Goal: Information Seeking & Learning: Learn about a topic

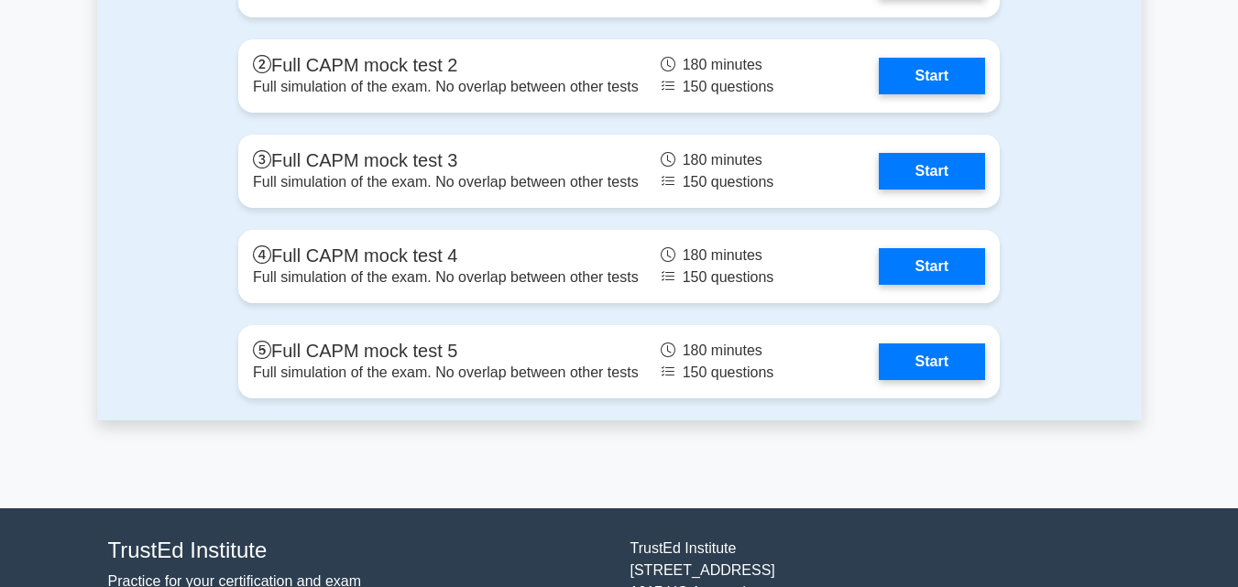
scroll to position [5588, 0]
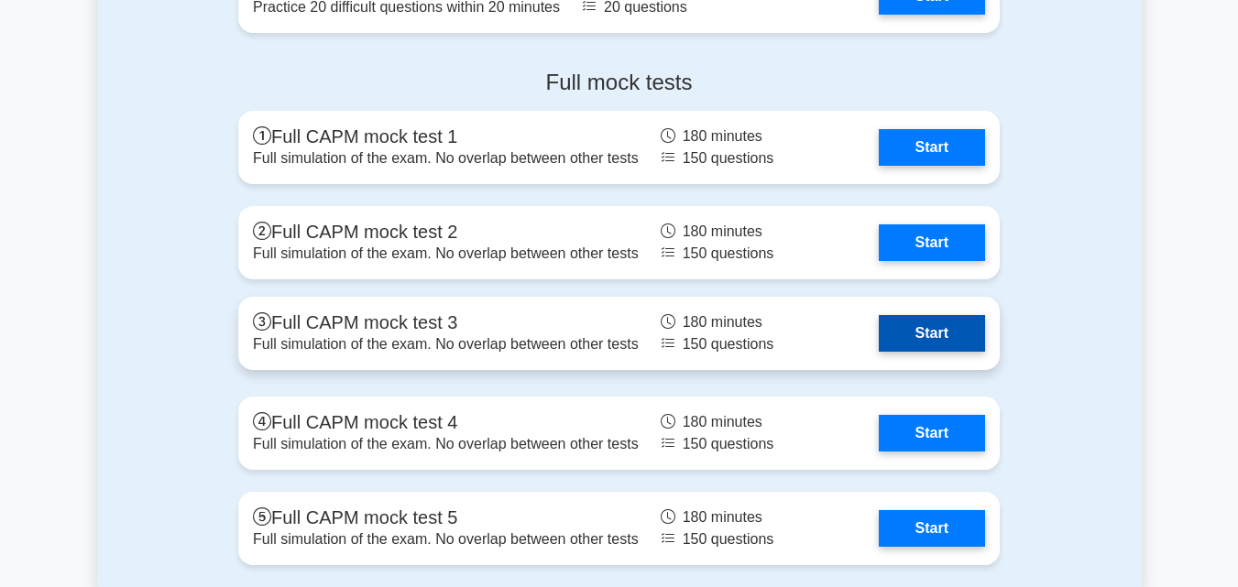
click at [911, 326] on link "Start" at bounding box center [931, 333] width 106 height 37
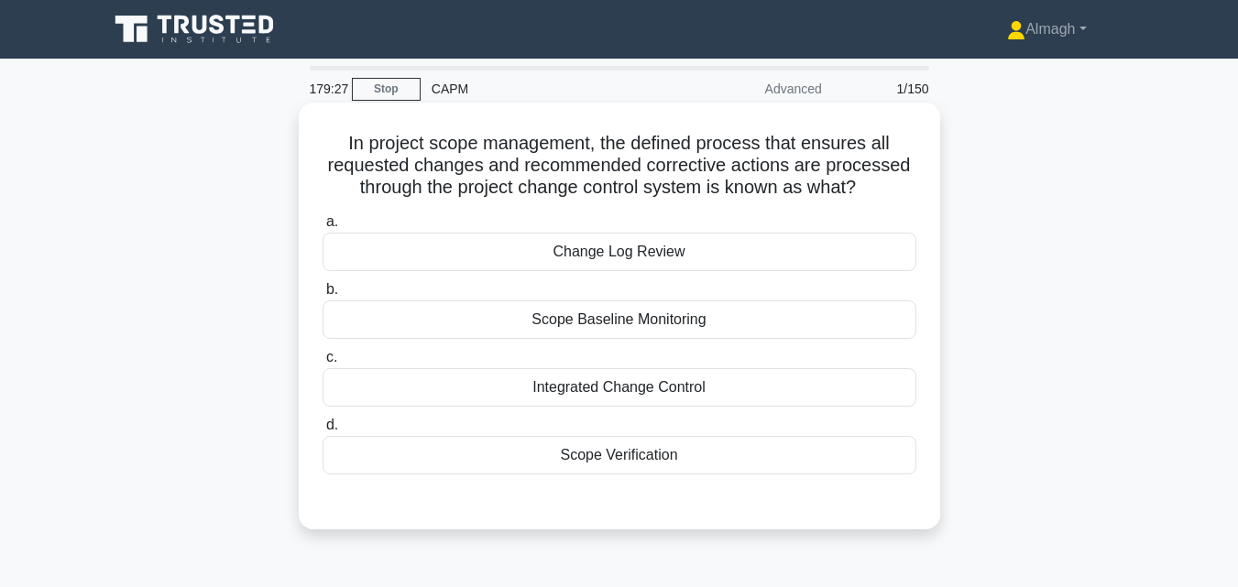
click at [701, 391] on div "Integrated Change Control" at bounding box center [619, 387] width 594 height 38
click at [322, 364] on input "c. Integrated Change Control" at bounding box center [322, 358] width 0 height 12
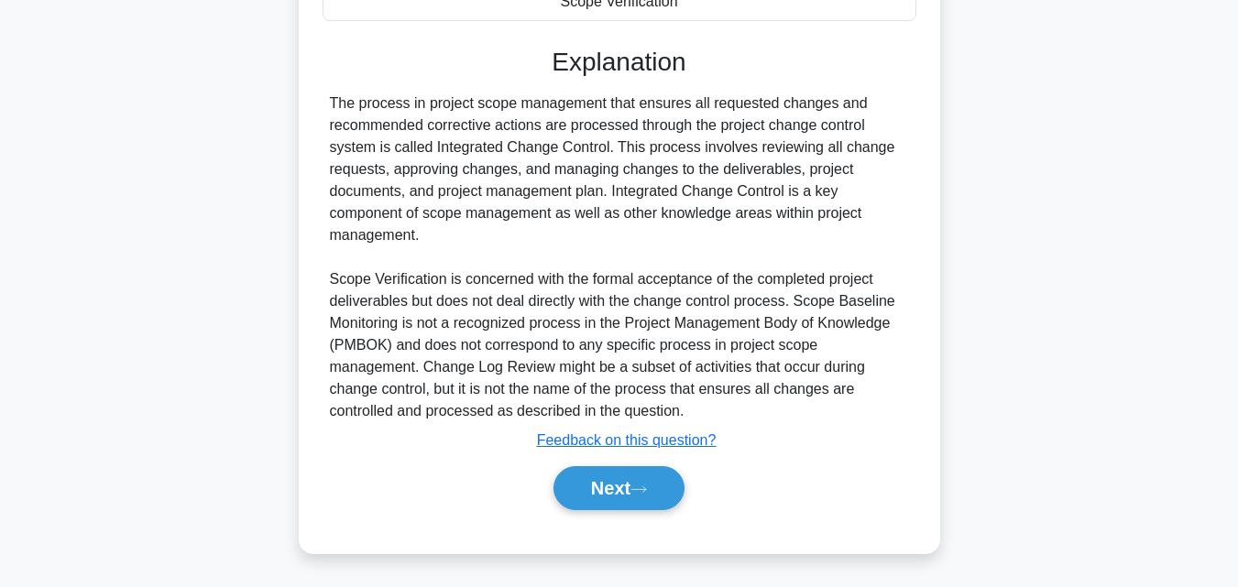
scroll to position [455, 0]
click at [647, 488] on icon at bounding box center [638, 489] width 16 height 10
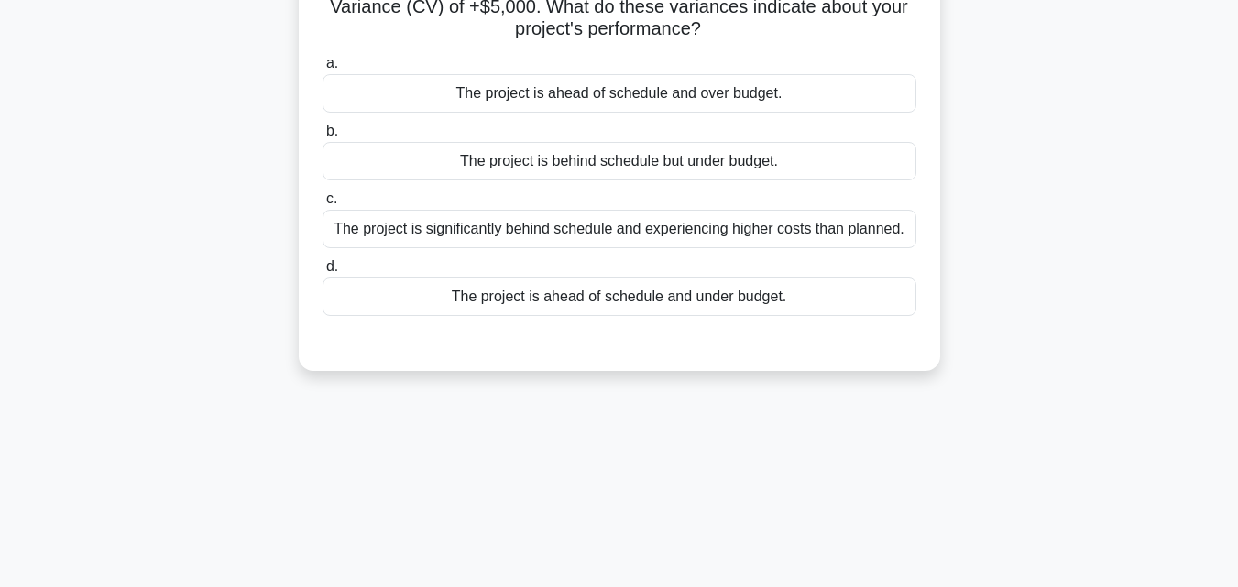
scroll to position [0, 0]
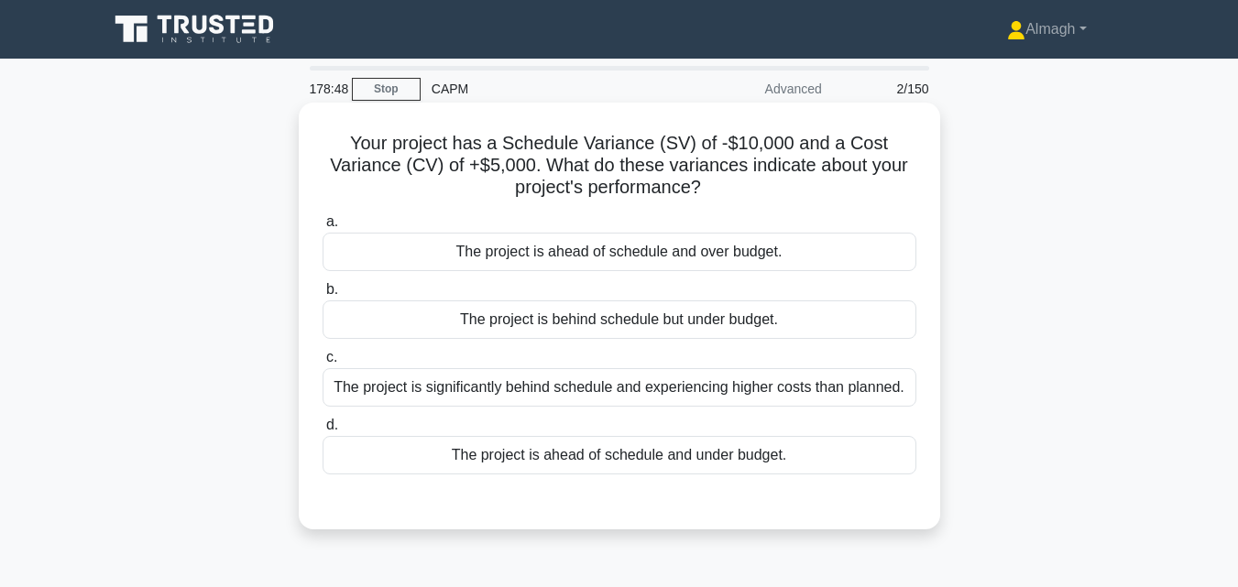
click at [645, 257] on div "The project is ahead of schedule and over budget." at bounding box center [619, 252] width 594 height 38
click at [322, 228] on input "a. The project is ahead of schedule and over budget." at bounding box center [322, 222] width 0 height 12
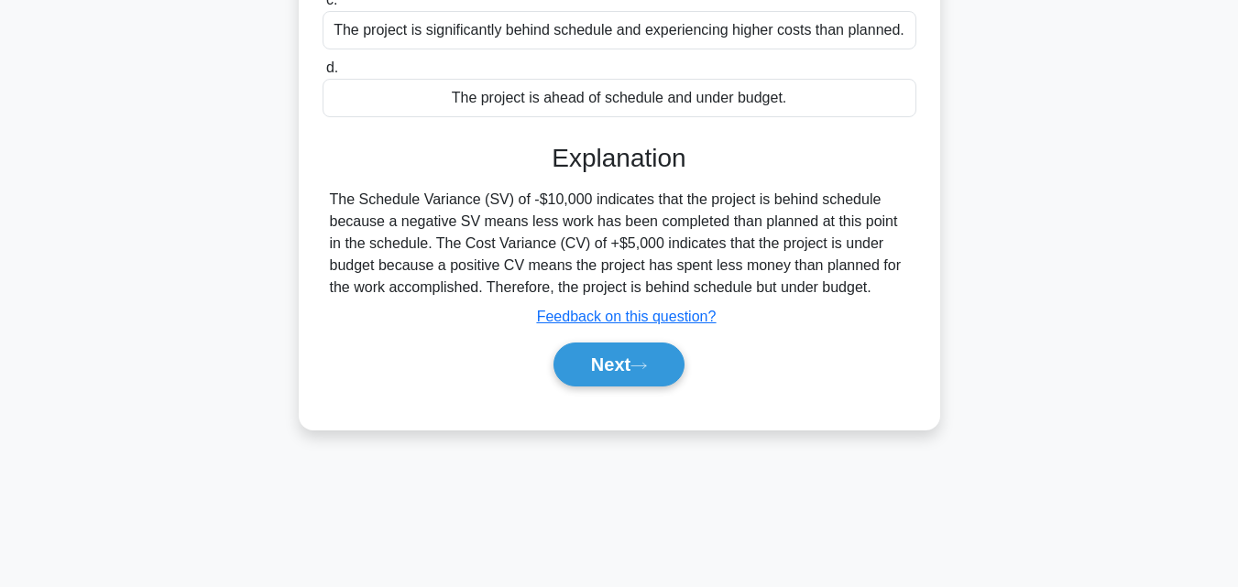
scroll to position [311, 0]
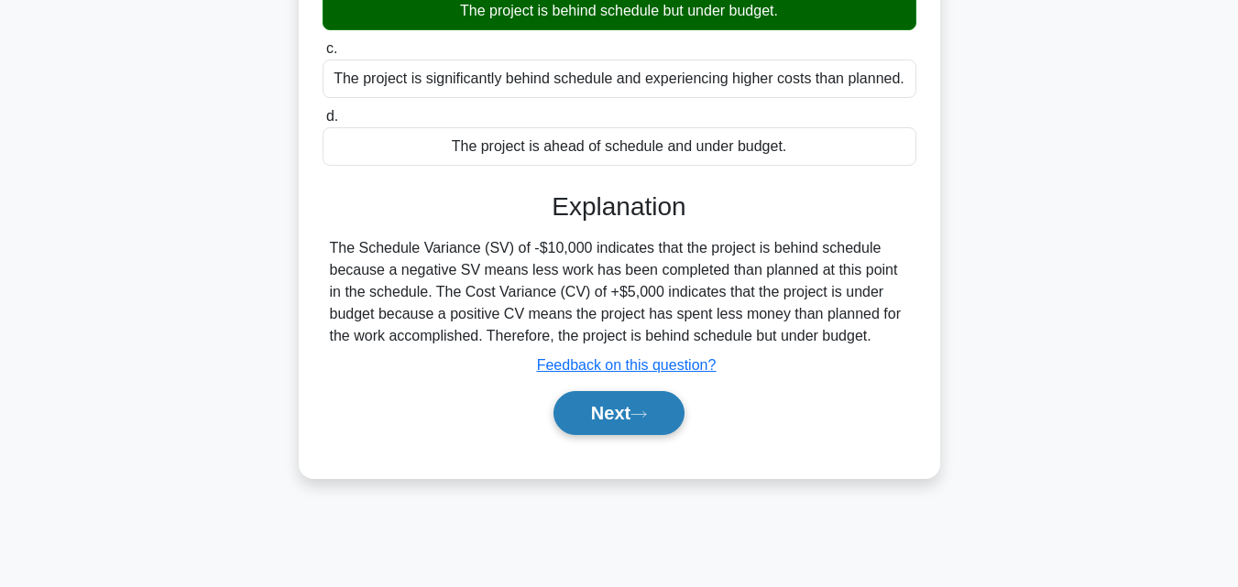
click at [596, 408] on button "Next" at bounding box center [618, 413] width 131 height 44
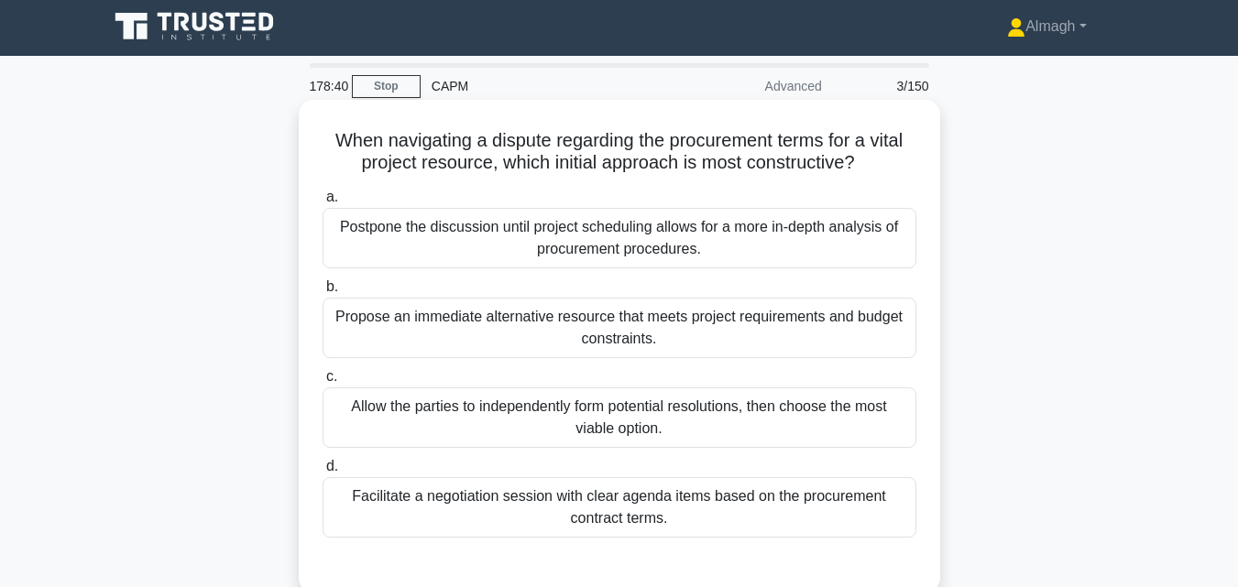
scroll to position [0, 0]
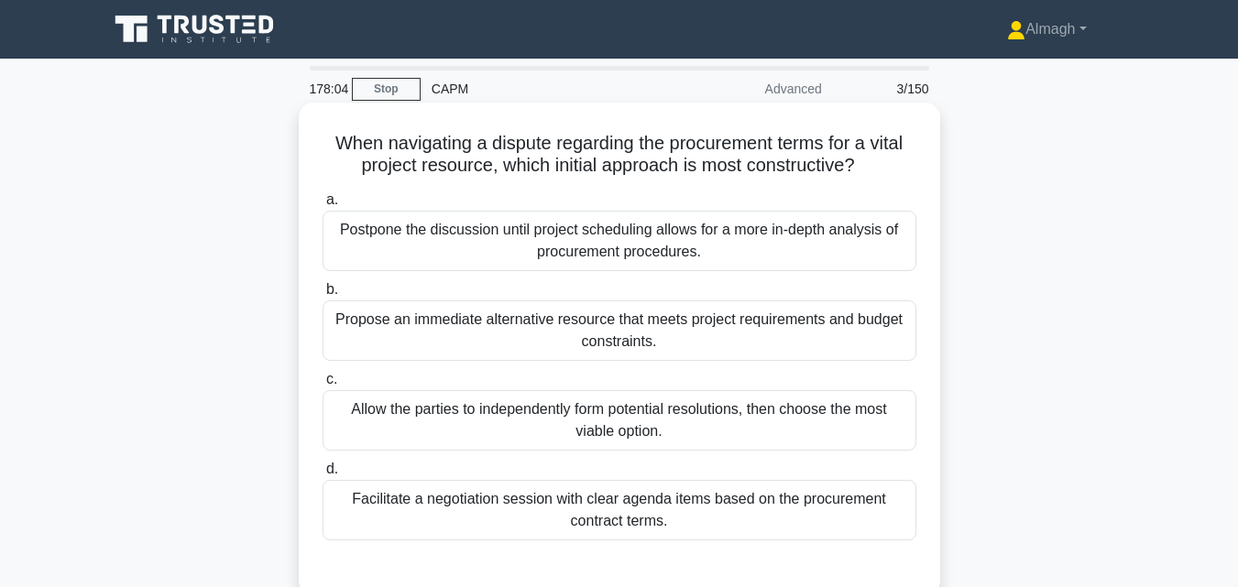
click at [714, 518] on div "Facilitate a negotiation session with clear agenda items based on the procureme…" at bounding box center [619, 510] width 594 height 60
click at [322, 475] on input "d. Facilitate a negotiation session with clear agenda items based on the procur…" at bounding box center [322, 470] width 0 height 12
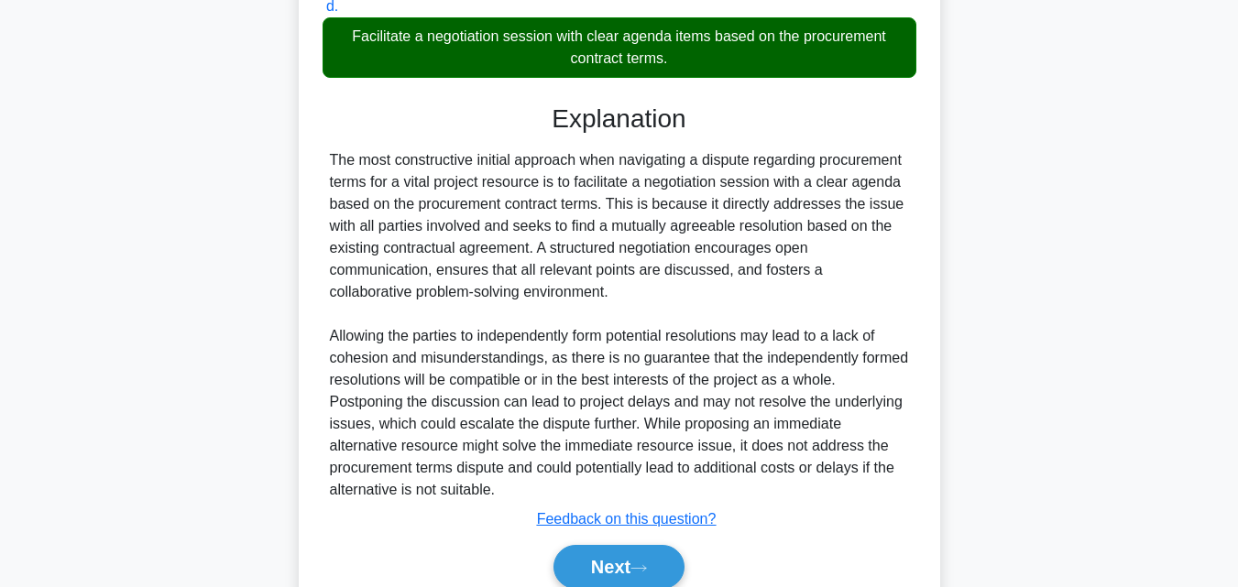
scroll to position [543, 0]
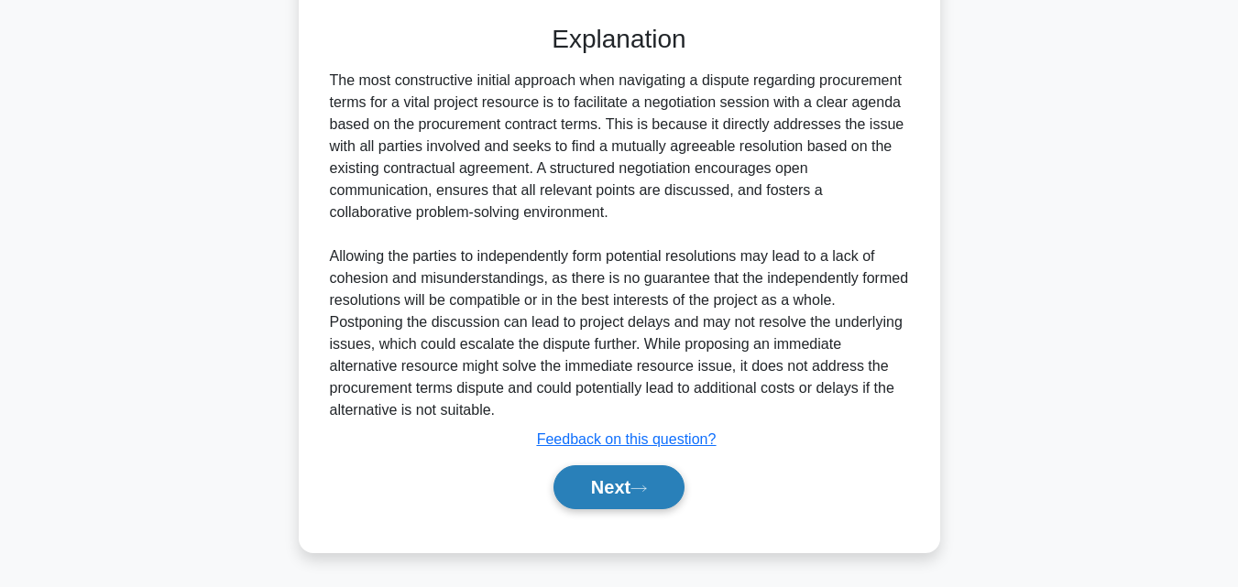
click at [646, 488] on icon at bounding box center [638, 489] width 16 height 10
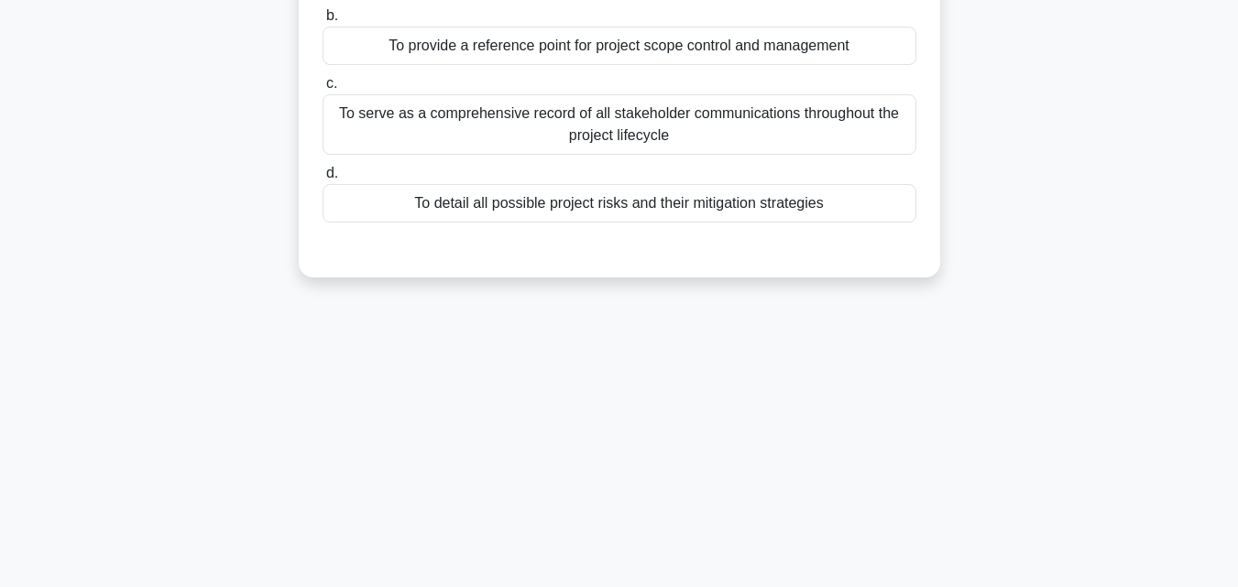
scroll to position [36, 0]
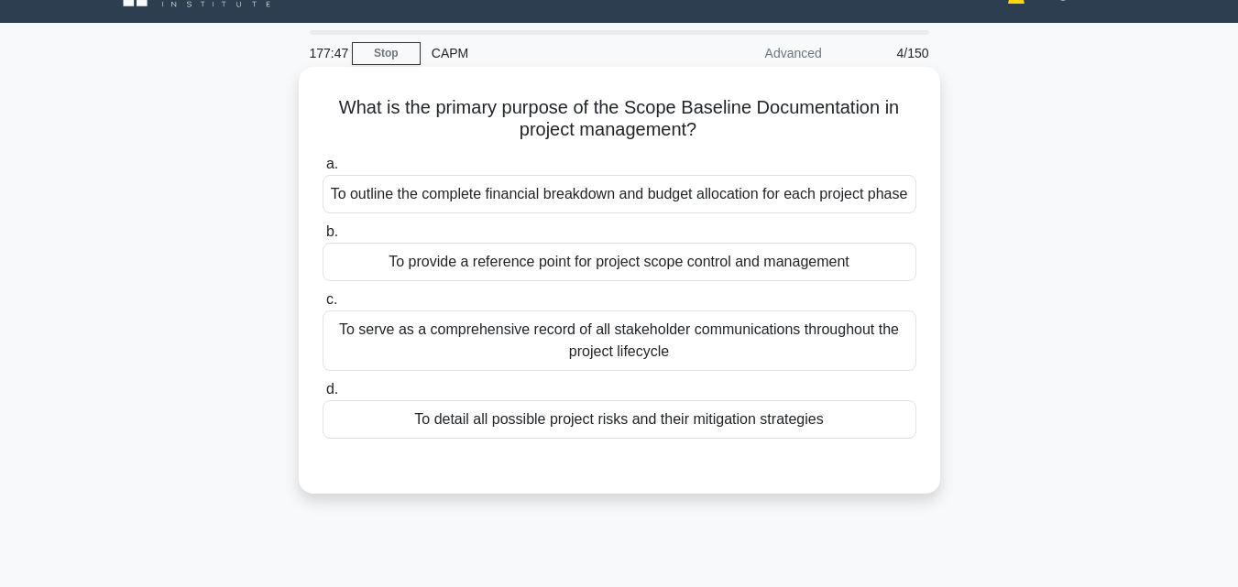
click at [730, 281] on div "To provide a reference point for project scope control and management" at bounding box center [619, 262] width 594 height 38
click at [322, 238] on input "b. To provide a reference point for project scope control and management" at bounding box center [322, 232] width 0 height 12
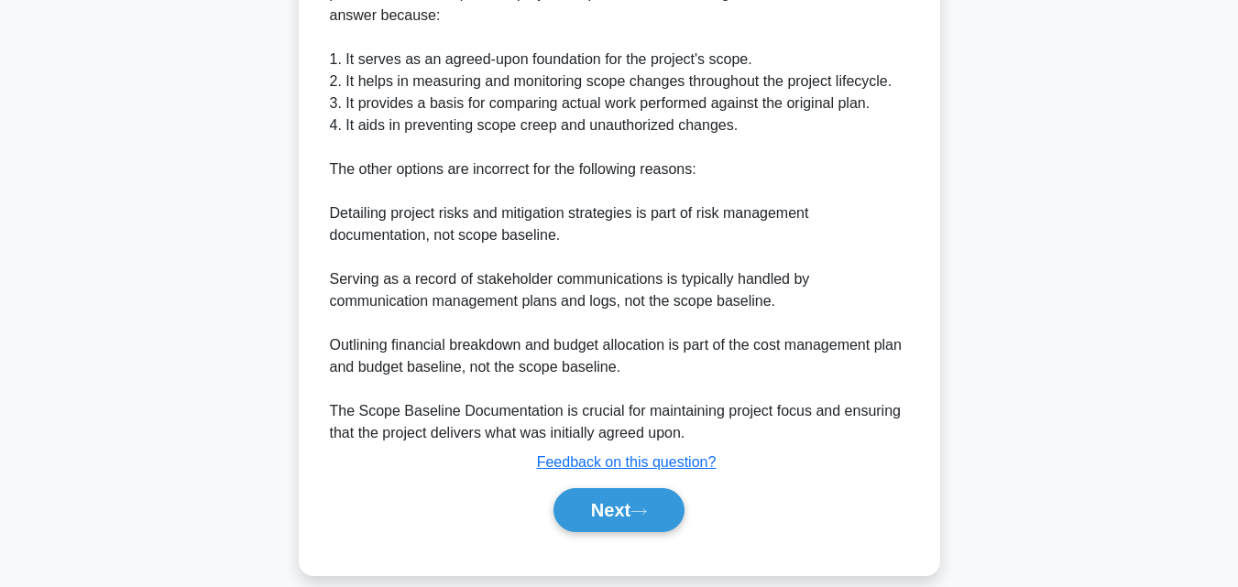
scroll to position [631, 0]
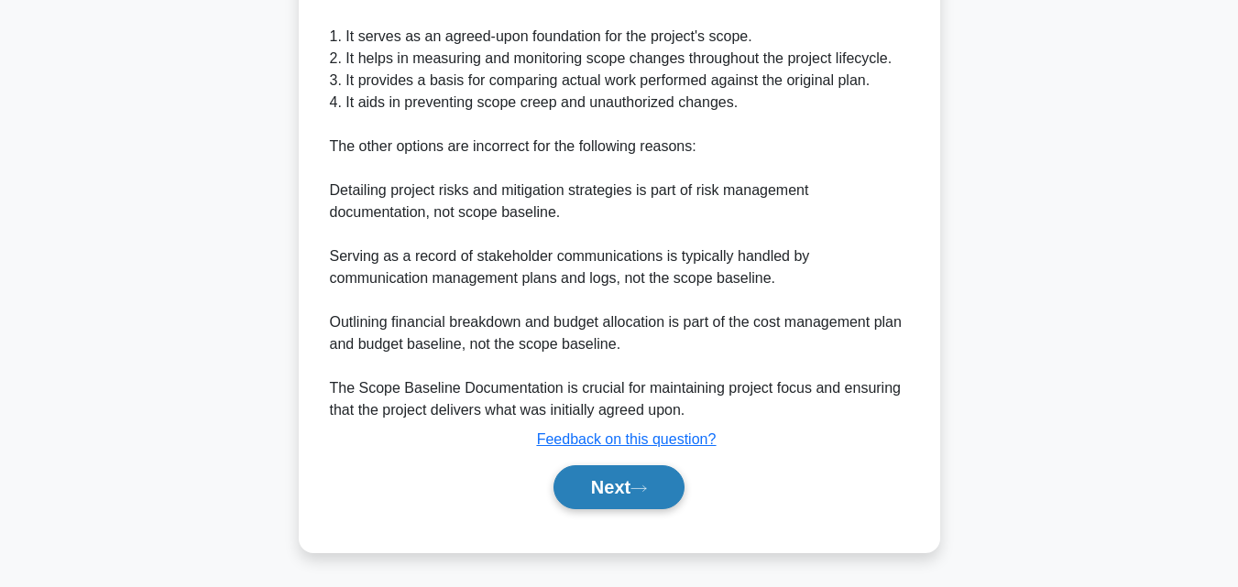
click at [612, 486] on button "Next" at bounding box center [618, 487] width 131 height 44
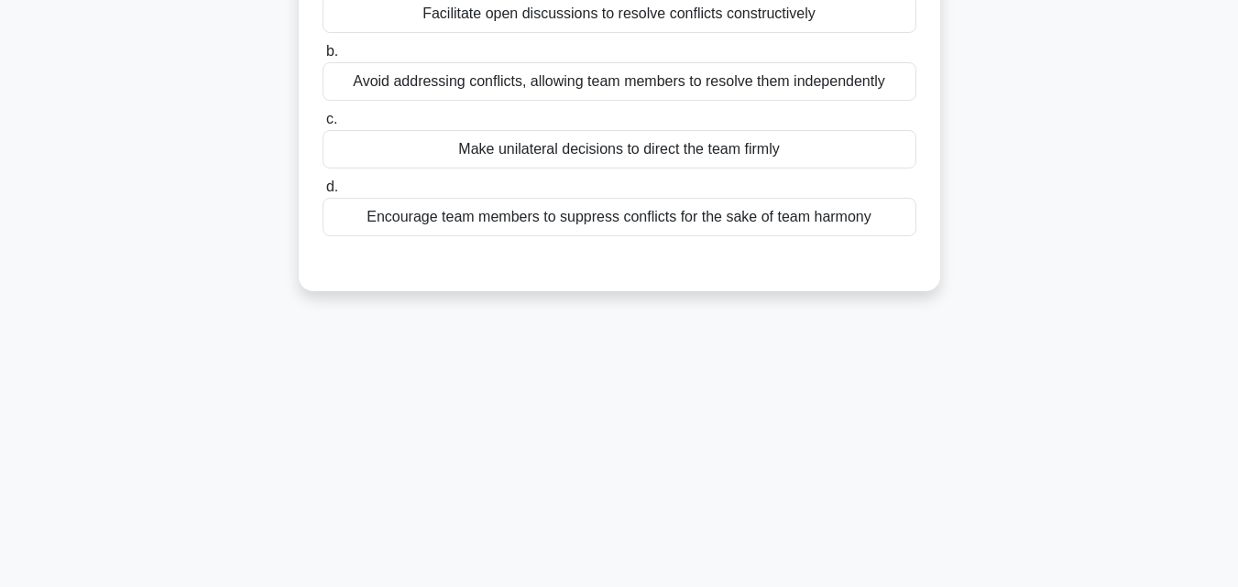
scroll to position [0, 0]
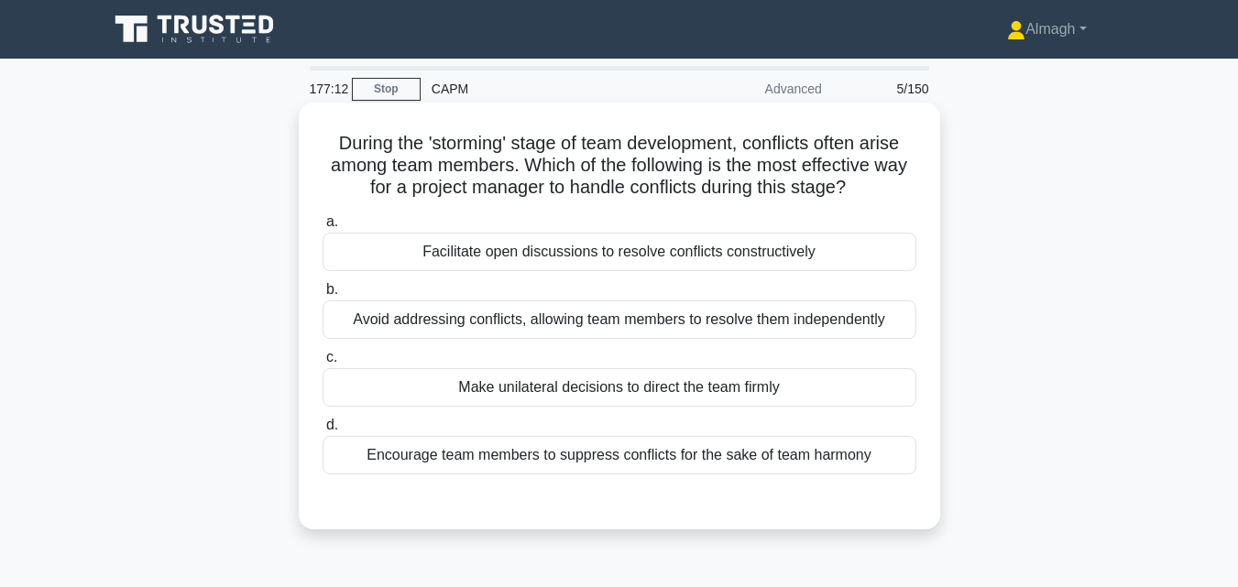
click at [669, 257] on div "Facilitate open discussions to resolve conflicts constructively" at bounding box center [619, 252] width 594 height 38
click at [322, 228] on input "a. Facilitate open discussions to resolve conflicts constructively" at bounding box center [322, 222] width 0 height 12
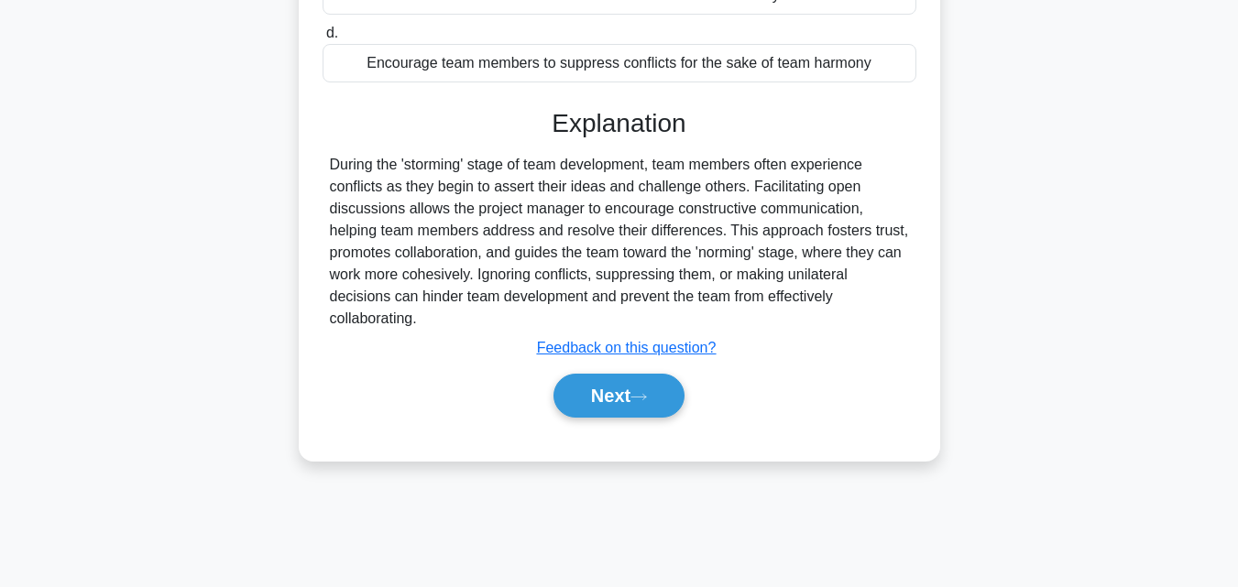
scroll to position [402, 0]
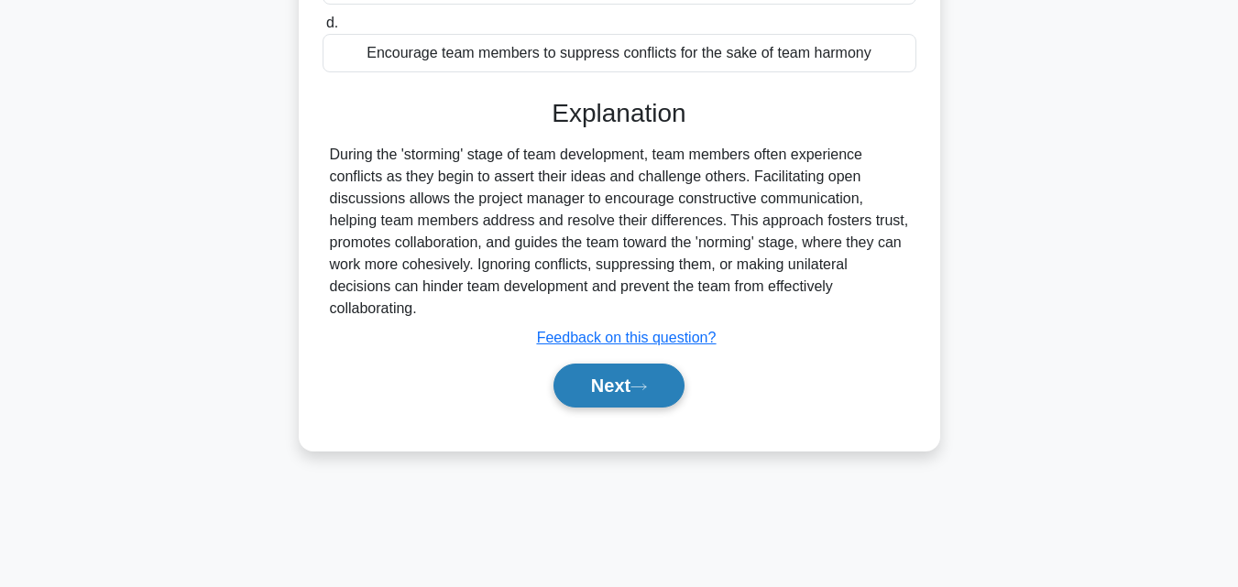
click at [647, 392] on icon at bounding box center [638, 387] width 16 height 10
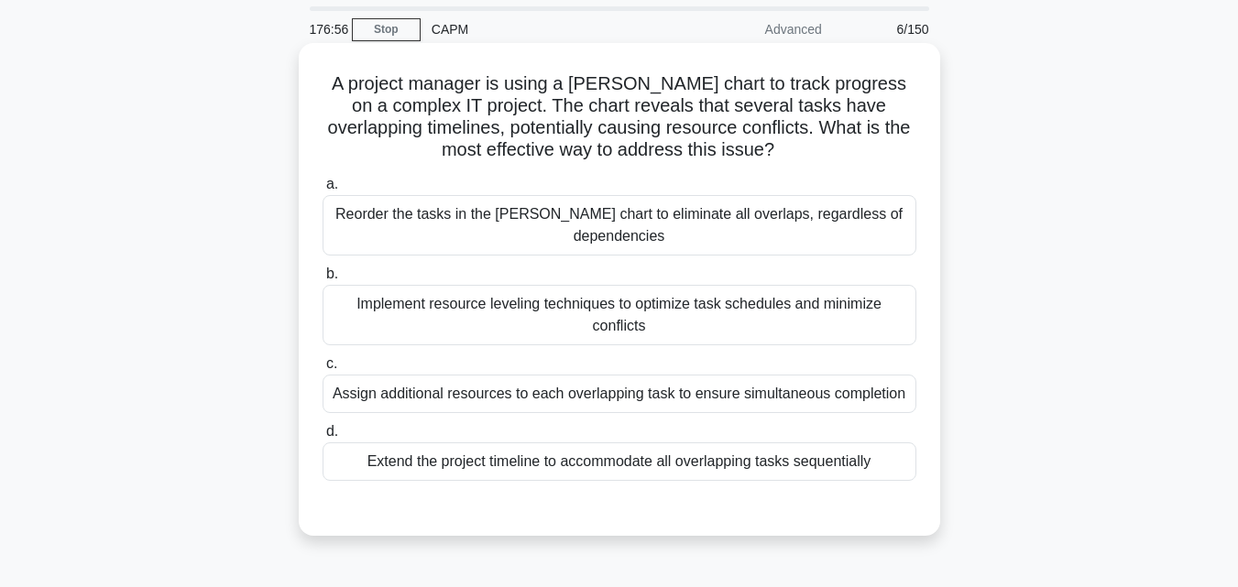
scroll to position [92, 0]
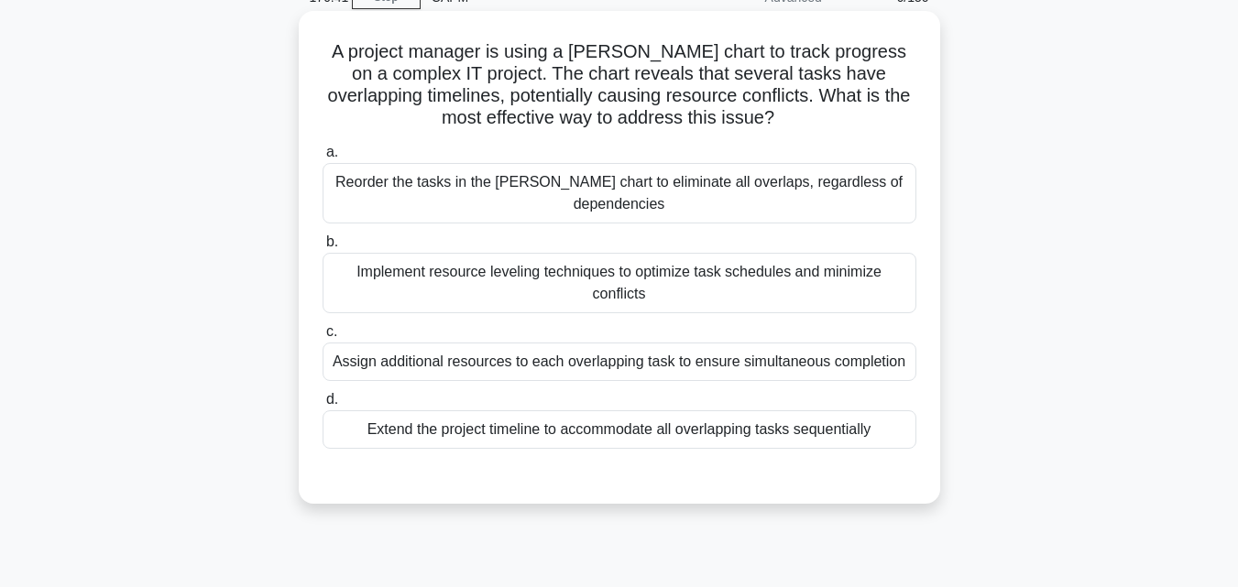
click at [623, 255] on div "Implement resource leveling techniques to optimize task schedules and minimize …" at bounding box center [619, 283] width 594 height 60
click at [322, 248] on input "b. Implement resource leveling techniques to optimize task schedules and minimi…" at bounding box center [322, 242] width 0 height 12
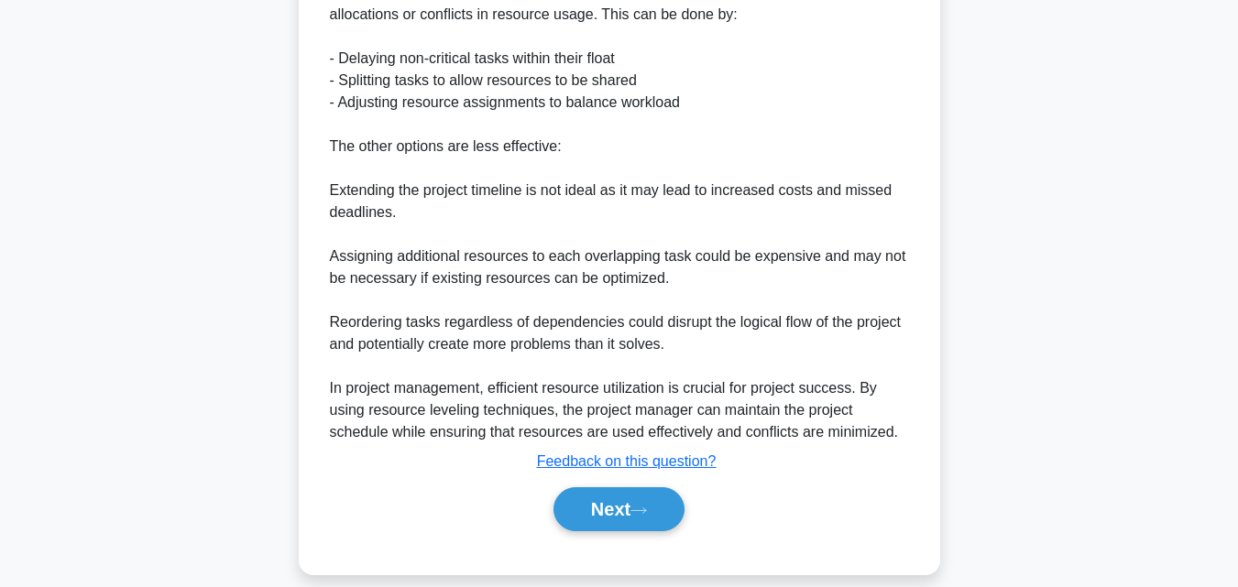
scroll to position [829, 0]
click at [647, 496] on button "Next" at bounding box center [618, 508] width 131 height 44
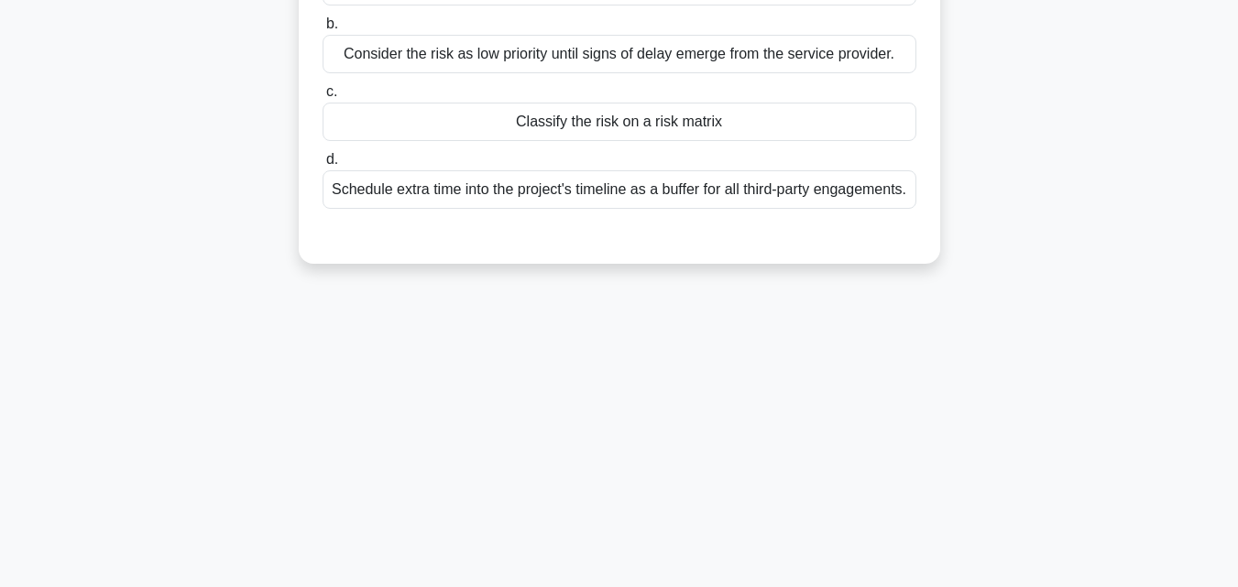
scroll to position [36, 0]
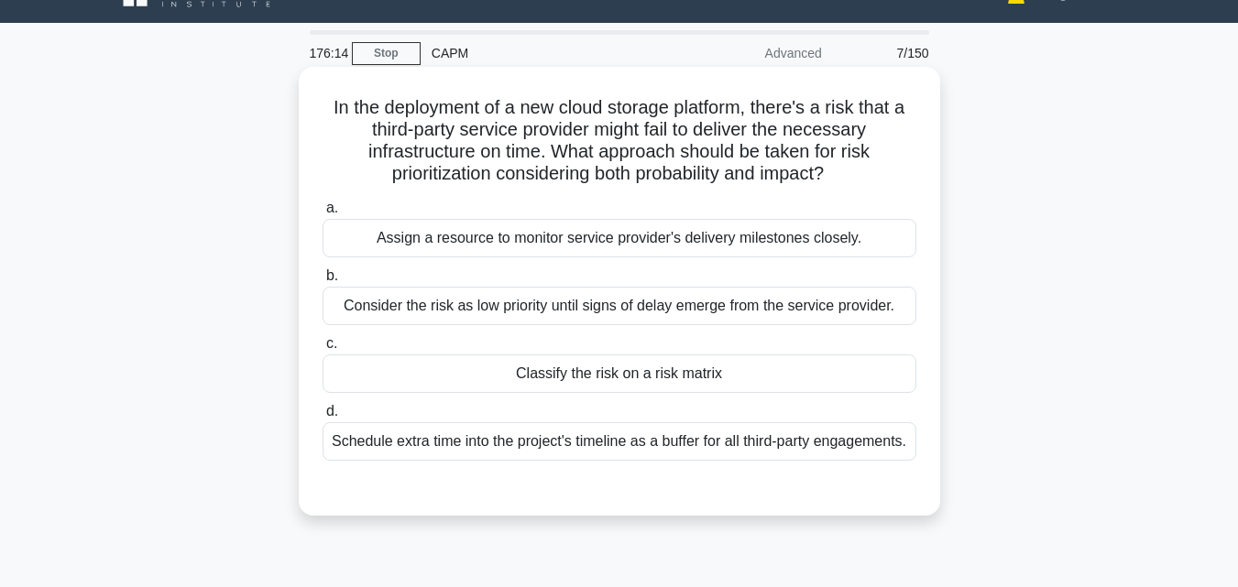
click at [649, 361] on div "Classify the risk on a risk matrix" at bounding box center [619, 374] width 594 height 38
click at [322, 350] on input "c. Classify the risk on a risk matrix" at bounding box center [322, 344] width 0 height 12
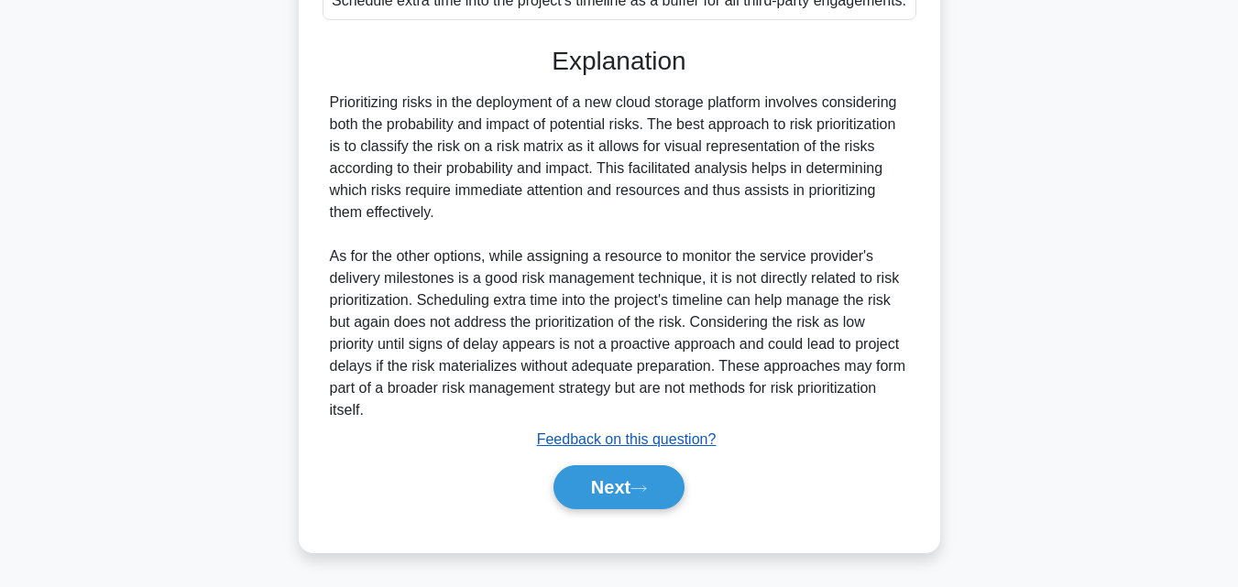
scroll to position [499, 0]
click at [601, 496] on button "Next" at bounding box center [618, 487] width 131 height 44
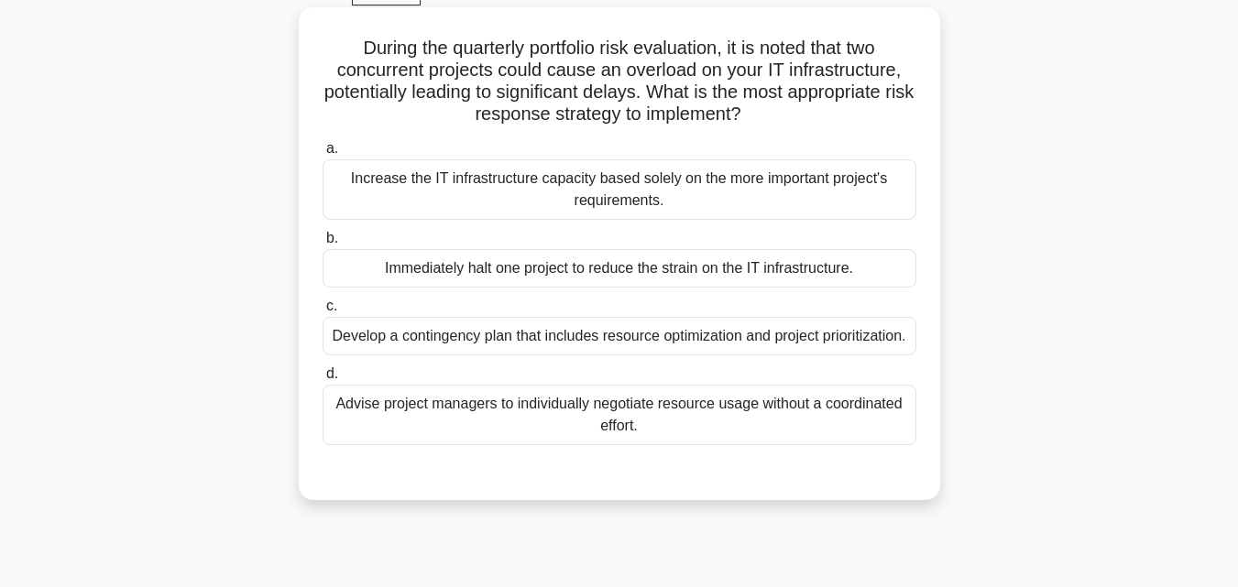
scroll to position [127, 0]
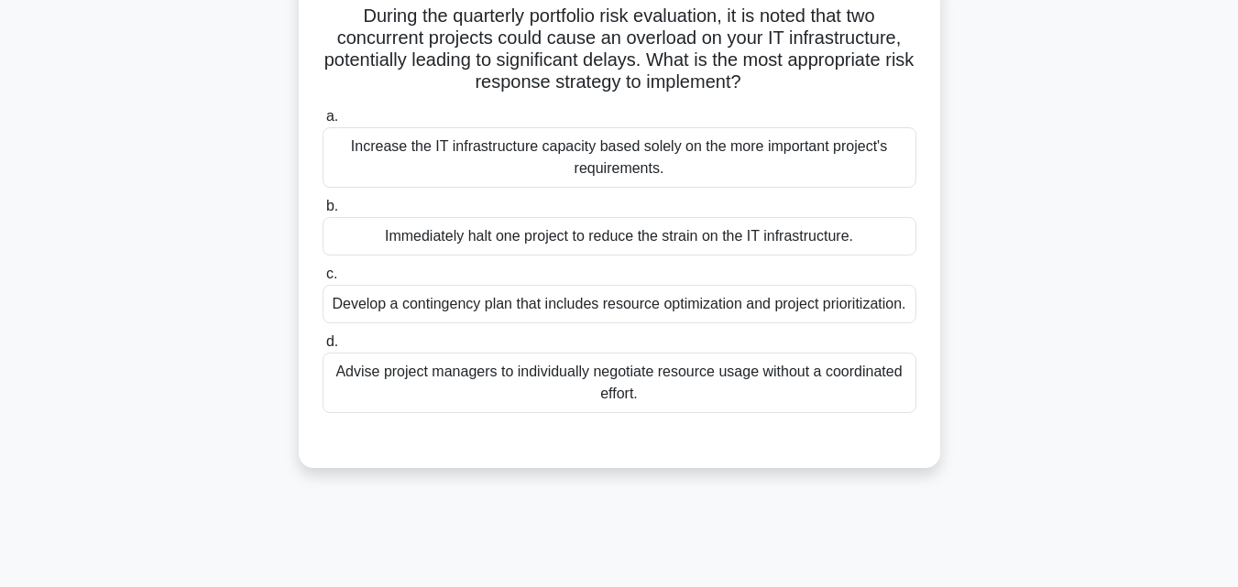
click at [584, 323] on div "Develop a contingency plan that includes resource optimization and project prio…" at bounding box center [619, 304] width 594 height 38
click at [322, 280] on input "c. Develop a contingency plan that includes resource optimization and project p…" at bounding box center [322, 274] width 0 height 12
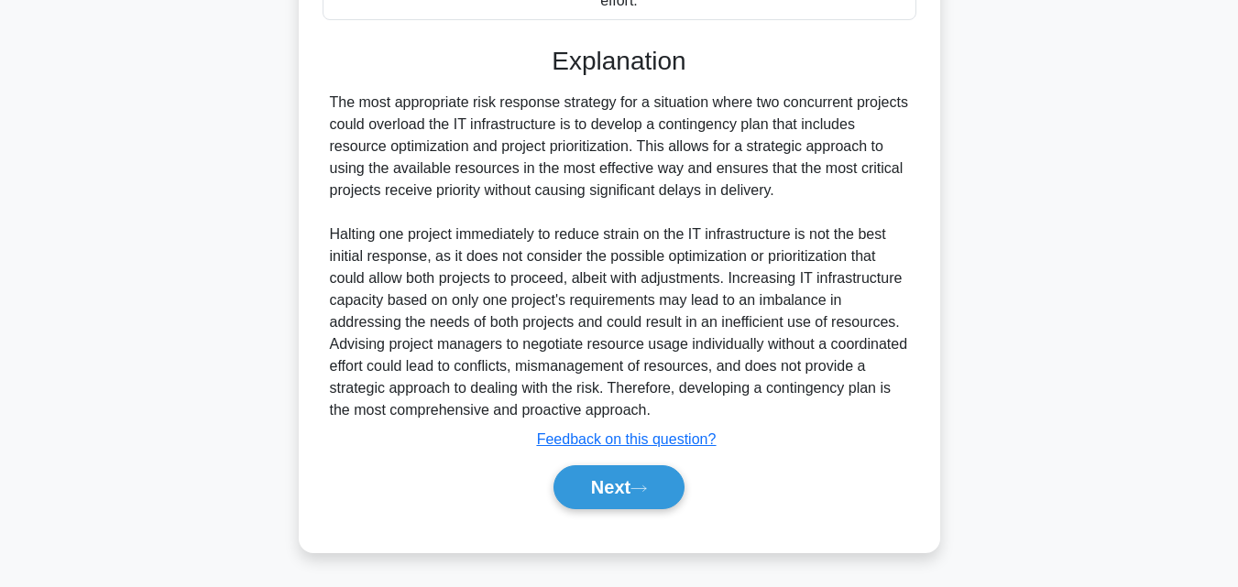
scroll to position [543, 0]
click at [609, 481] on button "Next" at bounding box center [618, 487] width 131 height 44
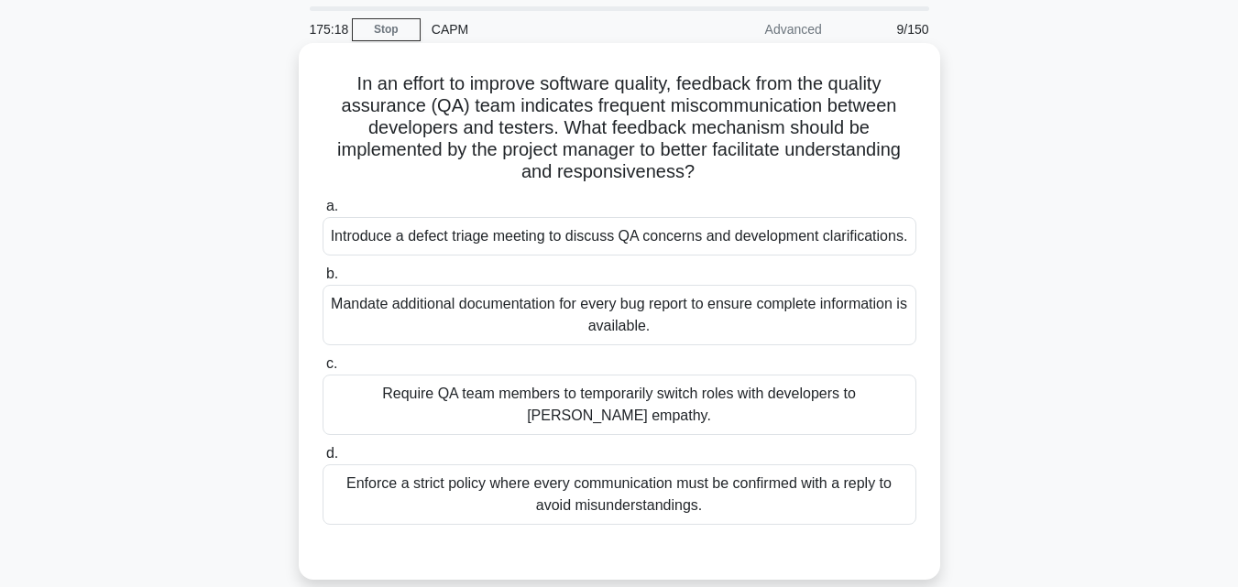
scroll to position [92, 0]
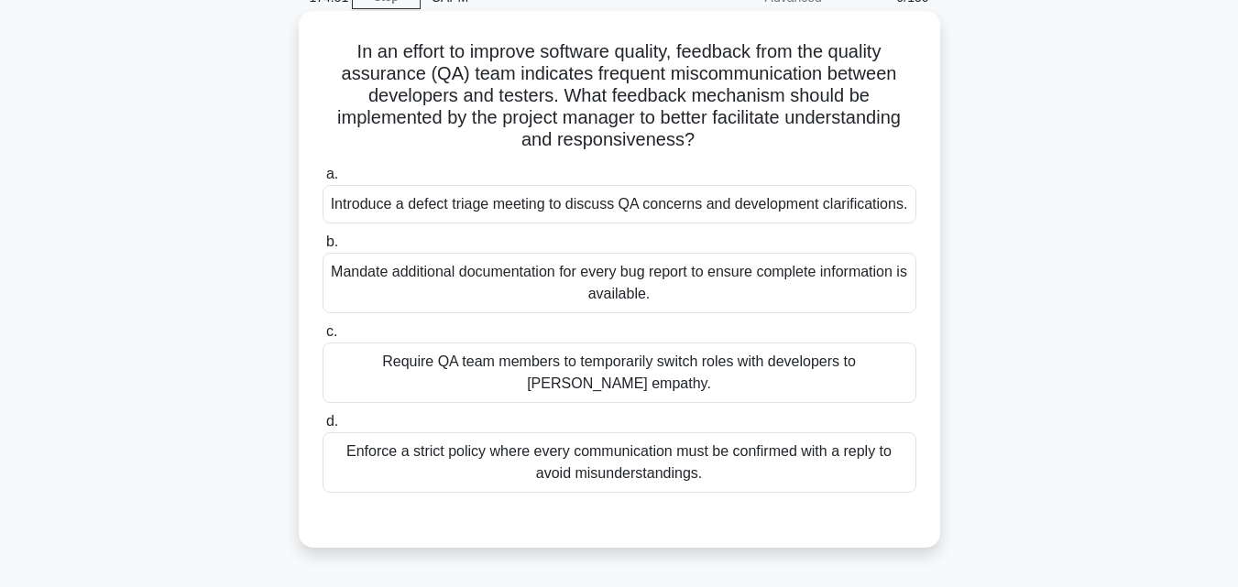
click at [609, 210] on div "Introduce a defect triage meeting to discuss QA concerns and development clarif…" at bounding box center [619, 204] width 594 height 38
click at [322, 180] on input "a. Introduce a defect triage meeting to discuss QA concerns and development cla…" at bounding box center [322, 175] width 0 height 12
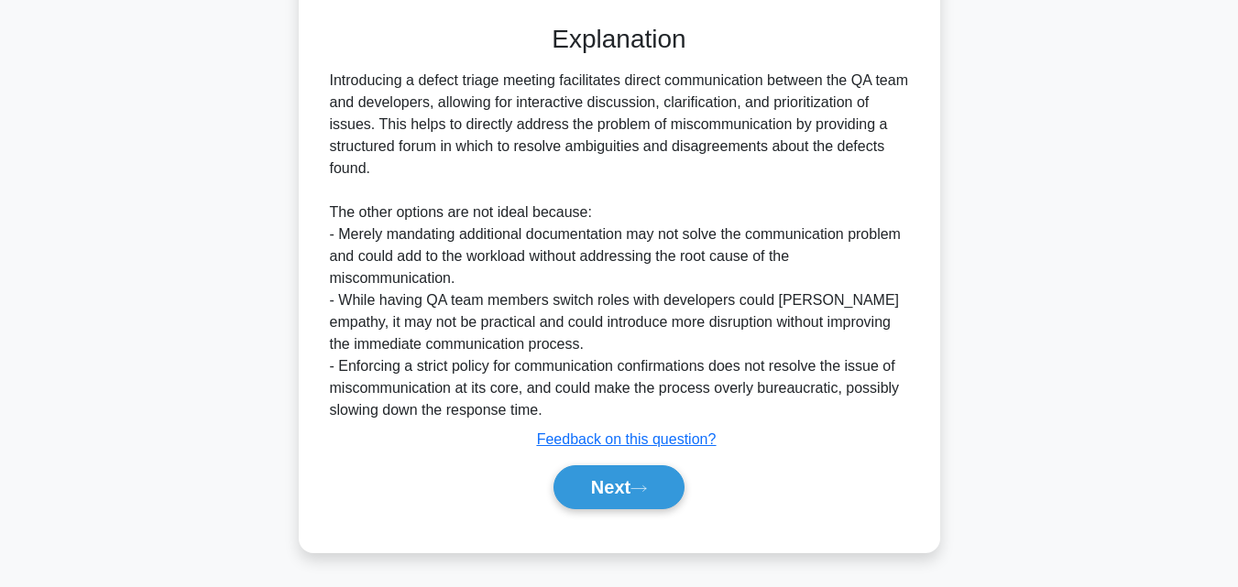
scroll to position [609, 0]
click at [641, 497] on button "Next" at bounding box center [618, 487] width 131 height 44
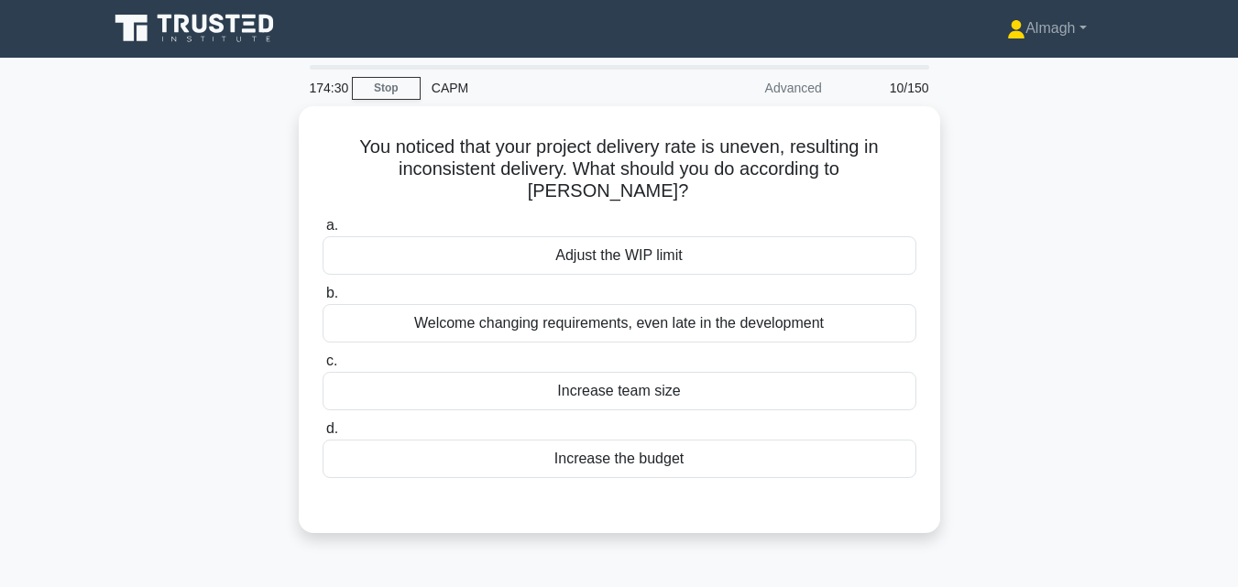
scroll to position [0, 0]
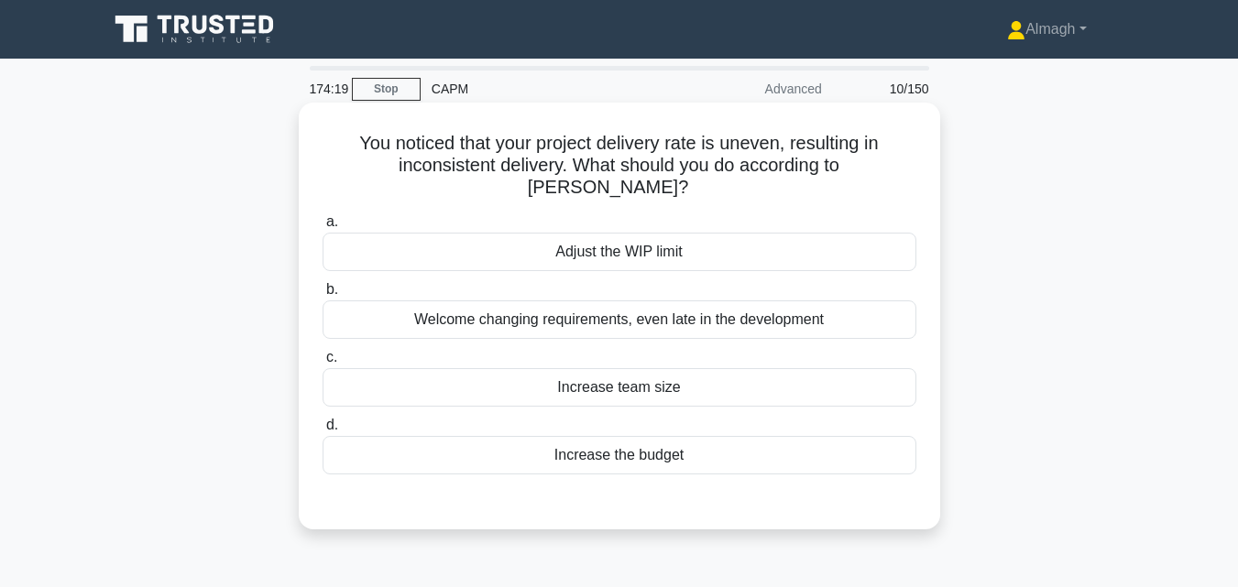
click at [572, 233] on div "Adjust the WIP limit" at bounding box center [619, 252] width 594 height 38
click at [322, 228] on input "a. Adjust the WIP limit" at bounding box center [322, 222] width 0 height 12
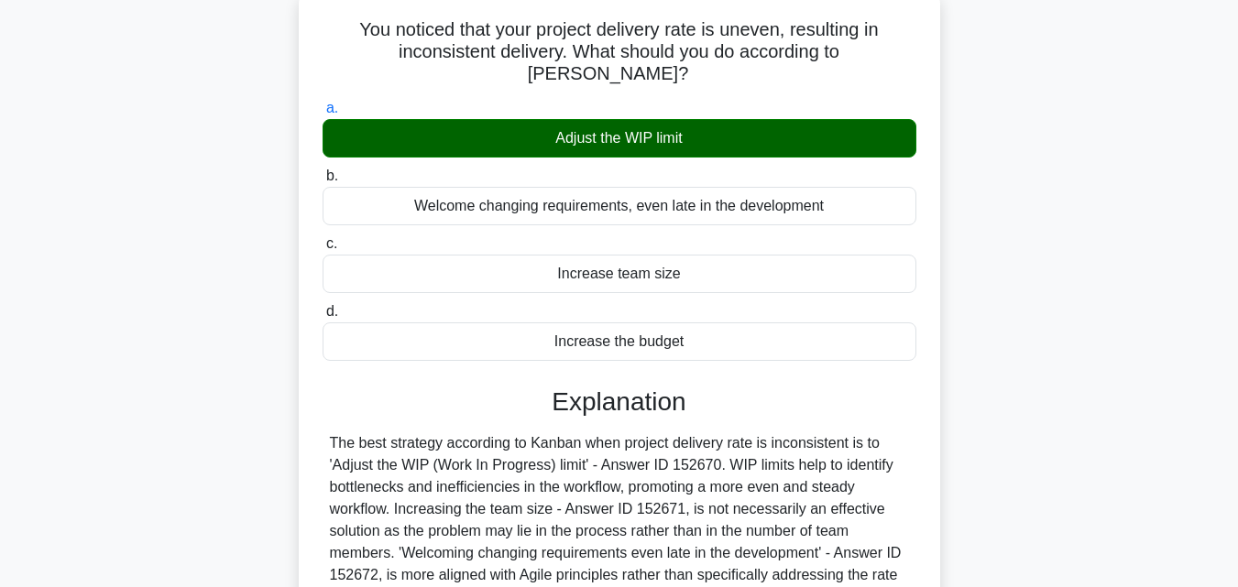
scroll to position [366, 0]
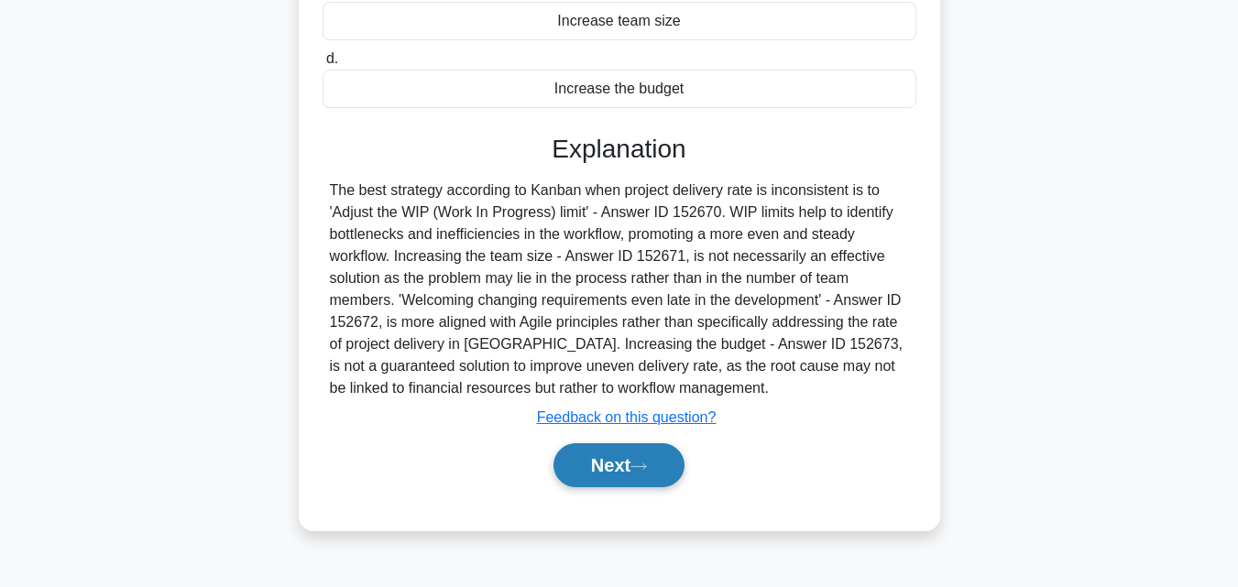
click at [631, 443] on button "Next" at bounding box center [618, 465] width 131 height 44
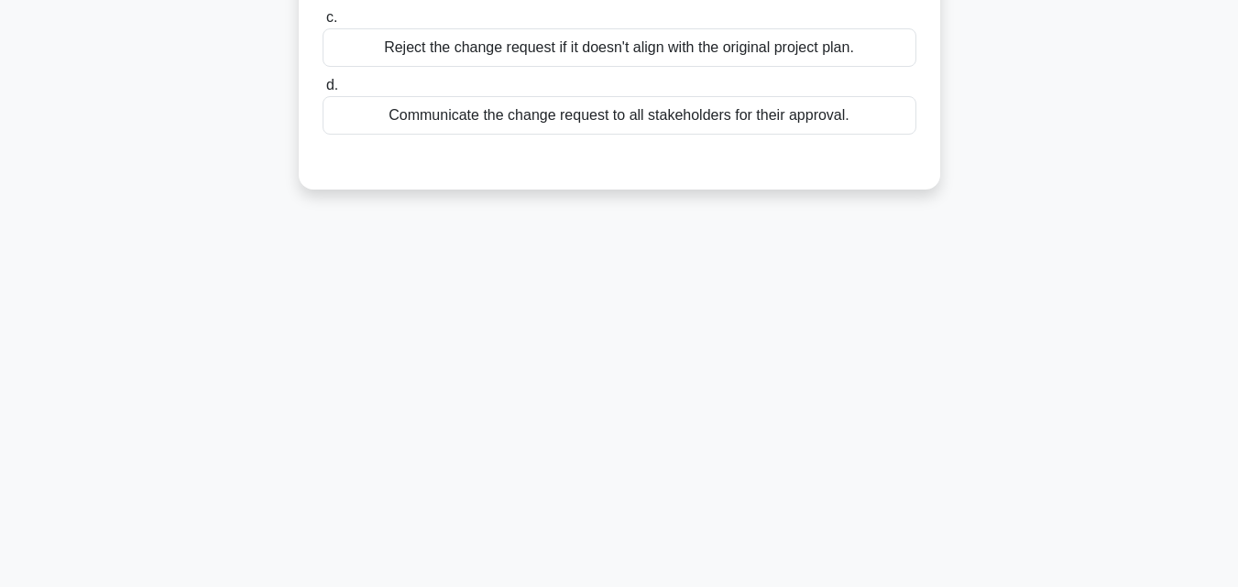
scroll to position [0, 0]
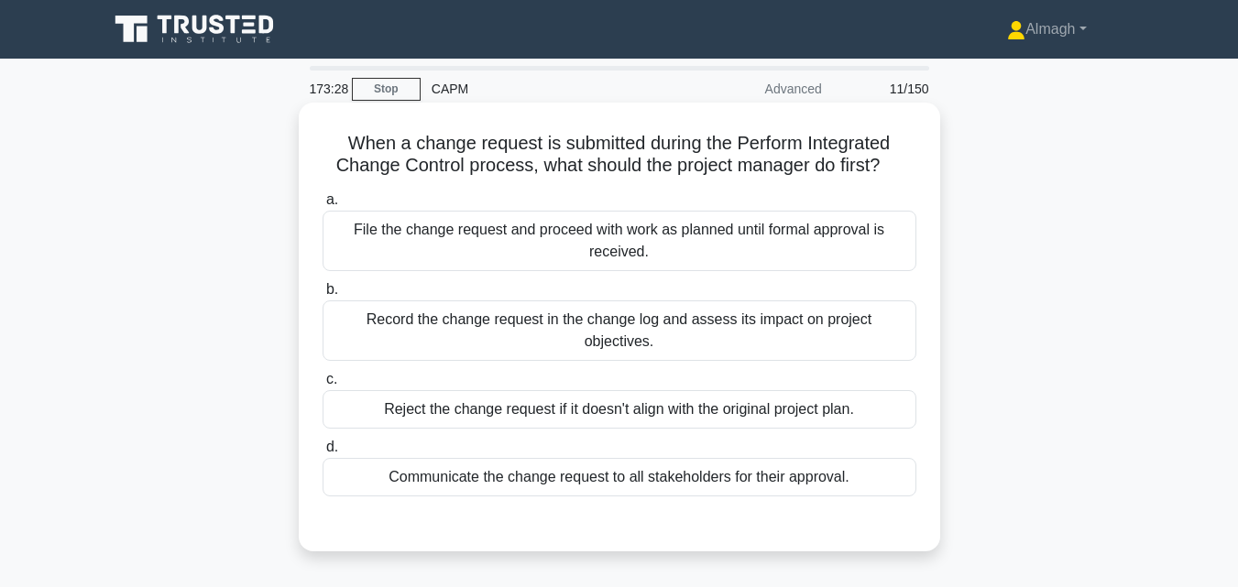
click at [632, 326] on div "Record the change request in the change log and assess its impact on project ob…" at bounding box center [619, 330] width 594 height 60
click at [322, 296] on input "b. Record the change request in the change log and assess its impact on project…" at bounding box center [322, 290] width 0 height 12
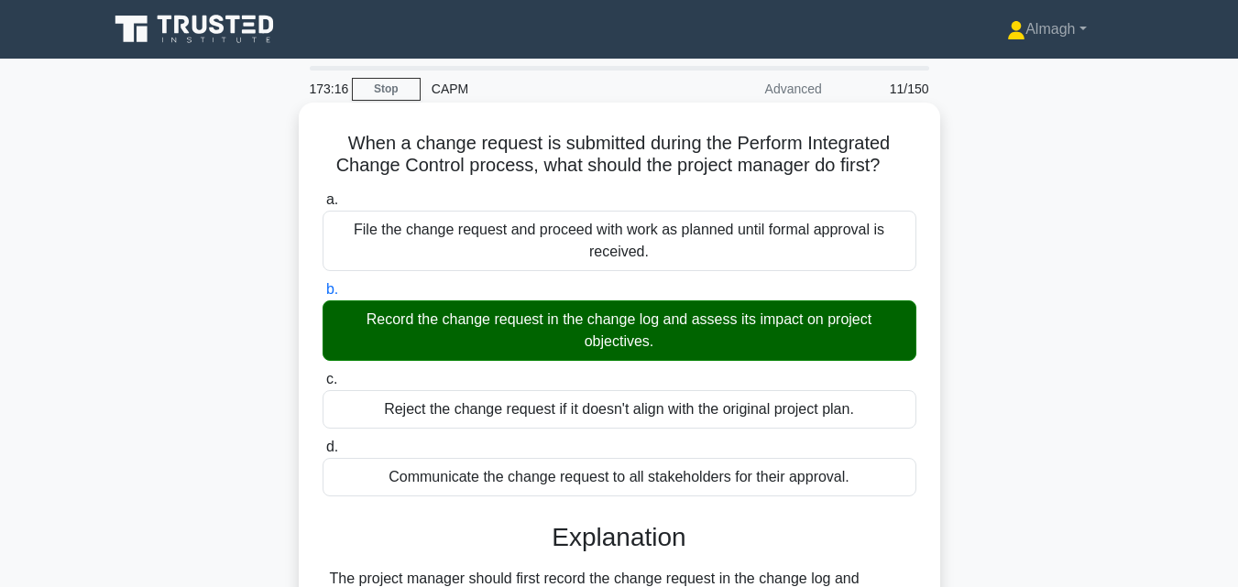
scroll to position [455, 0]
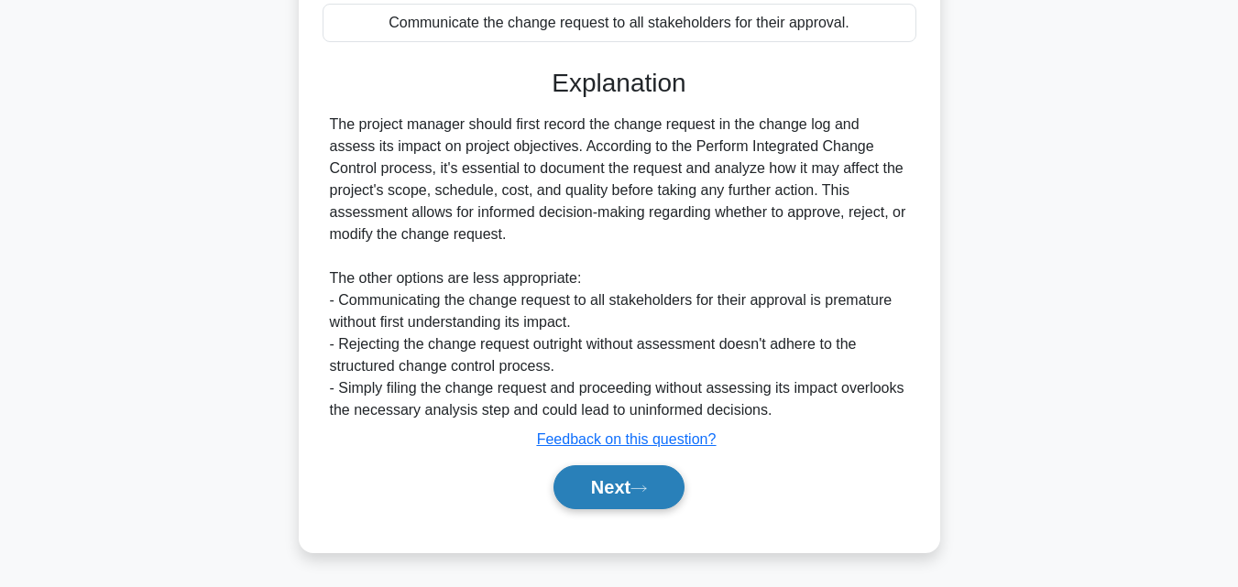
click at [614, 497] on button "Next" at bounding box center [618, 487] width 131 height 44
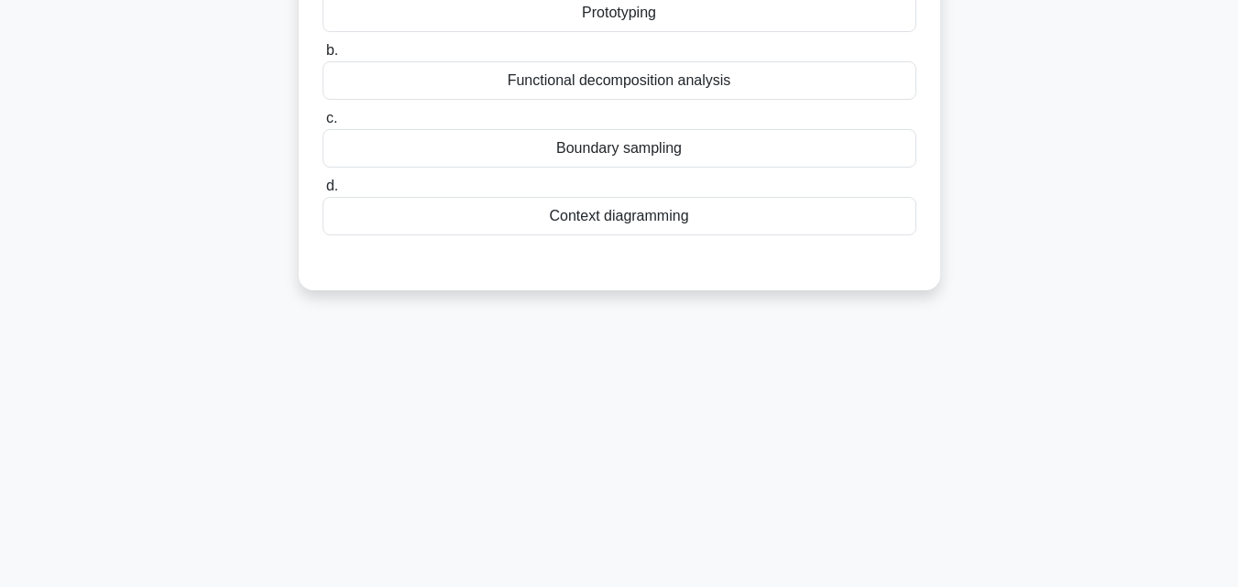
scroll to position [0, 0]
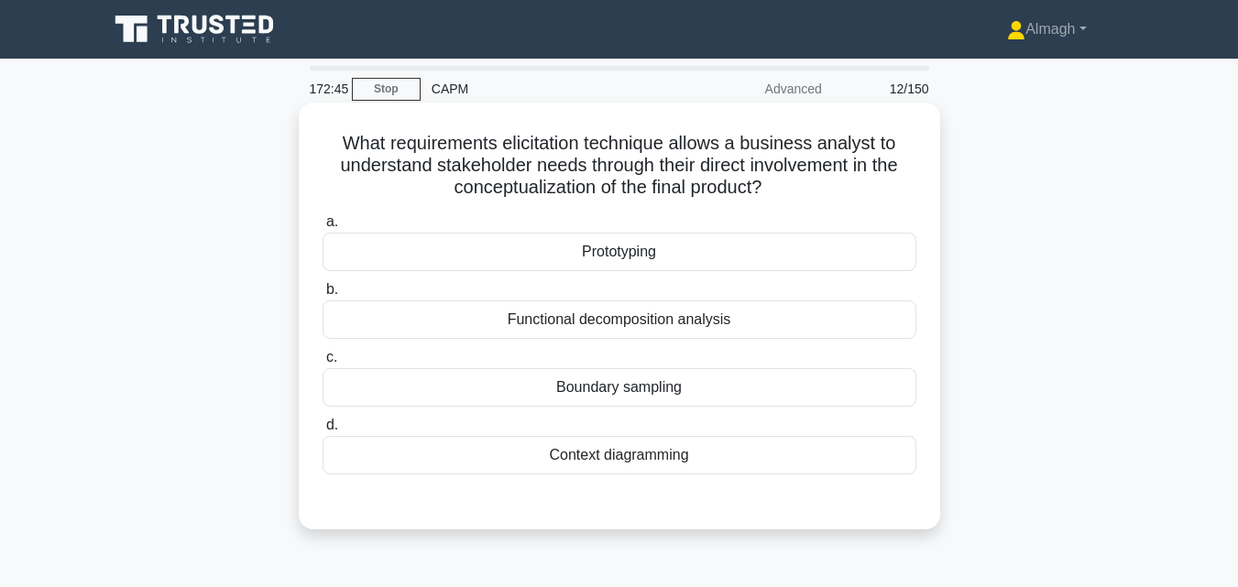
click at [771, 321] on div "Functional decomposition analysis" at bounding box center [619, 319] width 594 height 38
click at [322, 296] on input "b. Functional decomposition analysis" at bounding box center [322, 290] width 0 height 12
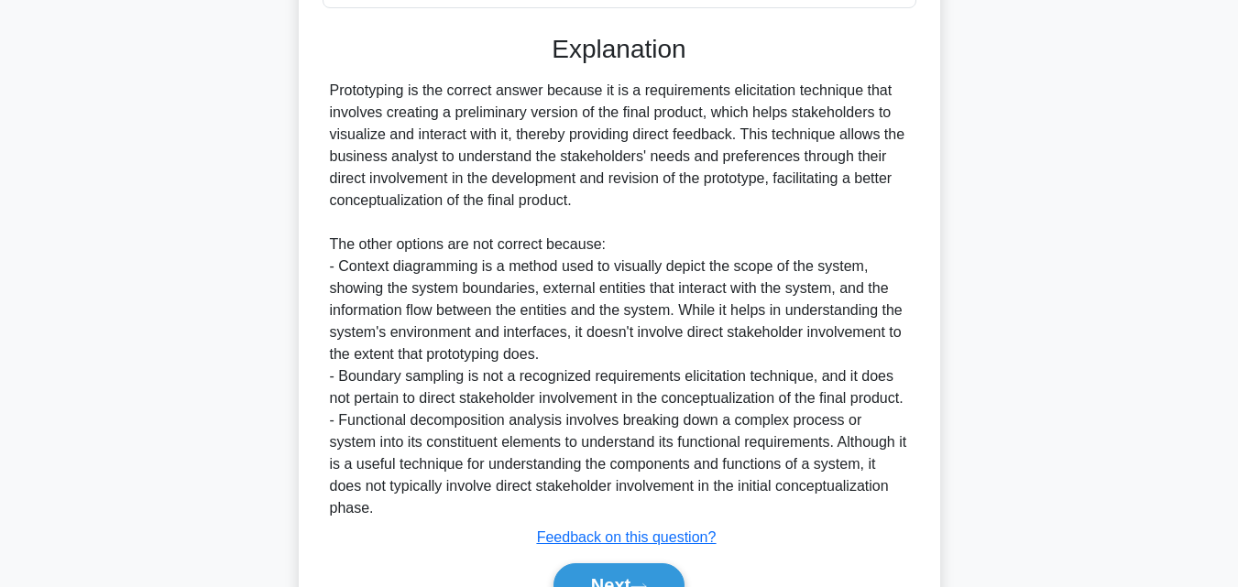
scroll to position [567, 0]
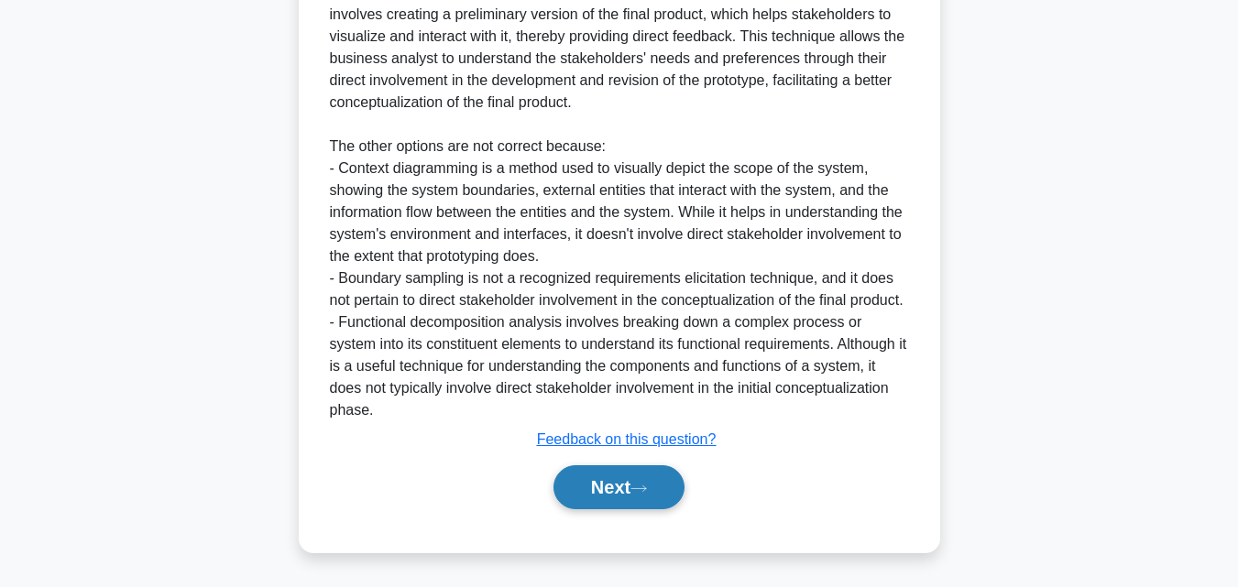
click at [605, 483] on button "Next" at bounding box center [618, 487] width 131 height 44
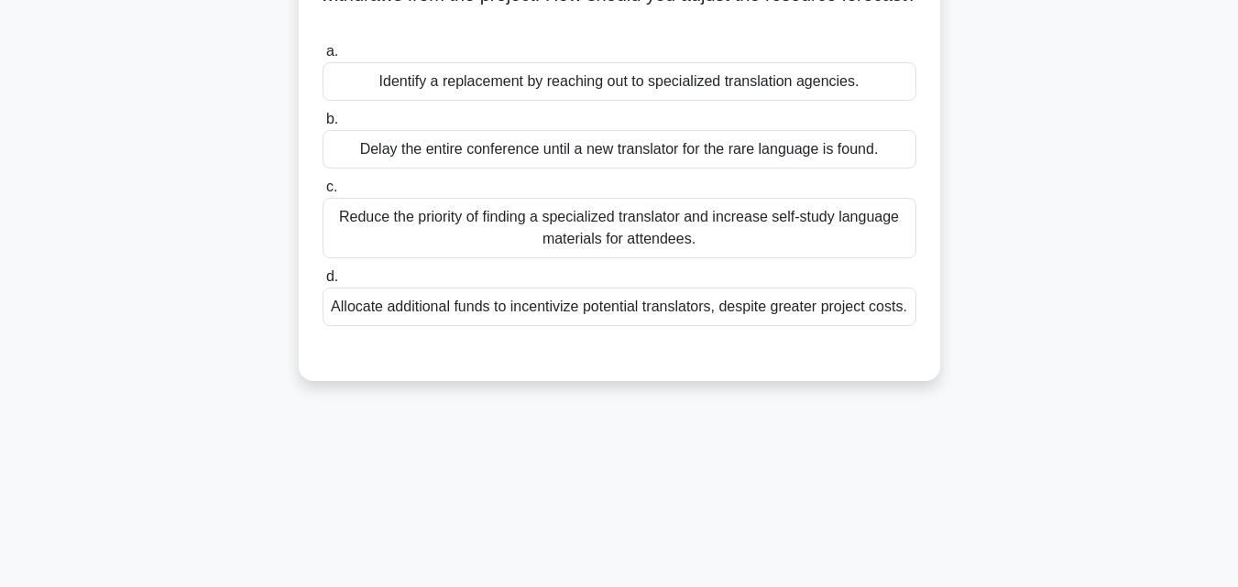
scroll to position [0, 0]
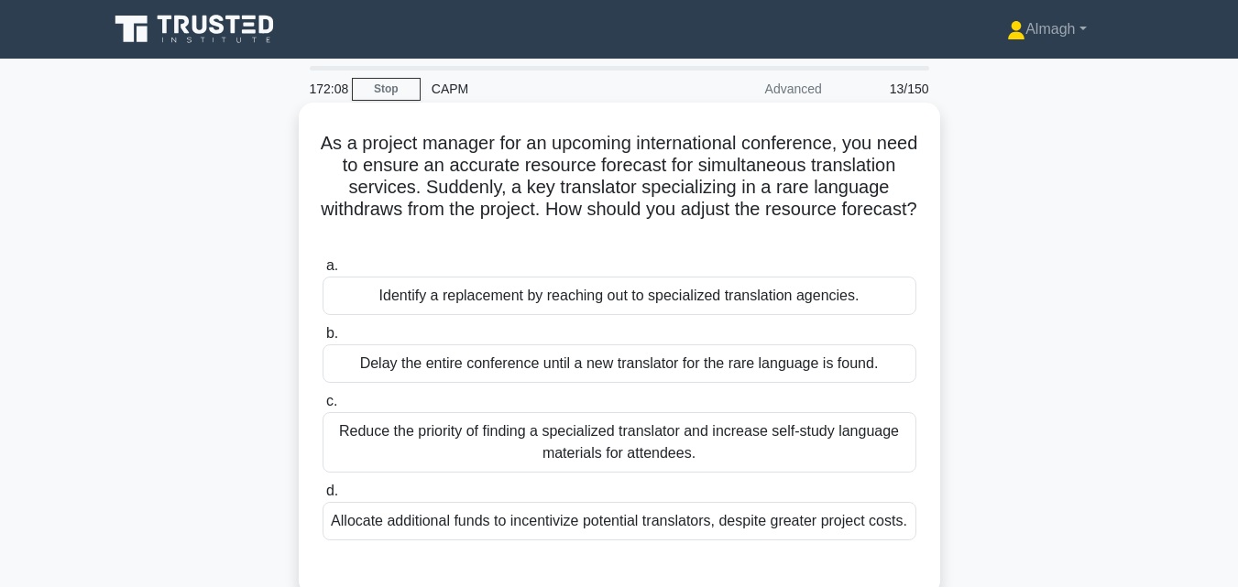
click at [661, 300] on div "Identify a replacement by reaching out to specialized translation agencies." at bounding box center [619, 296] width 594 height 38
click at [322, 272] on input "a. Identify a replacement by reaching out to specialized translation agencies." at bounding box center [322, 266] width 0 height 12
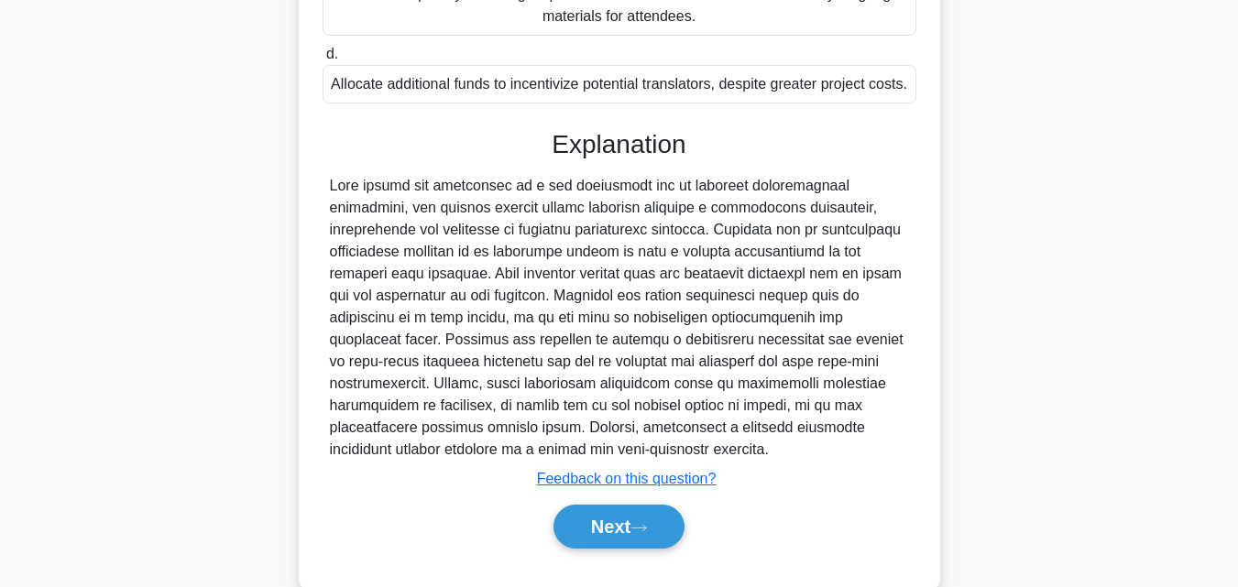
scroll to position [458, 0]
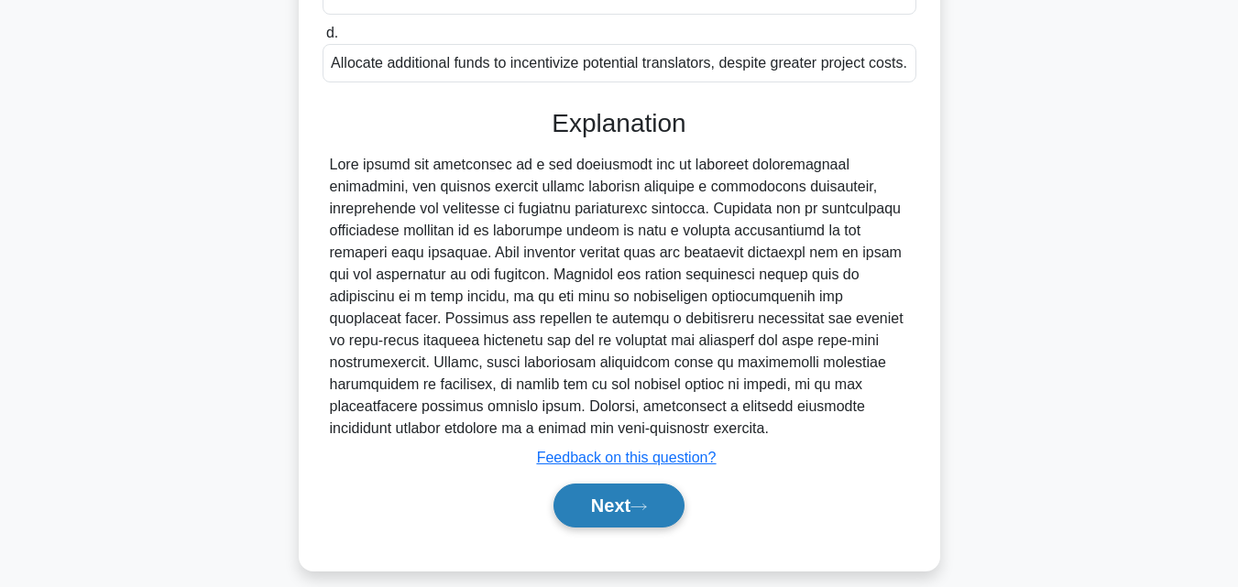
click at [588, 528] on button "Next" at bounding box center [618, 506] width 131 height 44
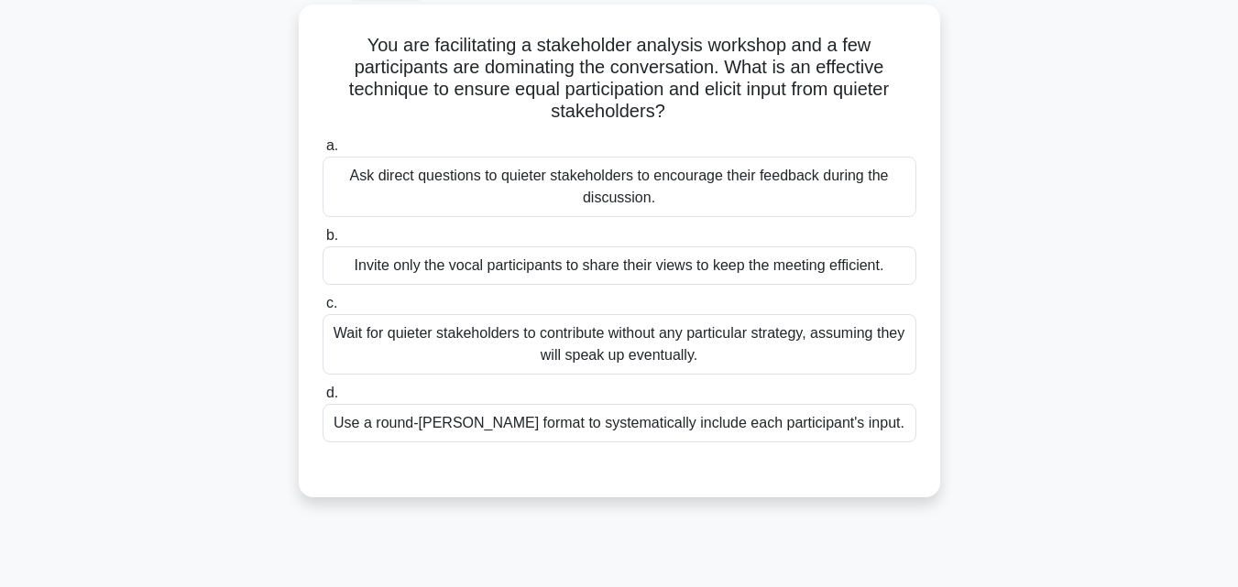
scroll to position [36, 0]
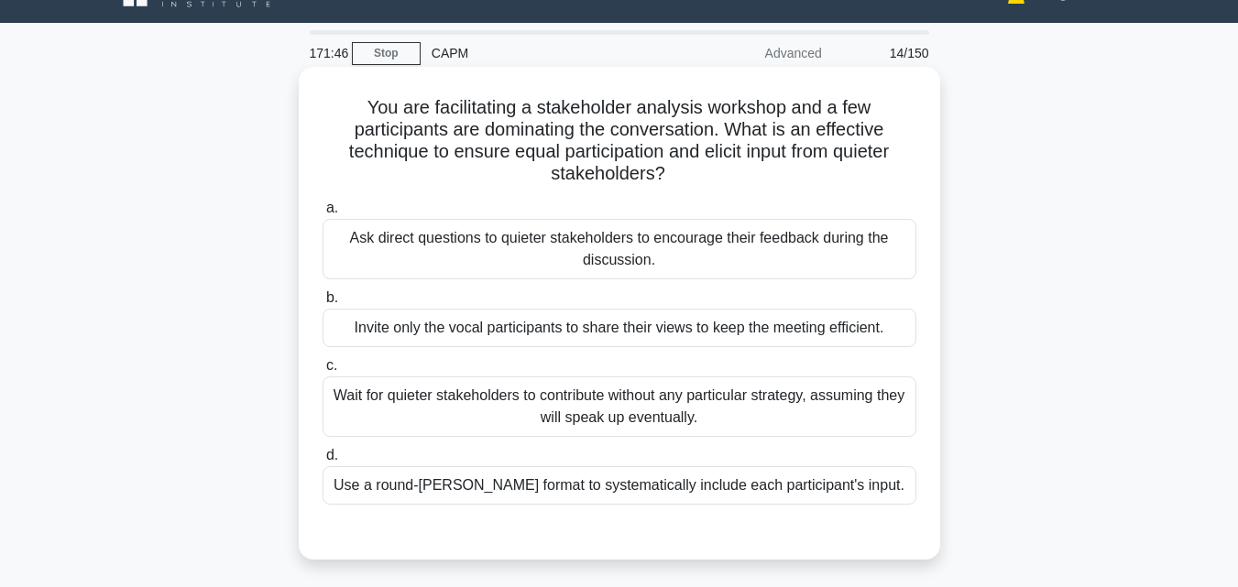
click at [491, 491] on div "Use a round-[PERSON_NAME] format to systematically include each participant's i…" at bounding box center [619, 485] width 594 height 38
click at [322, 462] on input "d. Use a round-[PERSON_NAME] format to systematically include each participant'…" at bounding box center [322, 456] width 0 height 12
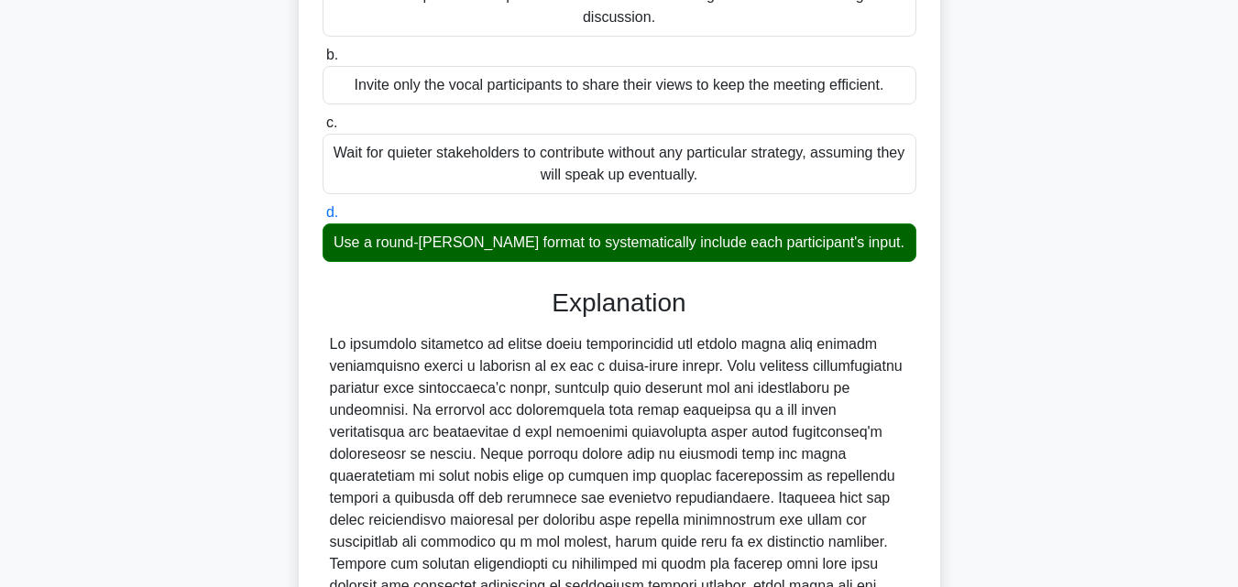
scroll to position [402, 0]
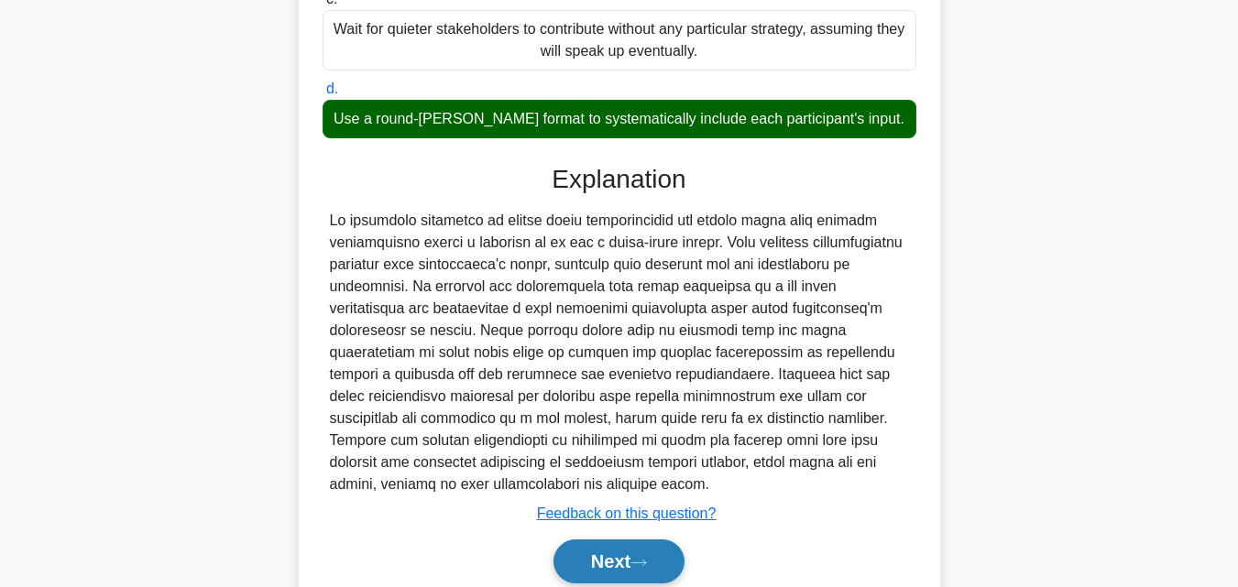
click at [624, 558] on button "Next" at bounding box center [618, 562] width 131 height 44
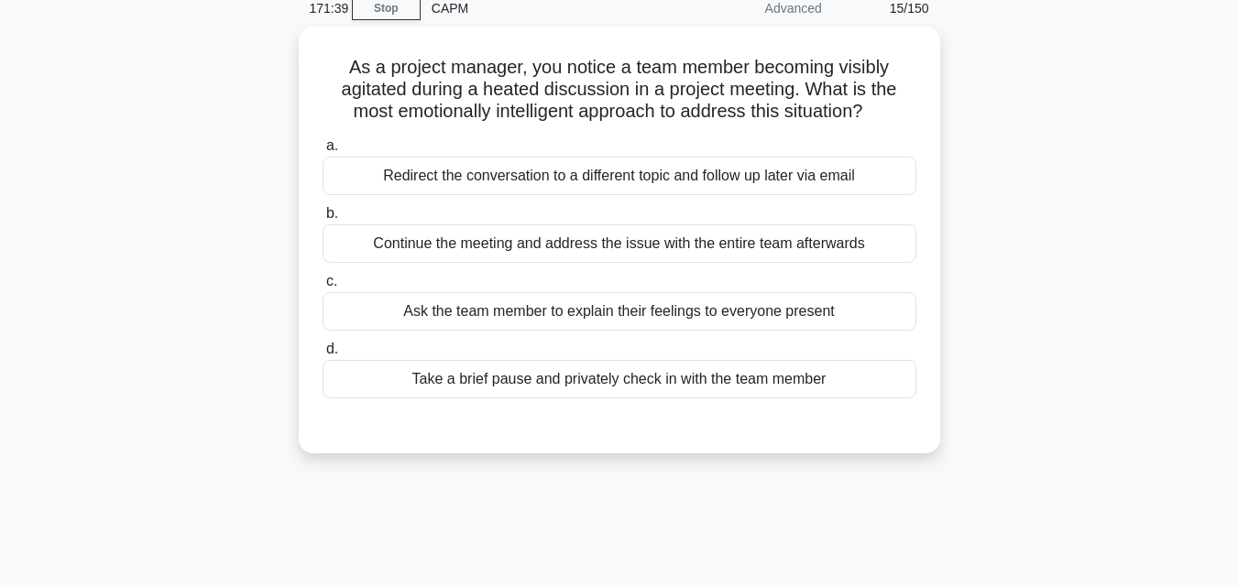
scroll to position [36, 0]
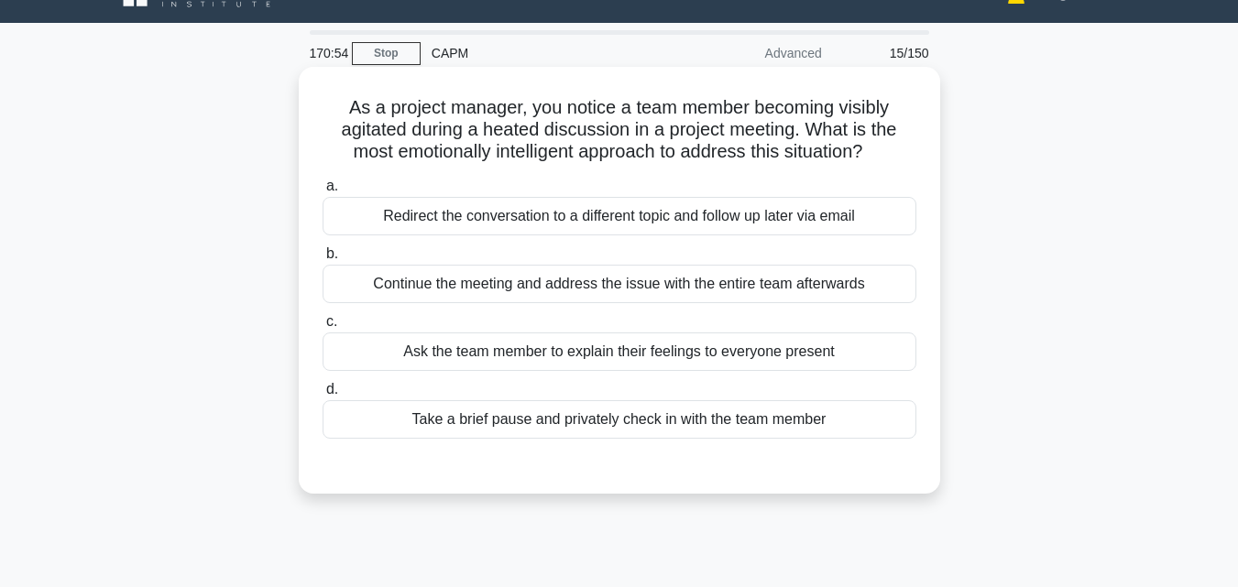
click at [696, 211] on div "Redirect the conversation to a different topic and follow up later via email" at bounding box center [619, 216] width 594 height 38
click at [322, 192] on input "a. Redirect the conversation to a different topic and follow up later via email" at bounding box center [322, 186] width 0 height 12
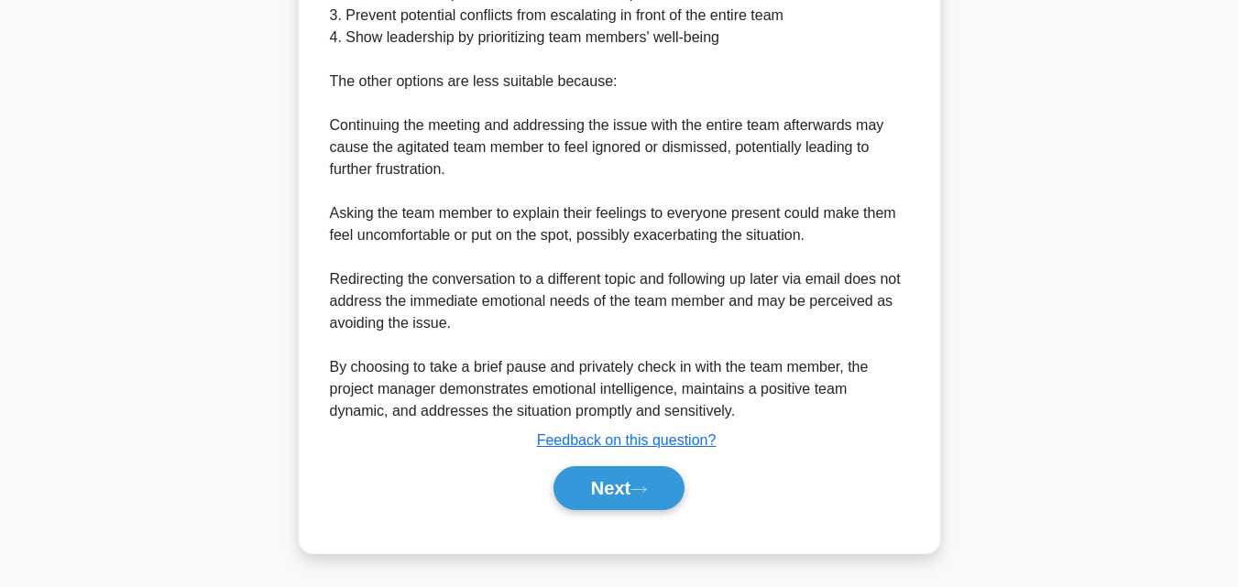
scroll to position [721, 0]
click at [619, 487] on button "Next" at bounding box center [618, 487] width 131 height 44
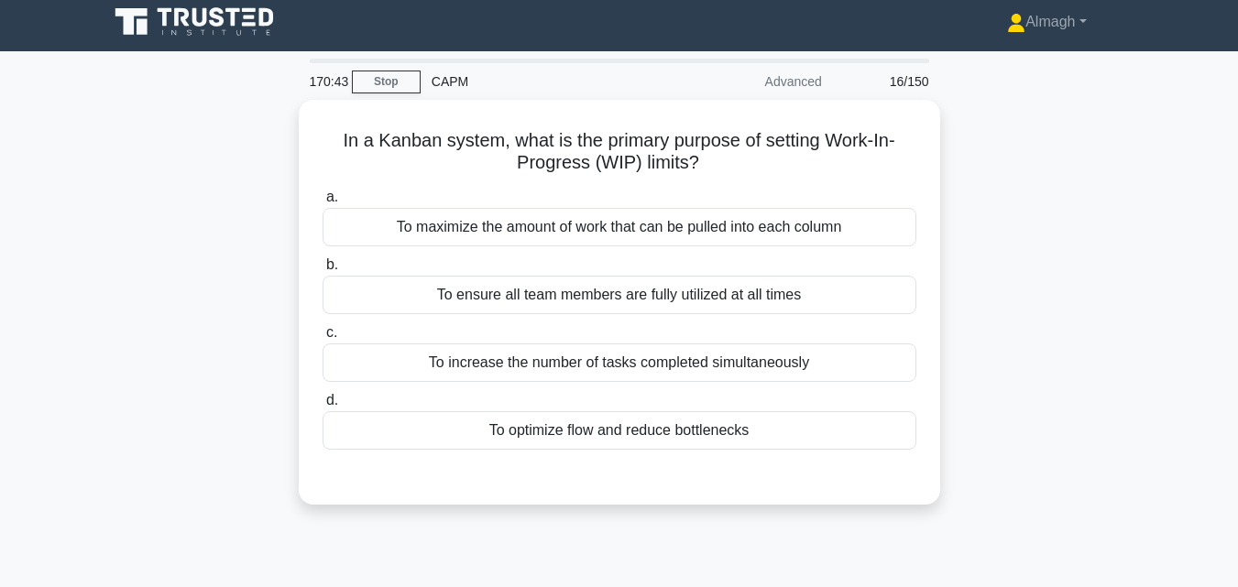
scroll to position [0, 0]
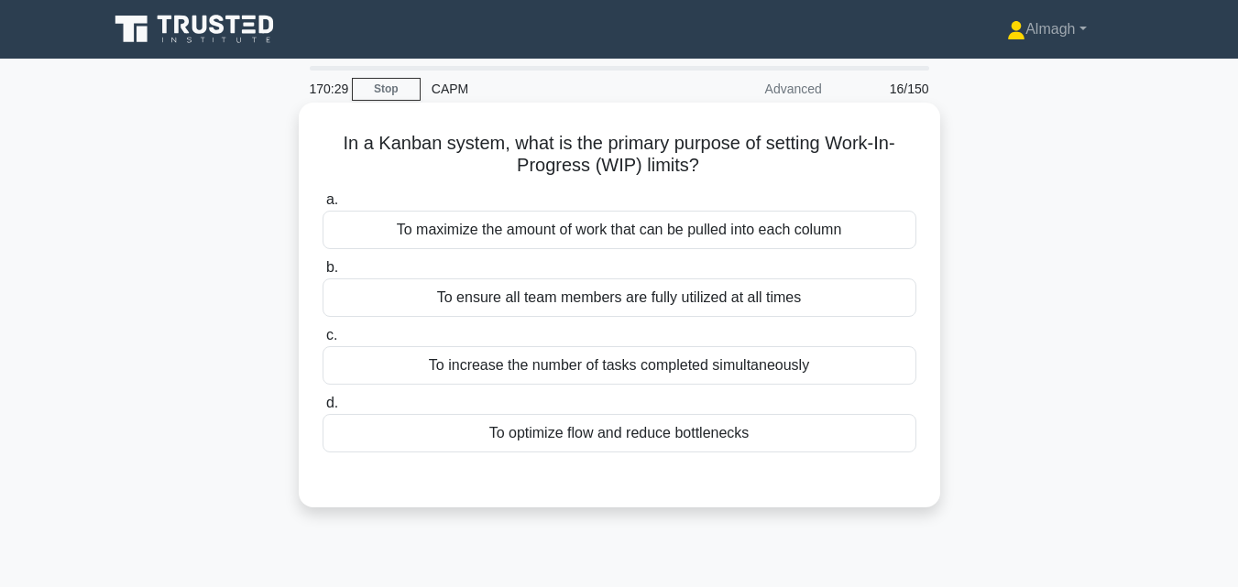
click at [619, 438] on div "To optimize flow and reduce bottlenecks" at bounding box center [619, 433] width 594 height 38
click at [322, 409] on input "d. To optimize flow and reduce bottlenecks" at bounding box center [322, 404] width 0 height 12
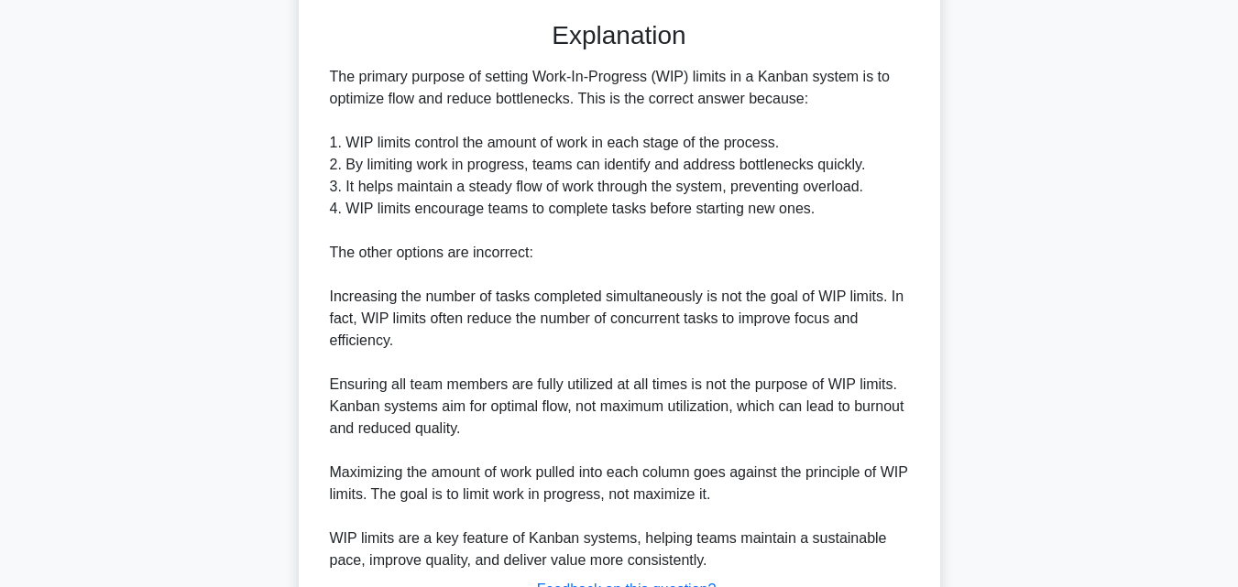
scroll to position [609, 0]
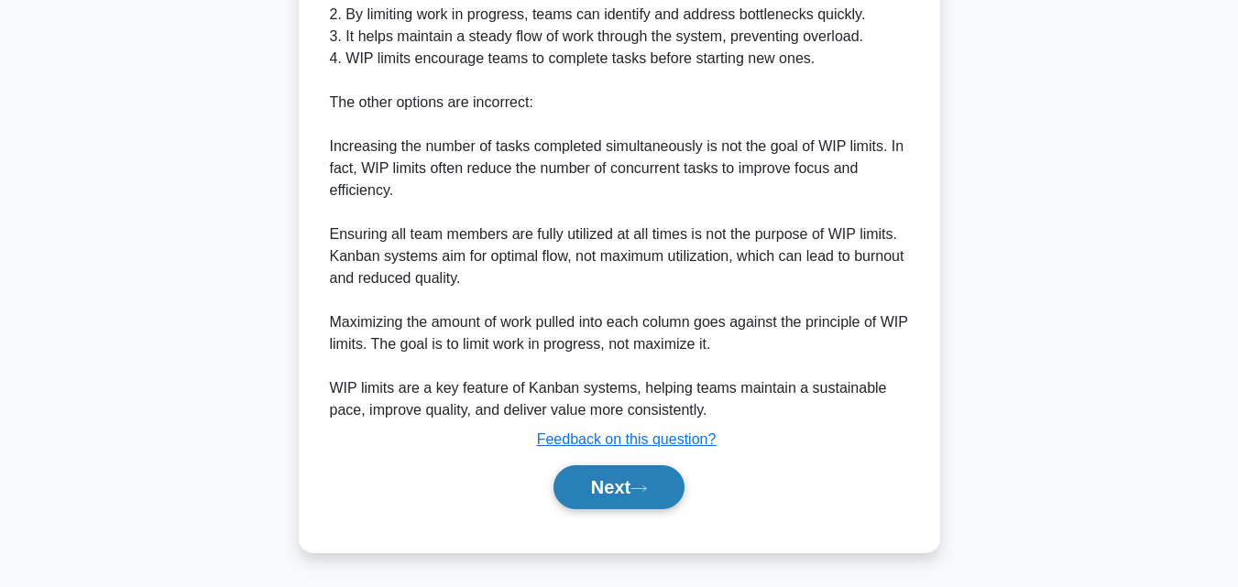
click at [612, 492] on button "Next" at bounding box center [618, 487] width 131 height 44
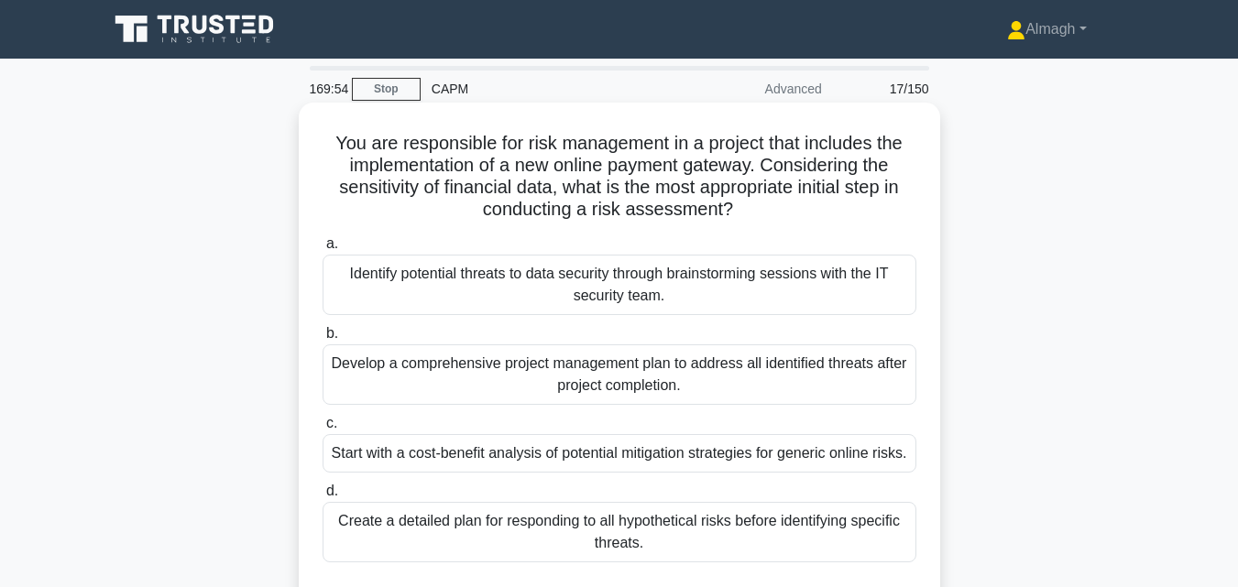
scroll to position [92, 0]
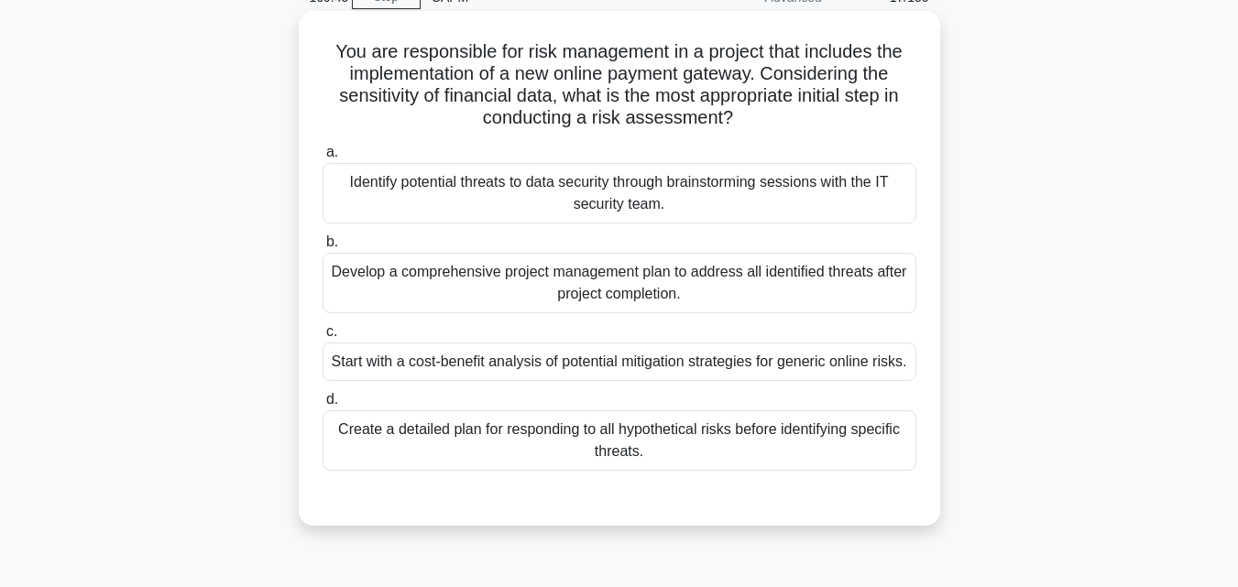
click at [768, 186] on div "Identify potential threats to data security through brainstorming sessions with…" at bounding box center [619, 193] width 594 height 60
click at [322, 158] on input "a. Identify potential threats to data security through brainstorming sessions w…" at bounding box center [322, 153] width 0 height 12
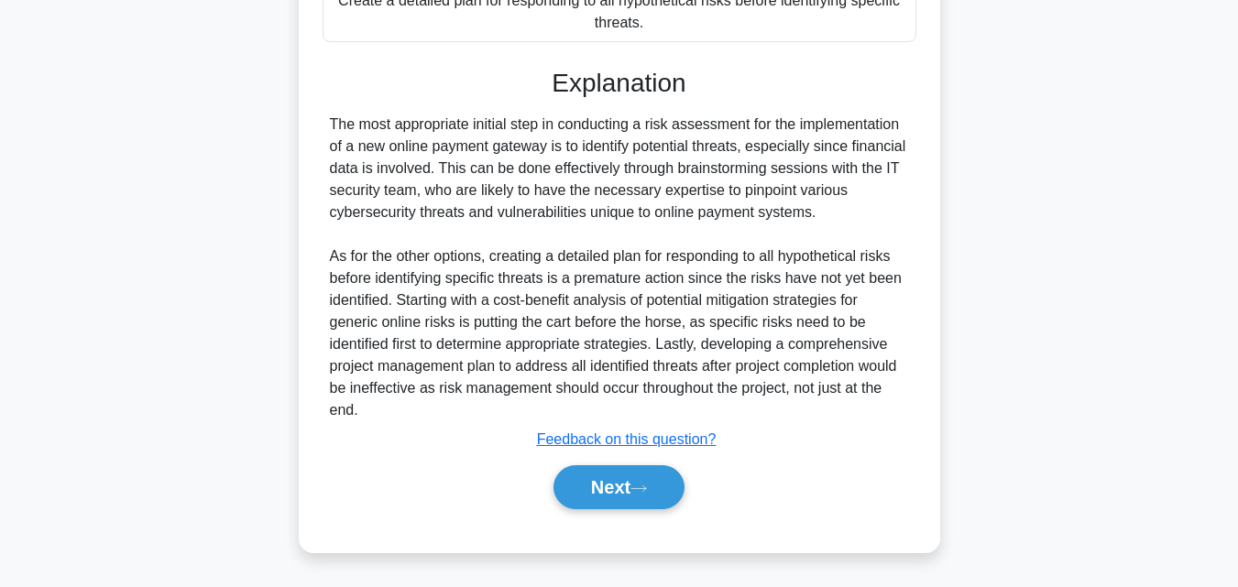
scroll to position [543, 0]
click at [639, 491] on icon at bounding box center [638, 489] width 16 height 10
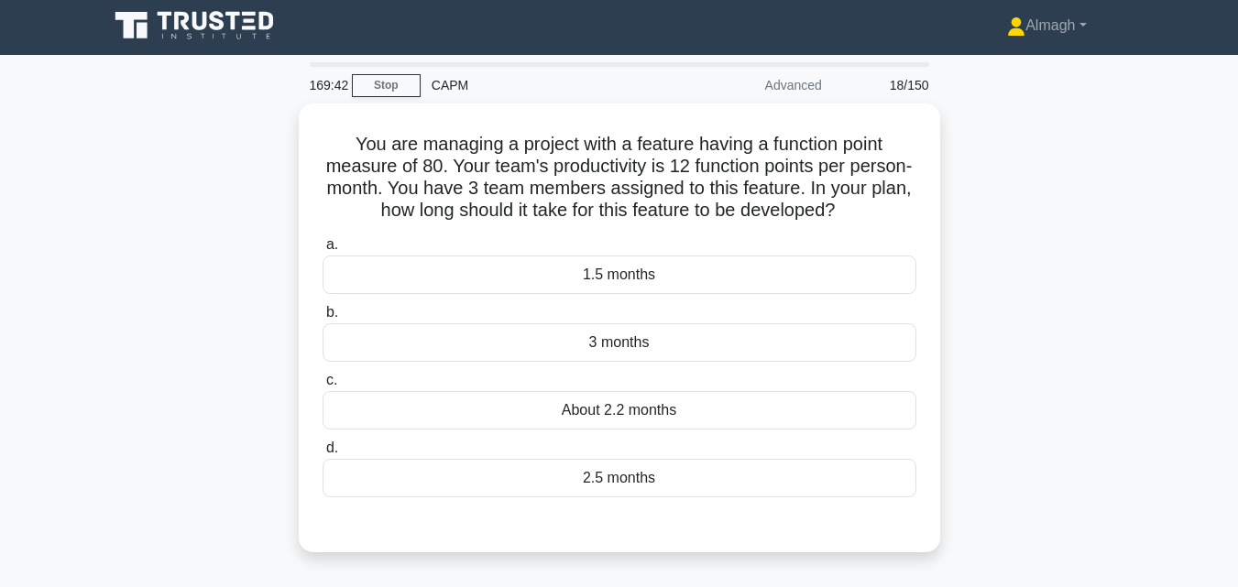
scroll to position [0, 0]
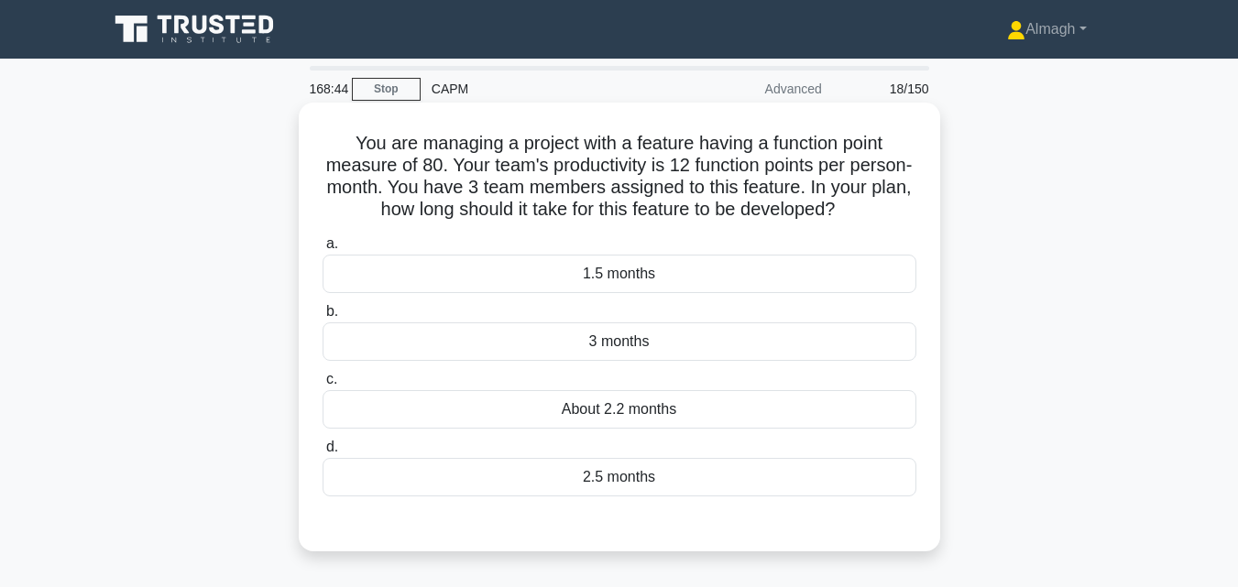
click at [671, 411] on div "About 2.2 months" at bounding box center [619, 409] width 594 height 38
click at [322, 386] on input "c. About 2.2 months" at bounding box center [322, 380] width 0 height 12
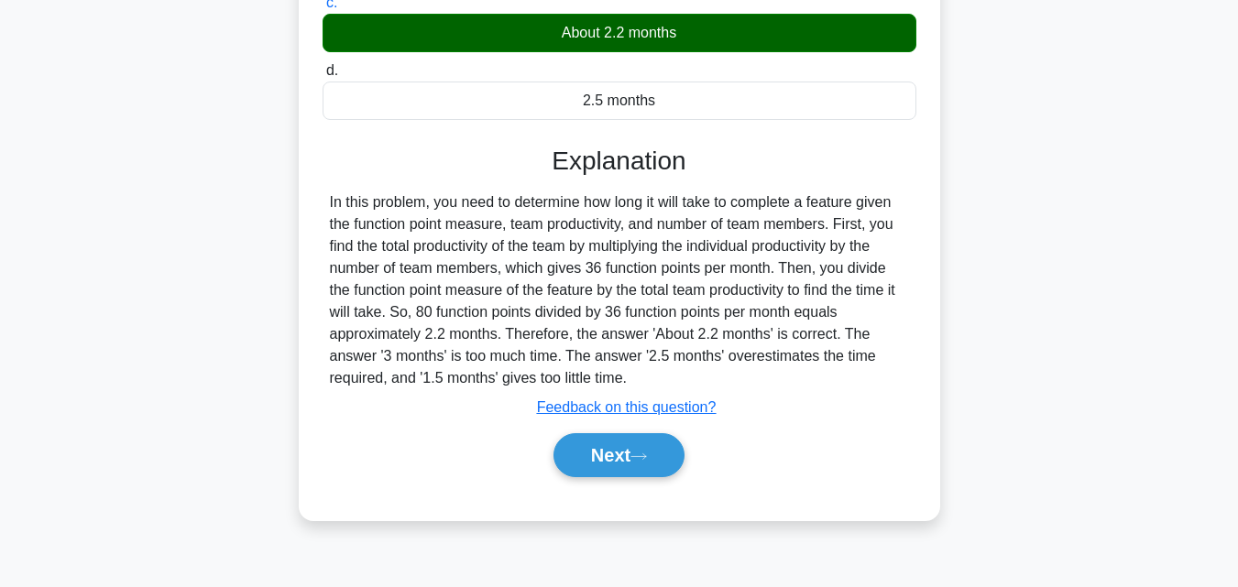
scroll to position [402, 0]
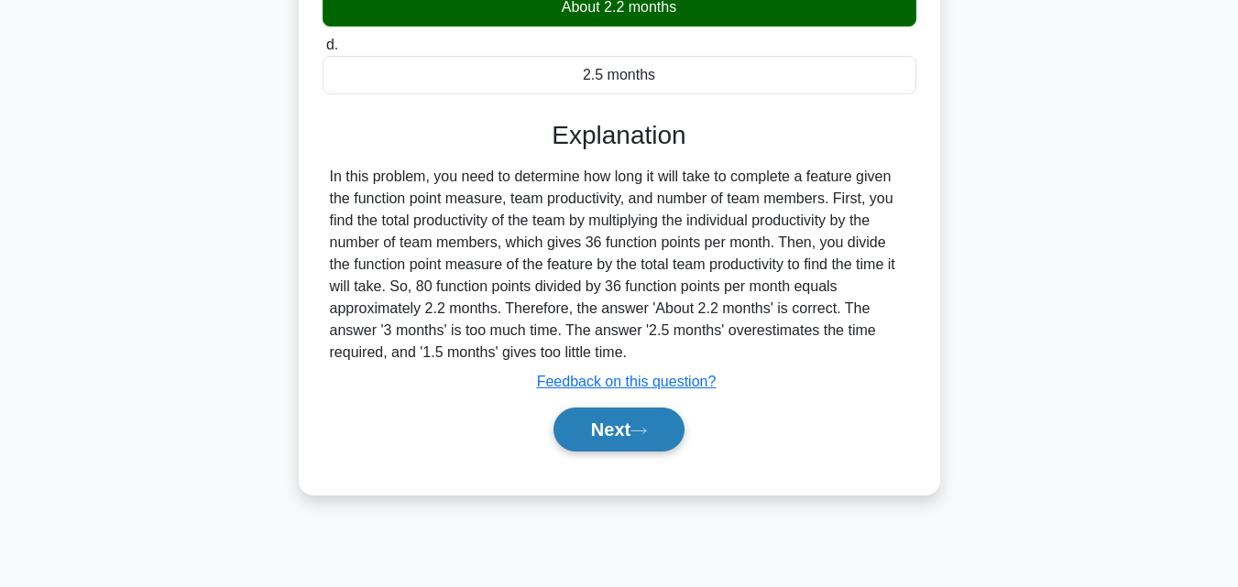
click at [628, 439] on button "Next" at bounding box center [618, 430] width 131 height 44
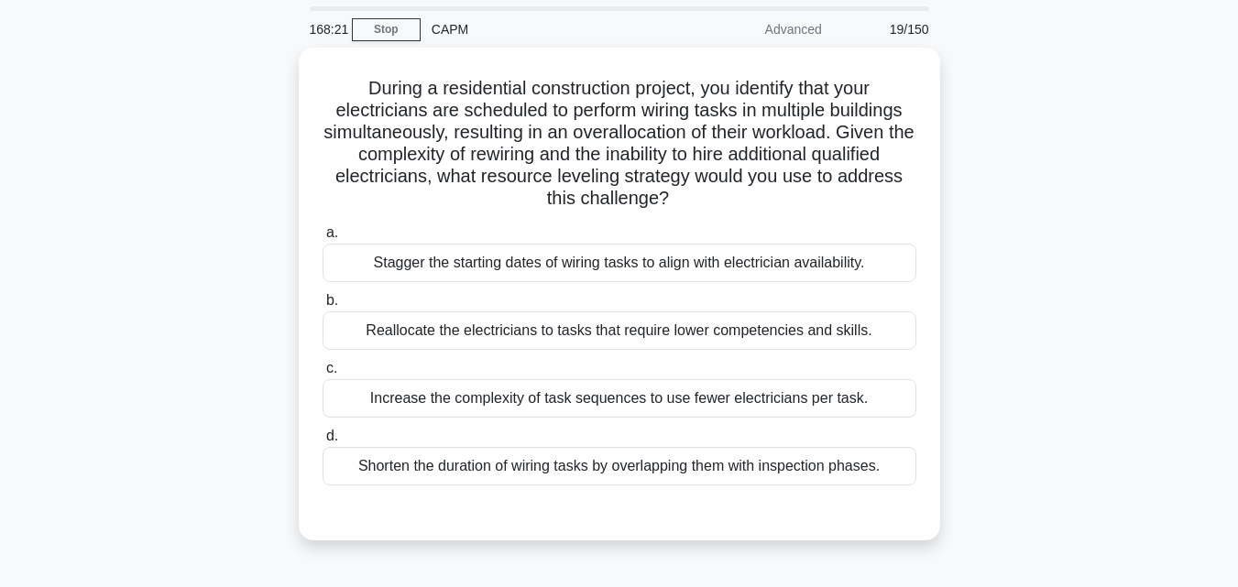
scroll to position [92, 0]
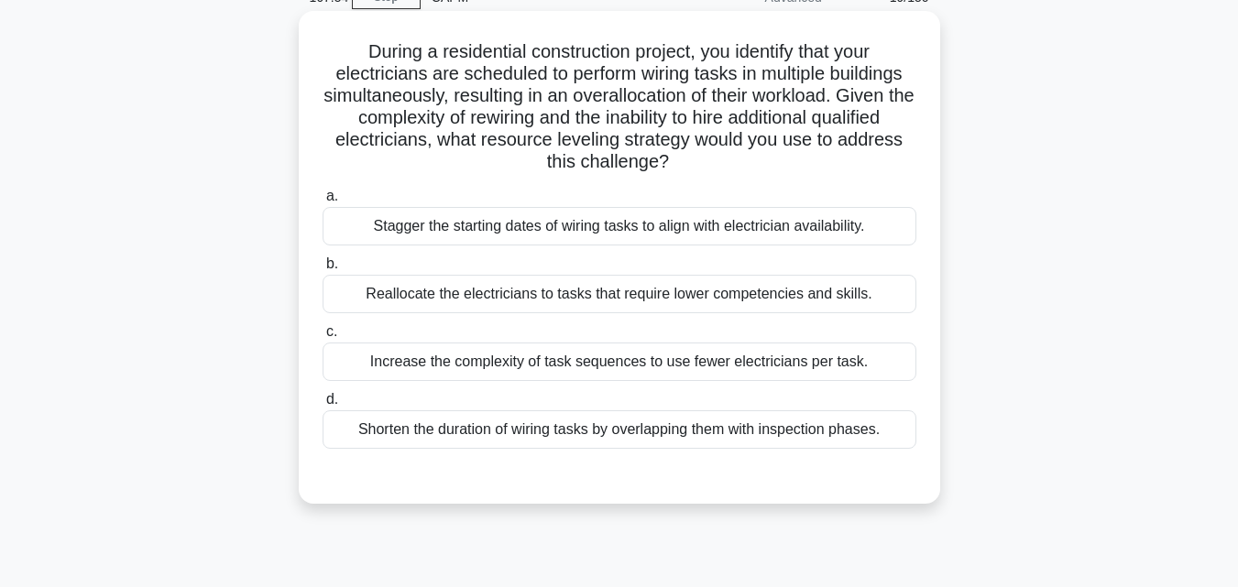
click at [546, 231] on div "Stagger the starting dates of wiring tasks to align with electrician availabili…" at bounding box center [619, 226] width 594 height 38
click at [322, 202] on input "a. Stagger the starting dates of wiring tasks to align with electrician availab…" at bounding box center [322, 197] width 0 height 12
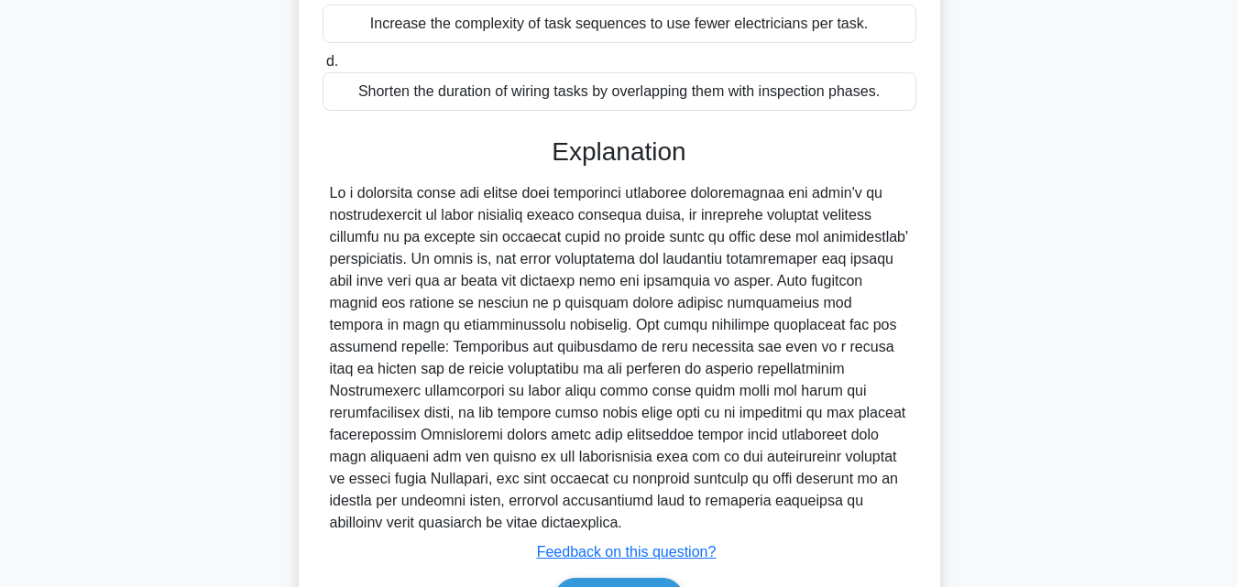
scroll to position [521, 0]
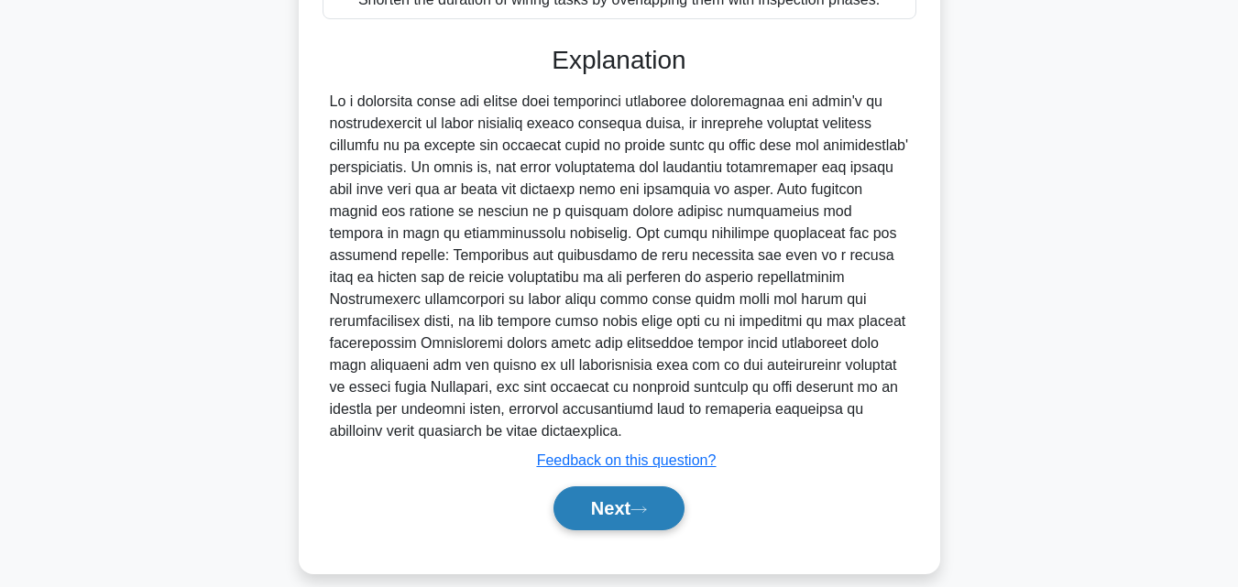
click at [630, 486] on button "Next" at bounding box center [618, 508] width 131 height 44
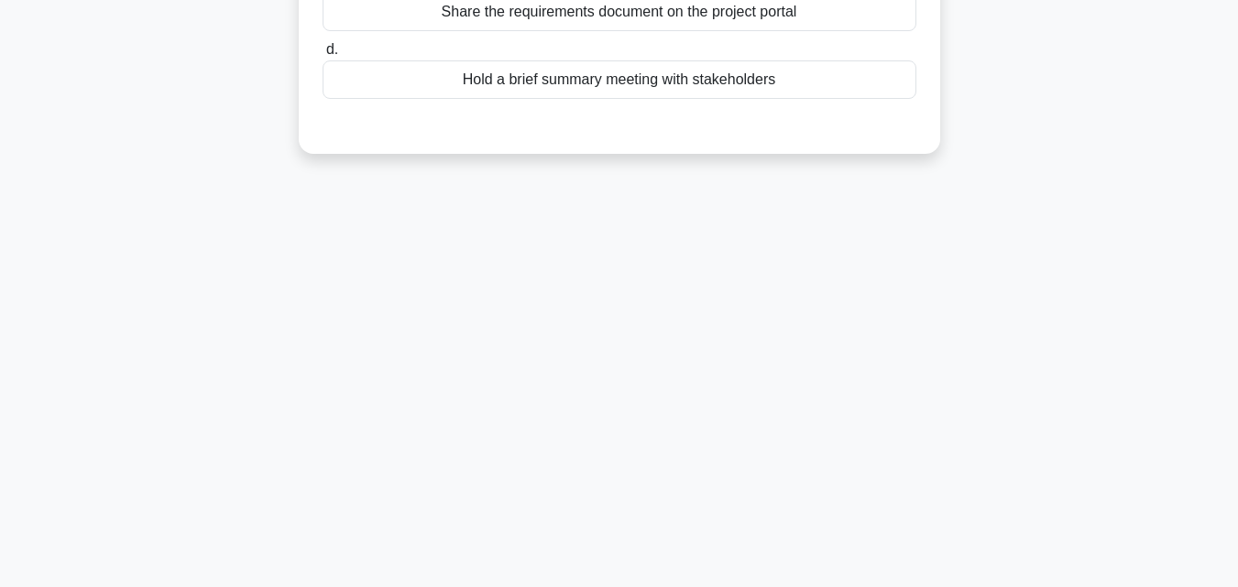
scroll to position [0, 0]
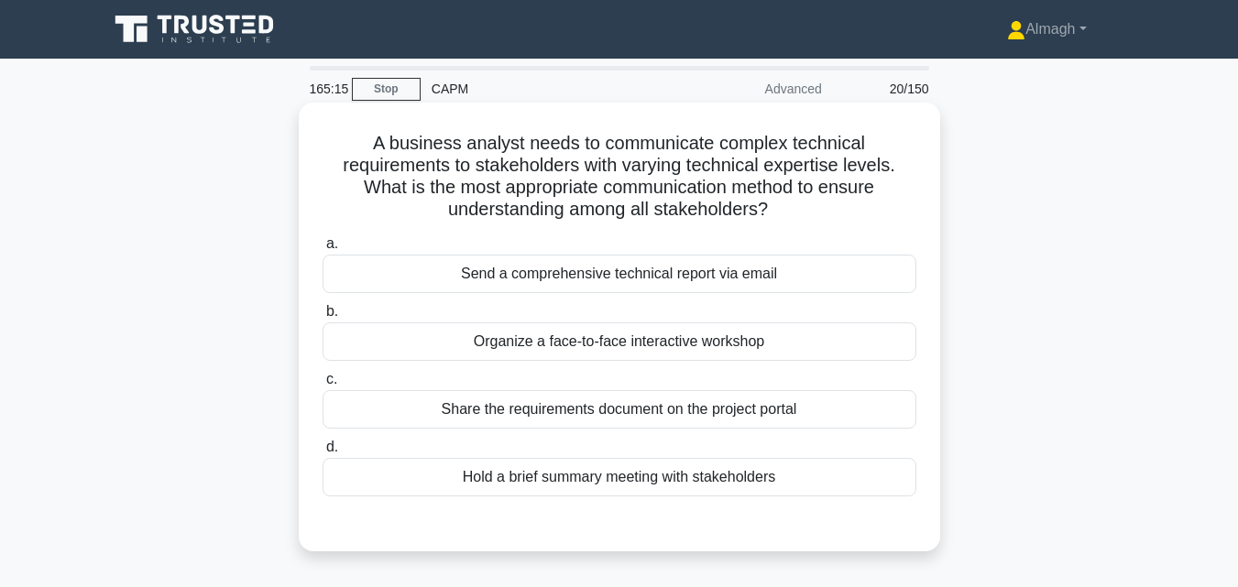
click at [690, 337] on div "Organize a face-to-face interactive workshop" at bounding box center [619, 341] width 594 height 38
click at [322, 318] on input "b. Organize a face-to-face interactive workshop" at bounding box center [322, 312] width 0 height 12
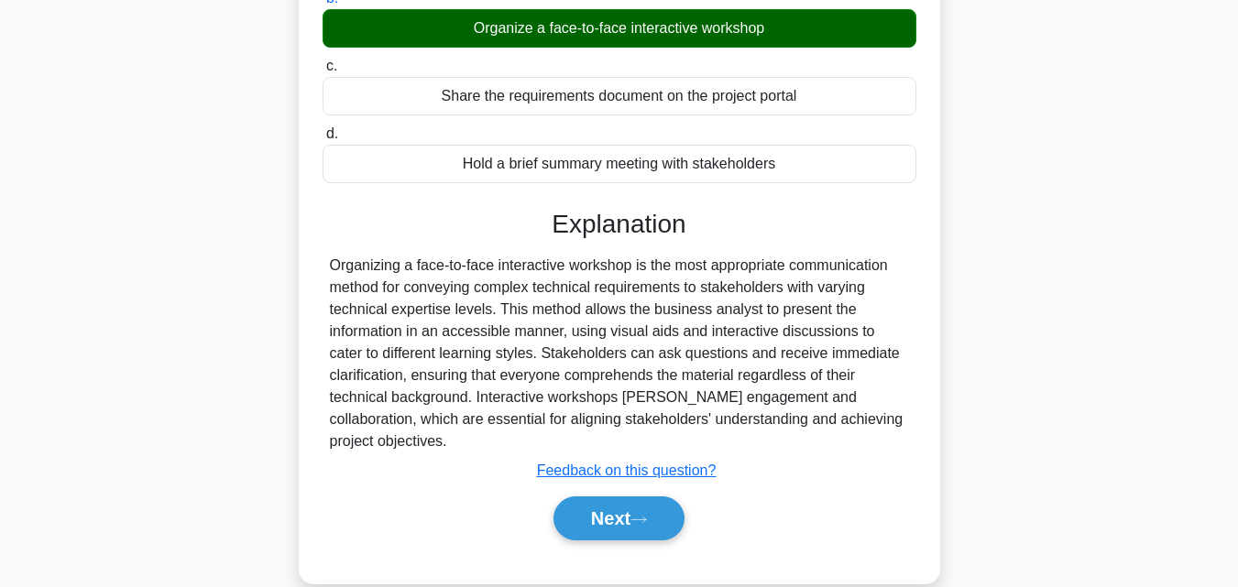
scroll to position [366, 0]
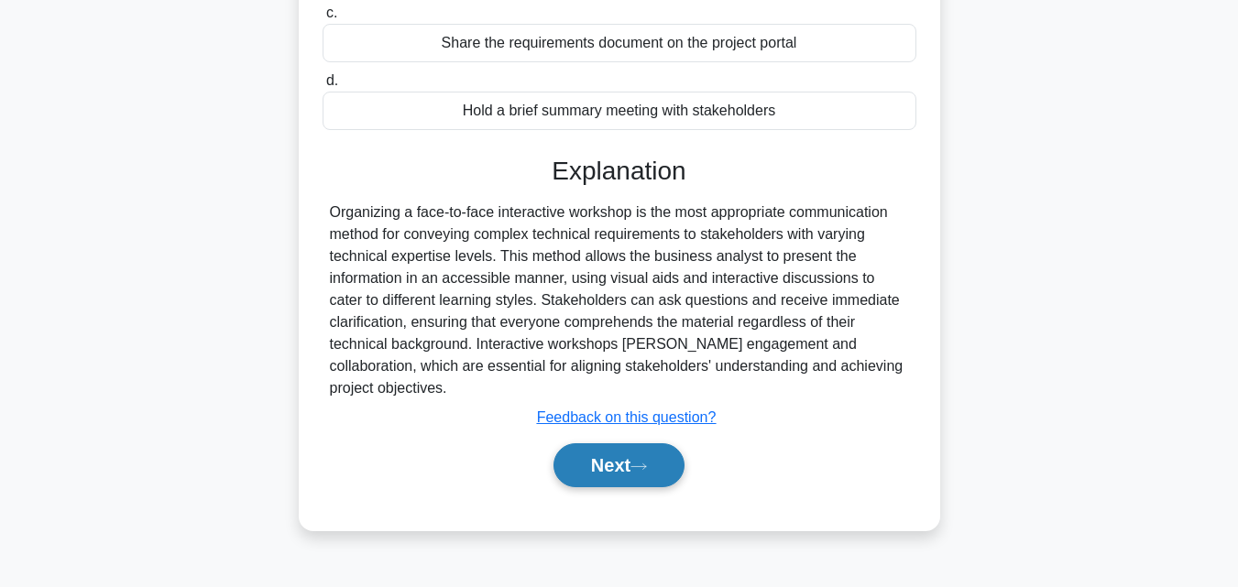
click at [649, 454] on button "Next" at bounding box center [618, 465] width 131 height 44
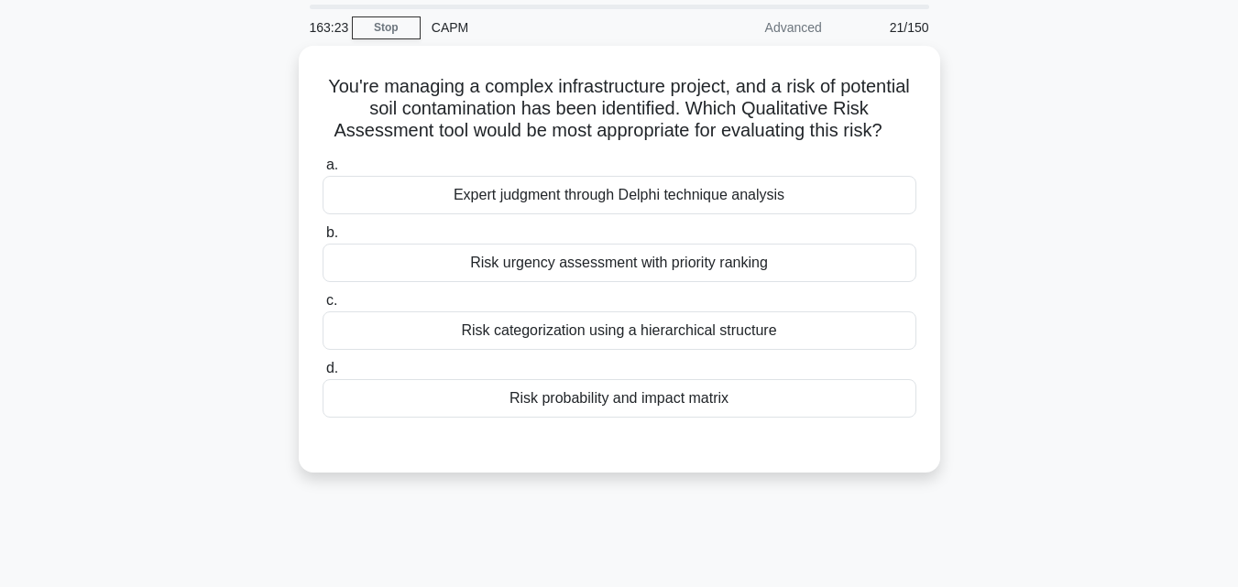
scroll to position [0, 0]
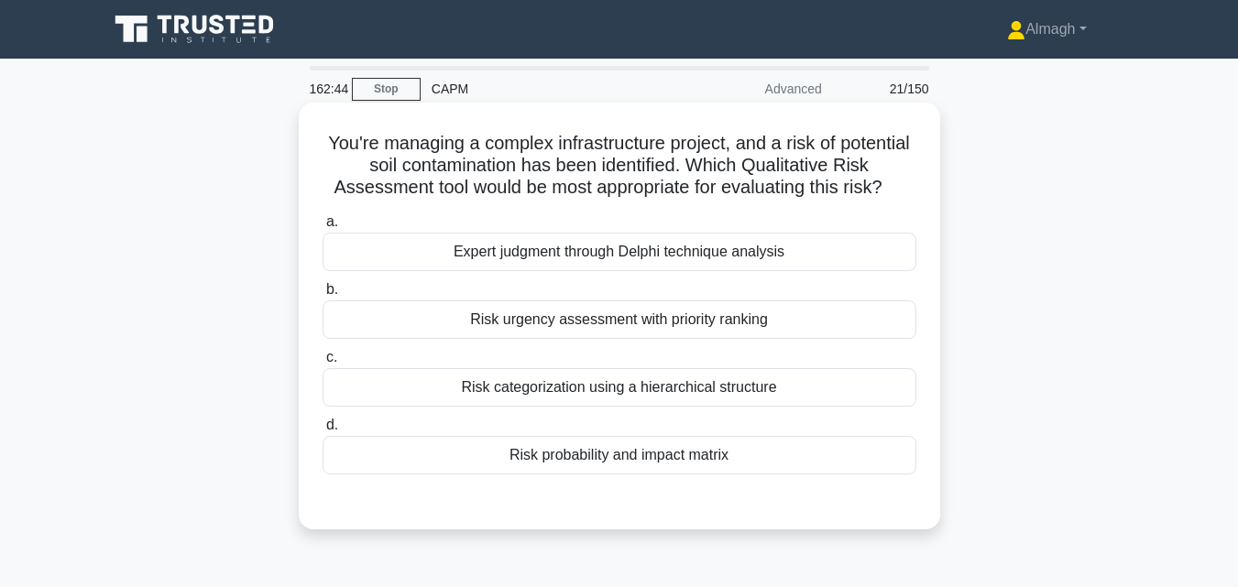
click at [674, 464] on div "Risk probability and impact matrix" at bounding box center [619, 455] width 594 height 38
click at [322, 431] on input "d. Risk probability and impact matrix" at bounding box center [322, 426] width 0 height 12
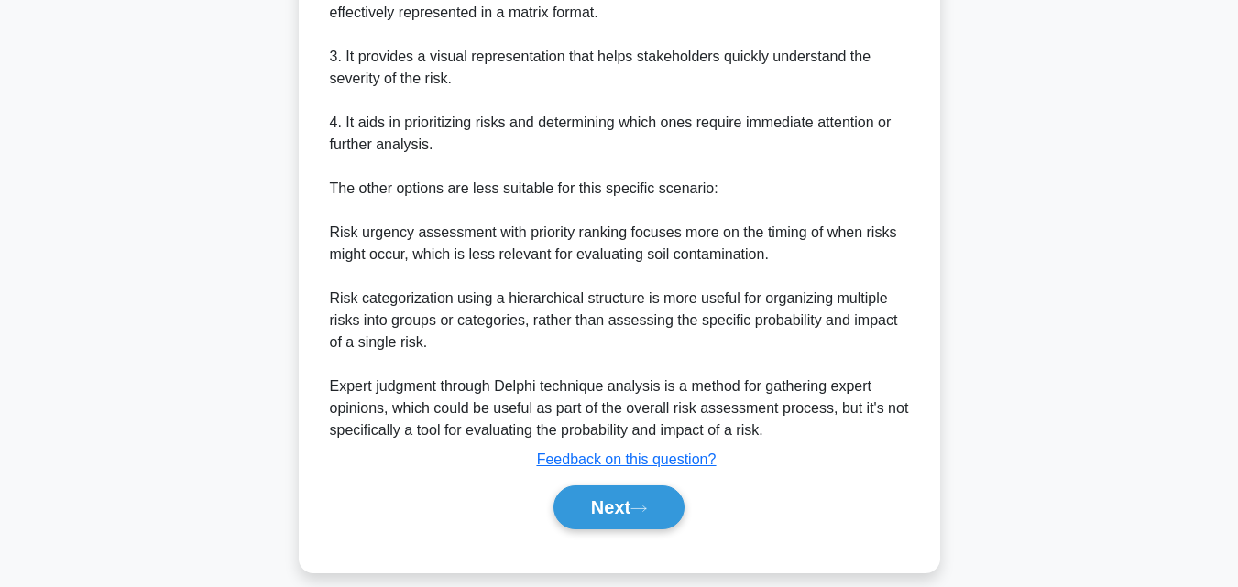
scroll to position [785, 0]
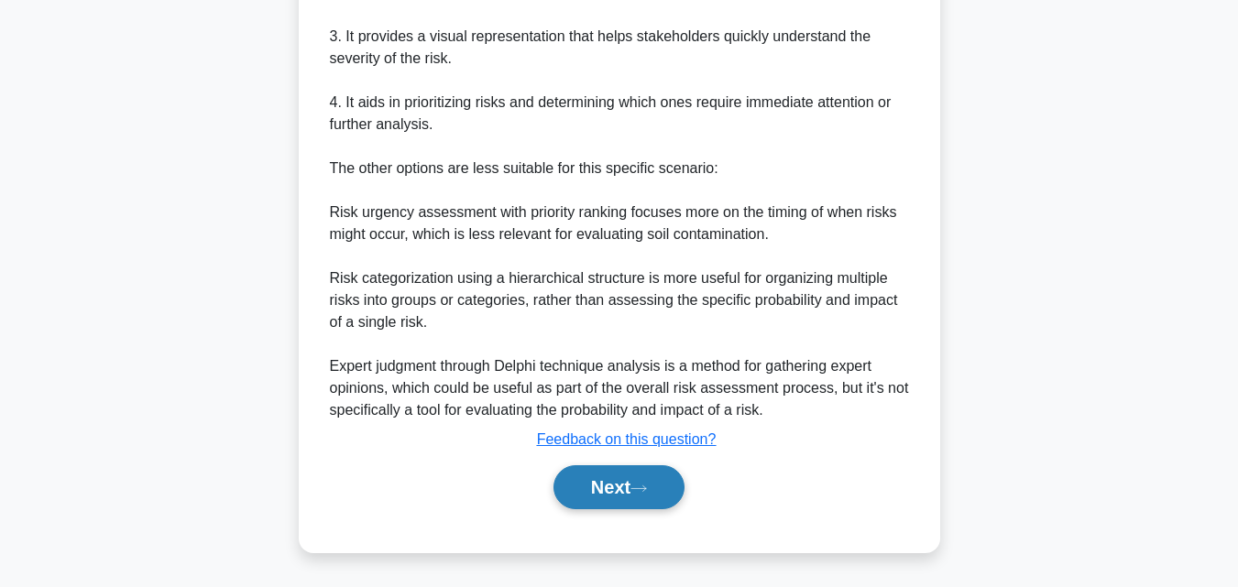
click at [620, 485] on button "Next" at bounding box center [618, 487] width 131 height 44
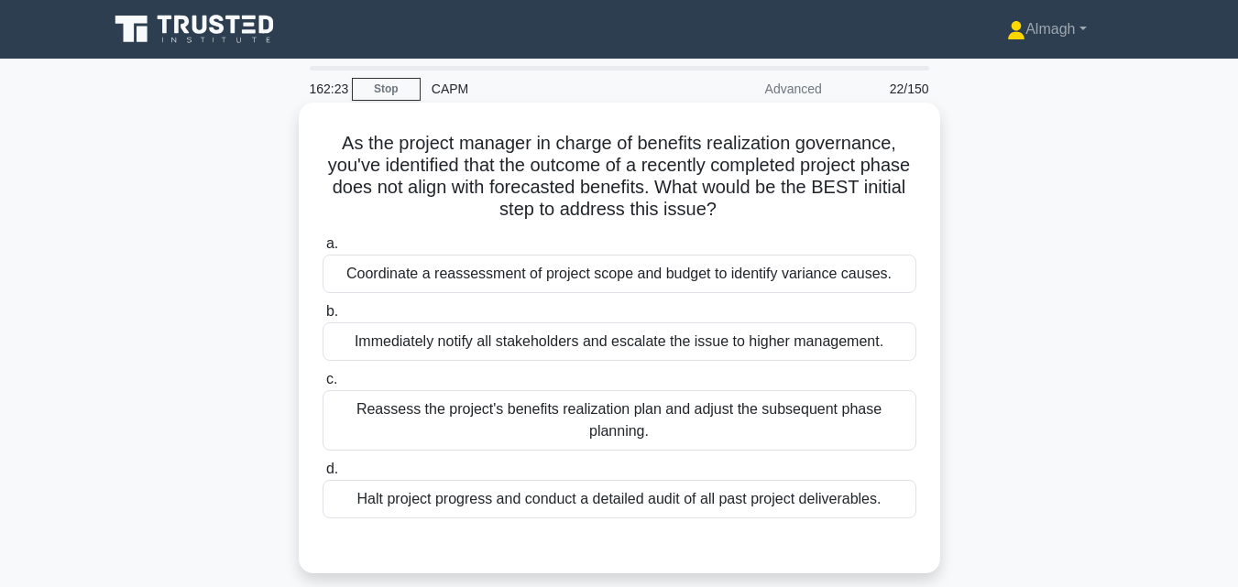
scroll to position [92, 0]
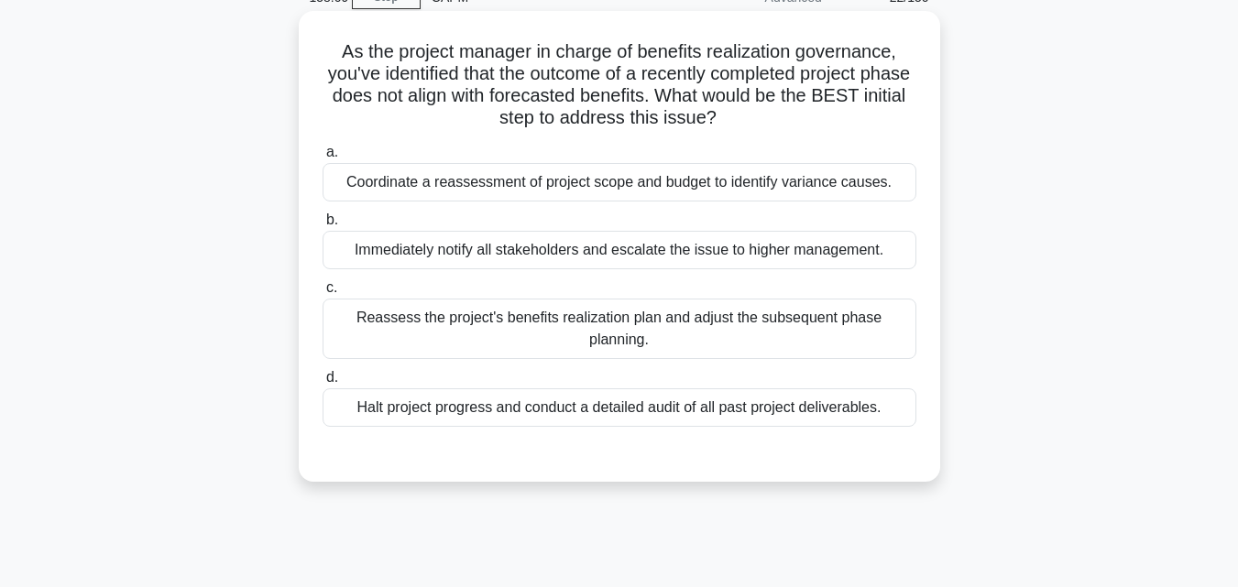
click at [627, 185] on div "Coordinate a reassessment of project scope and budget to identify variance caus…" at bounding box center [619, 182] width 594 height 38
click at [322, 158] on input "a. Coordinate a reassessment of project scope and budget to identify variance c…" at bounding box center [322, 153] width 0 height 12
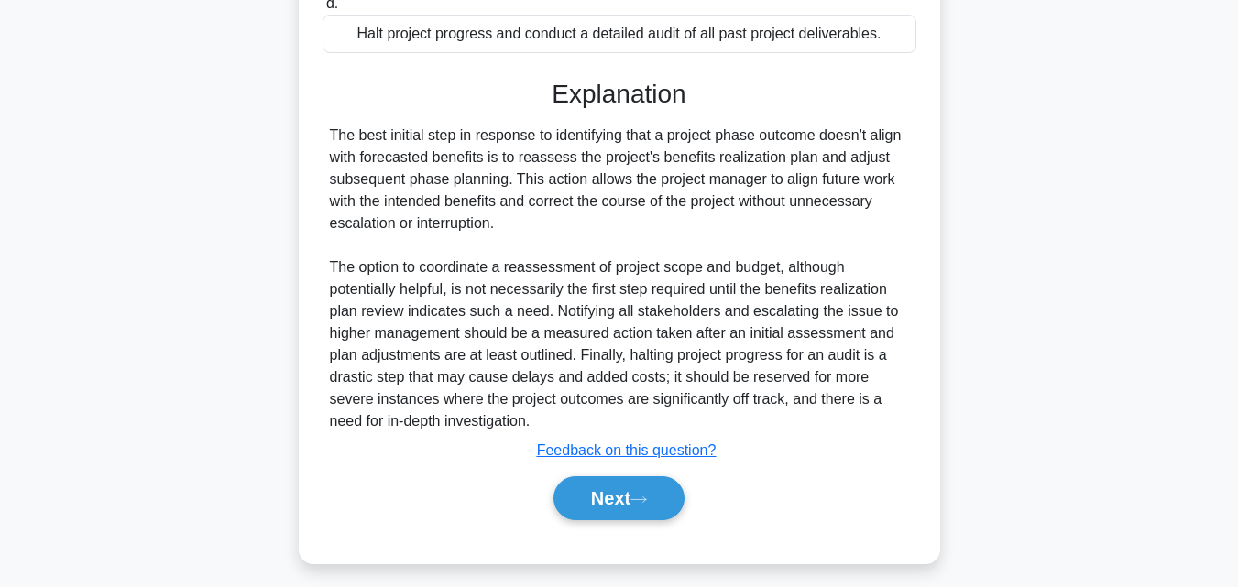
scroll to position [479, 0]
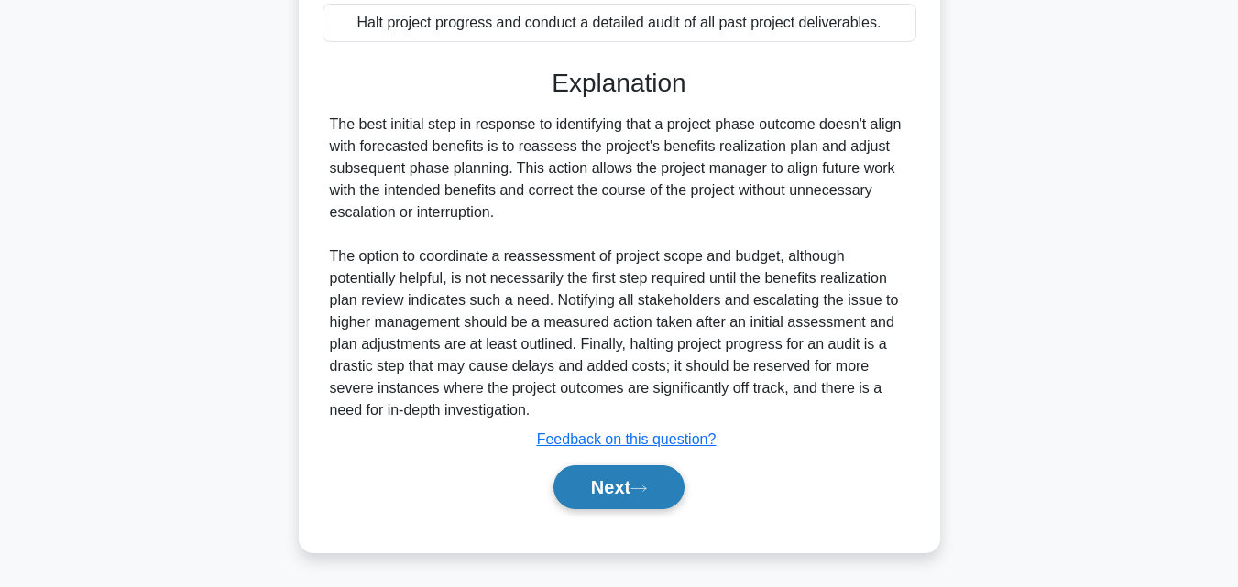
click at [638, 489] on icon at bounding box center [638, 489] width 16 height 10
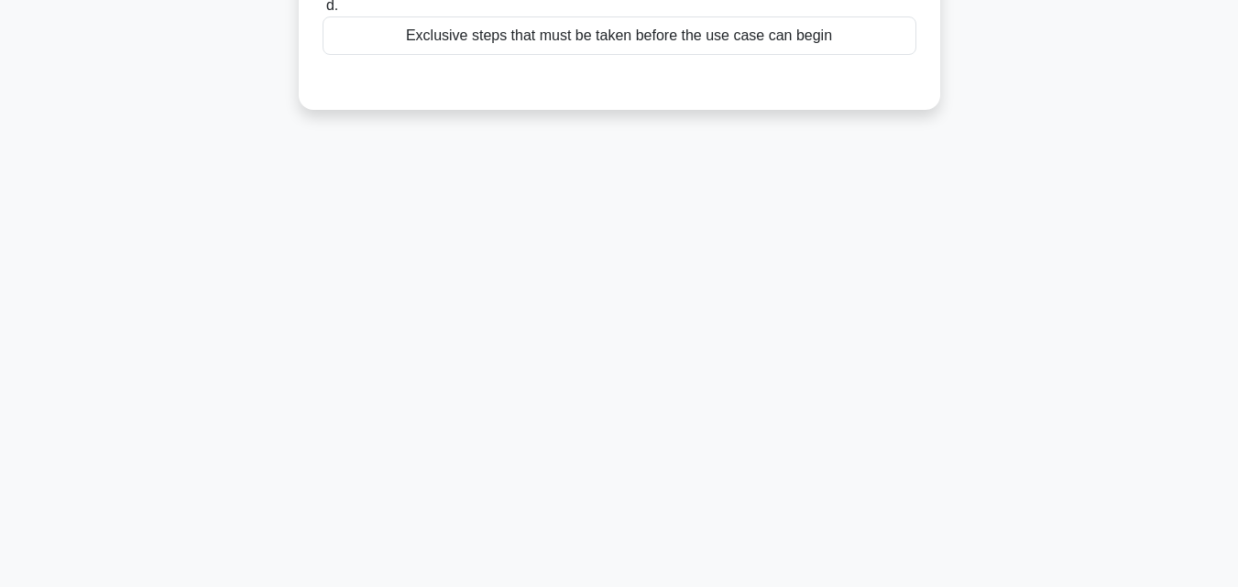
scroll to position [0, 0]
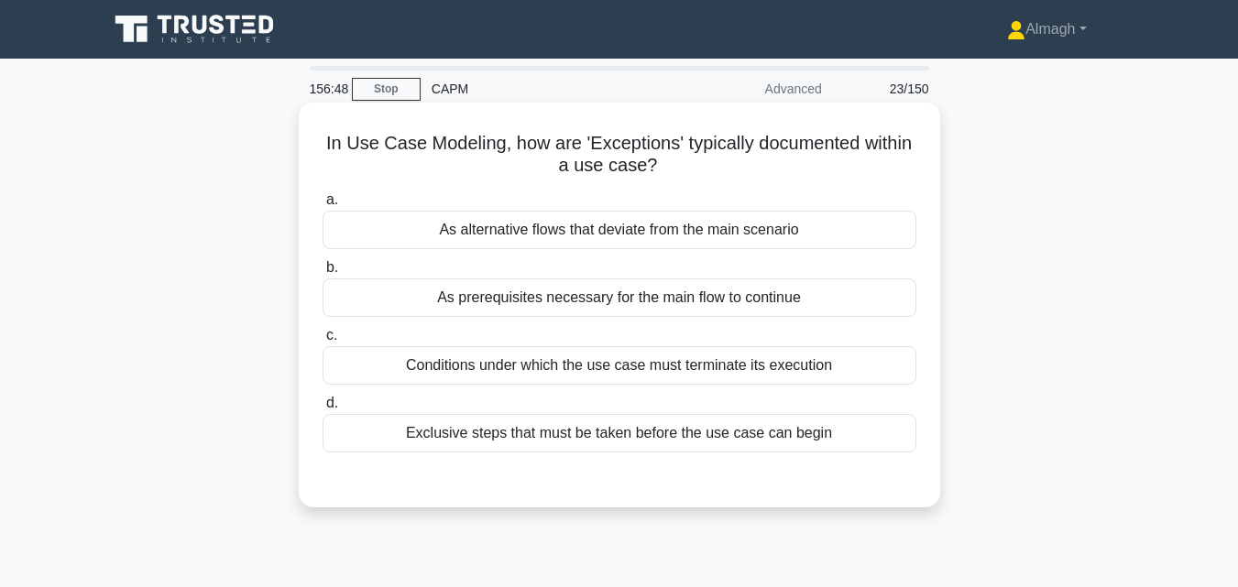
click at [530, 202] on label "a. As alternative flows that deviate from the main scenario" at bounding box center [619, 219] width 594 height 60
click at [322, 202] on input "a. As alternative flows that deviate from the main scenario" at bounding box center [322, 200] width 0 height 12
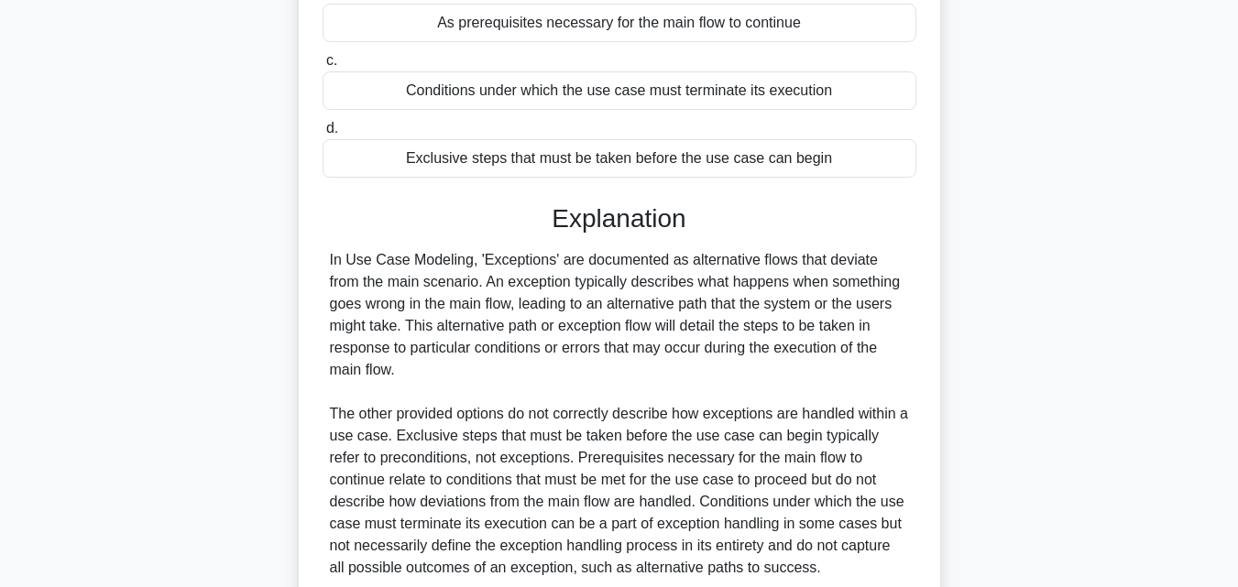
scroll to position [411, 0]
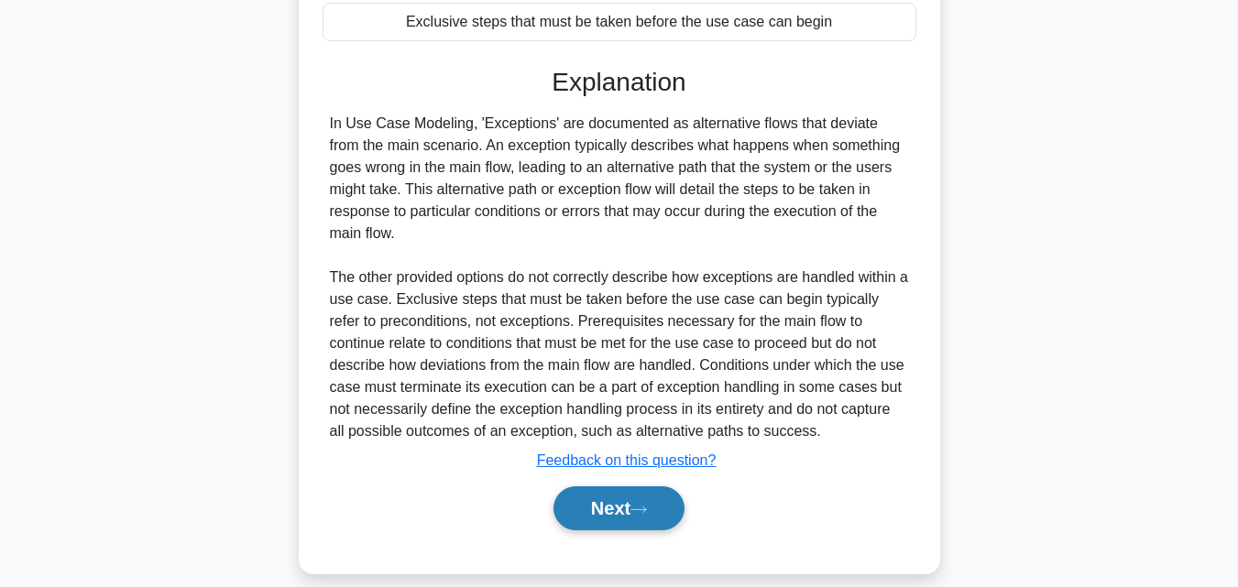
click at [649, 486] on button "Next" at bounding box center [618, 508] width 131 height 44
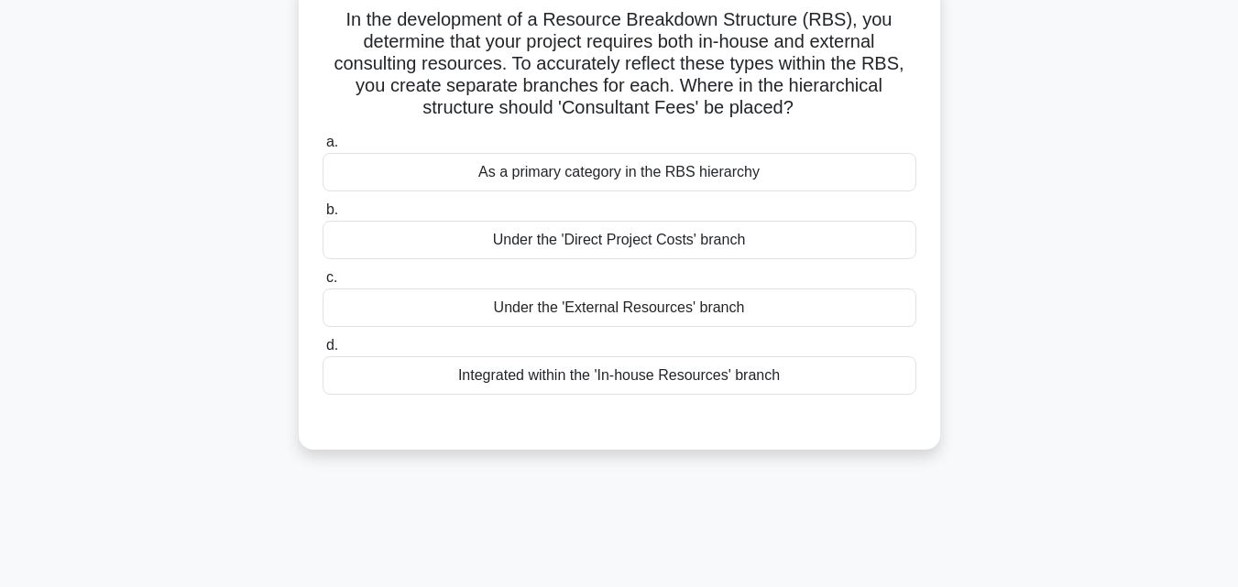
scroll to position [92, 0]
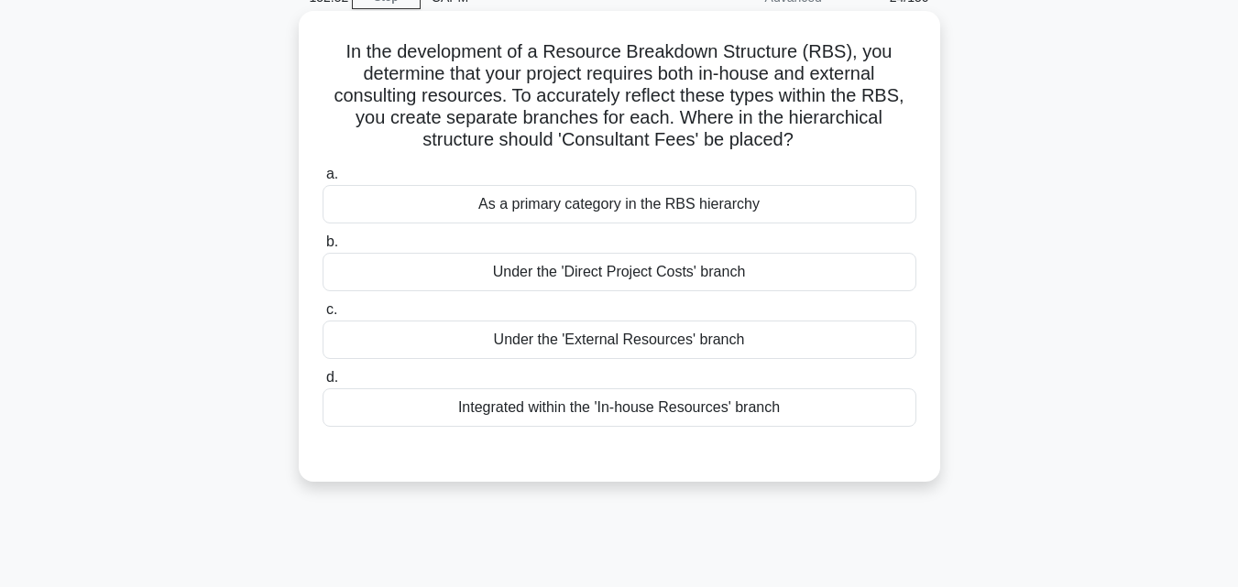
click at [565, 343] on div "Under the 'External Resources' branch" at bounding box center [619, 340] width 594 height 38
click at [322, 316] on input "c. Under the 'External Resources' branch" at bounding box center [322, 310] width 0 height 12
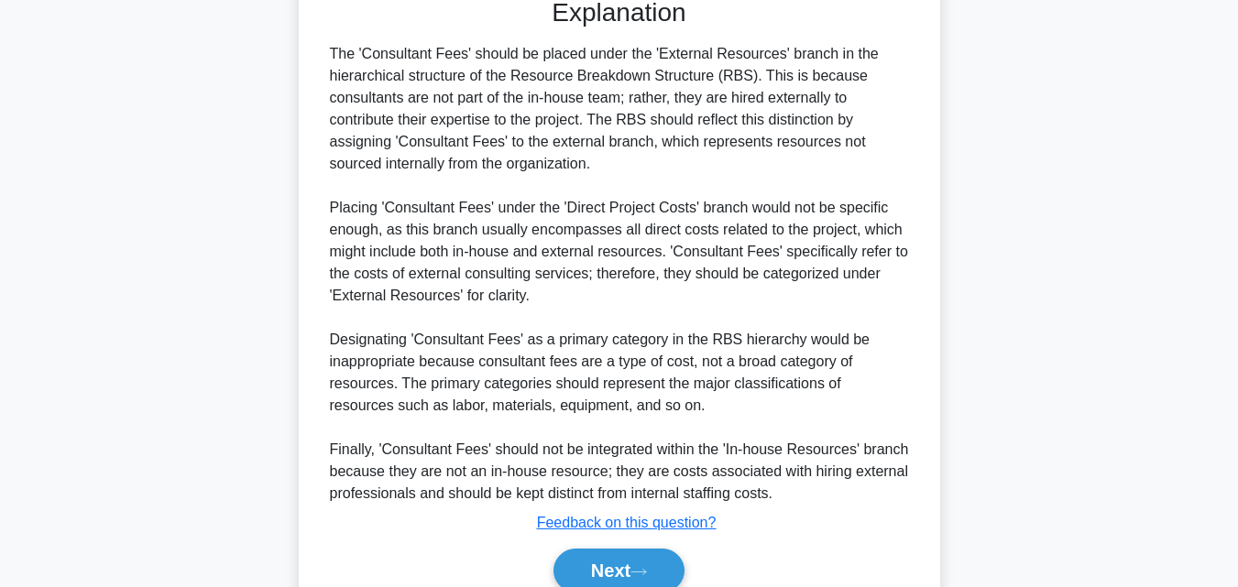
scroll to position [631, 0]
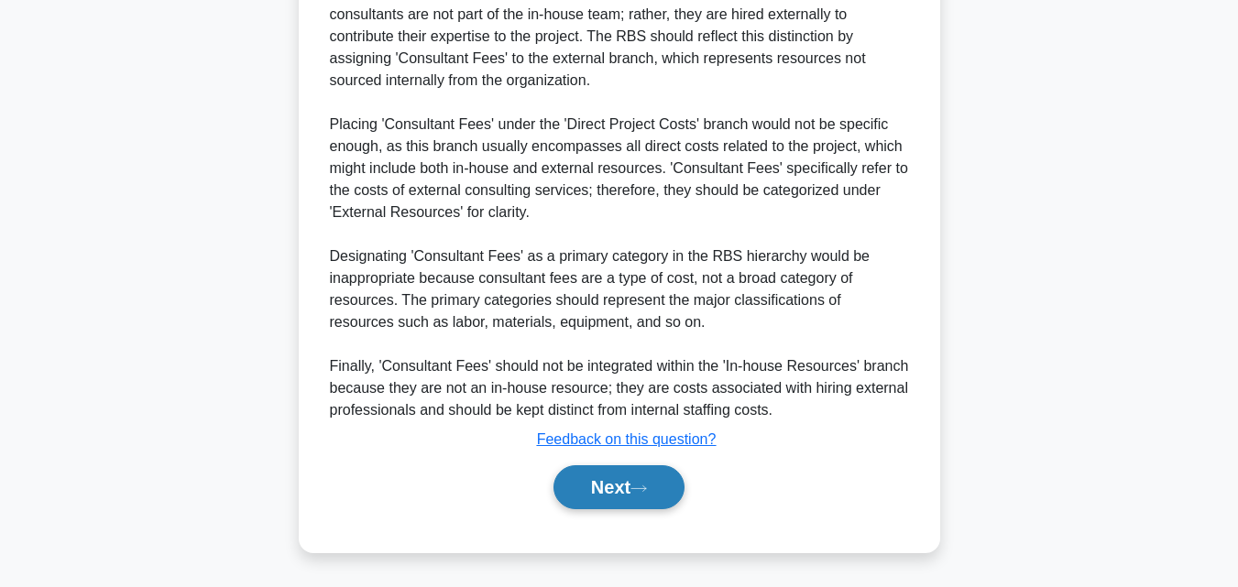
click at [596, 496] on button "Next" at bounding box center [618, 487] width 131 height 44
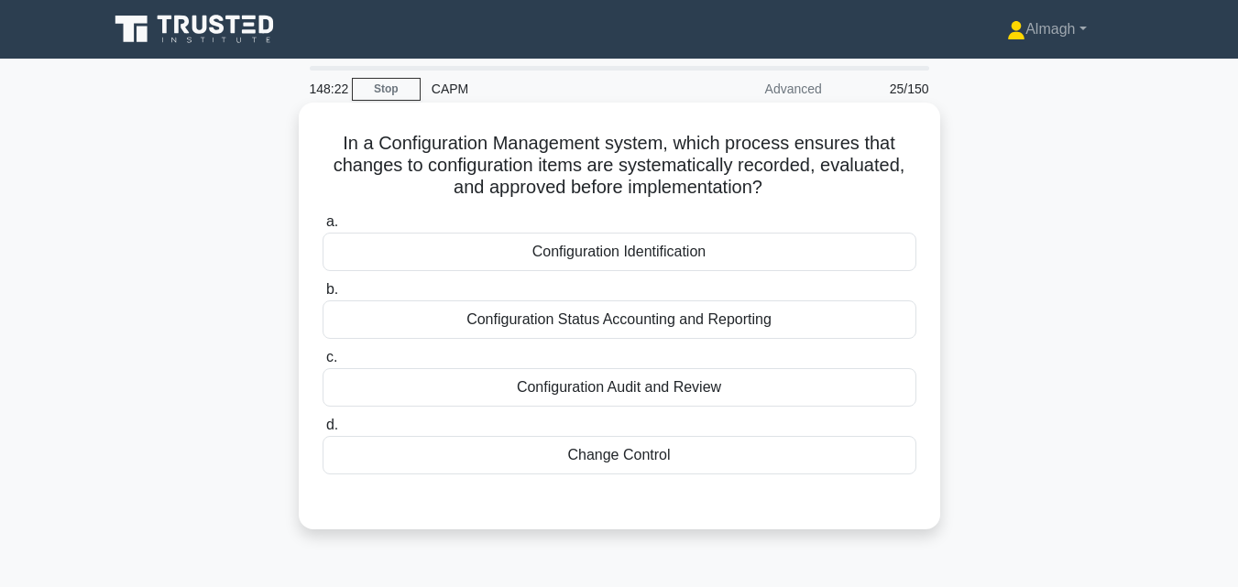
scroll to position [92, 0]
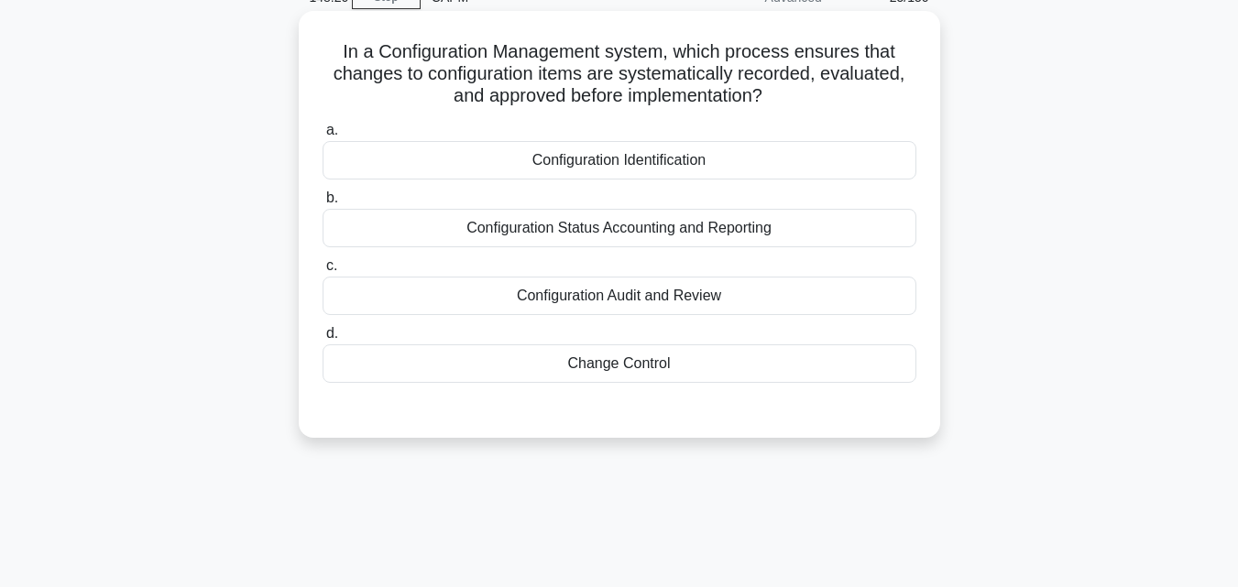
click at [558, 368] on div "Change Control" at bounding box center [619, 363] width 594 height 38
click at [322, 340] on input "d. Change Control" at bounding box center [322, 334] width 0 height 12
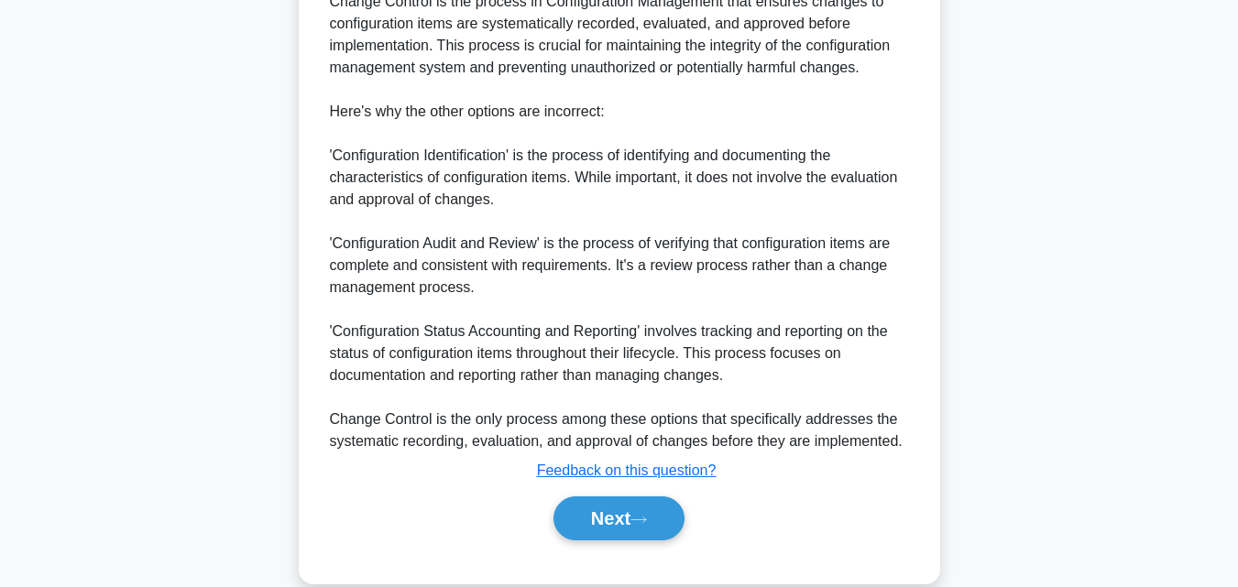
scroll to position [631, 0]
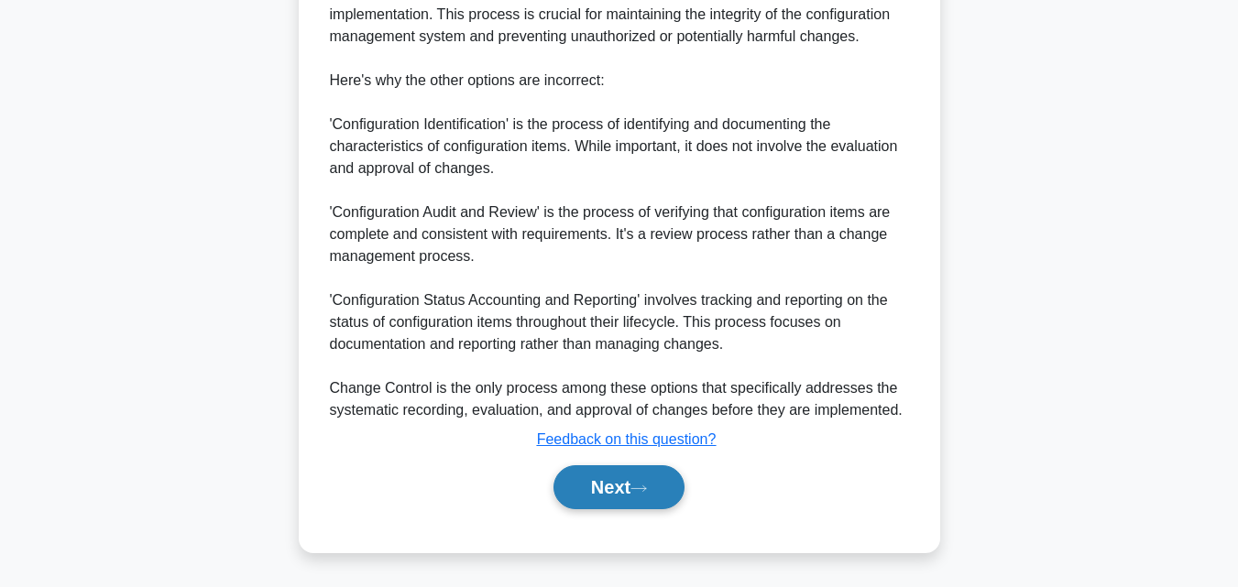
click at [573, 499] on button "Next" at bounding box center [618, 487] width 131 height 44
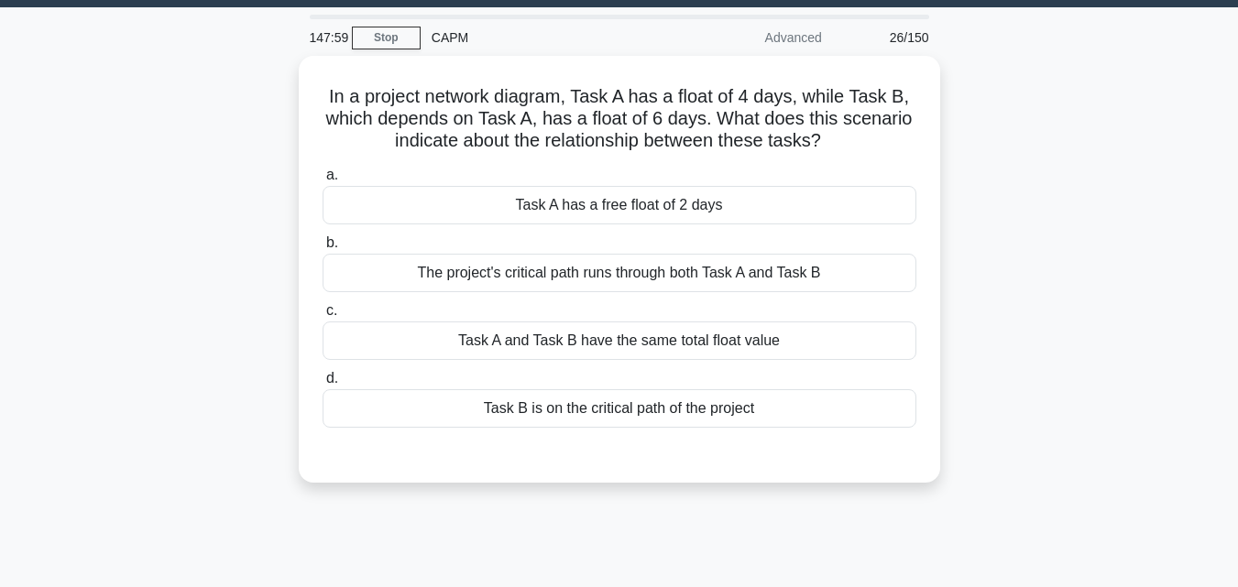
scroll to position [36, 0]
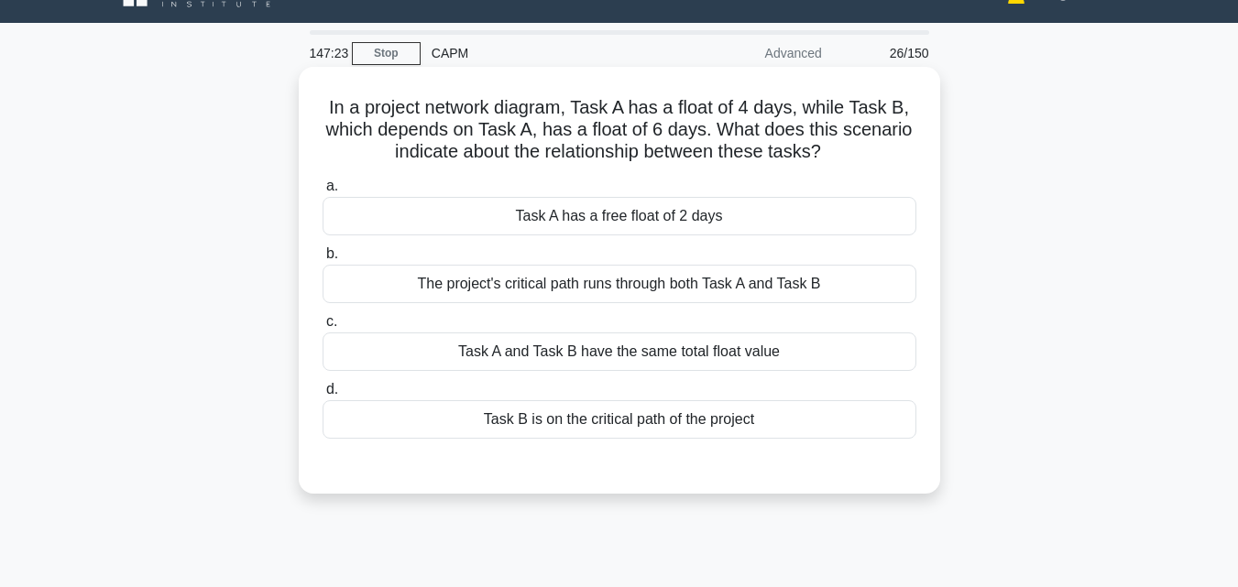
click at [454, 349] on div "Task A and Task B have the same total float value" at bounding box center [619, 352] width 594 height 38
click at [322, 328] on input "c. Task A and Task B have the same total float value" at bounding box center [322, 322] width 0 height 12
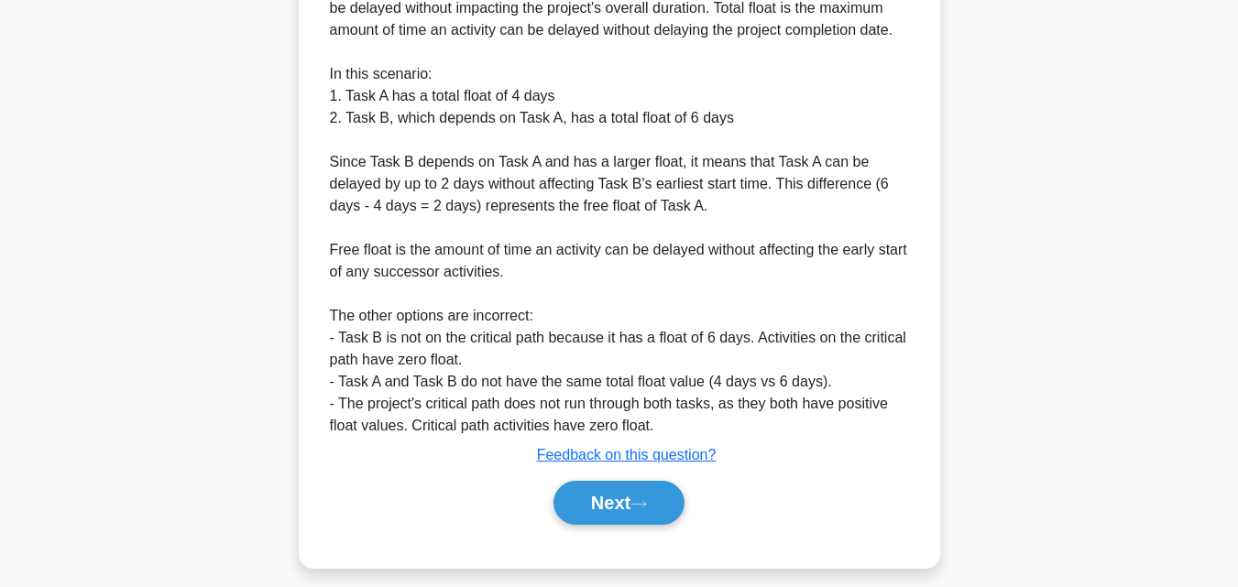
scroll to position [633, 0]
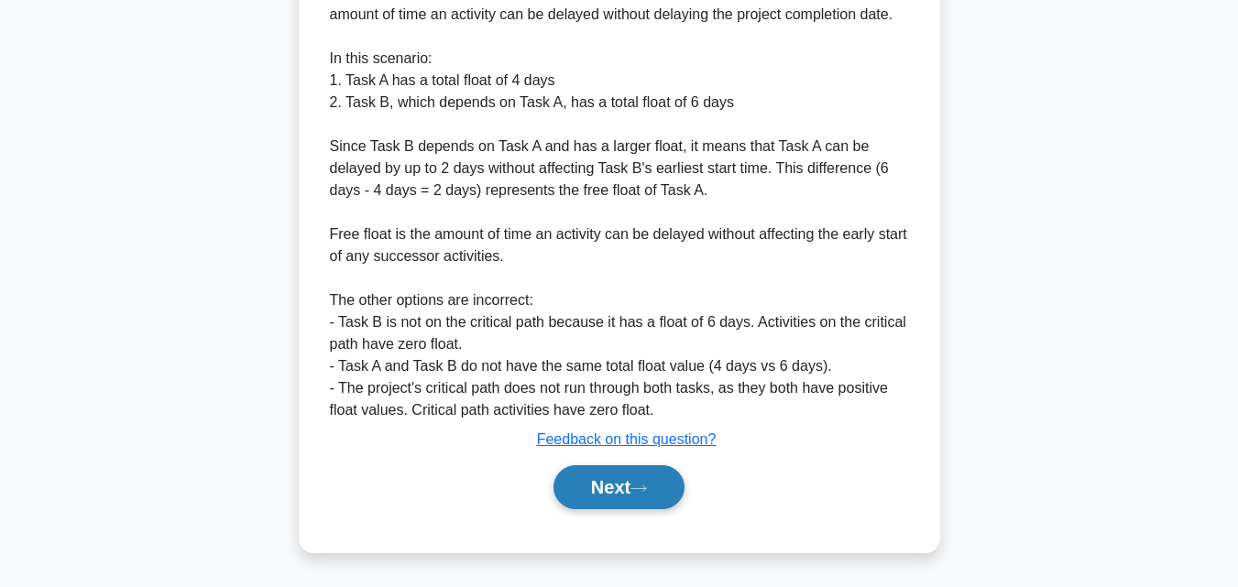
click at [572, 484] on button "Next" at bounding box center [618, 487] width 131 height 44
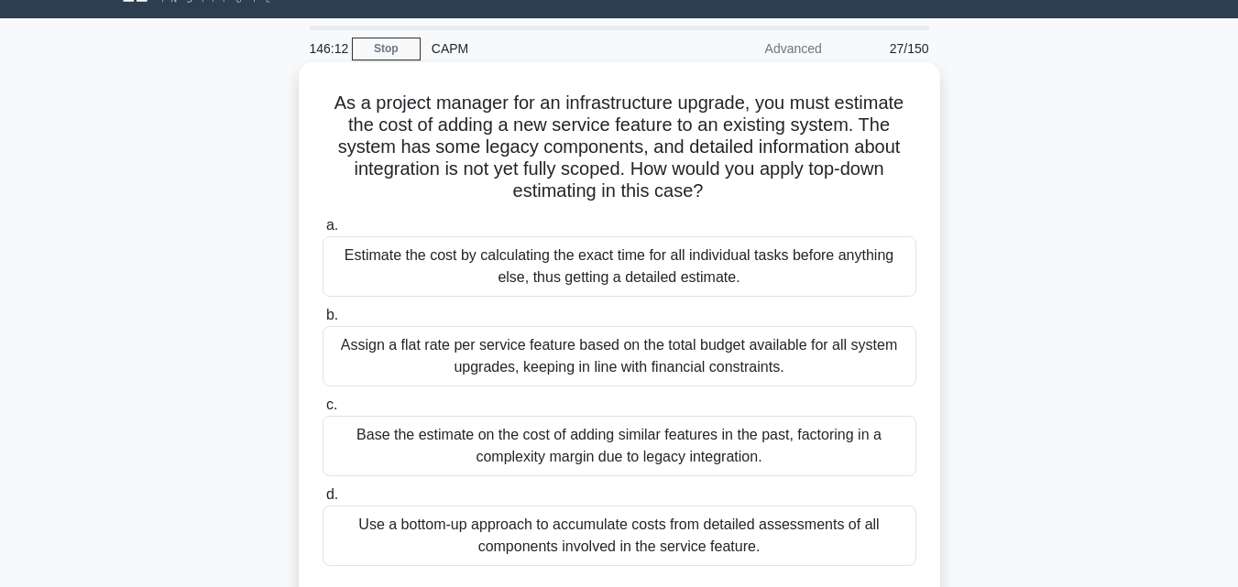
scroll to position [36, 0]
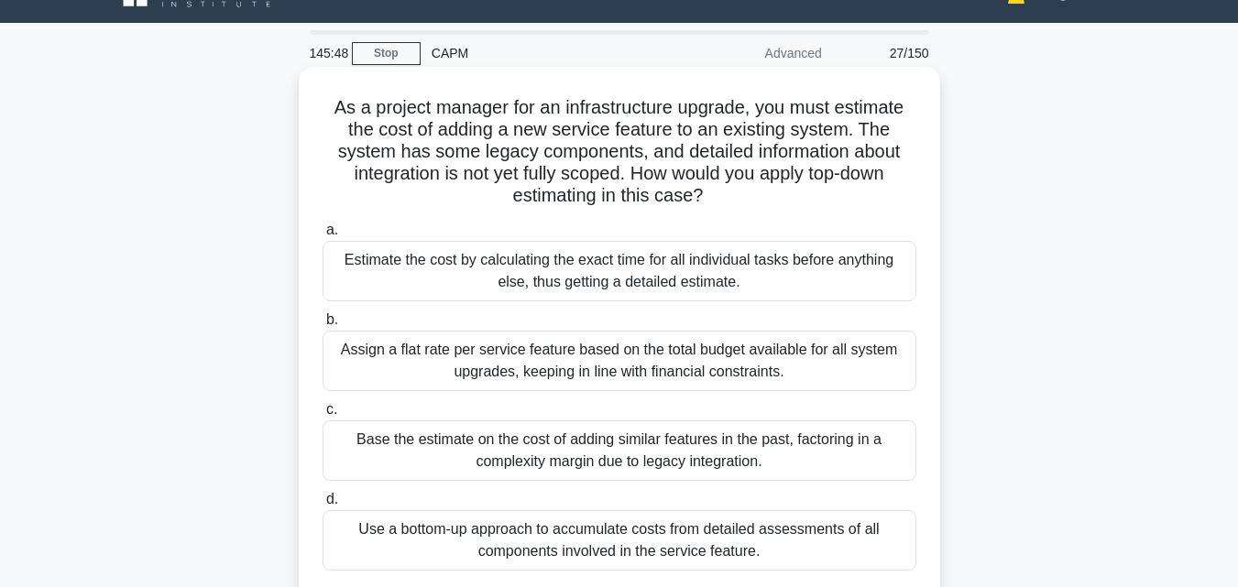
click at [560, 526] on div "Use a bottom-up approach to accumulate costs from detailed assessments of all c…" at bounding box center [619, 540] width 594 height 60
click at [322, 506] on input "d. Use a bottom-up approach to accumulate costs from detailed assessments of al…" at bounding box center [322, 500] width 0 height 12
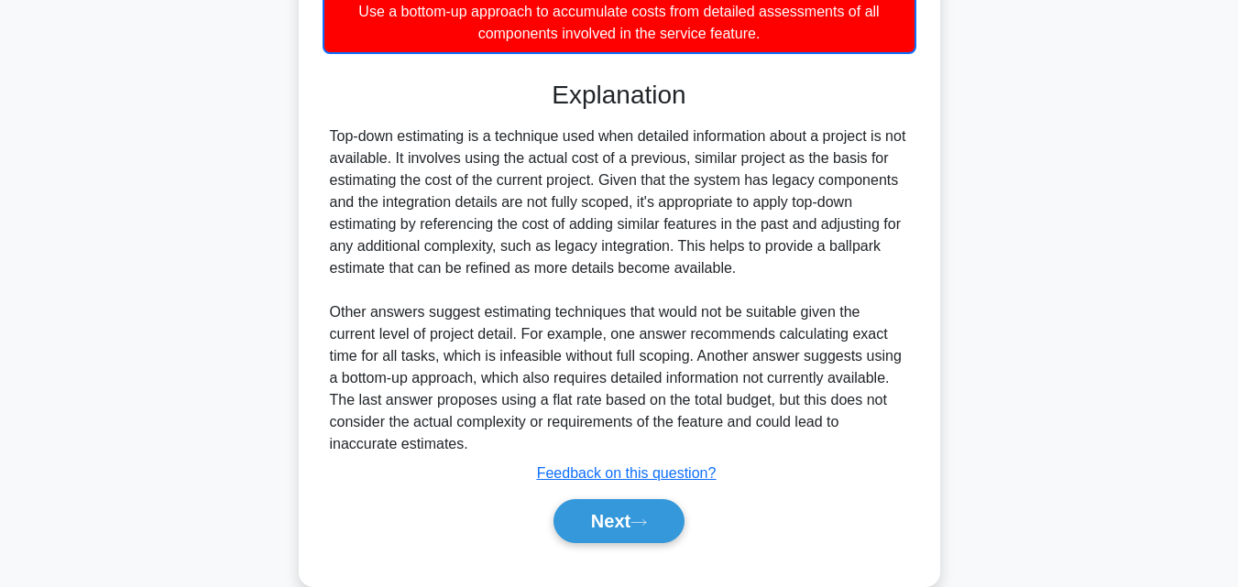
scroll to position [589, 0]
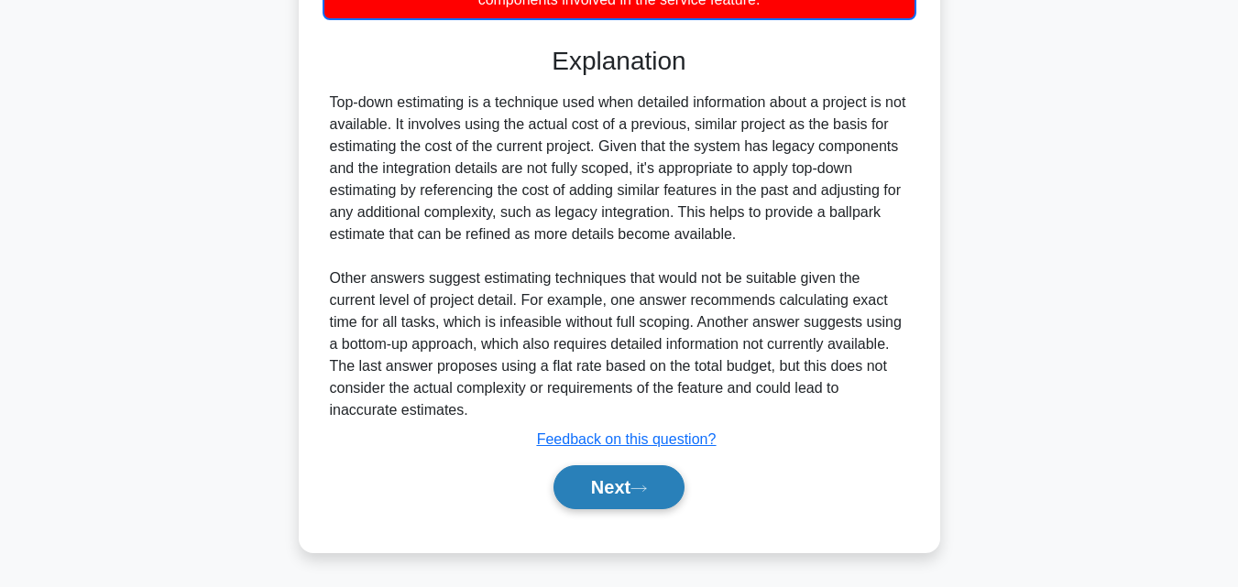
click at [627, 486] on button "Next" at bounding box center [618, 487] width 131 height 44
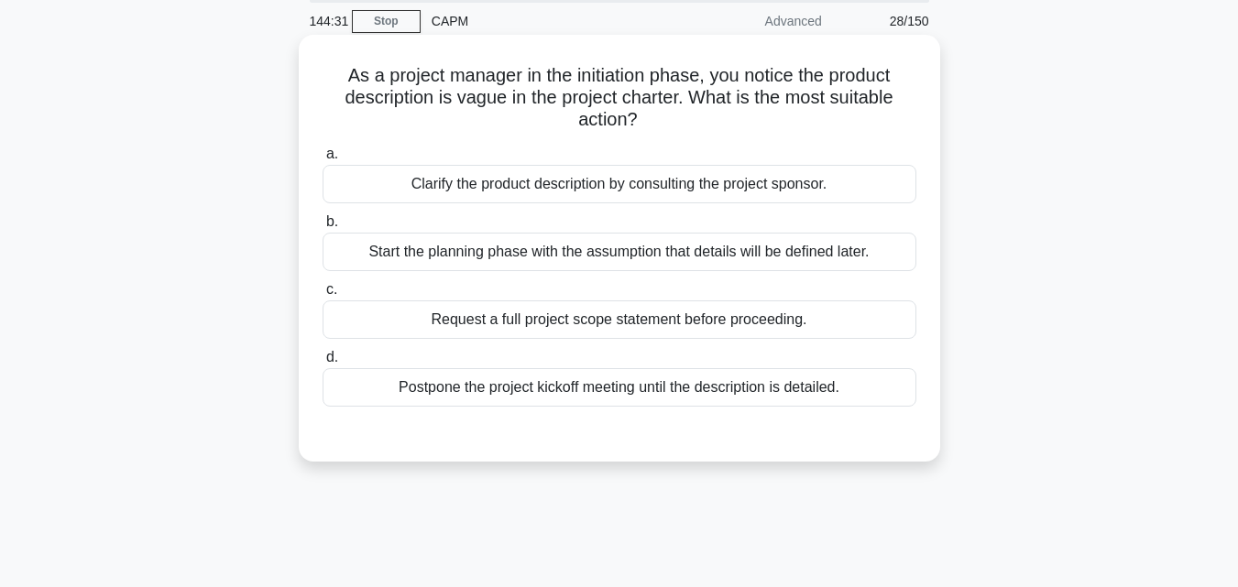
scroll to position [36, 0]
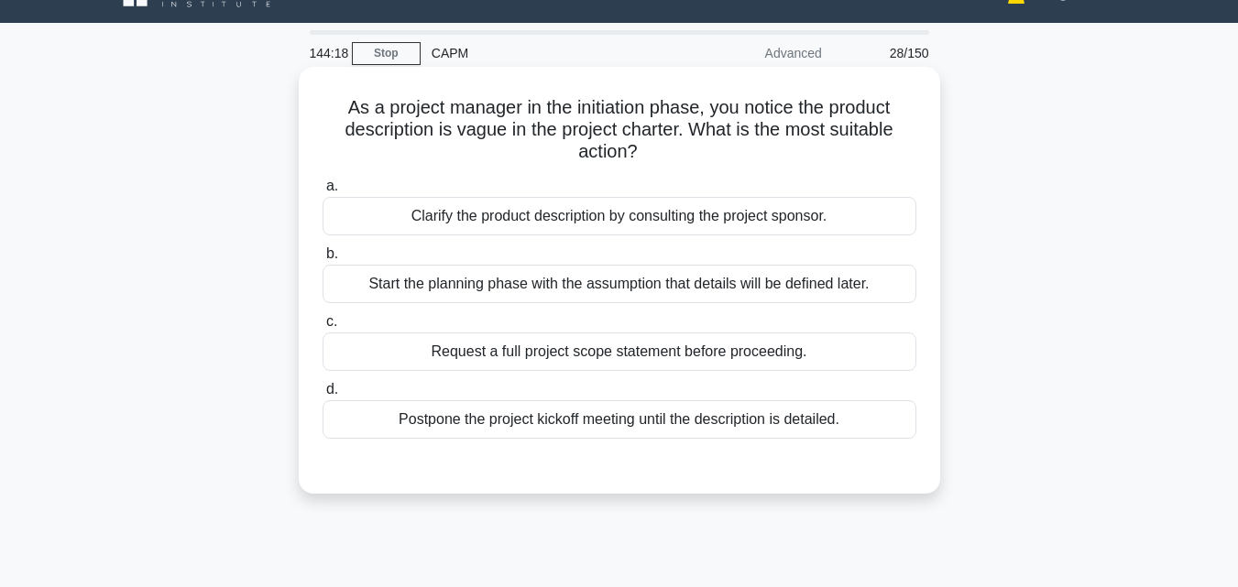
click at [582, 215] on div "Clarify the product description by consulting the project sponsor." at bounding box center [619, 216] width 594 height 38
click at [322, 192] on input "a. Clarify the product description by consulting the project sponsor." at bounding box center [322, 186] width 0 height 12
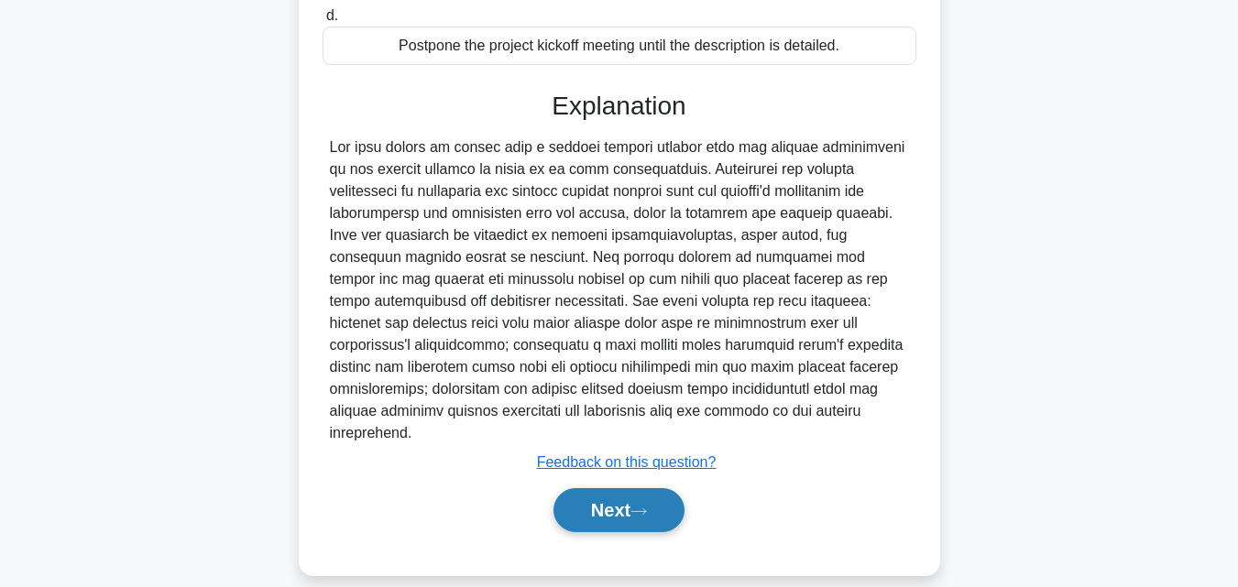
scroll to position [411, 0]
click at [605, 489] on button "Next" at bounding box center [618, 508] width 131 height 44
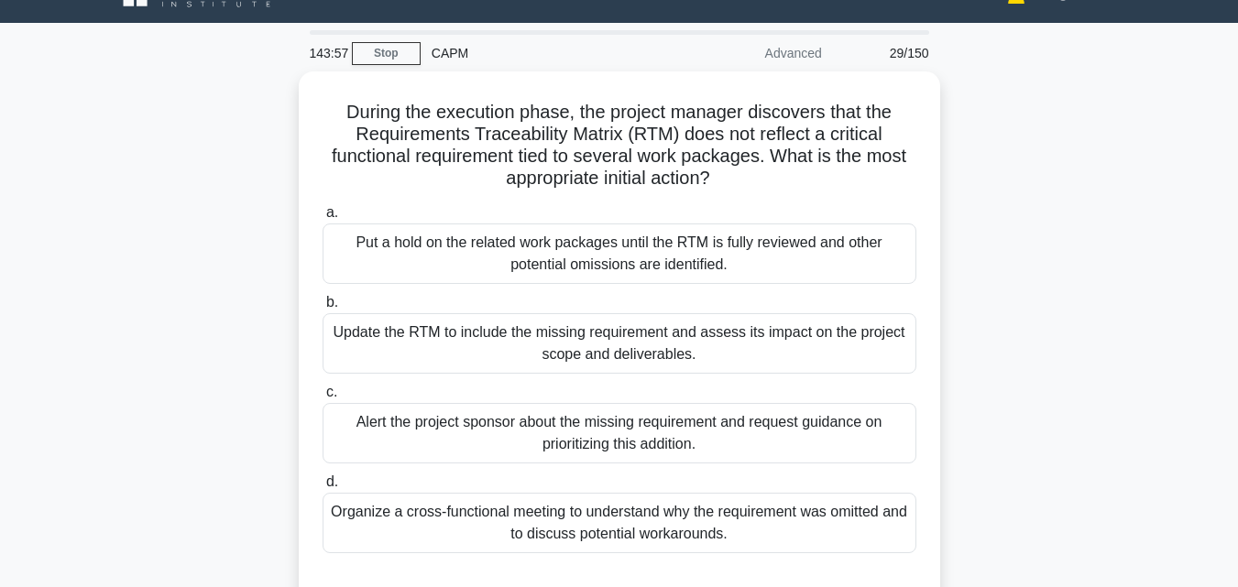
scroll to position [127, 0]
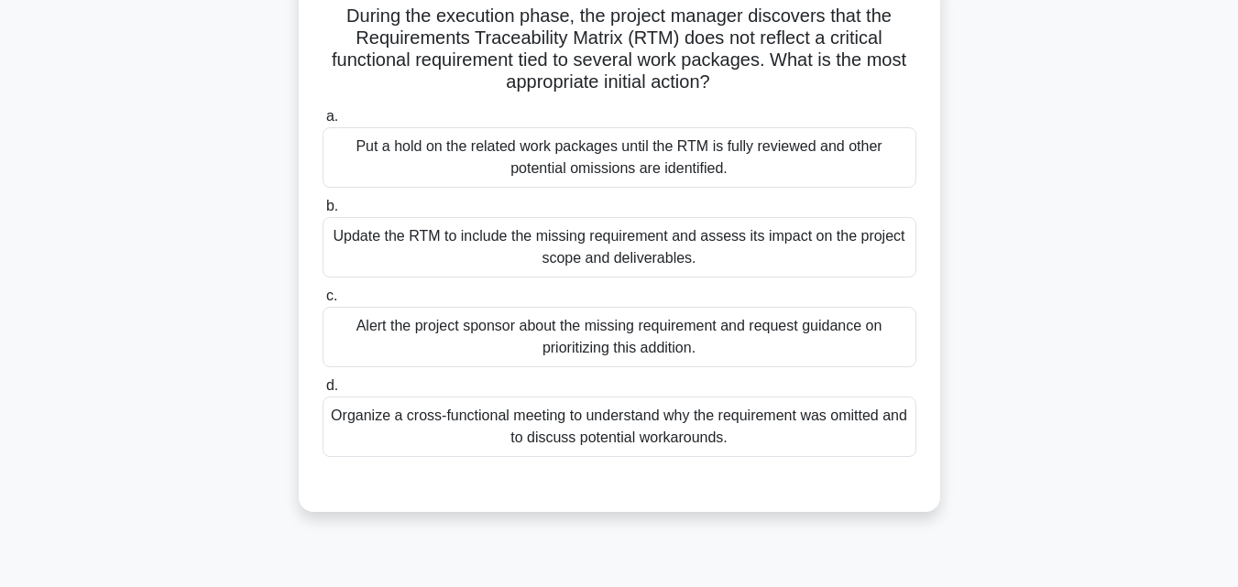
click at [676, 434] on div "Organize a cross-functional meeting to understand why the requirement was omitt…" at bounding box center [619, 427] width 594 height 60
click at [322, 392] on input "d. Organize a cross-functional meeting to understand why the requirement was om…" at bounding box center [322, 386] width 0 height 12
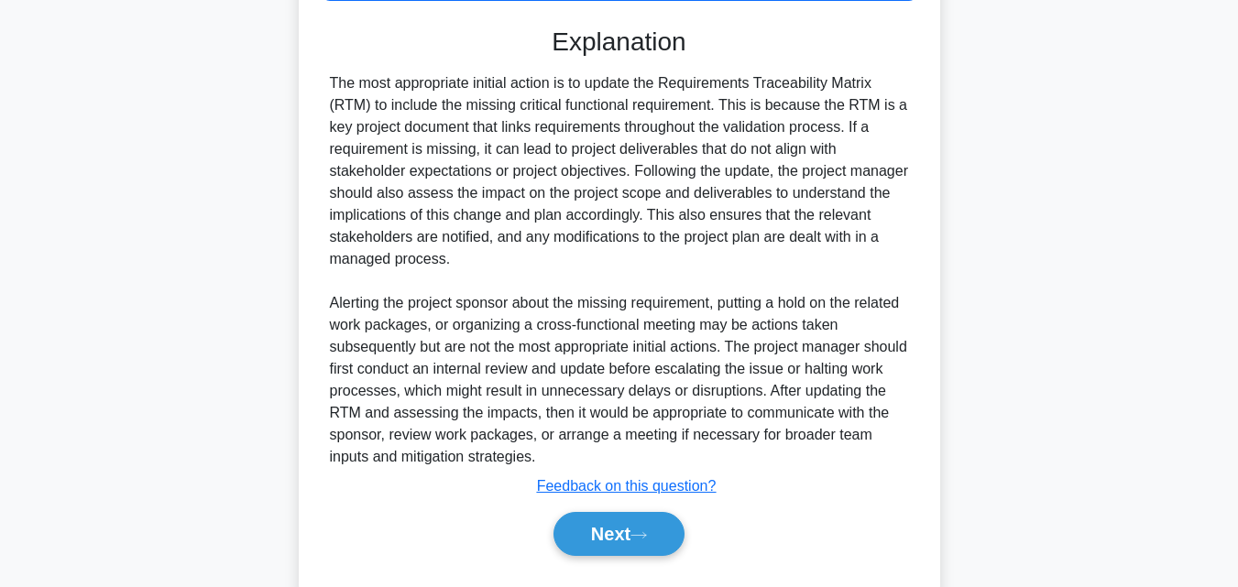
scroll to position [633, 0]
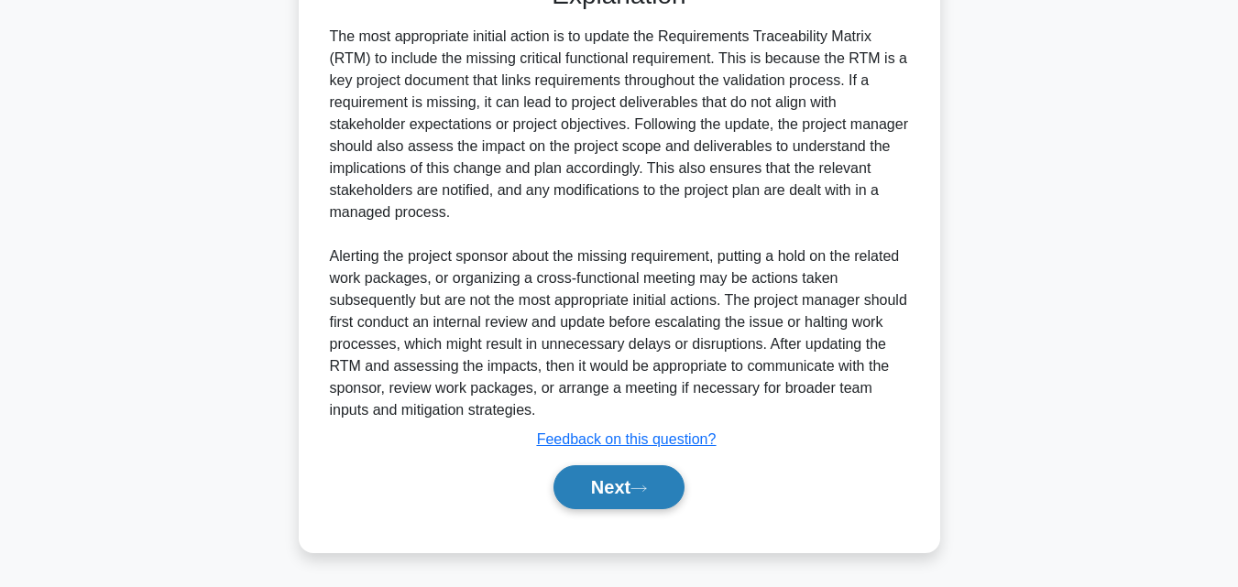
click at [621, 497] on button "Next" at bounding box center [618, 487] width 131 height 44
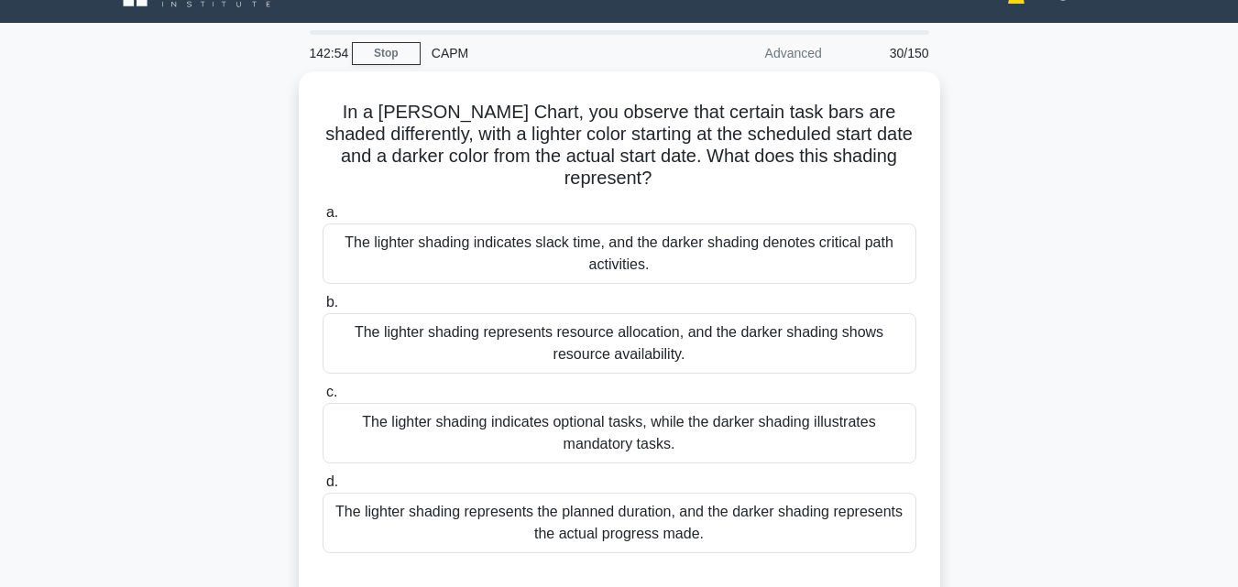
scroll to position [127, 0]
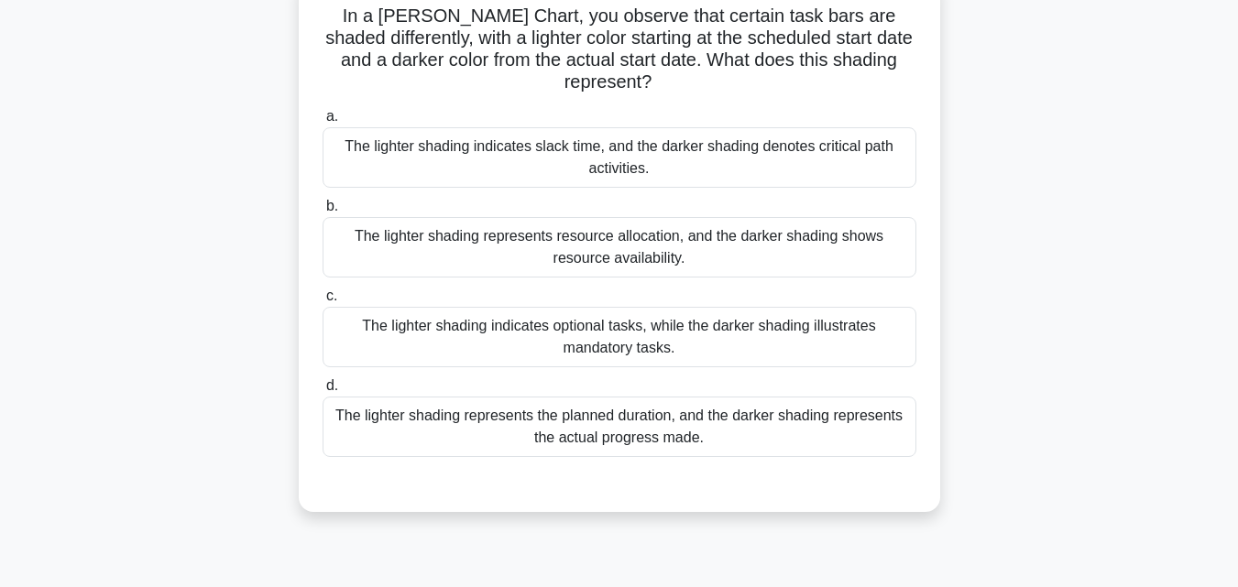
click at [603, 175] on div "The lighter shading indicates slack time, and the darker shading denotes critic…" at bounding box center [619, 157] width 594 height 60
click at [322, 123] on input "a. The lighter shading indicates slack time, and the darker shading denotes cri…" at bounding box center [322, 117] width 0 height 12
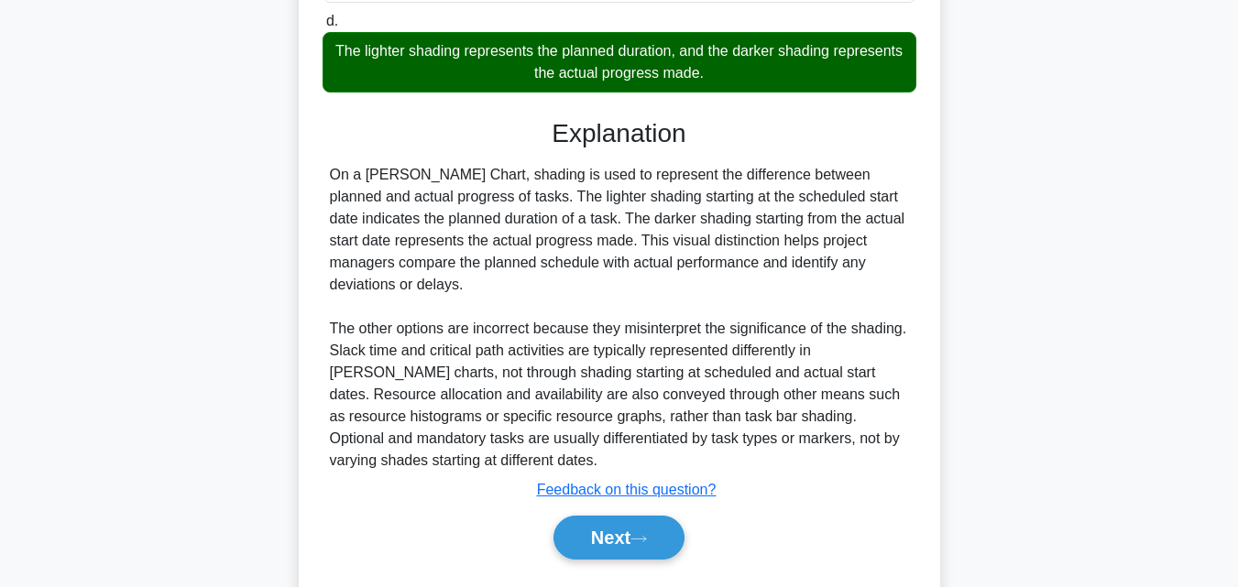
scroll to position [545, 0]
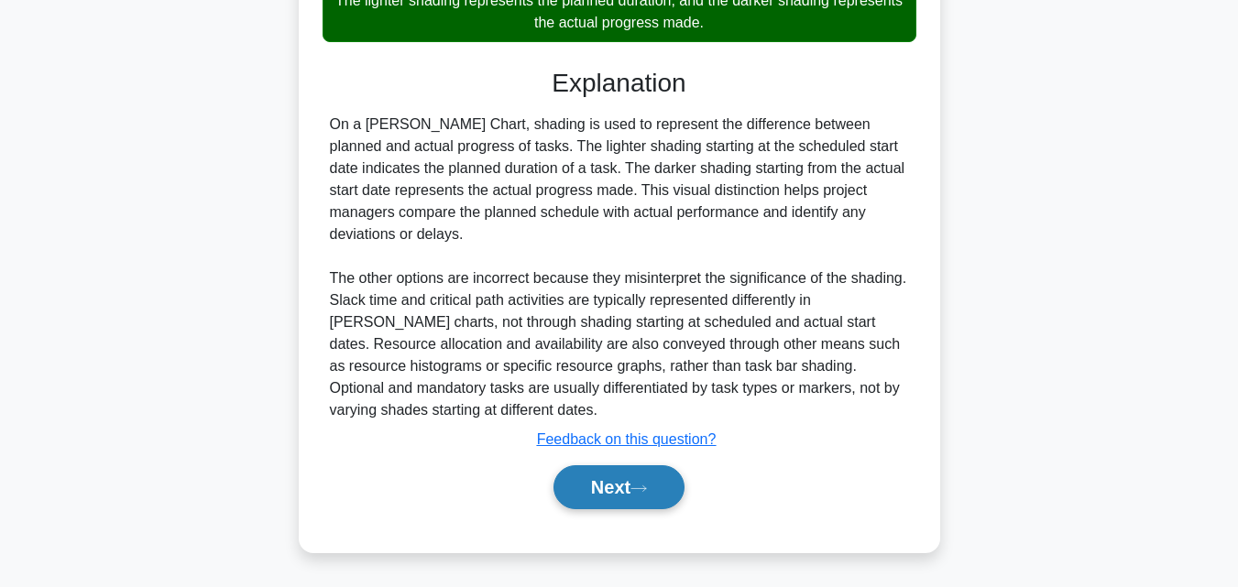
click at [610, 483] on button "Next" at bounding box center [618, 487] width 131 height 44
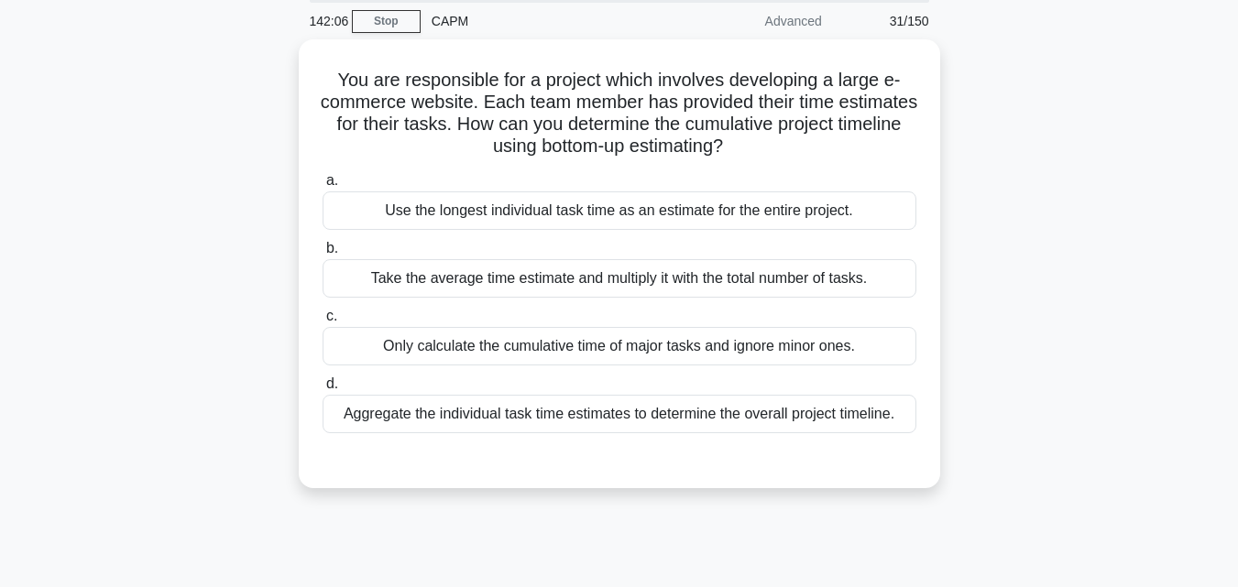
scroll to position [36, 0]
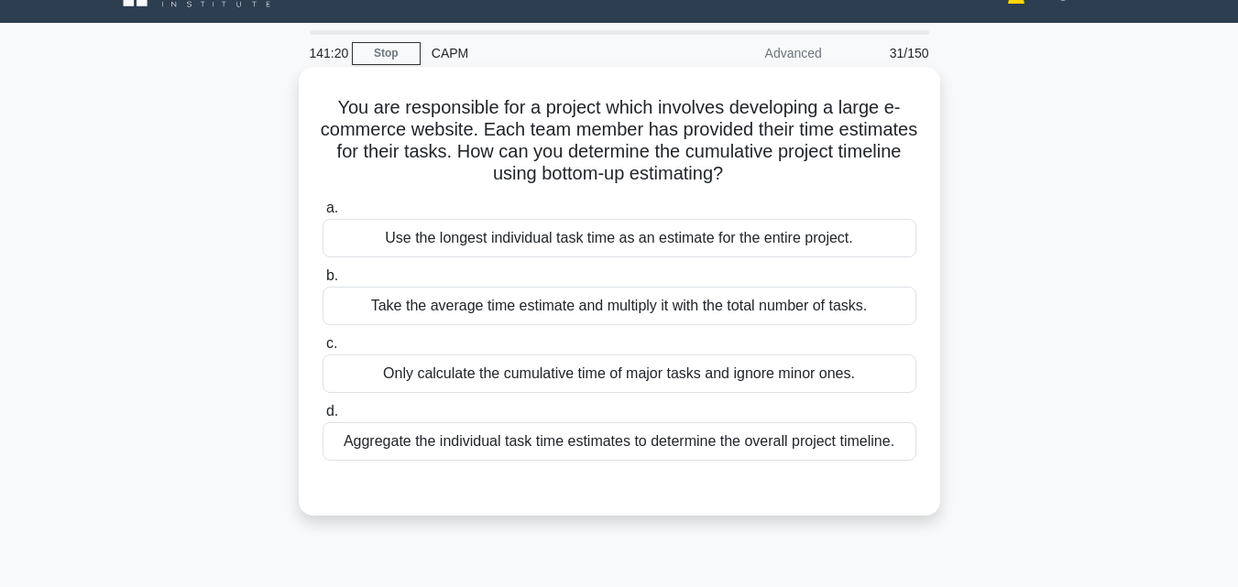
click at [667, 433] on div "Aggregate the individual task time estimates to determine the overall project t…" at bounding box center [619, 441] width 594 height 38
click at [322, 418] on input "d. Aggregate the individual task time estimates to determine the overall projec…" at bounding box center [322, 412] width 0 height 12
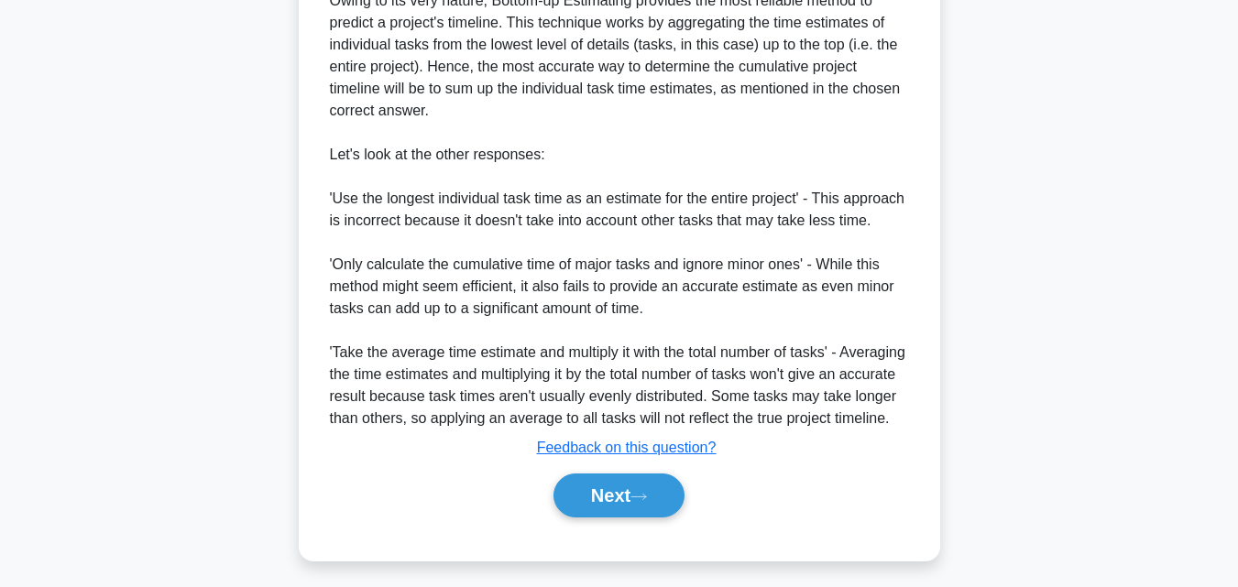
scroll to position [585, 0]
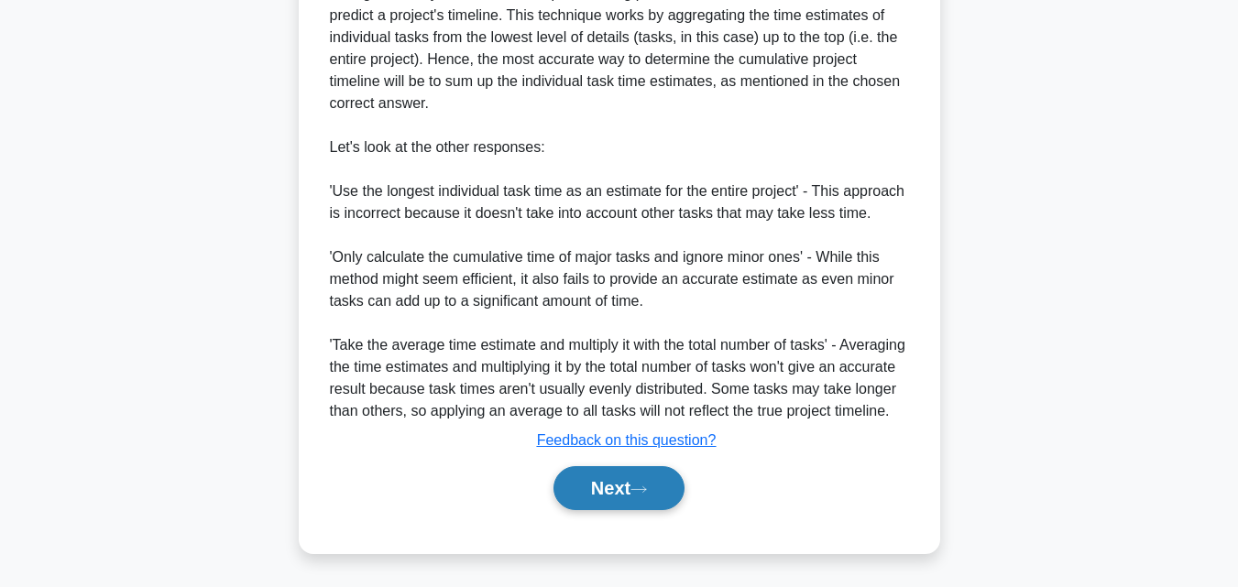
click at [669, 497] on button "Next" at bounding box center [618, 488] width 131 height 44
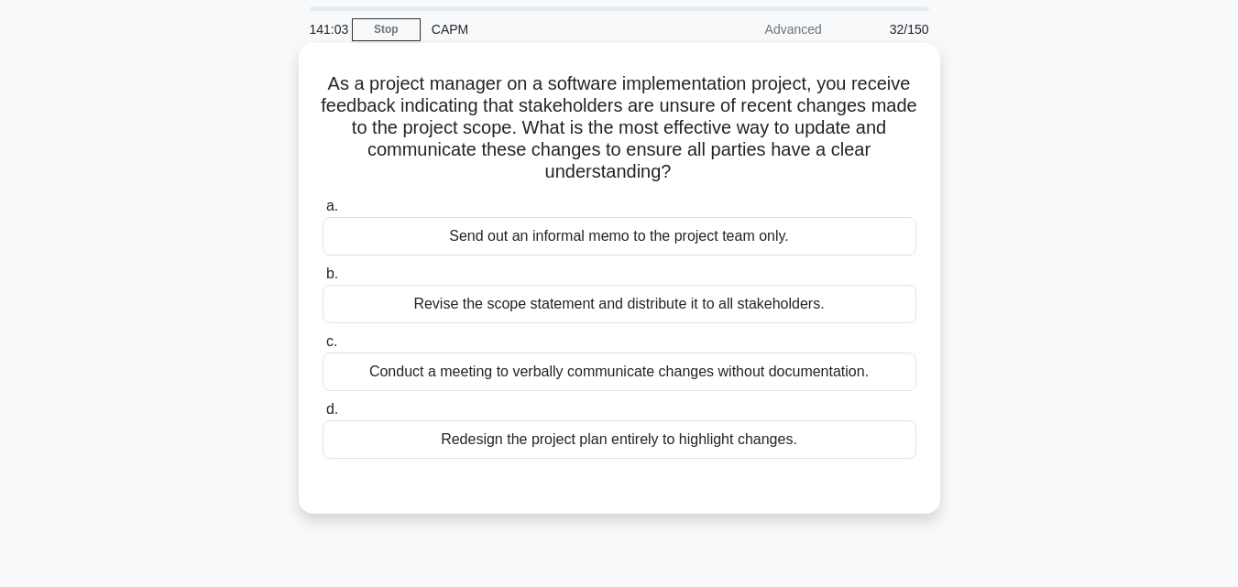
scroll to position [92, 0]
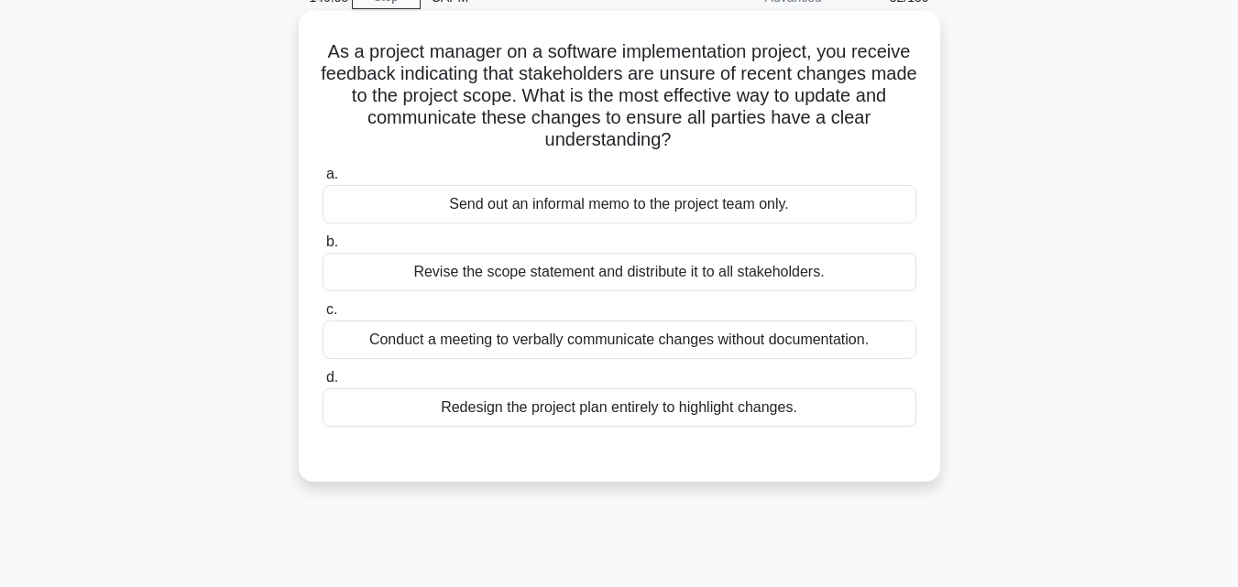
click at [507, 279] on div "Revise the scope statement and distribute it to all stakeholders." at bounding box center [619, 272] width 594 height 38
click at [322, 248] on input "b. Revise the scope statement and distribute it to all stakeholders." at bounding box center [322, 242] width 0 height 12
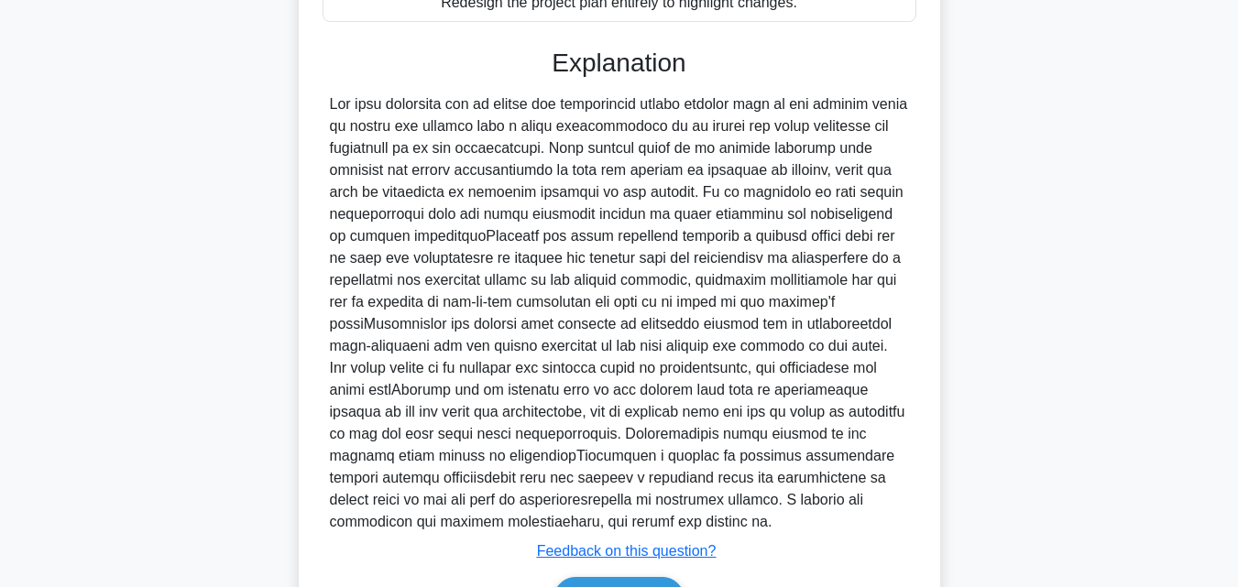
scroll to position [550, 0]
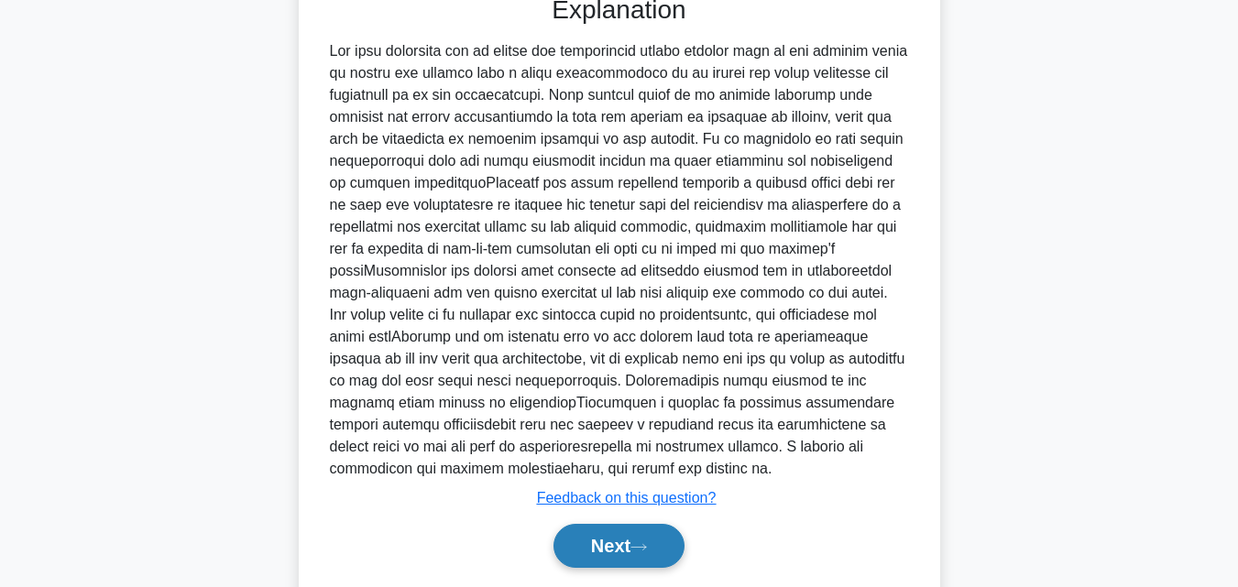
click at [657, 554] on button "Next" at bounding box center [618, 546] width 131 height 44
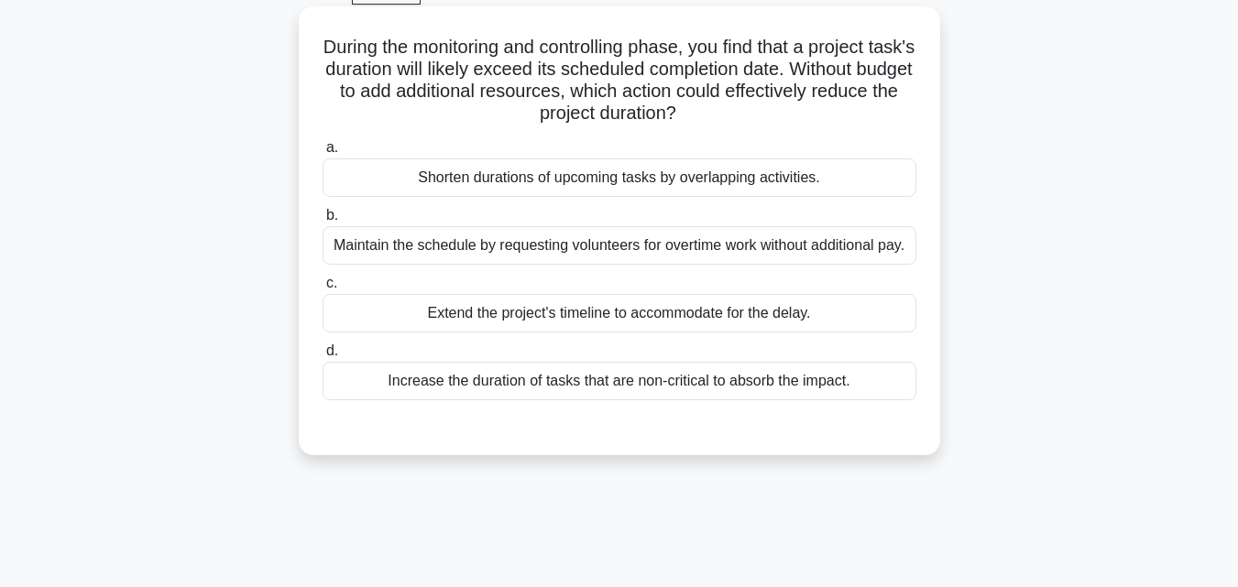
scroll to position [127, 0]
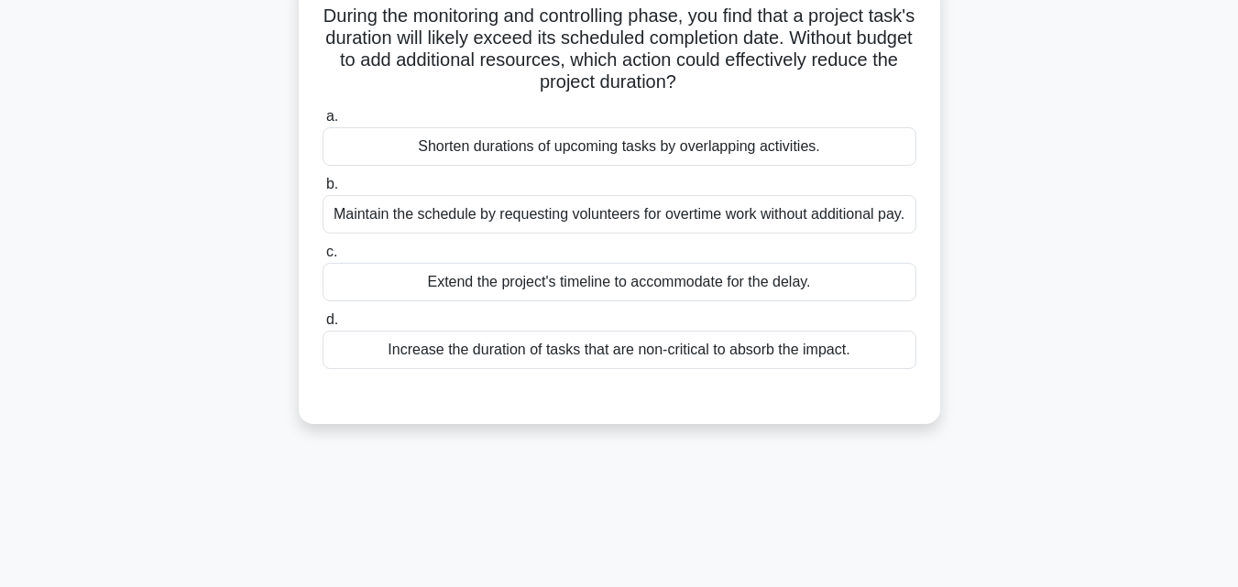
click at [526, 148] on div "Shorten durations of upcoming tasks by overlapping activities." at bounding box center [619, 146] width 594 height 38
click at [322, 123] on input "a. Shorten durations of upcoming tasks by overlapping activities." at bounding box center [322, 117] width 0 height 12
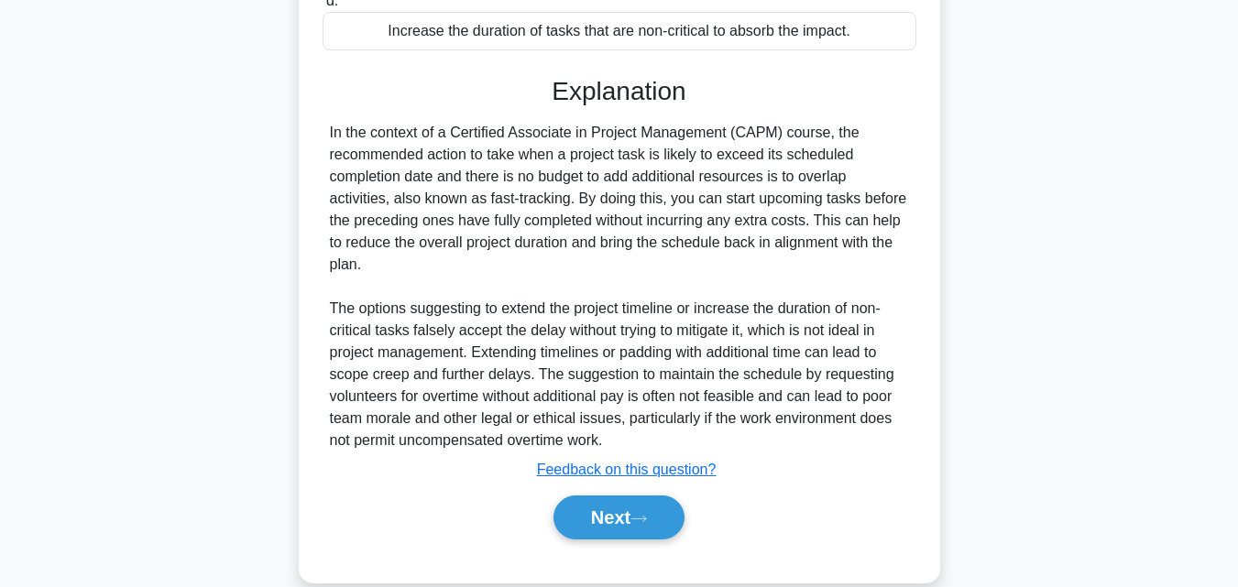
scroll to position [494, 0]
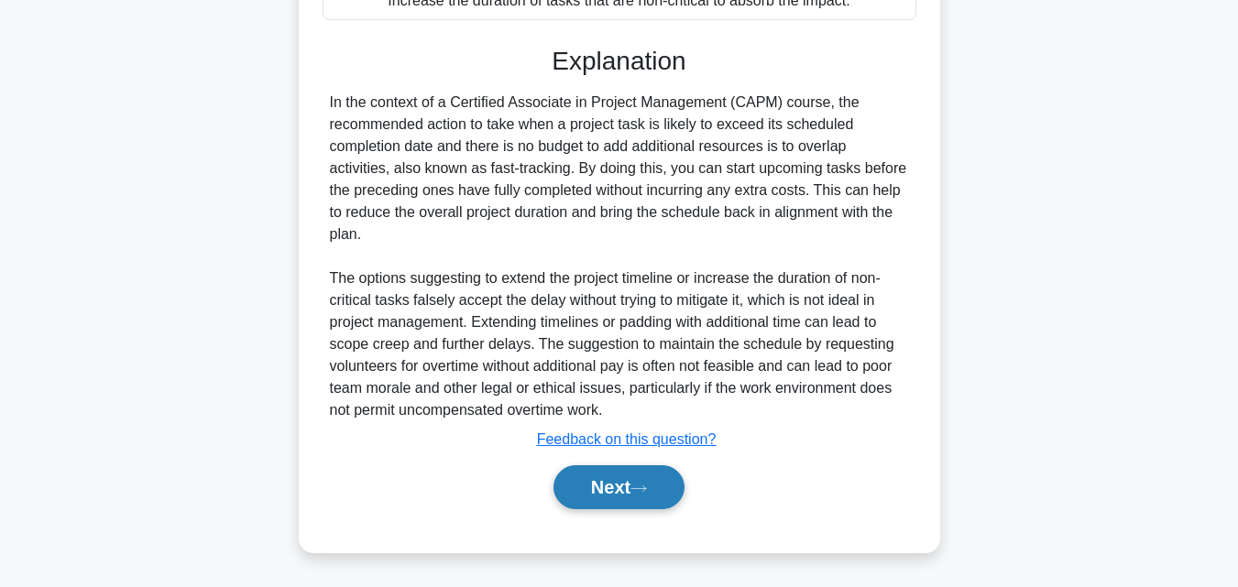
click at [647, 494] on icon at bounding box center [638, 489] width 16 height 10
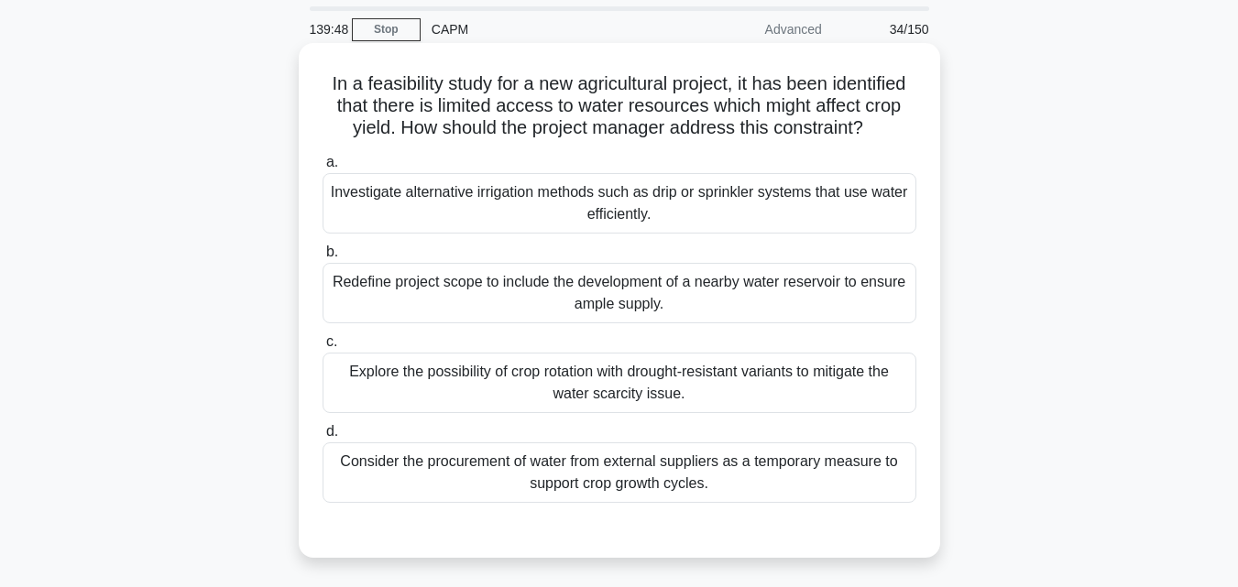
scroll to position [92, 0]
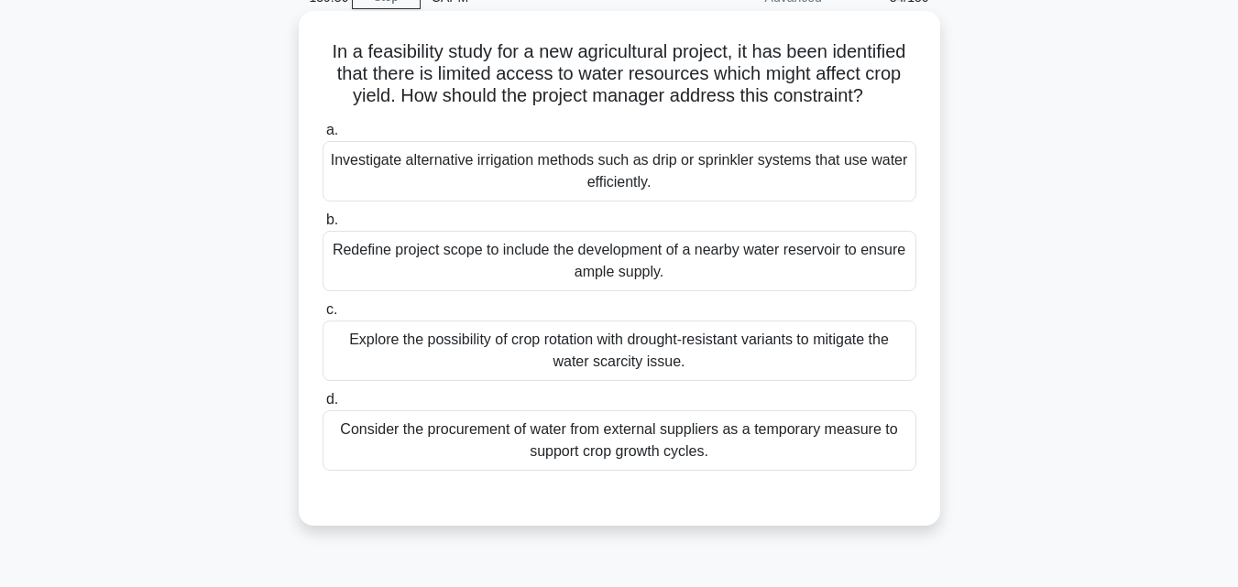
click at [616, 171] on div "Investigate alternative irrigation methods such as drip or sprinkler systems th…" at bounding box center [619, 171] width 594 height 60
click at [322, 136] on input "a. Investigate alternative irrigation methods such as drip or sprinkler systems…" at bounding box center [322, 131] width 0 height 12
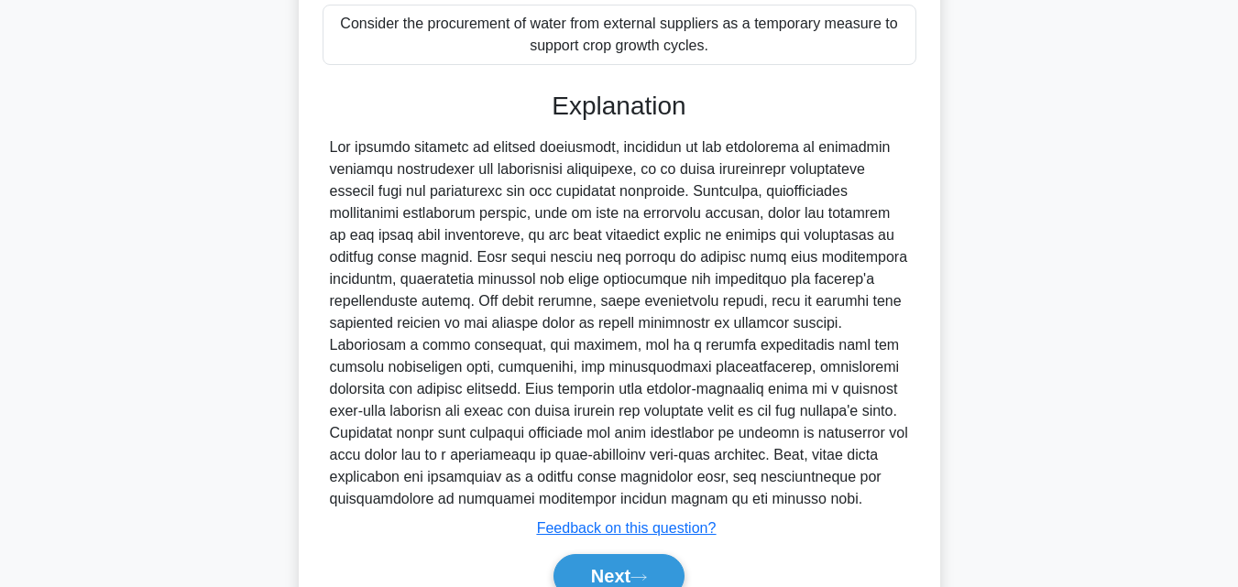
scroll to position [587, 0]
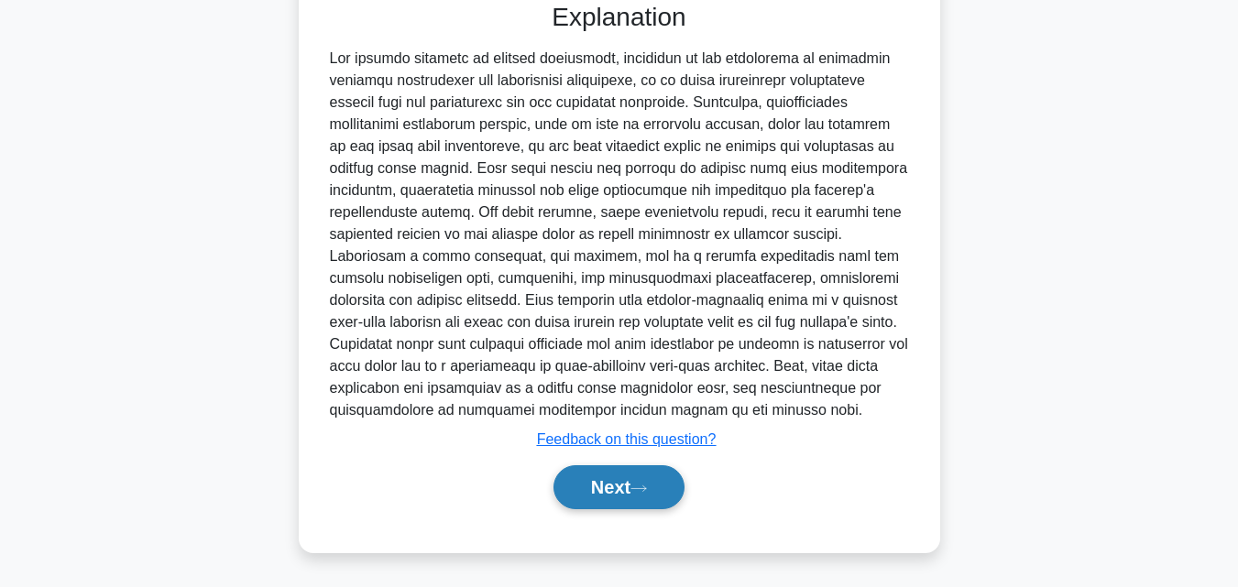
click at [627, 501] on button "Next" at bounding box center [618, 487] width 131 height 44
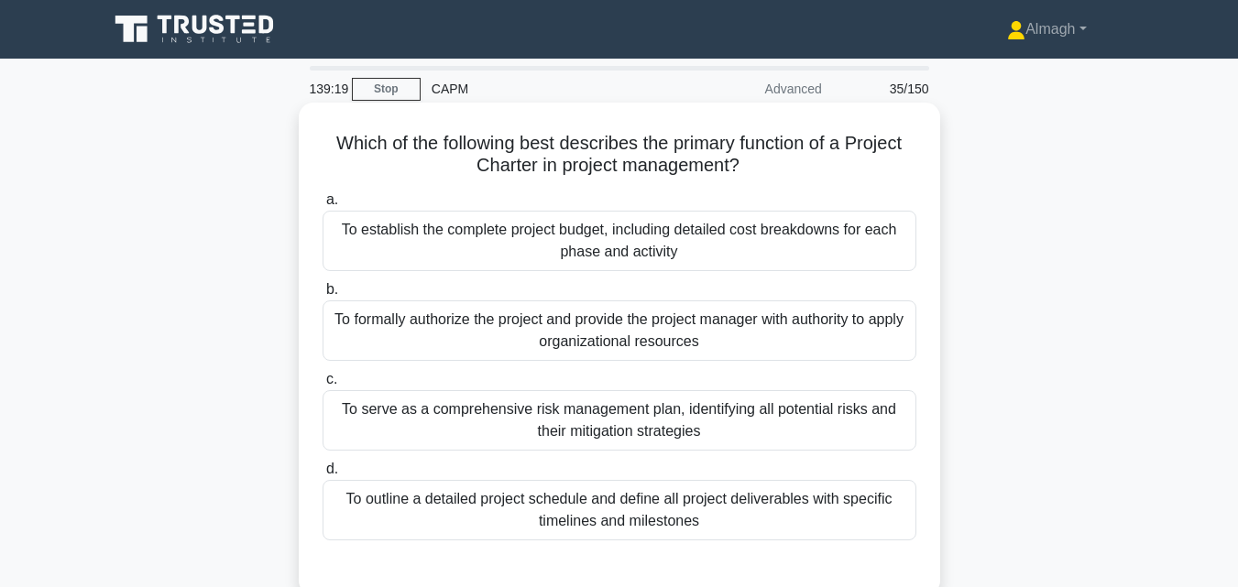
scroll to position [92, 0]
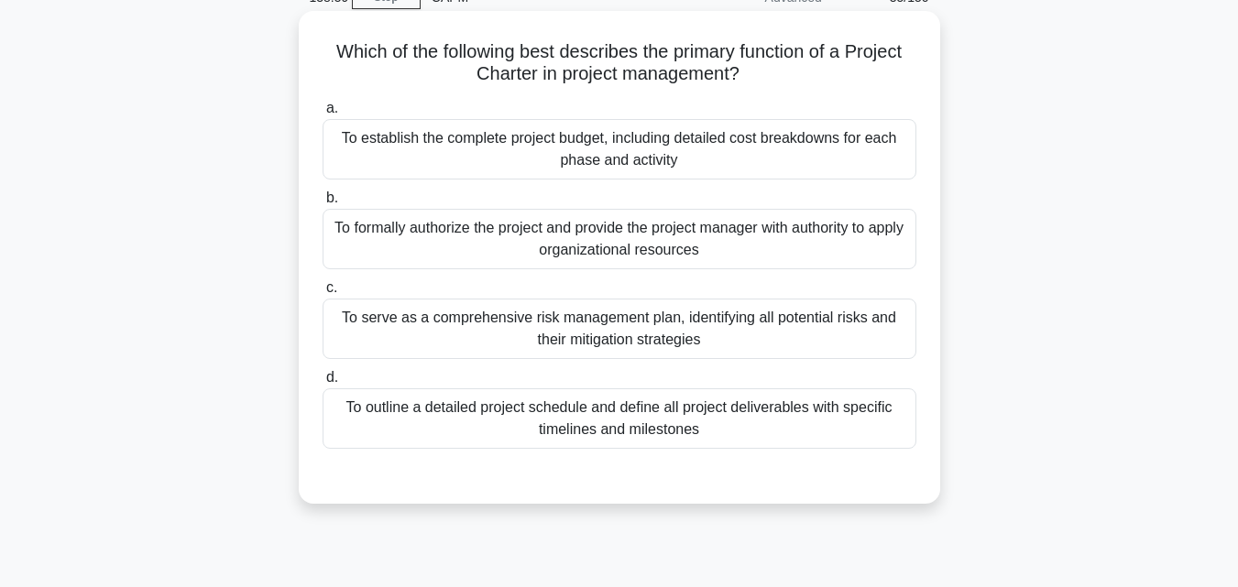
click at [645, 255] on div "To formally authorize the project and provide the project manager with authorit…" at bounding box center [619, 239] width 594 height 60
click at [322, 204] on input "b. To formally authorize the project and provide the project manager with autho…" at bounding box center [322, 198] width 0 height 12
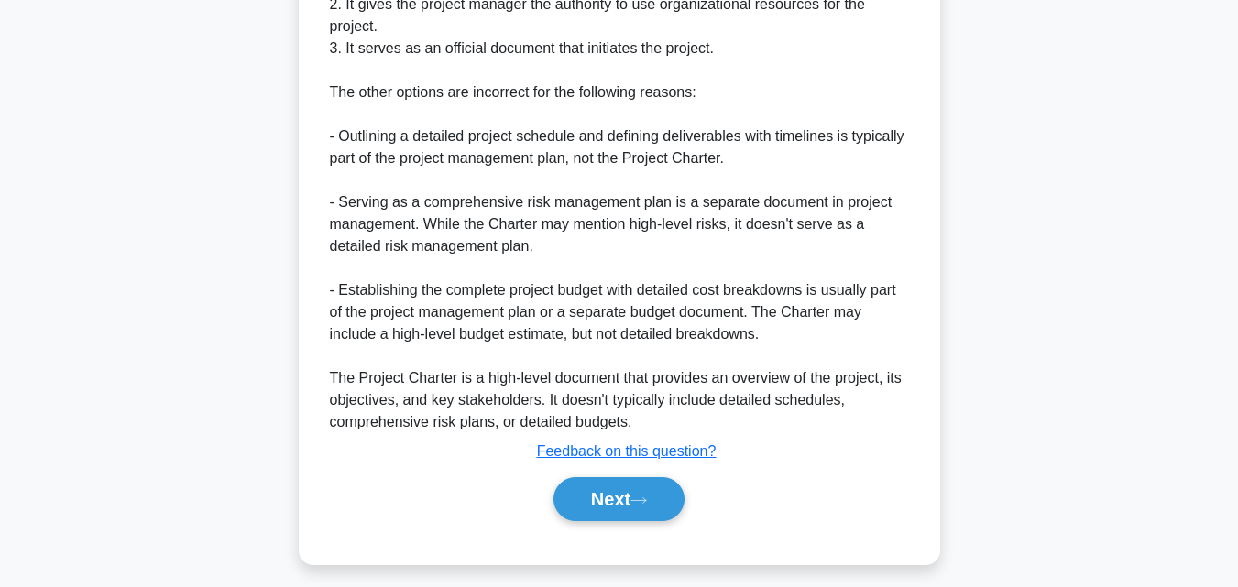
scroll to position [741, 0]
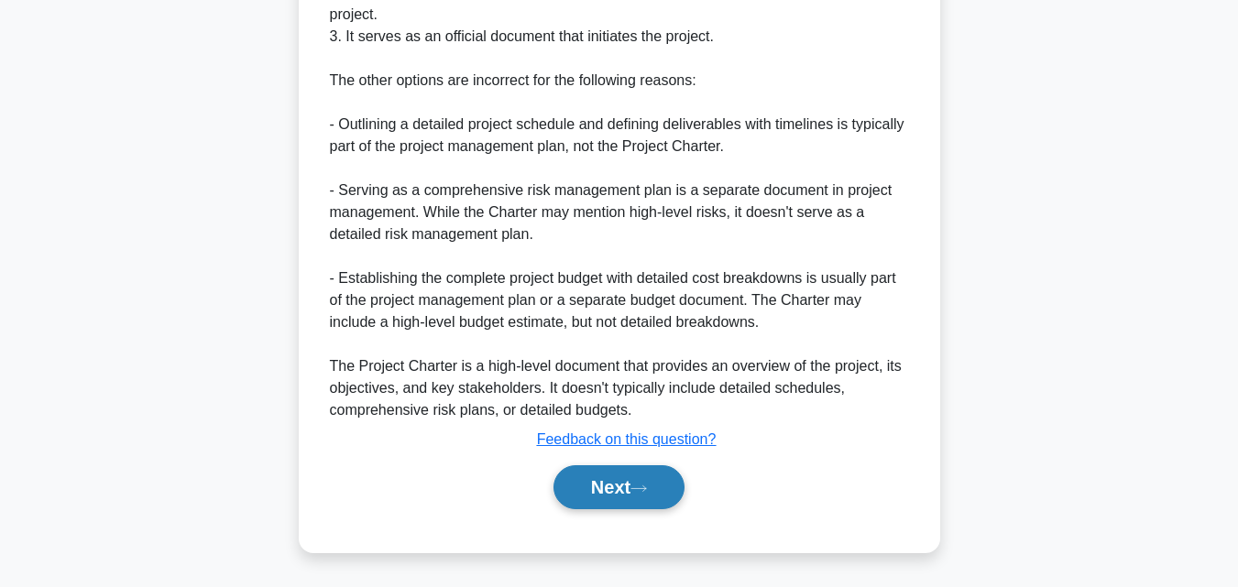
click at [622, 473] on button "Next" at bounding box center [618, 487] width 131 height 44
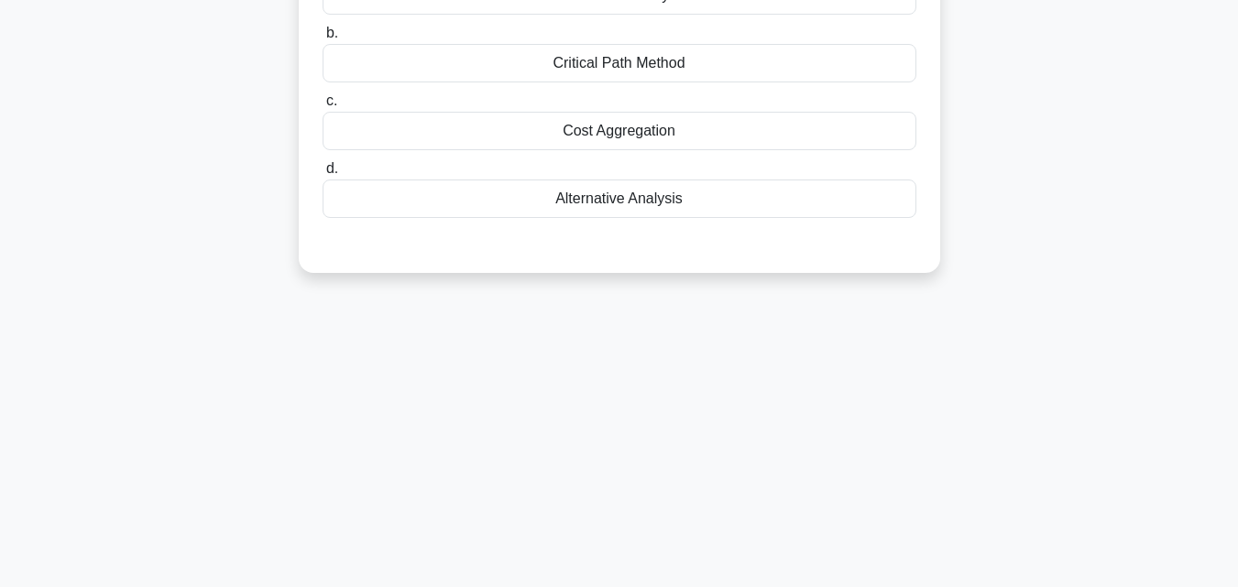
scroll to position [36, 0]
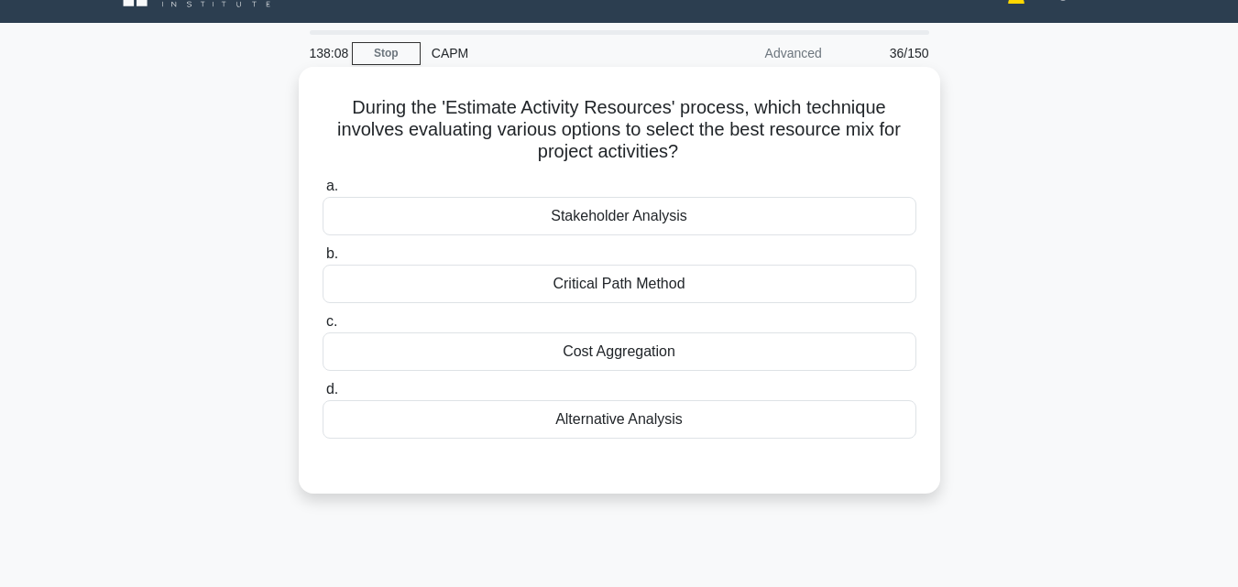
click at [527, 435] on div "Alternative Analysis" at bounding box center [619, 419] width 594 height 38
click at [322, 396] on input "d. Alternative Analysis" at bounding box center [322, 390] width 0 height 12
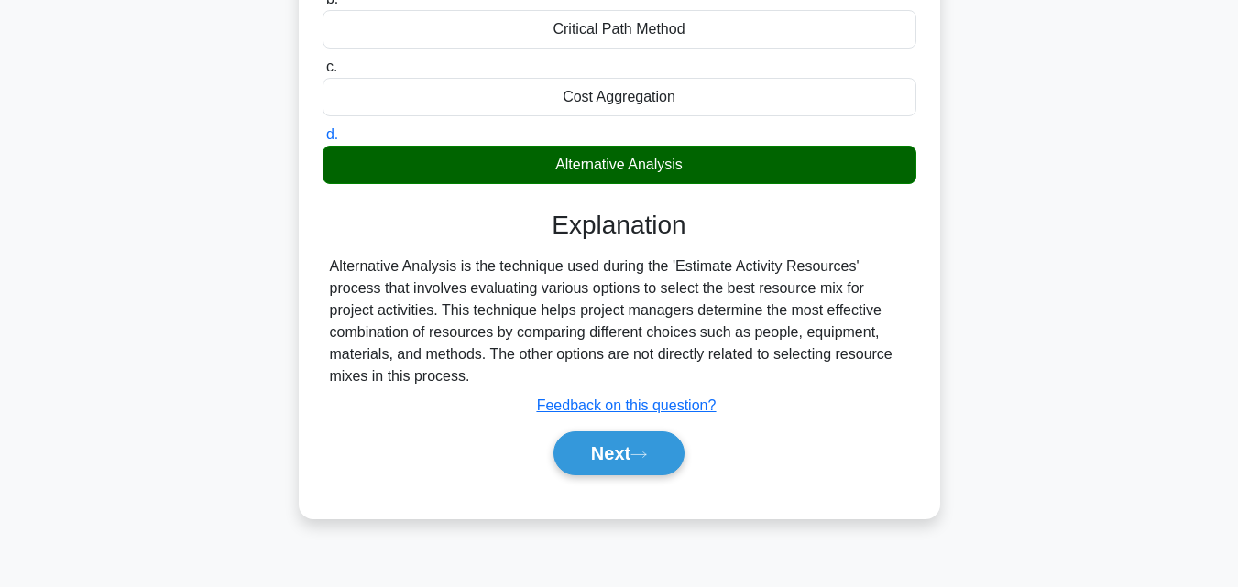
scroll to position [402, 0]
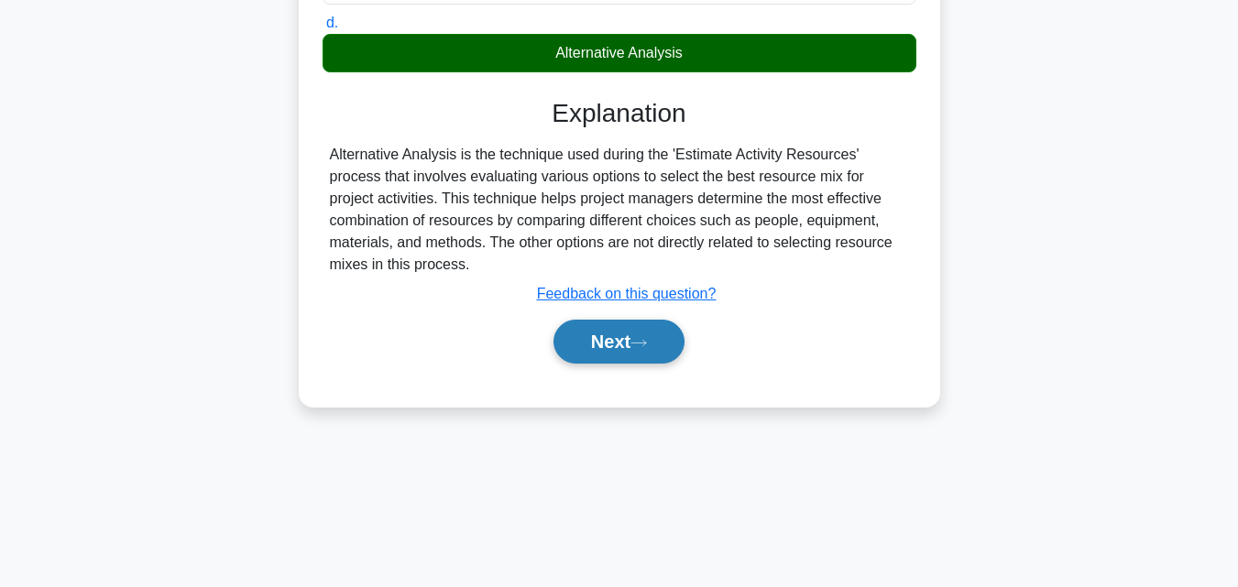
click at [634, 337] on button "Next" at bounding box center [618, 342] width 131 height 44
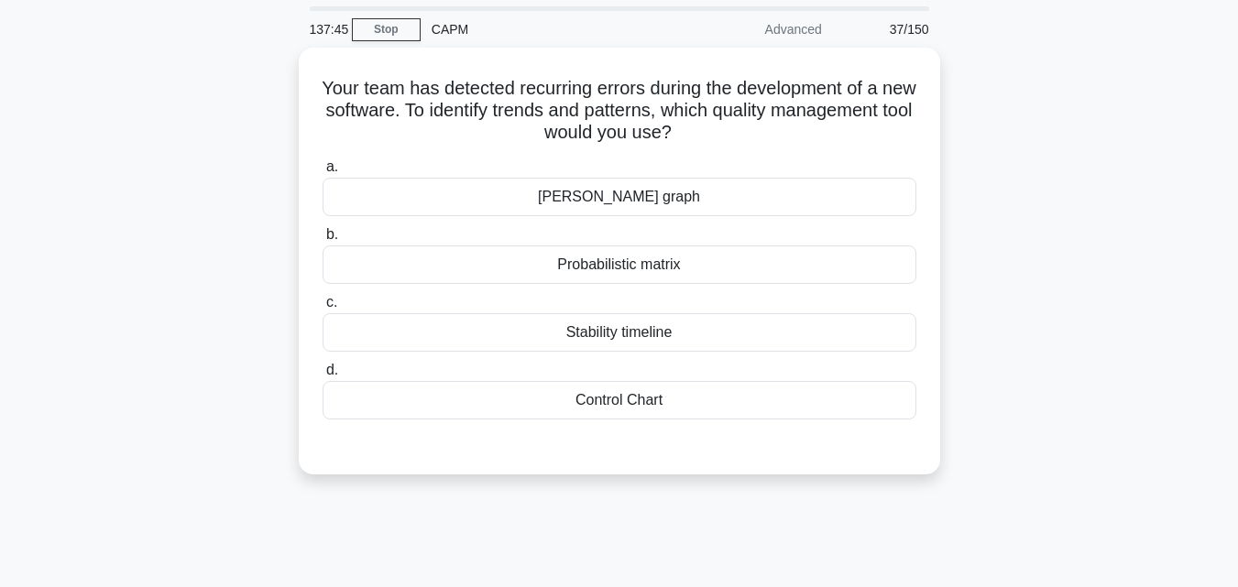
scroll to position [92, 0]
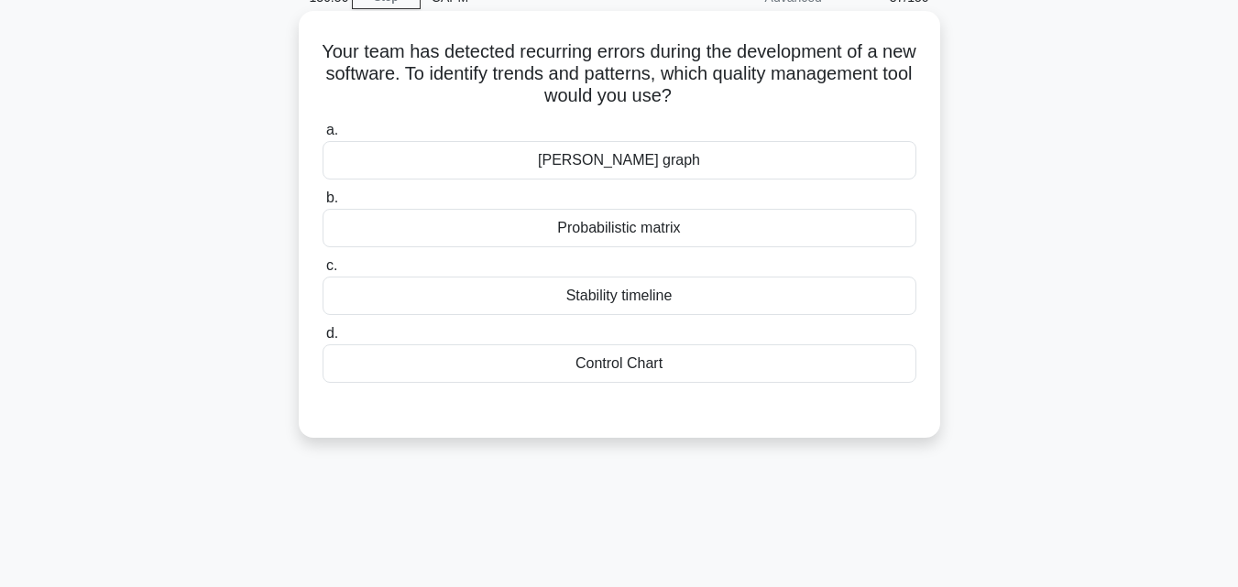
click at [510, 221] on div "Probabilistic matrix" at bounding box center [619, 228] width 594 height 38
click at [322, 204] on input "b. Probabilistic matrix" at bounding box center [322, 198] width 0 height 12
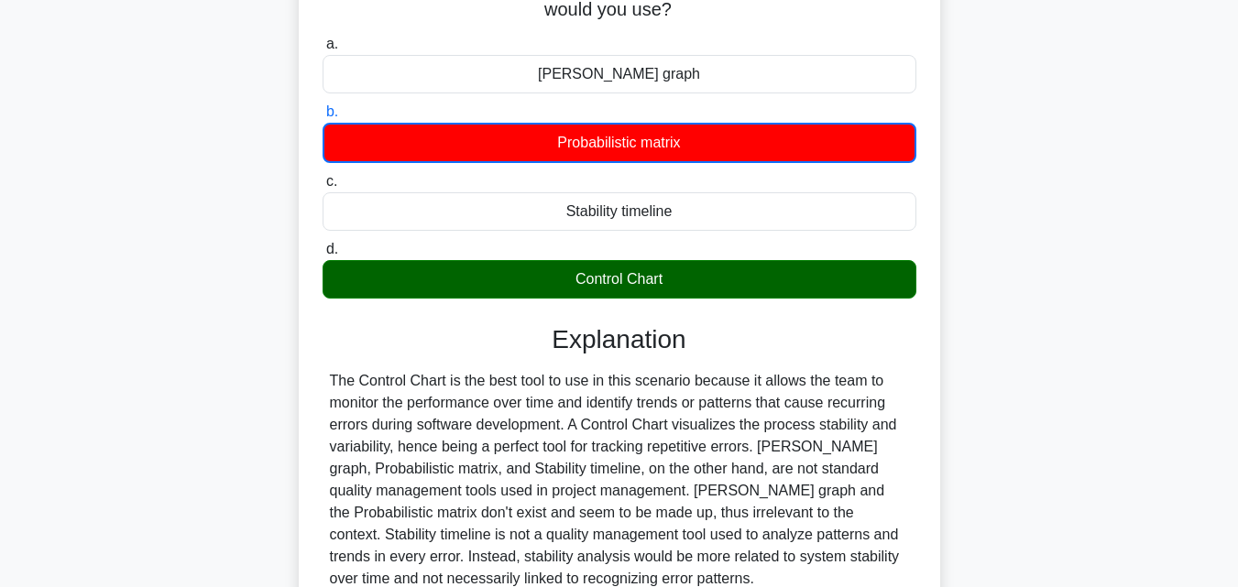
scroll to position [366, 0]
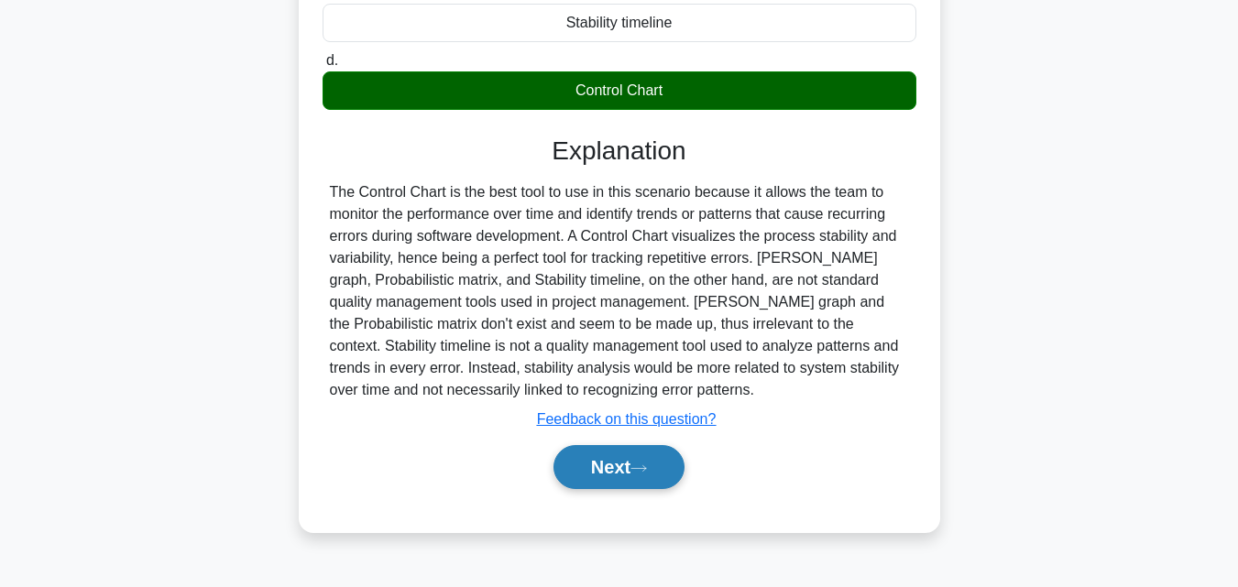
click at [604, 450] on button "Next" at bounding box center [618, 467] width 131 height 44
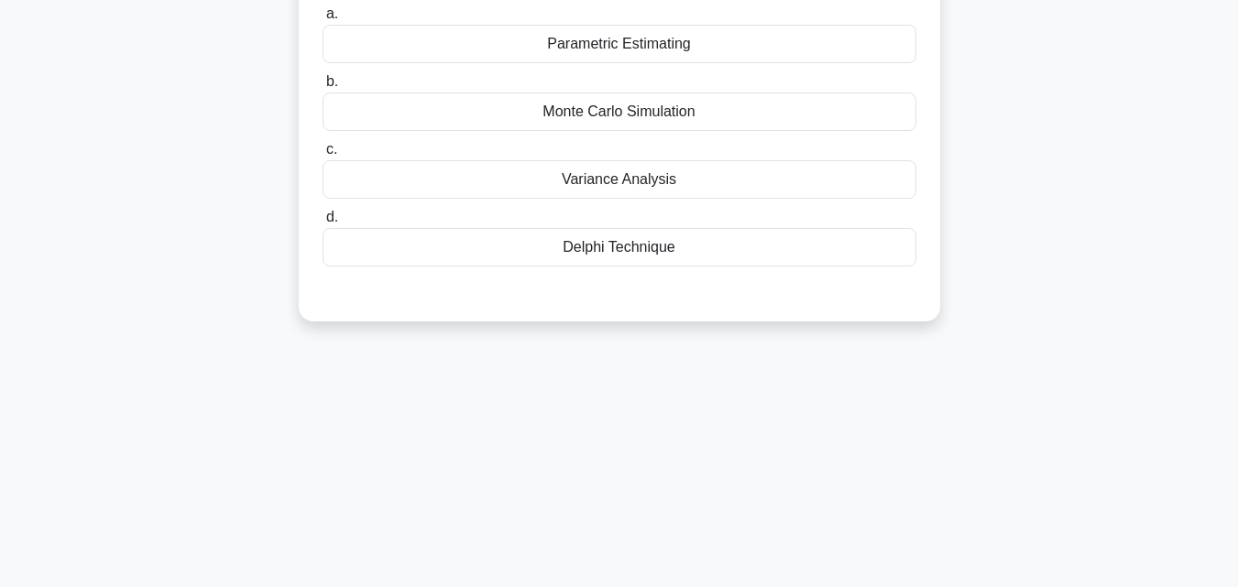
scroll to position [92, 0]
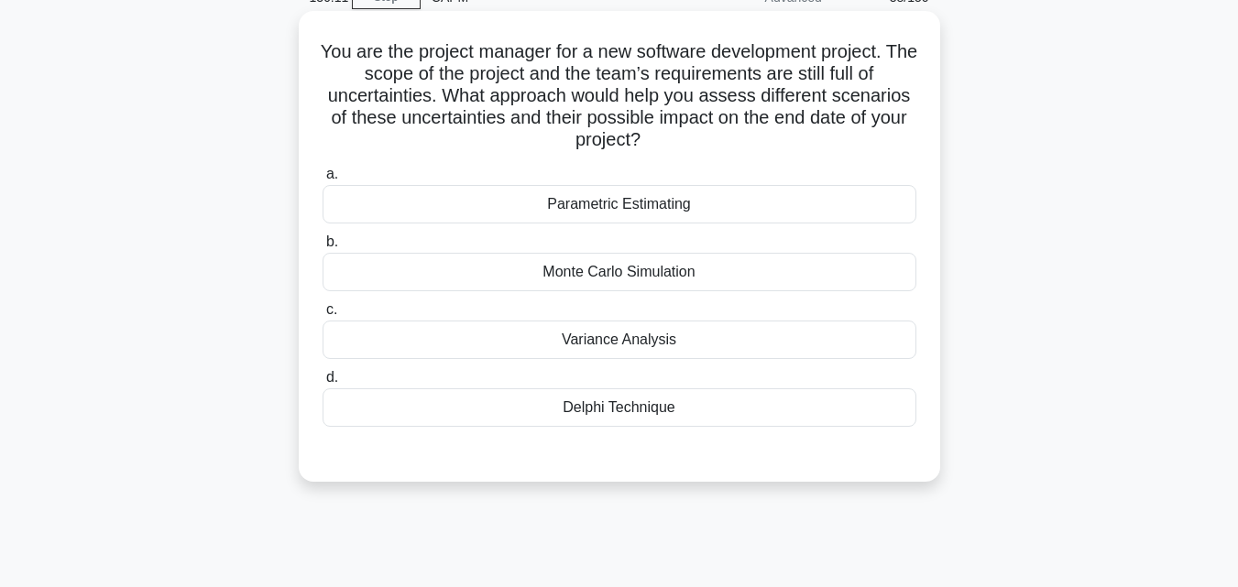
click at [595, 189] on div "Parametric Estimating" at bounding box center [619, 204] width 594 height 38
click at [322, 180] on input "a. Parametric Estimating" at bounding box center [322, 175] width 0 height 12
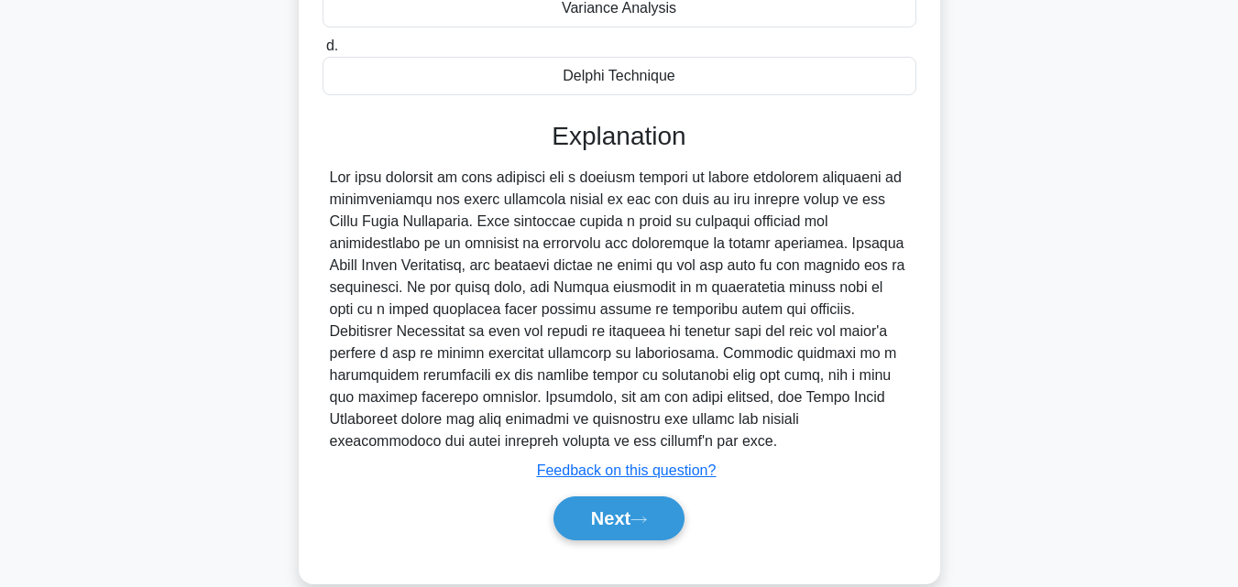
scroll to position [457, 0]
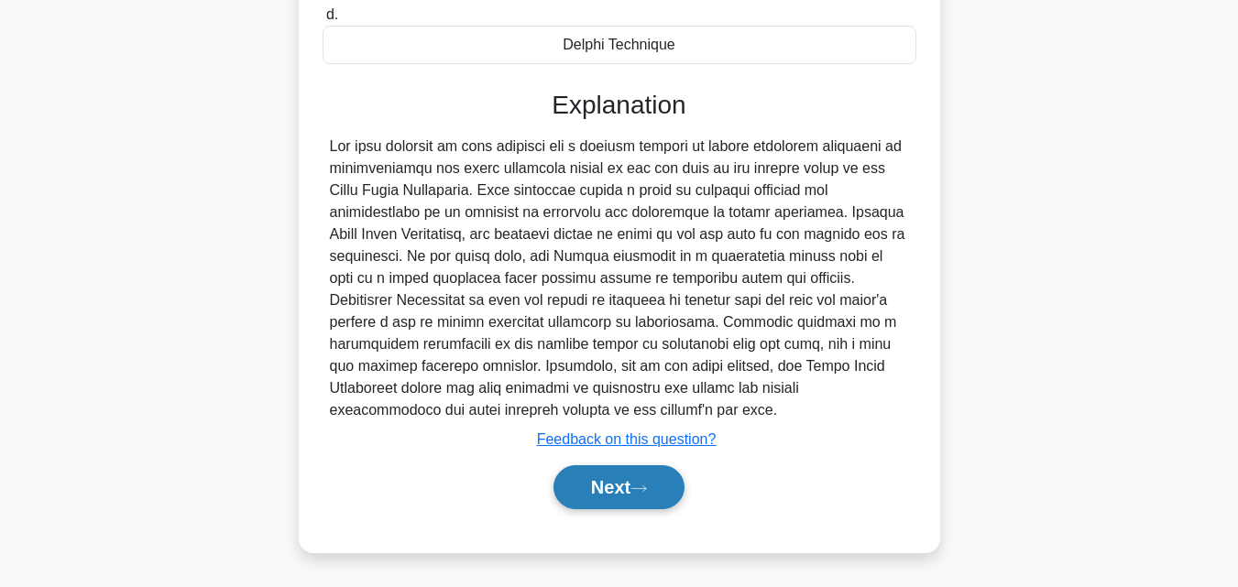
click at [623, 480] on button "Next" at bounding box center [618, 487] width 131 height 44
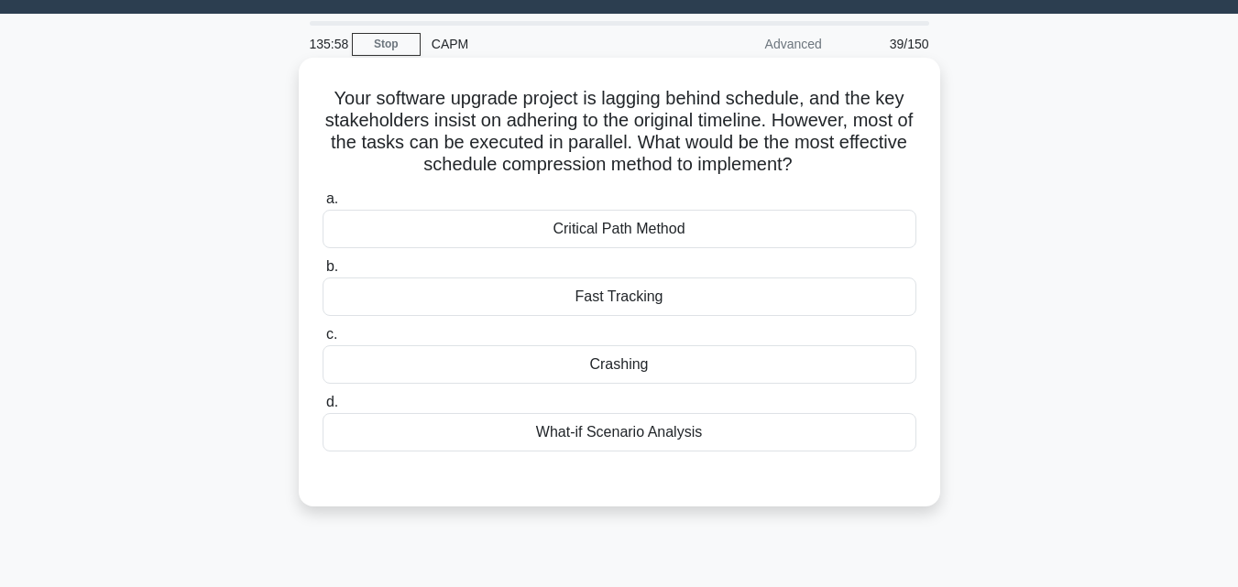
scroll to position [36, 0]
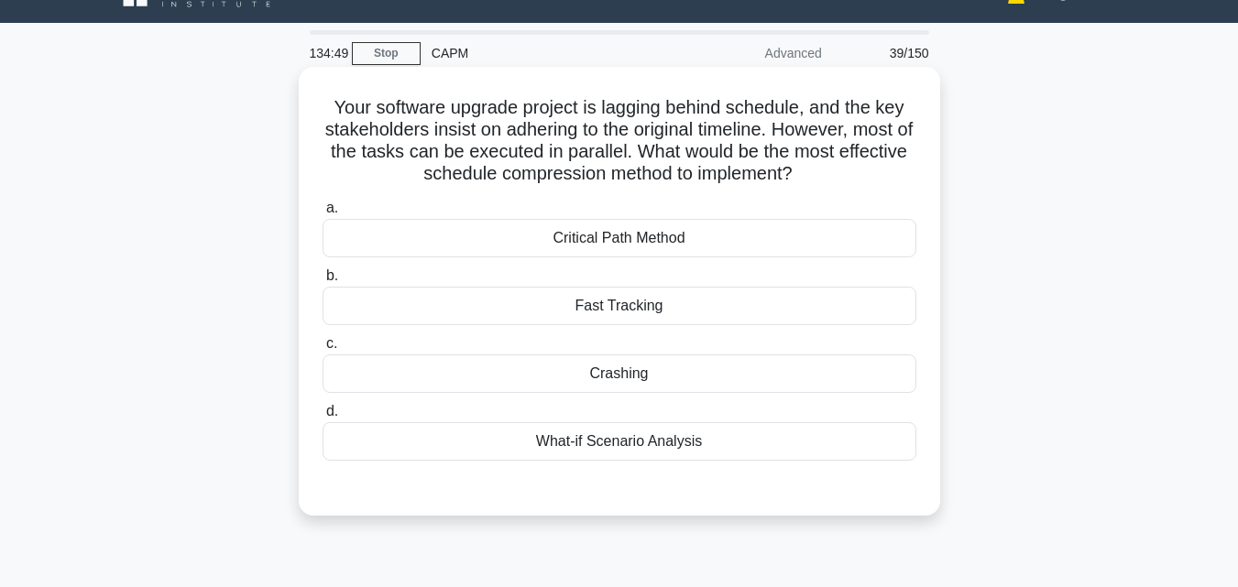
click at [690, 301] on div "Fast Tracking" at bounding box center [619, 306] width 594 height 38
click at [322, 282] on input "b. Fast Tracking" at bounding box center [322, 276] width 0 height 12
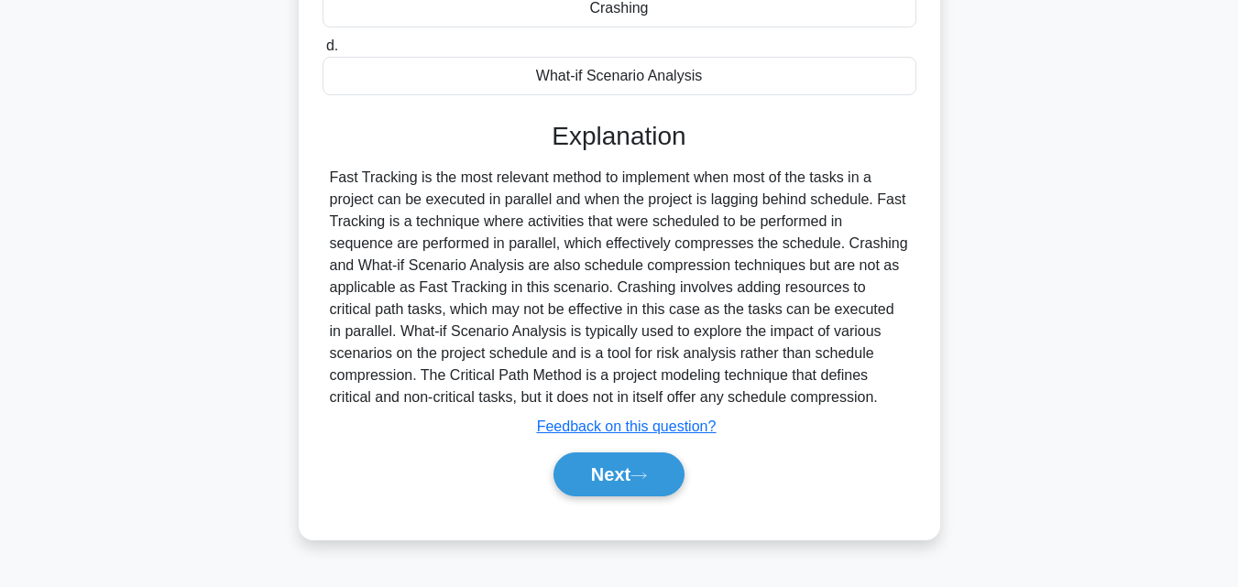
scroll to position [402, 0]
click at [616, 474] on button "Next" at bounding box center [618, 474] width 131 height 44
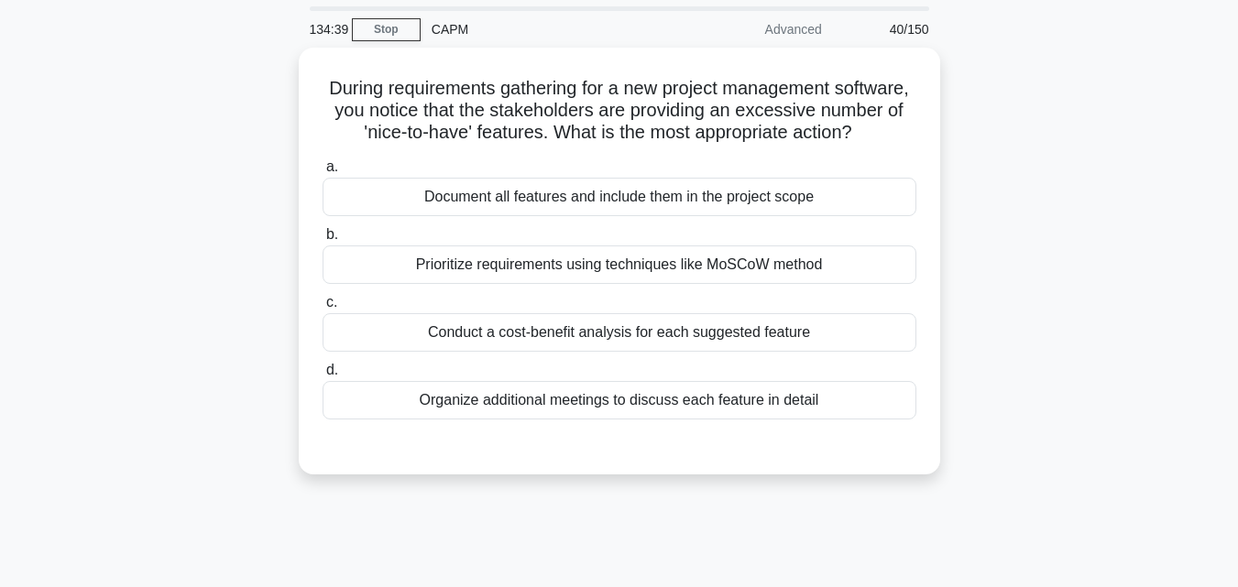
scroll to position [92, 0]
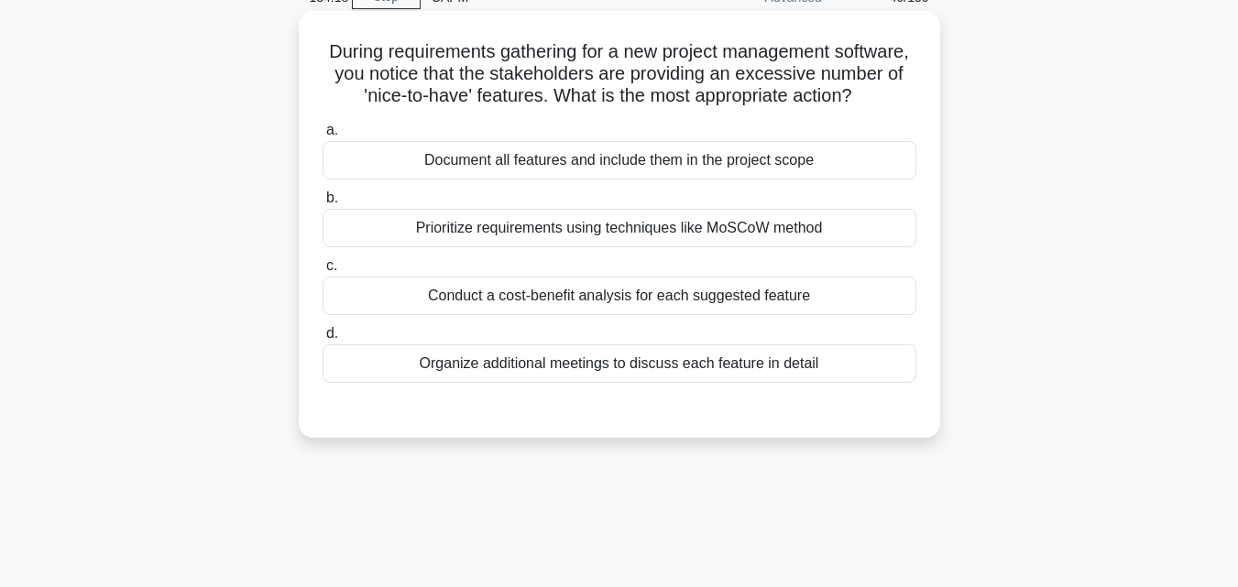
click at [596, 245] on div "Prioritize requirements using techniques like MoSCoW method" at bounding box center [619, 228] width 594 height 38
click at [322, 204] on input "b. Prioritize requirements using techniques like MoSCoW method" at bounding box center [322, 198] width 0 height 12
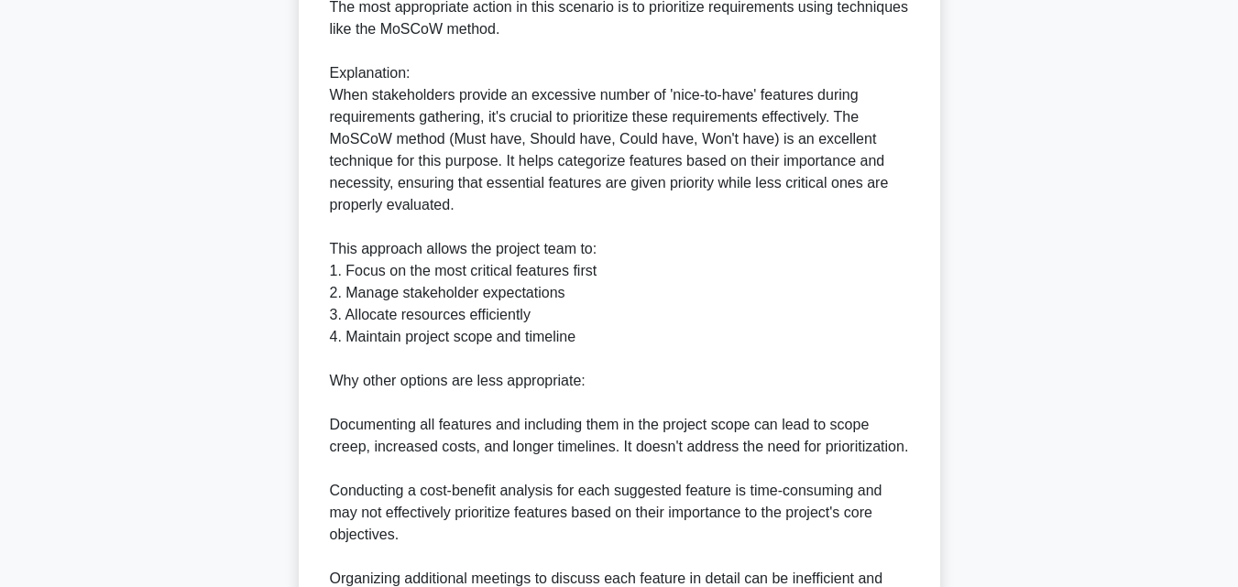
scroll to position [785, 0]
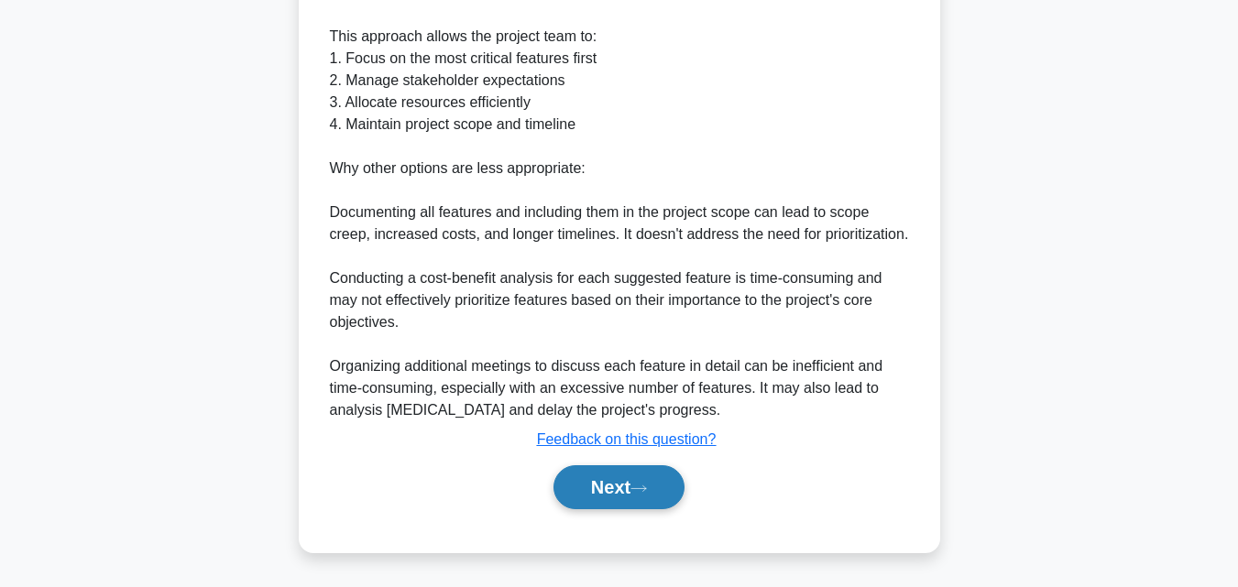
click at [588, 468] on button "Next" at bounding box center [618, 487] width 131 height 44
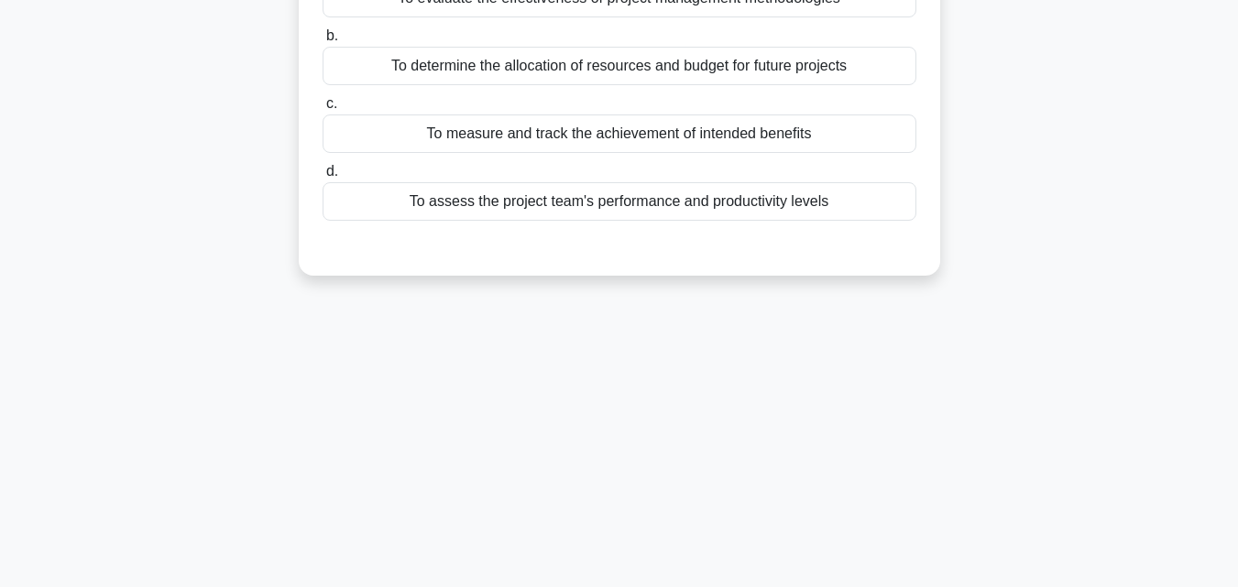
scroll to position [0, 0]
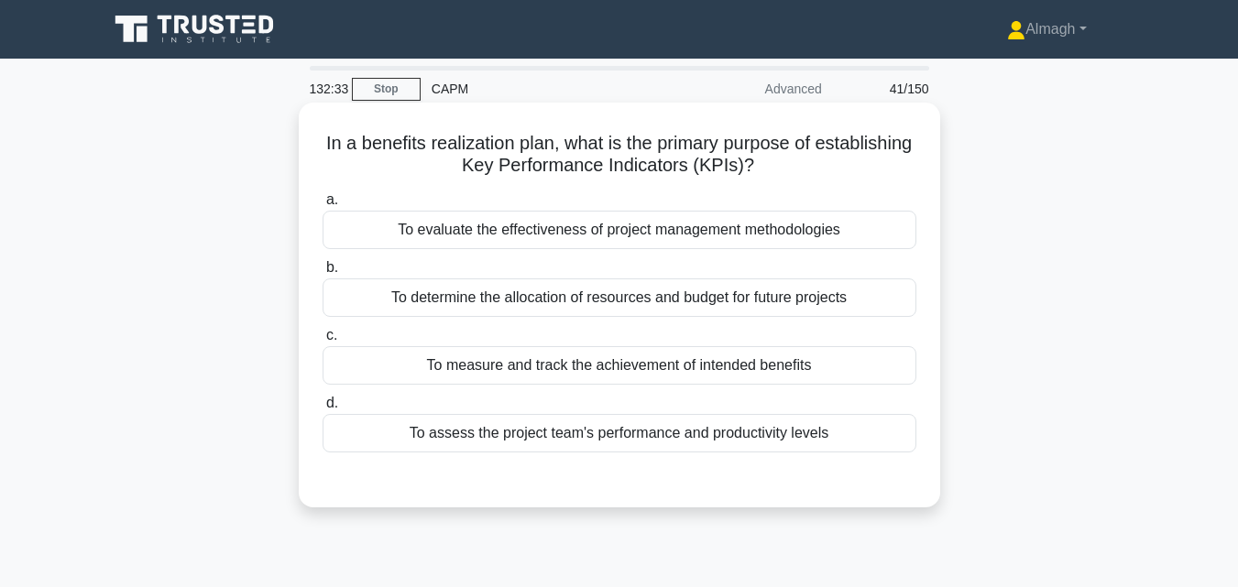
click at [653, 436] on div "To assess the project team's performance and productivity levels" at bounding box center [619, 433] width 594 height 38
click at [322, 409] on input "d. To assess the project team's performance and productivity levels" at bounding box center [322, 404] width 0 height 12
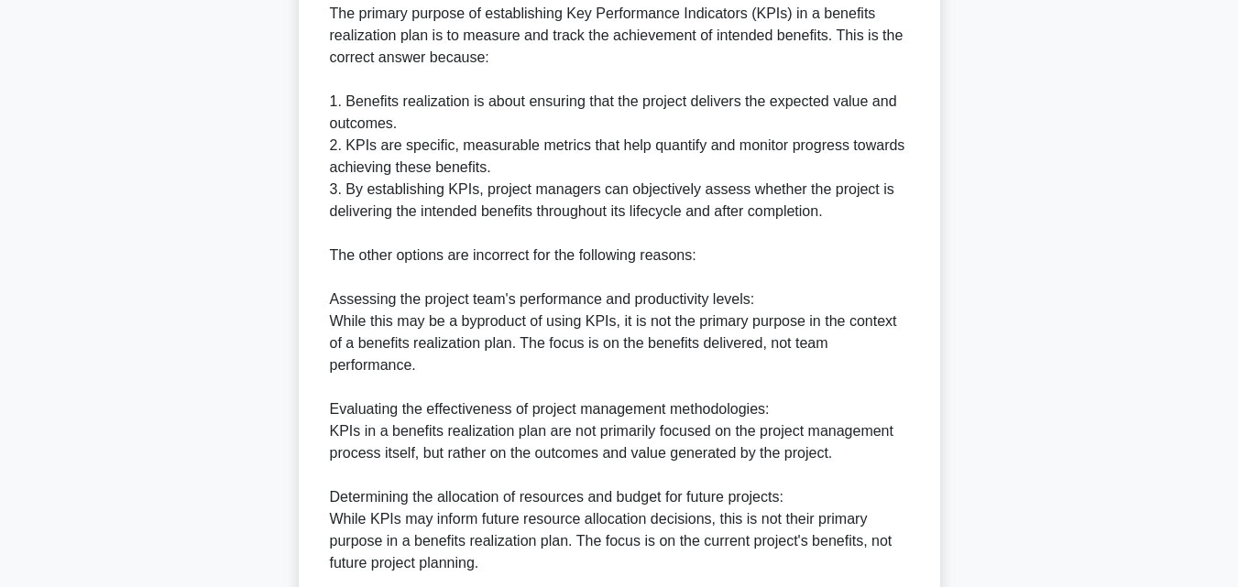
scroll to position [743, 0]
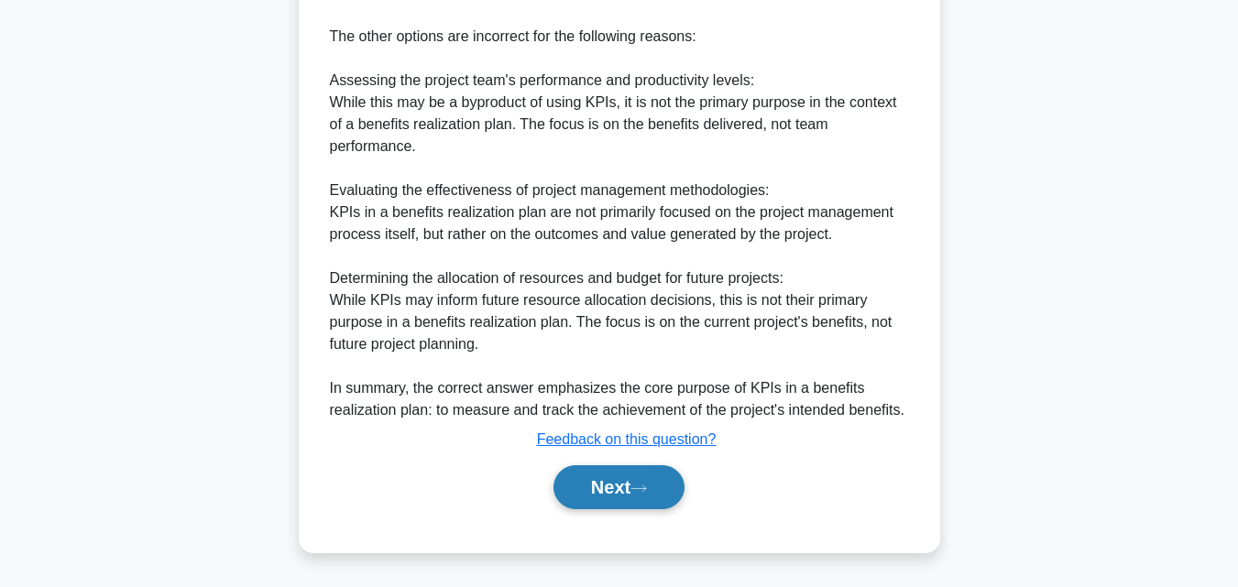
click at [611, 488] on button "Next" at bounding box center [618, 487] width 131 height 44
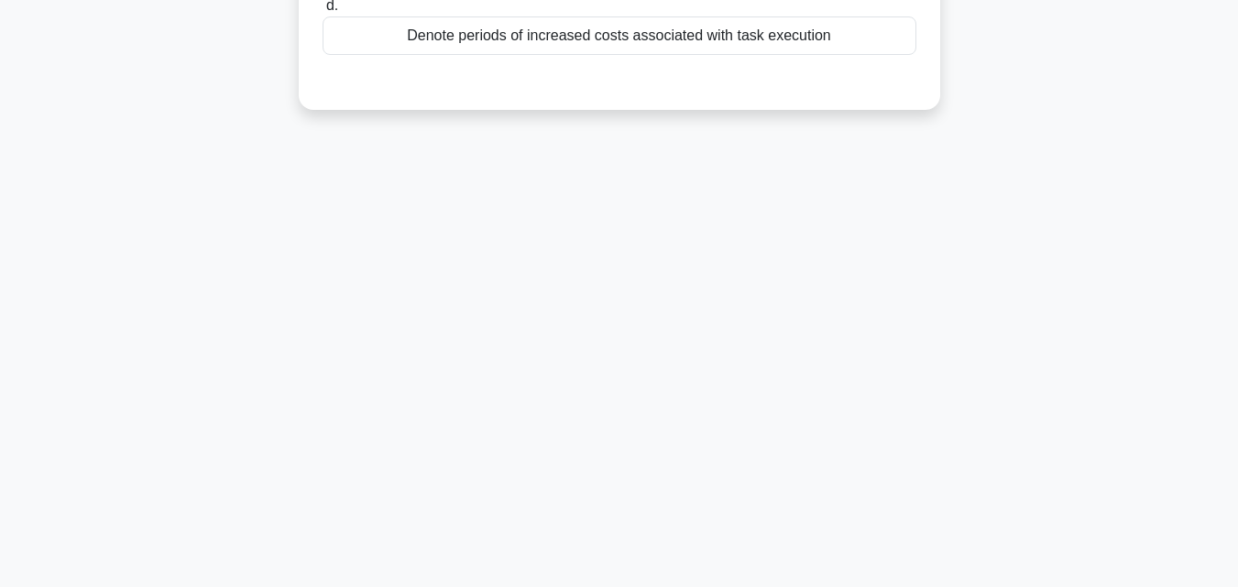
scroll to position [0, 0]
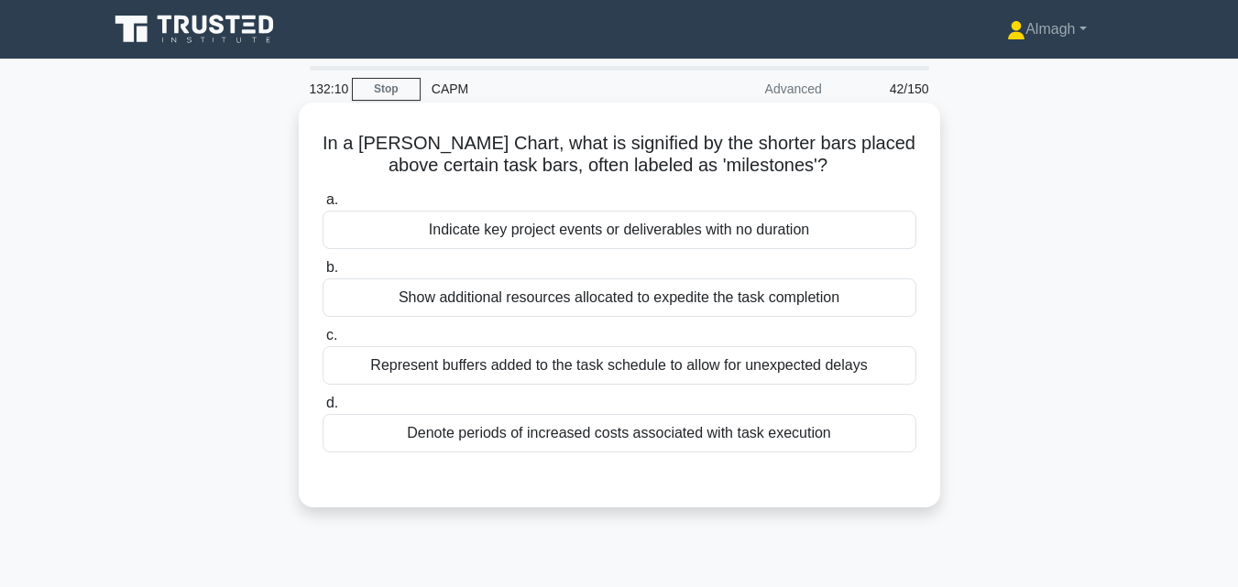
click at [756, 238] on div "Indicate key project events or deliverables with no duration" at bounding box center [619, 230] width 594 height 38
click at [322, 206] on input "a. Indicate key project events or deliverables with no duration" at bounding box center [322, 200] width 0 height 12
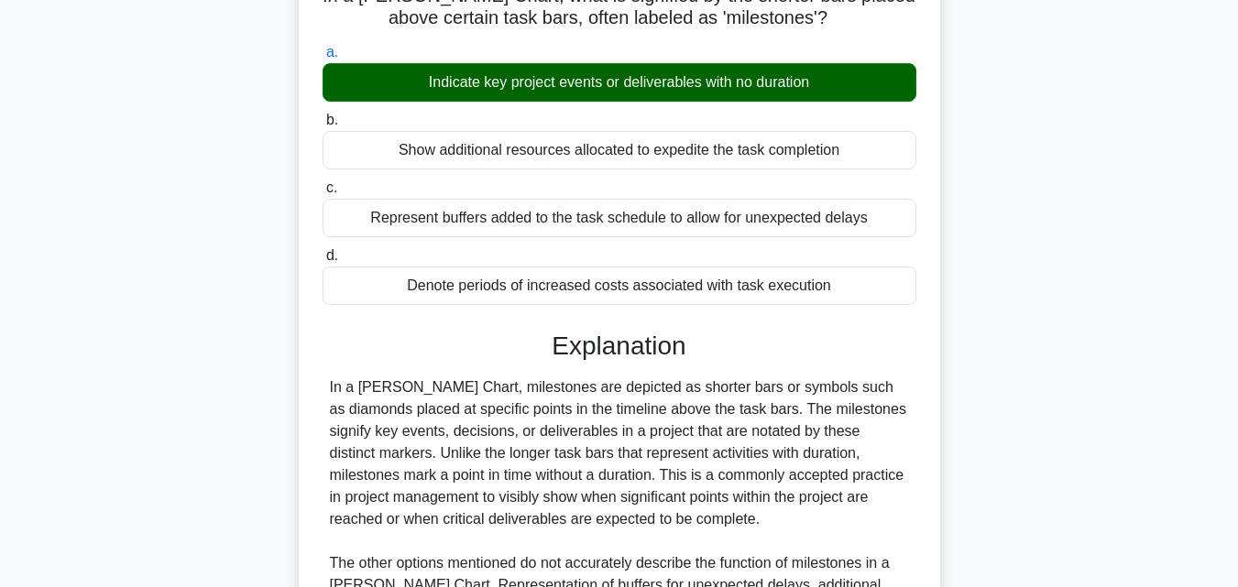
scroll to position [402, 0]
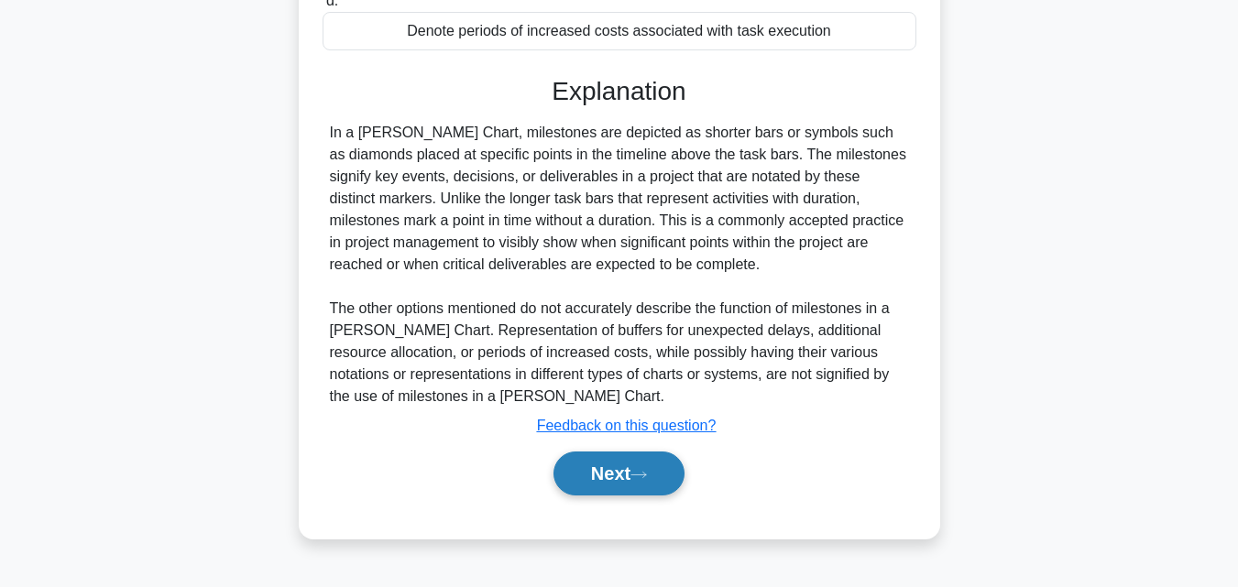
click at [614, 469] on button "Next" at bounding box center [618, 474] width 131 height 44
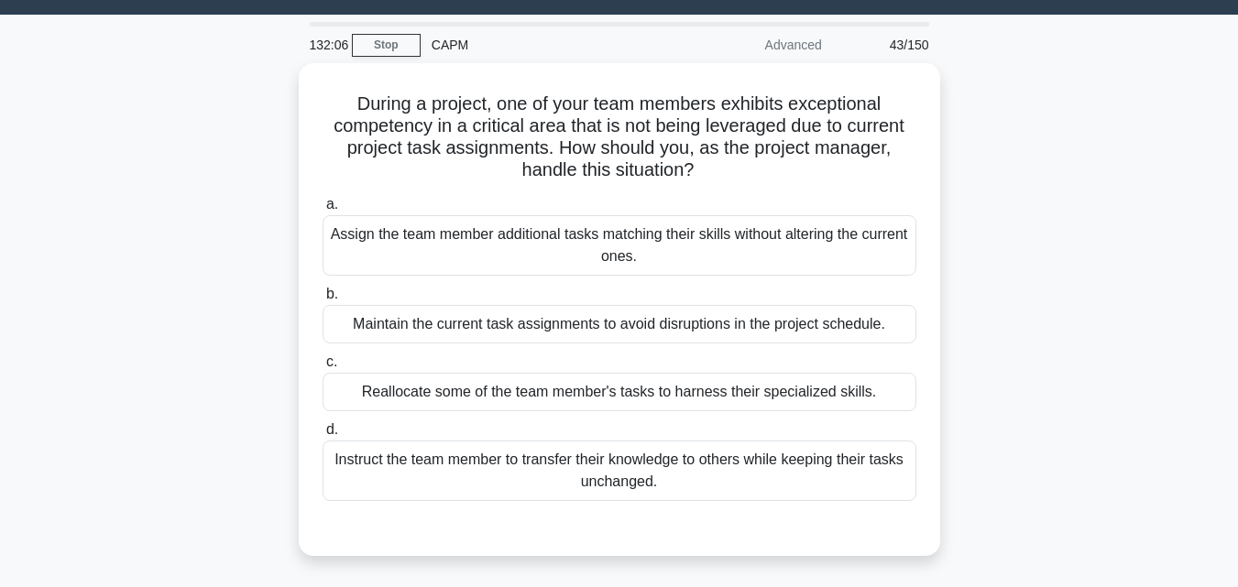
scroll to position [36, 0]
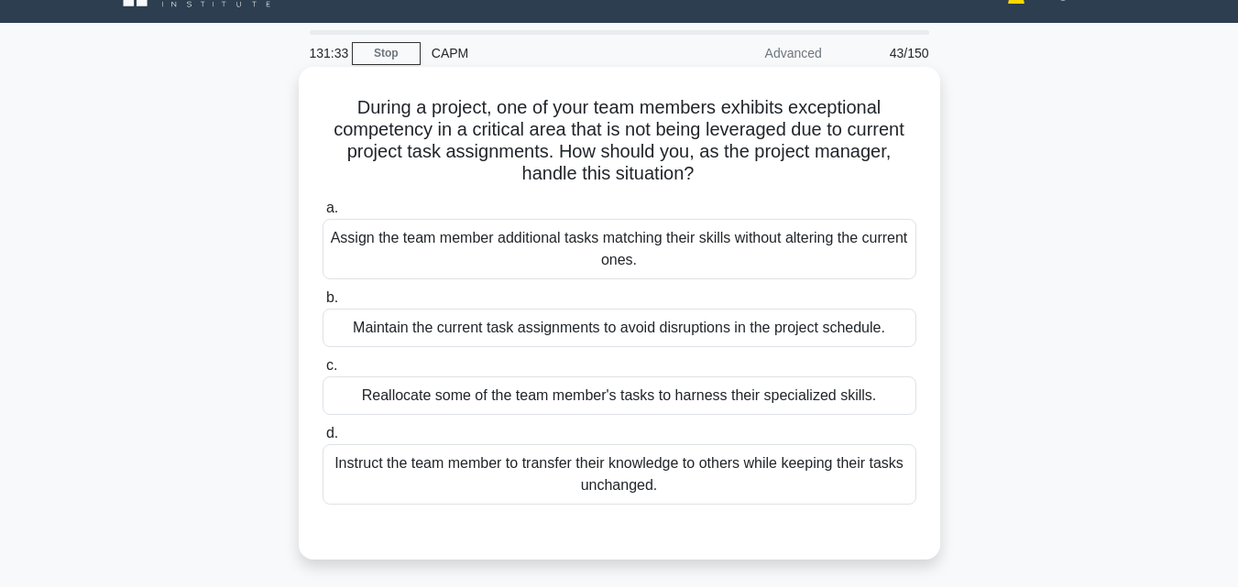
click at [670, 398] on div "Reallocate some of the team member's tasks to harness their specialized skills." at bounding box center [619, 395] width 594 height 38
click at [322, 372] on input "c. Reallocate some of the team member's tasks to harness their specialized skil…" at bounding box center [322, 366] width 0 height 12
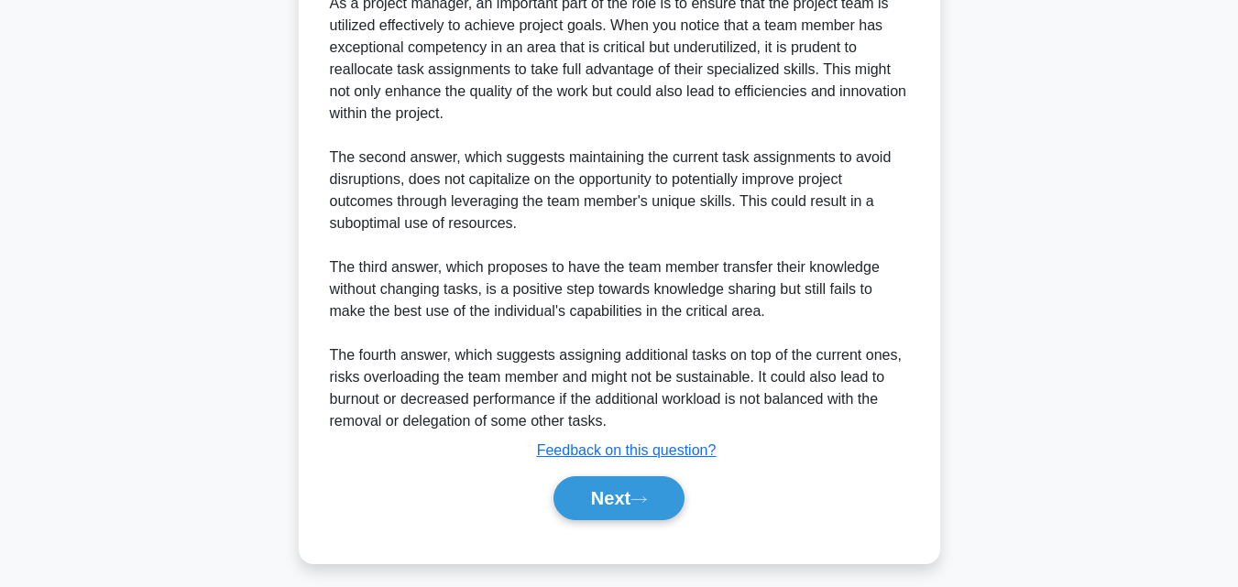
scroll to position [631, 0]
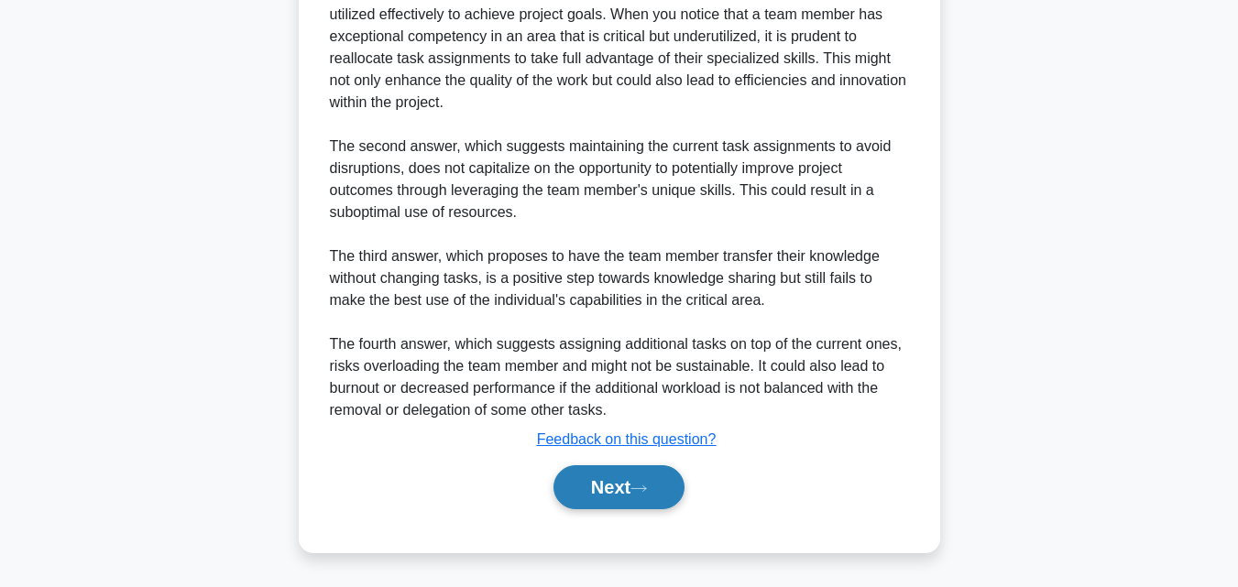
click at [638, 495] on button "Next" at bounding box center [618, 487] width 131 height 44
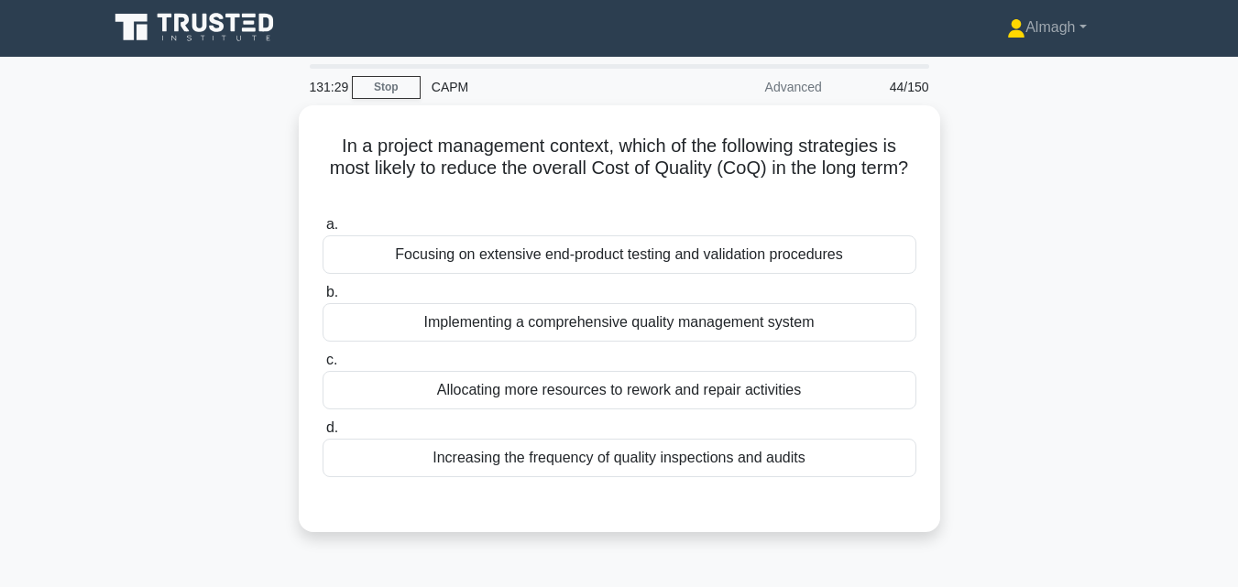
scroll to position [0, 0]
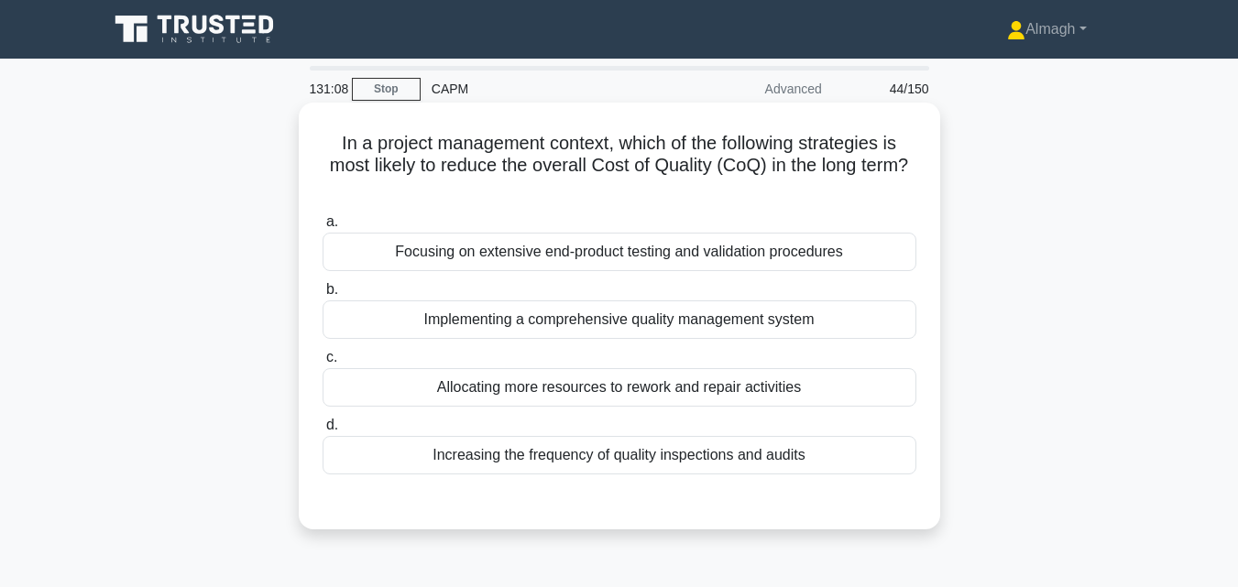
click at [677, 470] on div "Increasing the frequency of quality inspections and audits" at bounding box center [619, 455] width 594 height 38
click at [322, 431] on input "d. Increasing the frequency of quality inspections and audits" at bounding box center [322, 426] width 0 height 12
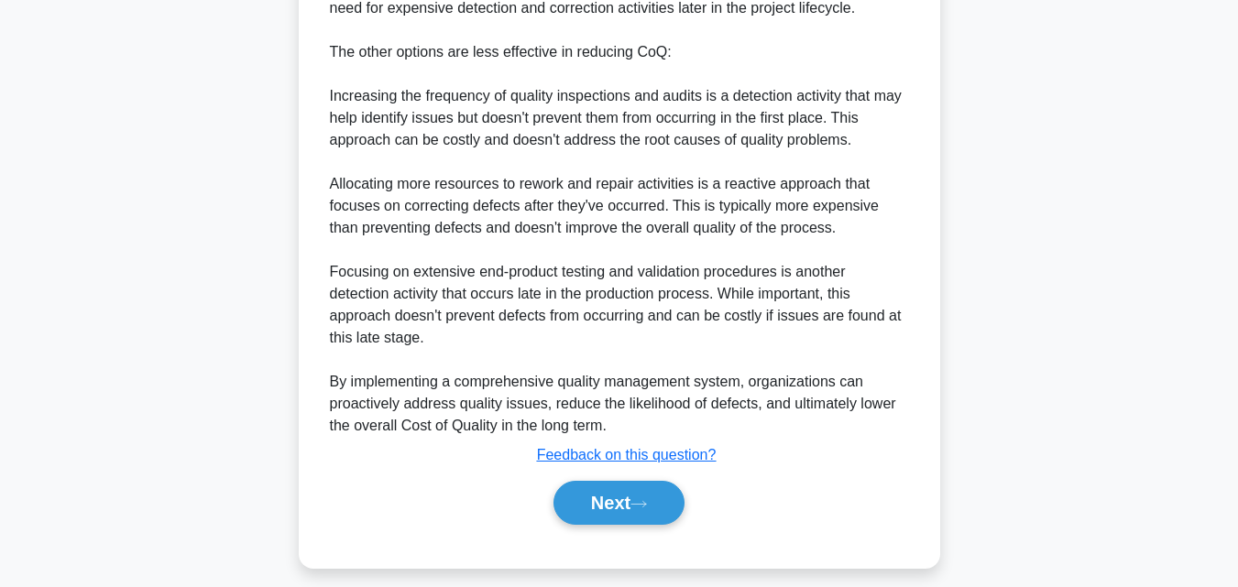
scroll to position [743, 0]
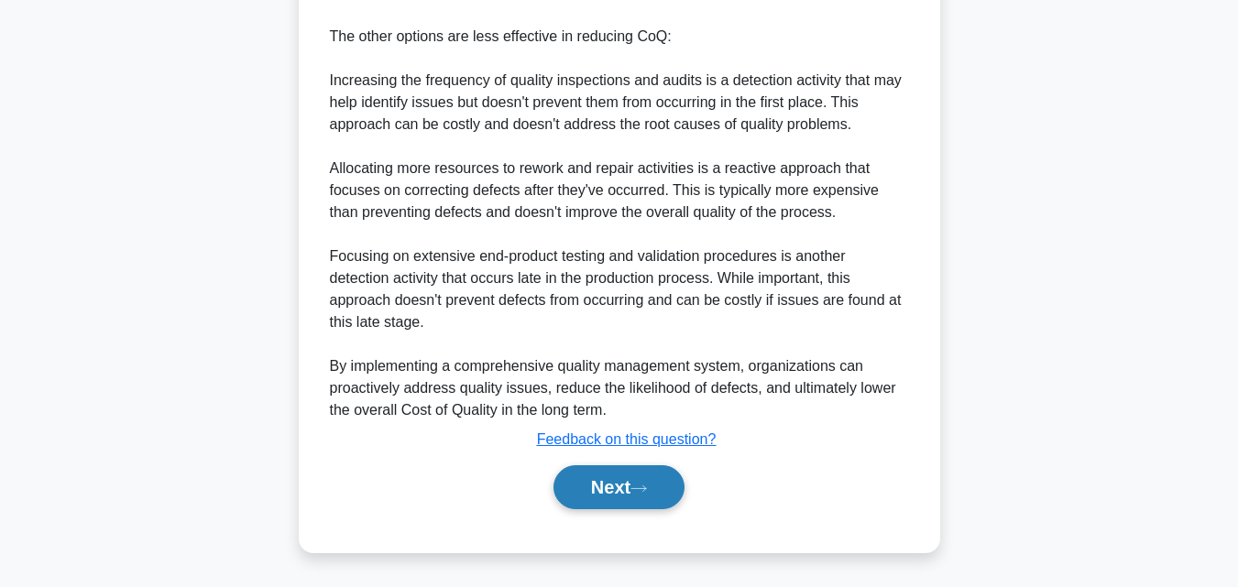
click at [601, 490] on button "Next" at bounding box center [618, 487] width 131 height 44
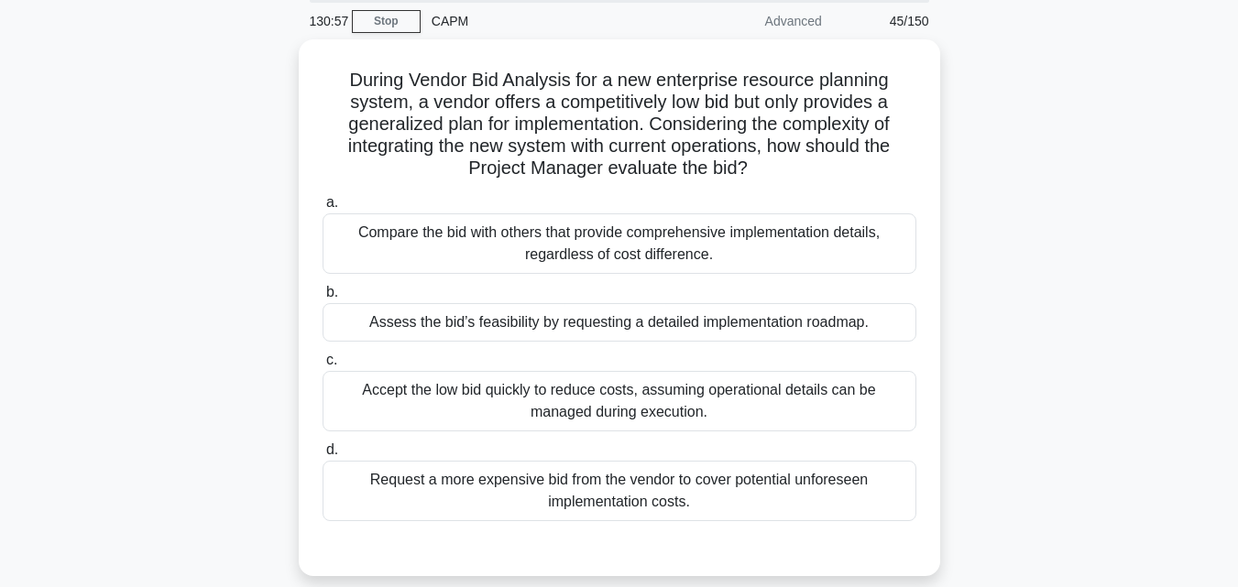
scroll to position [36, 0]
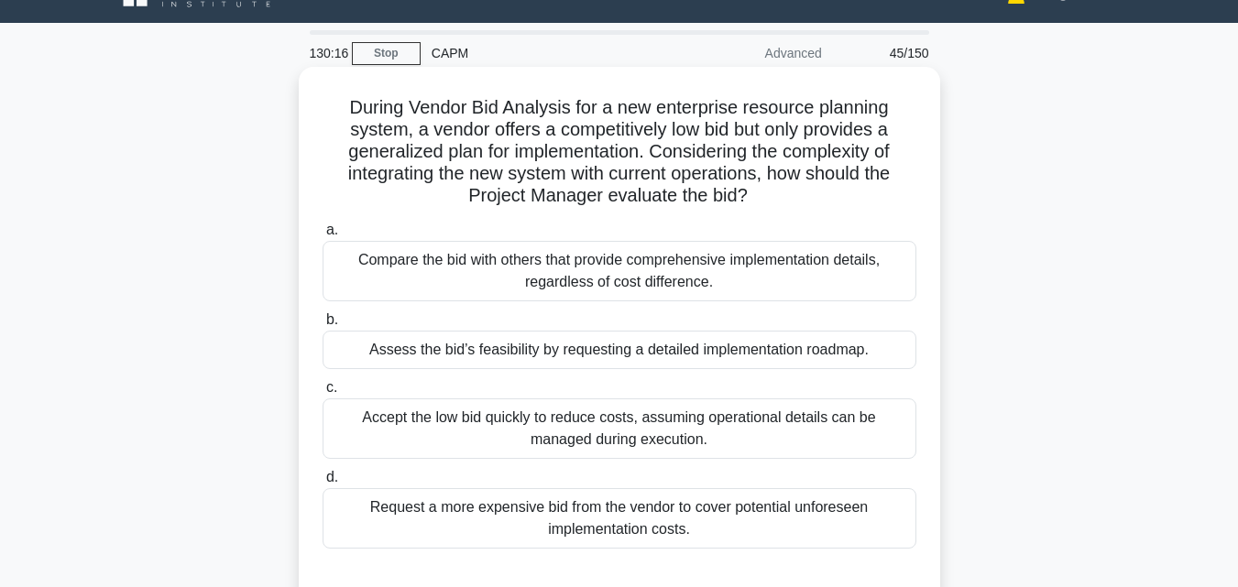
click at [651, 355] on div "Assess the bid’s feasibility by requesting a detailed implementation roadmap." at bounding box center [619, 350] width 594 height 38
click at [322, 326] on input "b. Assess the bid’s feasibility by requesting a detailed implementation roadmap." at bounding box center [322, 320] width 0 height 12
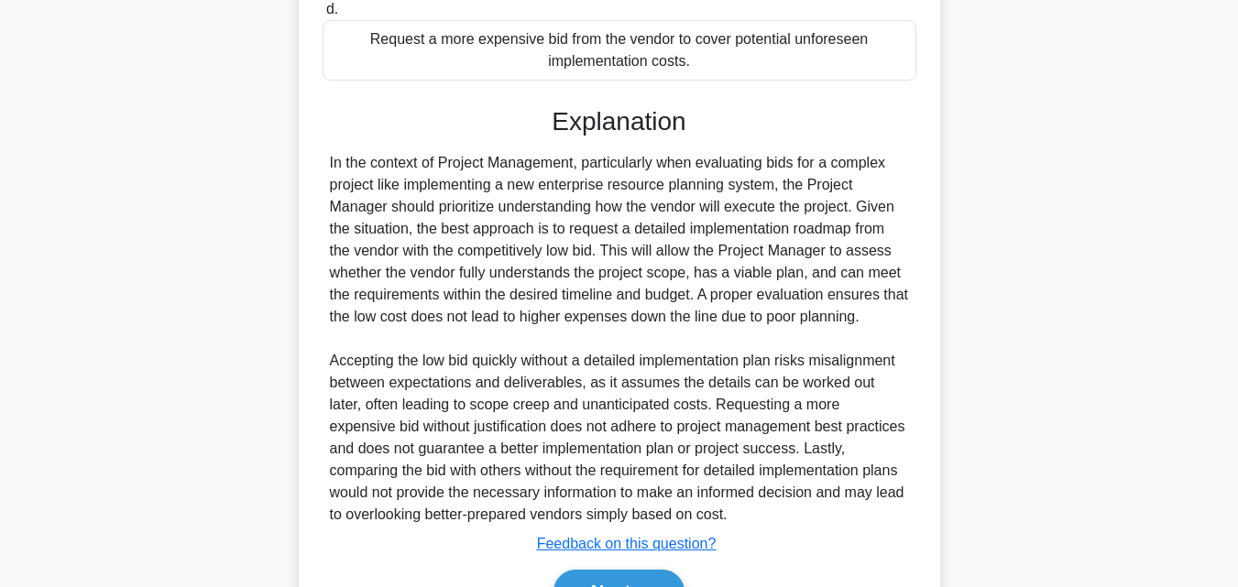
scroll to position [609, 0]
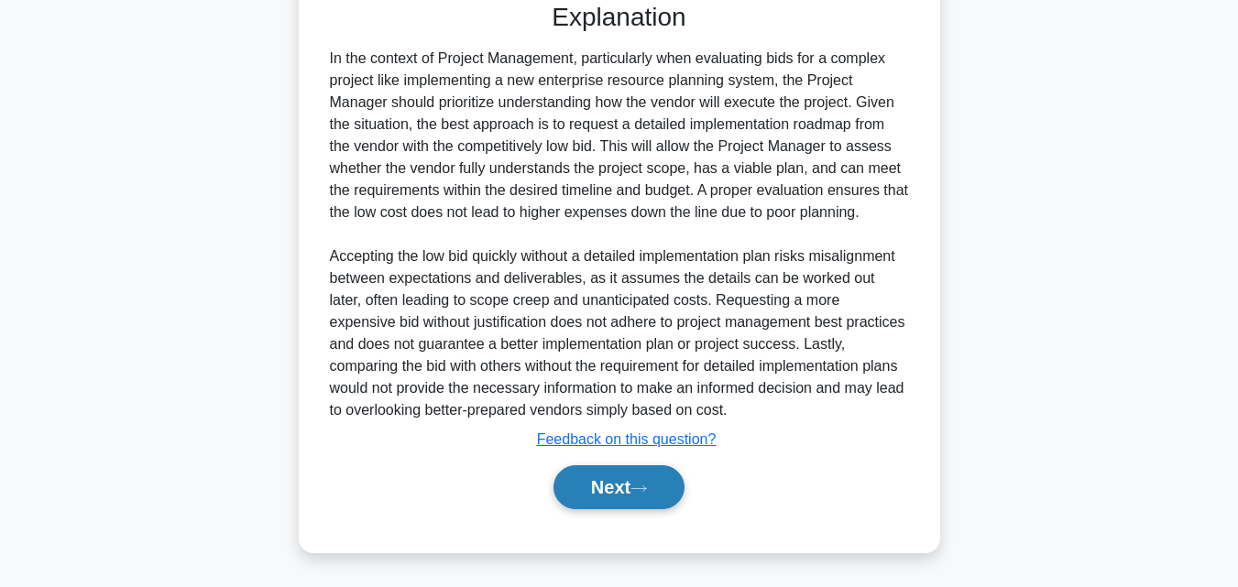
click at [583, 502] on button "Next" at bounding box center [618, 487] width 131 height 44
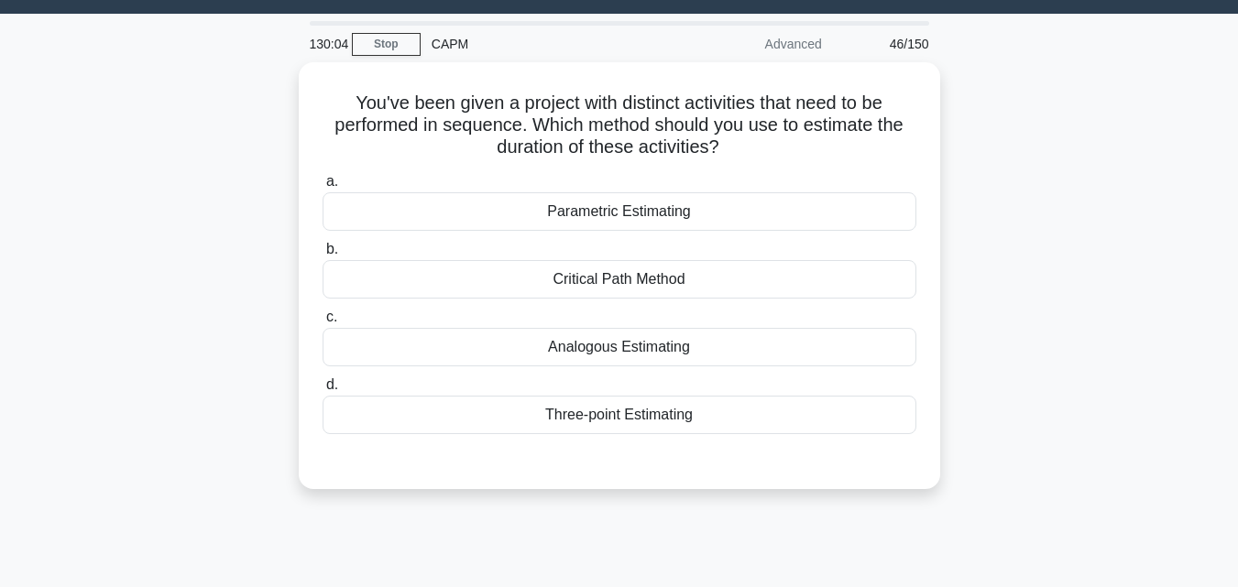
scroll to position [0, 0]
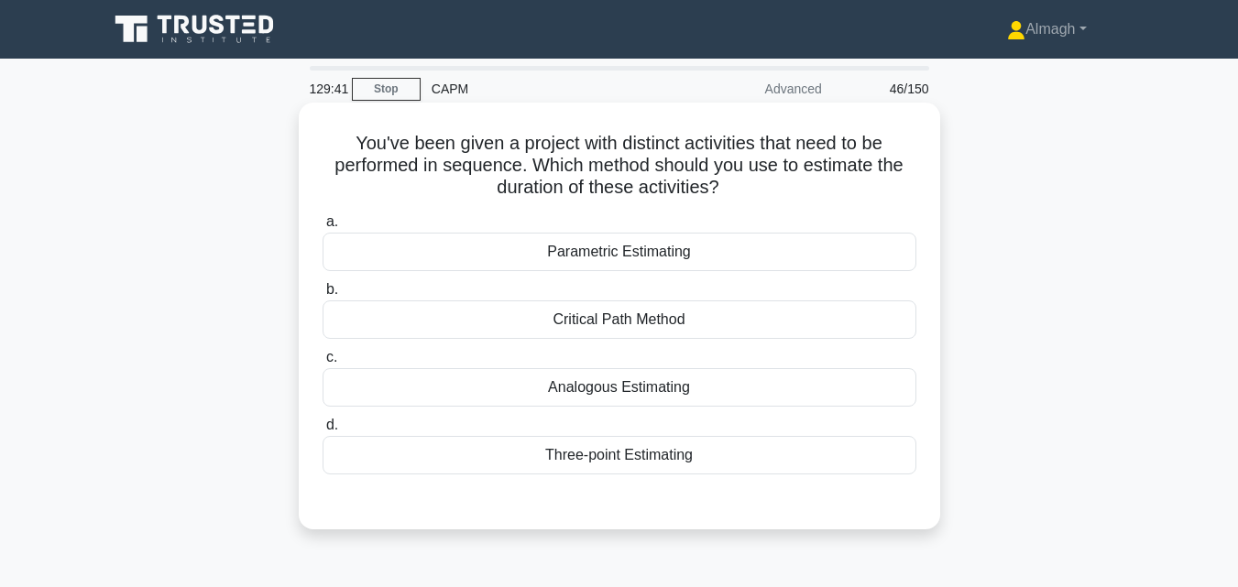
click at [611, 321] on div "Critical Path Method" at bounding box center [619, 319] width 594 height 38
click at [322, 296] on input "b. Critical Path Method" at bounding box center [322, 290] width 0 height 12
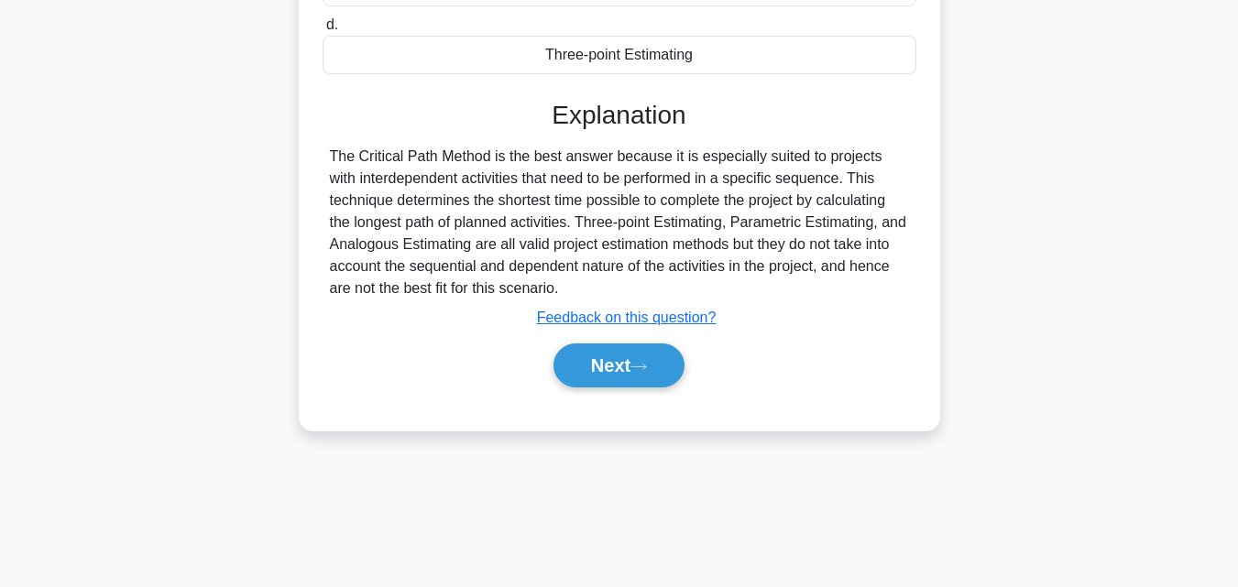
scroll to position [402, 0]
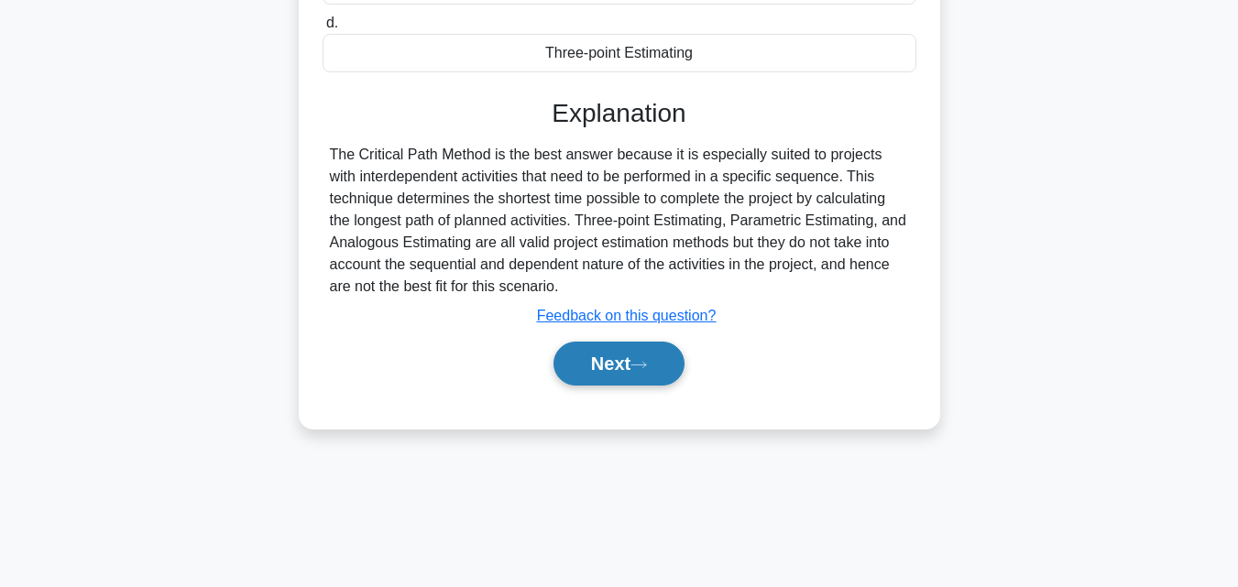
click at [640, 376] on button "Next" at bounding box center [618, 364] width 131 height 44
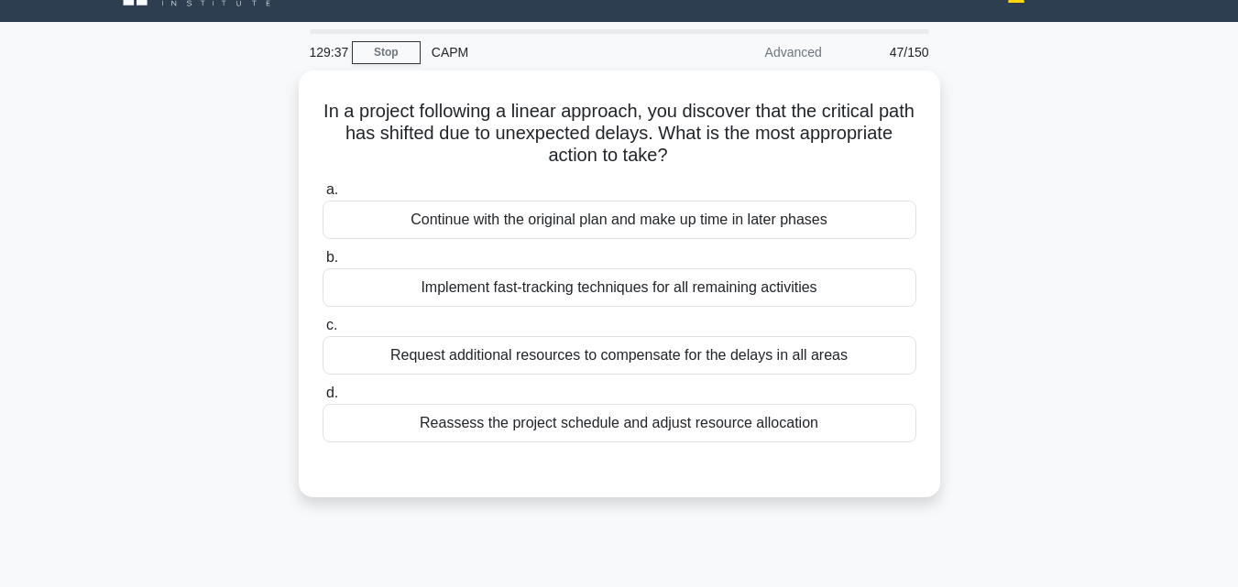
scroll to position [36, 0]
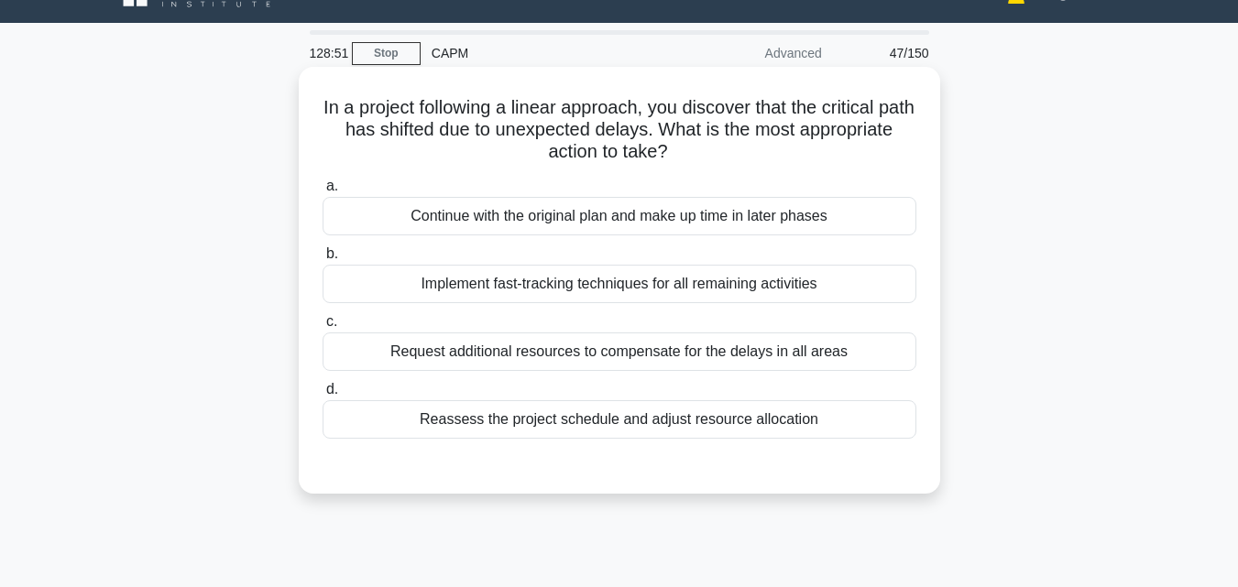
click at [516, 415] on div "Reassess the project schedule and adjust resource allocation" at bounding box center [619, 419] width 594 height 38
click at [322, 396] on input "d. Reassess the project schedule and adjust resource allocation" at bounding box center [322, 390] width 0 height 12
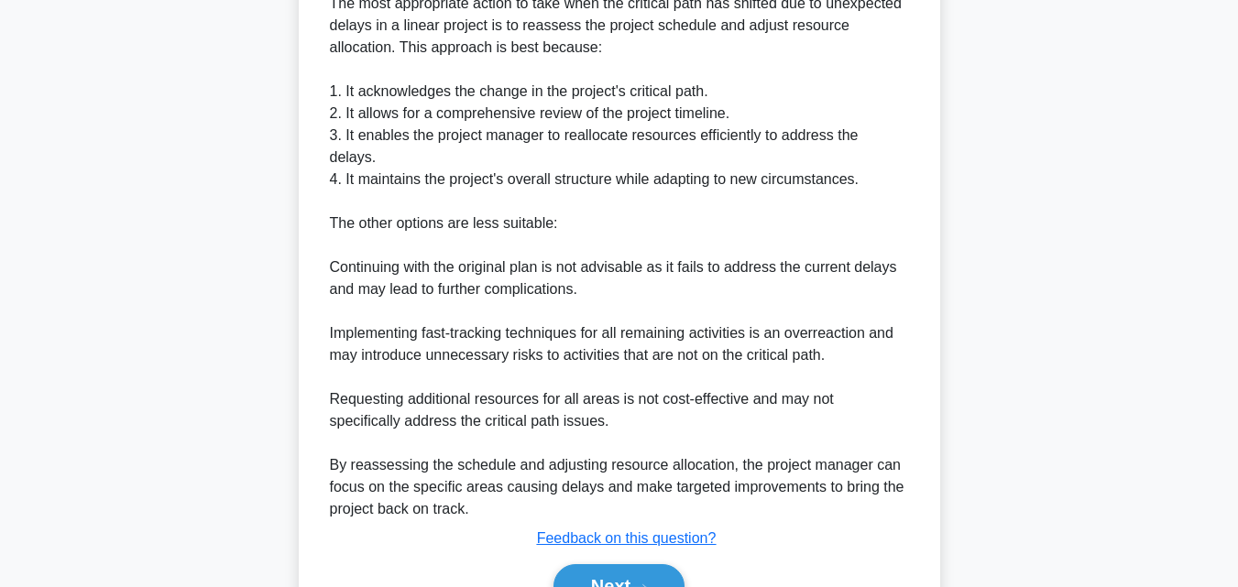
scroll to position [585, 0]
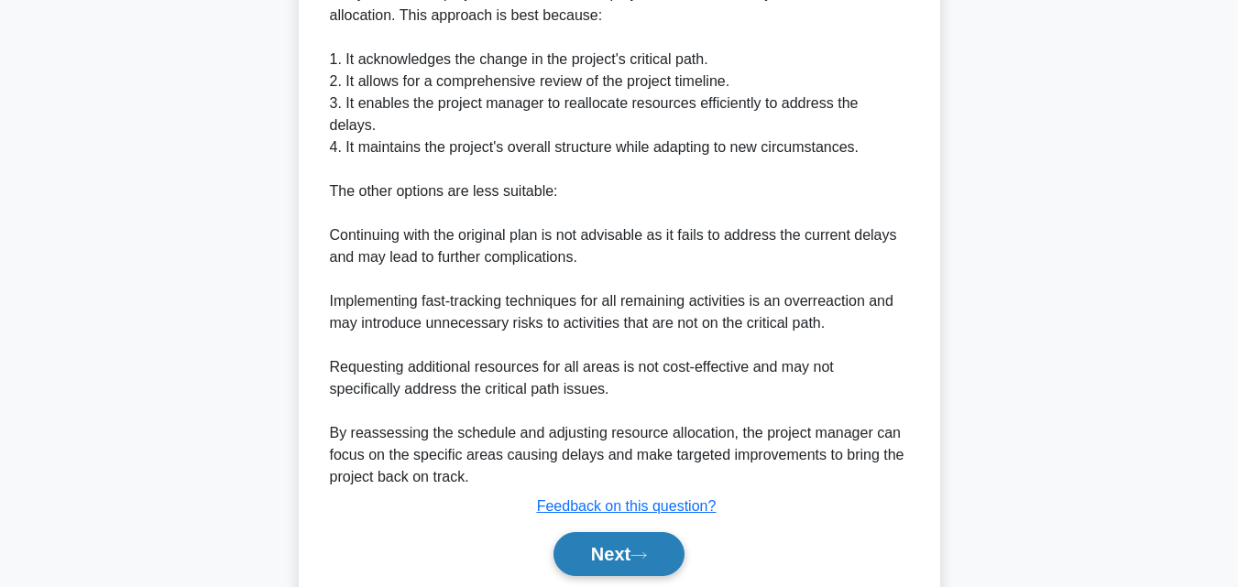
click at [671, 532] on button "Next" at bounding box center [618, 554] width 131 height 44
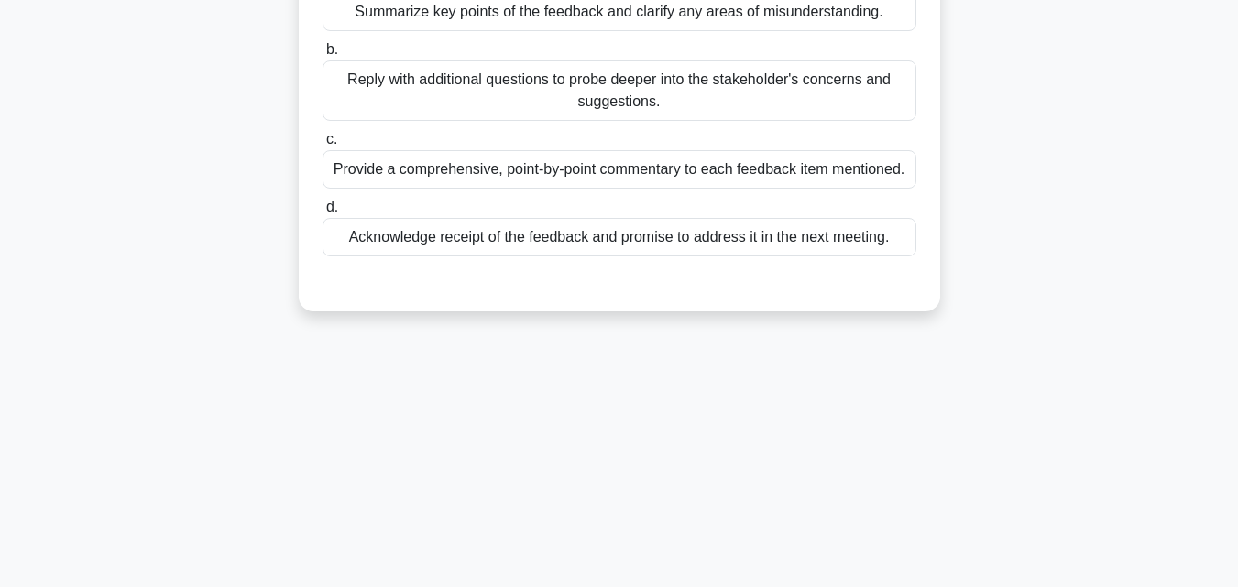
scroll to position [36, 0]
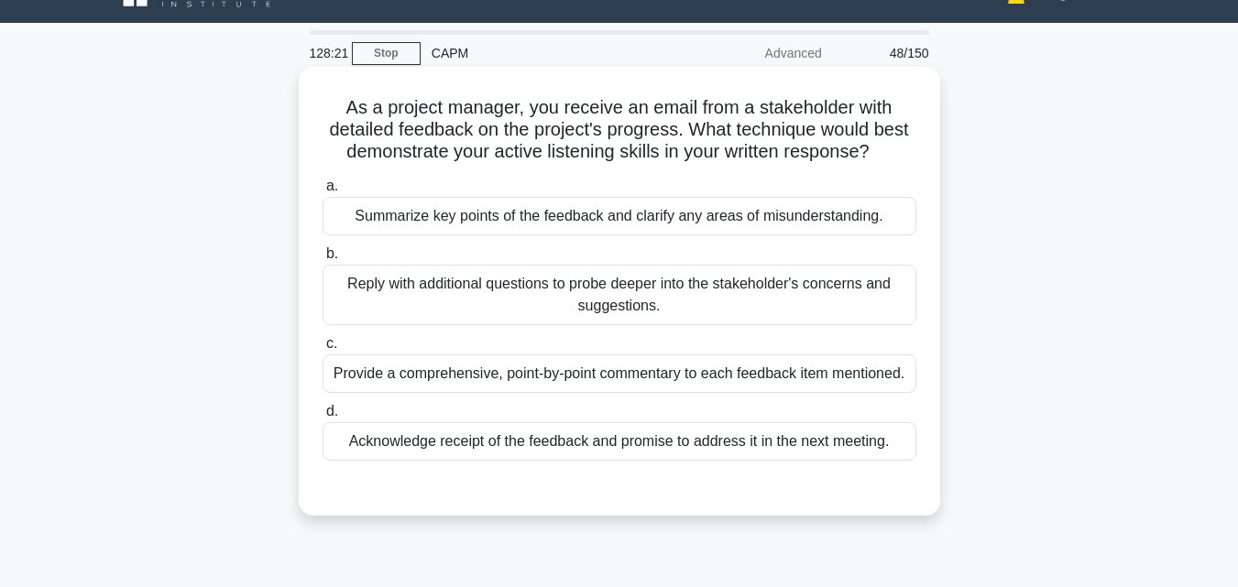
click at [602, 460] on div "Acknowledge receipt of the feedback and promise to address it in the next meeti…" at bounding box center [619, 441] width 594 height 38
click at [322, 418] on input "d. Acknowledge receipt of the feedback and promise to address it in the next me…" at bounding box center [322, 412] width 0 height 12
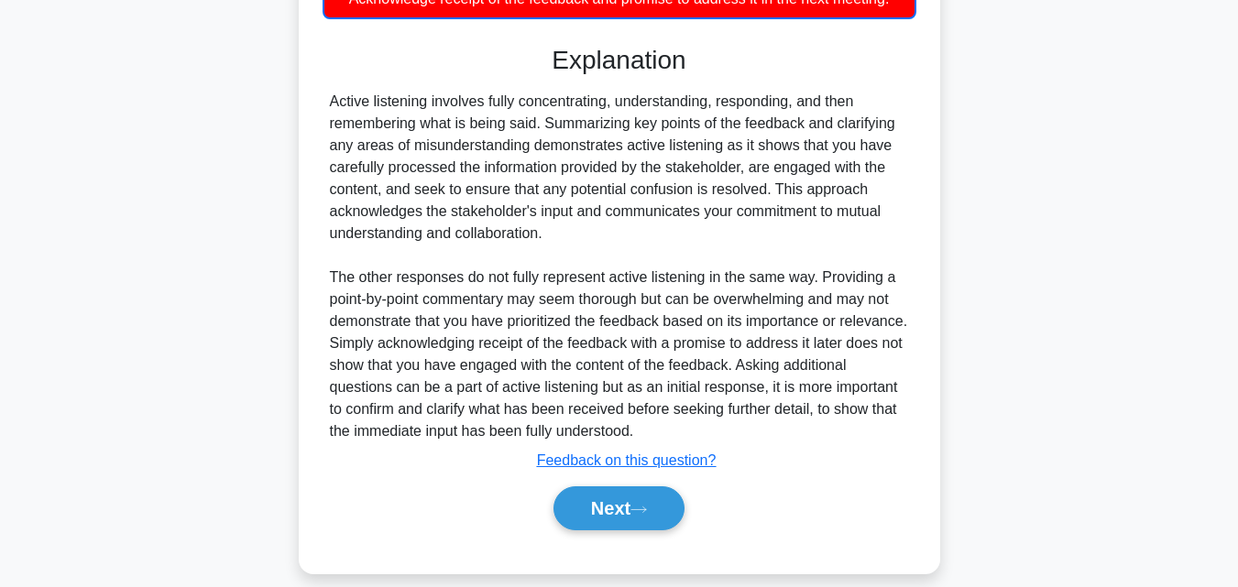
scroll to position [501, 0]
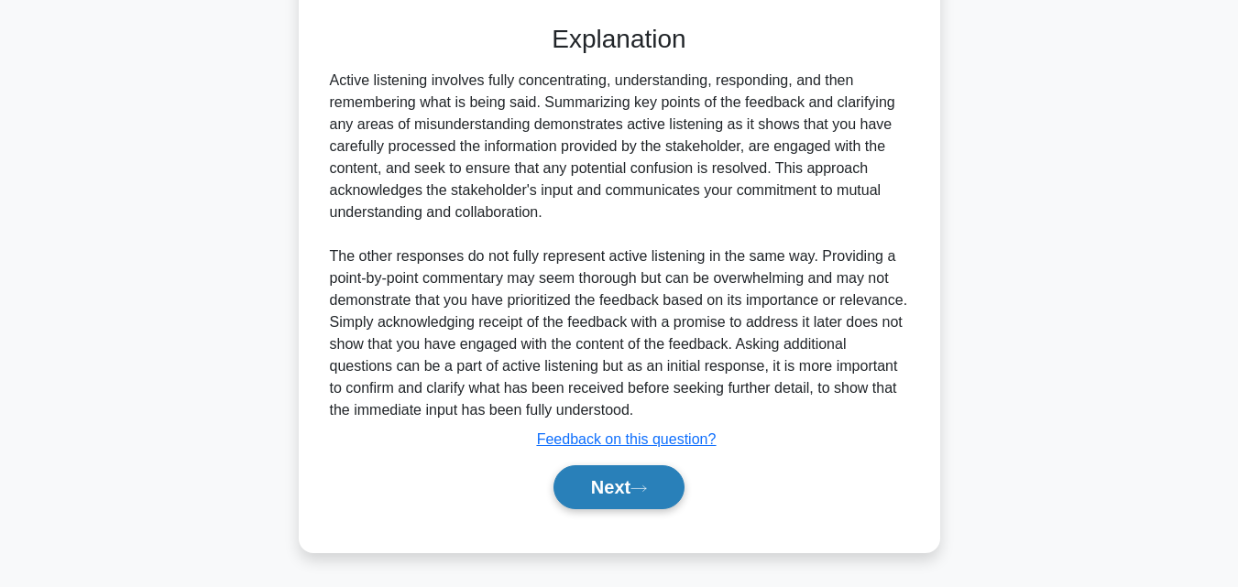
click at [649, 496] on button "Next" at bounding box center [618, 487] width 131 height 44
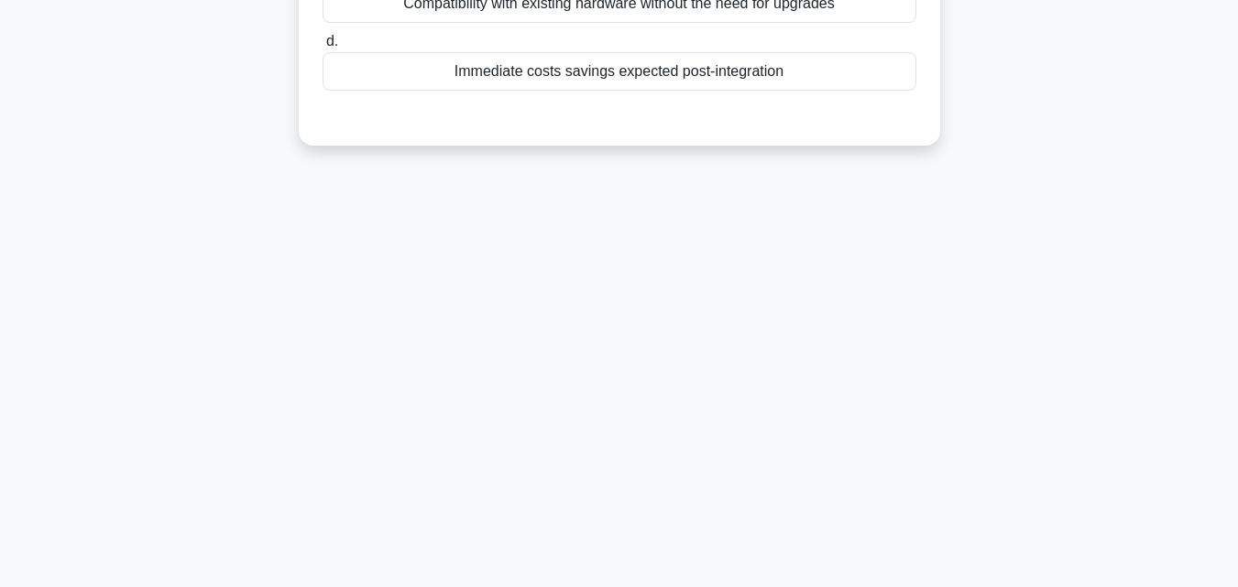
scroll to position [0, 0]
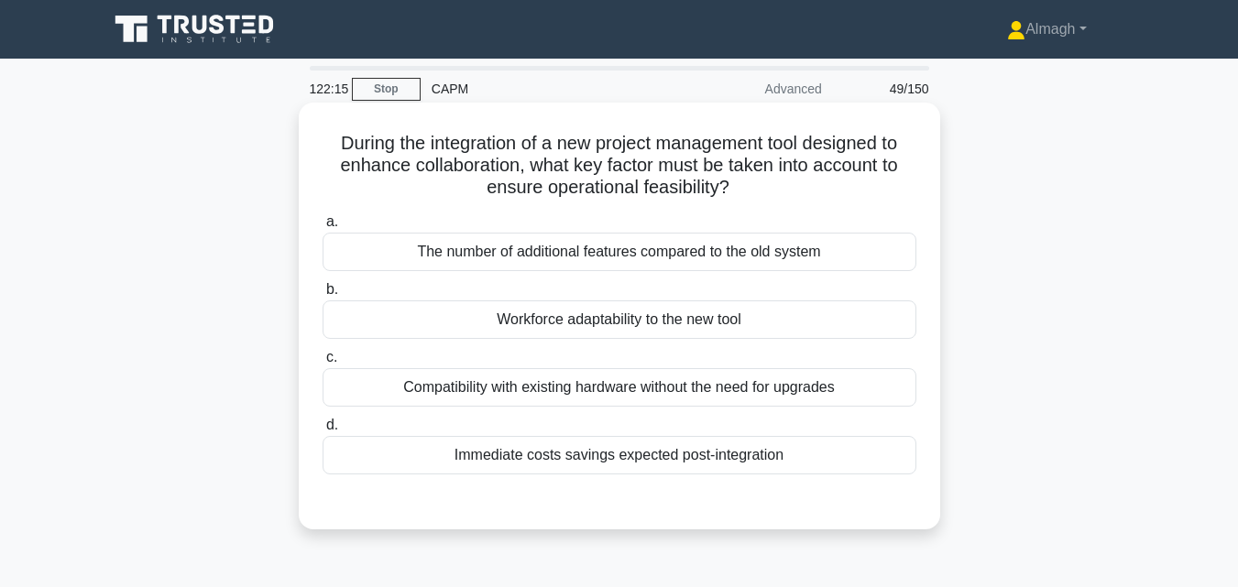
click at [647, 263] on div "The number of additional features compared to the old system" at bounding box center [619, 252] width 594 height 38
click at [322, 228] on input "a. The number of additional features compared to the old system" at bounding box center [322, 222] width 0 height 12
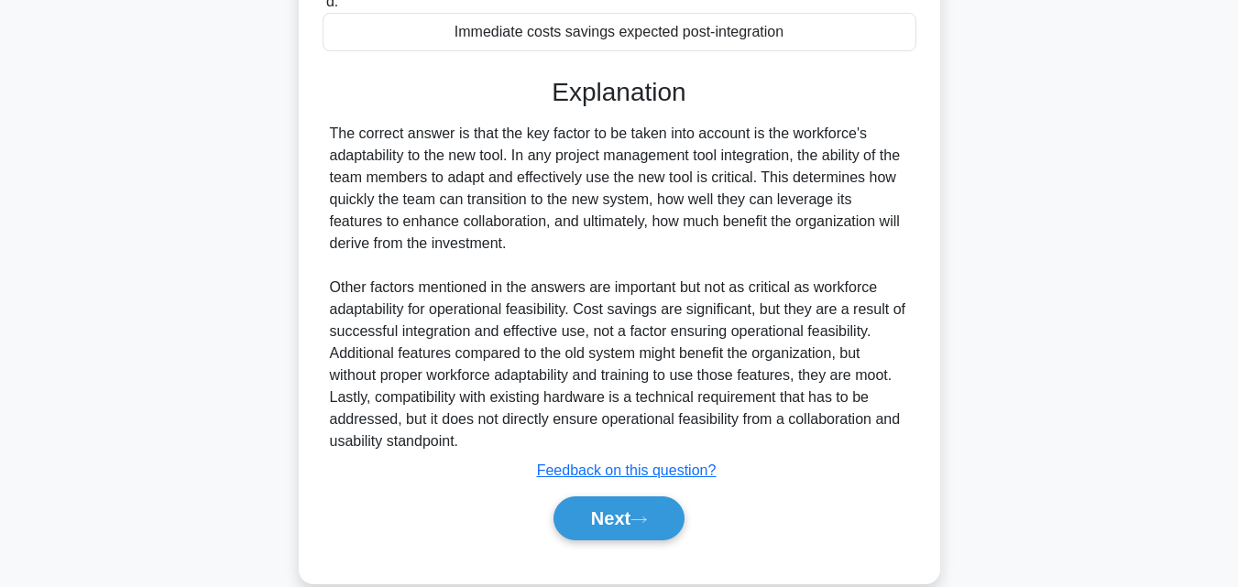
scroll to position [457, 0]
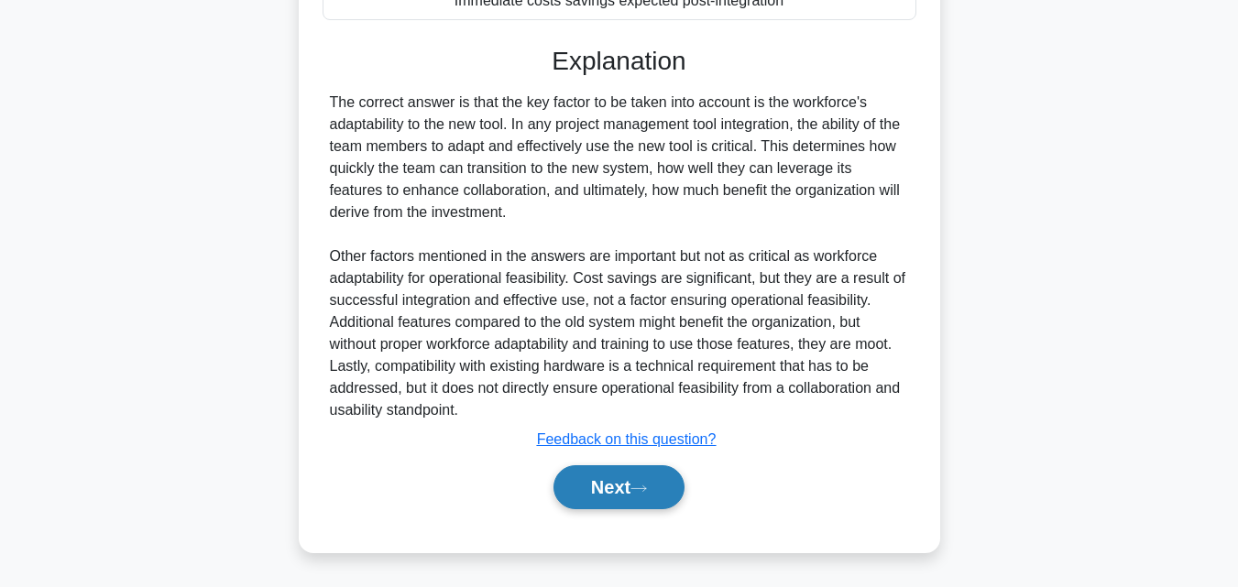
click at [625, 498] on button "Next" at bounding box center [618, 487] width 131 height 44
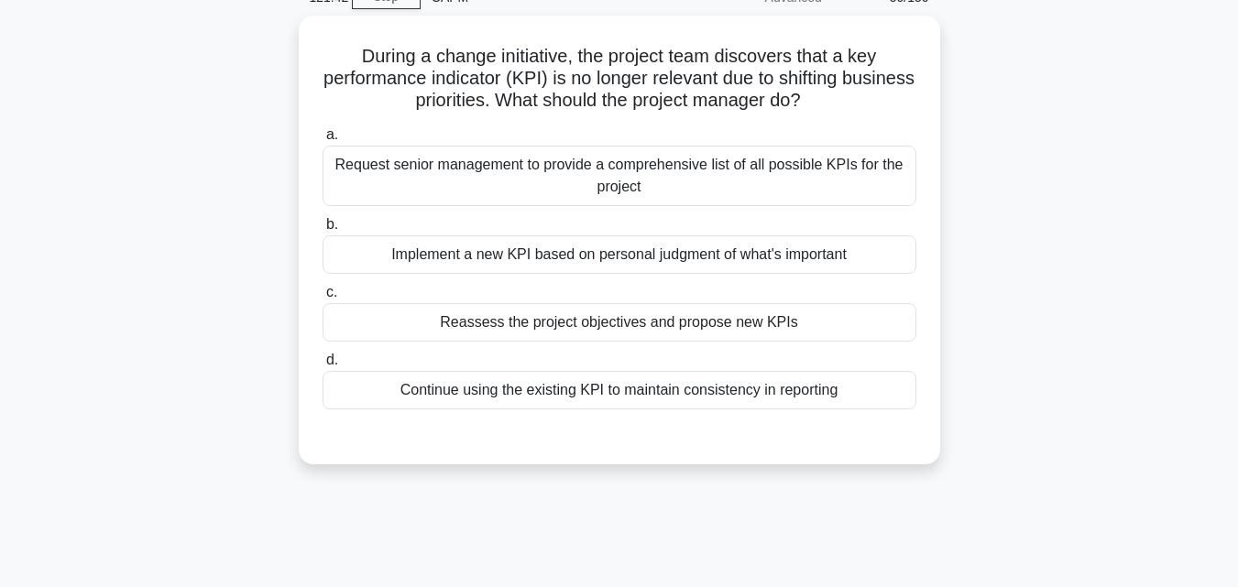
scroll to position [183, 0]
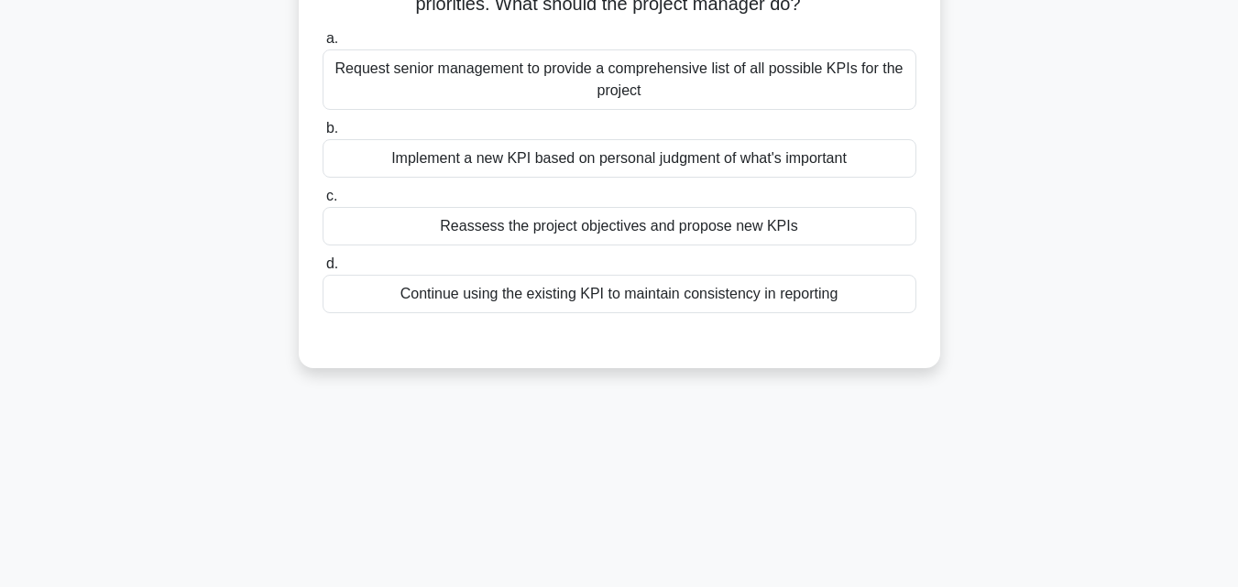
click at [595, 224] on div "Reassess the project objectives and propose new KPIs" at bounding box center [619, 226] width 594 height 38
click at [322, 202] on input "c. Reassess the project objectives and propose new KPIs" at bounding box center [322, 197] width 0 height 12
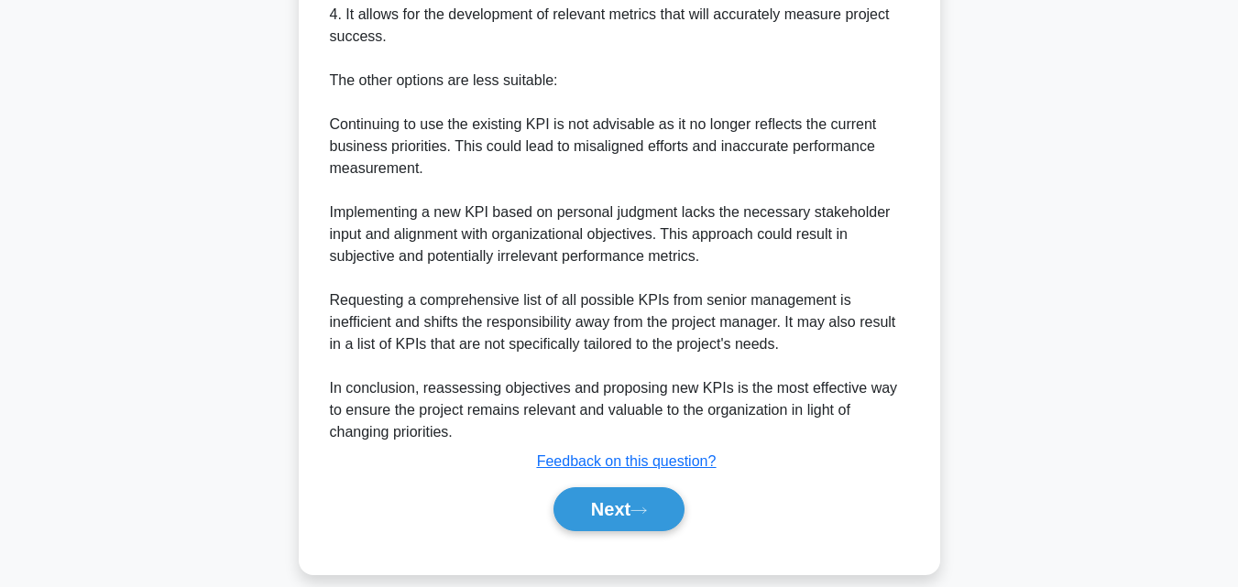
scroll to position [719, 0]
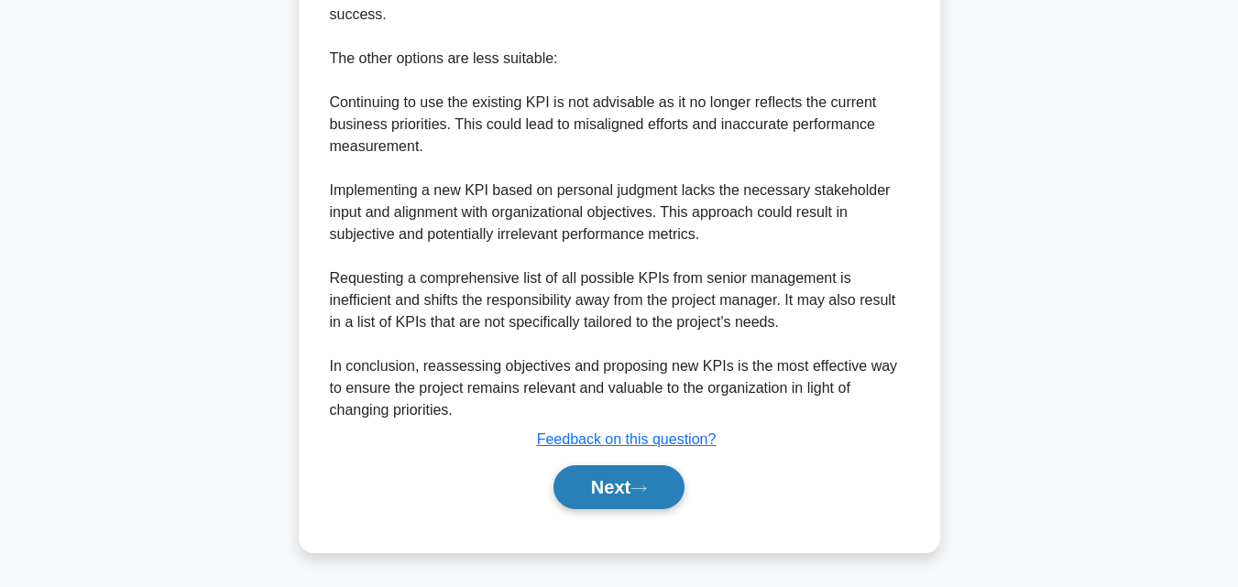
click at [638, 487] on icon at bounding box center [638, 489] width 16 height 10
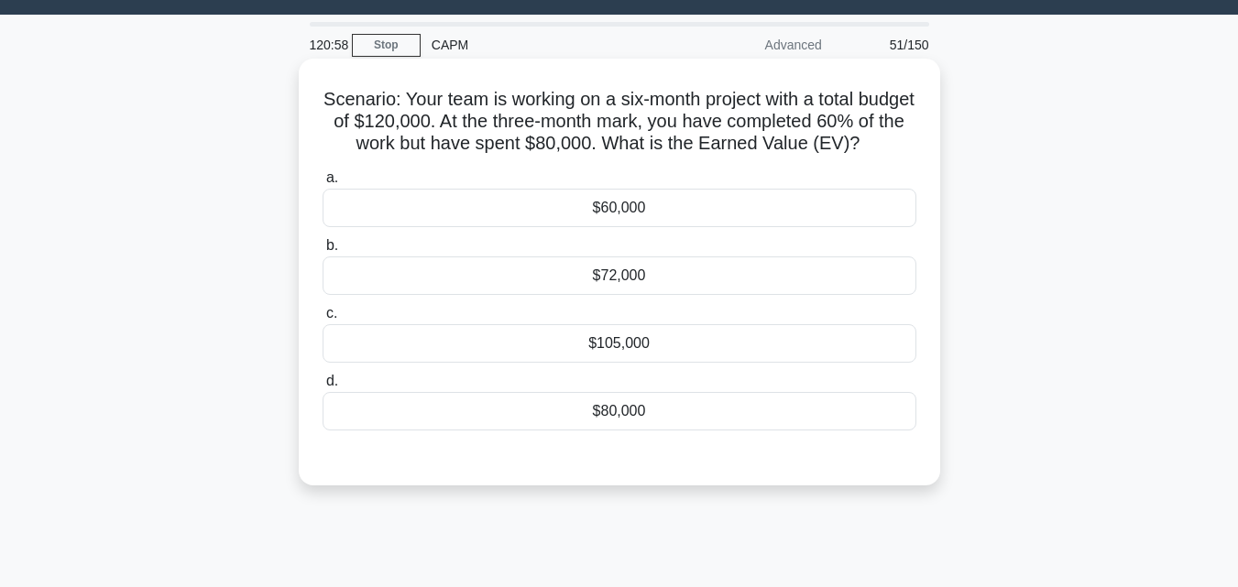
scroll to position [0, 0]
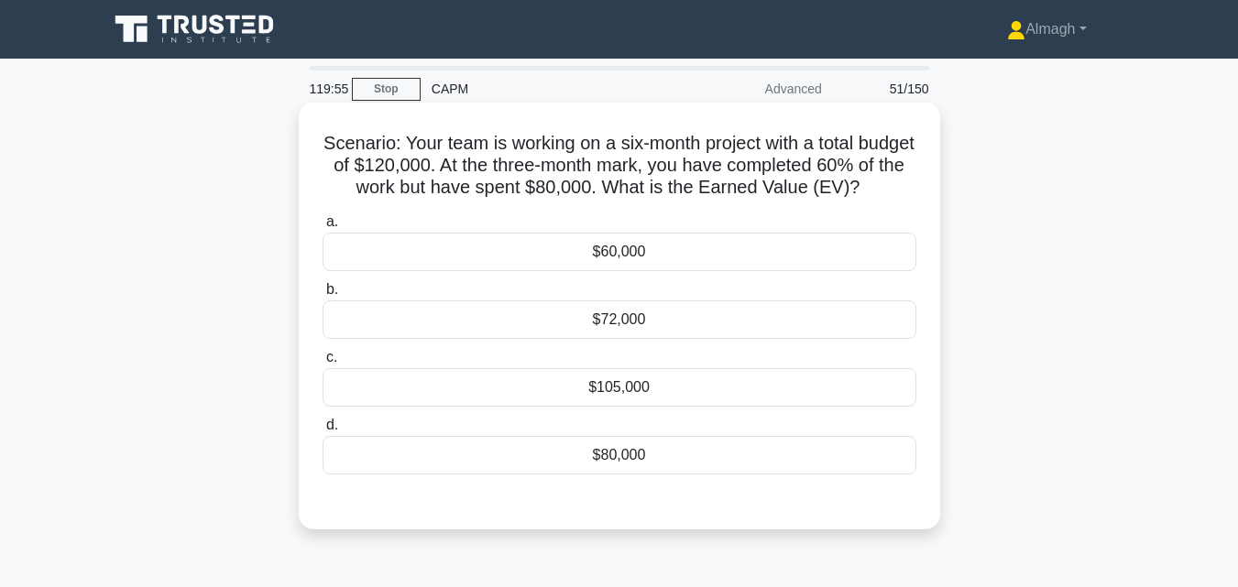
click at [775, 339] on div "$72,000" at bounding box center [619, 319] width 594 height 38
click at [322, 296] on input "b. $72,000" at bounding box center [322, 290] width 0 height 12
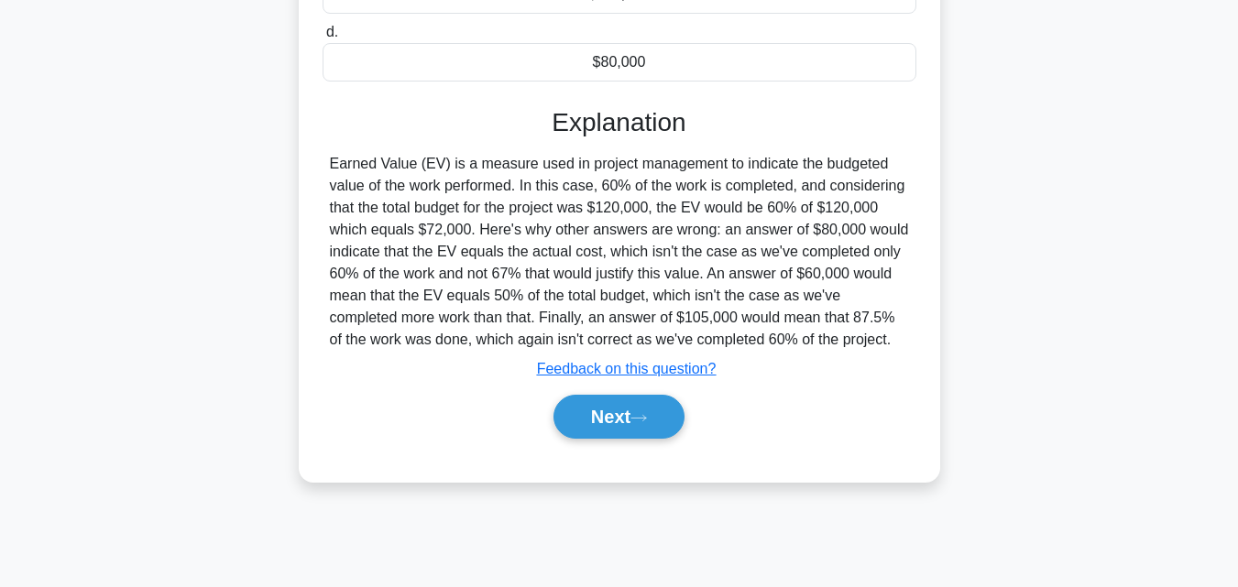
scroll to position [402, 0]
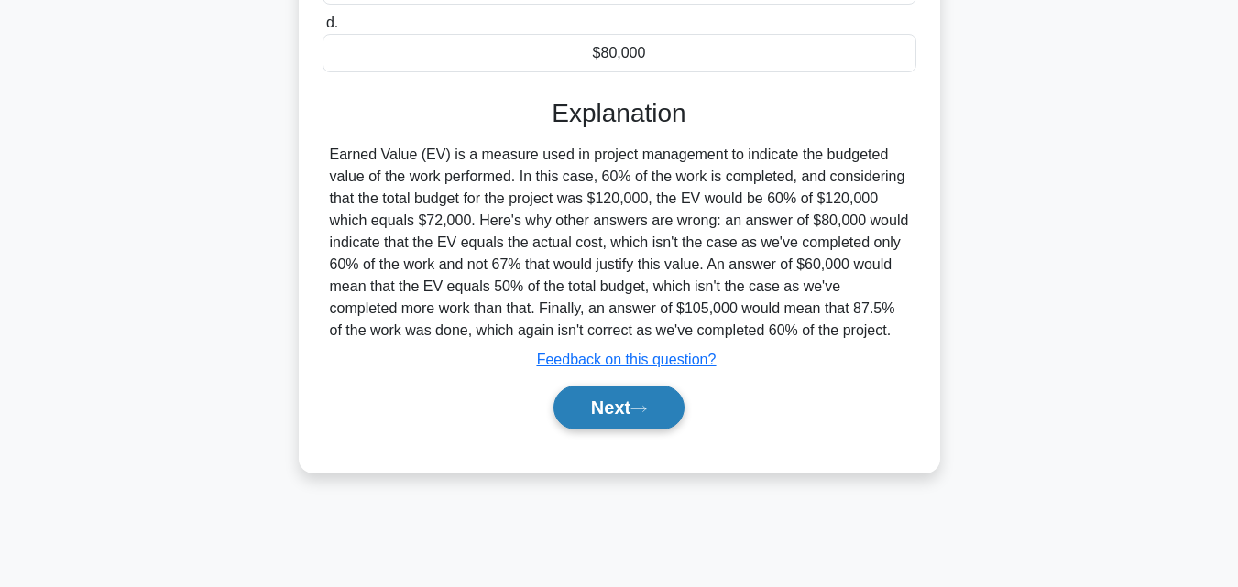
click at [649, 421] on button "Next" at bounding box center [618, 408] width 131 height 44
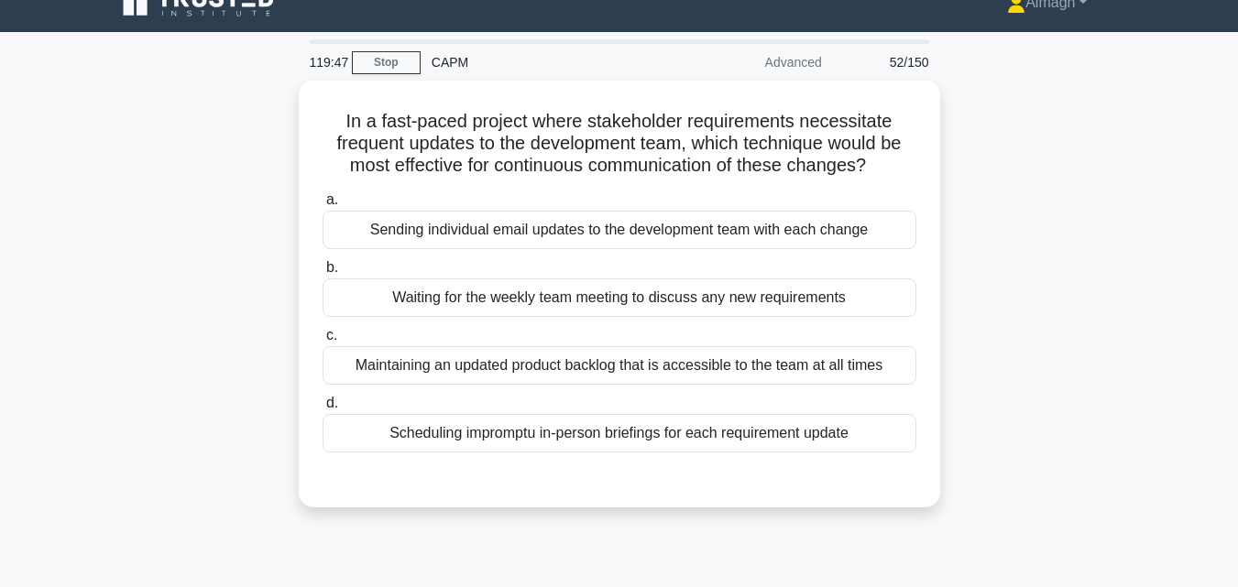
scroll to position [0, 0]
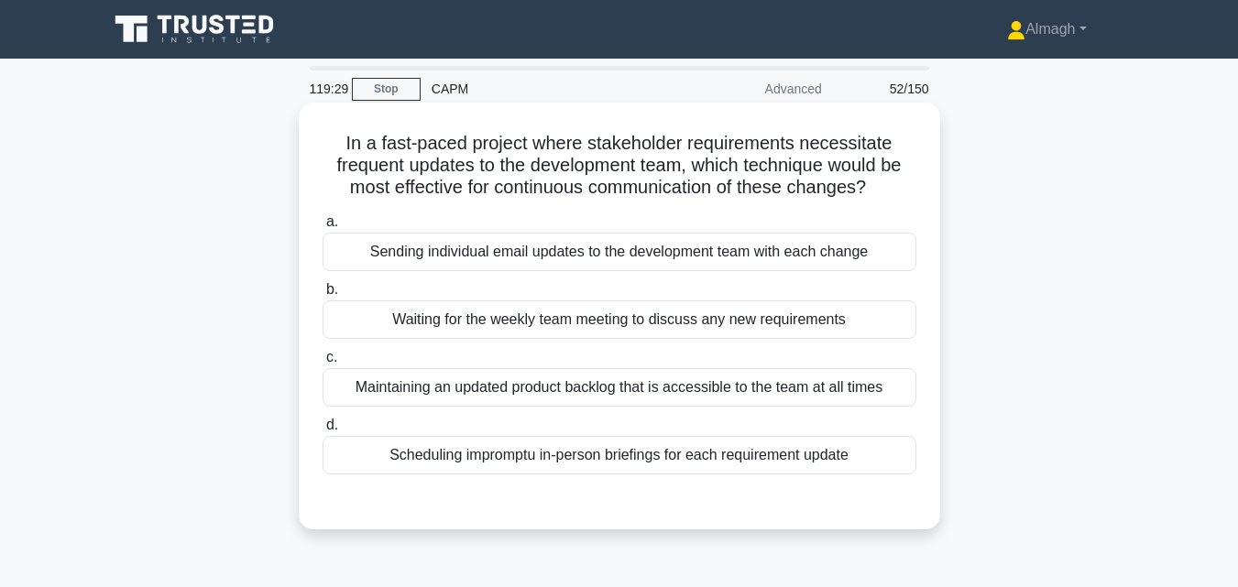
click at [635, 398] on div "Maintaining an updated product backlog that is accessible to the team at all ti…" at bounding box center [619, 387] width 594 height 38
click at [322, 364] on input "c. Maintaining an updated product backlog that is accessible to the team at all…" at bounding box center [322, 358] width 0 height 12
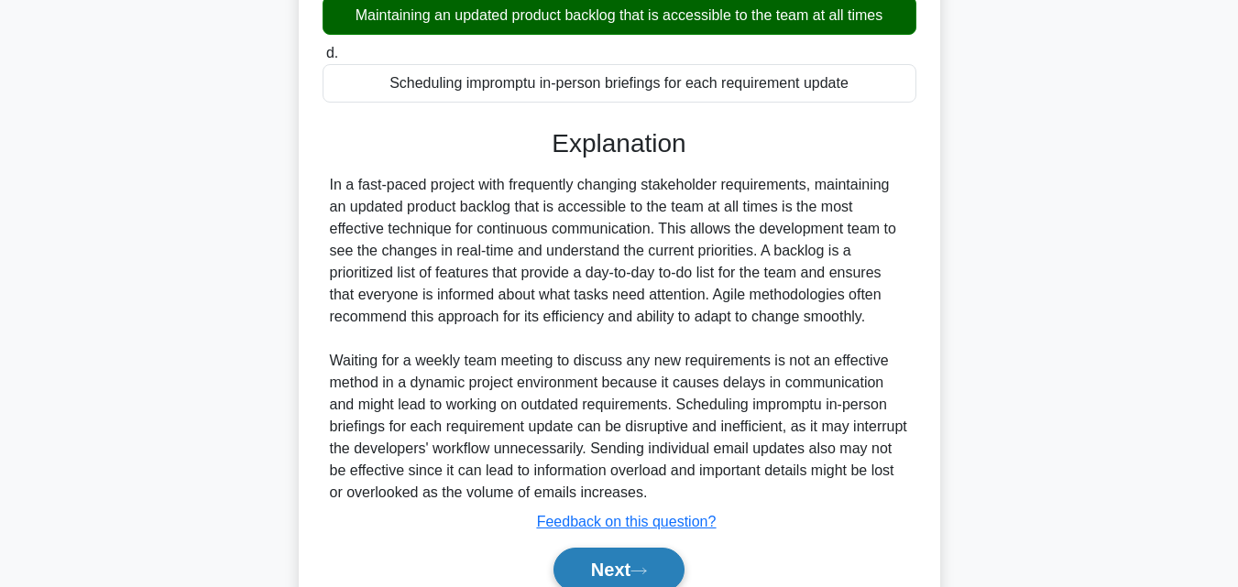
scroll to position [455, 0]
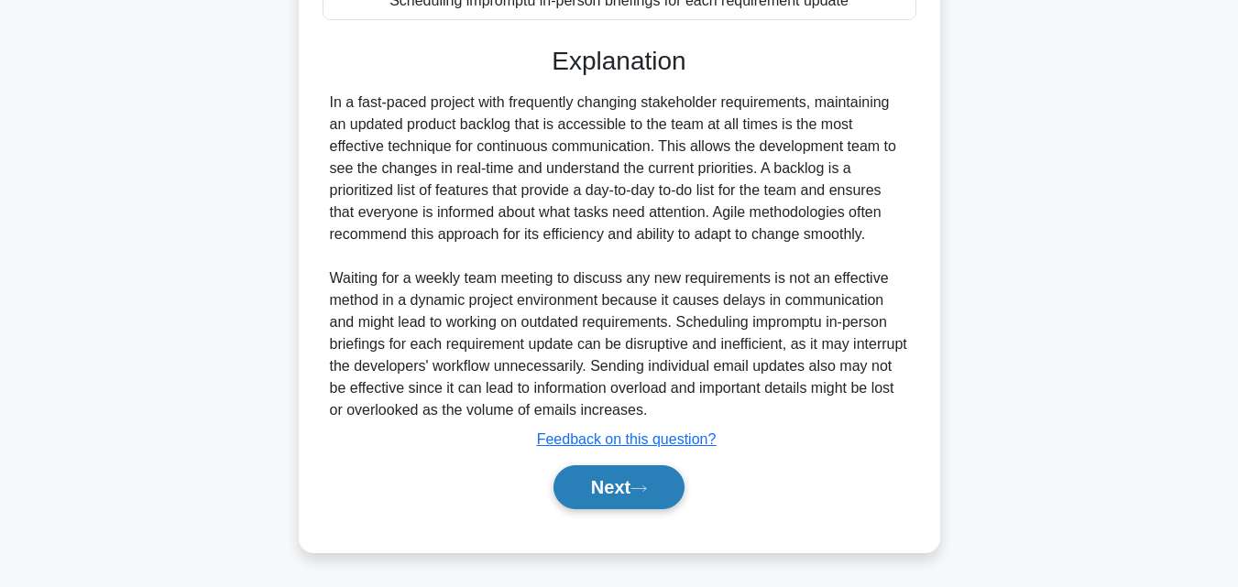
click at [659, 465] on button "Next" at bounding box center [618, 487] width 131 height 44
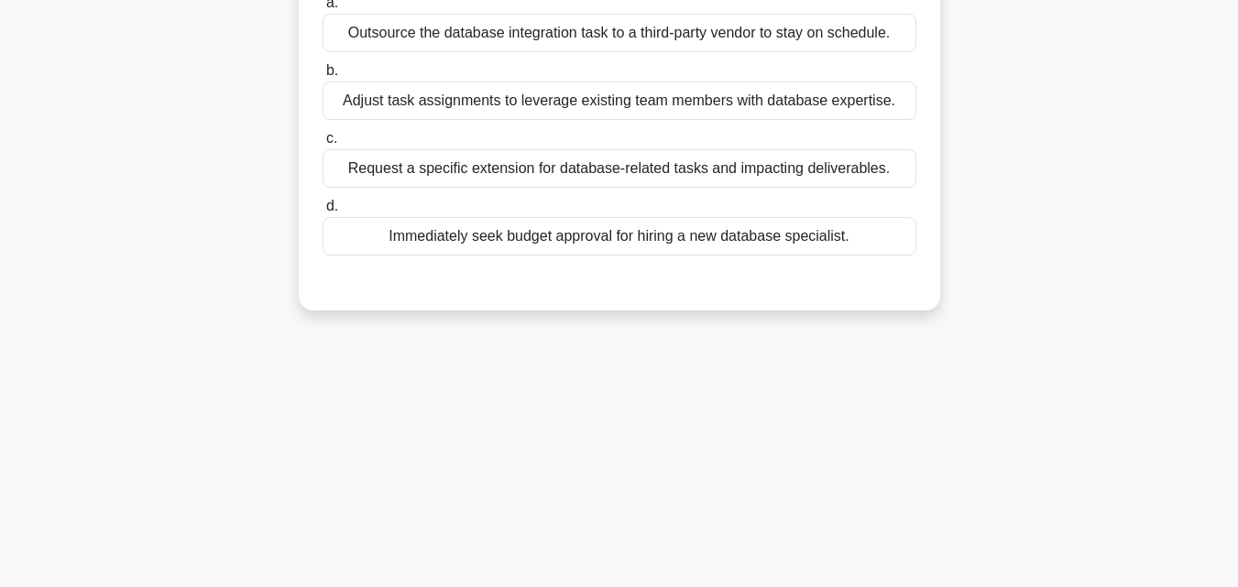
scroll to position [36, 0]
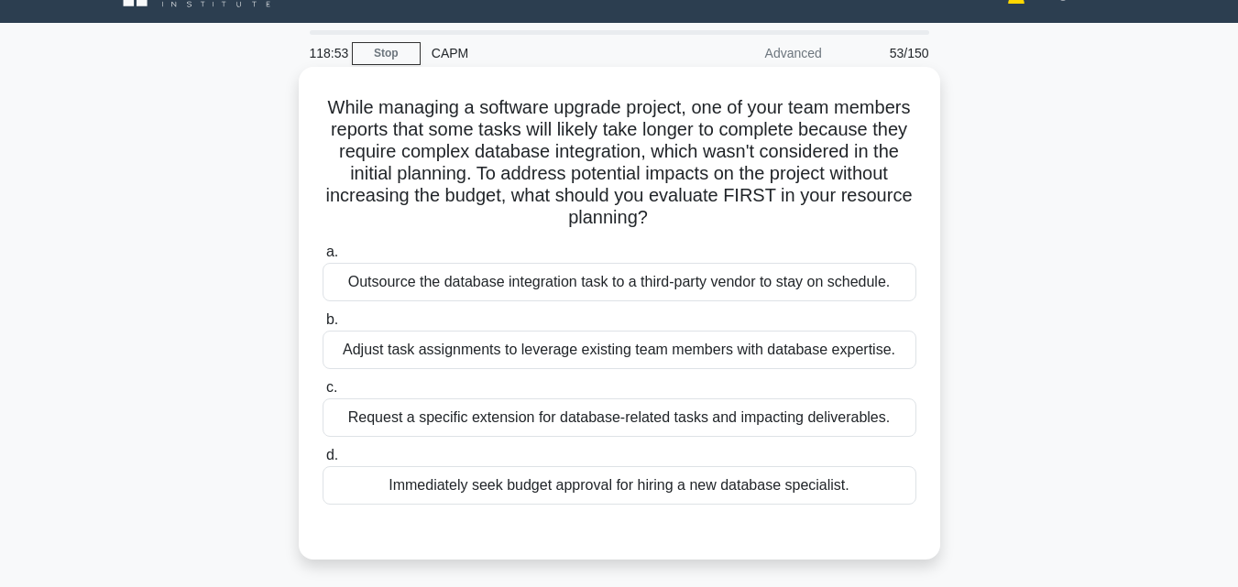
click at [450, 357] on div "Adjust task assignments to leverage existing team members with database experti…" at bounding box center [619, 350] width 594 height 38
click at [322, 326] on input "b. Adjust task assignments to leverage existing team members with database expe…" at bounding box center [322, 320] width 0 height 12
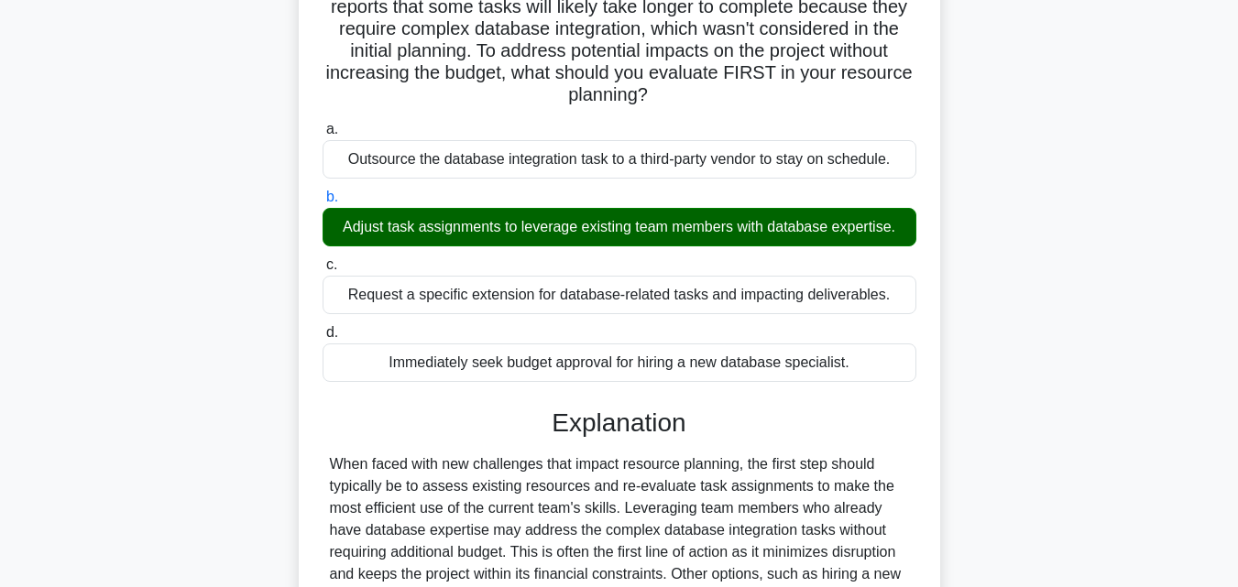
scroll to position [402, 0]
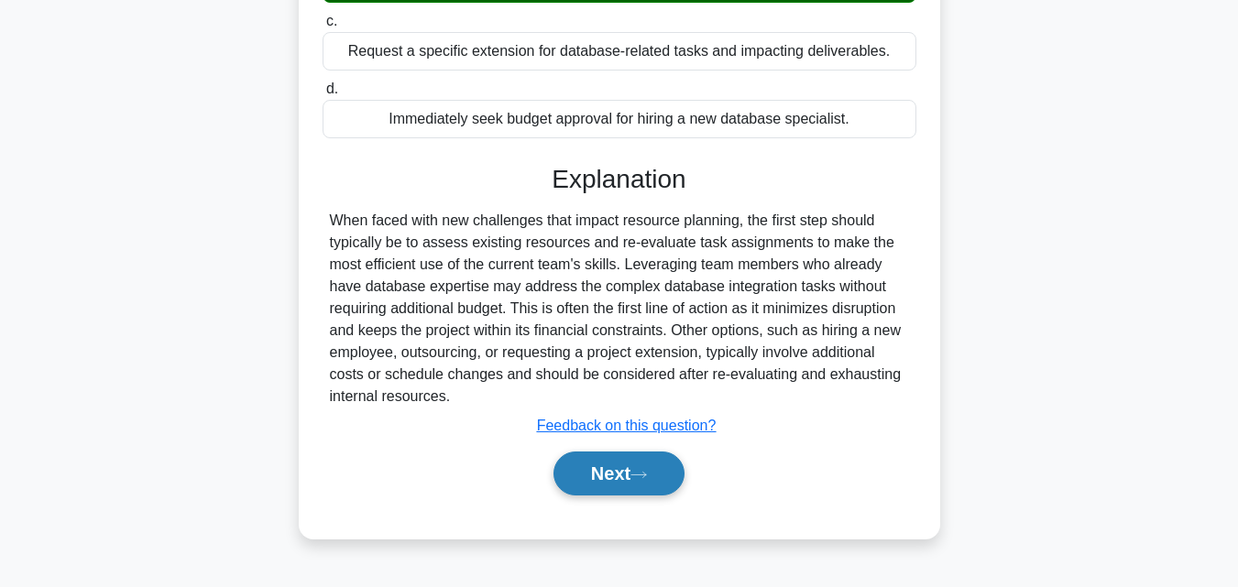
click at [588, 474] on button "Next" at bounding box center [618, 474] width 131 height 44
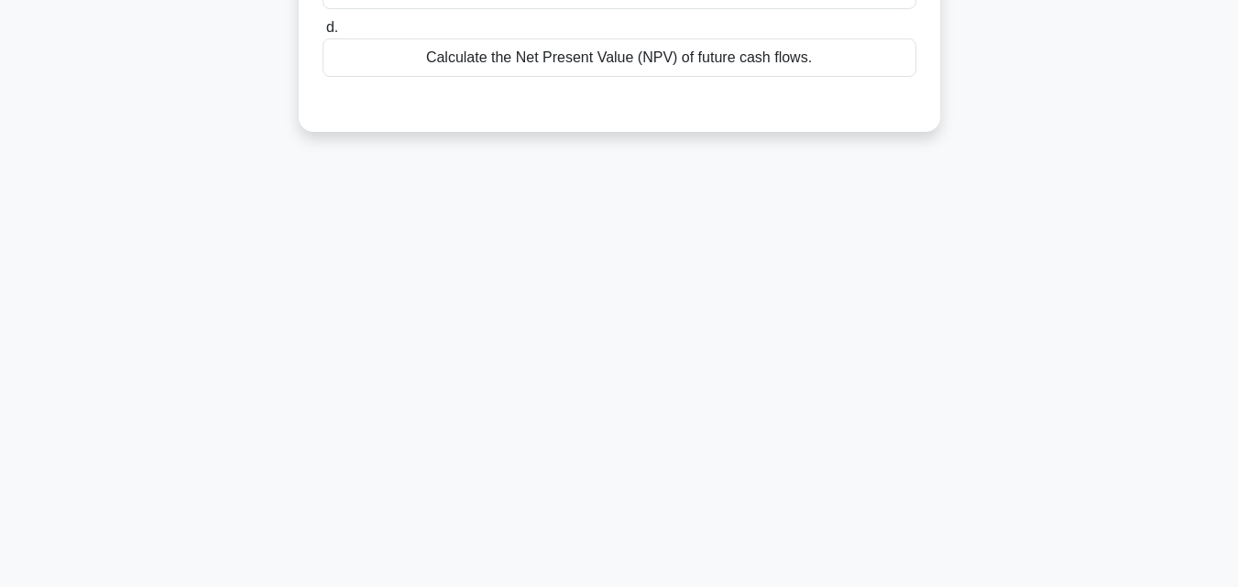
scroll to position [0, 0]
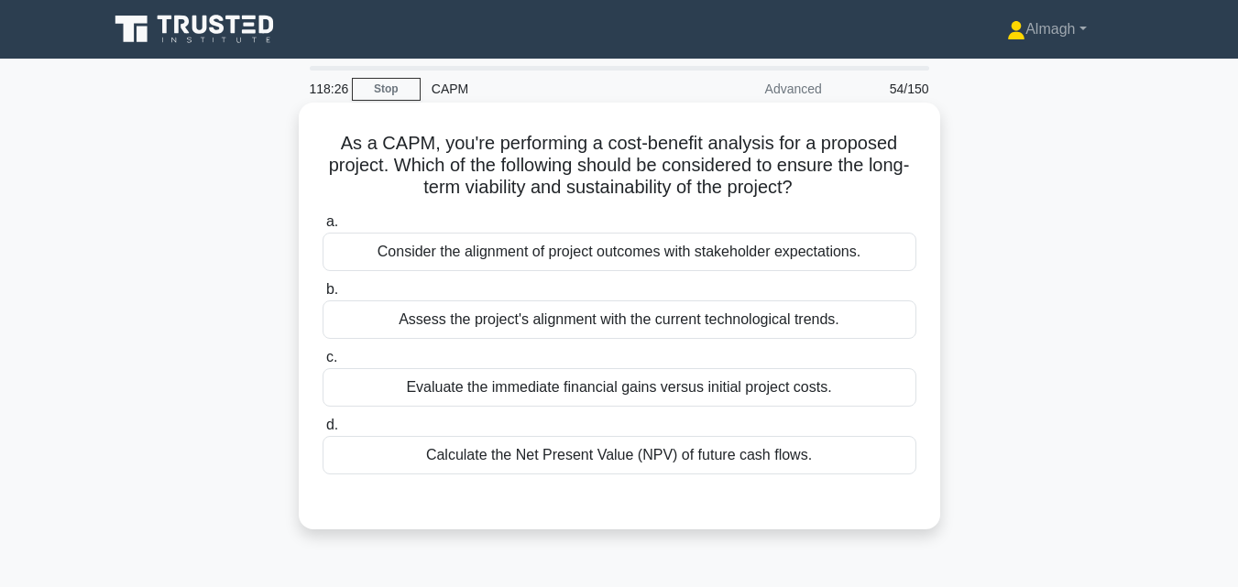
click at [573, 389] on div "Evaluate the immediate financial gains versus initial project costs." at bounding box center [619, 387] width 594 height 38
click at [322, 364] on input "c. Evaluate the immediate financial gains versus initial project costs." at bounding box center [322, 358] width 0 height 12
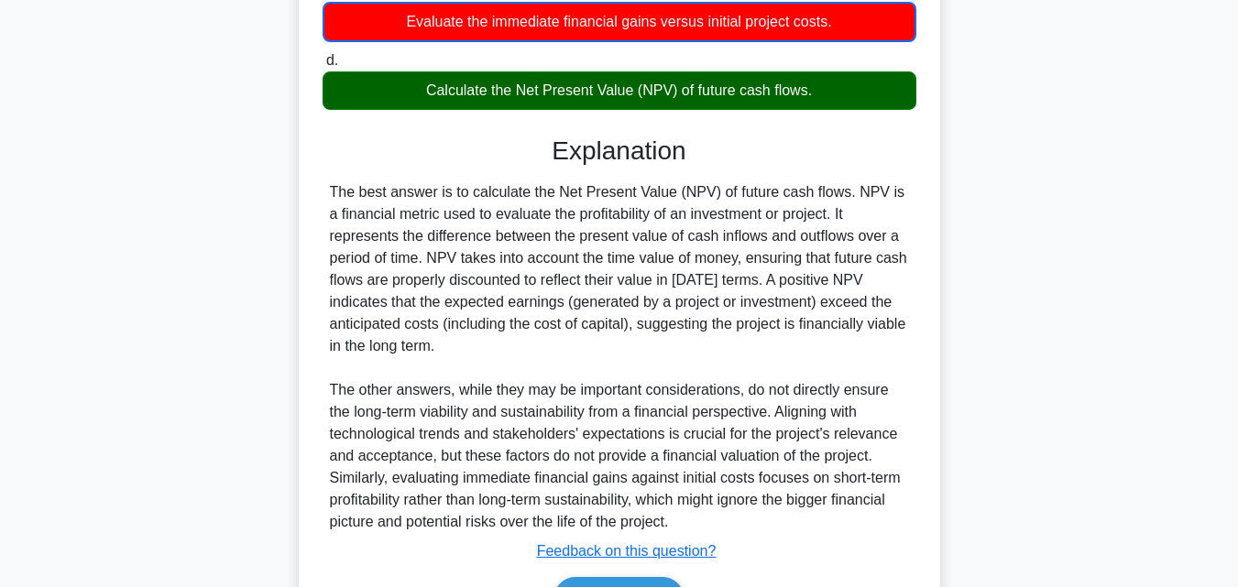
scroll to position [458, 0]
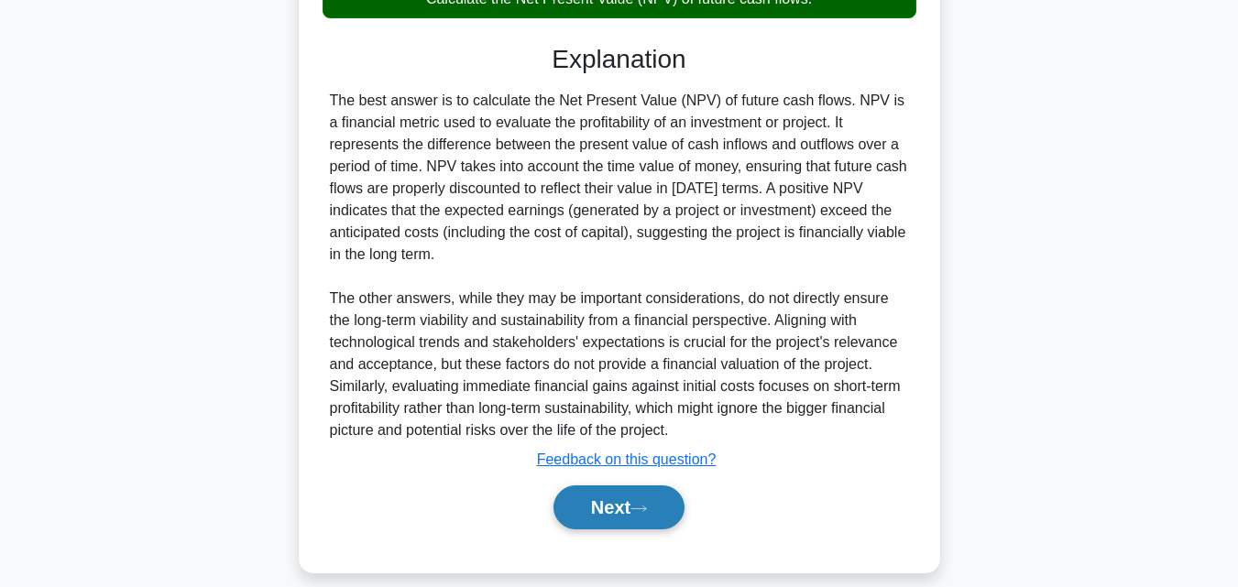
click at [647, 497] on button "Next" at bounding box center [618, 507] width 131 height 44
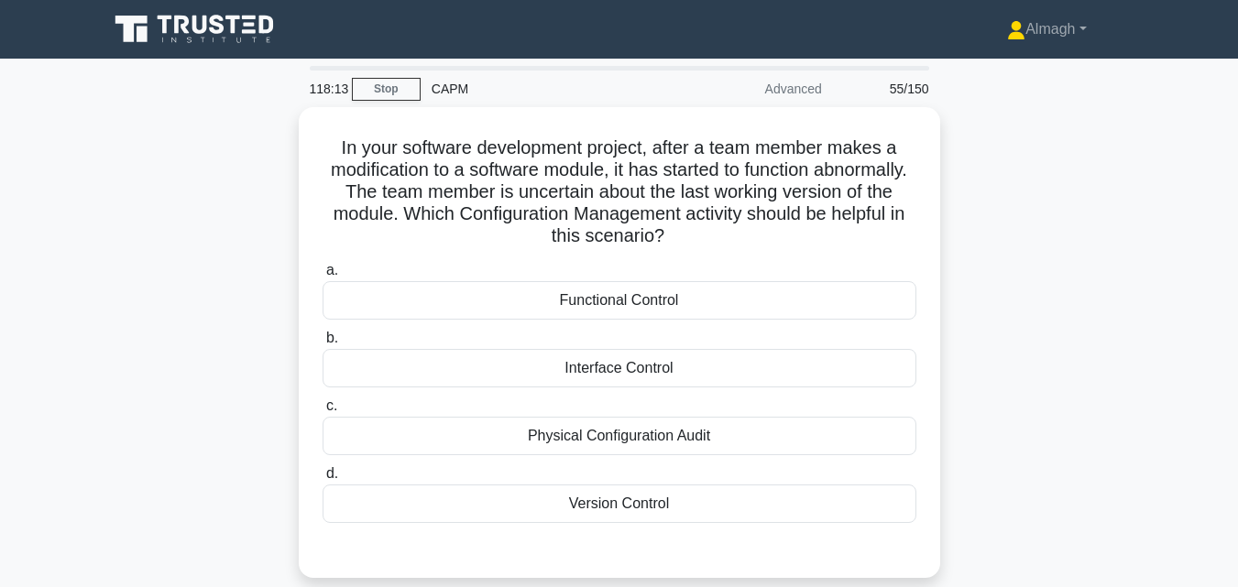
scroll to position [92, 0]
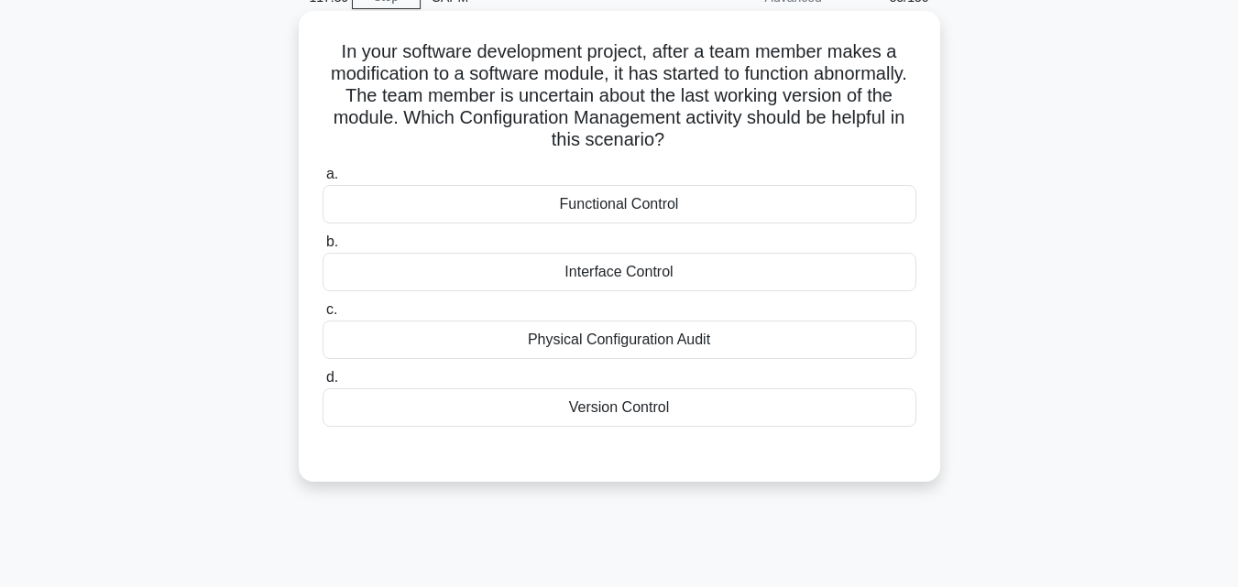
click at [611, 197] on div "Functional Control" at bounding box center [619, 204] width 594 height 38
click at [322, 180] on input "a. Functional Control" at bounding box center [322, 175] width 0 height 12
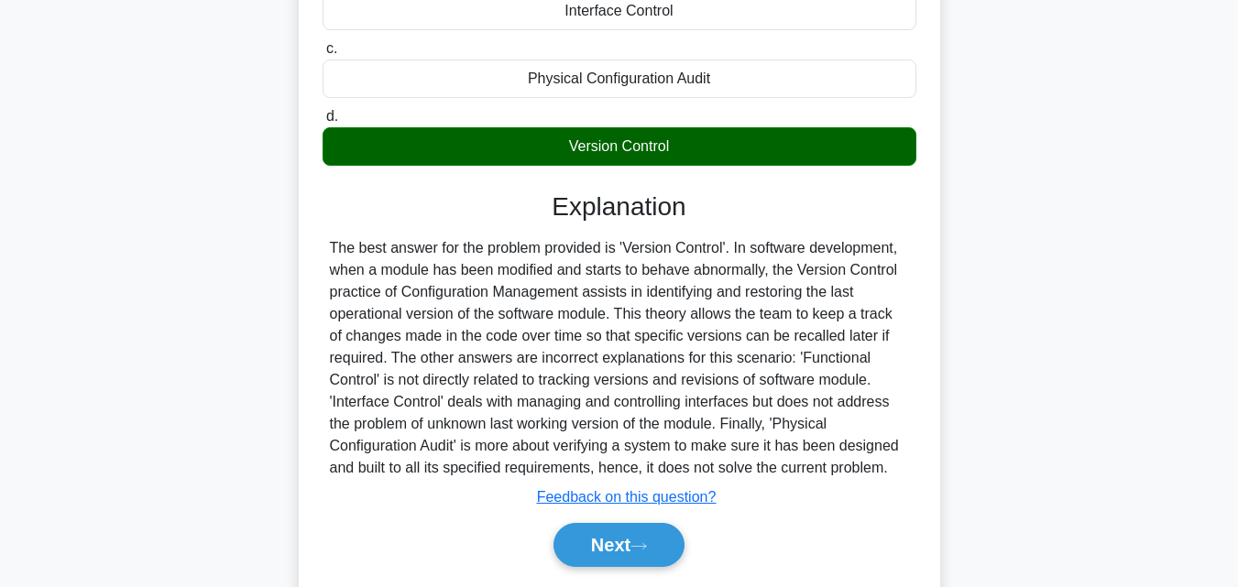
scroll to position [413, 0]
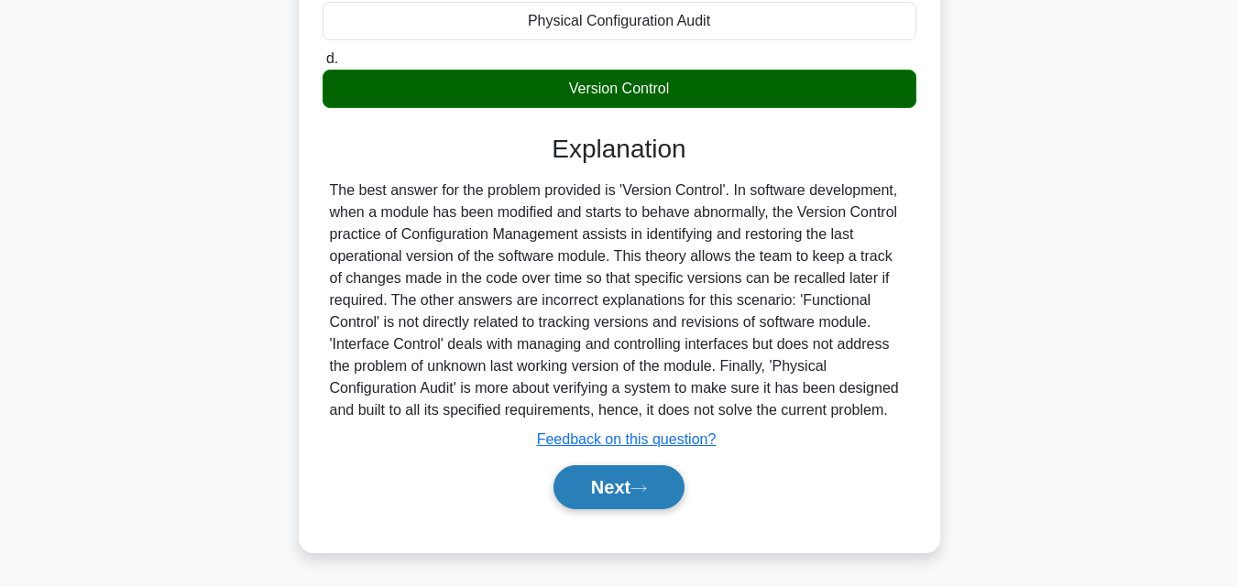
click at [638, 481] on button "Next" at bounding box center [618, 487] width 131 height 44
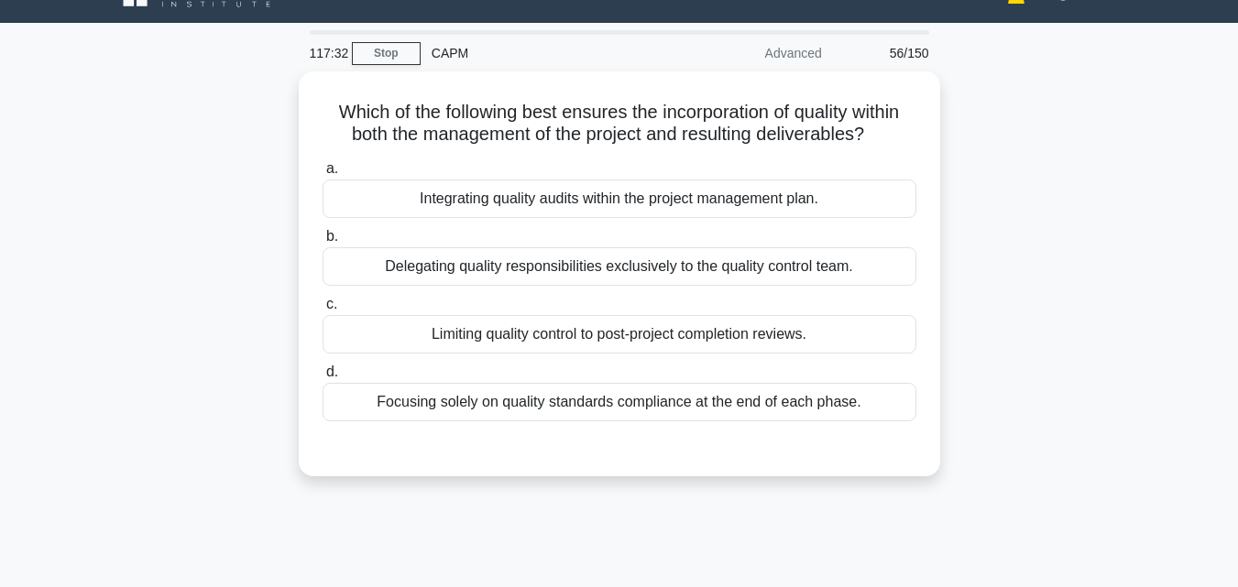
scroll to position [0, 0]
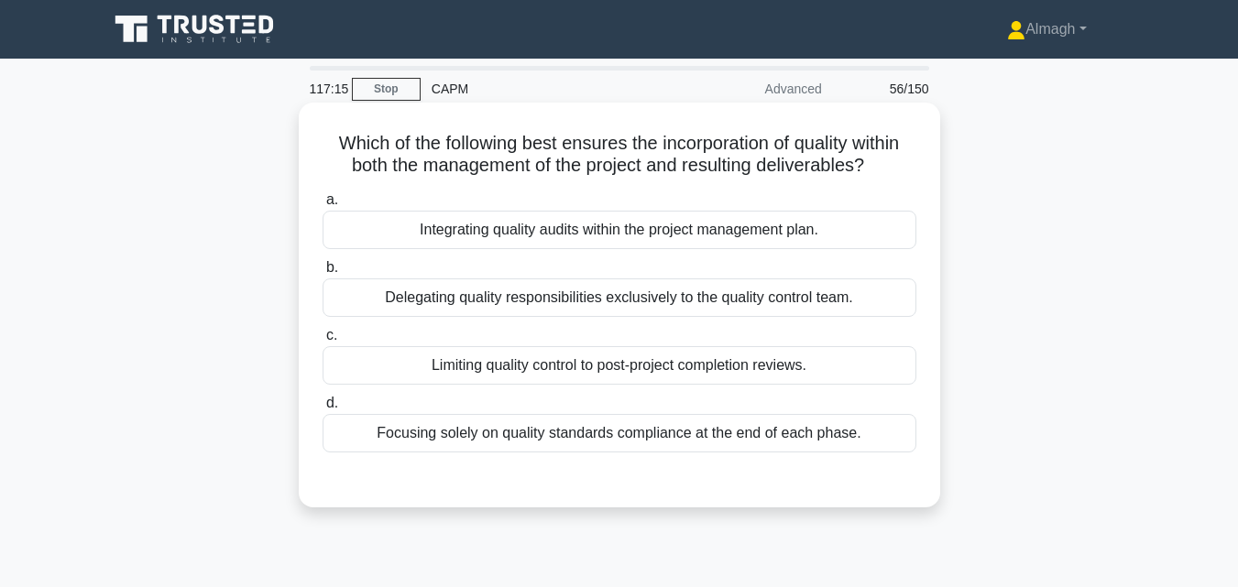
click at [582, 227] on div "Integrating quality audits within the project management plan." at bounding box center [619, 230] width 594 height 38
click at [322, 206] on input "a. Integrating quality audits within the project management plan." at bounding box center [322, 200] width 0 height 12
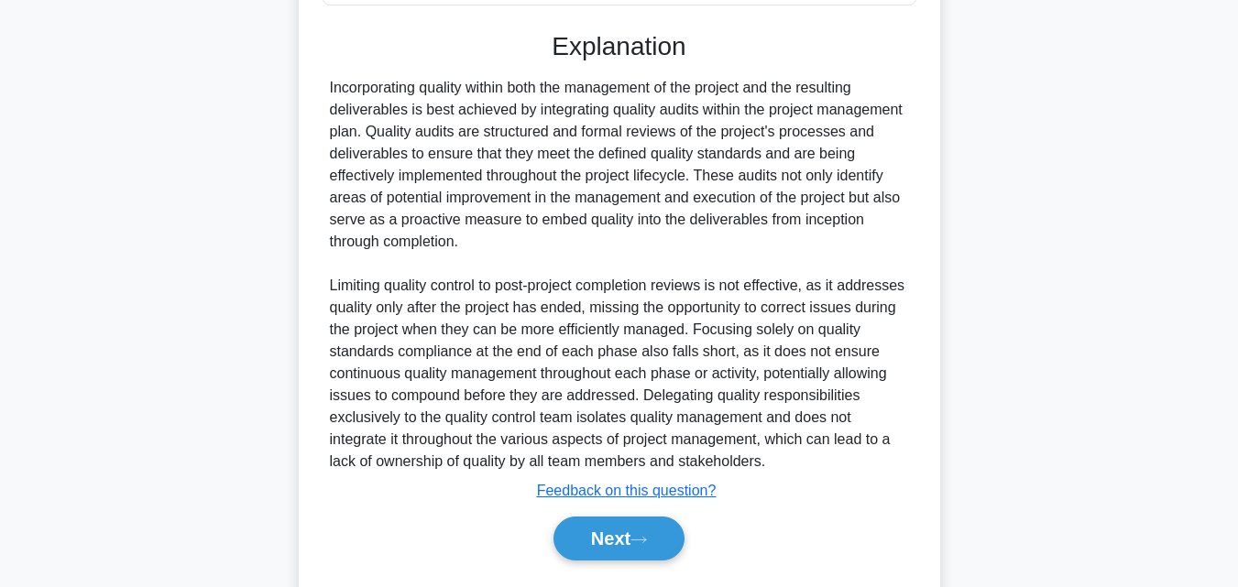
scroll to position [458, 0]
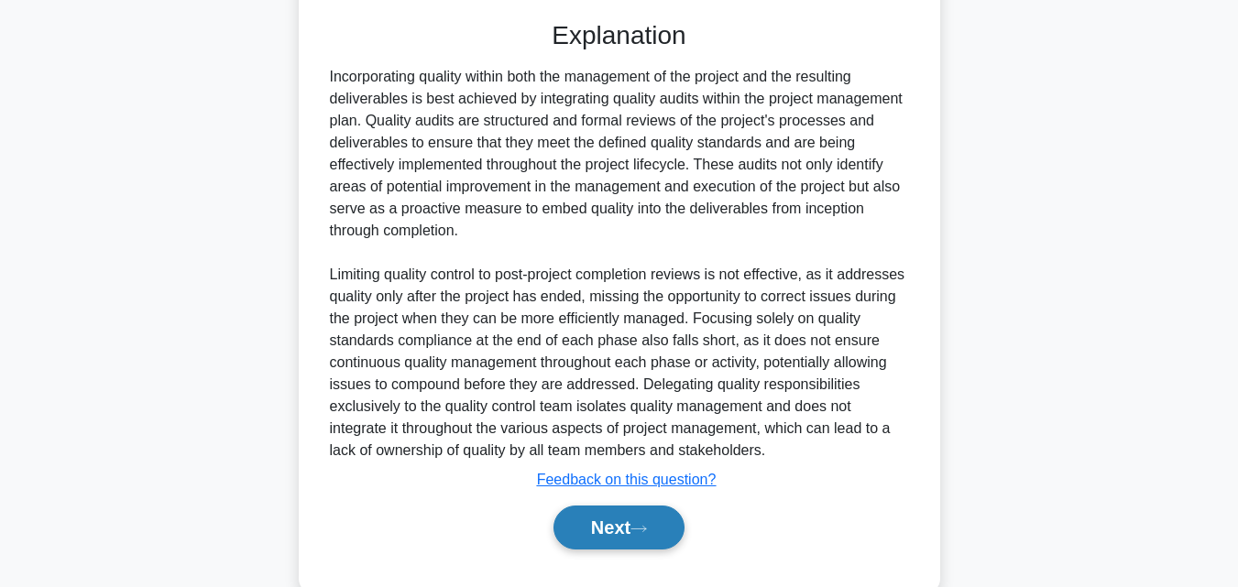
click at [616, 535] on button "Next" at bounding box center [618, 528] width 131 height 44
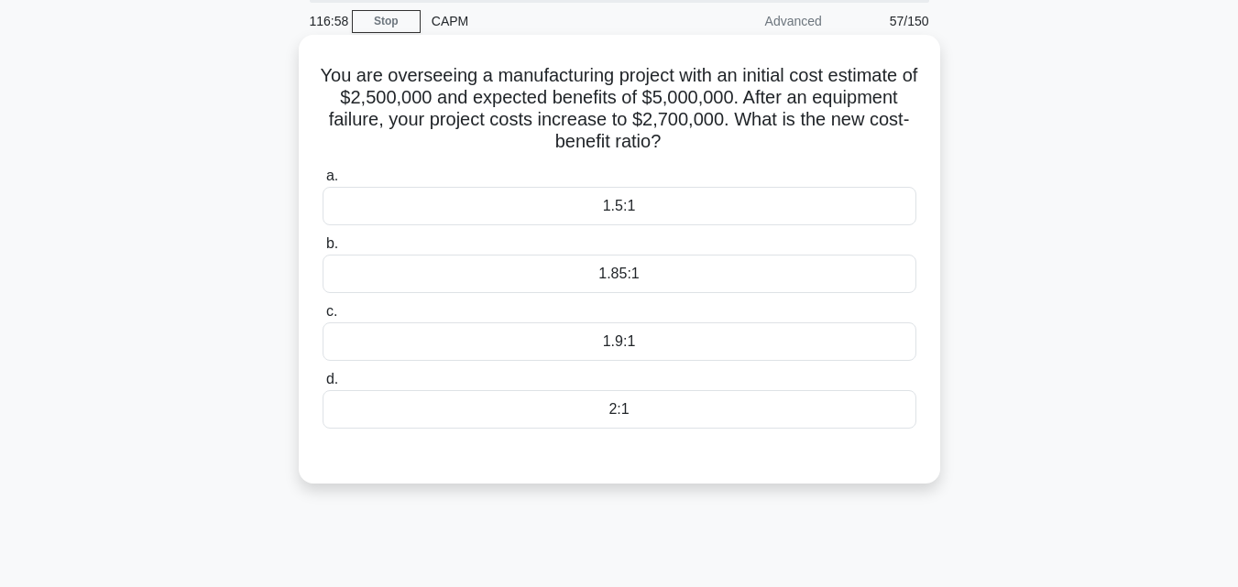
scroll to position [36, 0]
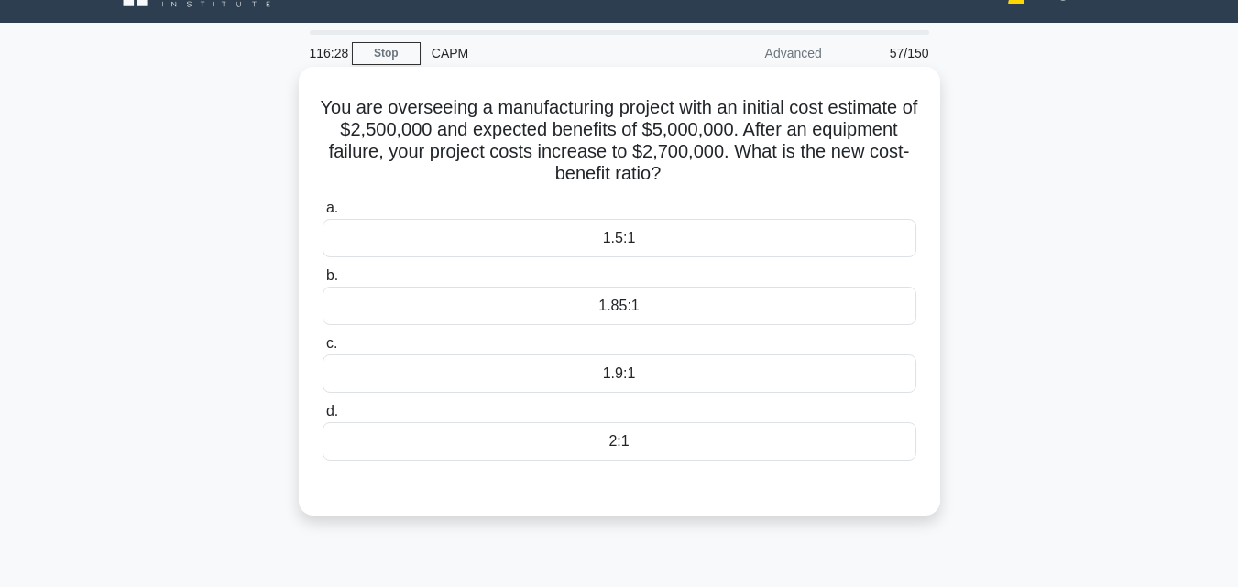
click at [597, 303] on div "1.85:1" at bounding box center [619, 306] width 594 height 38
click at [322, 282] on input "b. 1.85:1" at bounding box center [322, 276] width 0 height 12
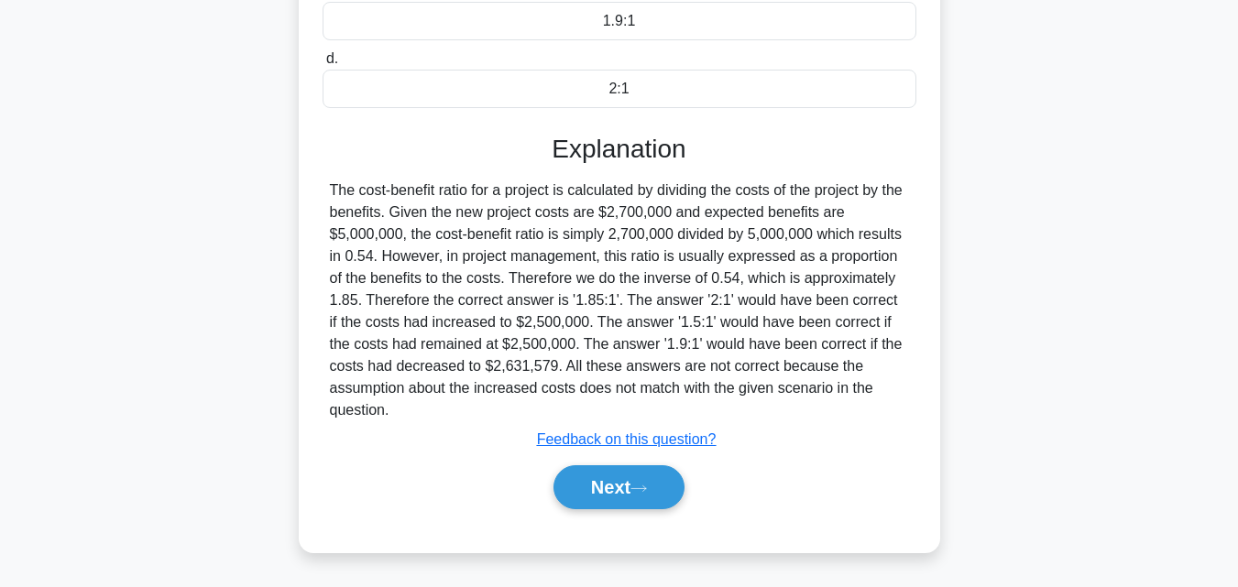
scroll to position [402, 0]
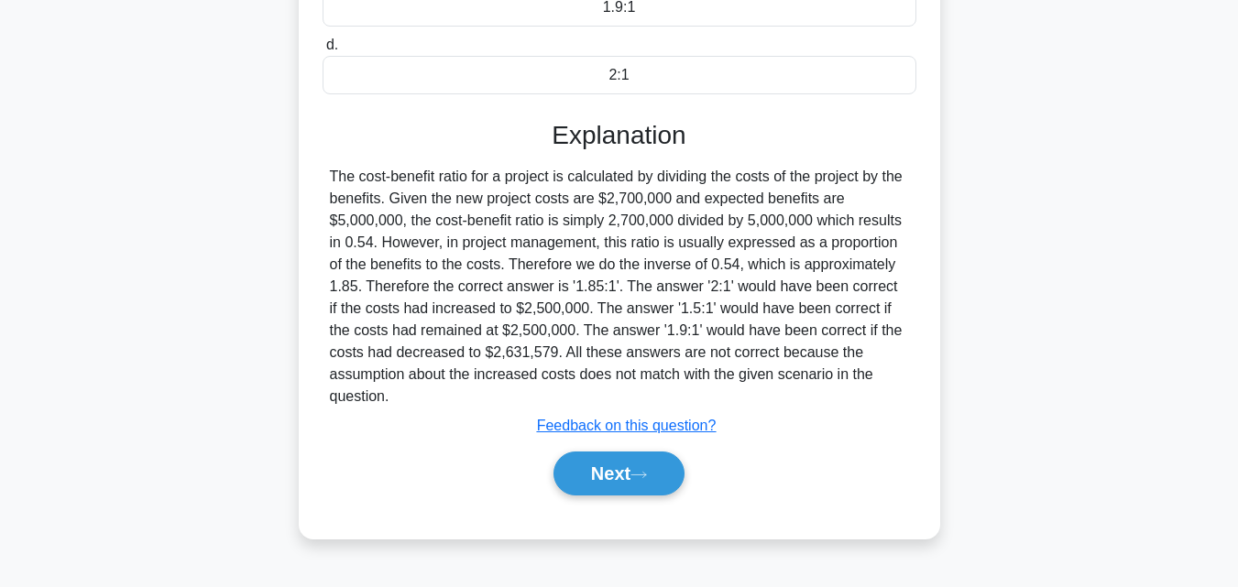
click at [595, 459] on button "Next" at bounding box center [618, 474] width 131 height 44
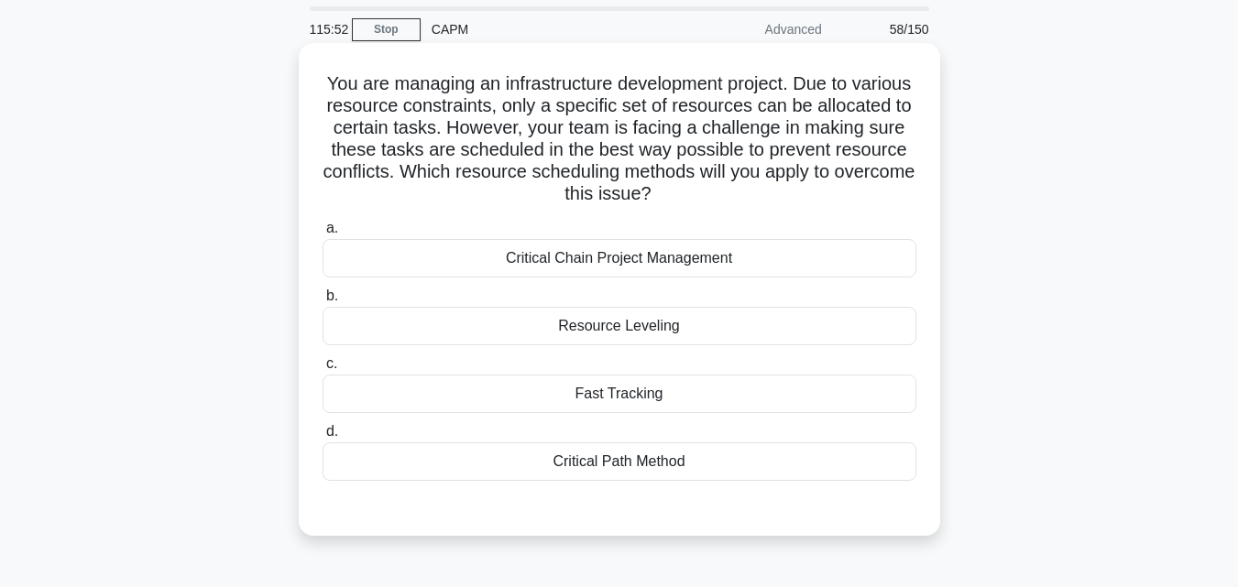
scroll to position [92, 0]
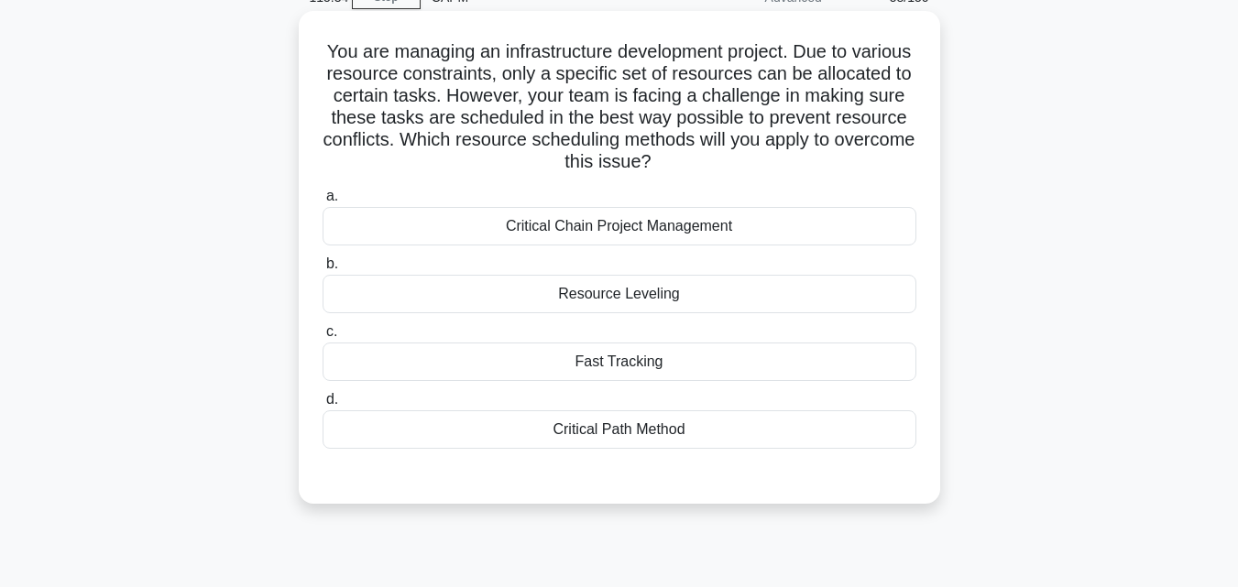
click at [675, 293] on div "Resource Leveling" at bounding box center [619, 294] width 594 height 38
click at [322, 270] on input "b. Resource Leveling" at bounding box center [322, 264] width 0 height 12
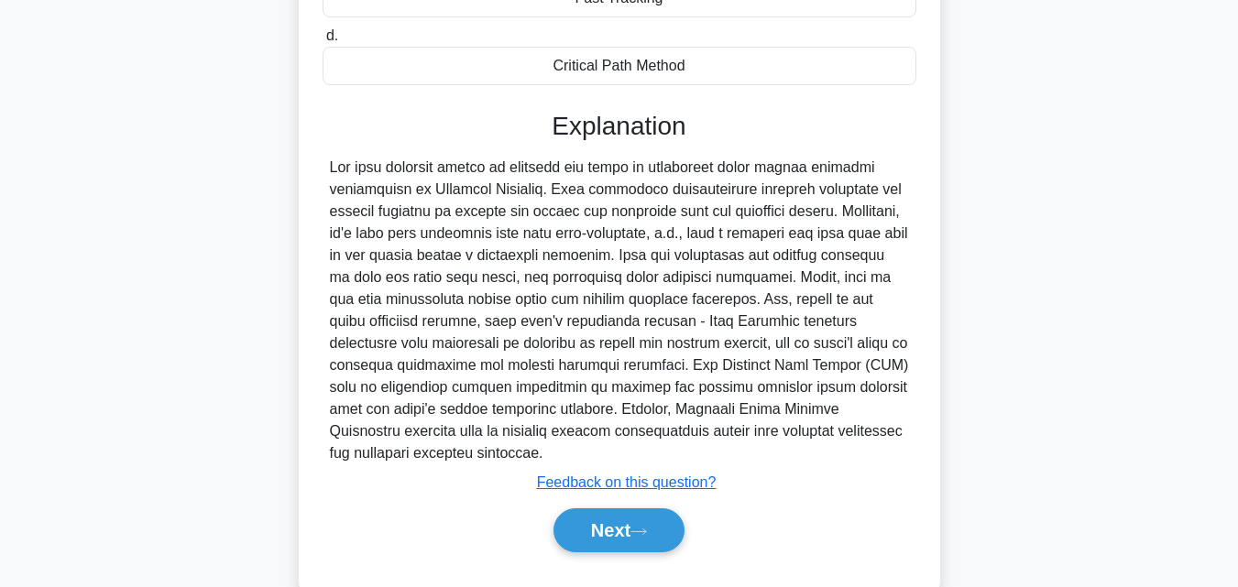
scroll to position [458, 0]
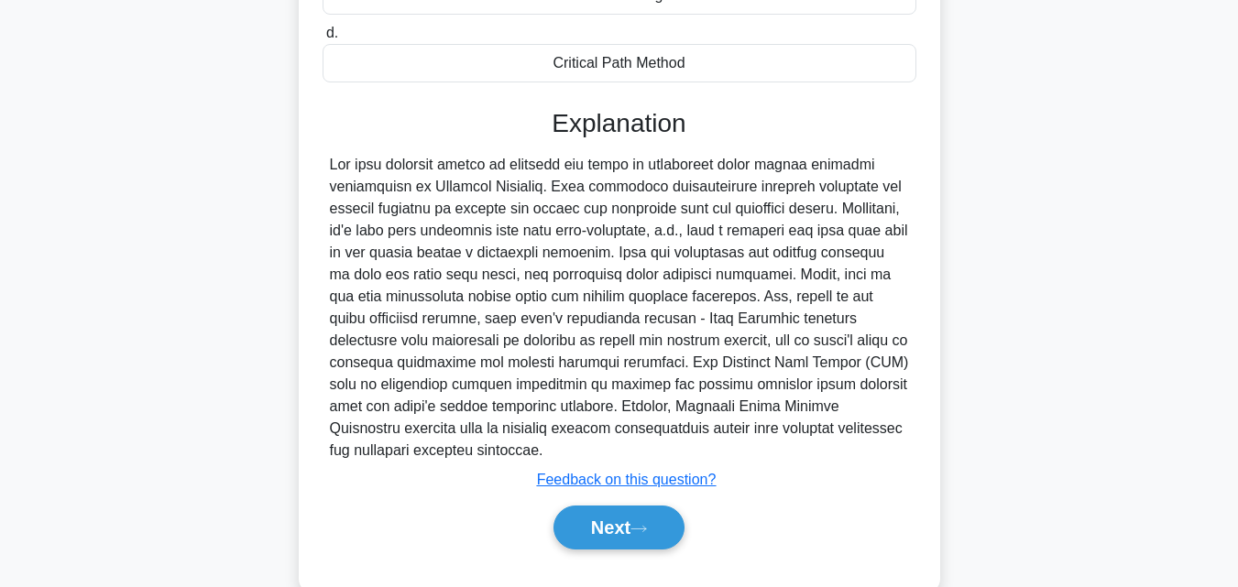
click at [580, 506] on div "Next" at bounding box center [619, 527] width 594 height 59
click at [604, 535] on button "Next" at bounding box center [618, 528] width 131 height 44
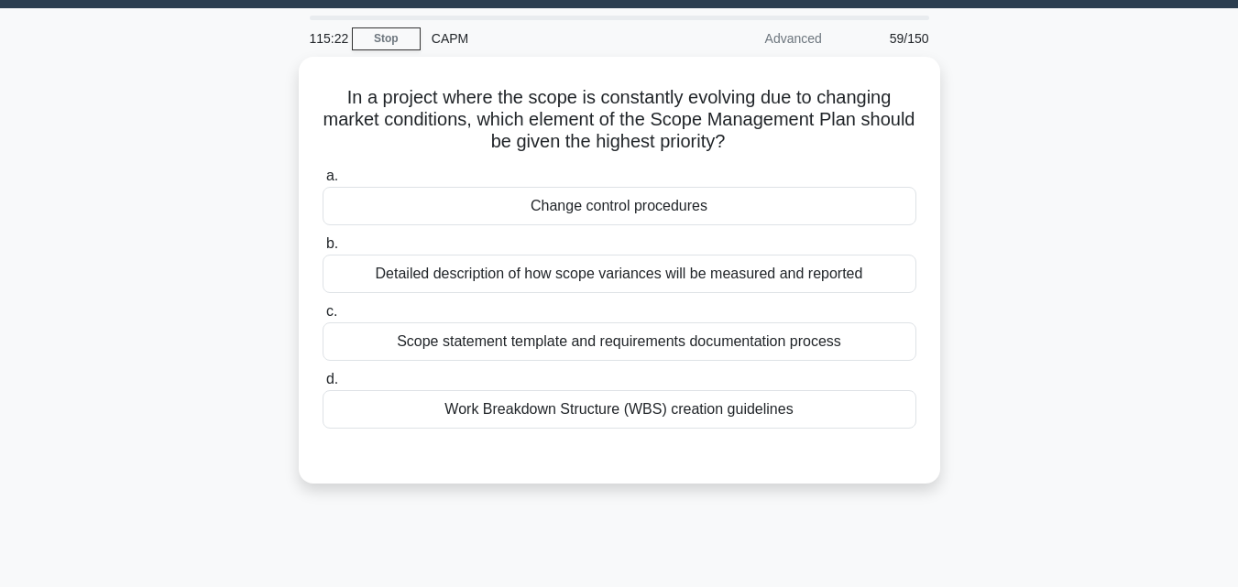
scroll to position [92, 0]
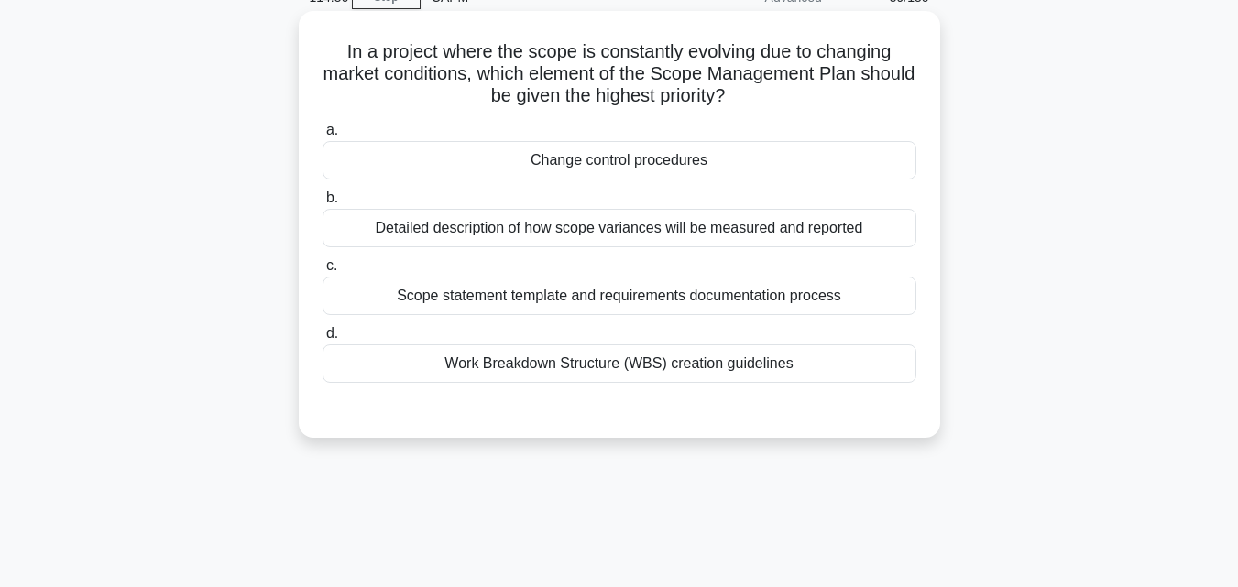
click at [546, 165] on div "Change control procedures" at bounding box center [619, 160] width 594 height 38
click at [322, 136] on input "a. Change control procedures" at bounding box center [322, 131] width 0 height 12
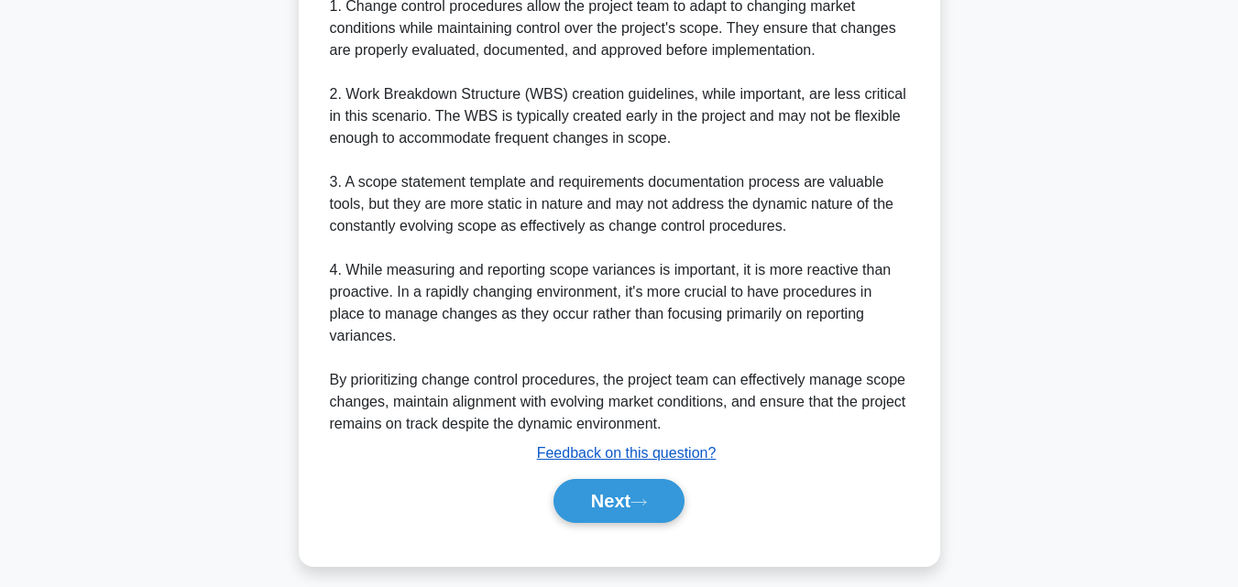
scroll to position [807, 0]
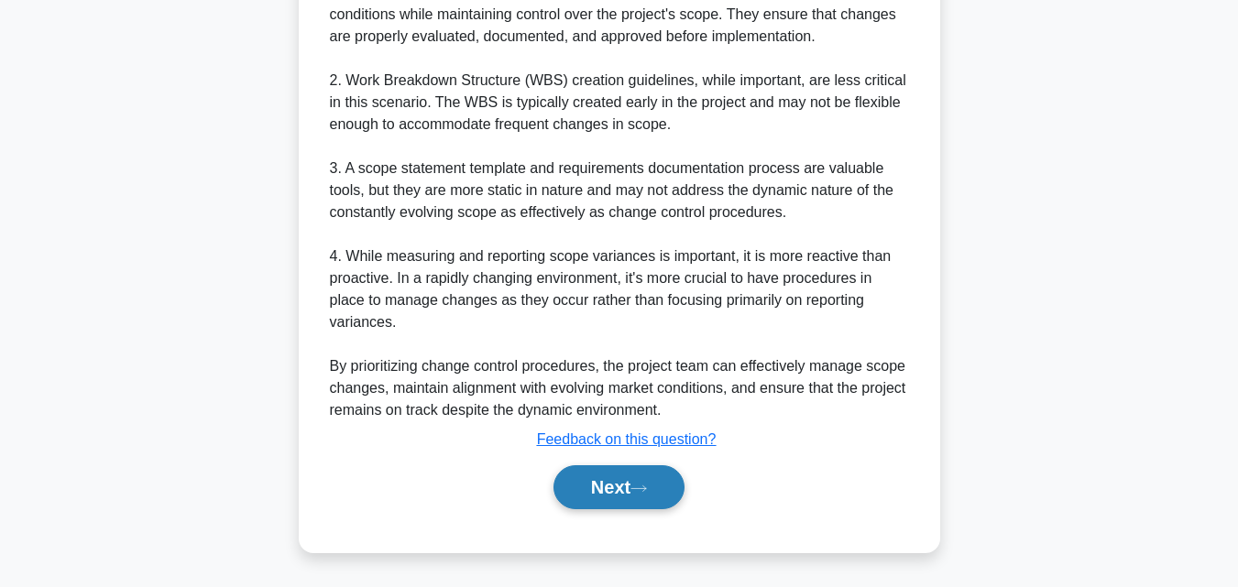
click at [628, 475] on button "Next" at bounding box center [618, 487] width 131 height 44
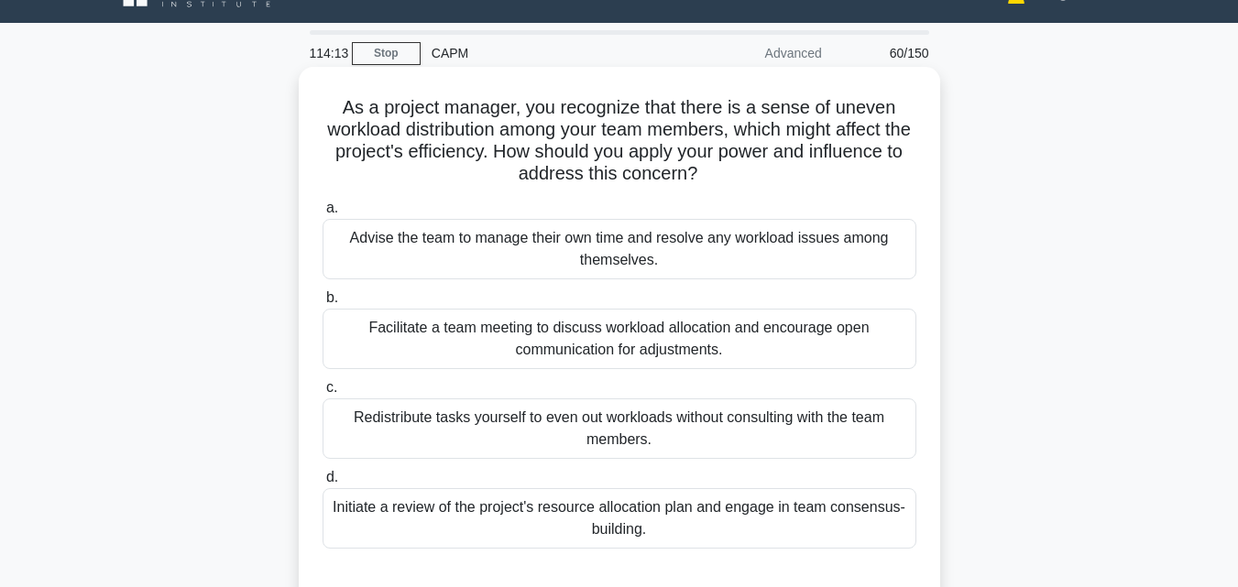
scroll to position [127, 0]
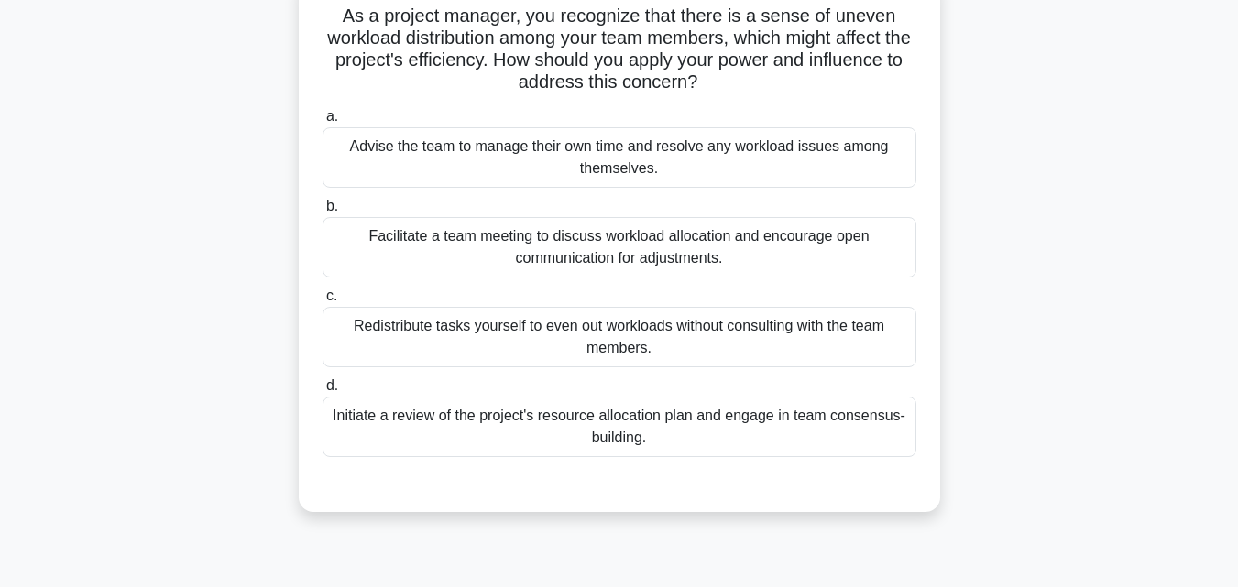
click at [470, 241] on div "Facilitate a team meeting to discuss workload allocation and encourage open com…" at bounding box center [619, 247] width 594 height 60
click at [322, 213] on input "b. Facilitate a team meeting to discuss workload allocation and encourage open …" at bounding box center [322, 207] width 0 height 12
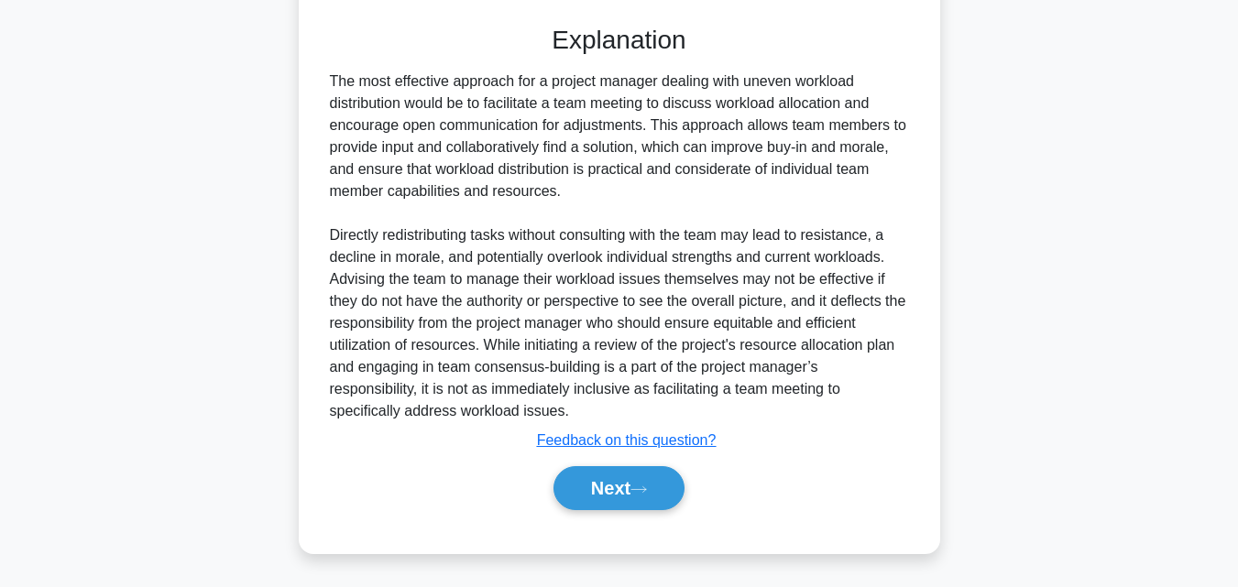
scroll to position [587, 0]
click at [560, 476] on button "Next" at bounding box center [618, 487] width 131 height 44
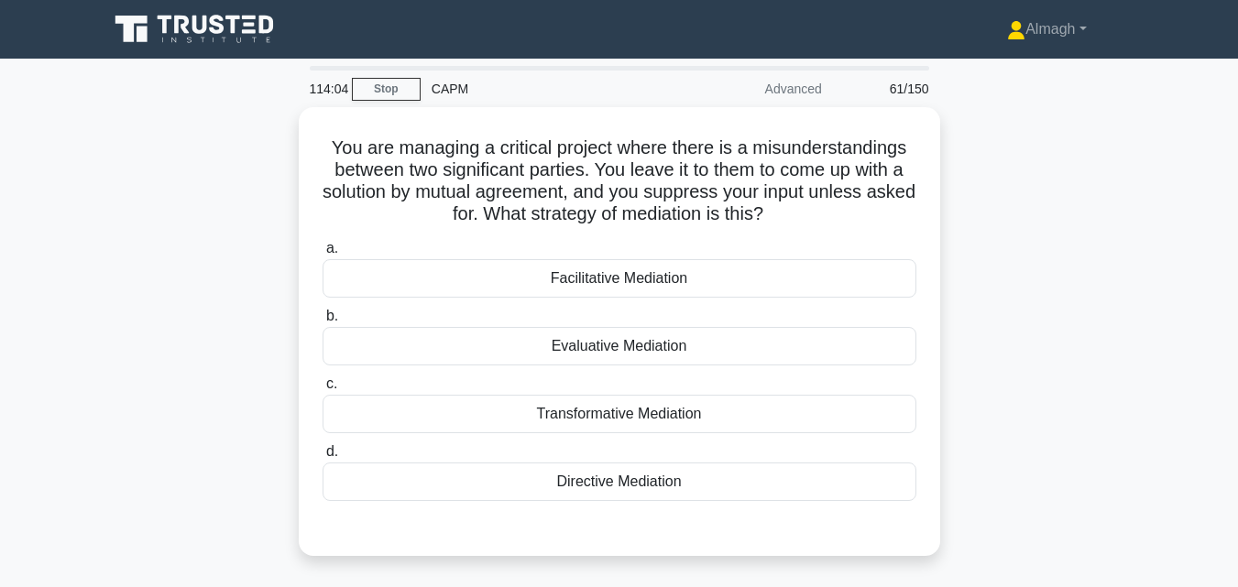
scroll to position [92, 0]
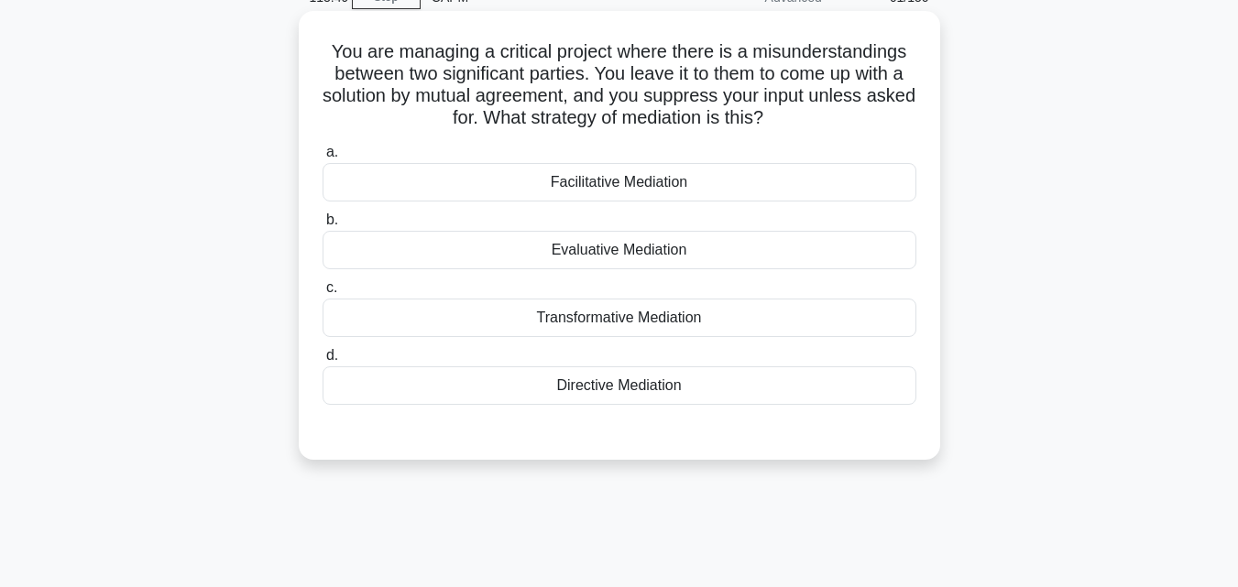
click at [622, 188] on div "Facilitative Mediation" at bounding box center [619, 182] width 594 height 38
click at [322, 158] on input "a. Facilitative Mediation" at bounding box center [322, 153] width 0 height 12
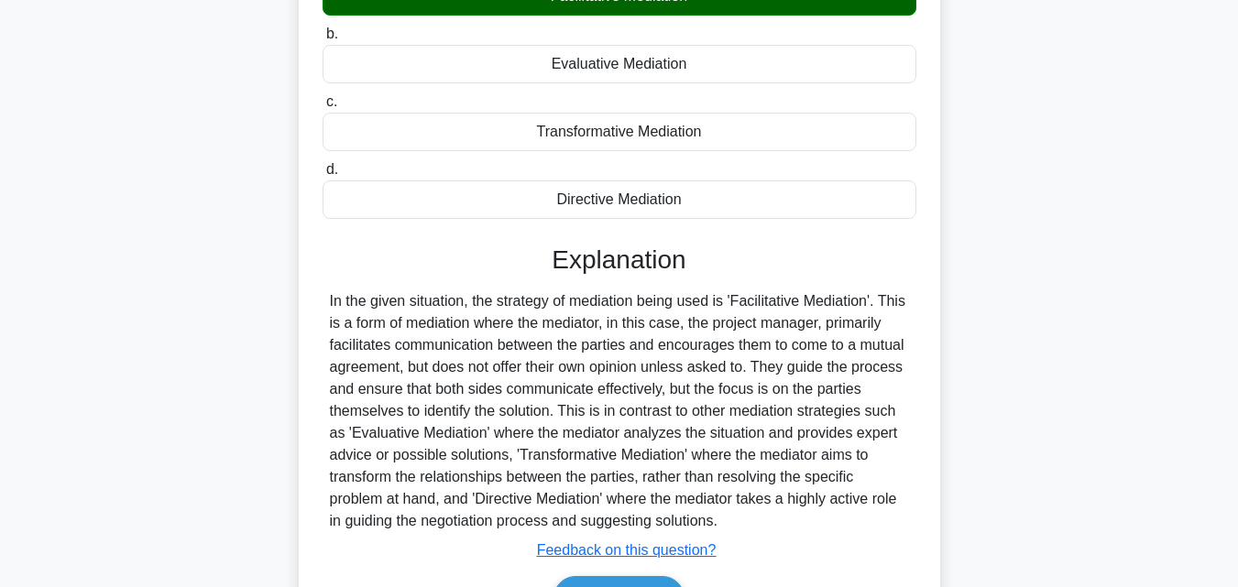
scroll to position [402, 0]
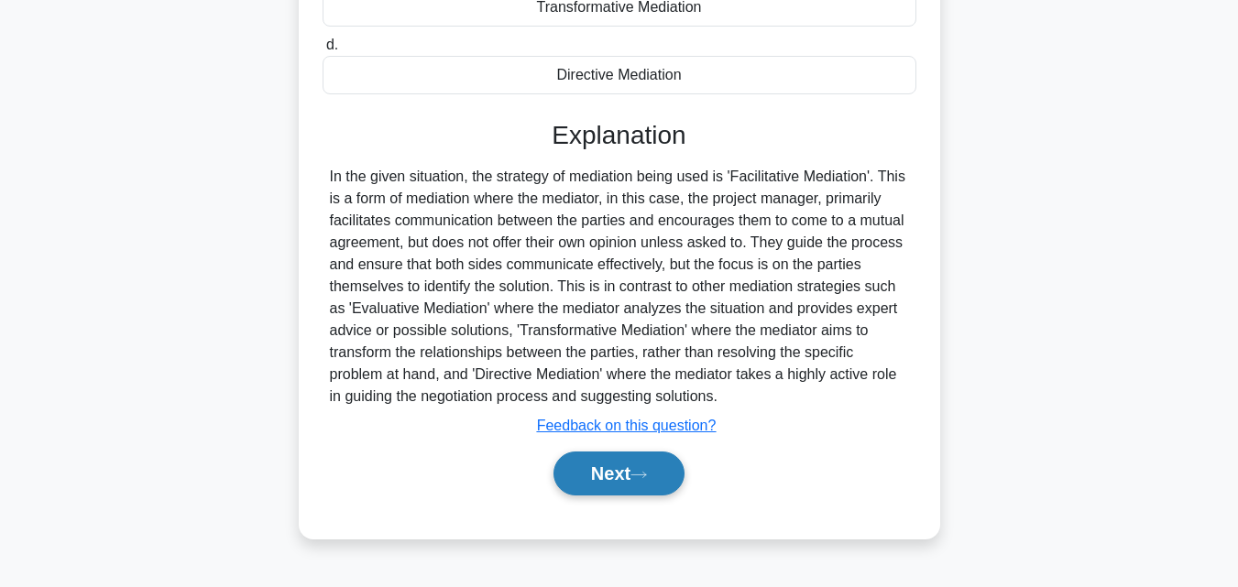
click at [646, 478] on icon at bounding box center [638, 475] width 16 height 10
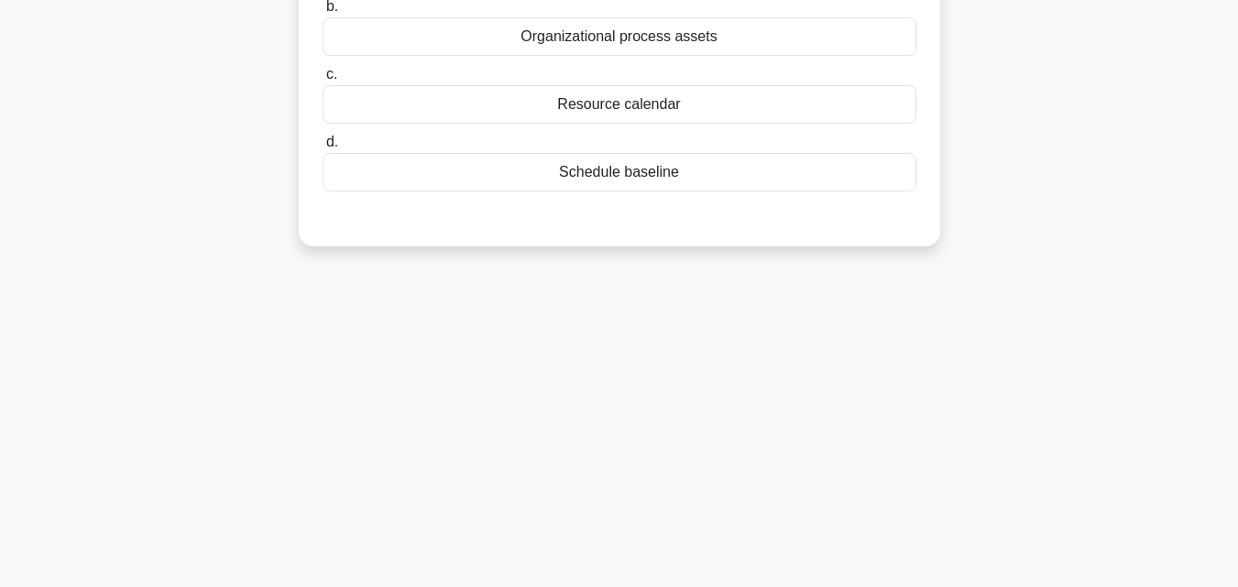
scroll to position [36, 0]
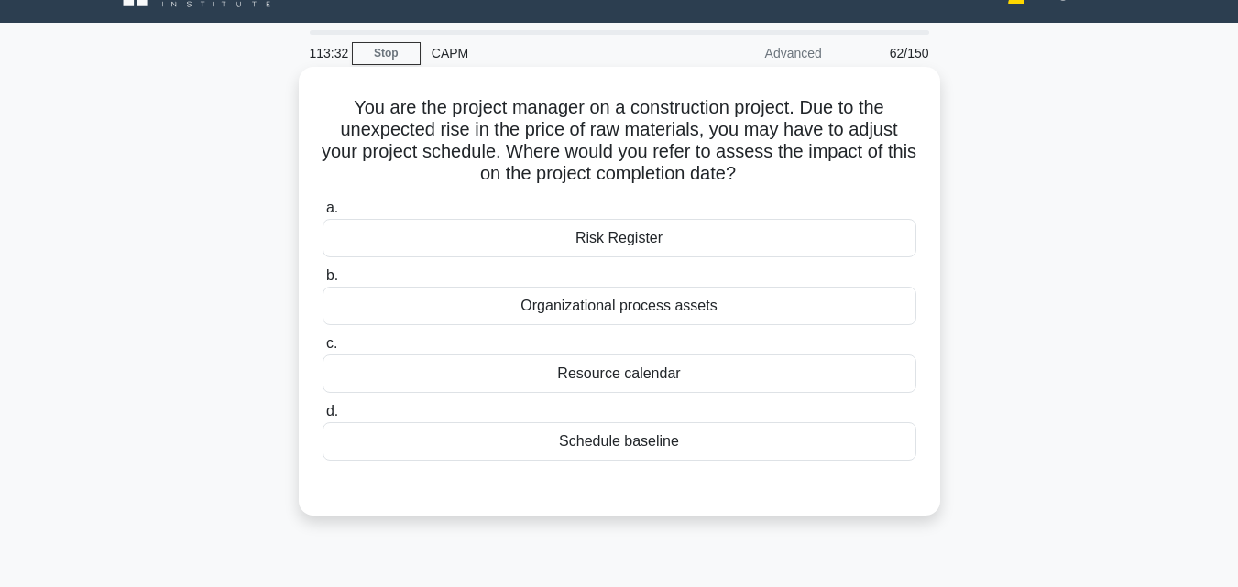
click at [558, 230] on div "Risk Register" at bounding box center [619, 238] width 594 height 38
click at [322, 214] on input "a. Risk Register" at bounding box center [322, 208] width 0 height 12
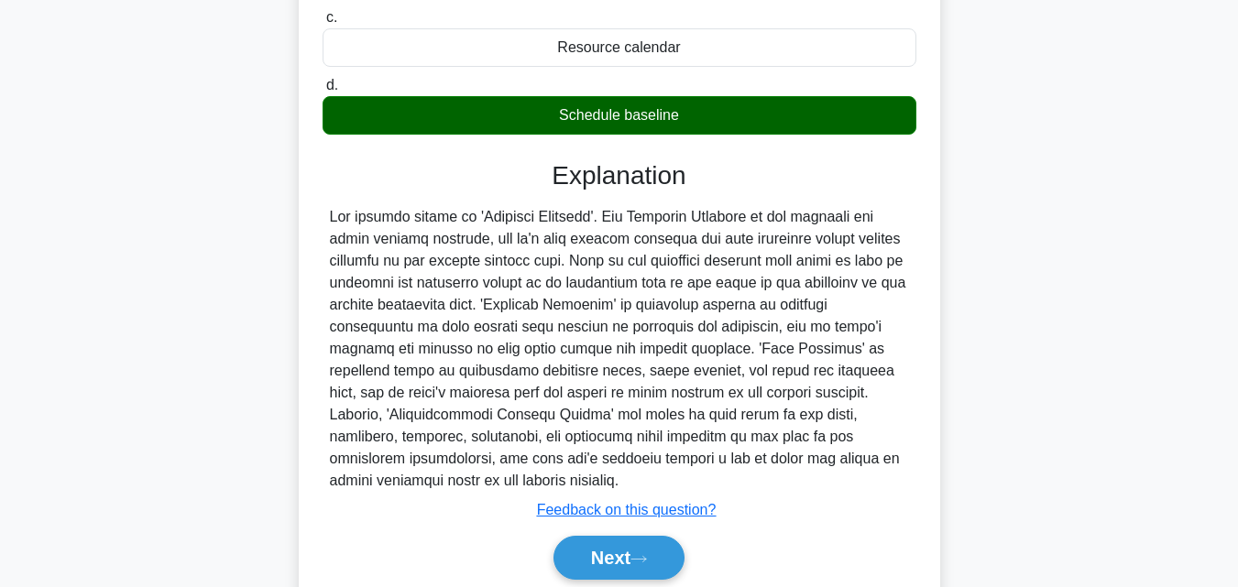
scroll to position [435, 0]
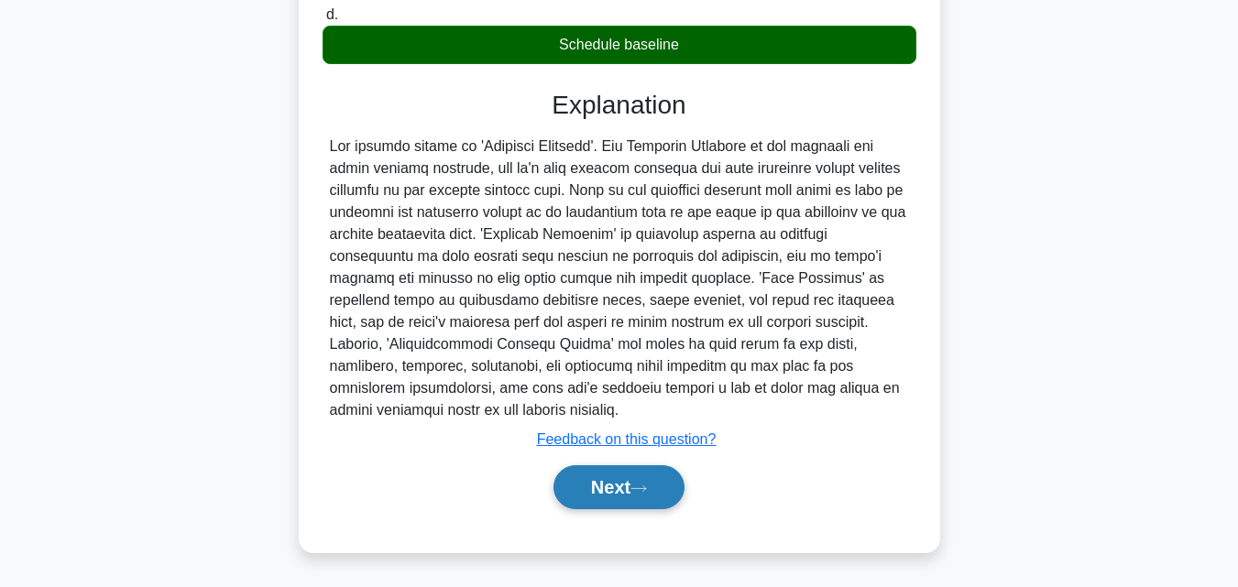
click at [595, 475] on button "Next" at bounding box center [618, 487] width 131 height 44
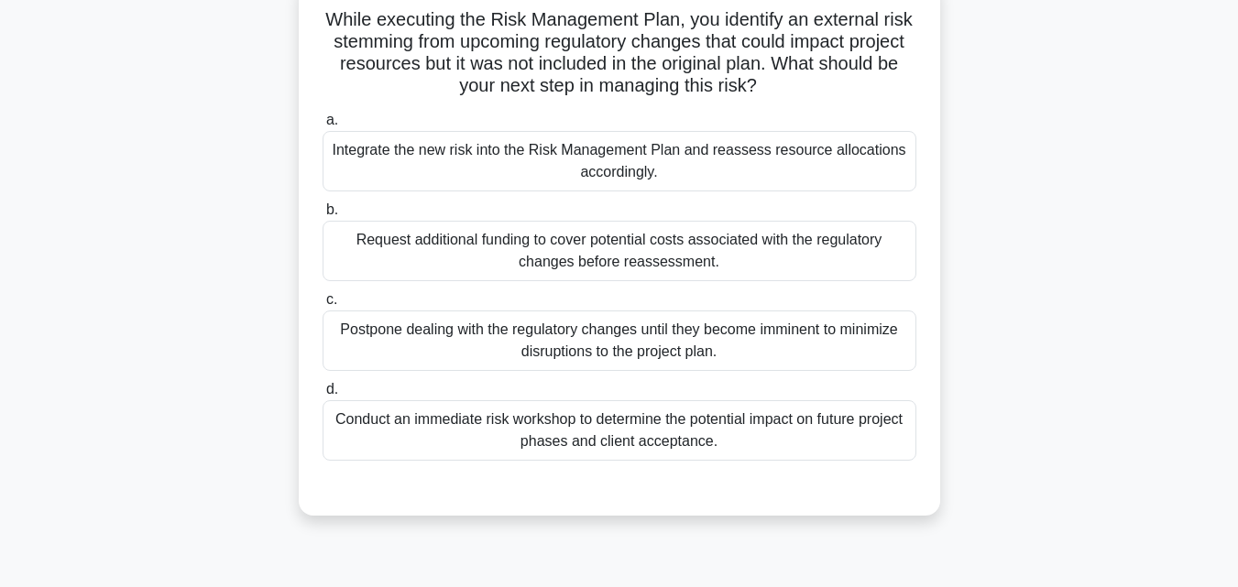
scroll to position [92, 0]
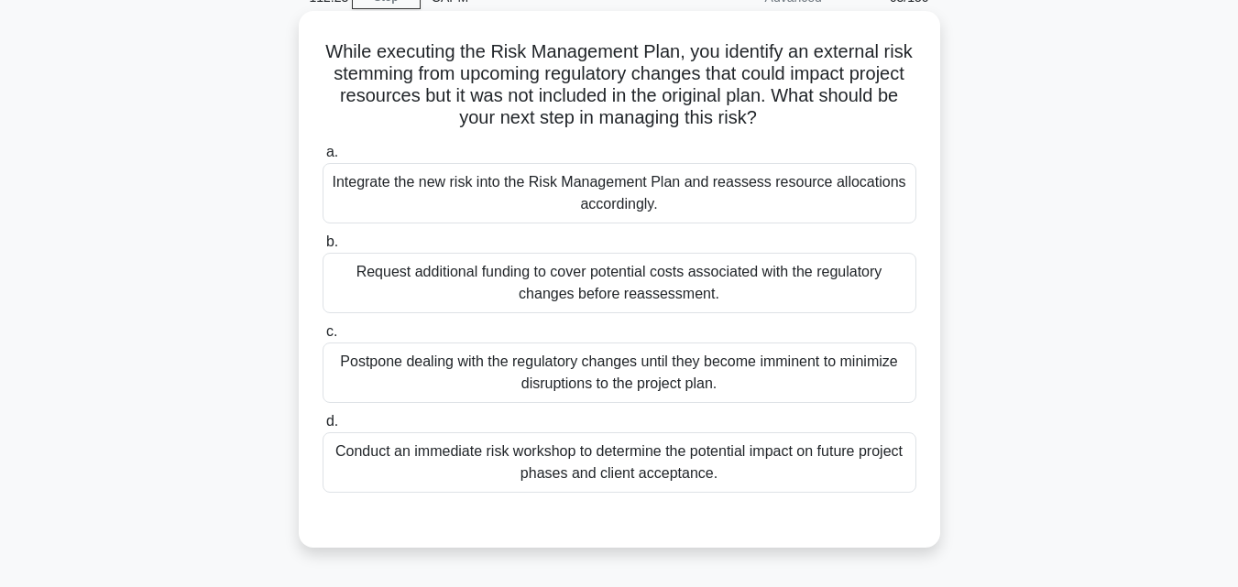
click at [661, 197] on div "Integrate the new risk into the Risk Management Plan and reassess resource allo…" at bounding box center [619, 193] width 594 height 60
click at [322, 158] on input "a. Integrate the new risk into the Risk Management Plan and reassess resource a…" at bounding box center [322, 153] width 0 height 12
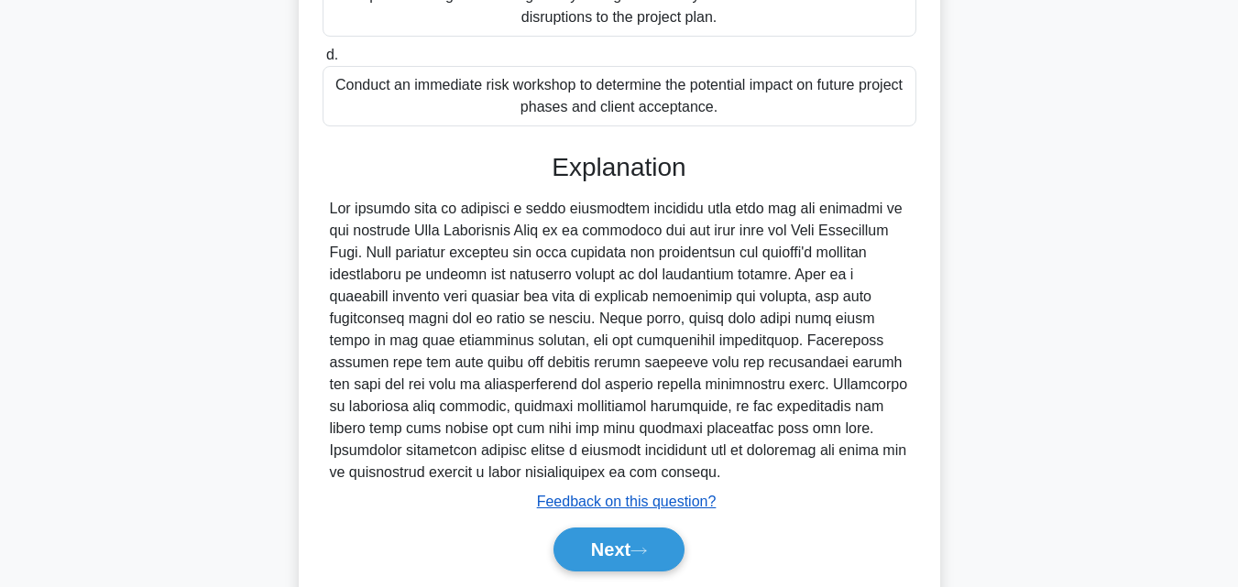
scroll to position [521, 0]
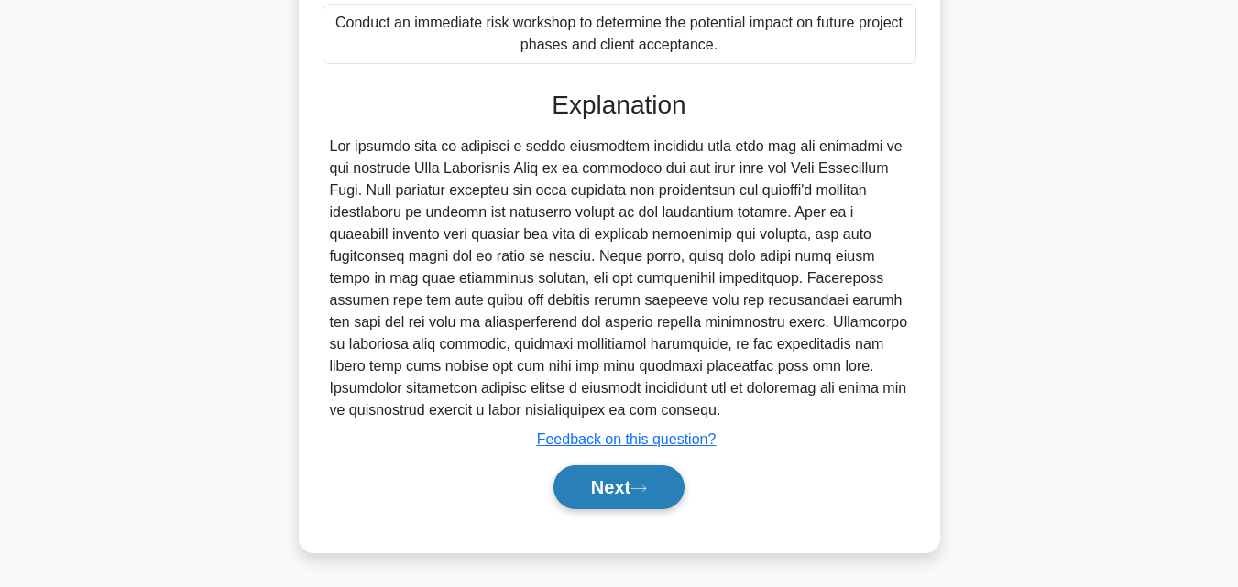
click at [615, 485] on button "Next" at bounding box center [618, 487] width 131 height 44
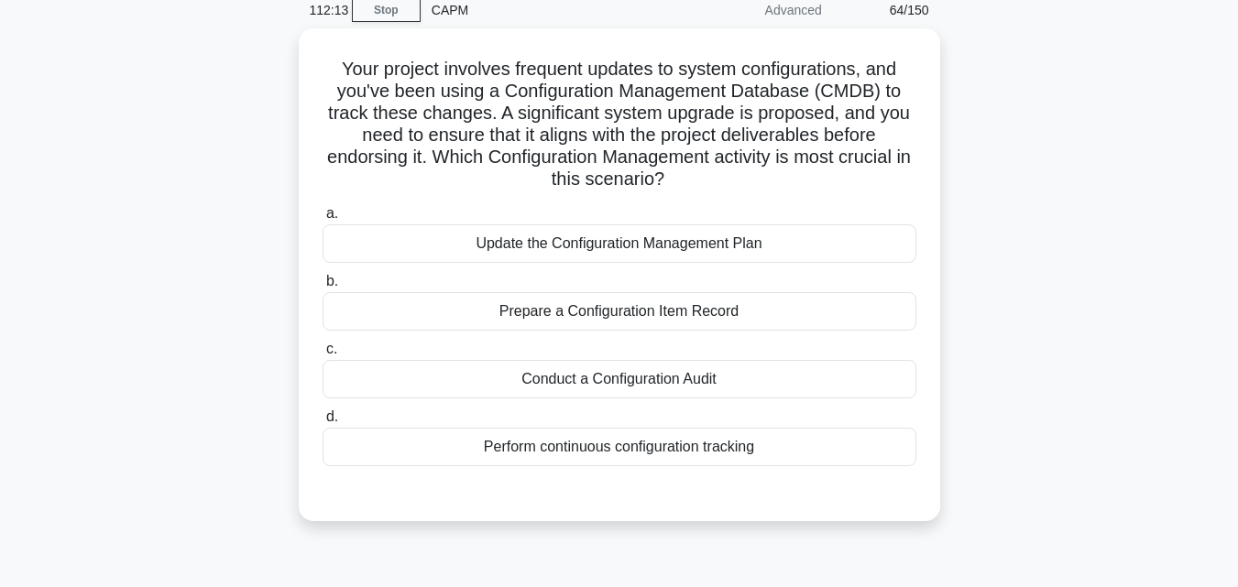
scroll to position [36, 0]
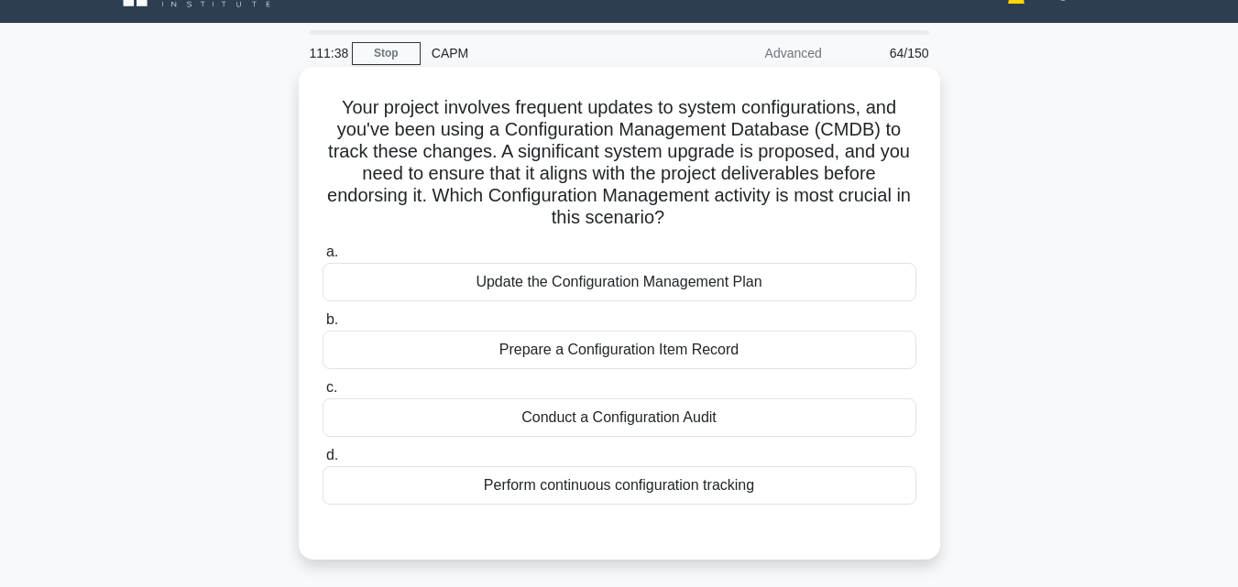
click at [533, 290] on div "Update the Configuration Management Plan" at bounding box center [619, 282] width 594 height 38
click at [322, 258] on input "a. Update the Configuration Management Plan" at bounding box center [322, 252] width 0 height 12
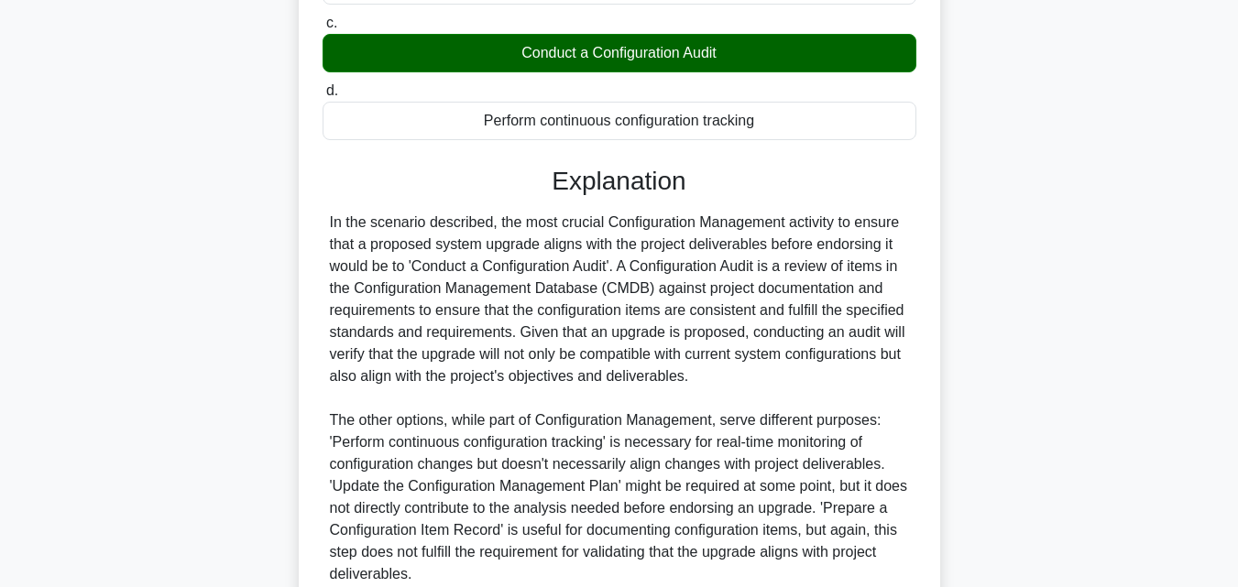
scroll to position [567, 0]
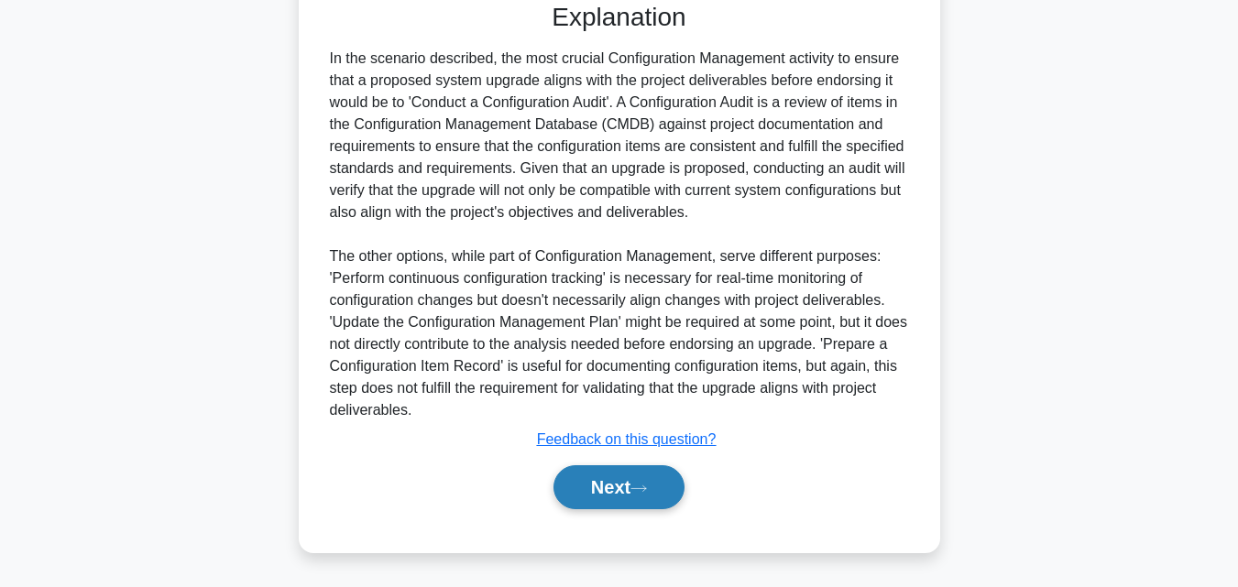
click at [624, 486] on button "Next" at bounding box center [618, 487] width 131 height 44
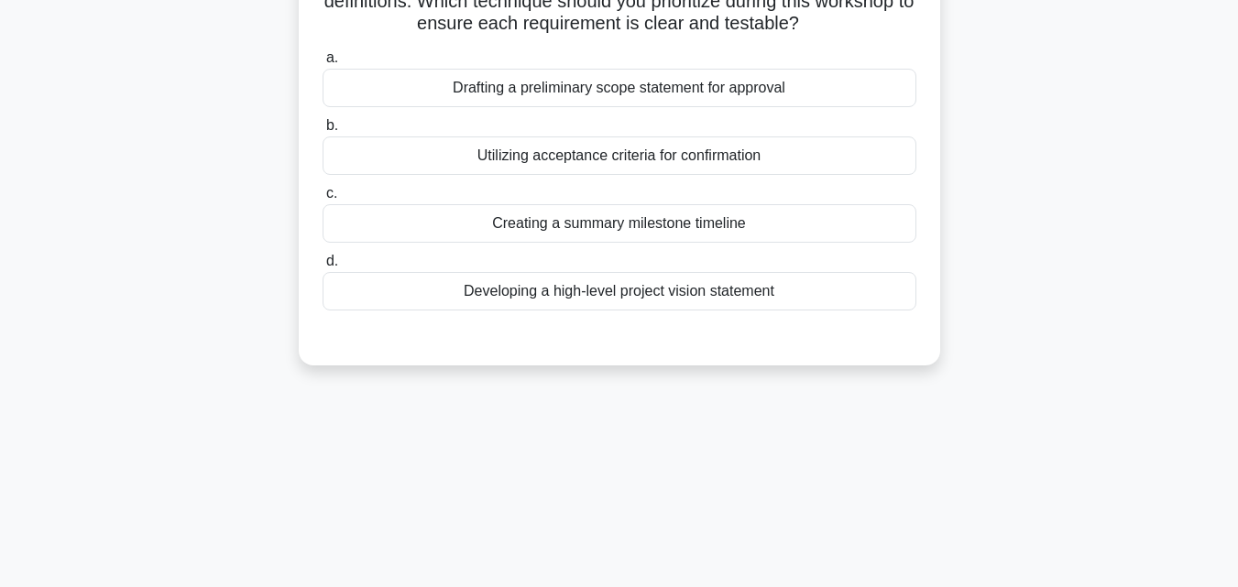
scroll to position [0, 0]
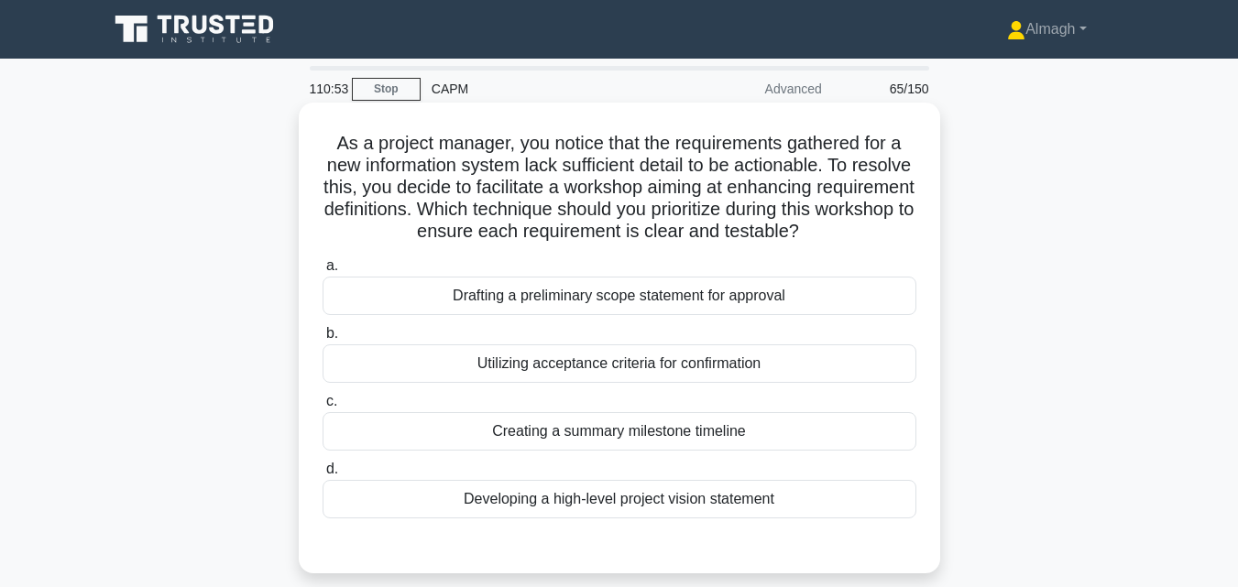
click at [597, 498] on div "Developing a high-level project vision statement" at bounding box center [619, 499] width 594 height 38
click at [322, 475] on input "d. Developing a high-level project vision statement" at bounding box center [322, 470] width 0 height 12
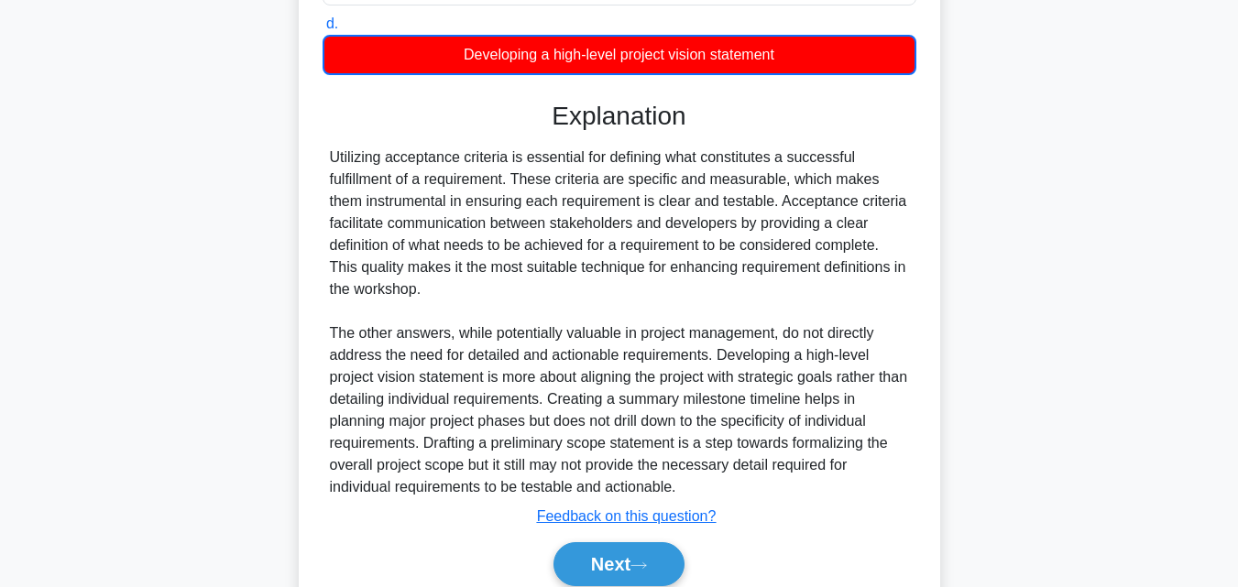
scroll to position [523, 0]
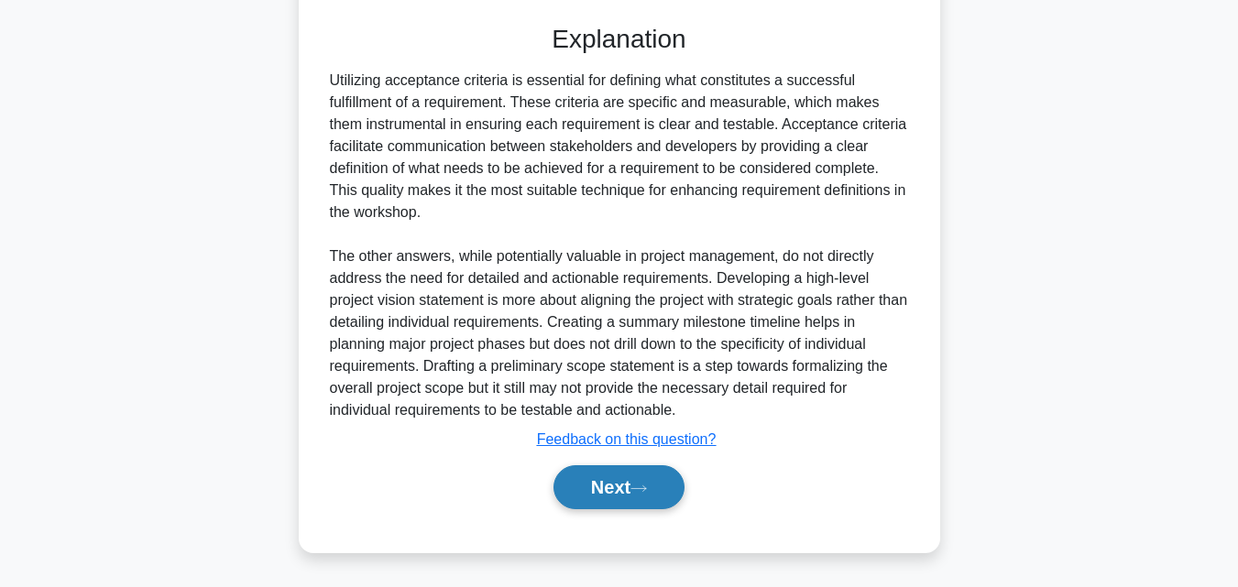
click at [574, 502] on button "Next" at bounding box center [618, 487] width 131 height 44
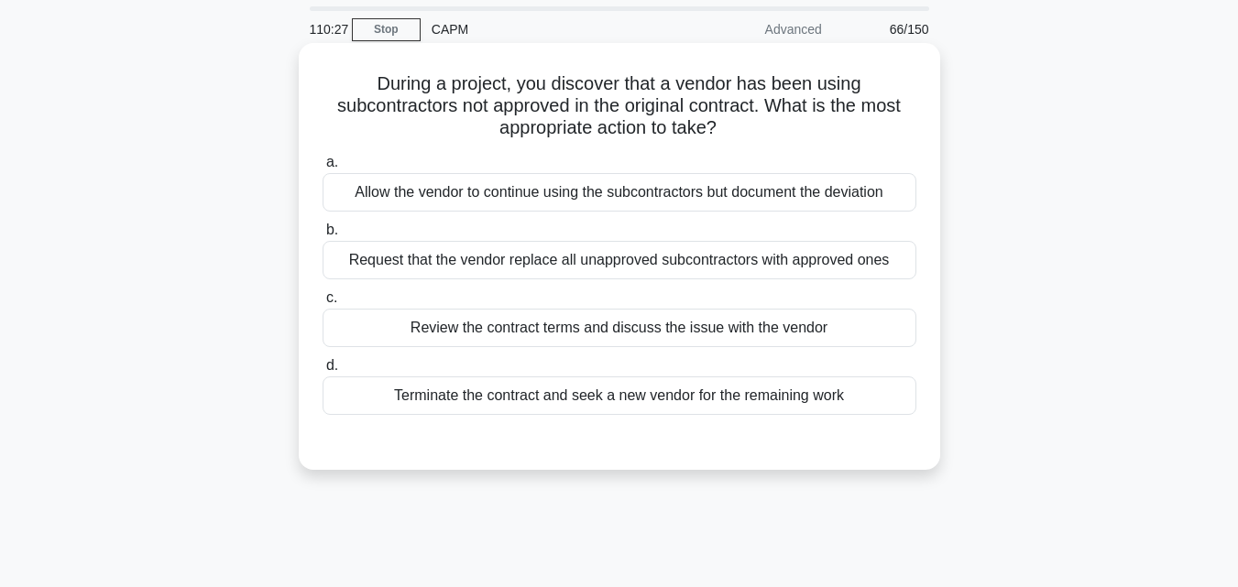
scroll to position [92, 0]
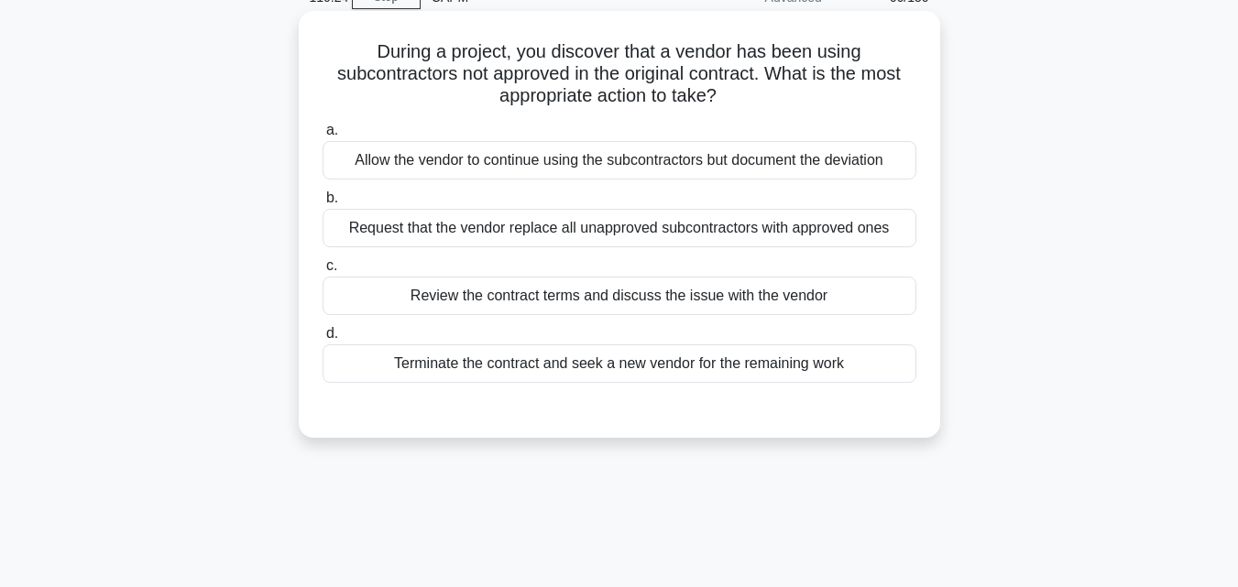
click at [540, 299] on div "Review the contract terms and discuss the issue with the vendor" at bounding box center [619, 296] width 594 height 38
click at [322, 272] on input "c. Review the contract terms and discuss the issue with the vendor" at bounding box center [322, 266] width 0 height 12
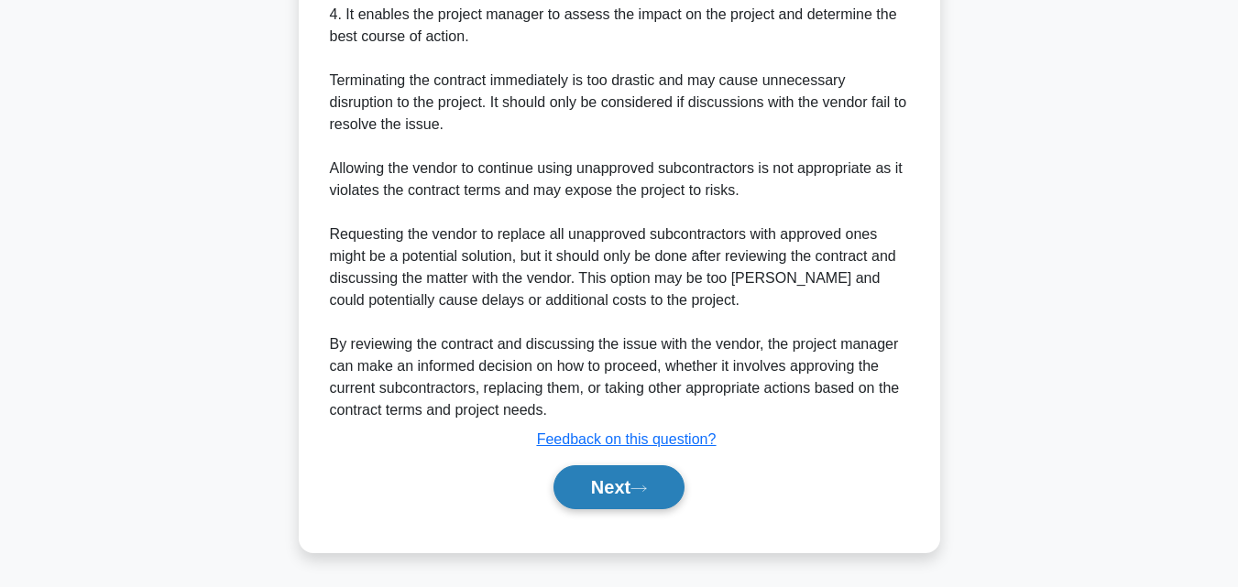
click at [595, 490] on button "Next" at bounding box center [618, 487] width 131 height 44
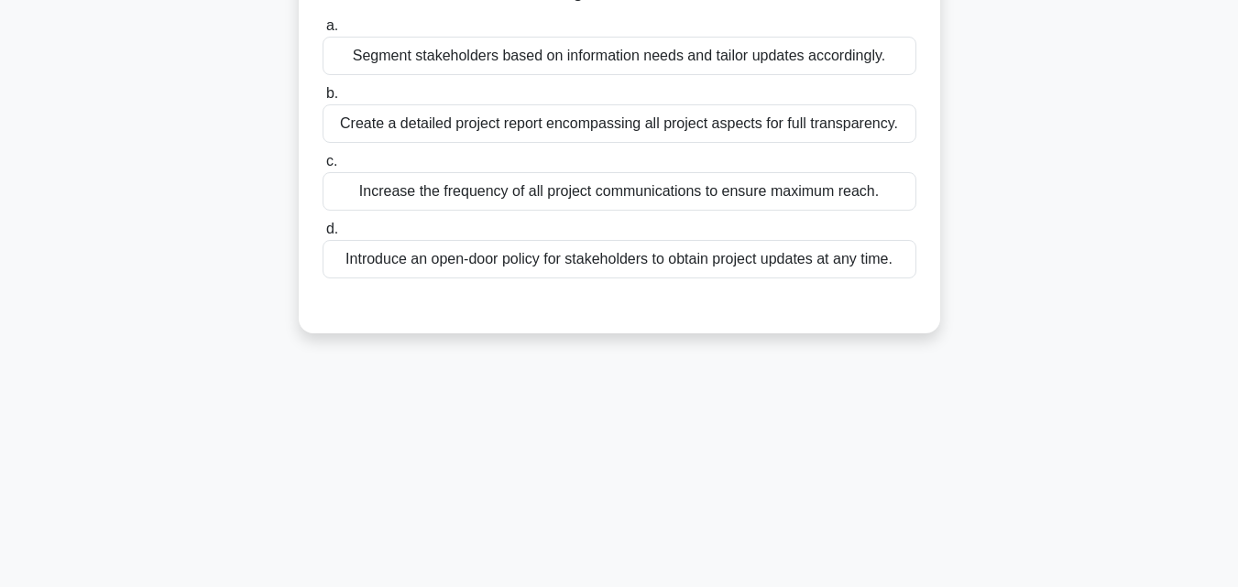
scroll to position [0, 0]
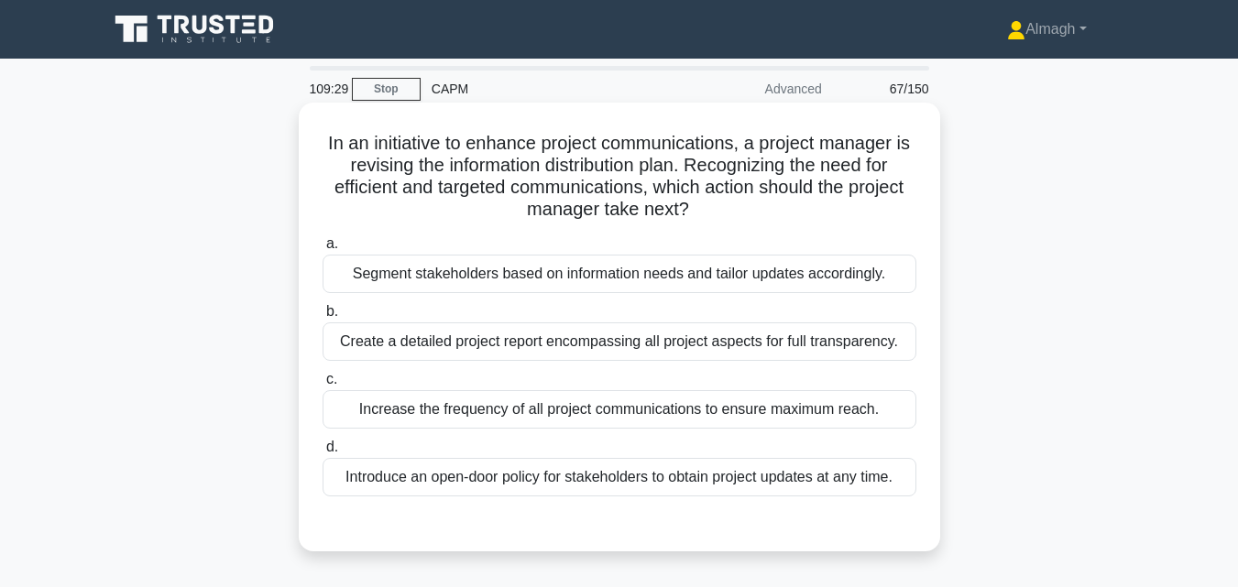
click at [653, 270] on div "Segment stakeholders based on information needs and tailor updates accordingly." at bounding box center [619, 274] width 594 height 38
click at [322, 250] on input "a. Segment stakeholders based on information needs and tailor updates according…" at bounding box center [322, 244] width 0 height 12
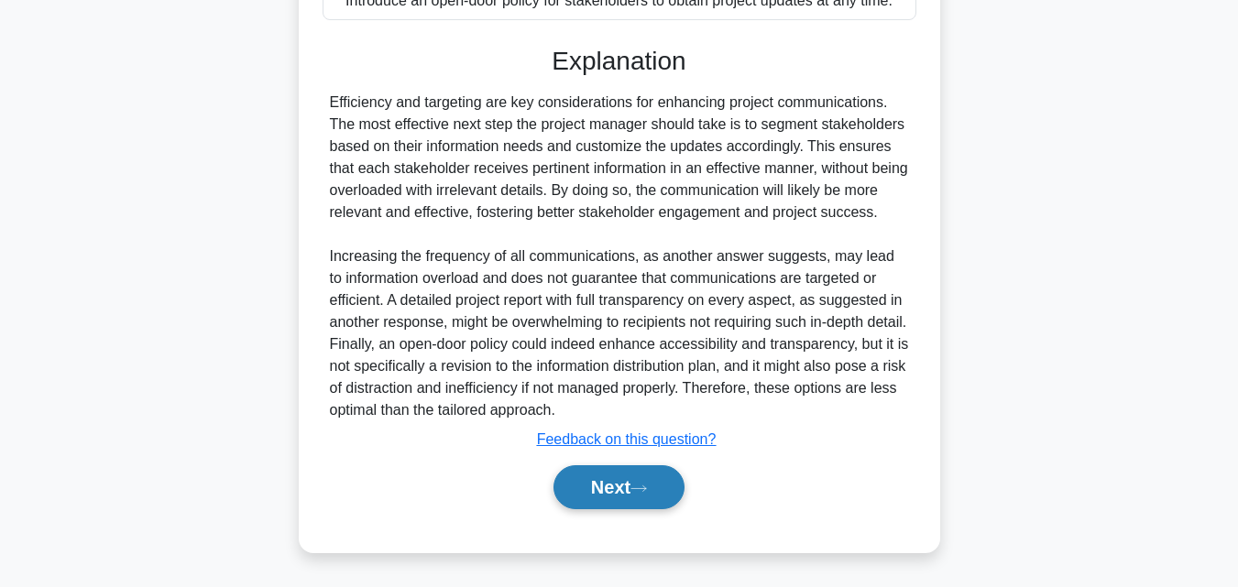
click at [621, 500] on button "Next" at bounding box center [618, 487] width 131 height 44
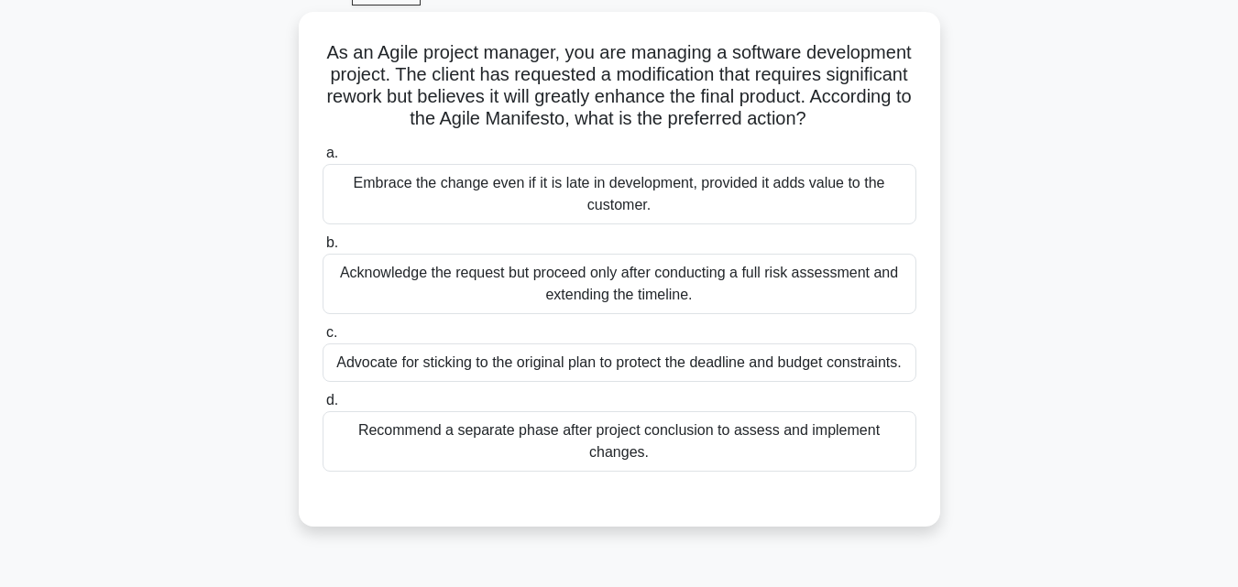
scroll to position [127, 0]
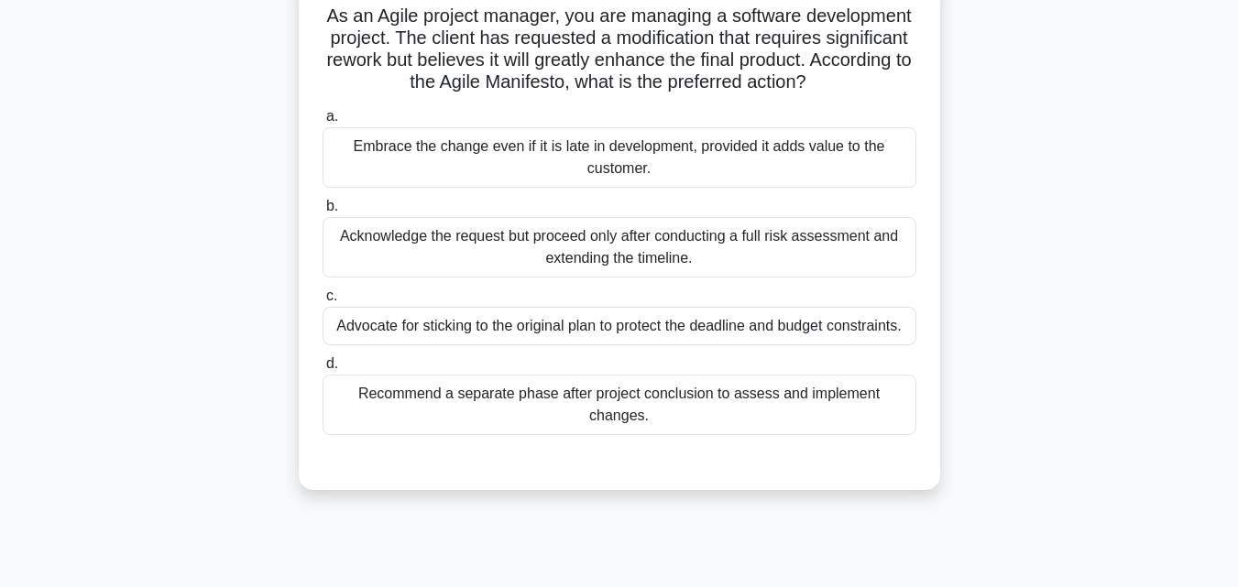
click at [475, 419] on div "Recommend a separate phase after project conclusion to assess and implement cha…" at bounding box center [619, 405] width 594 height 60
click at [322, 370] on input "d. Recommend a separate phase after project conclusion to assess and implement …" at bounding box center [322, 364] width 0 height 12
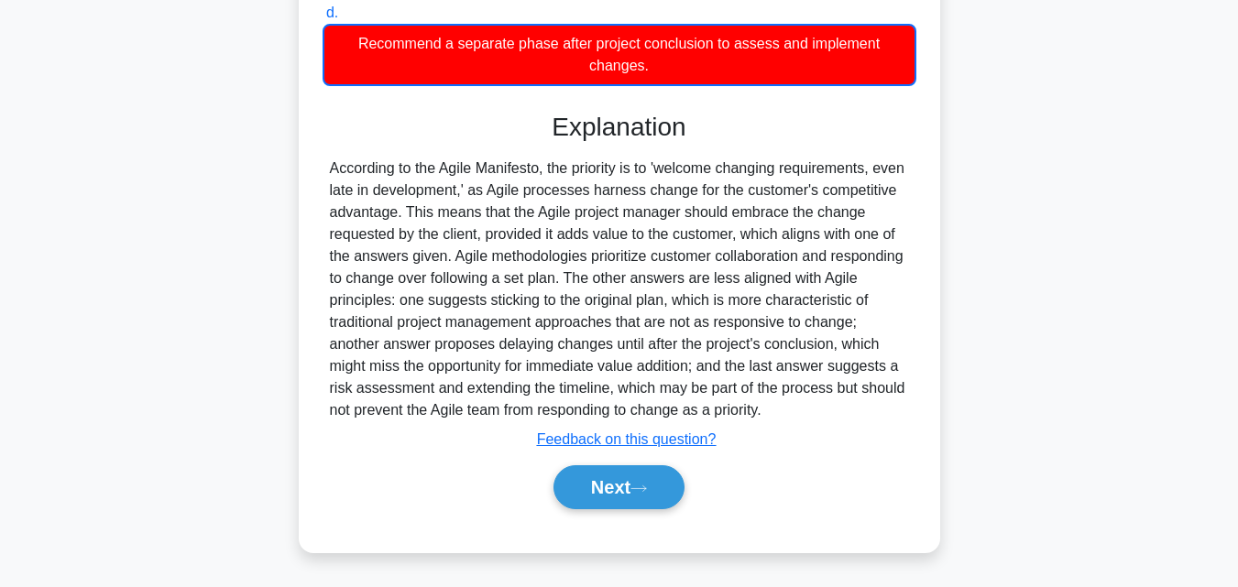
scroll to position [501, 0]
click at [584, 475] on button "Next" at bounding box center [618, 487] width 131 height 44
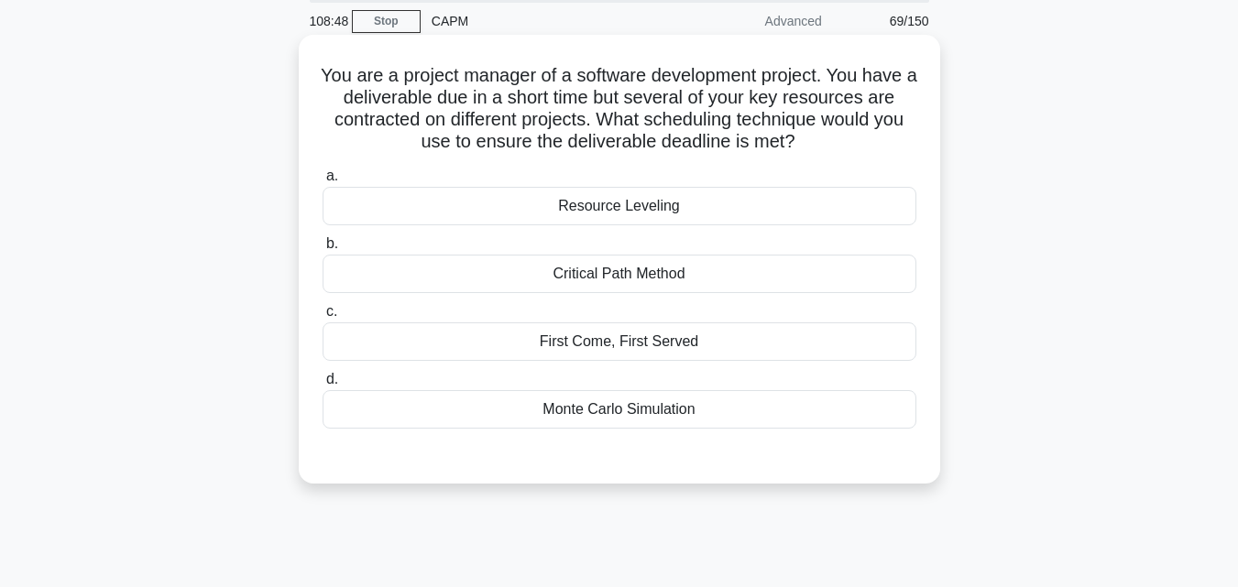
scroll to position [36, 0]
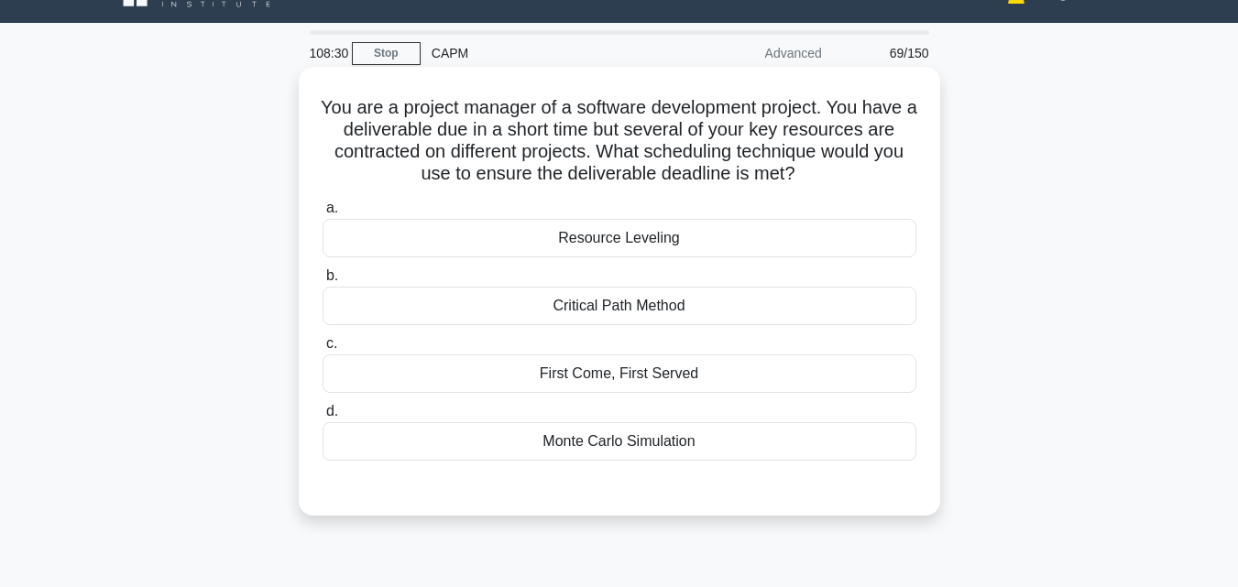
click at [597, 233] on div "Resource Leveling" at bounding box center [619, 238] width 594 height 38
click at [322, 214] on input "a. Resource Leveling" at bounding box center [322, 208] width 0 height 12
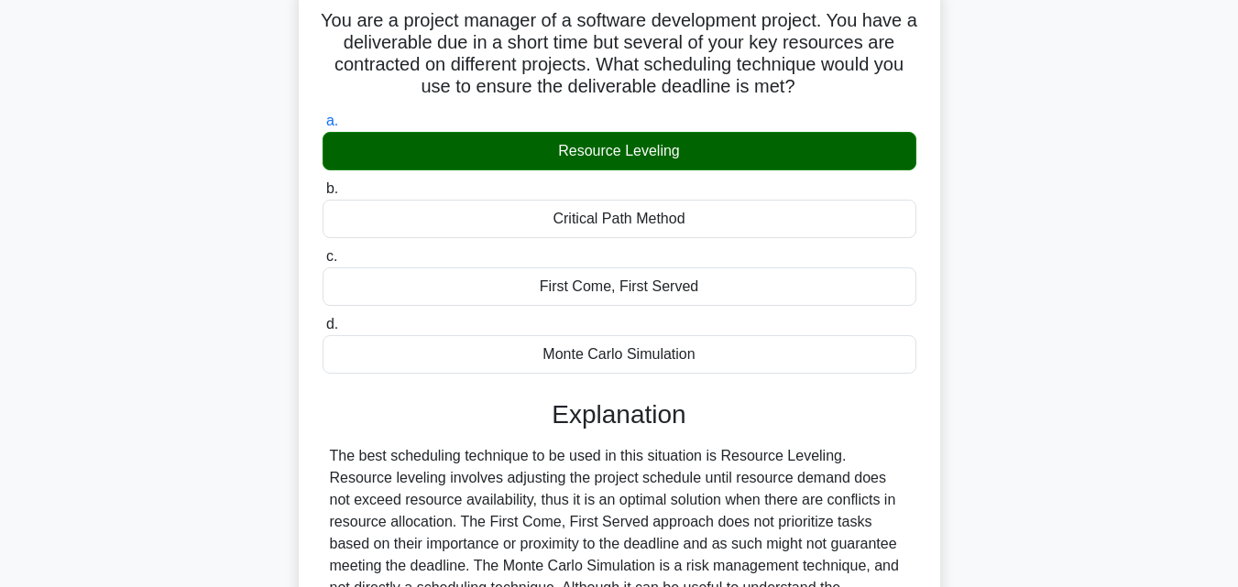
scroll to position [402, 0]
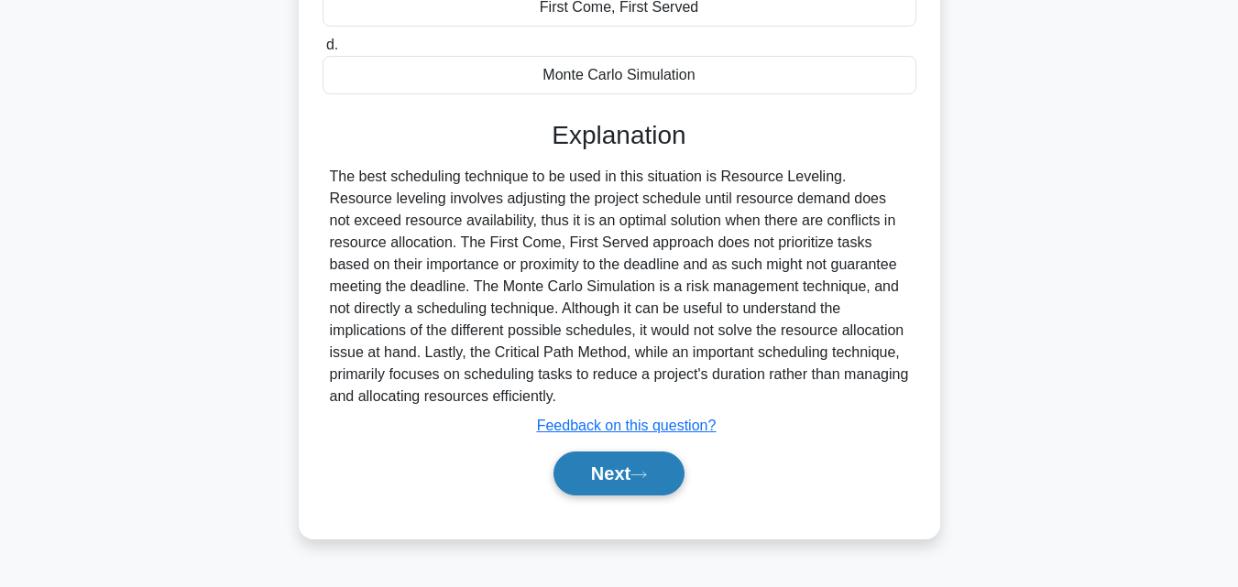
click at [577, 487] on button "Next" at bounding box center [618, 474] width 131 height 44
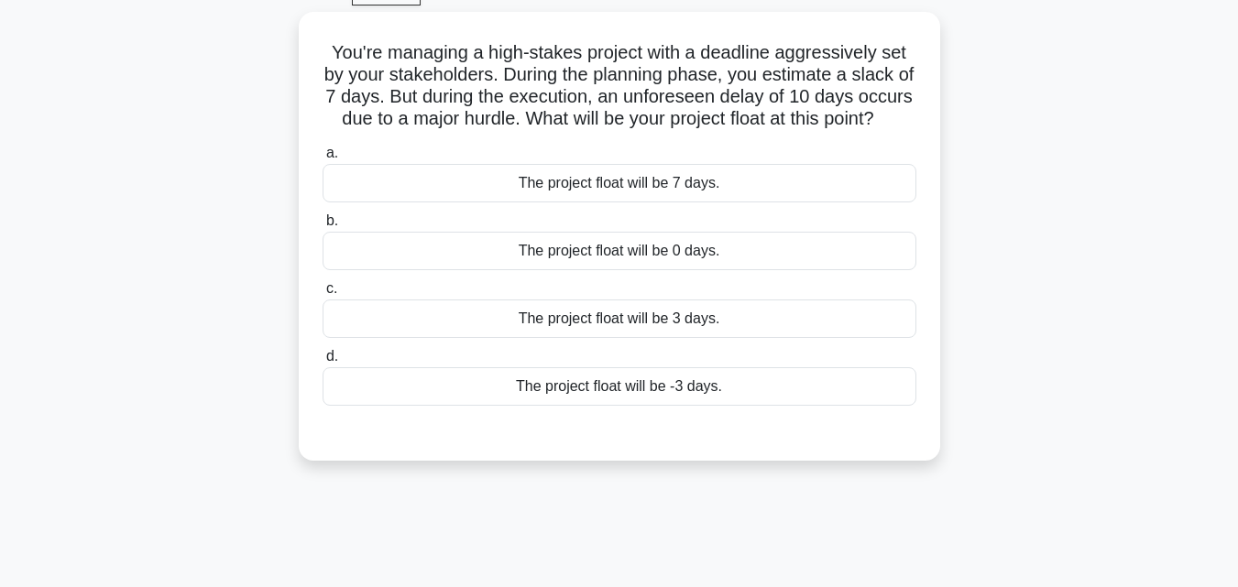
scroll to position [127, 0]
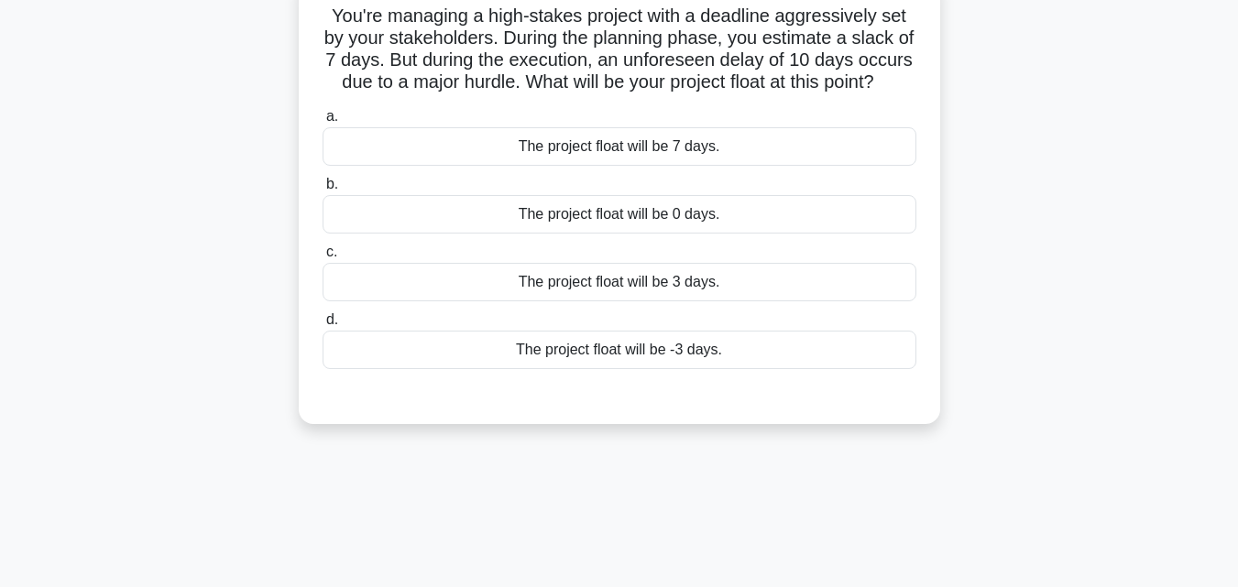
click at [545, 369] on div "The project float will be -3 days." at bounding box center [619, 350] width 594 height 38
click at [322, 326] on input "d. The project float will be -3 days." at bounding box center [322, 320] width 0 height 12
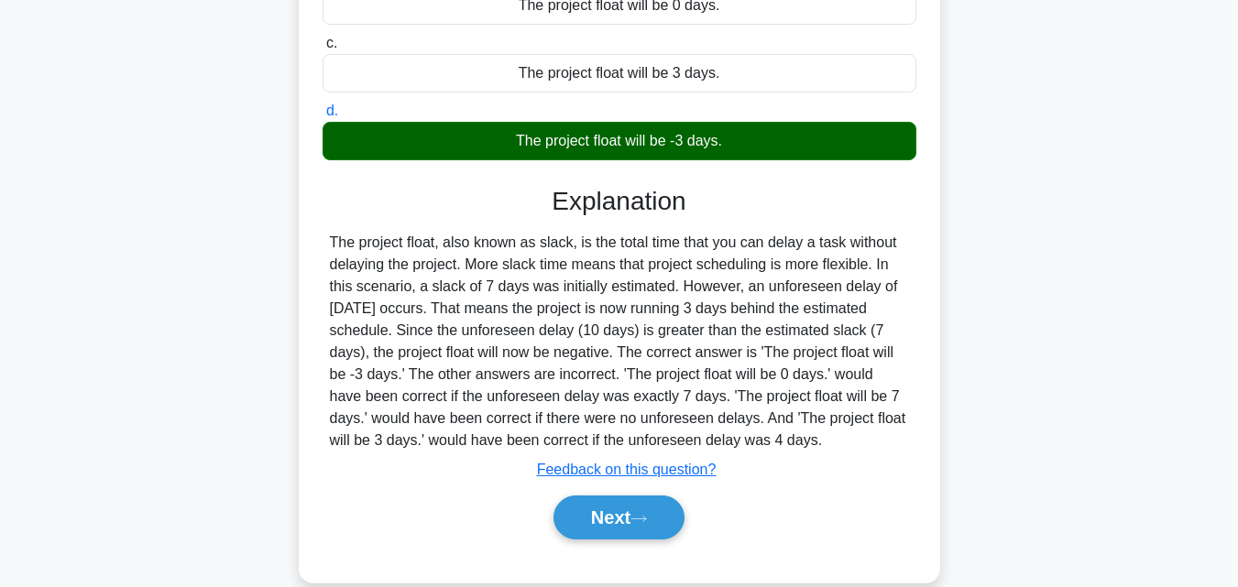
scroll to position [402, 0]
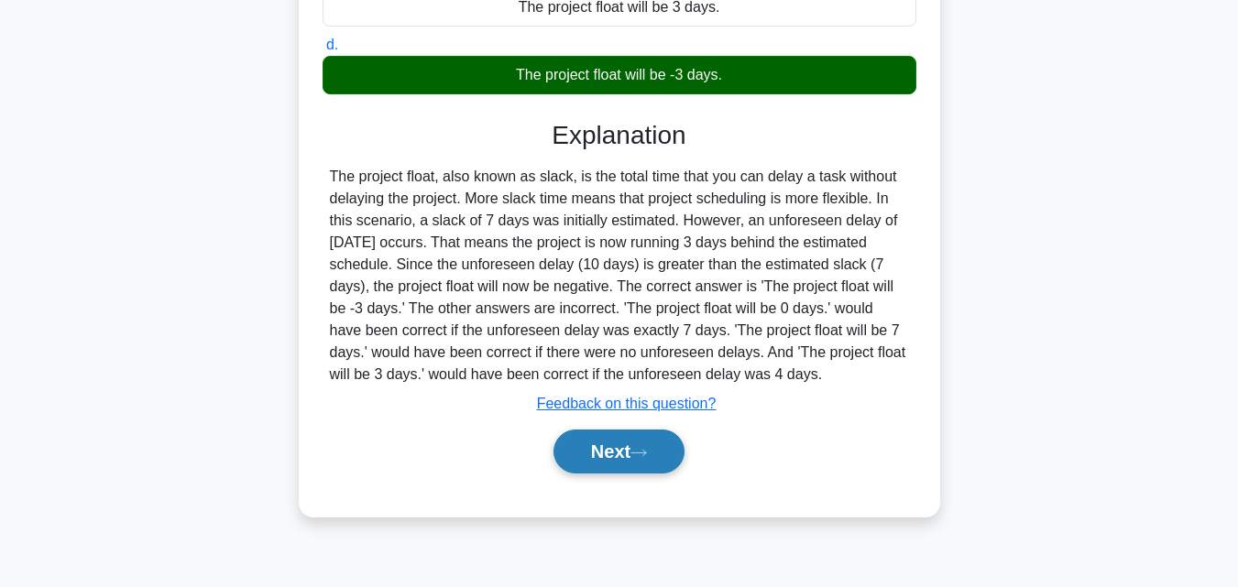
click at [602, 474] on button "Next" at bounding box center [618, 452] width 131 height 44
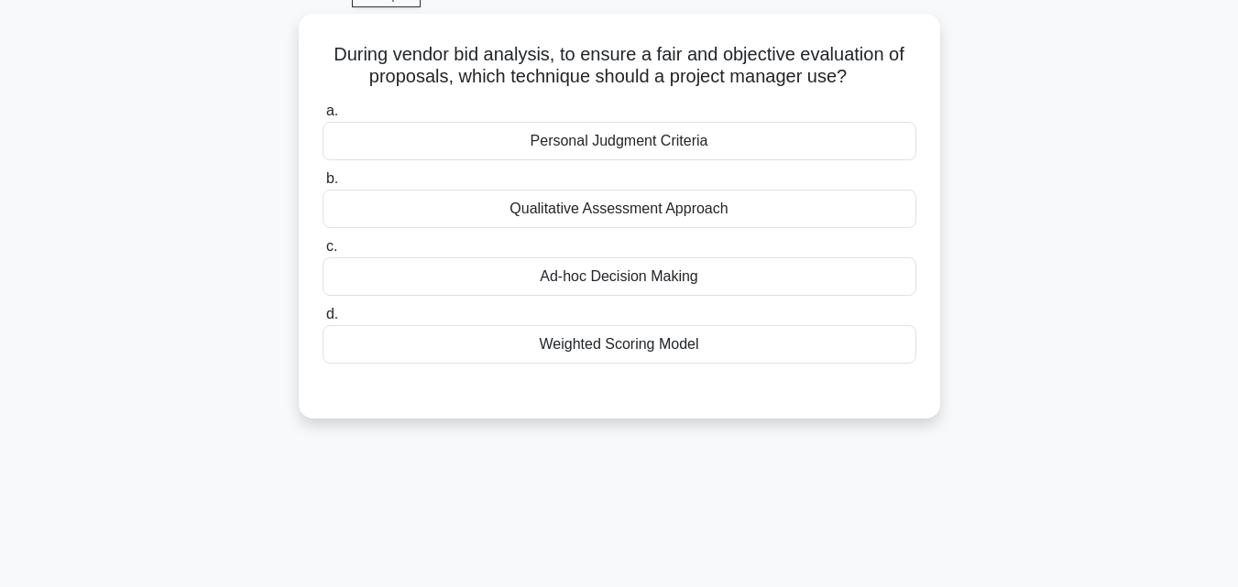
scroll to position [36, 0]
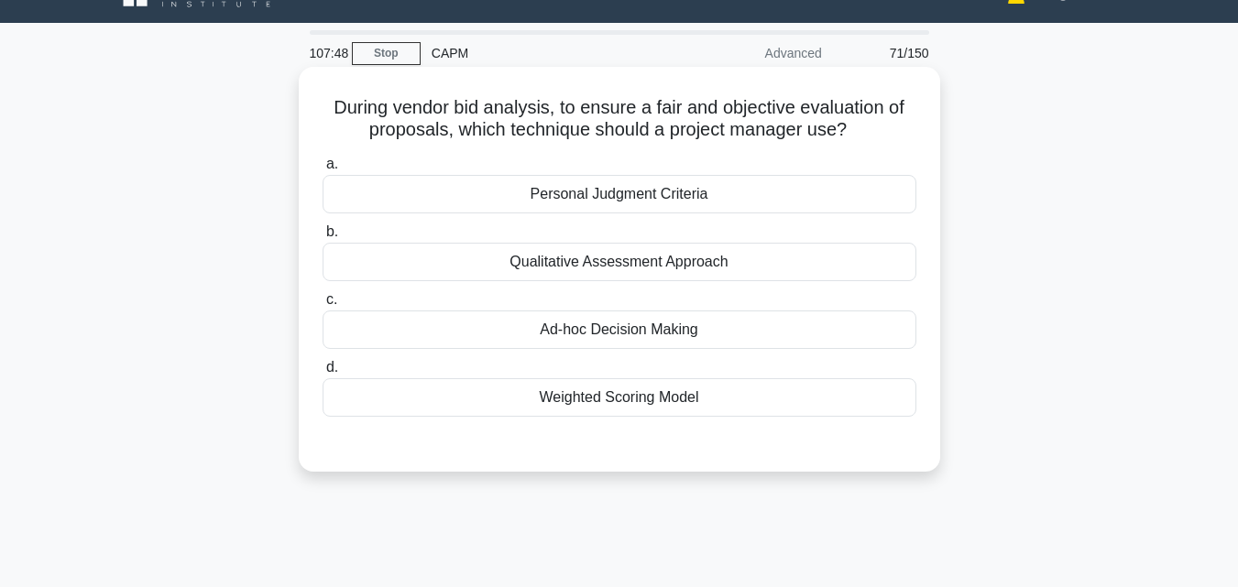
click at [623, 269] on div "Qualitative Assessment Approach" at bounding box center [619, 262] width 594 height 38
click at [322, 238] on input "b. Qualitative Assessment Approach" at bounding box center [322, 232] width 0 height 12
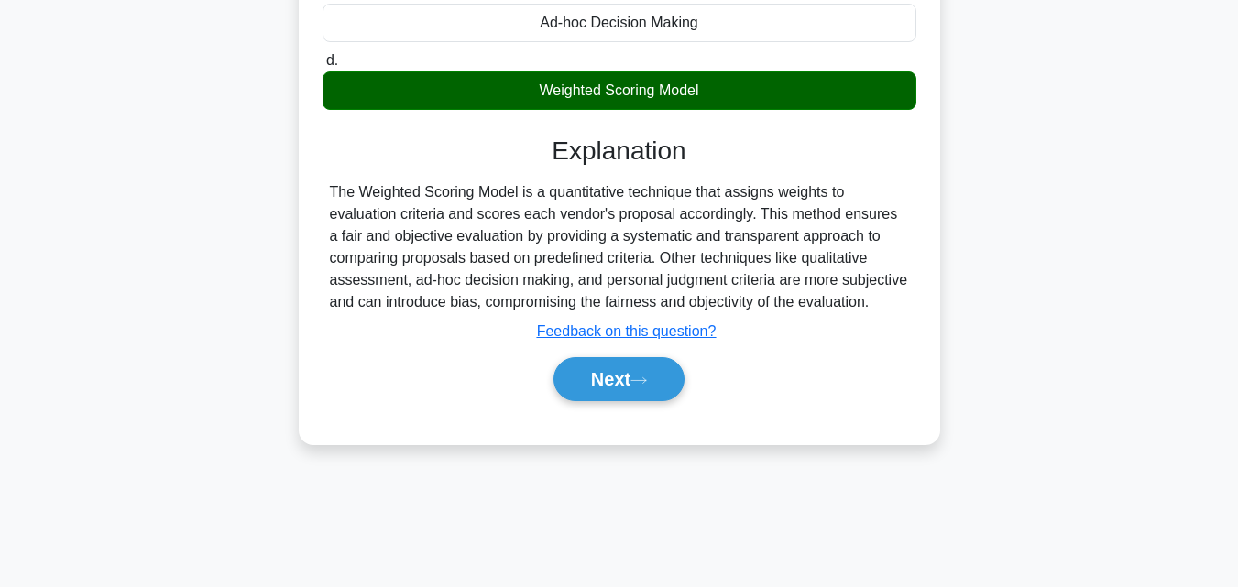
scroll to position [402, 0]
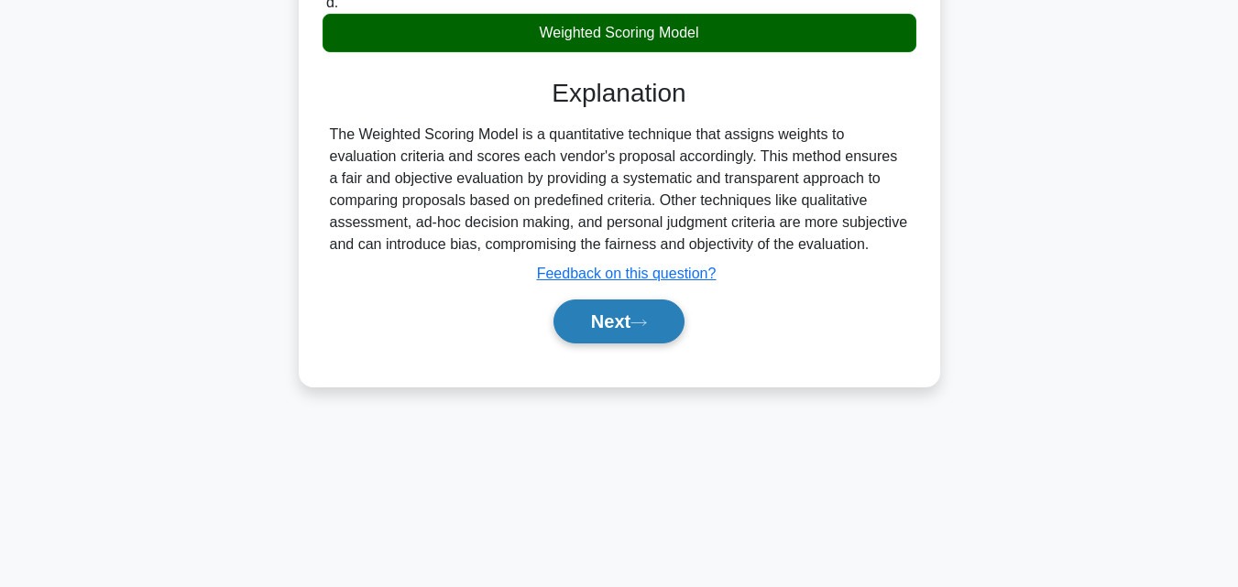
click at [574, 325] on button "Next" at bounding box center [618, 322] width 131 height 44
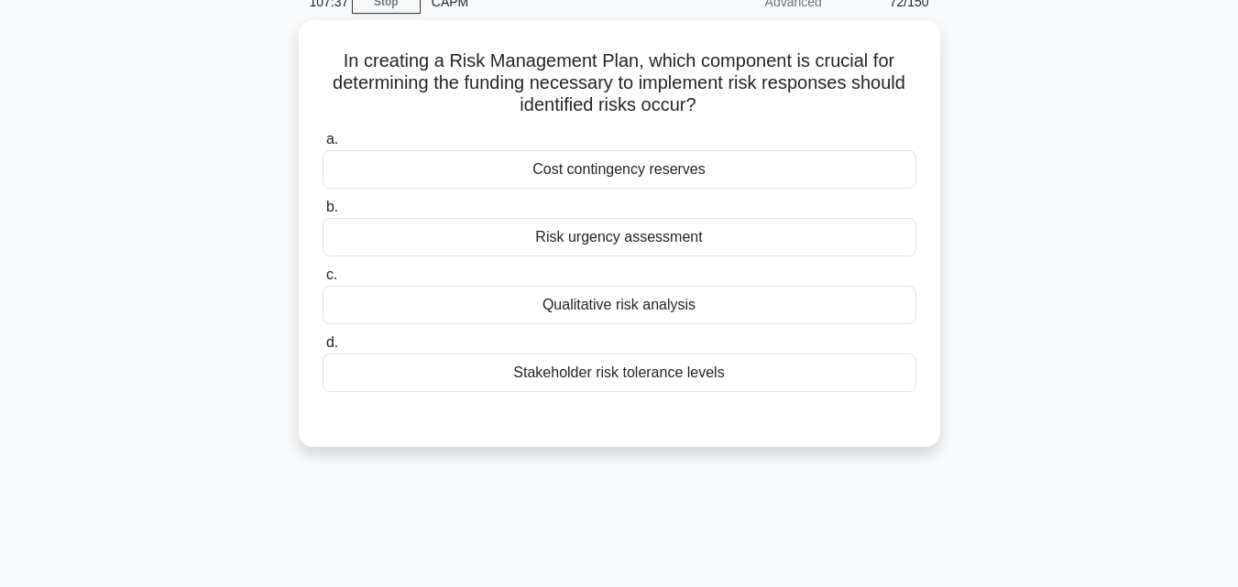
scroll to position [36, 0]
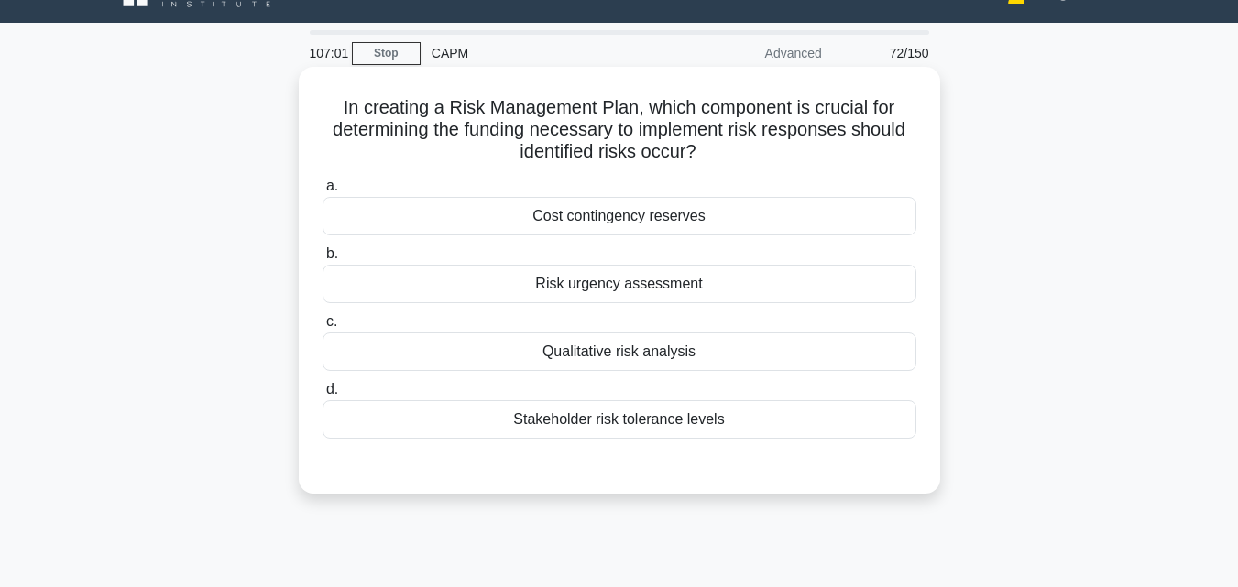
click at [662, 223] on div "Cost contingency reserves" at bounding box center [619, 216] width 594 height 38
click at [322, 192] on input "a. Cost contingency reserves" at bounding box center [322, 186] width 0 height 12
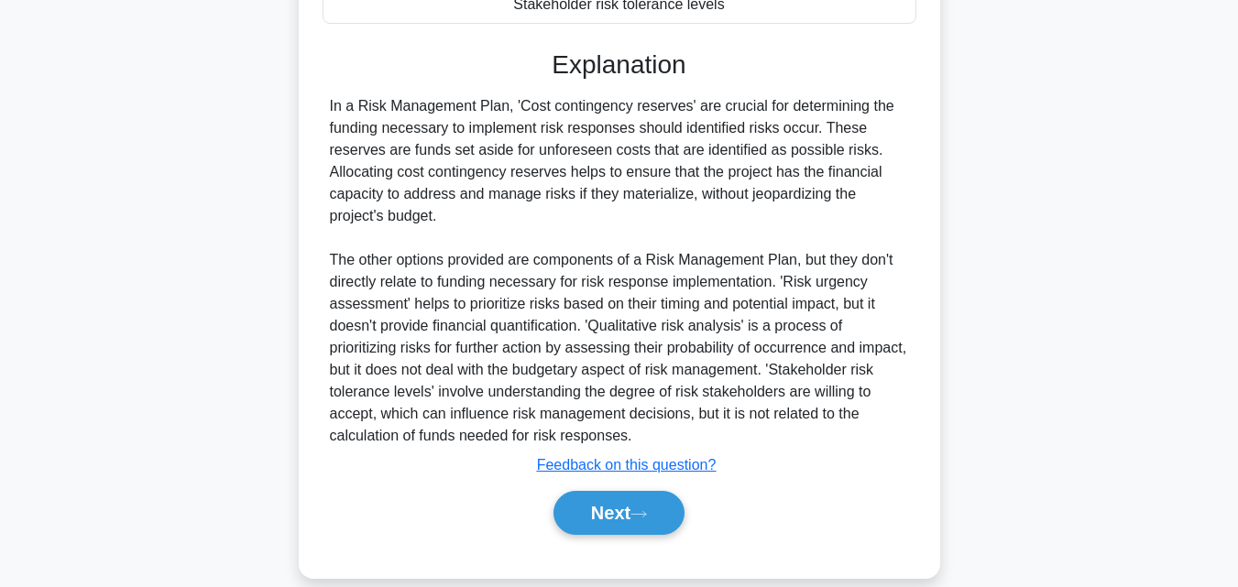
scroll to position [477, 0]
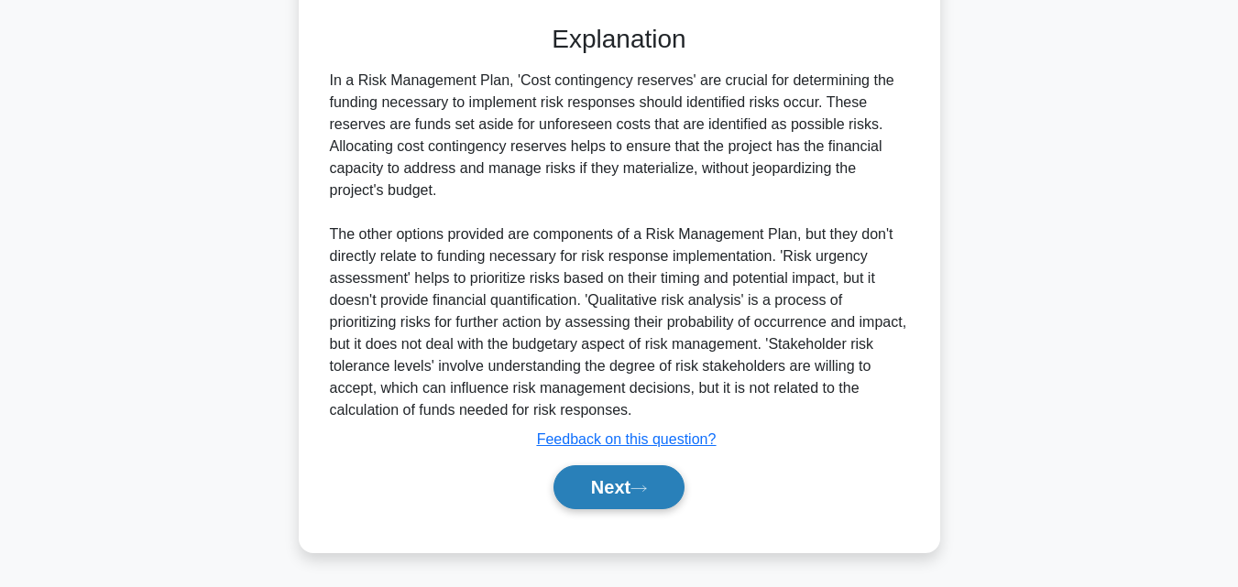
click at [600, 474] on button "Next" at bounding box center [618, 487] width 131 height 44
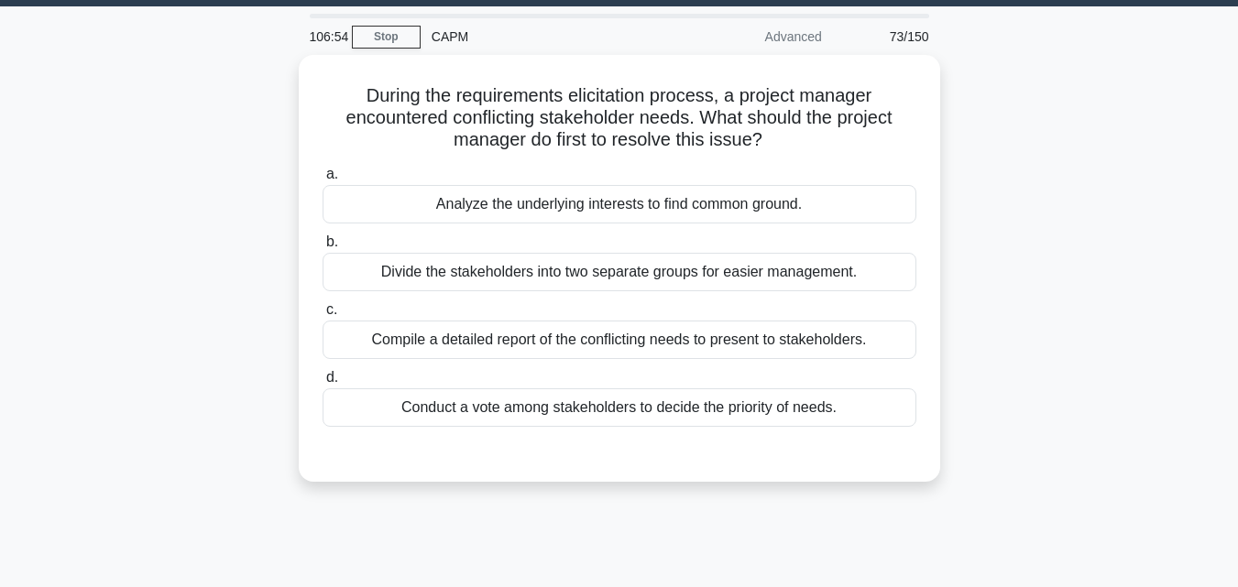
scroll to position [36, 0]
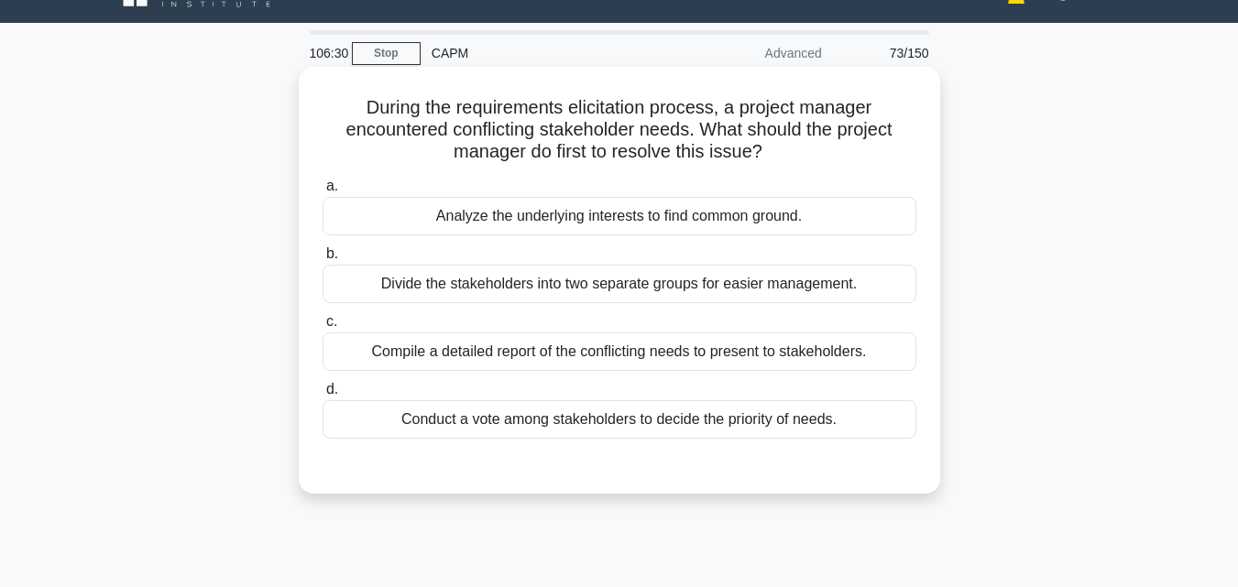
click at [598, 218] on div "Analyze the underlying interests to find common ground." at bounding box center [619, 216] width 594 height 38
click at [322, 192] on input "a. Analyze the underlying interests to find common ground." at bounding box center [322, 186] width 0 height 12
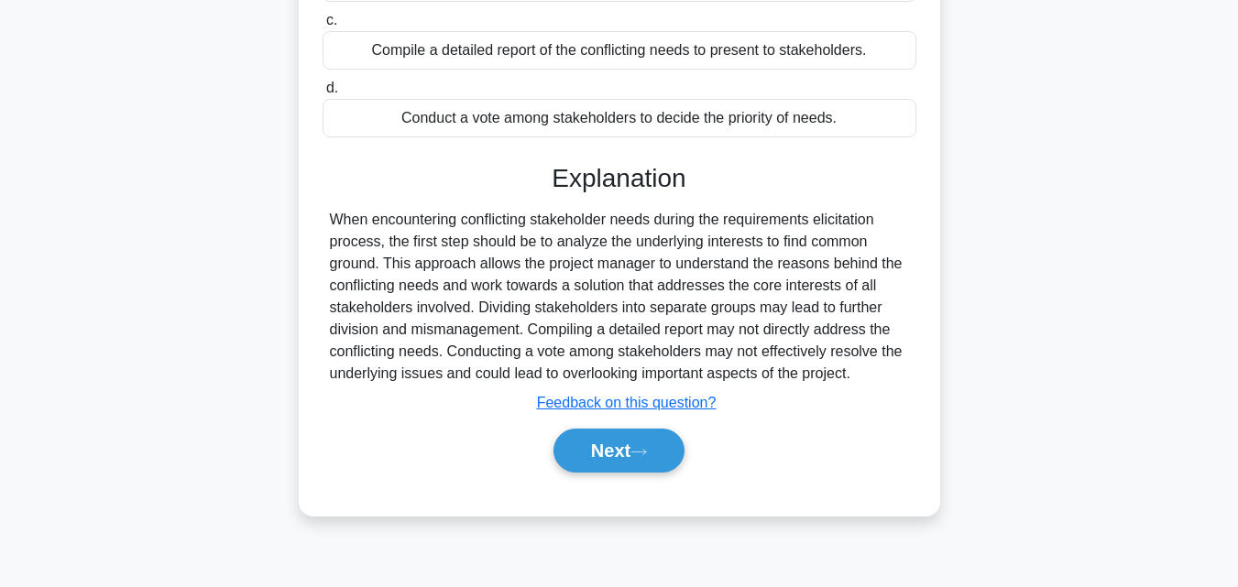
scroll to position [402, 0]
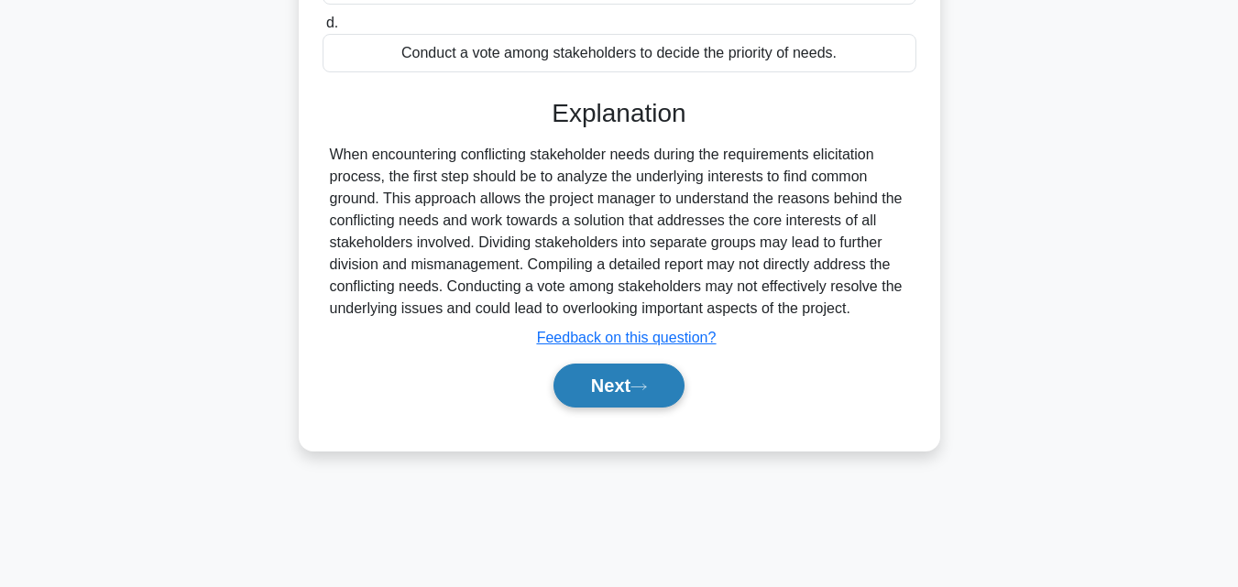
click at [646, 392] on icon at bounding box center [638, 387] width 16 height 10
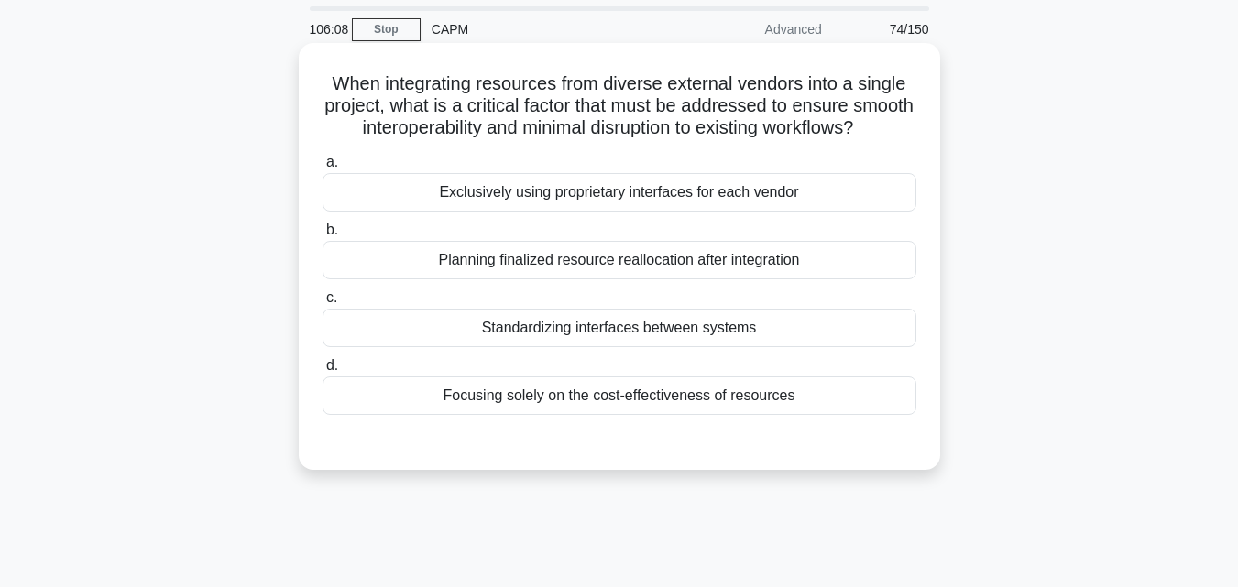
scroll to position [92, 0]
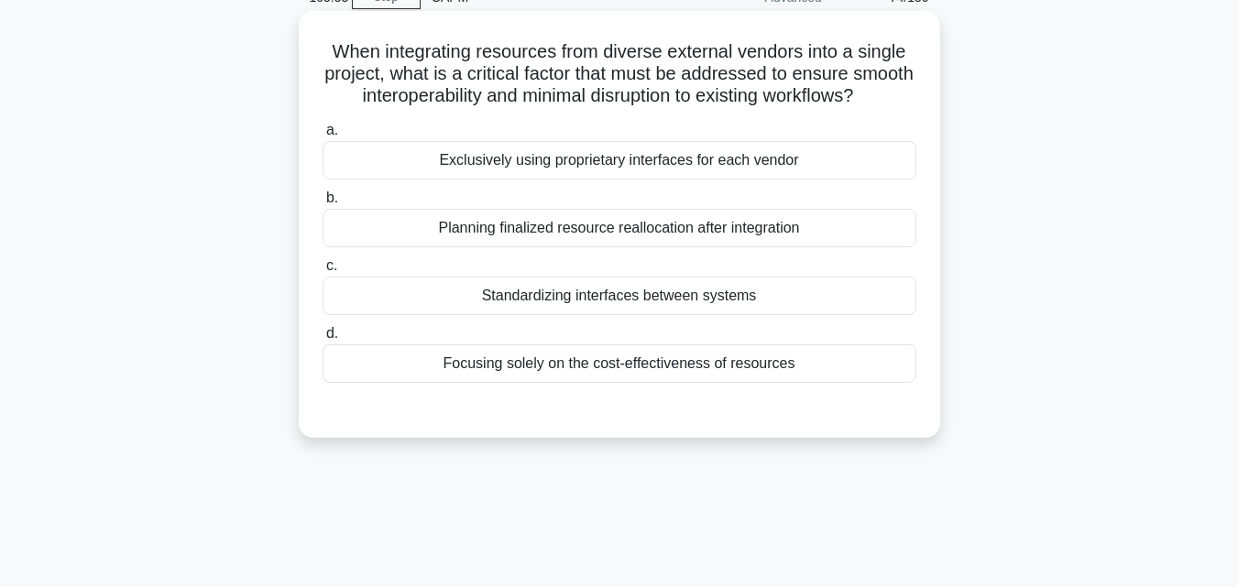
click at [695, 315] on div "Standardizing interfaces between systems" at bounding box center [619, 296] width 594 height 38
click at [322, 272] on input "c. Standardizing interfaces between systems" at bounding box center [322, 266] width 0 height 12
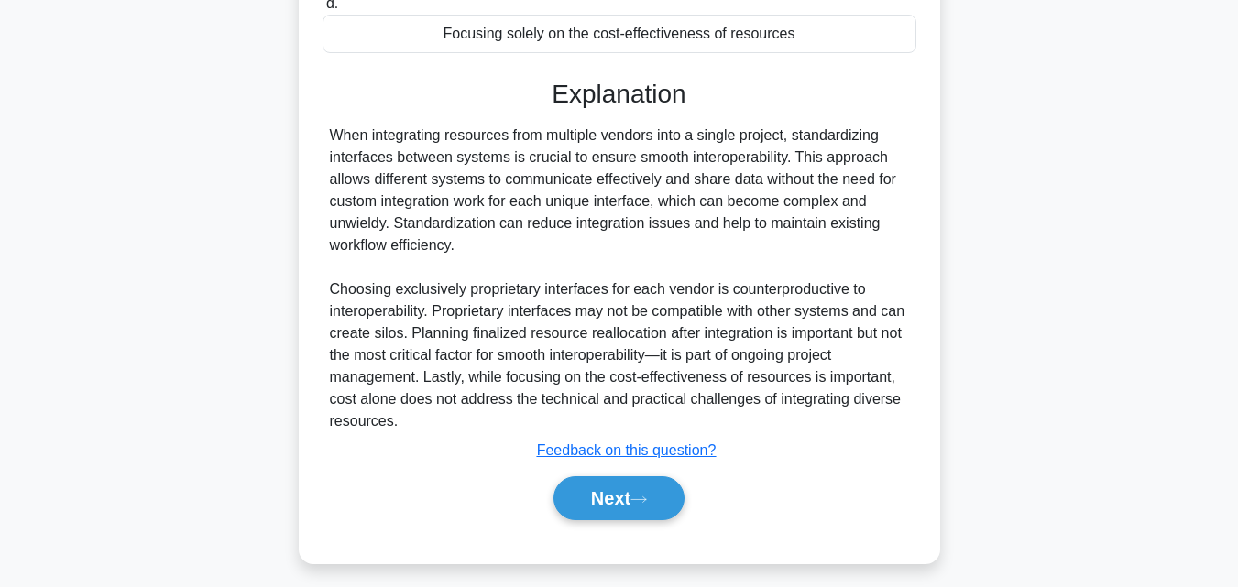
scroll to position [455, 0]
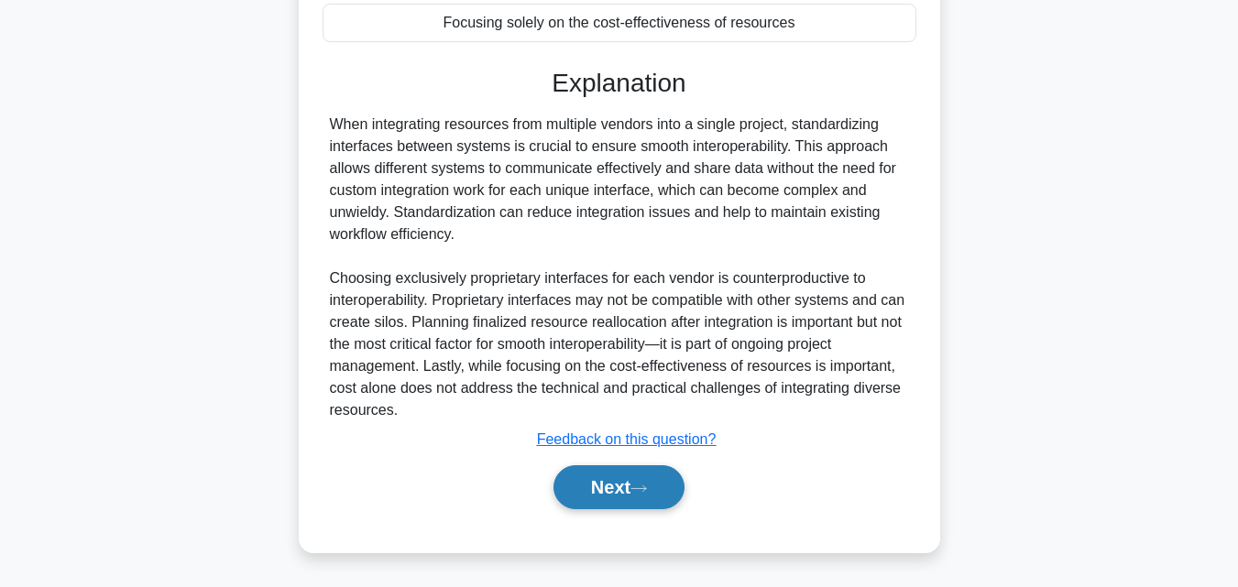
click at [637, 480] on button "Next" at bounding box center [618, 487] width 131 height 44
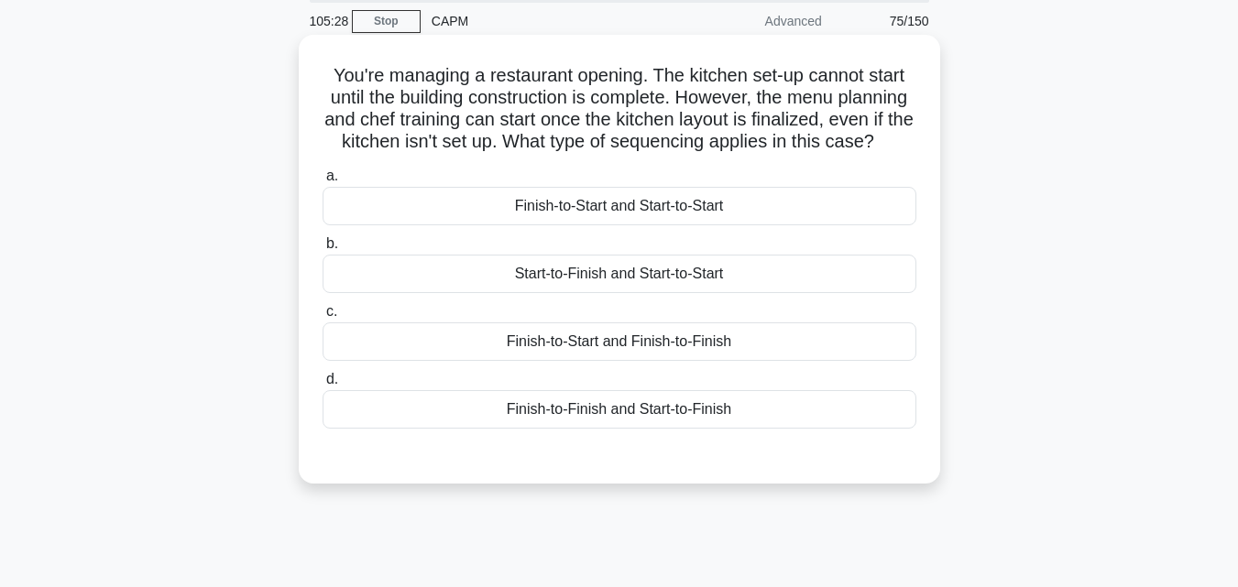
scroll to position [36, 0]
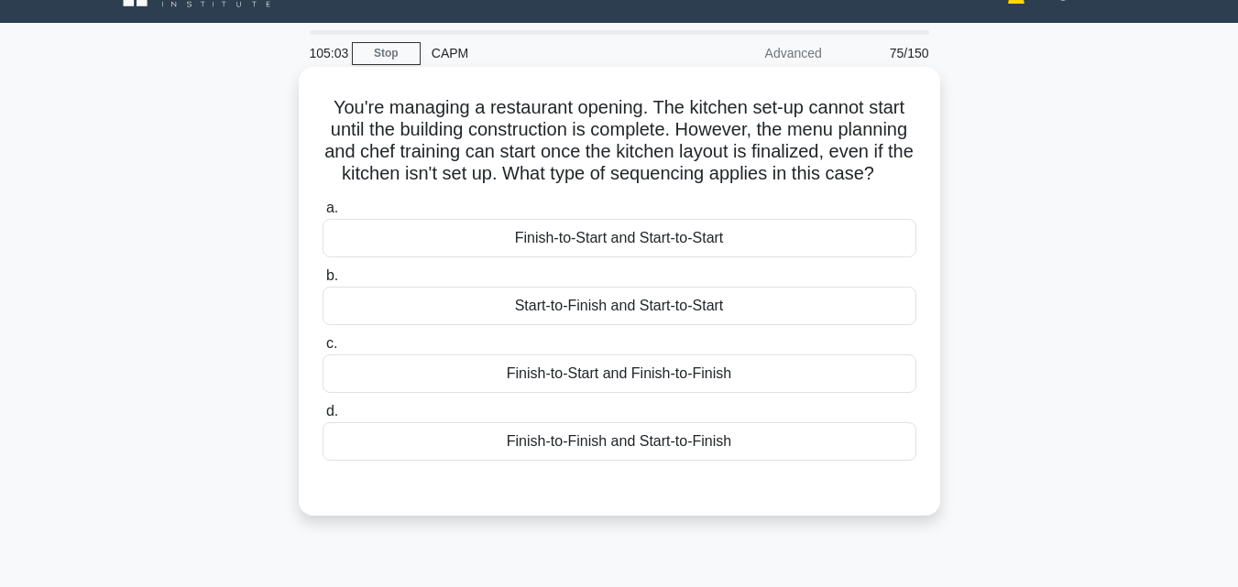
click at [675, 325] on div "Start-to-Finish and Start-to-Start" at bounding box center [619, 306] width 594 height 38
click at [322, 282] on input "b. Start-to-Finish and Start-to-Start" at bounding box center [322, 276] width 0 height 12
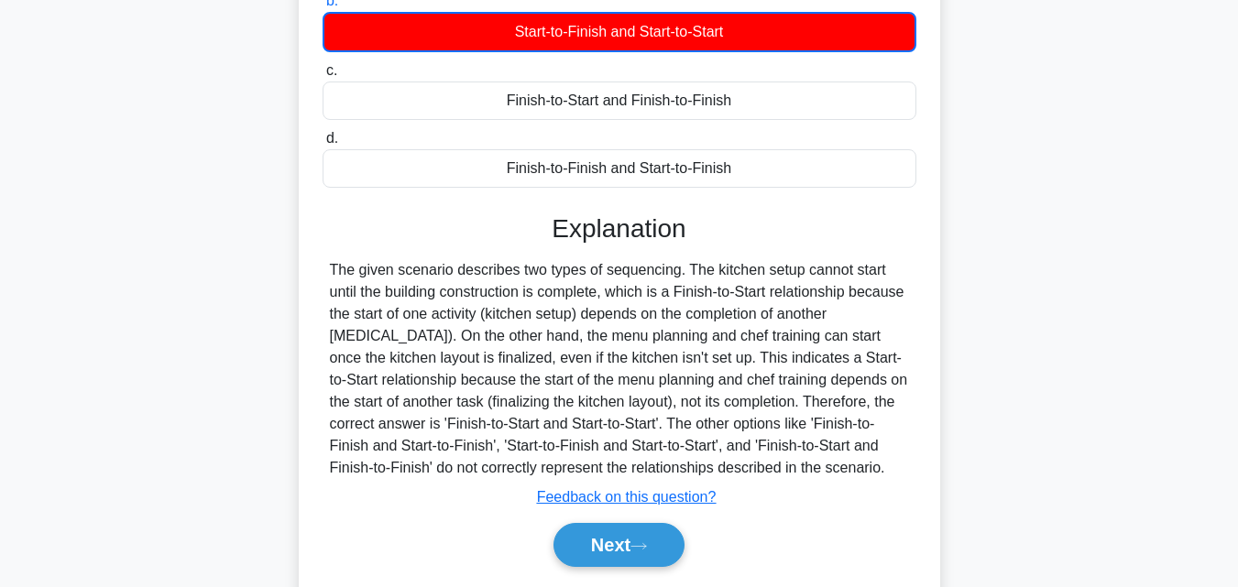
scroll to position [402, 0]
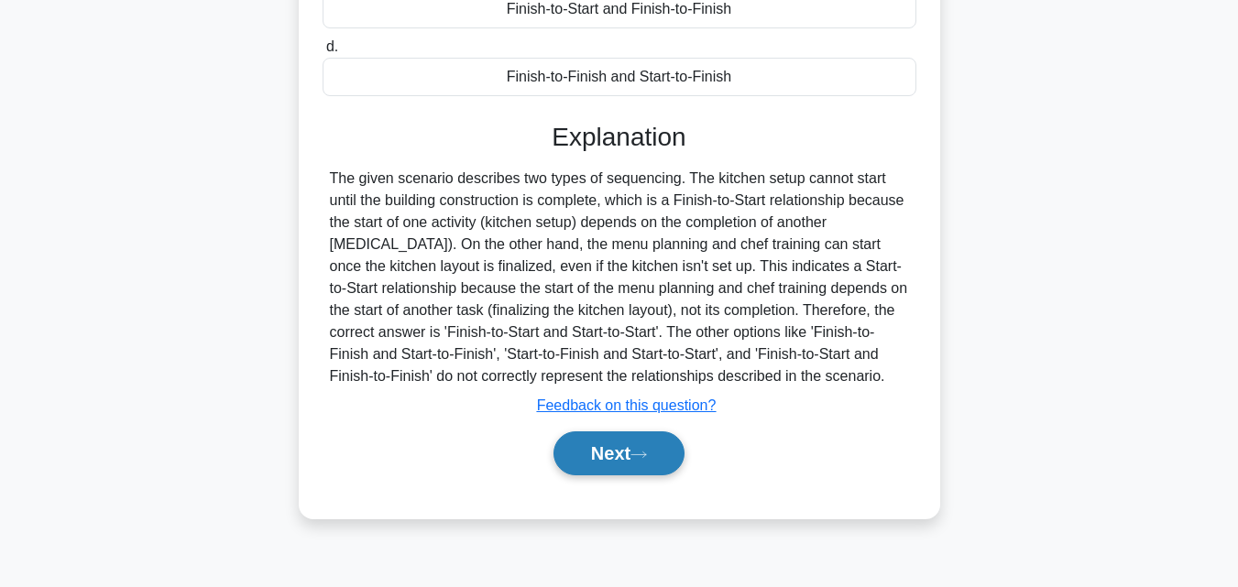
click at [616, 469] on button "Next" at bounding box center [618, 453] width 131 height 44
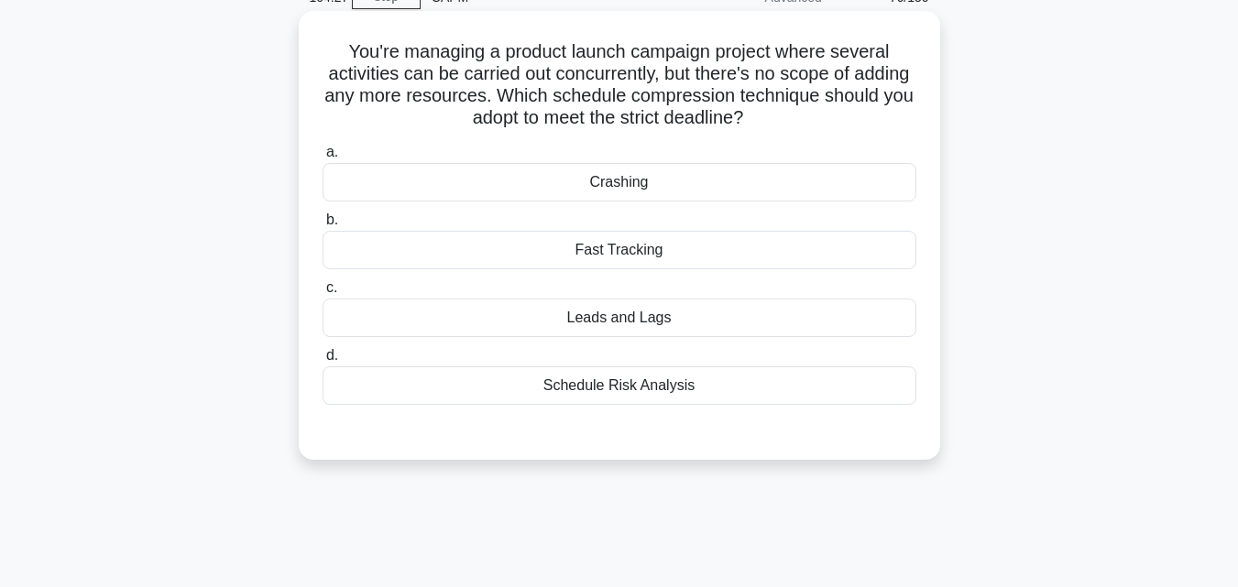
scroll to position [0, 0]
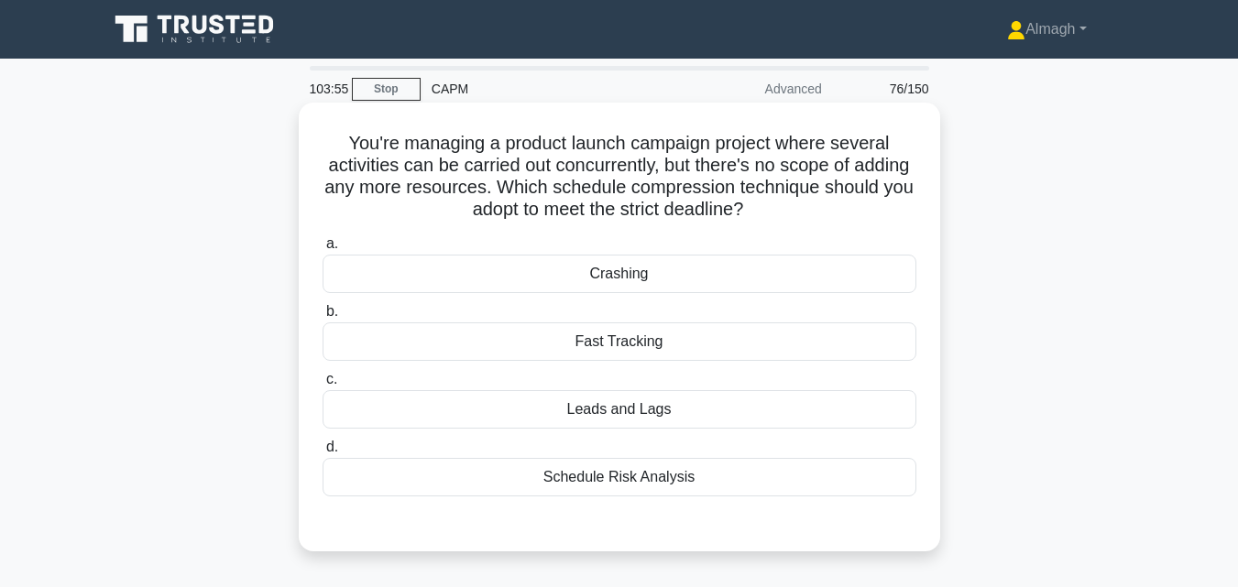
click at [669, 352] on div "Fast Tracking" at bounding box center [619, 341] width 594 height 38
click at [322, 318] on input "b. Fast Tracking" at bounding box center [322, 312] width 0 height 12
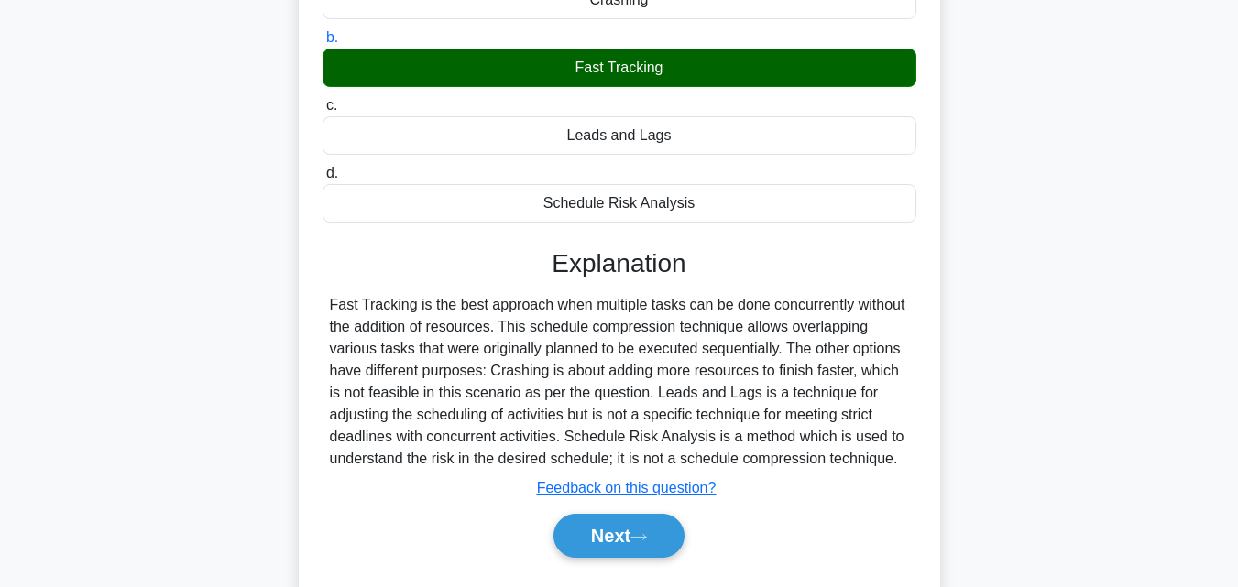
scroll to position [275, 0]
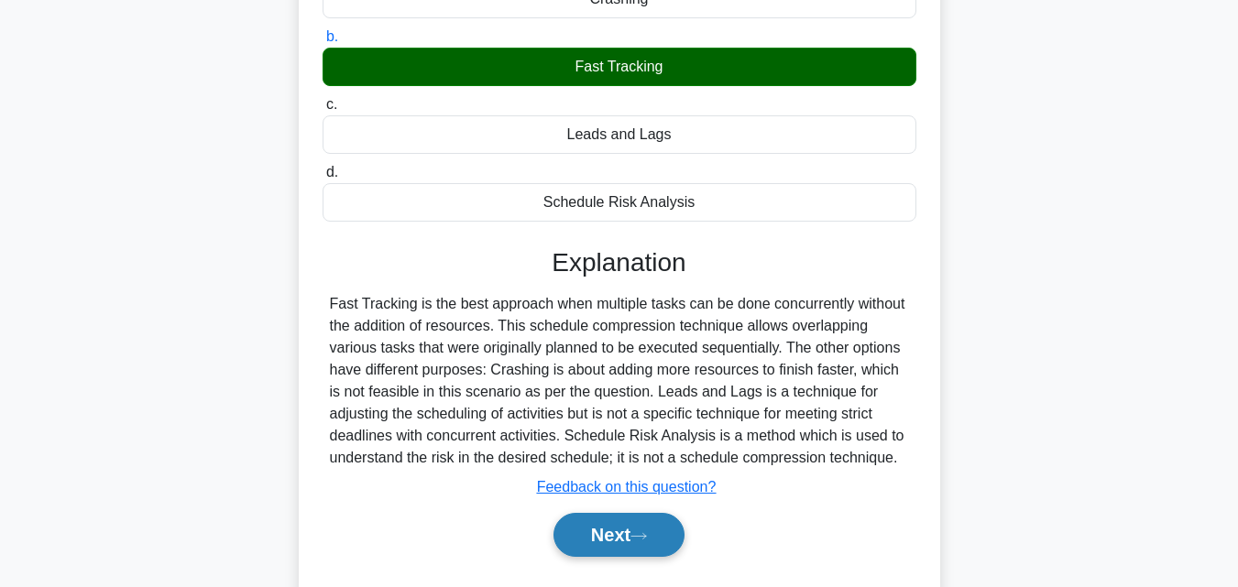
click at [641, 538] on icon at bounding box center [638, 535] width 15 height 5
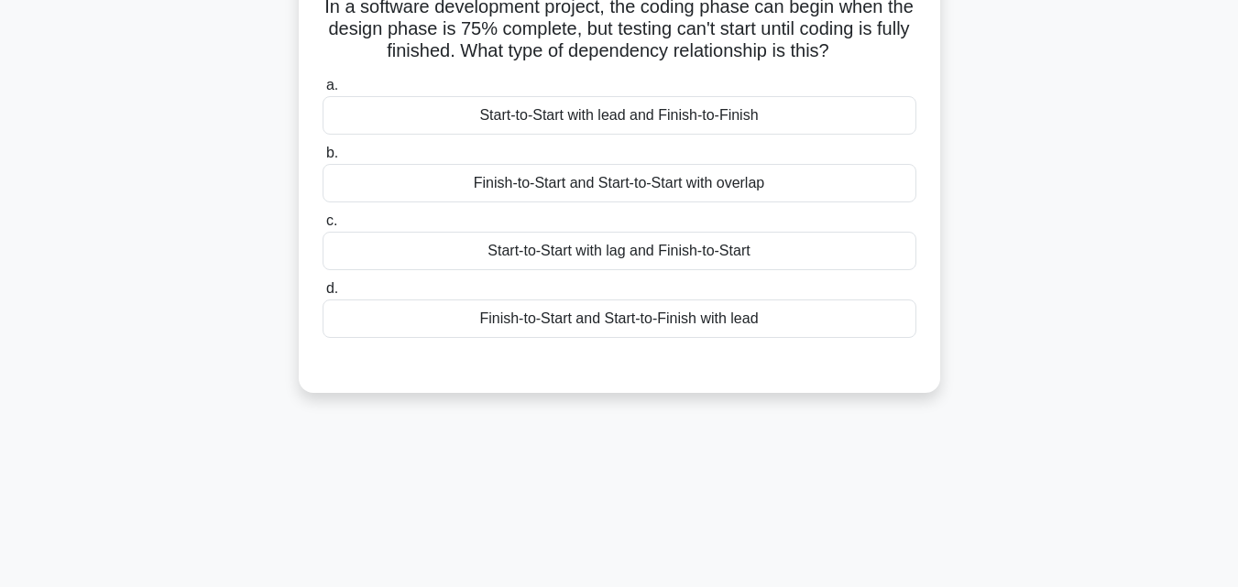
scroll to position [0, 0]
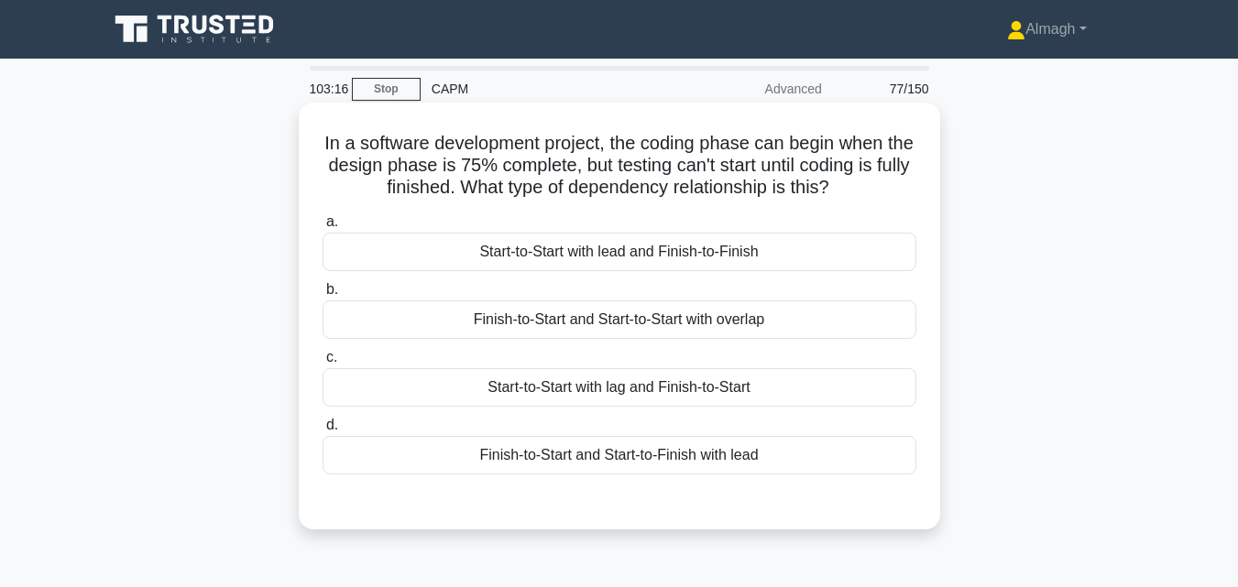
click at [662, 331] on div "Finish-to-Start and Start-to-Start with overlap" at bounding box center [619, 319] width 594 height 38
click at [322, 296] on input "b. Finish-to-Start and Start-to-Start with overlap" at bounding box center [322, 290] width 0 height 12
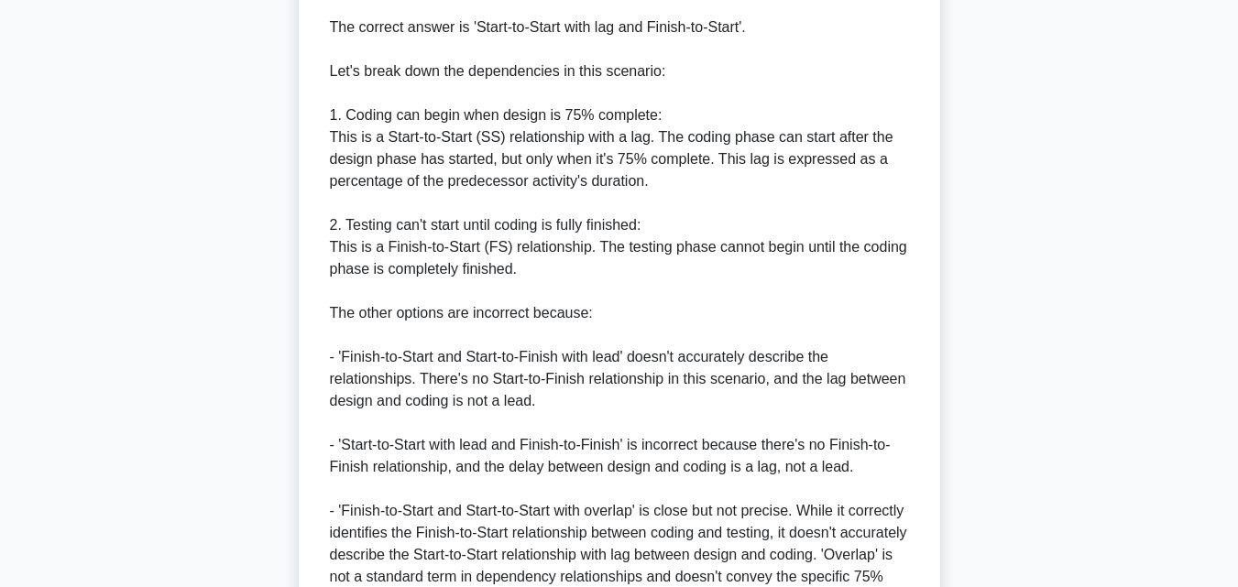
scroll to position [721, 0]
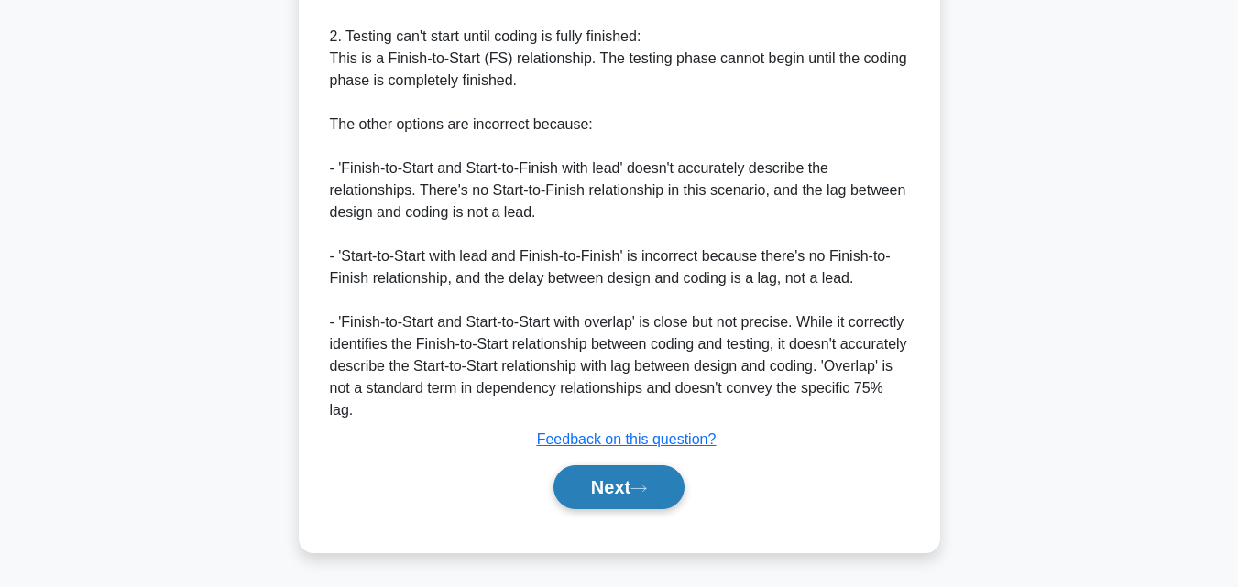
click at [602, 488] on button "Next" at bounding box center [618, 487] width 131 height 44
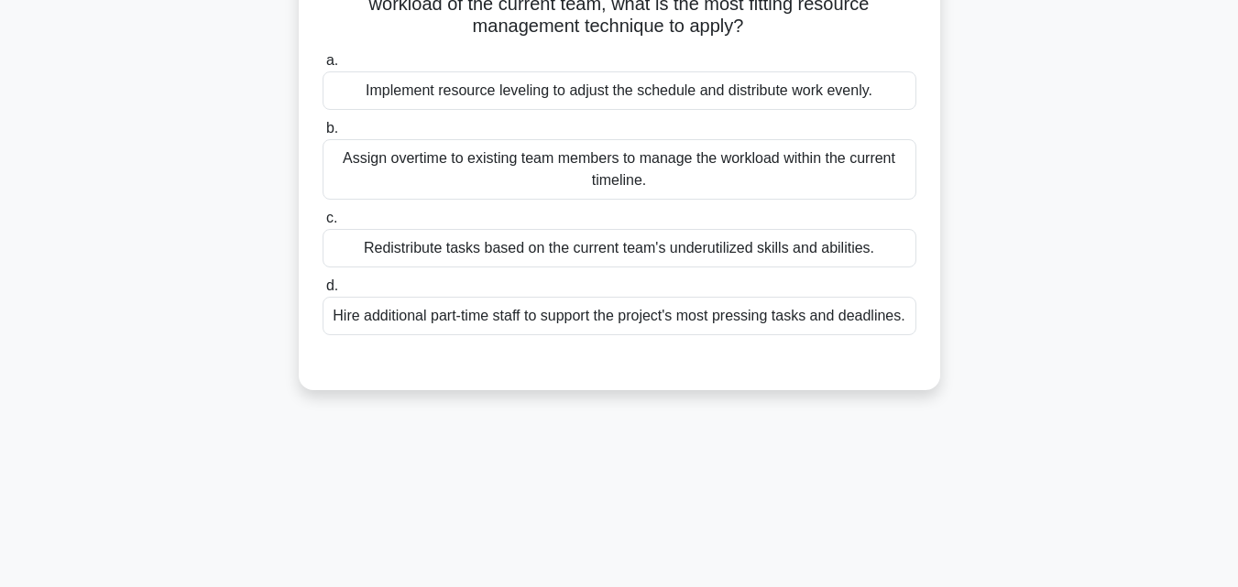
scroll to position [92, 0]
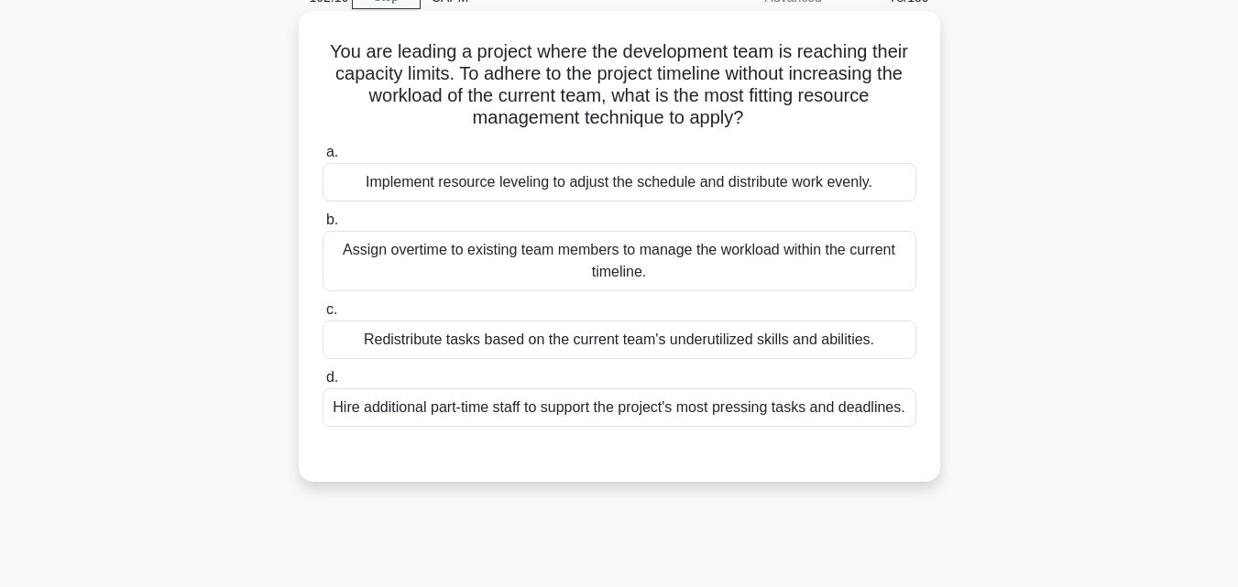
click at [442, 181] on div "Implement resource leveling to adjust the schedule and distribute work evenly." at bounding box center [619, 182] width 594 height 38
click at [322, 158] on input "a. Implement resource leveling to adjust the schedule and distribute work evenl…" at bounding box center [322, 153] width 0 height 12
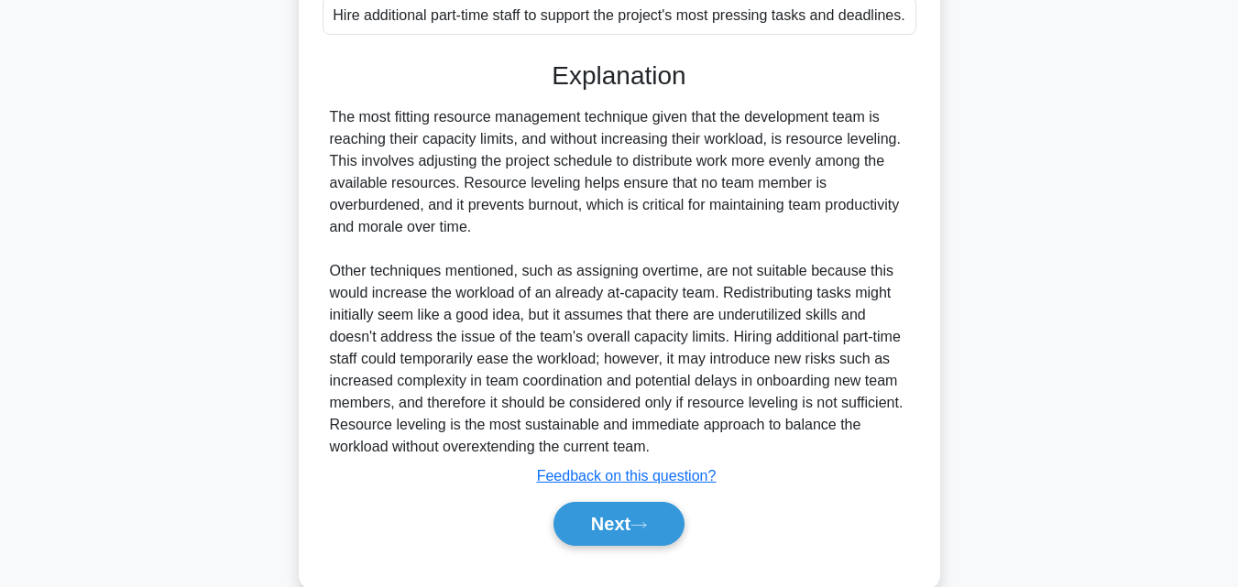
scroll to position [521, 0]
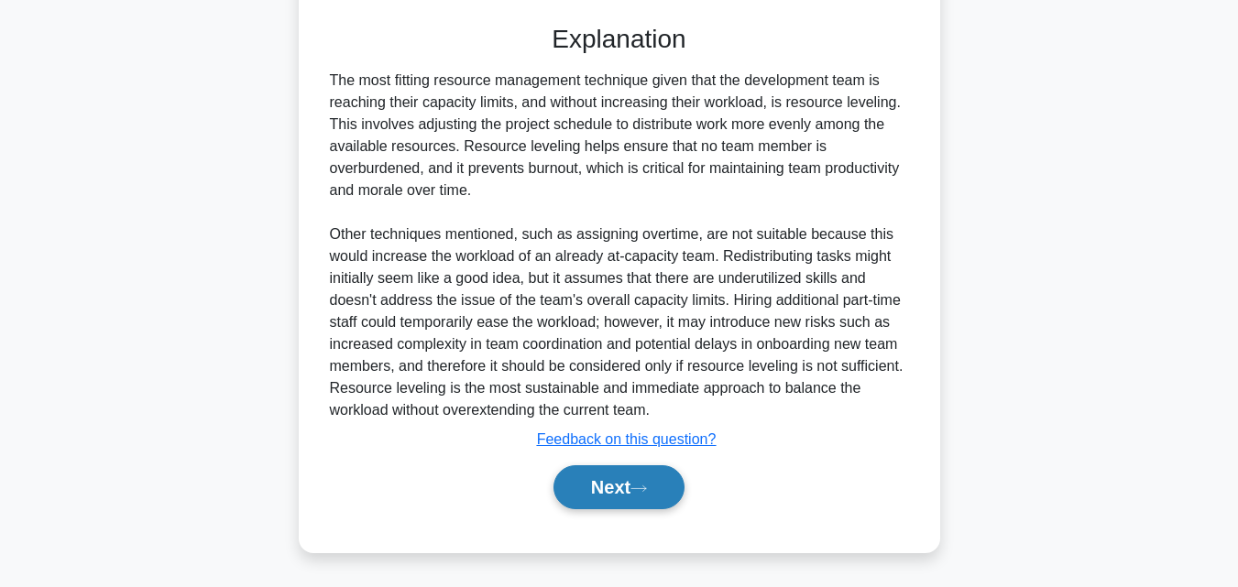
click at [645, 493] on icon at bounding box center [638, 489] width 16 height 10
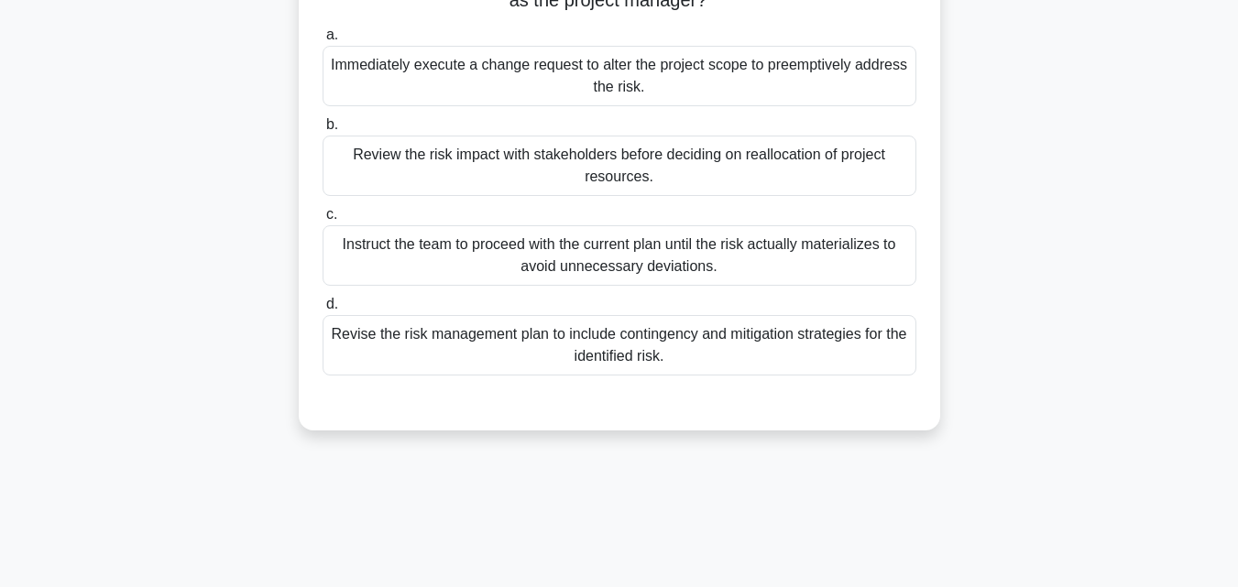
scroll to position [219, 0]
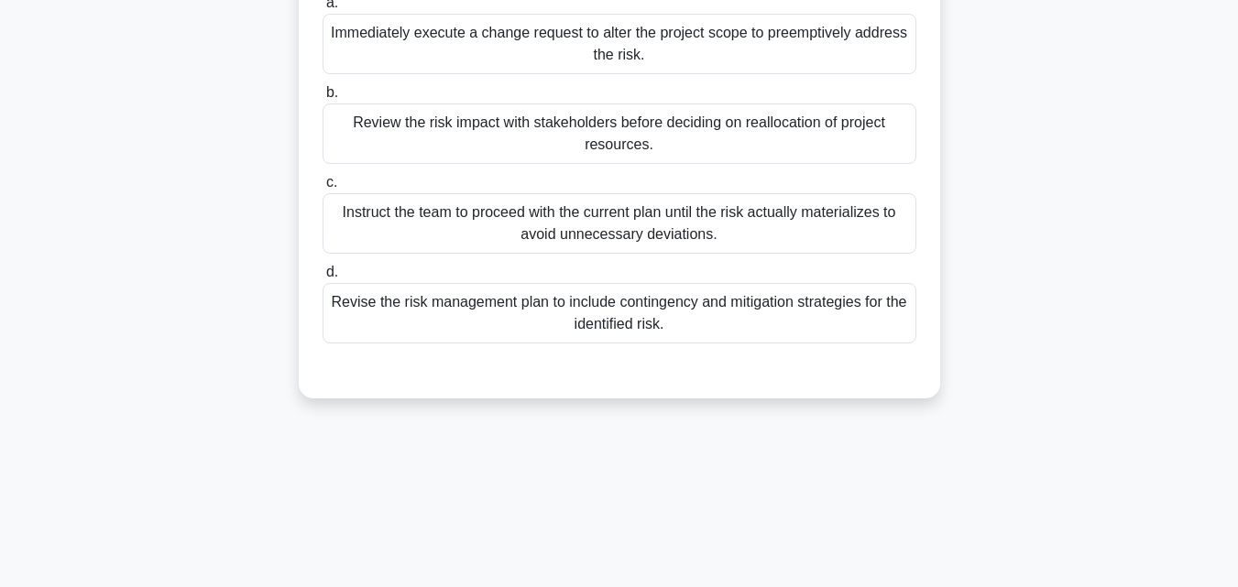
click at [445, 319] on div "Revise the risk management plan to include contingency and mitigation strategie…" at bounding box center [619, 313] width 594 height 60
click at [322, 278] on input "d. Revise the risk management plan to include contingency and mitigation strate…" at bounding box center [322, 273] width 0 height 12
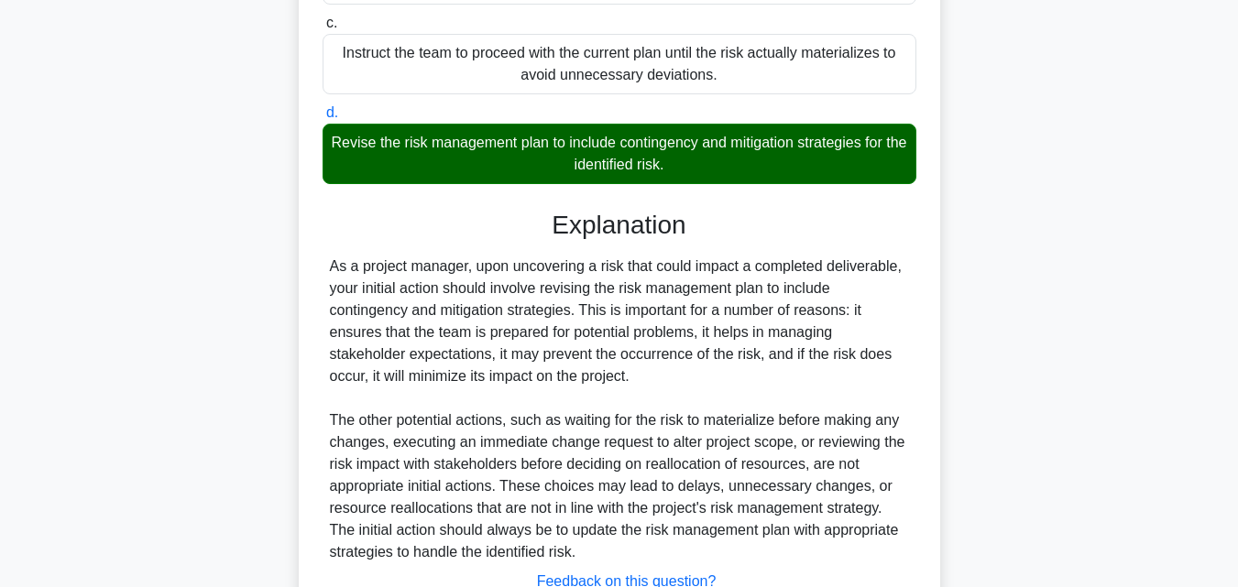
scroll to position [521, 0]
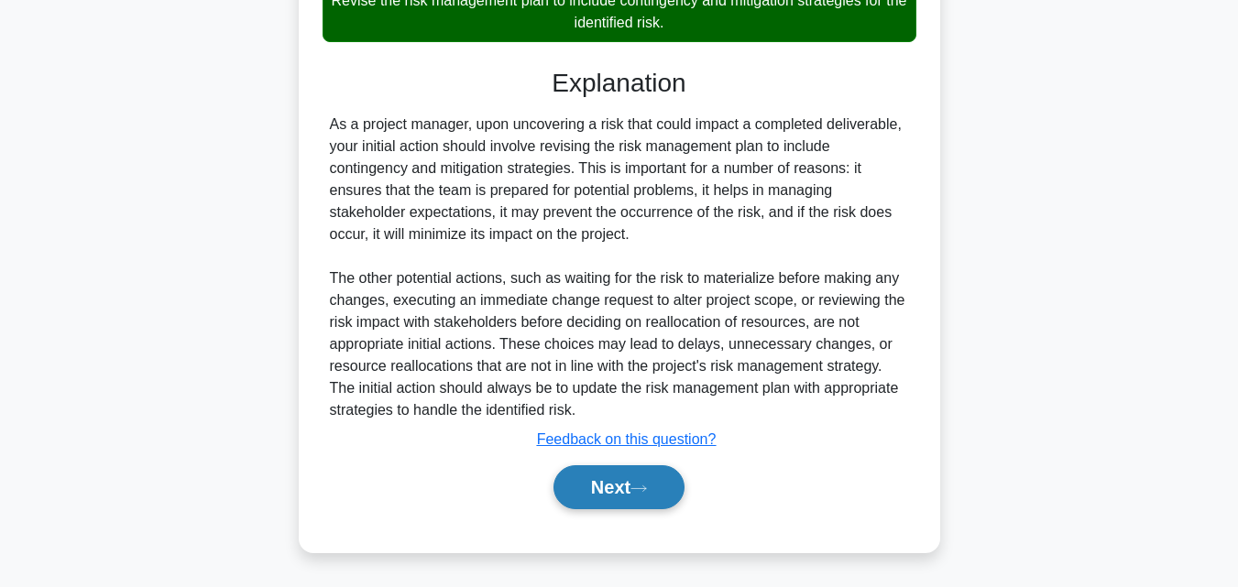
click at [605, 474] on button "Next" at bounding box center [618, 487] width 131 height 44
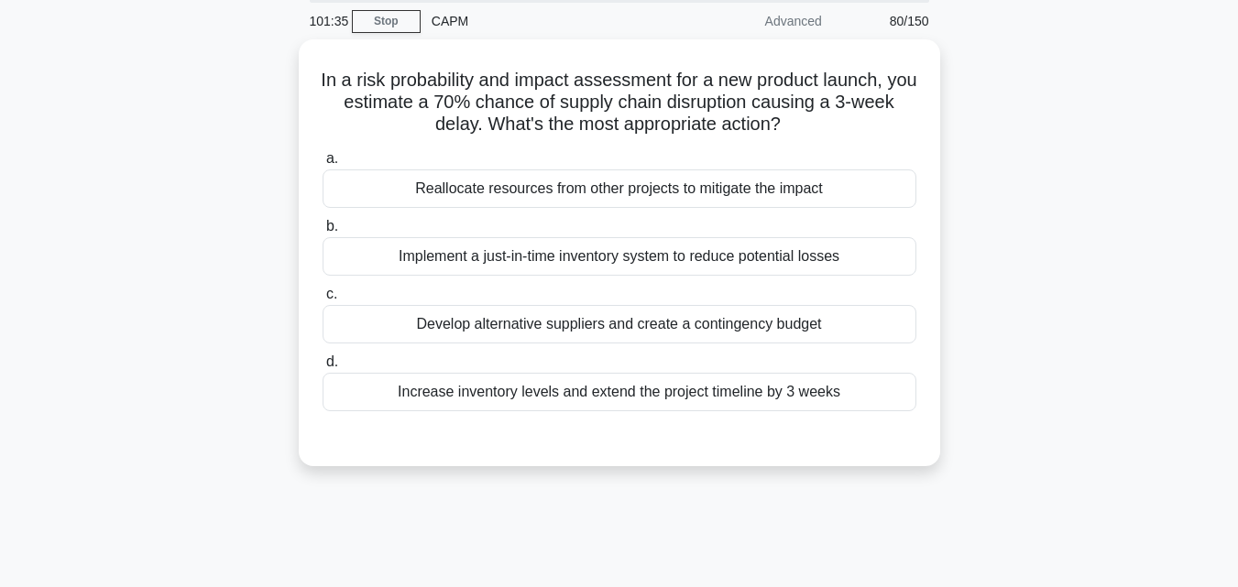
scroll to position [36, 0]
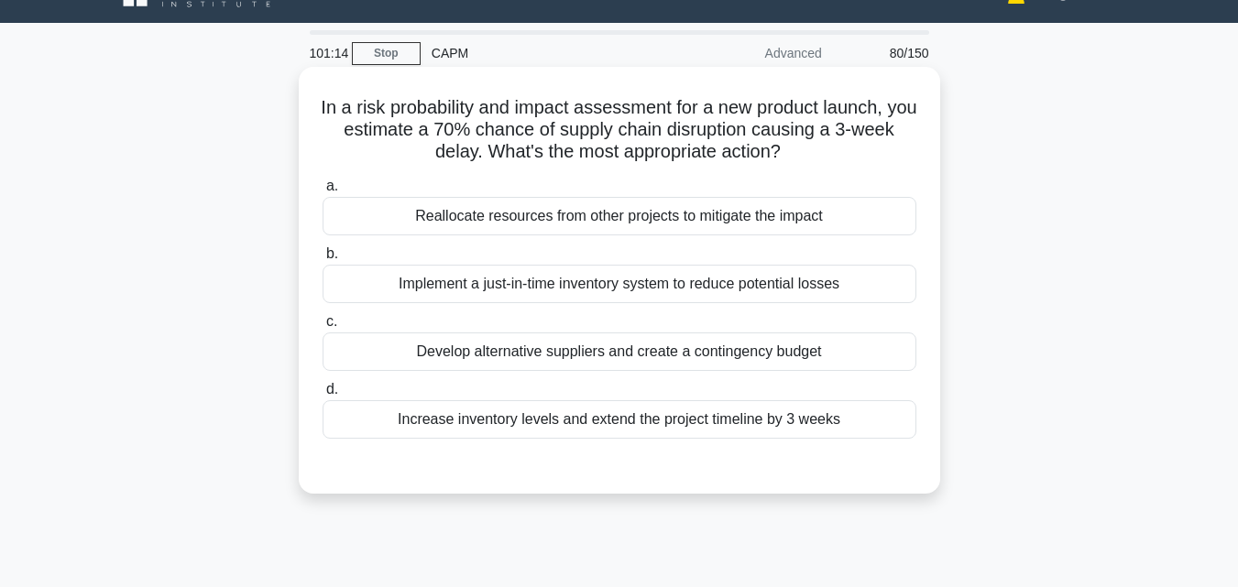
click at [749, 220] on div "Reallocate resources from other projects to mitigate the impact" at bounding box center [619, 216] width 594 height 38
click at [322, 192] on input "a. Reallocate resources from other projects to mitigate the impact" at bounding box center [322, 186] width 0 height 12
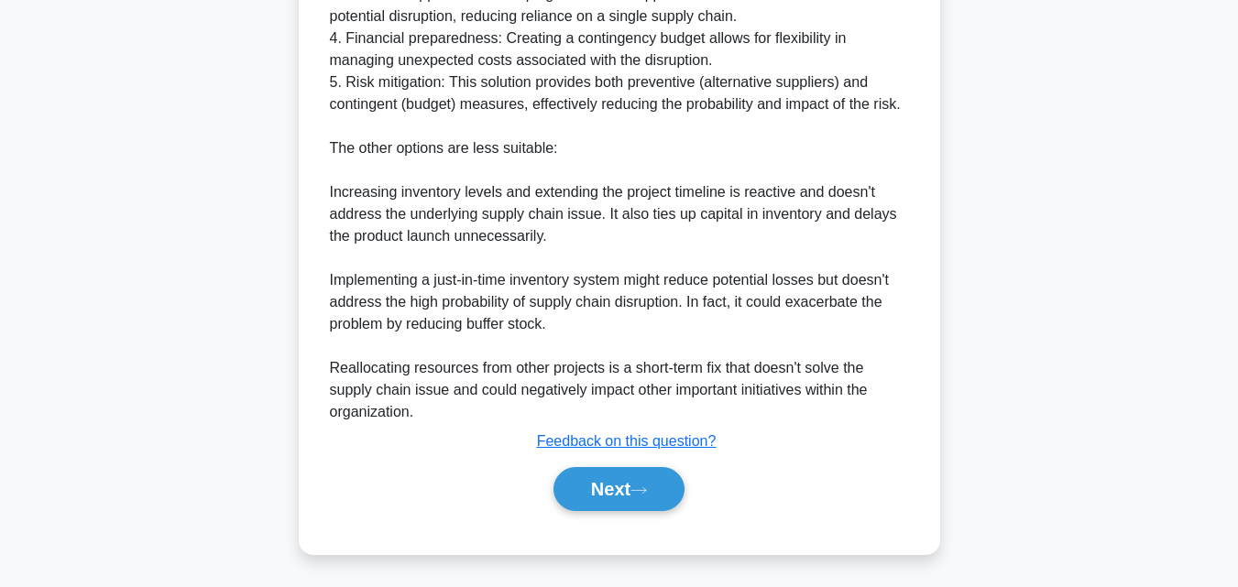
scroll to position [721, 0]
click at [595, 484] on button "Next" at bounding box center [618, 487] width 131 height 44
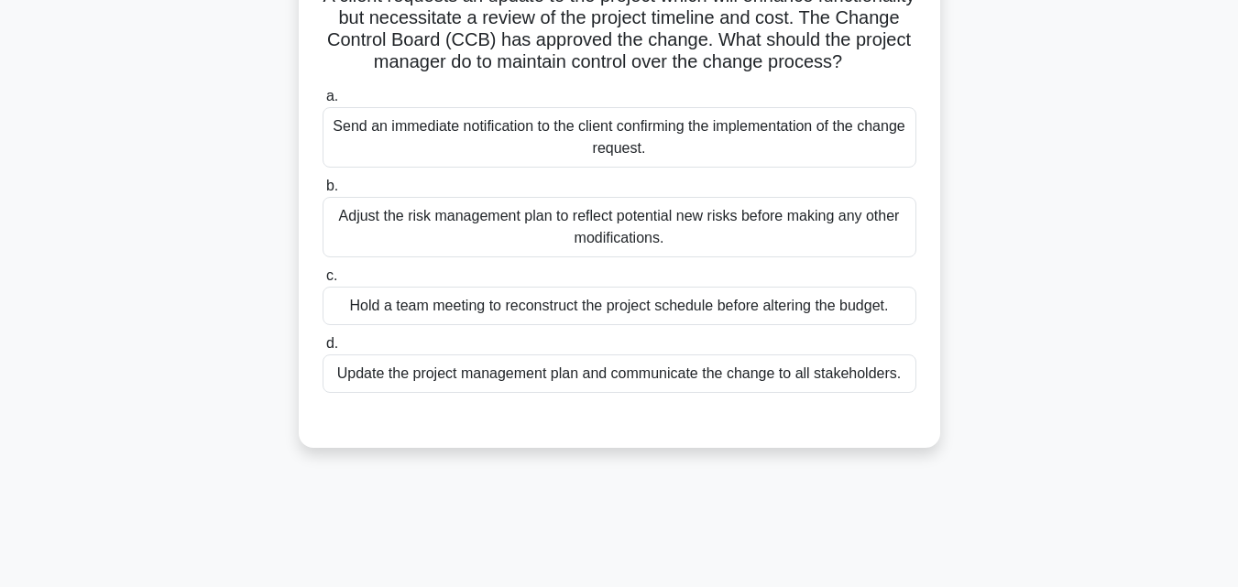
scroll to position [127, 0]
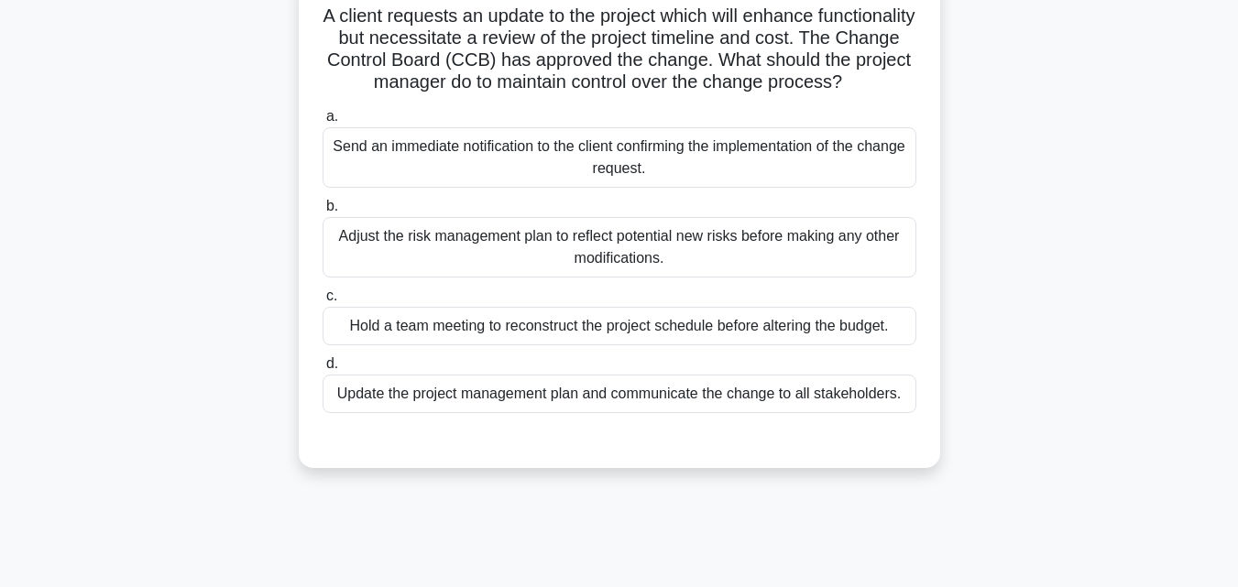
click at [726, 413] on div "Update the project management plan and communicate the change to all stakeholde…" at bounding box center [619, 394] width 594 height 38
click at [322, 370] on input "d. Update the project management plan and communicate the change to all stakeho…" at bounding box center [322, 364] width 0 height 12
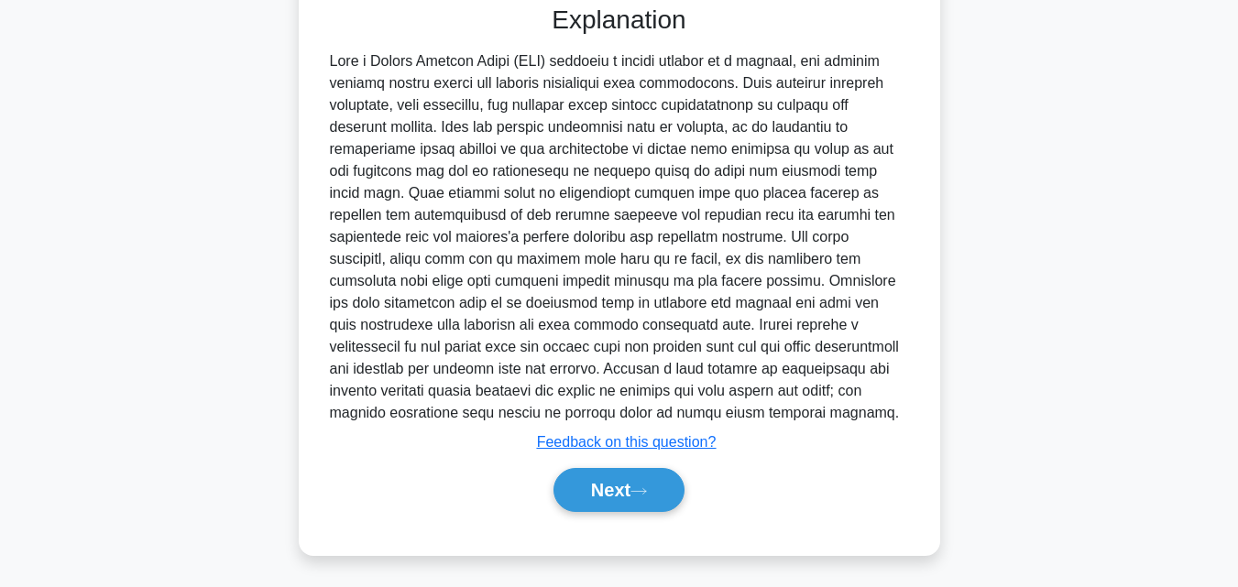
scroll to position [585, 0]
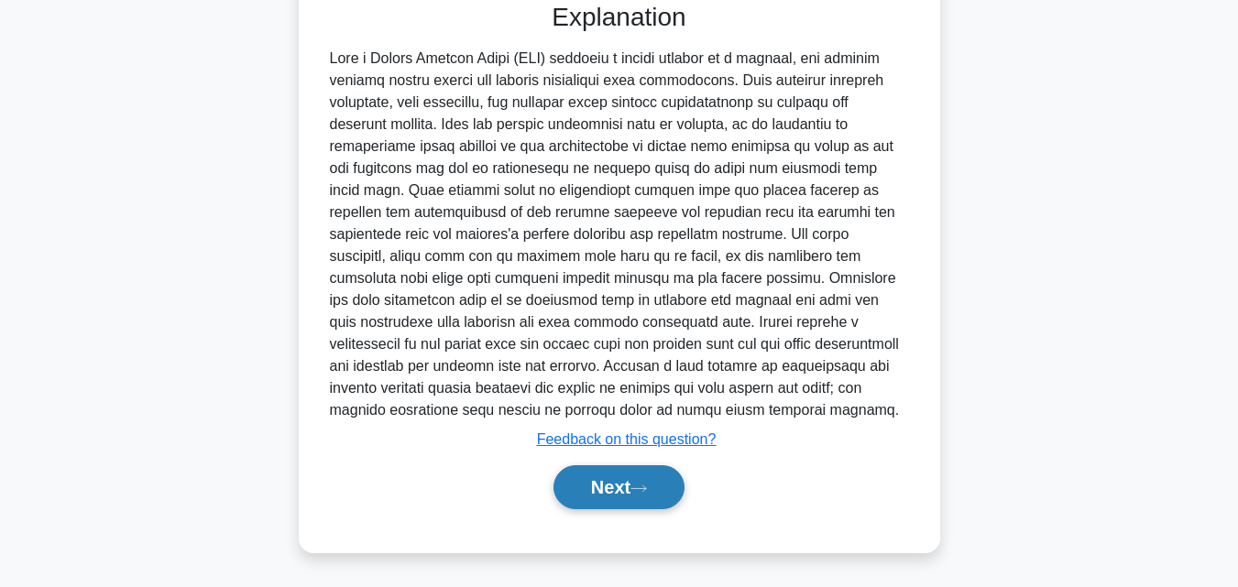
click at [606, 501] on button "Next" at bounding box center [618, 487] width 131 height 44
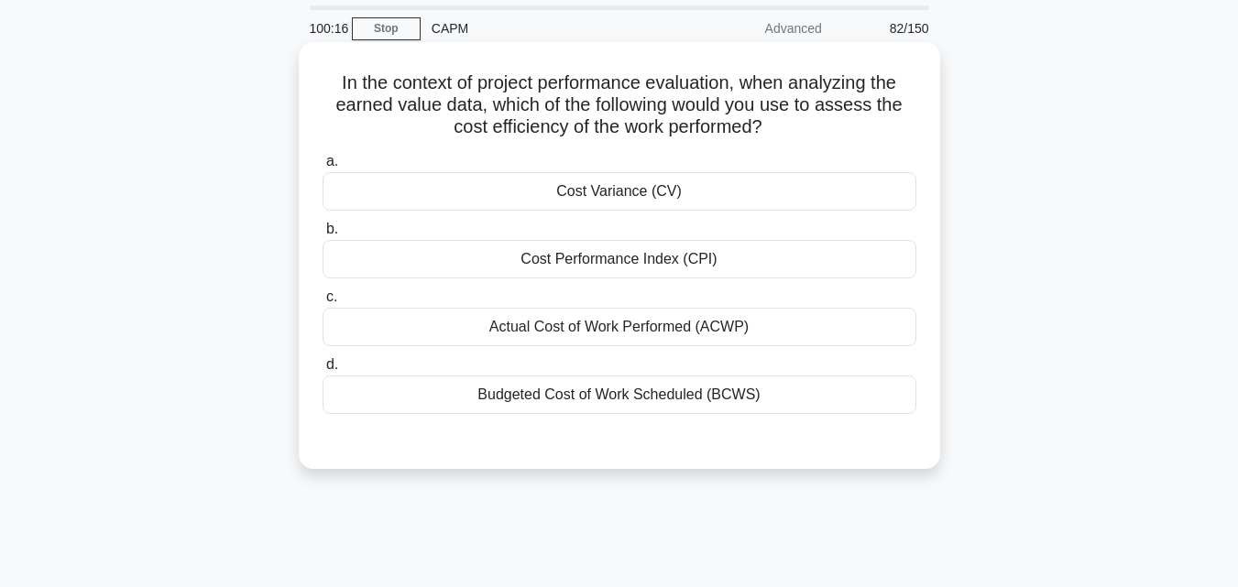
scroll to position [92, 0]
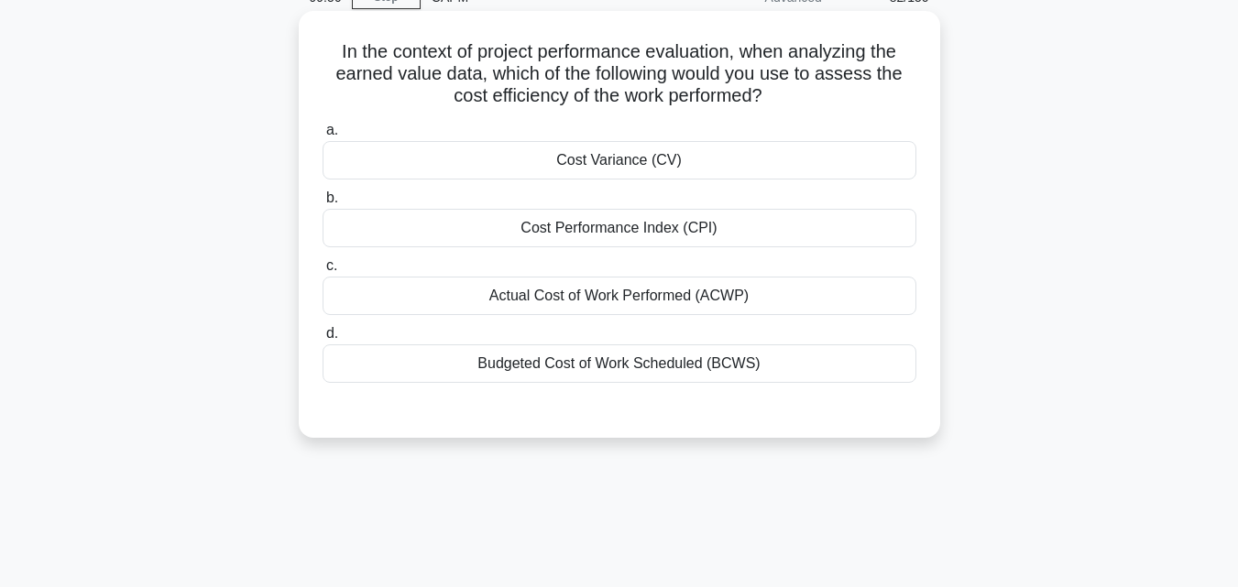
click at [610, 220] on div "Cost Performance Index (CPI)" at bounding box center [619, 228] width 594 height 38
click at [322, 204] on input "b. Cost Performance Index (CPI)" at bounding box center [322, 198] width 0 height 12
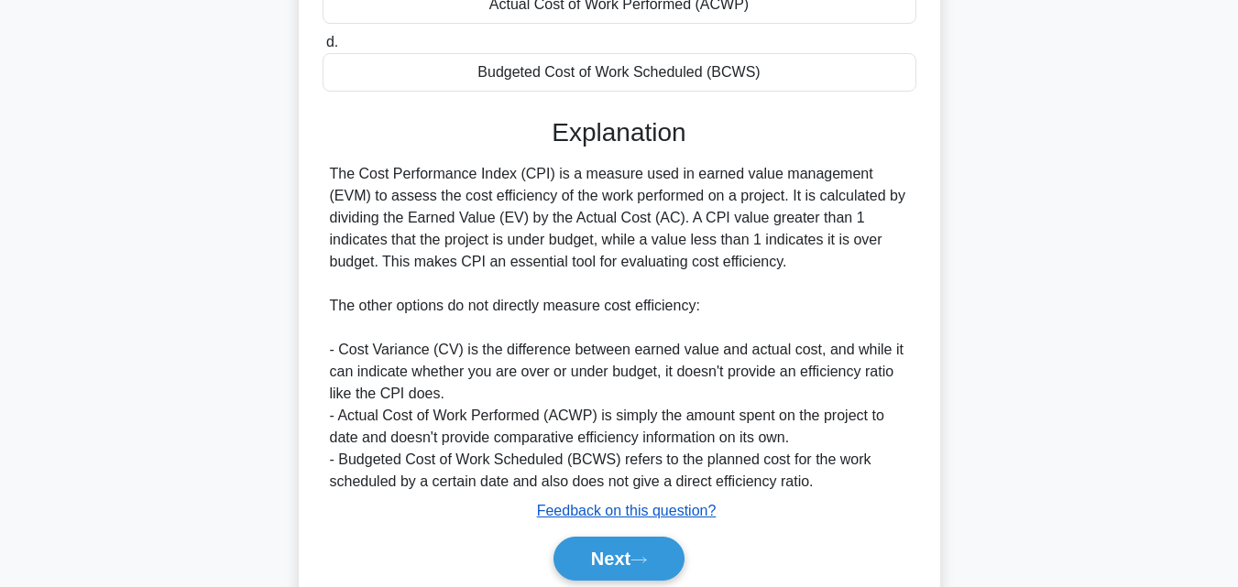
scroll to position [455, 0]
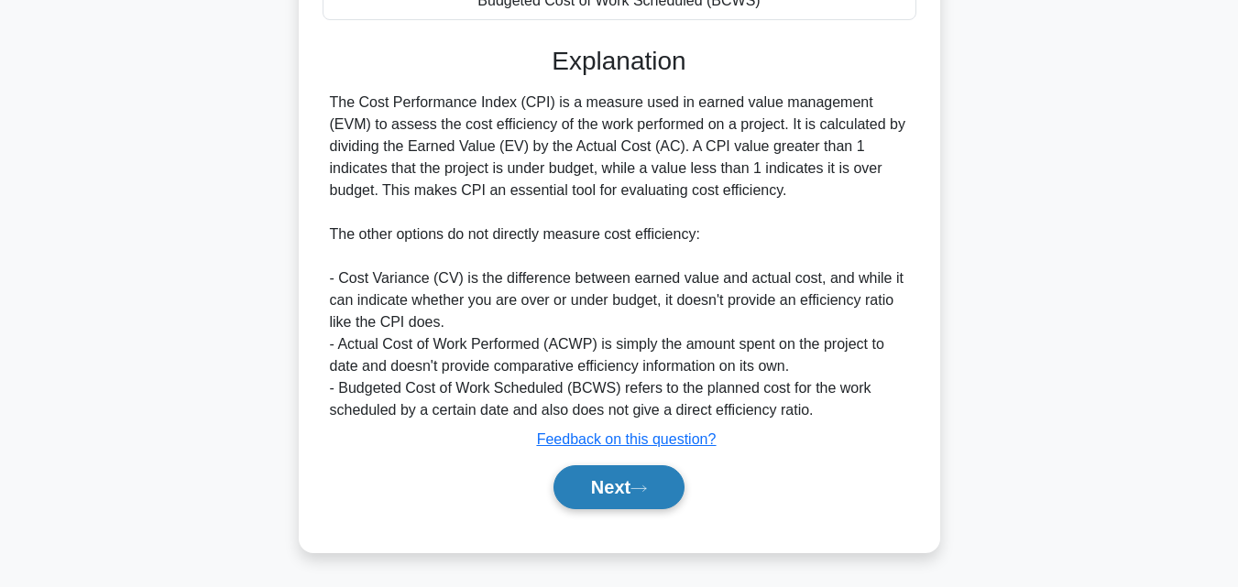
click at [627, 496] on button "Next" at bounding box center [618, 487] width 131 height 44
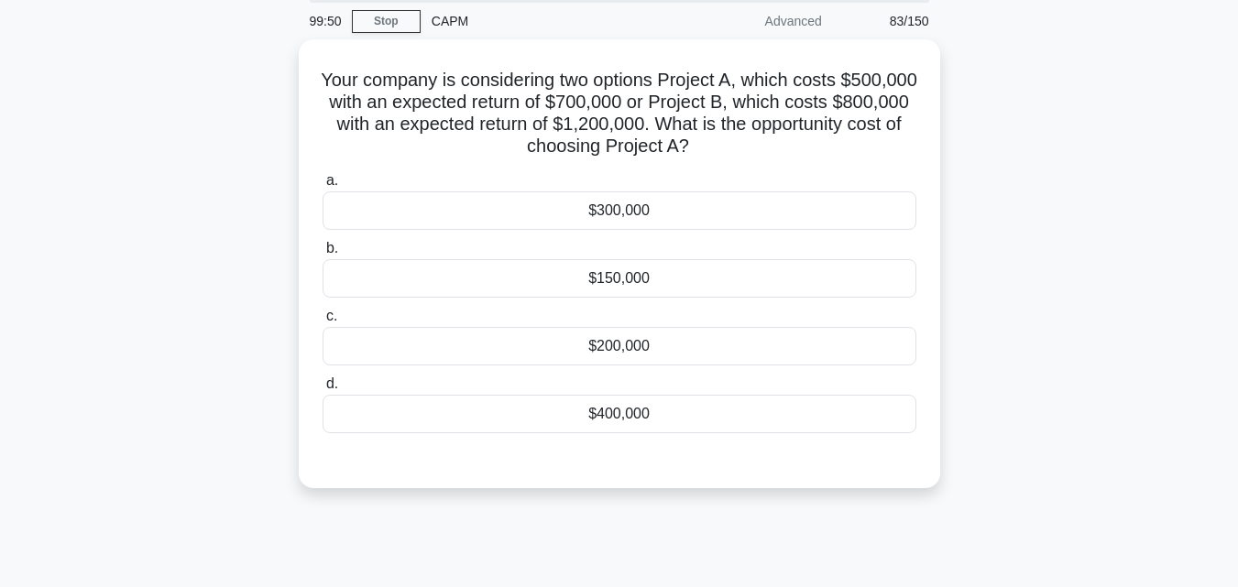
scroll to position [36, 0]
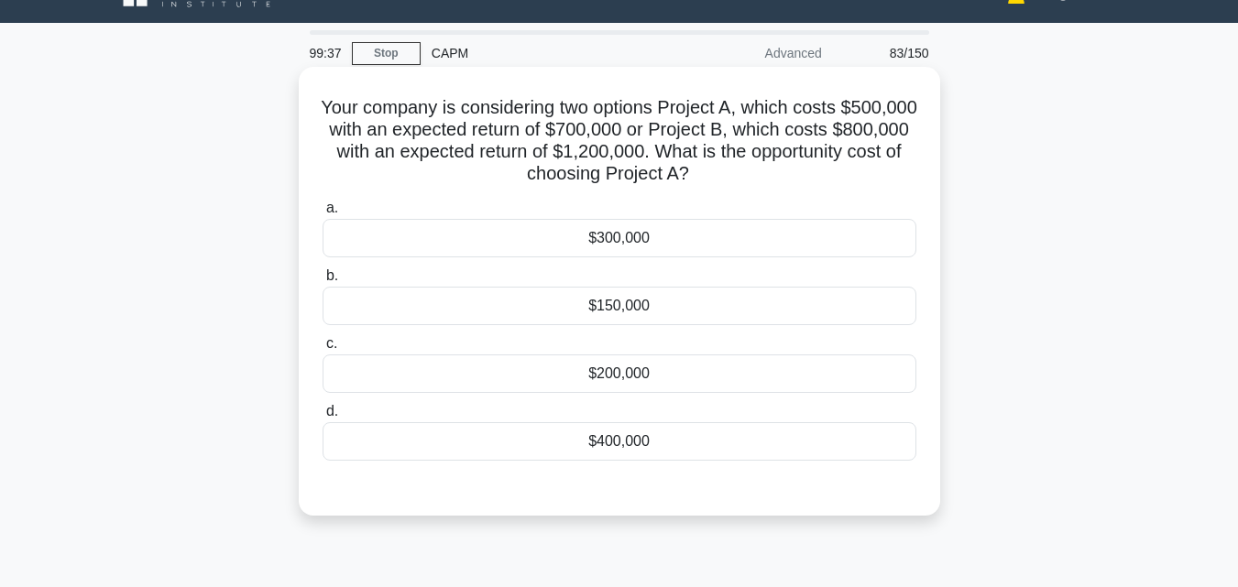
click at [607, 368] on div "$200,000" at bounding box center [619, 374] width 594 height 38
click at [322, 350] on input "c. $200,000" at bounding box center [322, 344] width 0 height 12
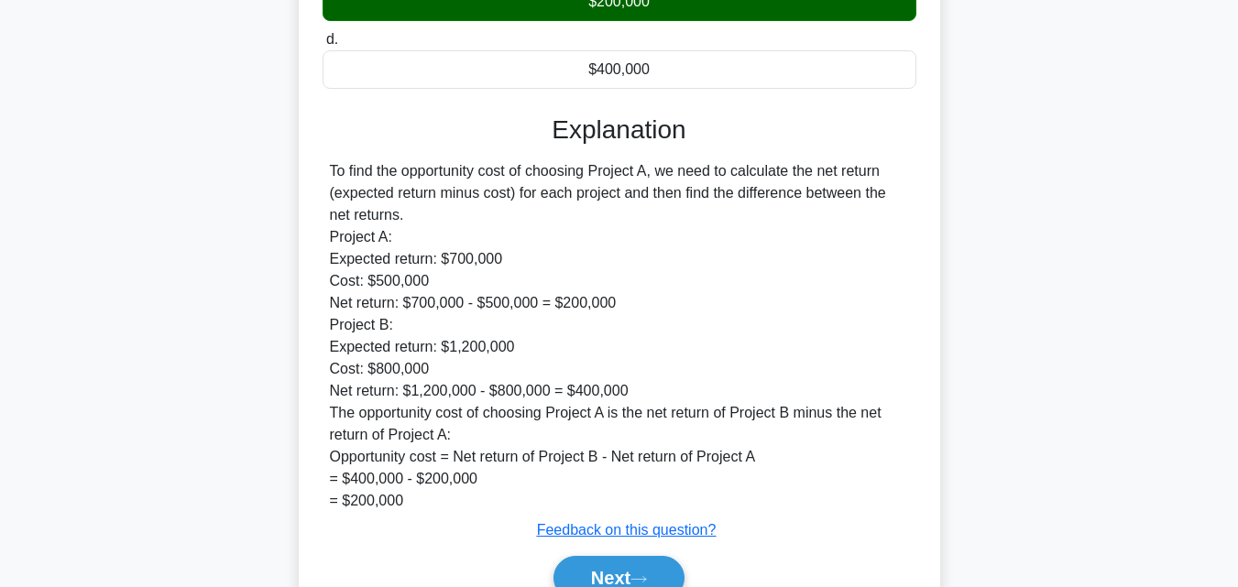
scroll to position [499, 0]
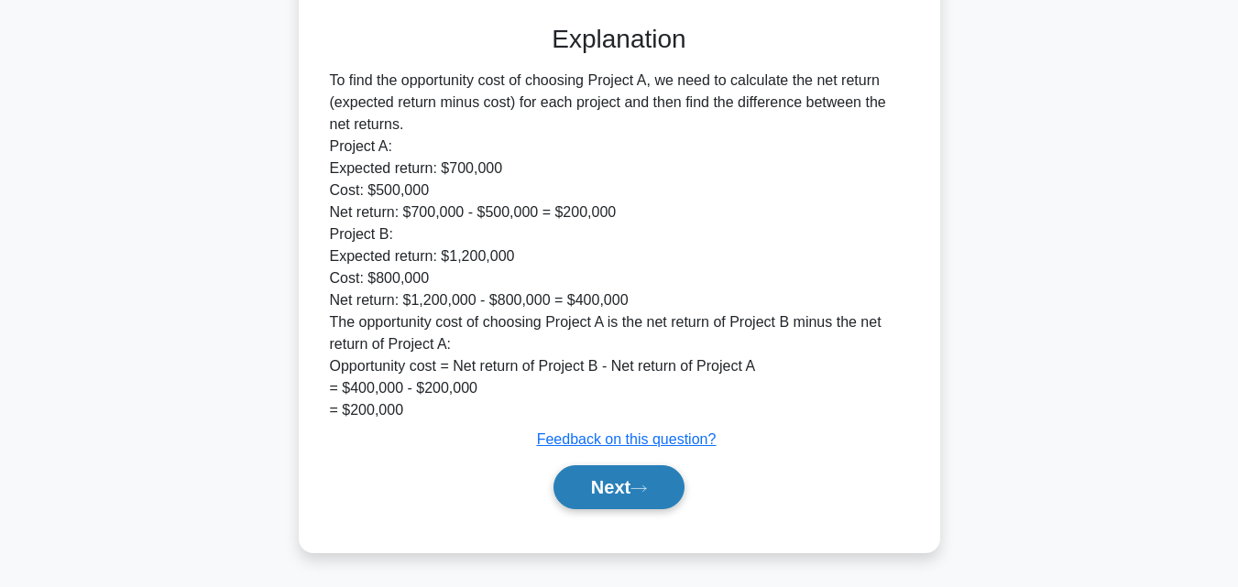
click at [615, 489] on button "Next" at bounding box center [618, 487] width 131 height 44
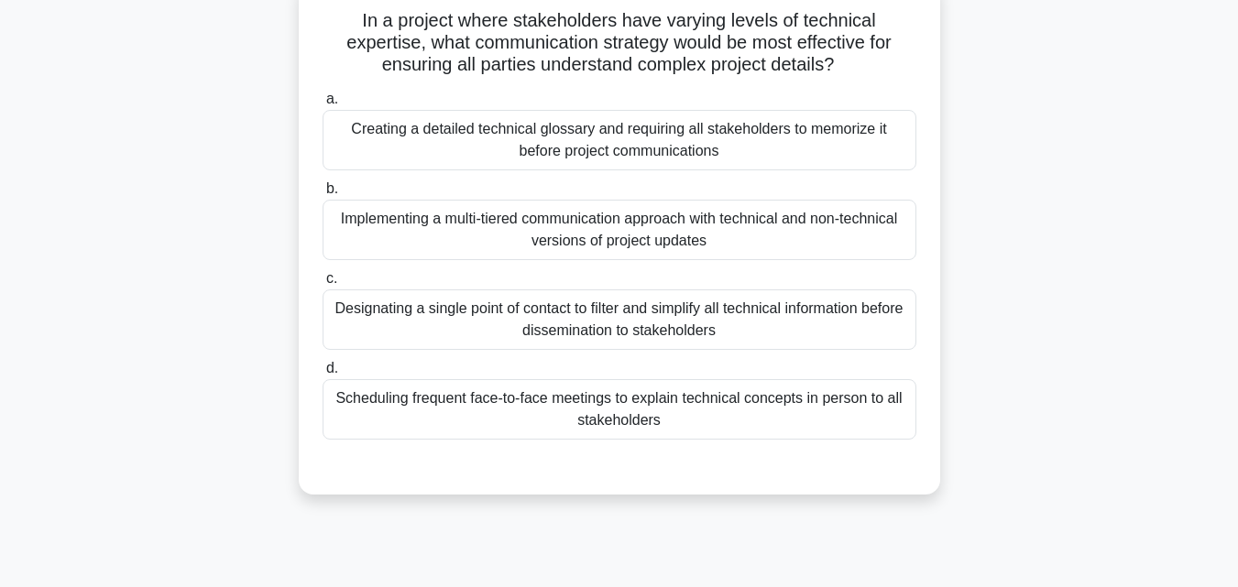
scroll to position [36, 0]
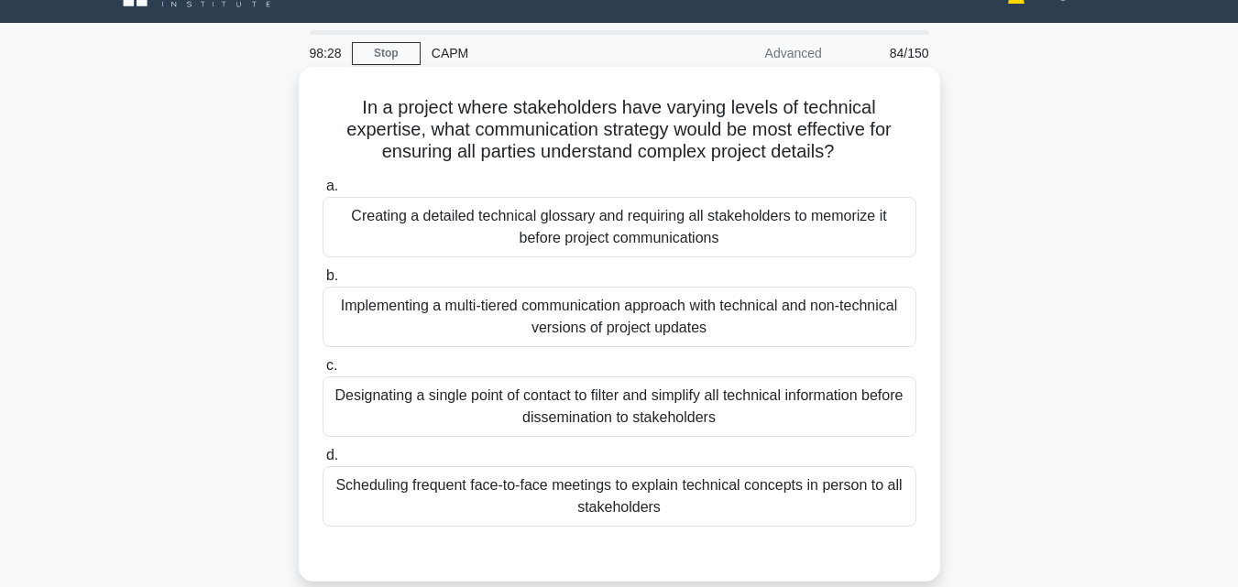
click at [594, 325] on div "Implementing a multi-tiered communication approach with technical and non-techn…" at bounding box center [619, 317] width 594 height 60
click at [322, 282] on input "b. Implementing a multi-tiered communication approach with technical and non-te…" at bounding box center [322, 276] width 0 height 12
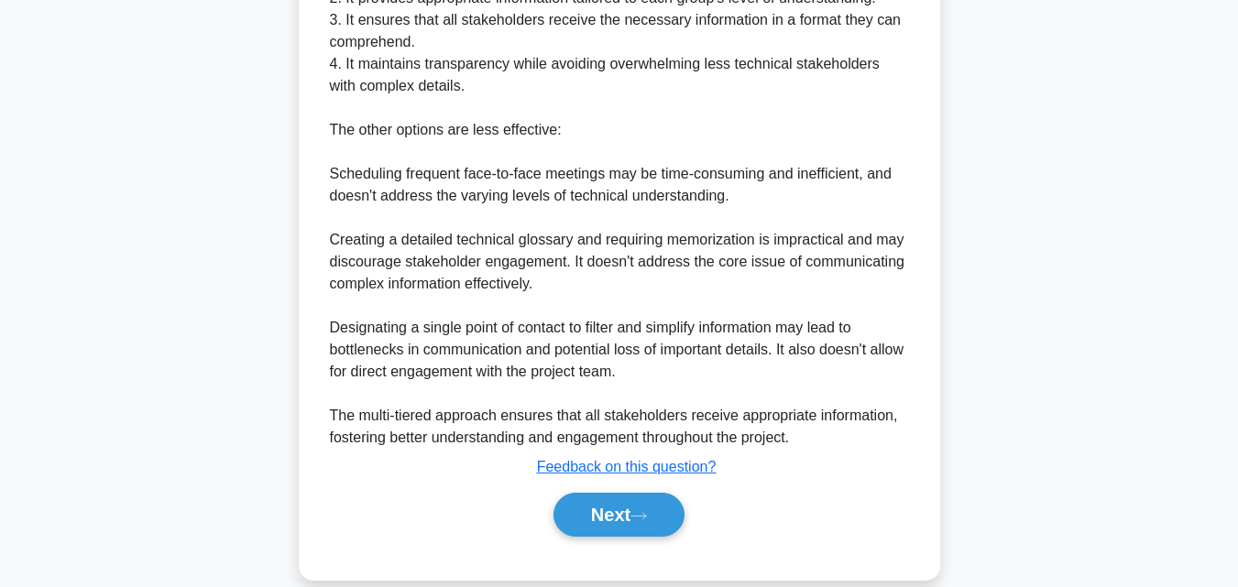
scroll to position [829, 0]
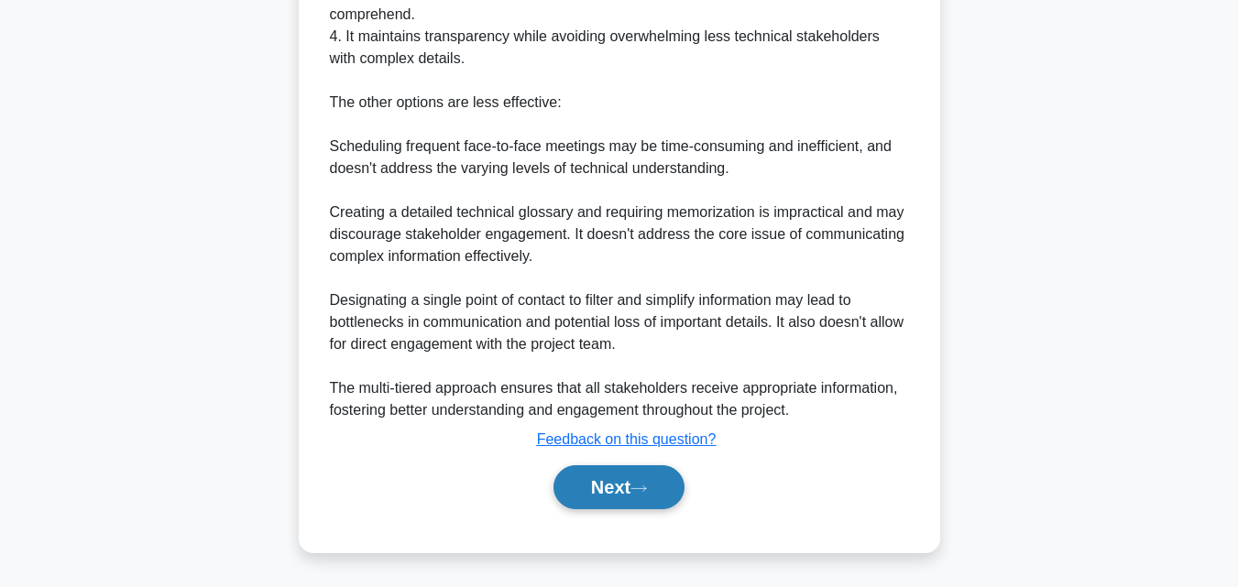
click at [583, 496] on button "Next" at bounding box center [618, 487] width 131 height 44
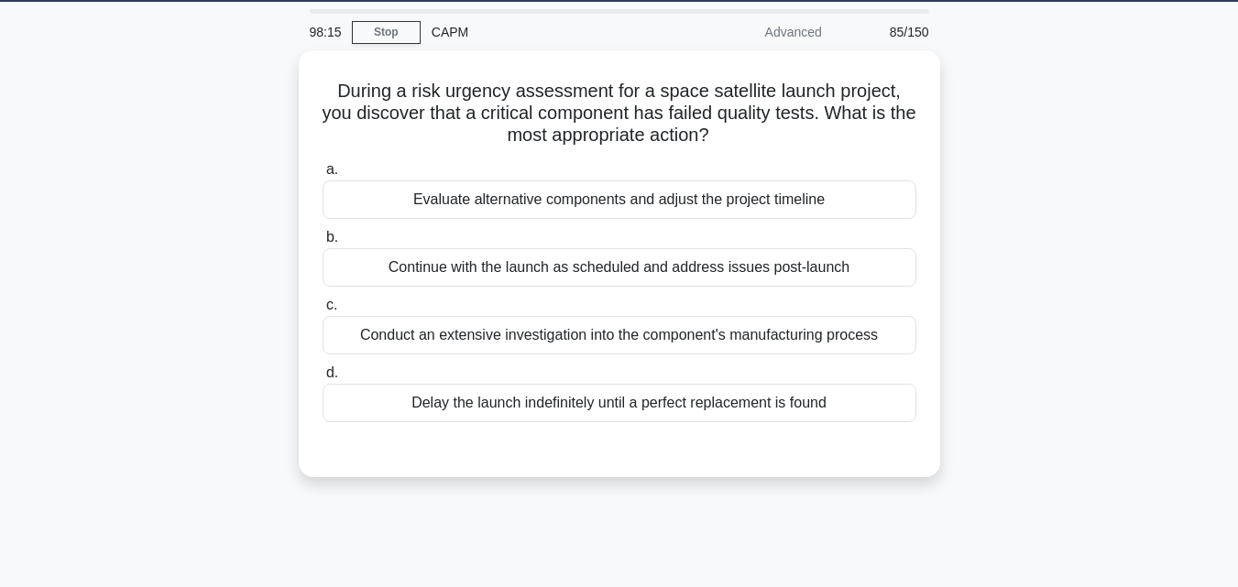
scroll to position [36, 0]
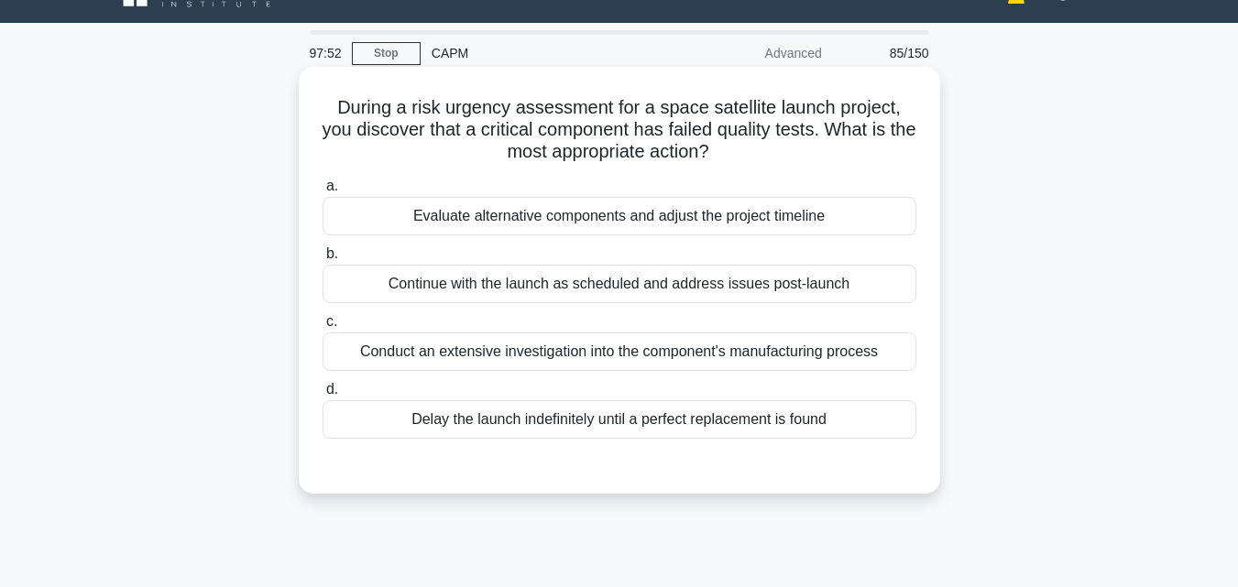
click at [596, 221] on div "Evaluate alternative components and adjust the project timeline" at bounding box center [619, 216] width 594 height 38
click at [322, 192] on input "a. Evaluate alternative components and adjust the project timeline" at bounding box center [322, 186] width 0 height 12
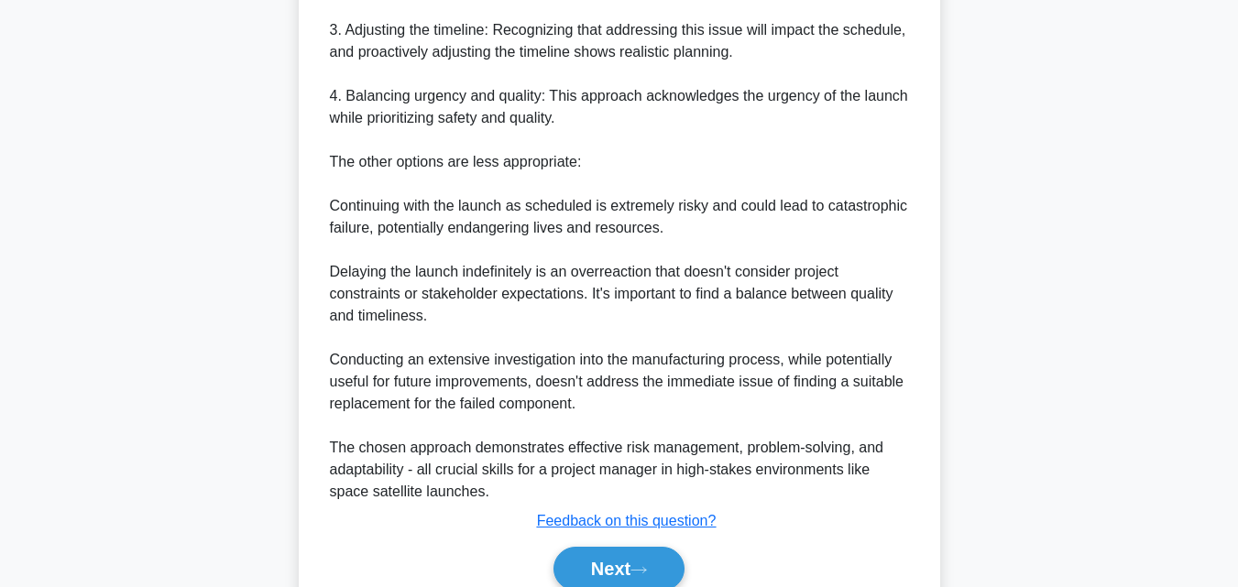
scroll to position [829, 0]
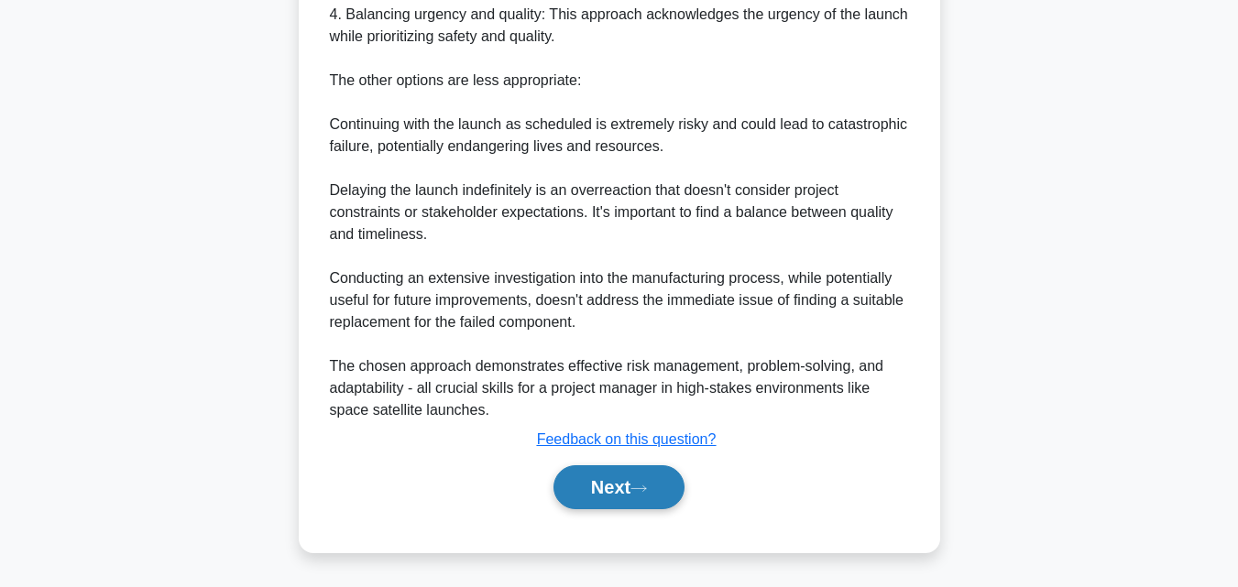
click at [622, 493] on button "Next" at bounding box center [618, 487] width 131 height 44
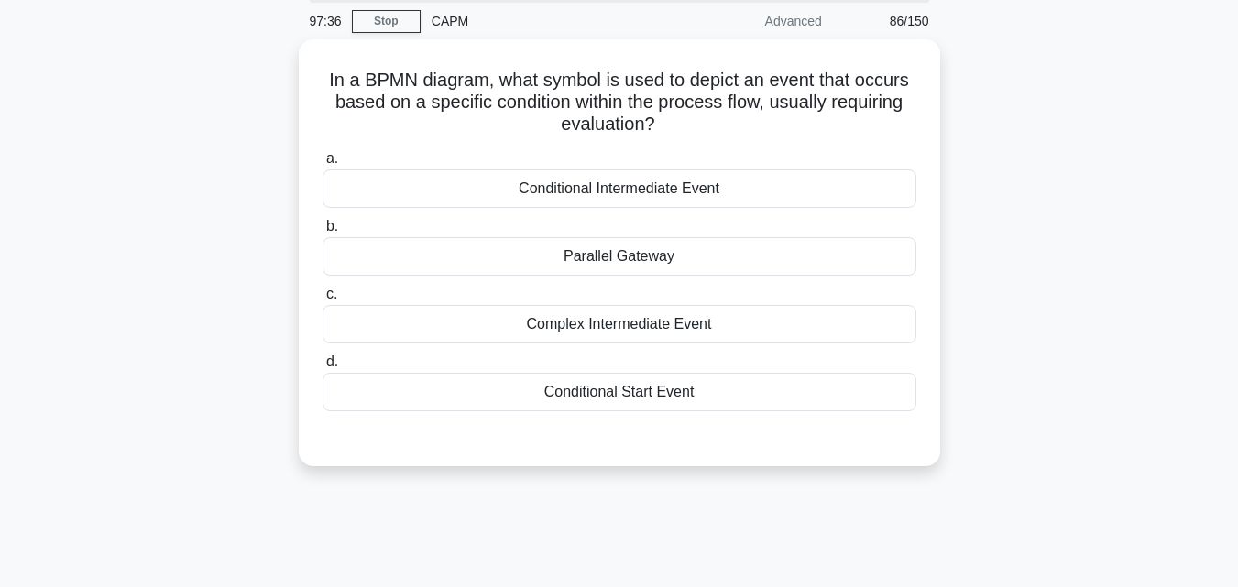
scroll to position [36, 0]
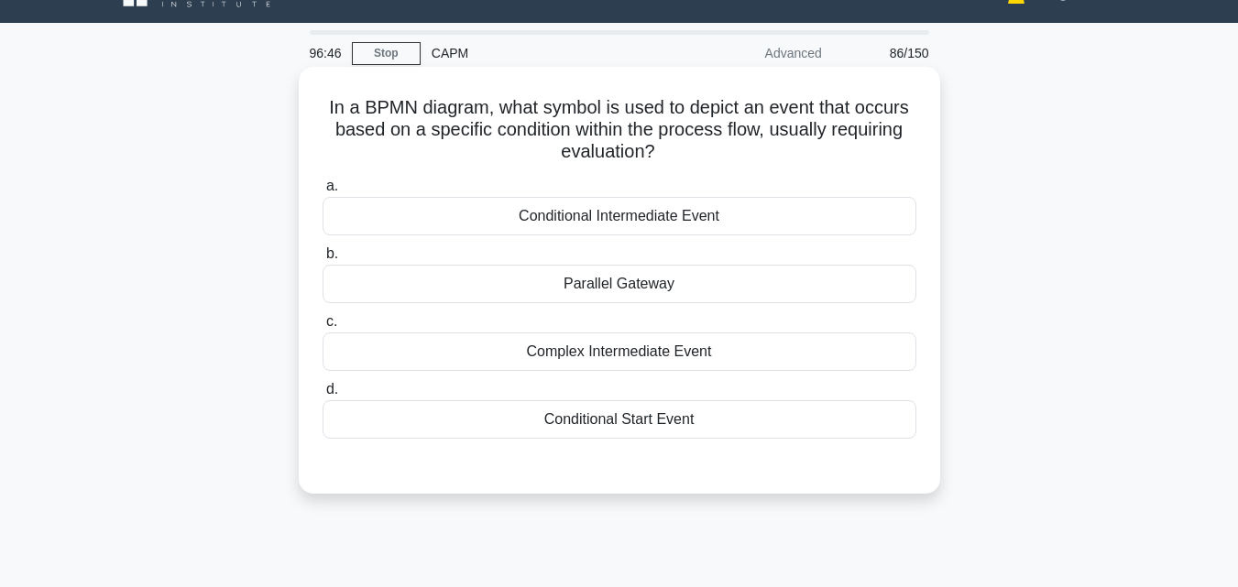
click at [667, 216] on div "Conditional Intermediate Event" at bounding box center [619, 216] width 594 height 38
click at [322, 192] on input "a. Conditional Intermediate Event" at bounding box center [322, 186] width 0 height 12
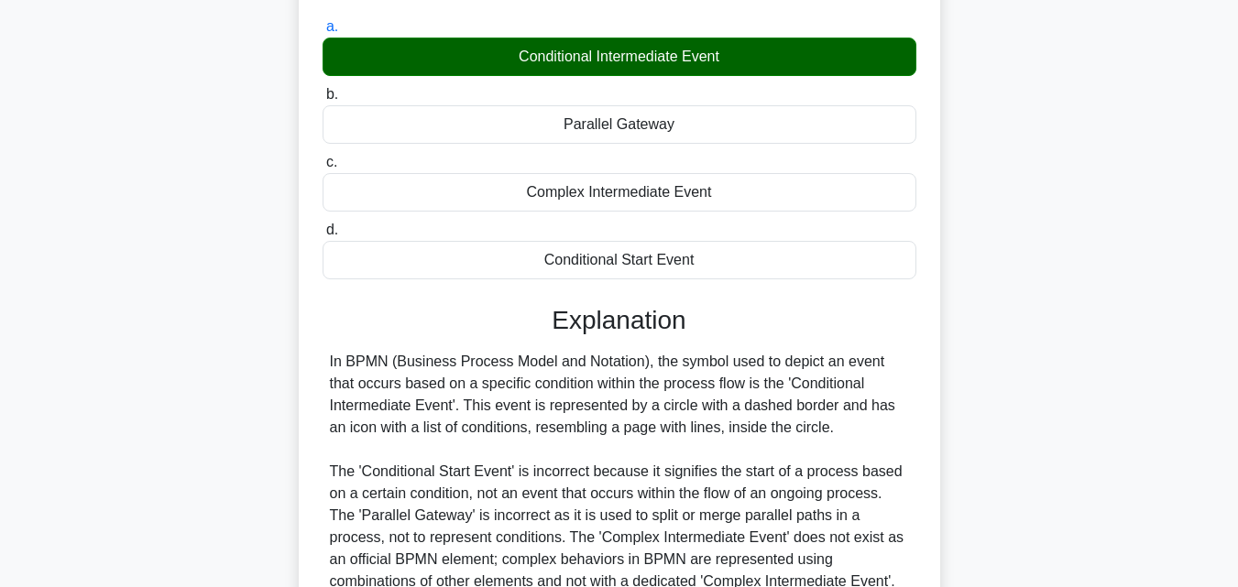
scroll to position [311, 0]
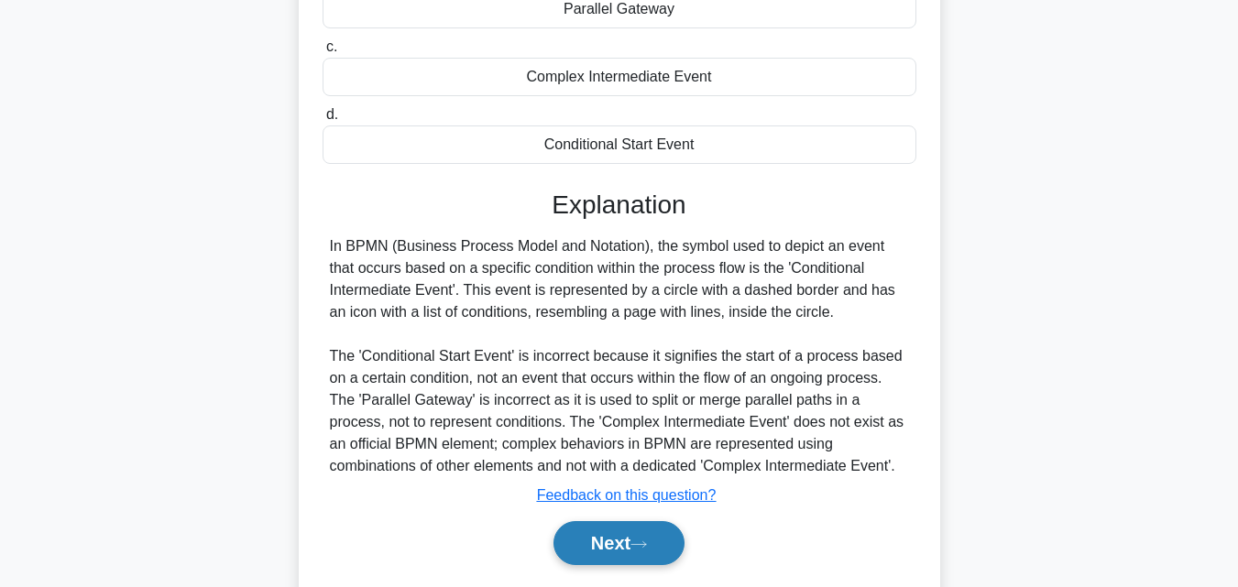
click at [614, 549] on button "Next" at bounding box center [618, 543] width 131 height 44
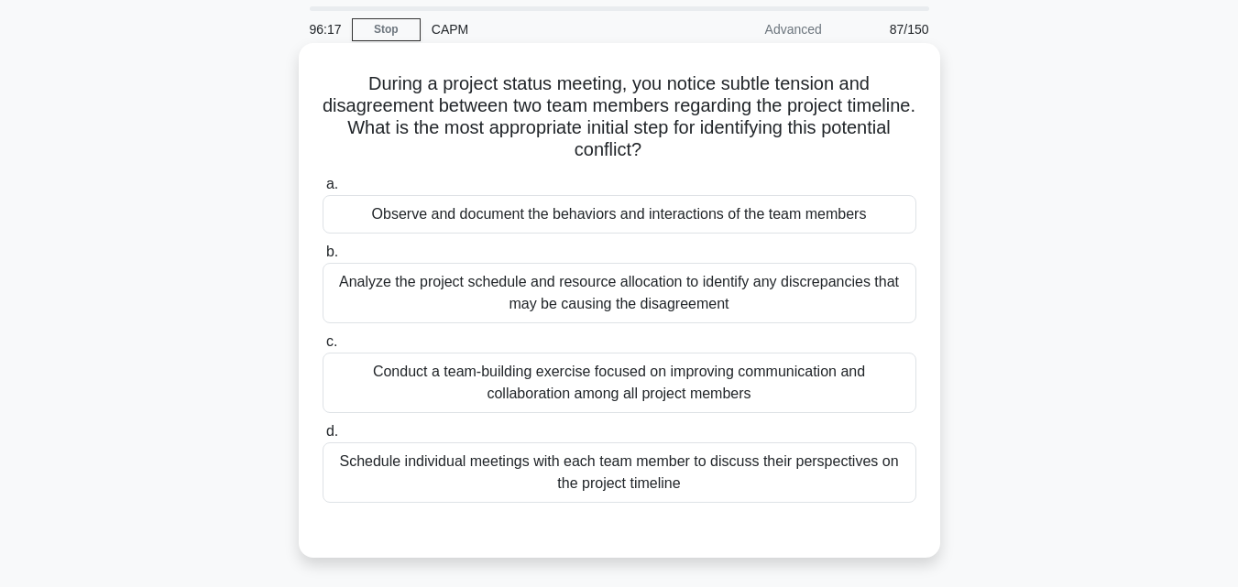
scroll to position [92, 0]
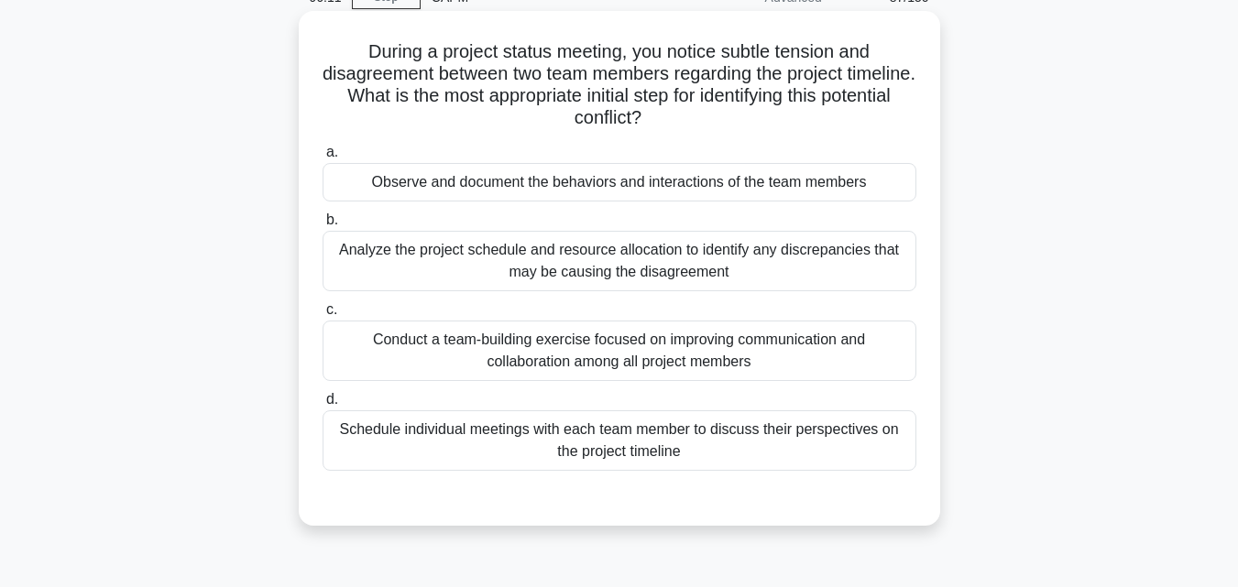
click at [562, 189] on div "Observe and document the behaviors and interactions of the team members" at bounding box center [619, 182] width 594 height 38
click at [322, 158] on input "a. Observe and document the behaviors and interactions of the team members" at bounding box center [322, 153] width 0 height 12
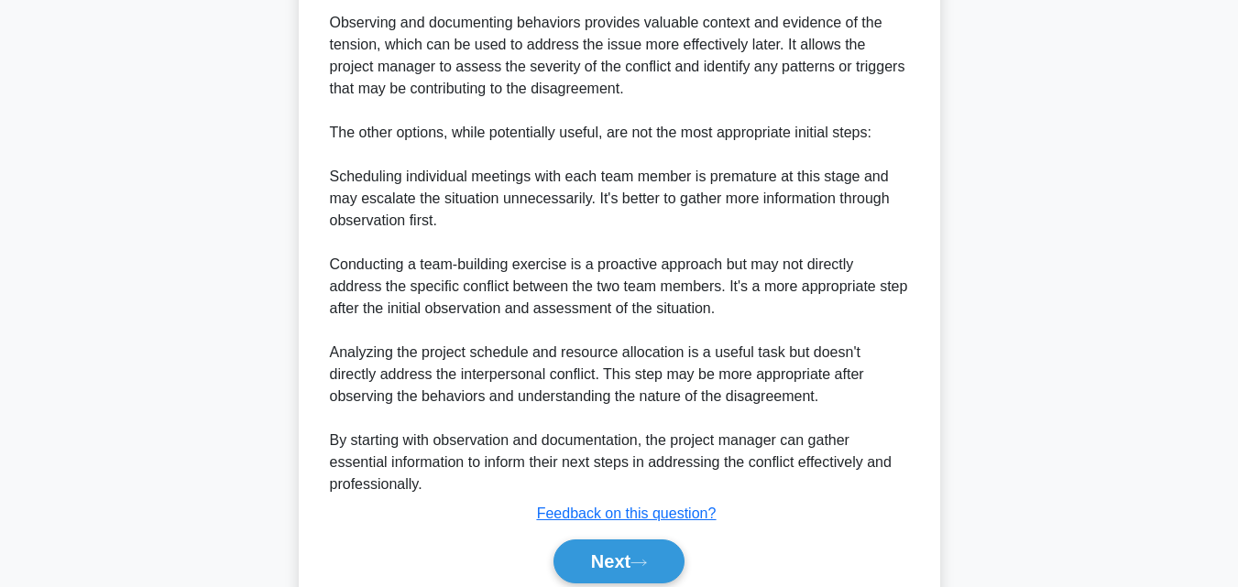
scroll to position [733, 0]
click at [598, 541] on button "Next" at bounding box center [618, 561] width 131 height 44
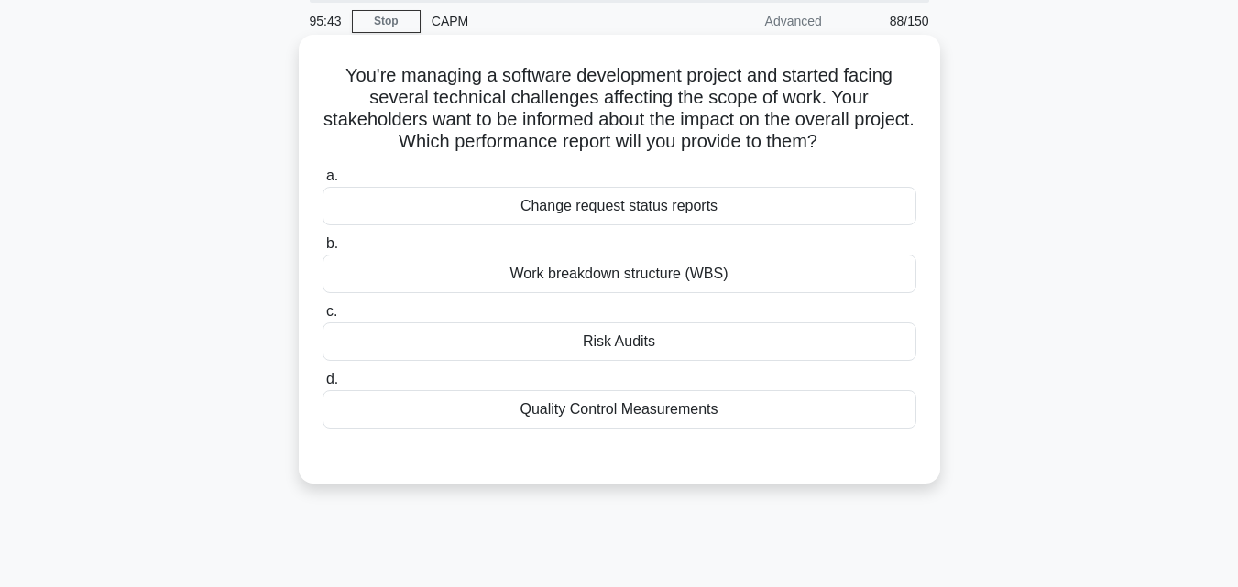
scroll to position [36, 0]
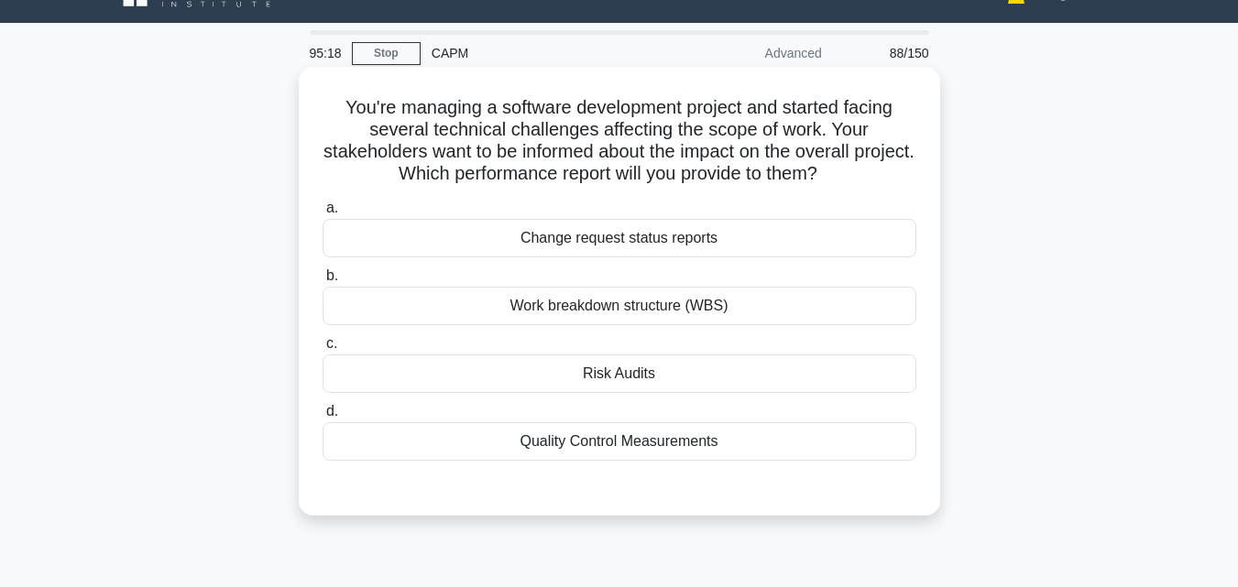
click at [578, 369] on div "Risk Audits" at bounding box center [619, 374] width 594 height 38
click at [322, 350] on input "c. Risk Audits" at bounding box center [322, 344] width 0 height 12
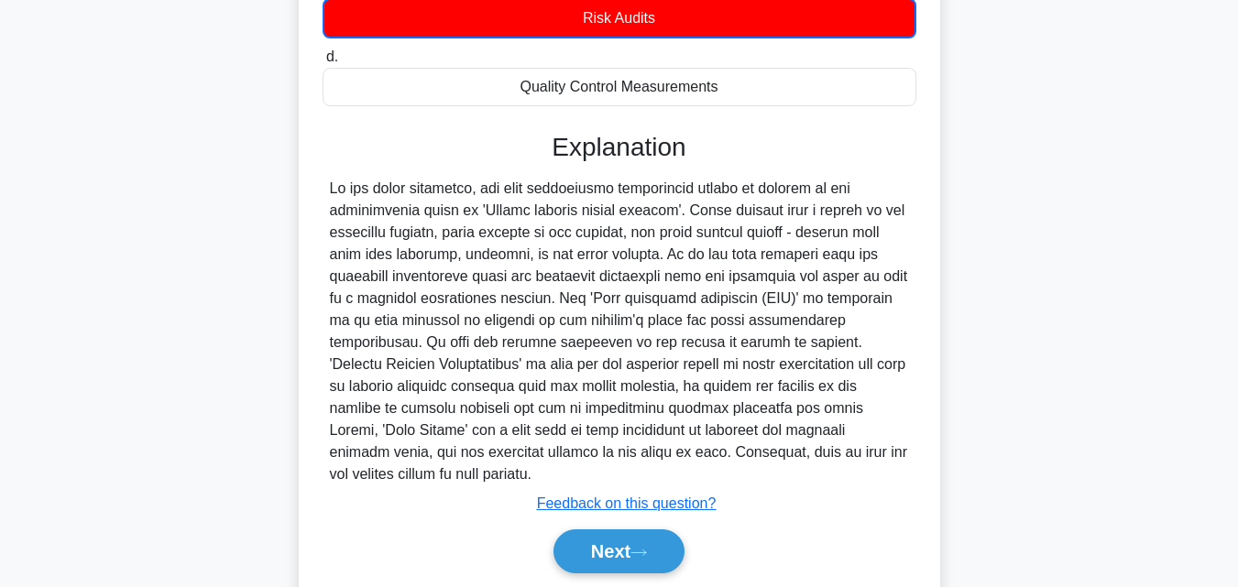
scroll to position [402, 0]
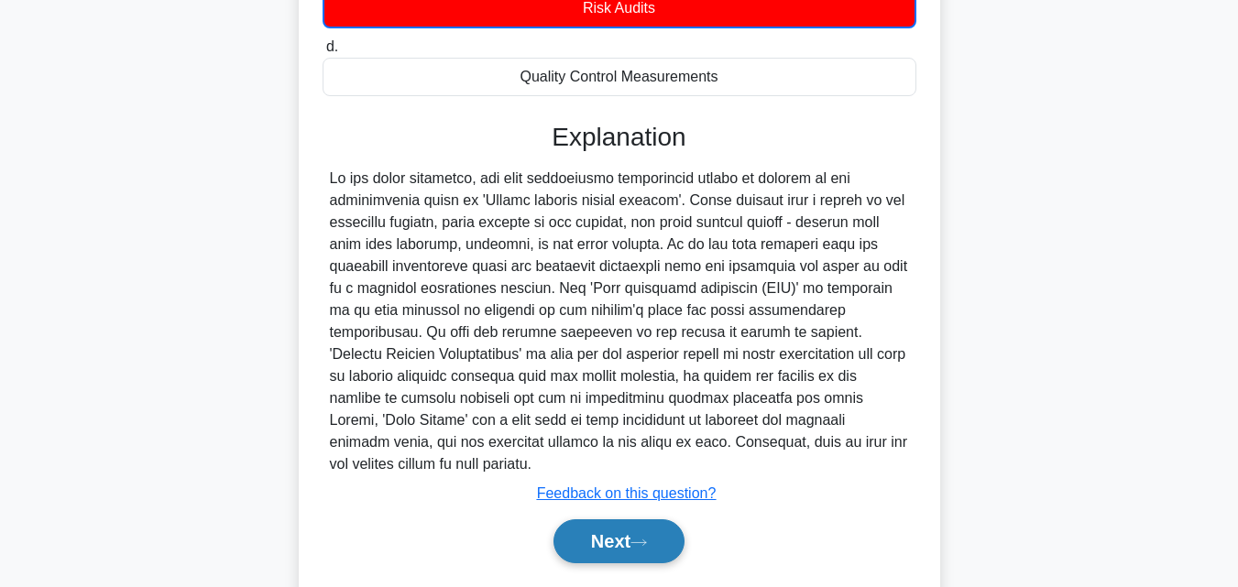
click at [644, 545] on icon at bounding box center [638, 543] width 16 height 10
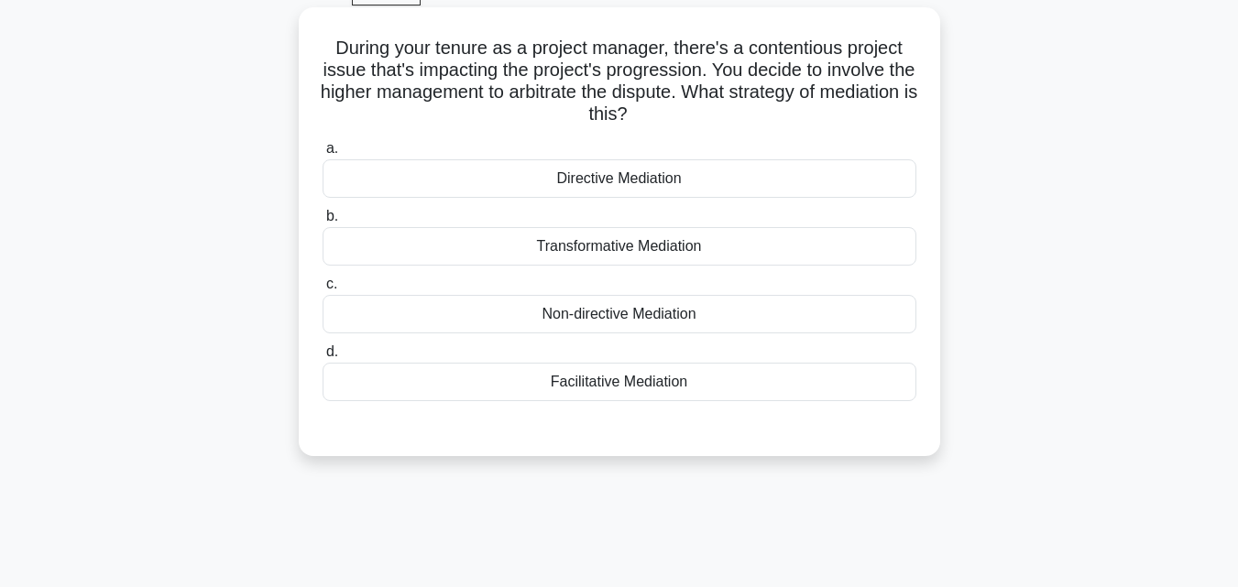
scroll to position [127, 0]
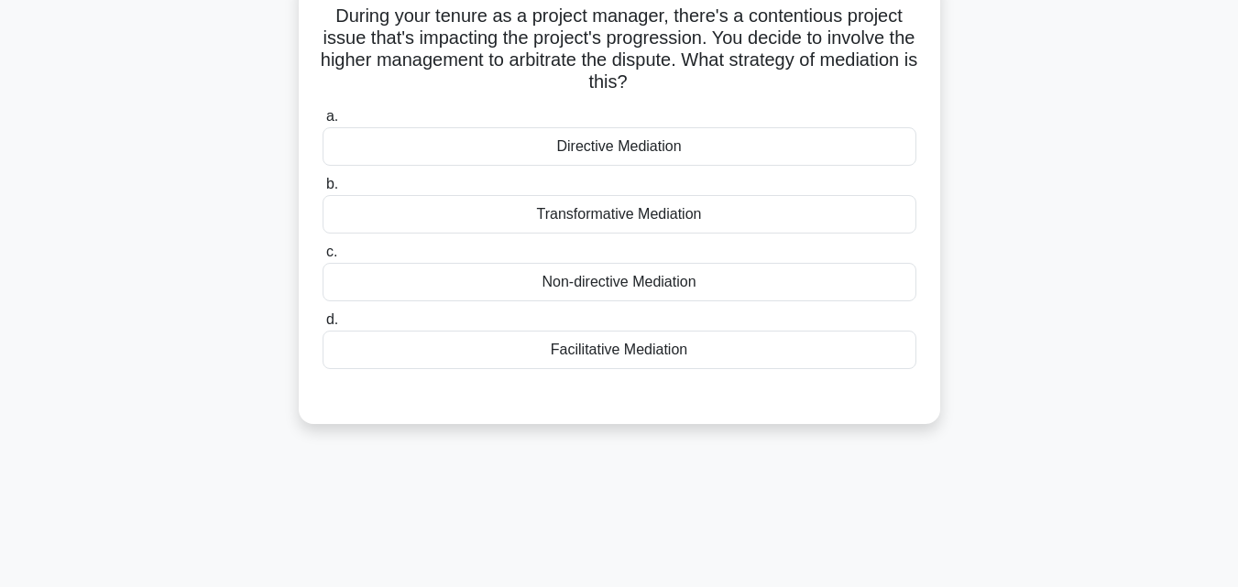
click at [720, 221] on div "Transformative Mediation" at bounding box center [619, 214] width 594 height 38
click at [322, 191] on input "b. Transformative Mediation" at bounding box center [322, 185] width 0 height 12
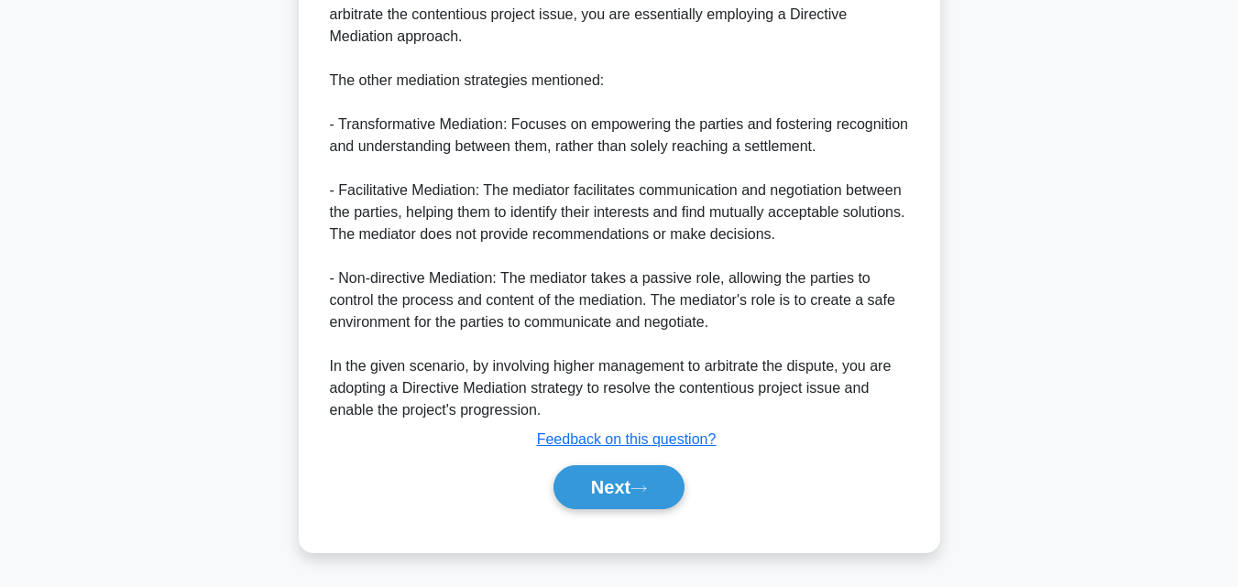
scroll to position [677, 0]
click at [658, 490] on button "Next" at bounding box center [618, 487] width 131 height 44
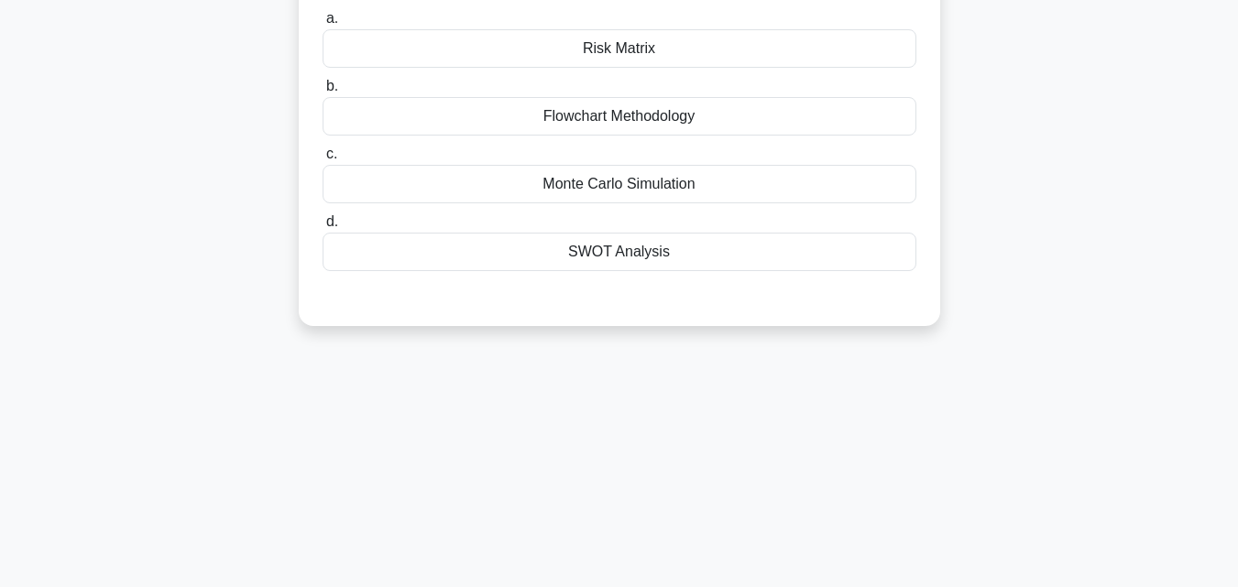
scroll to position [36, 0]
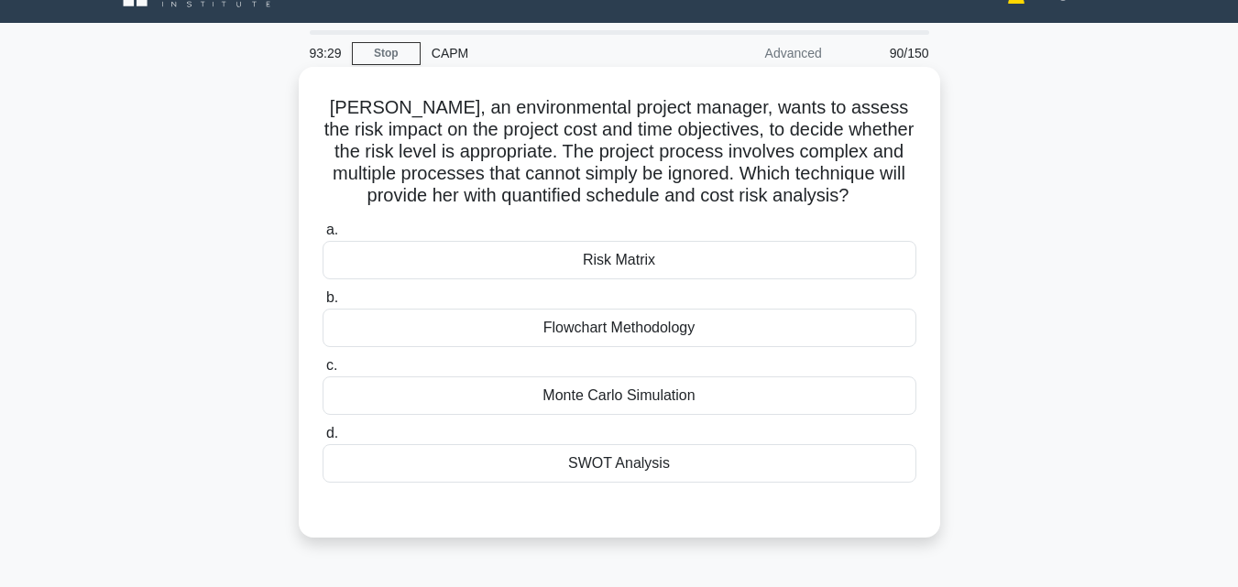
click at [716, 397] on div "Monte Carlo Simulation" at bounding box center [619, 395] width 594 height 38
click at [322, 372] on input "c. Monte Carlo Simulation" at bounding box center [322, 366] width 0 height 12
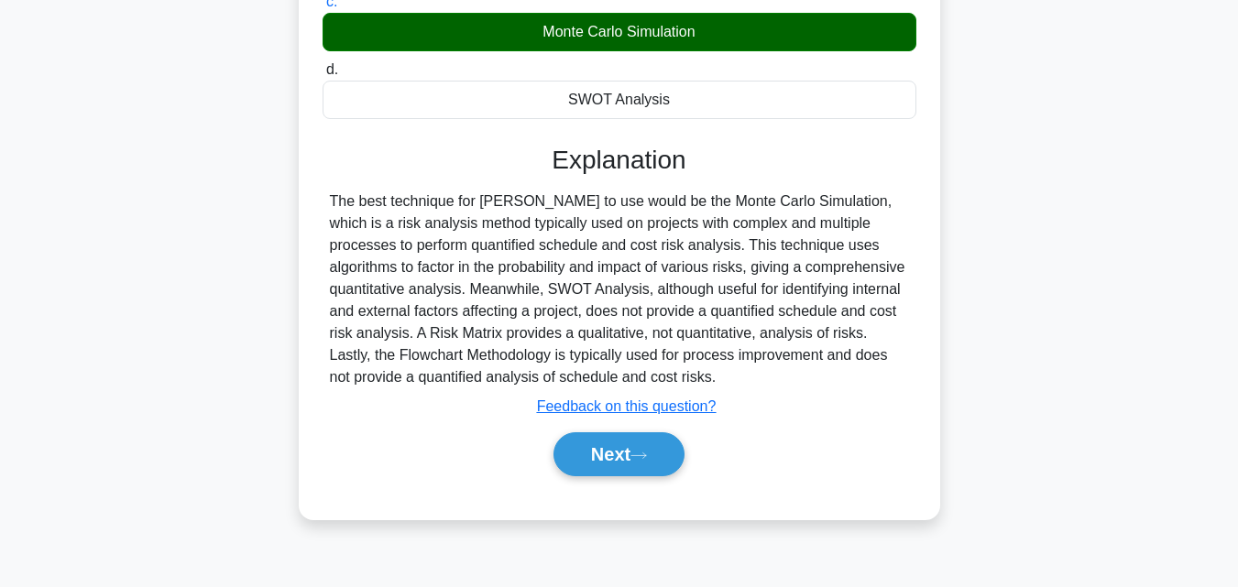
scroll to position [402, 0]
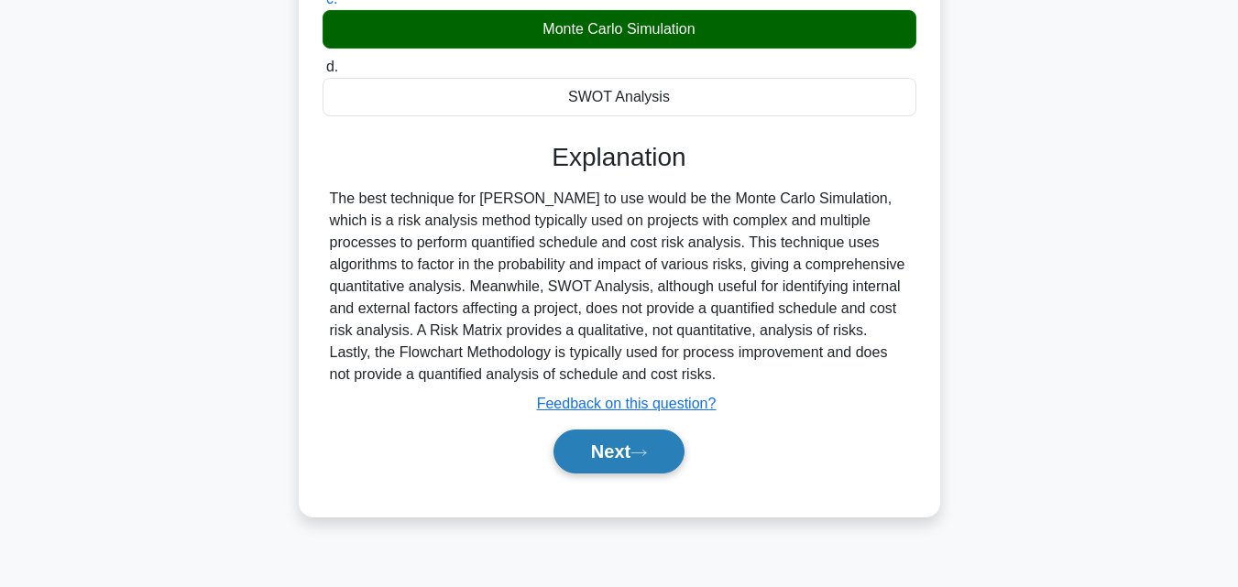
click at [606, 457] on button "Next" at bounding box center [618, 452] width 131 height 44
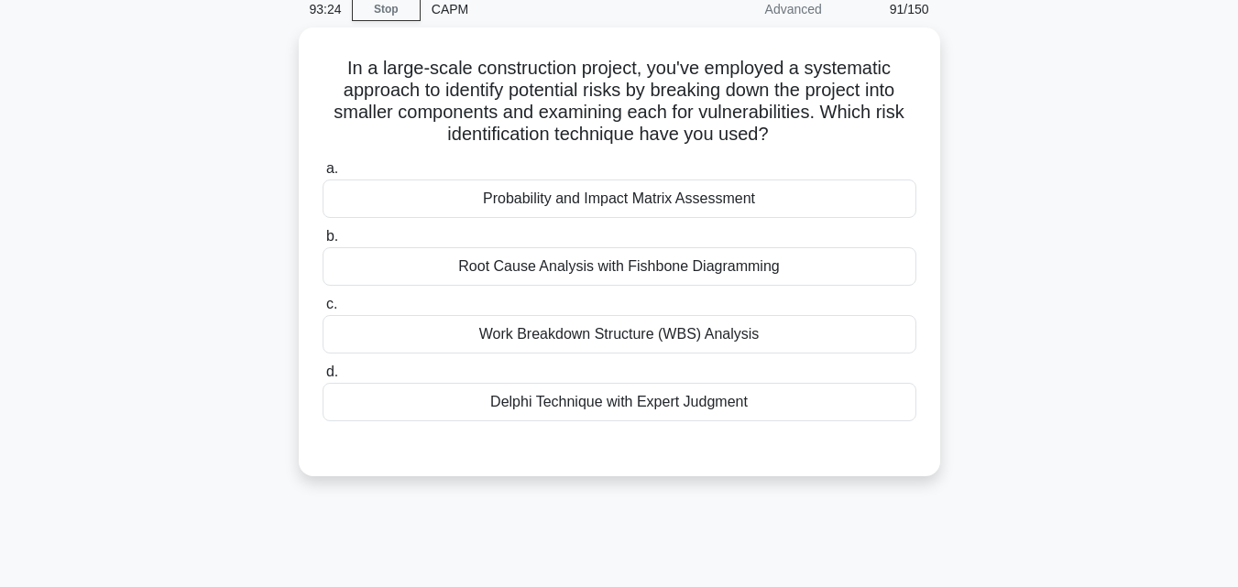
scroll to position [36, 0]
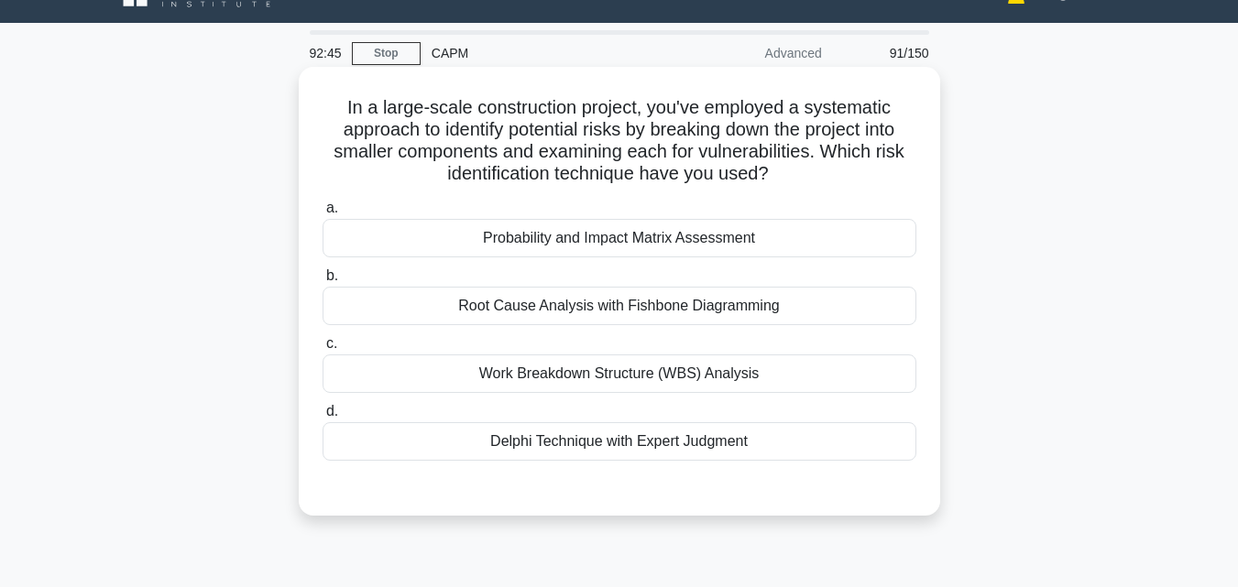
click at [636, 370] on div "Work Breakdown Structure (WBS) Analysis" at bounding box center [619, 374] width 594 height 38
click at [322, 350] on input "c. Work Breakdown Structure (WBS) Analysis" at bounding box center [322, 344] width 0 height 12
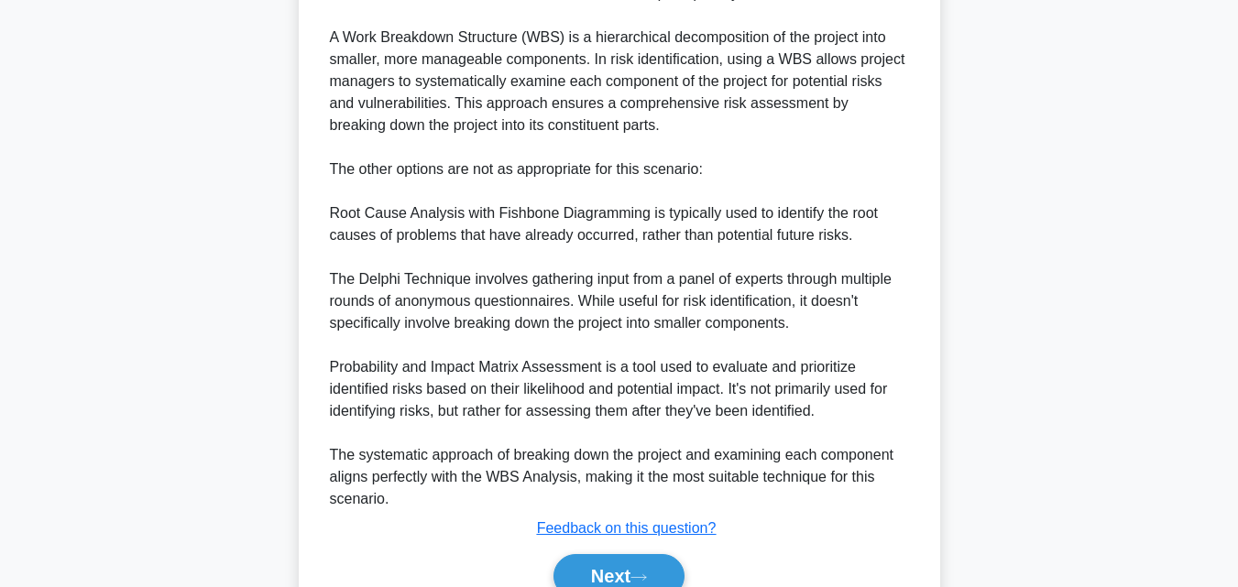
scroll to position [675, 0]
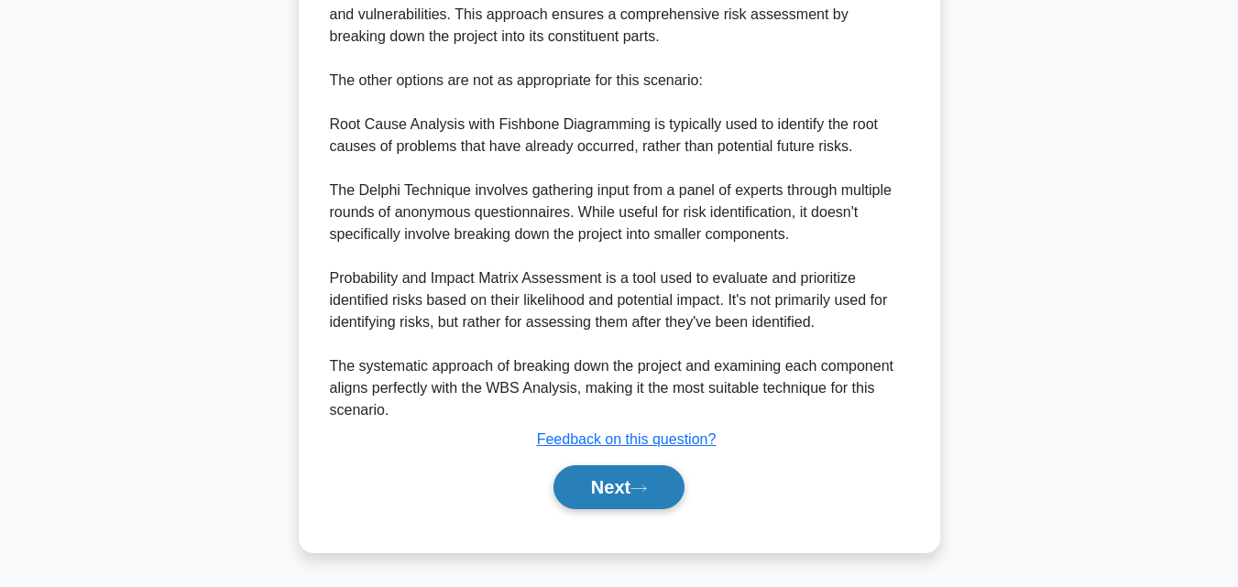
click at [637, 488] on button "Next" at bounding box center [618, 487] width 131 height 44
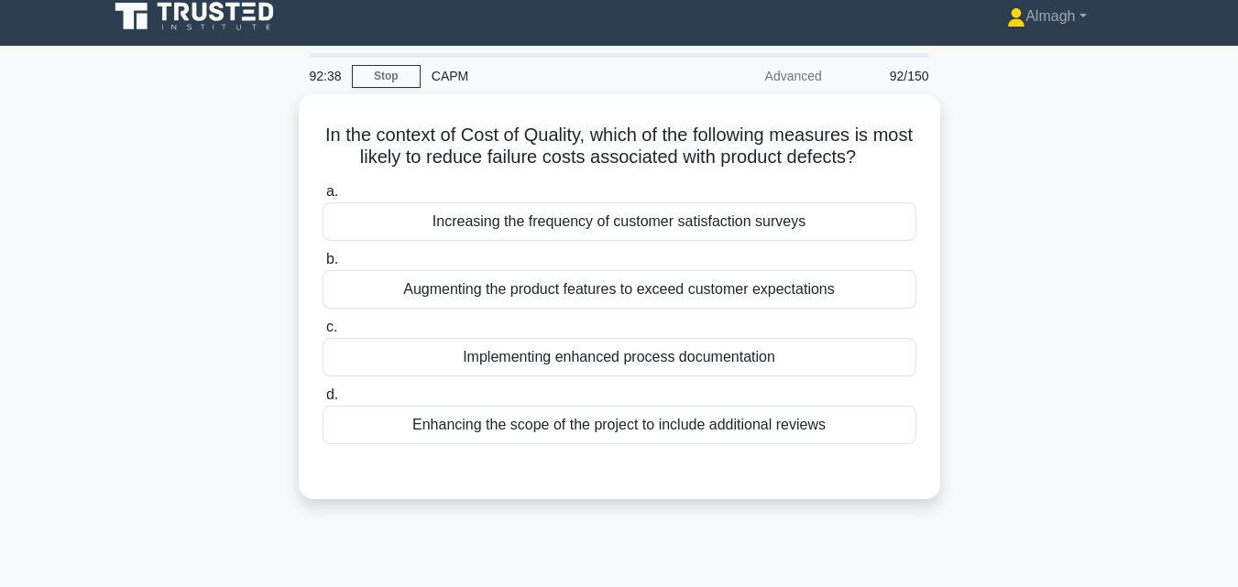
scroll to position [0, 0]
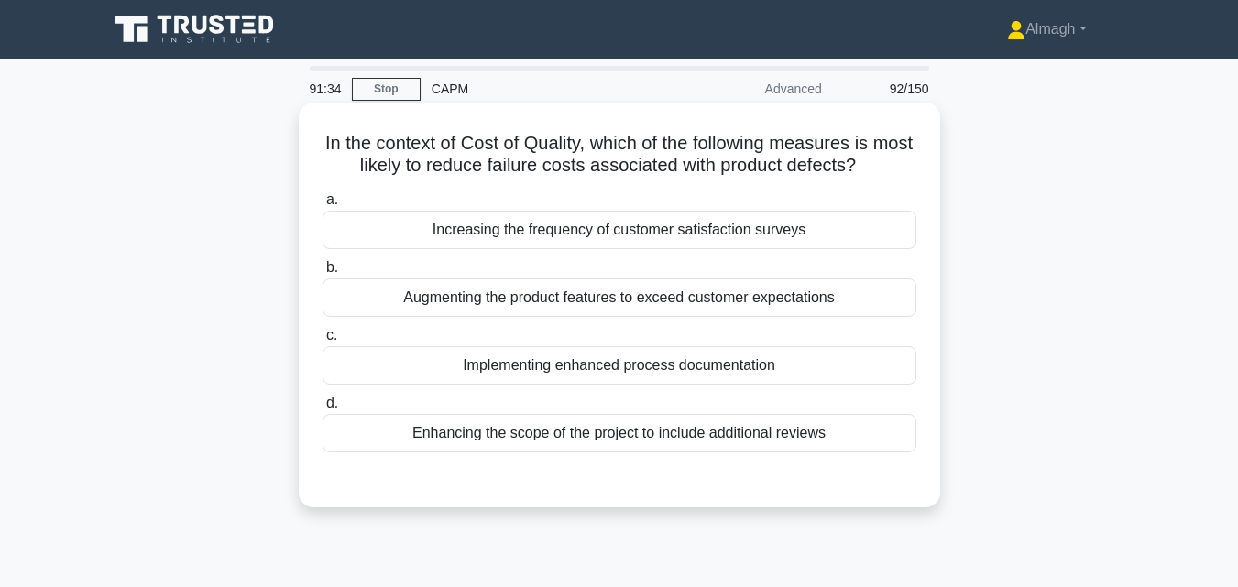
click at [569, 237] on div "Increasing the frequency of customer satisfaction surveys" at bounding box center [619, 230] width 594 height 38
click at [322, 206] on input "a. Increasing the frequency of customer satisfaction surveys" at bounding box center [322, 200] width 0 height 12
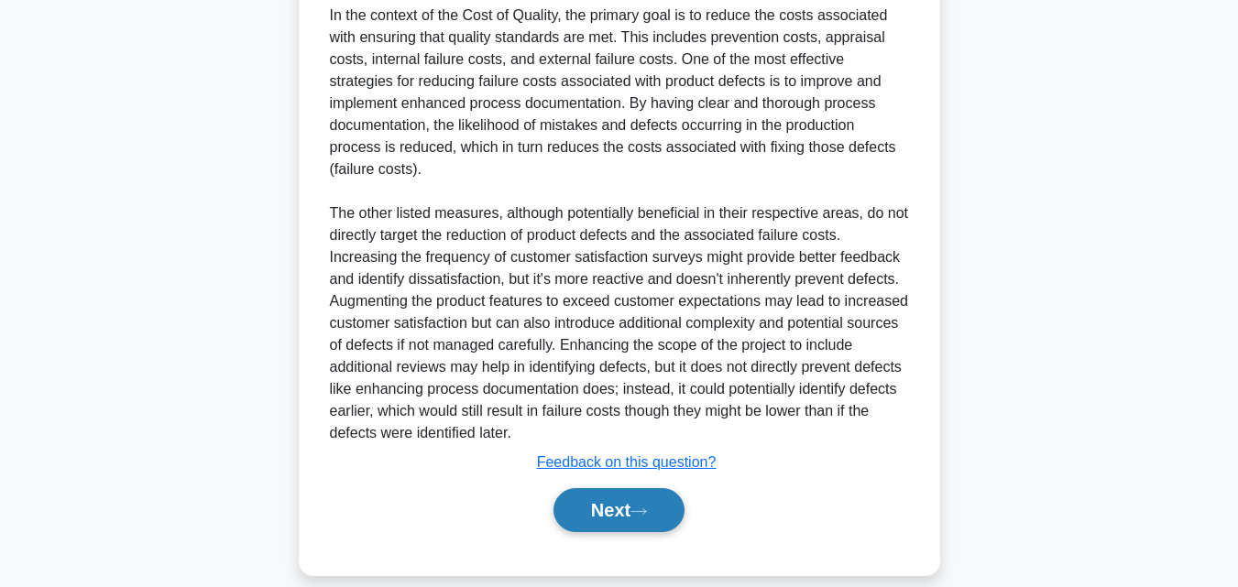
scroll to position [523, 0]
click at [609, 498] on button "Next" at bounding box center [618, 508] width 131 height 44
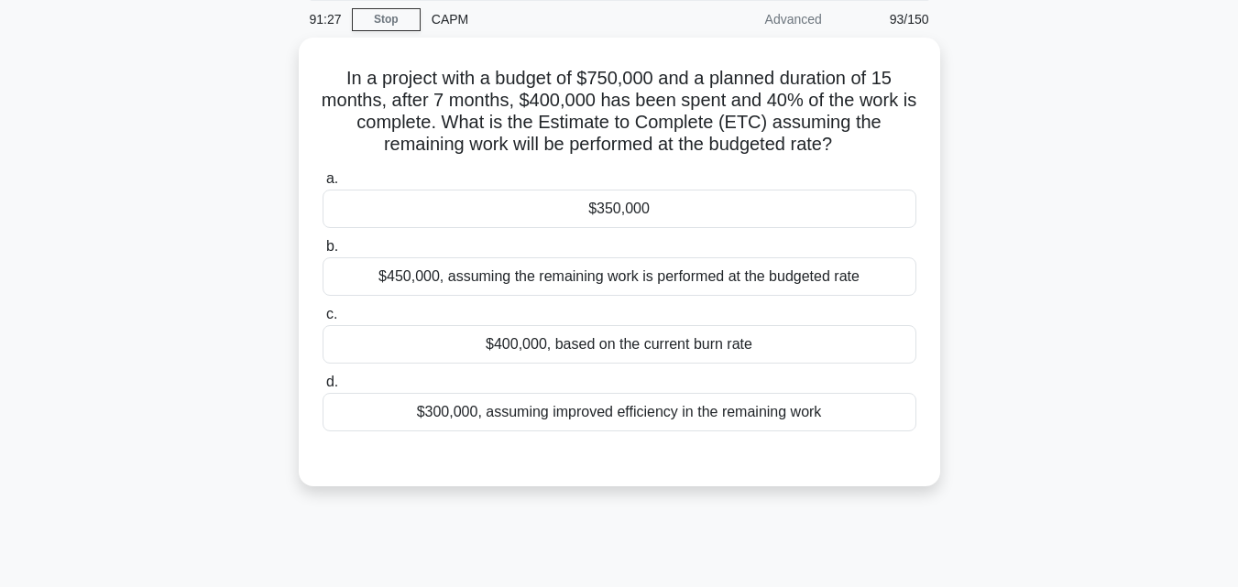
scroll to position [36, 0]
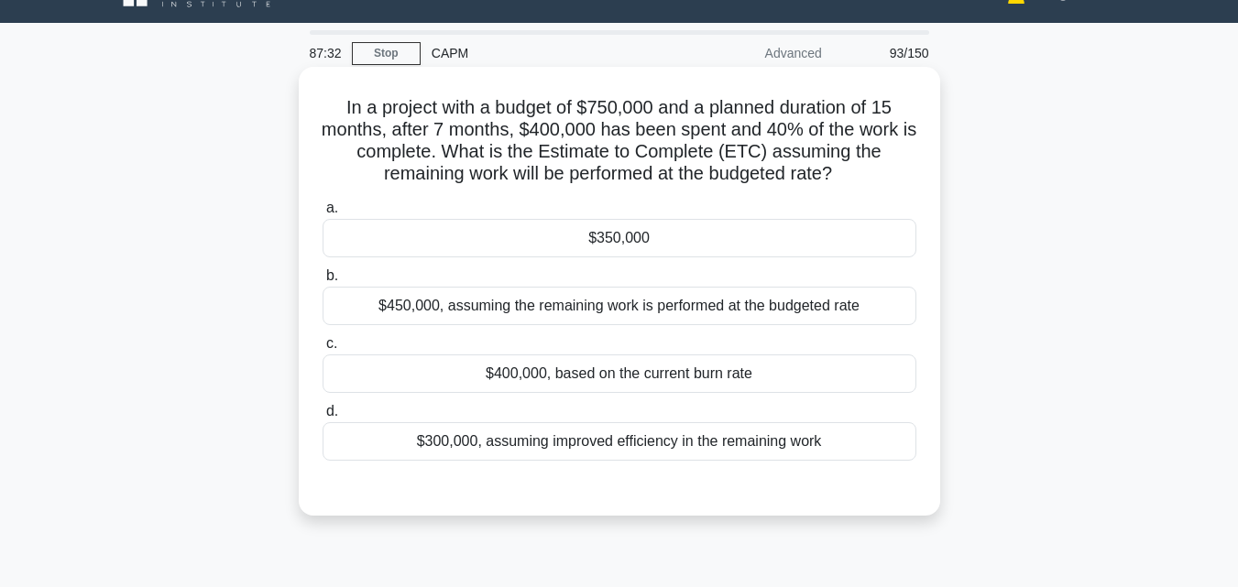
click at [605, 320] on div "$450,000, assuming the remaining work is performed at the budgeted rate" at bounding box center [619, 306] width 594 height 38
click at [322, 282] on input "b. $450,000, assuming the remaining work is performed at the budgeted rate" at bounding box center [322, 276] width 0 height 12
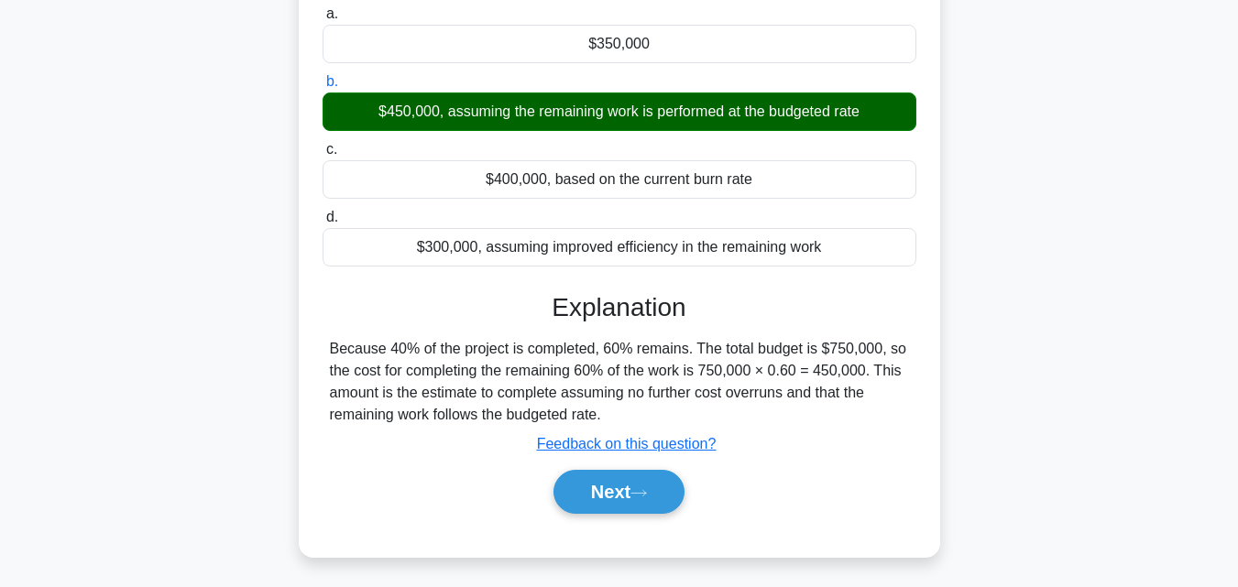
scroll to position [311, 0]
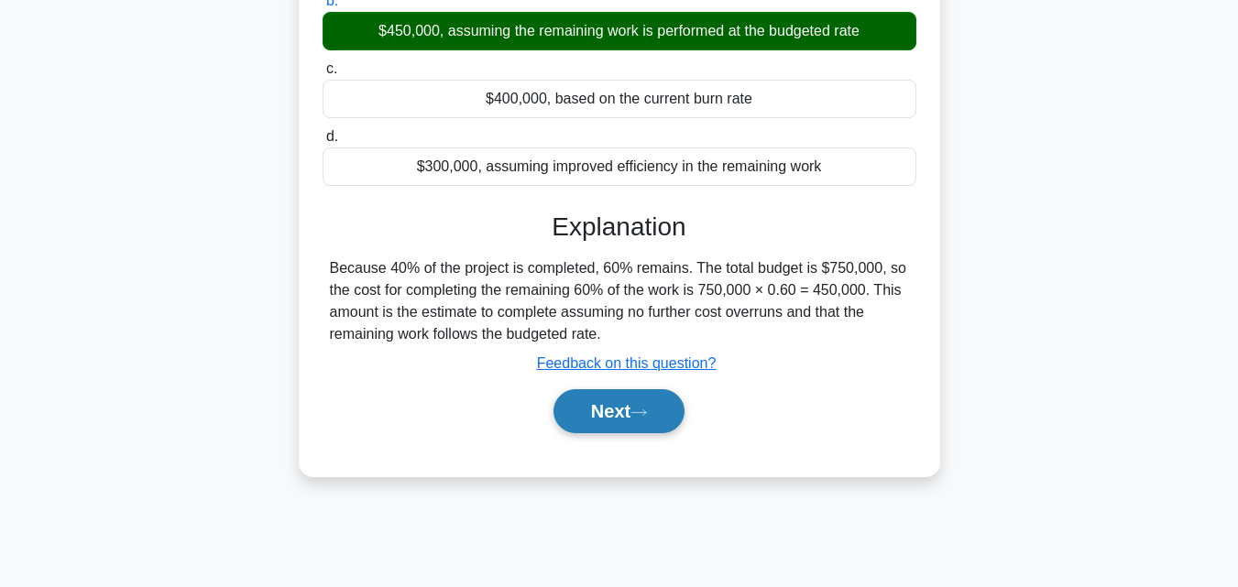
click at [593, 405] on button "Next" at bounding box center [618, 411] width 131 height 44
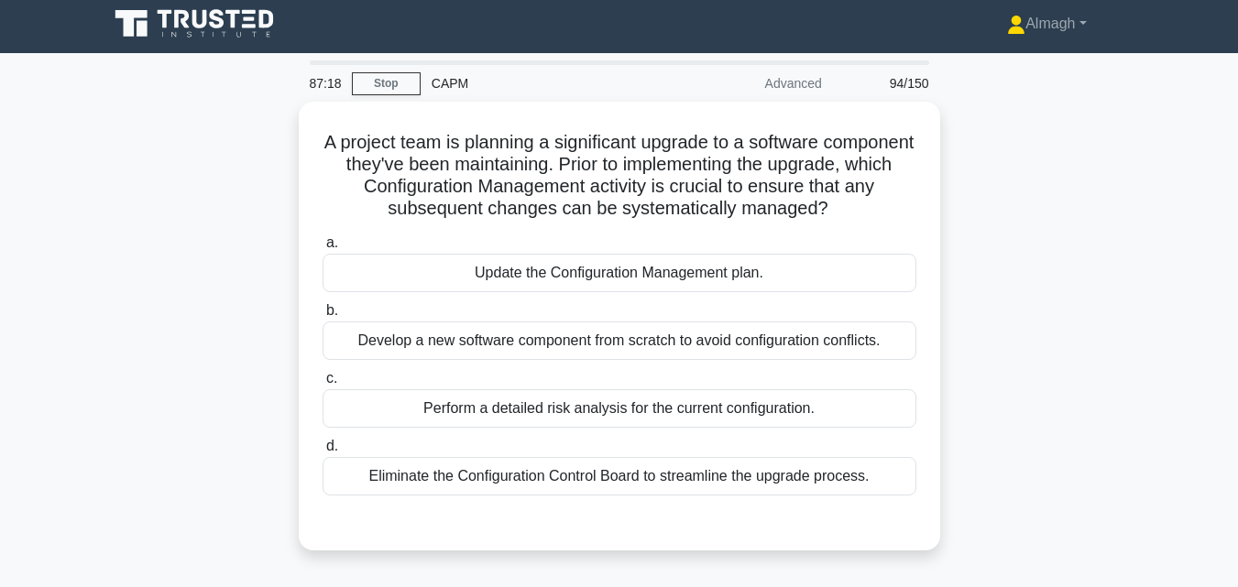
scroll to position [0, 0]
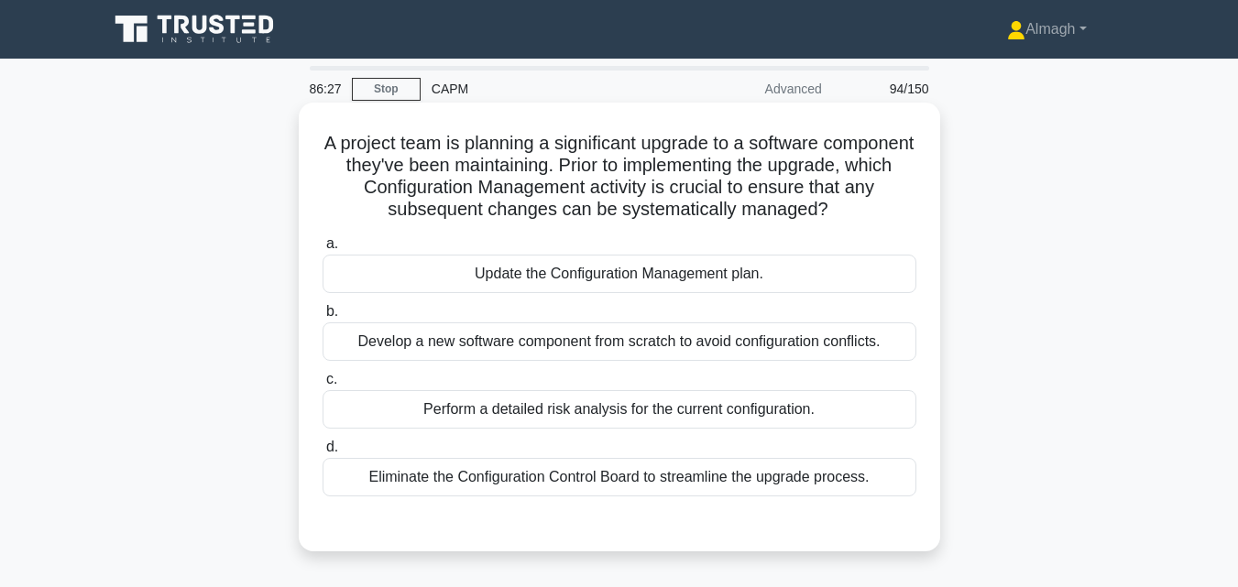
click at [595, 424] on div "Perform a detailed risk analysis for the current configuration." at bounding box center [619, 409] width 594 height 38
click at [322, 386] on input "c. Perform a detailed risk analysis for the current configuration." at bounding box center [322, 380] width 0 height 12
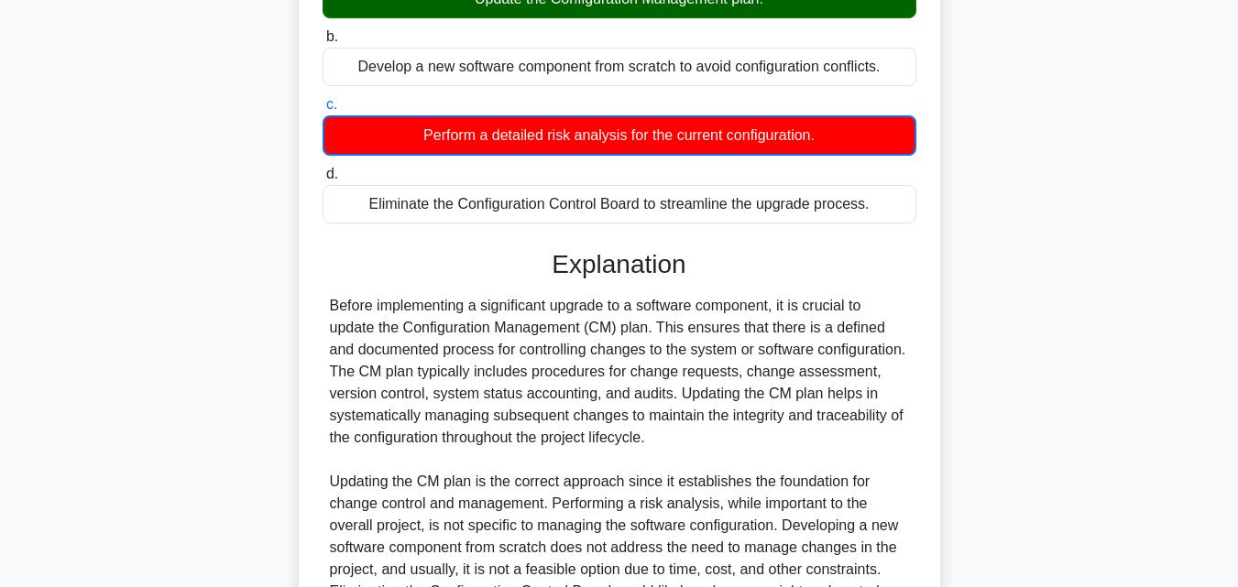
scroll to position [458, 0]
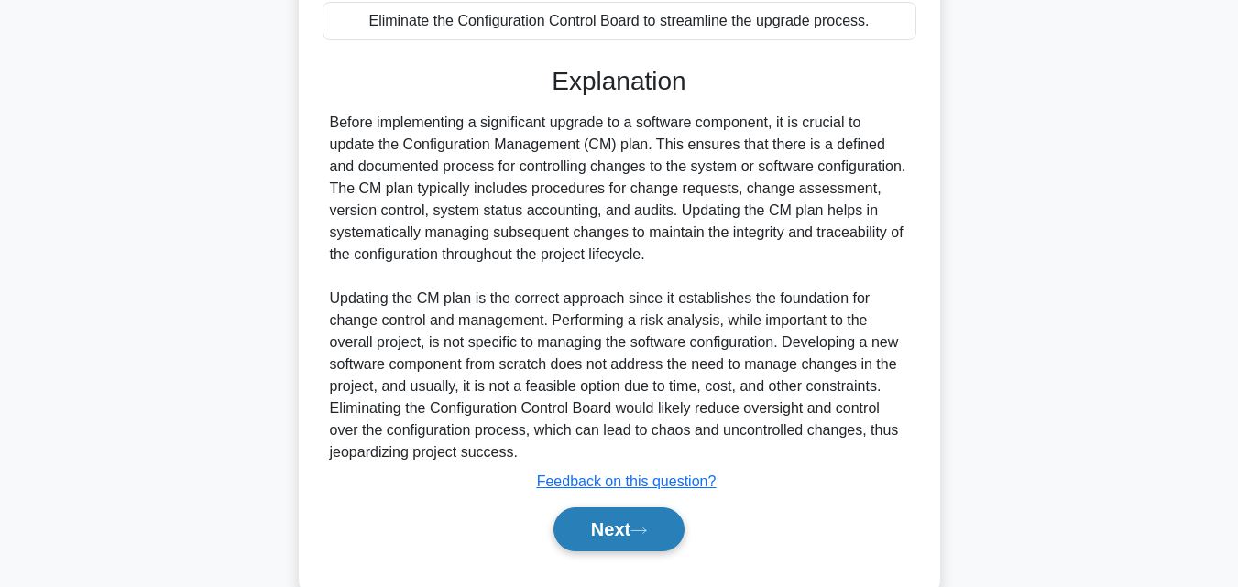
click at [613, 517] on button "Next" at bounding box center [618, 529] width 131 height 44
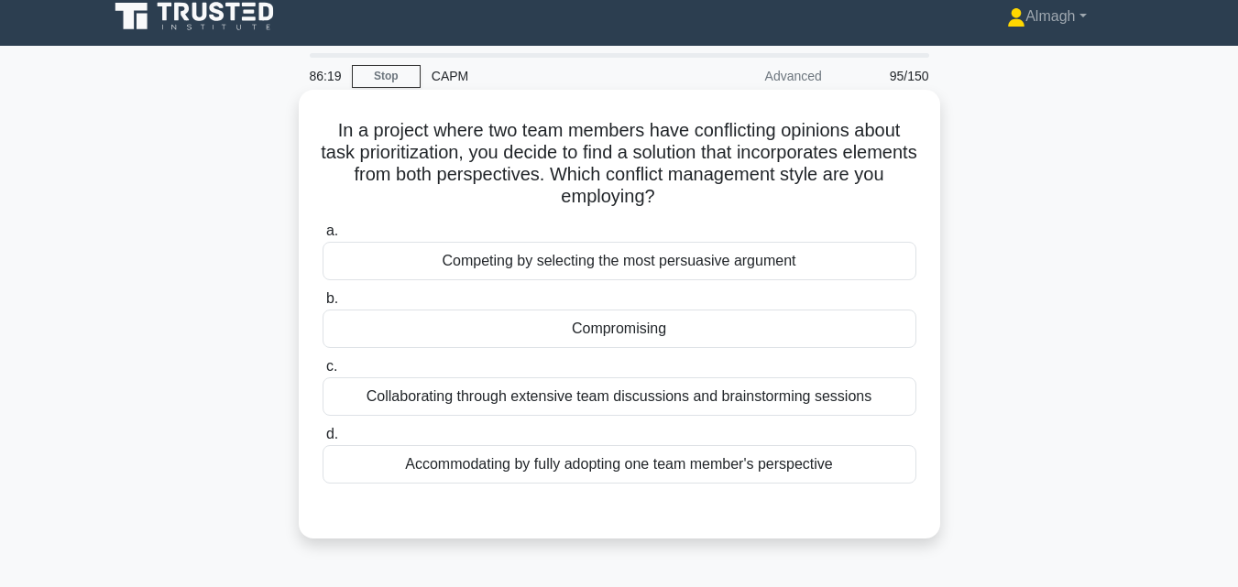
scroll to position [0, 0]
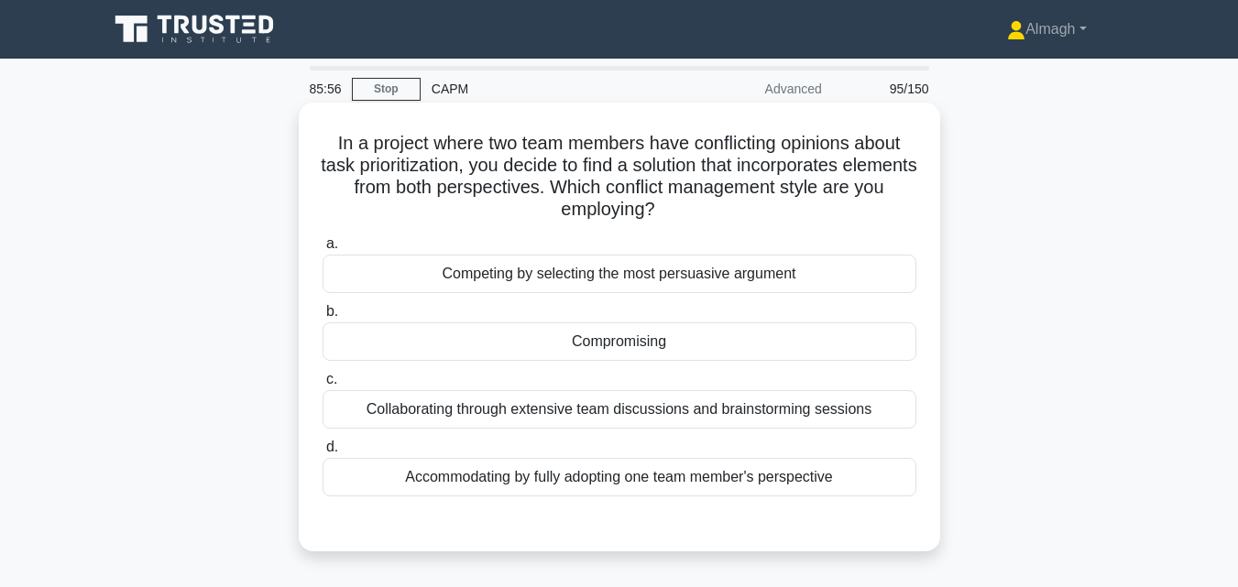
click at [578, 344] on div "Compromising" at bounding box center [619, 341] width 594 height 38
click at [322, 318] on input "b. Compromising" at bounding box center [322, 312] width 0 height 12
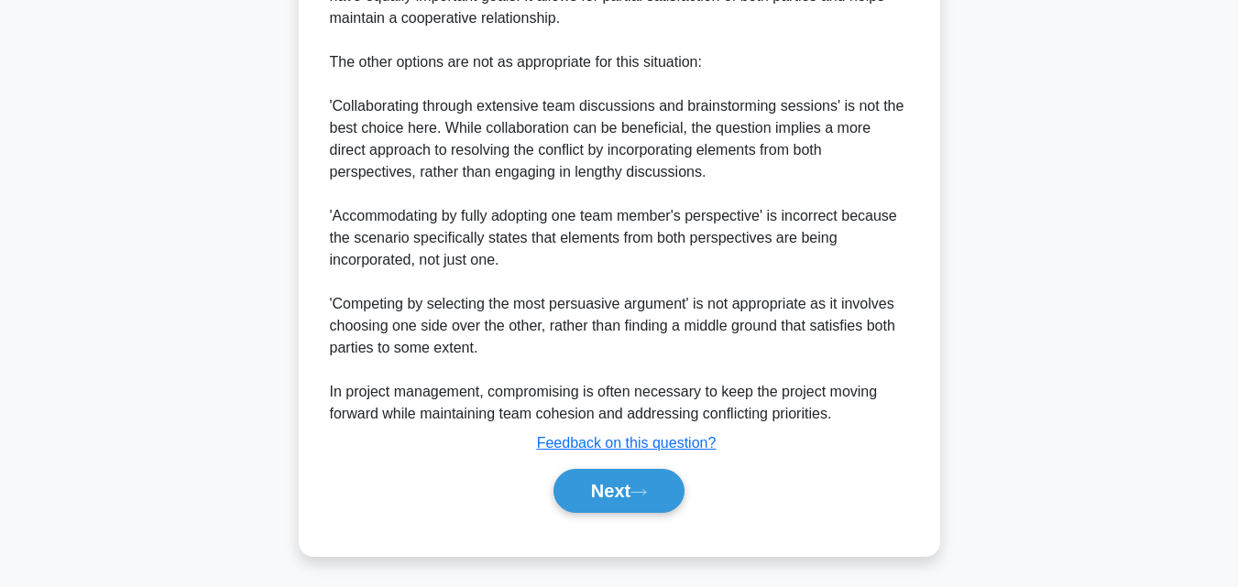
scroll to position [763, 0]
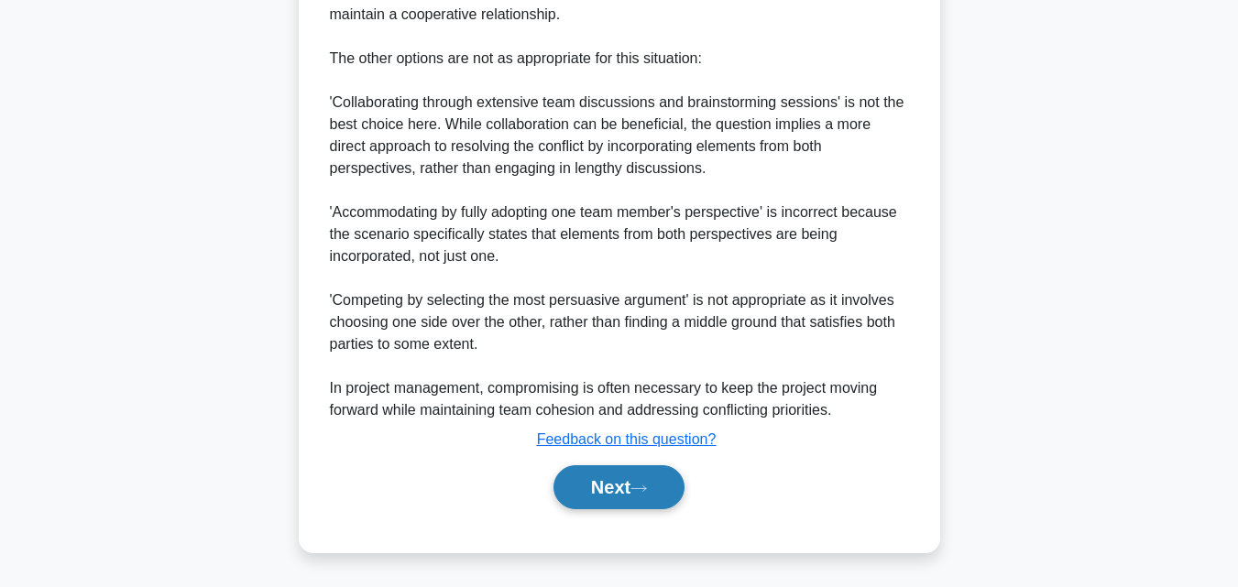
click at [644, 494] on icon at bounding box center [638, 489] width 16 height 10
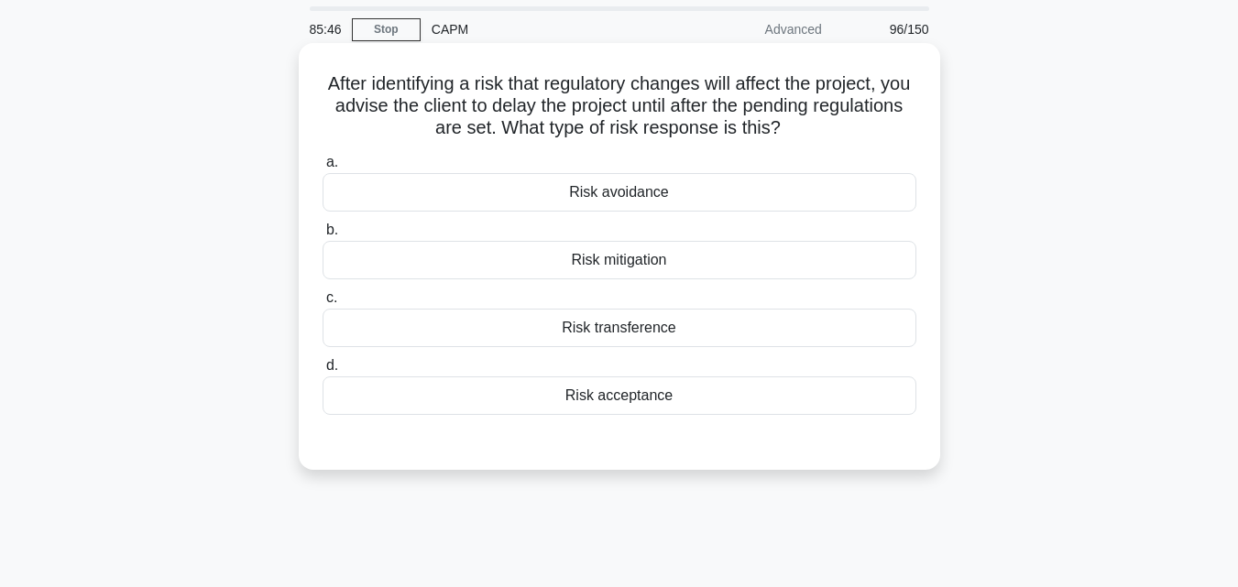
scroll to position [92, 0]
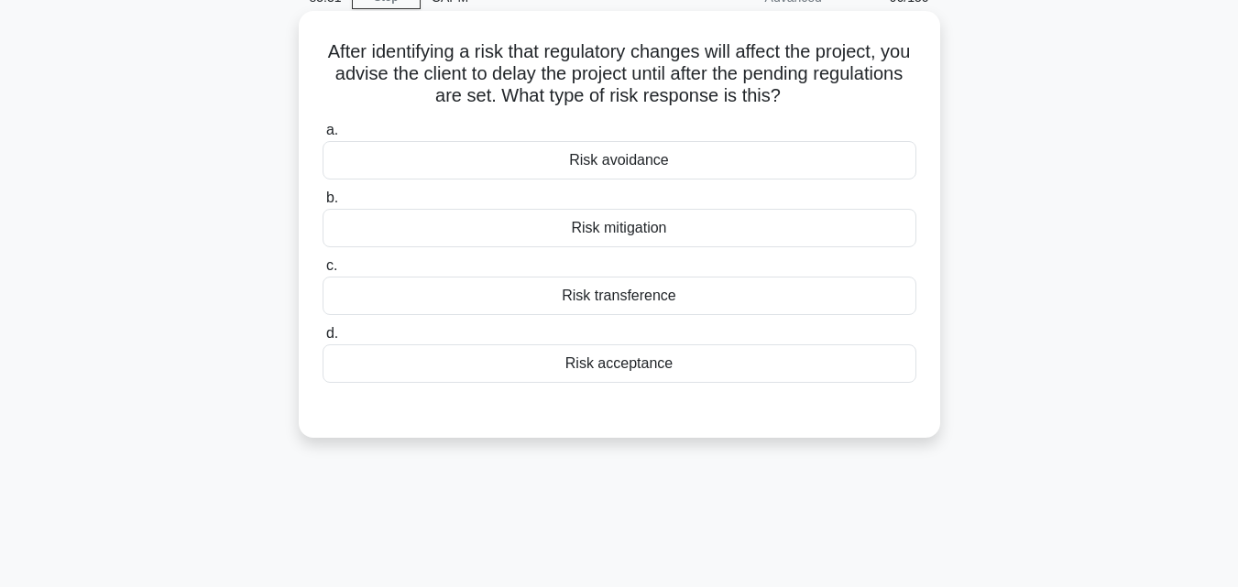
click at [672, 169] on div "Risk avoidance" at bounding box center [619, 160] width 594 height 38
click at [322, 136] on input "a. Risk avoidance" at bounding box center [322, 131] width 0 height 12
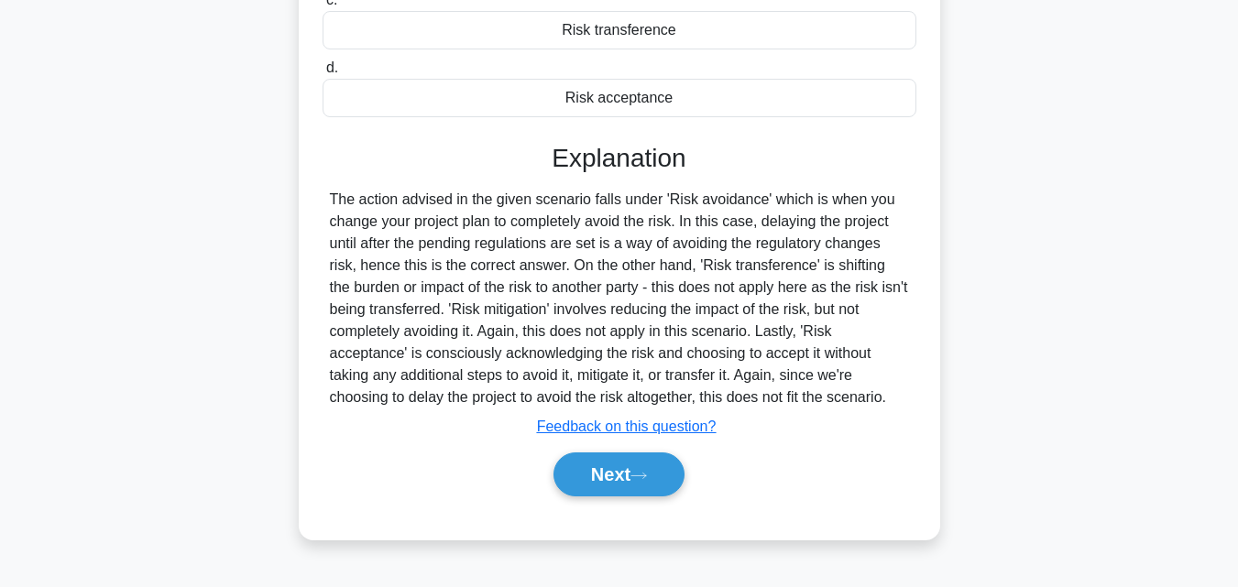
scroll to position [402, 0]
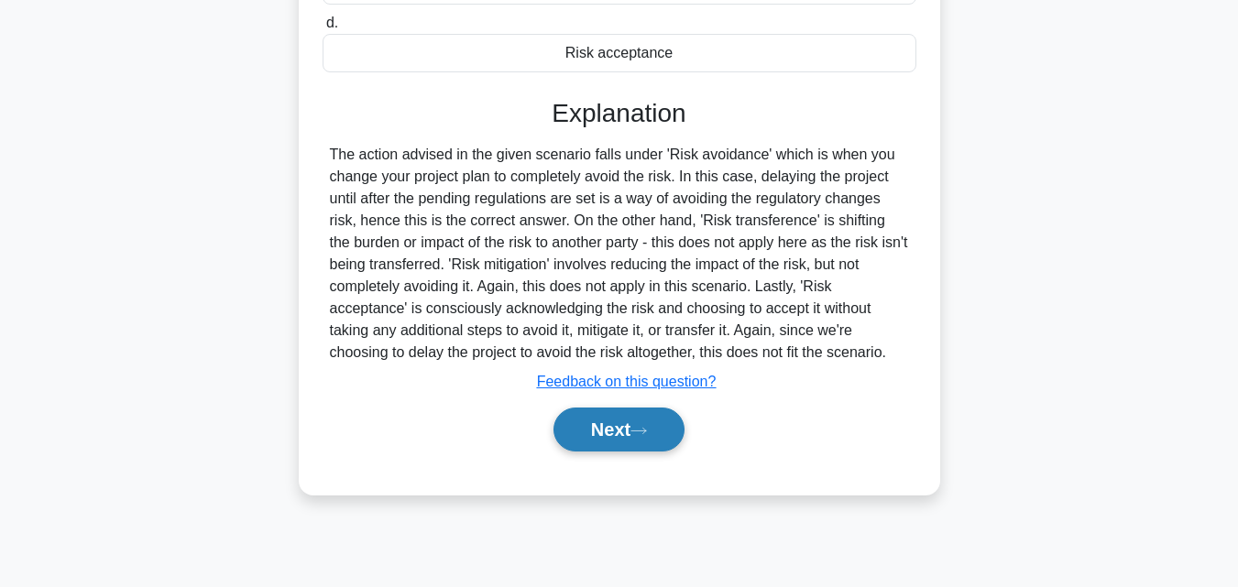
click at [624, 426] on button "Next" at bounding box center [618, 430] width 131 height 44
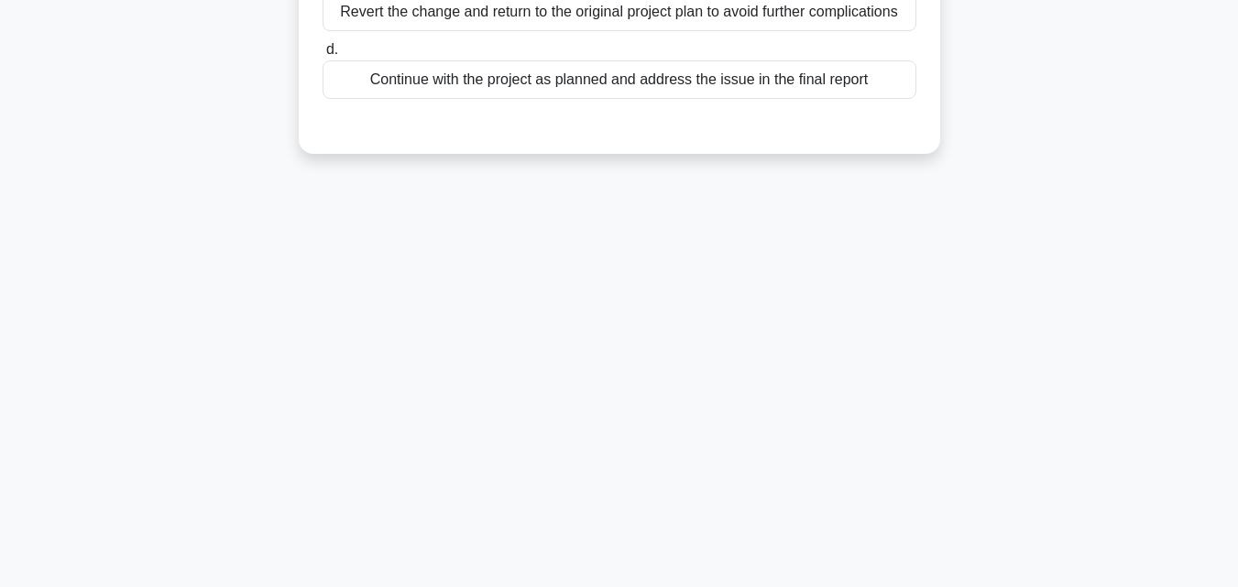
scroll to position [0, 0]
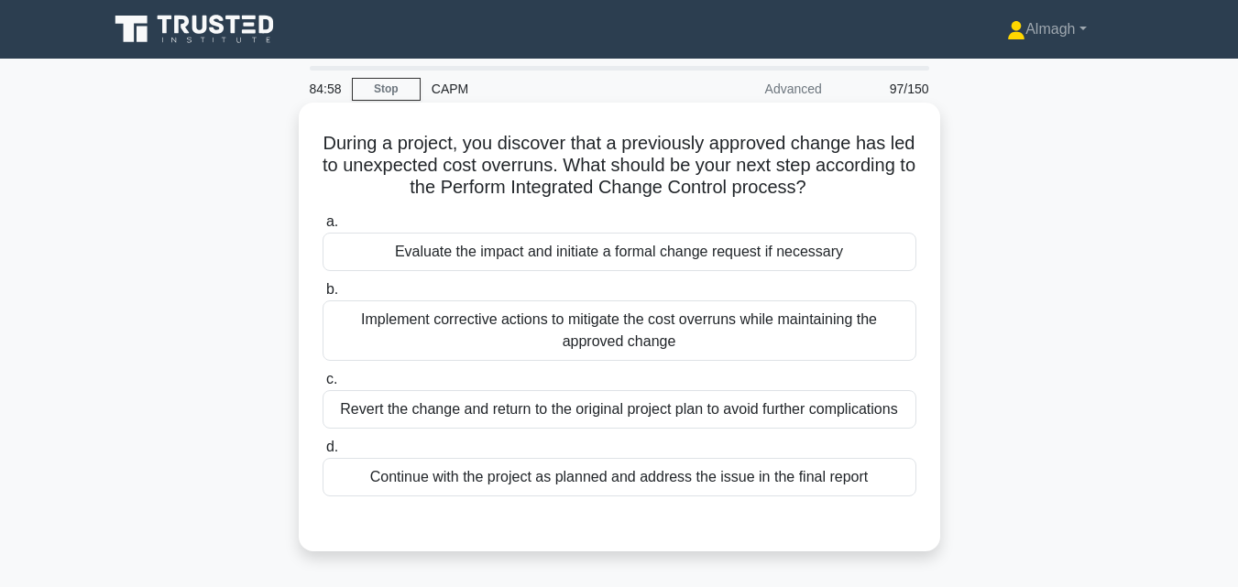
click at [526, 336] on div "Implement corrective actions to mitigate the cost overruns while maintaining th…" at bounding box center [619, 330] width 594 height 60
click at [322, 296] on input "b. Implement corrective actions to mitigate the cost overruns while maintaining…" at bounding box center [322, 290] width 0 height 12
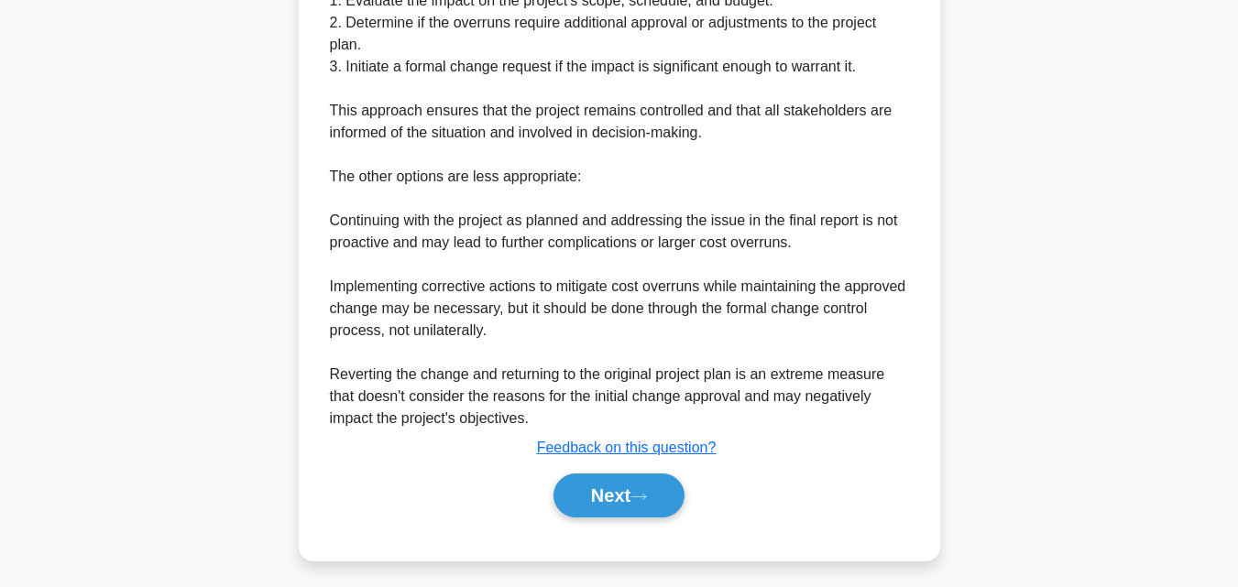
scroll to position [743, 0]
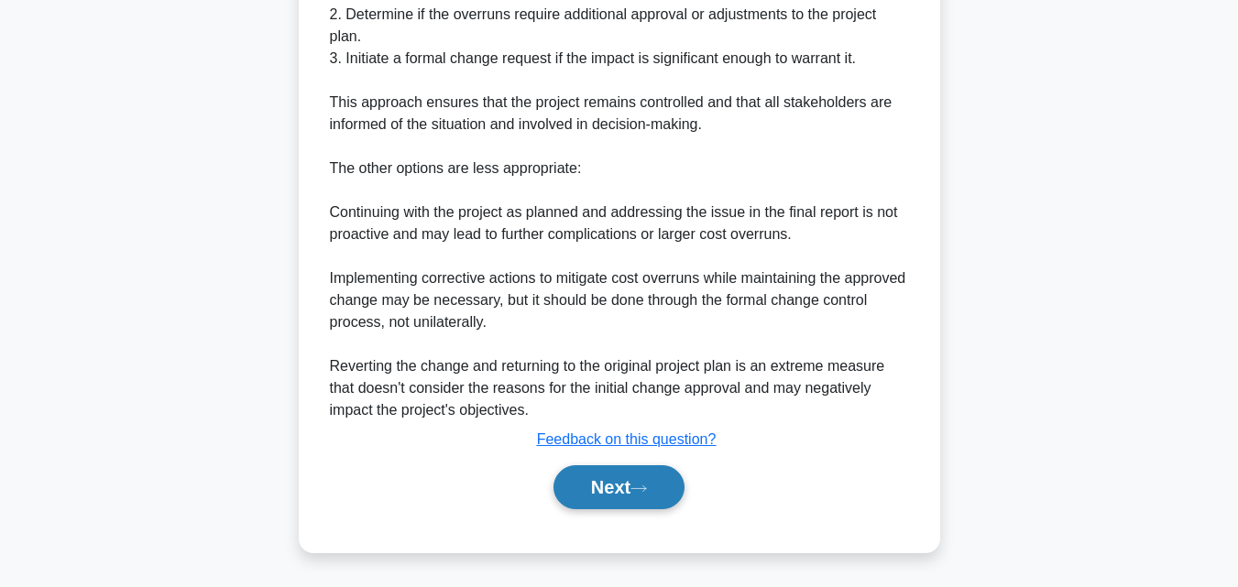
click at [587, 477] on button "Next" at bounding box center [618, 487] width 131 height 44
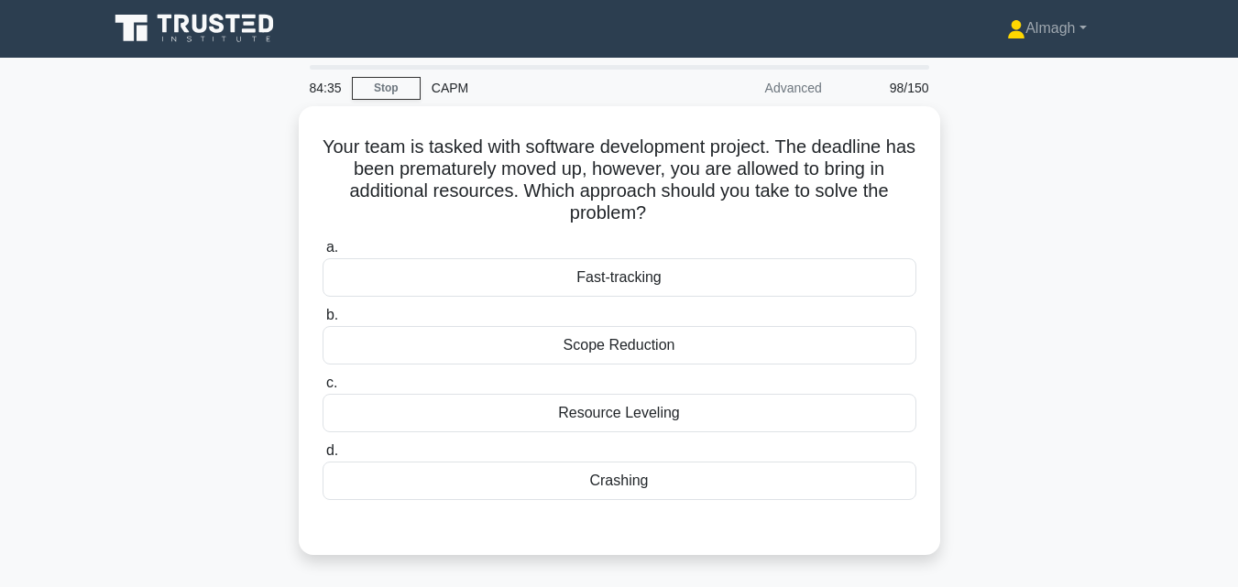
scroll to position [0, 0]
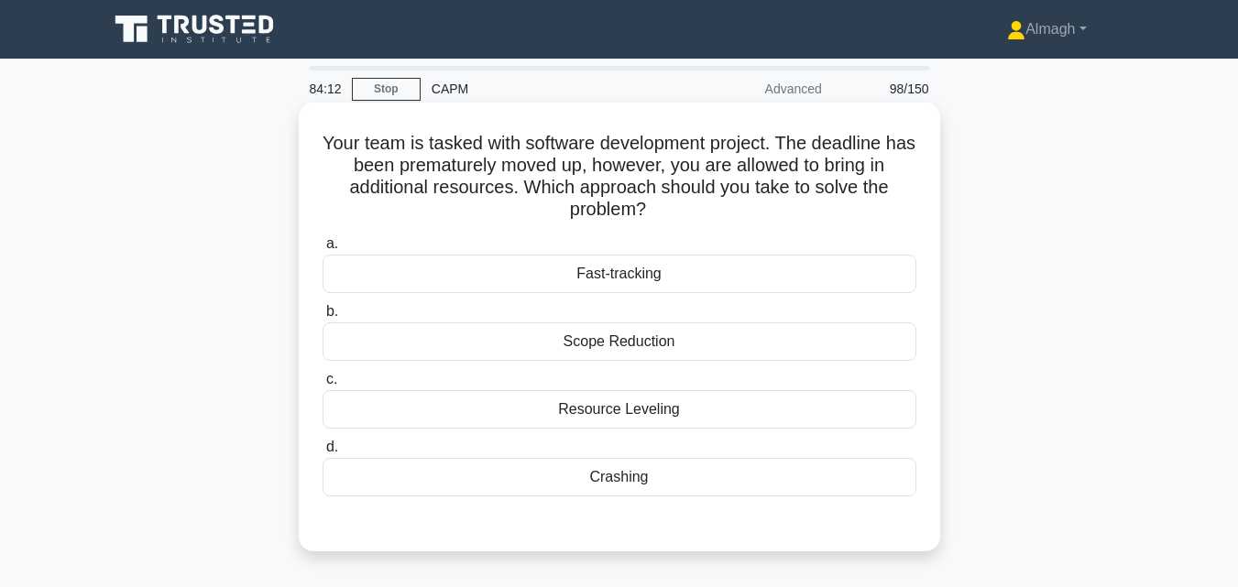
click at [692, 479] on div "Crashing" at bounding box center [619, 477] width 594 height 38
click at [322, 453] on input "d. Crashing" at bounding box center [322, 448] width 0 height 12
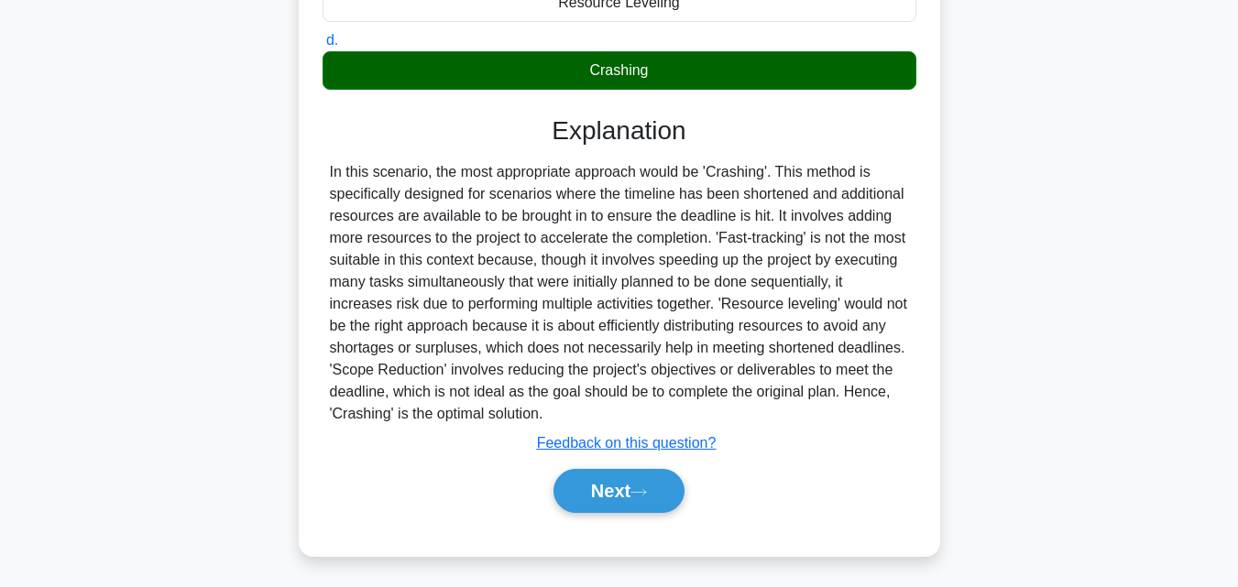
scroll to position [411, 0]
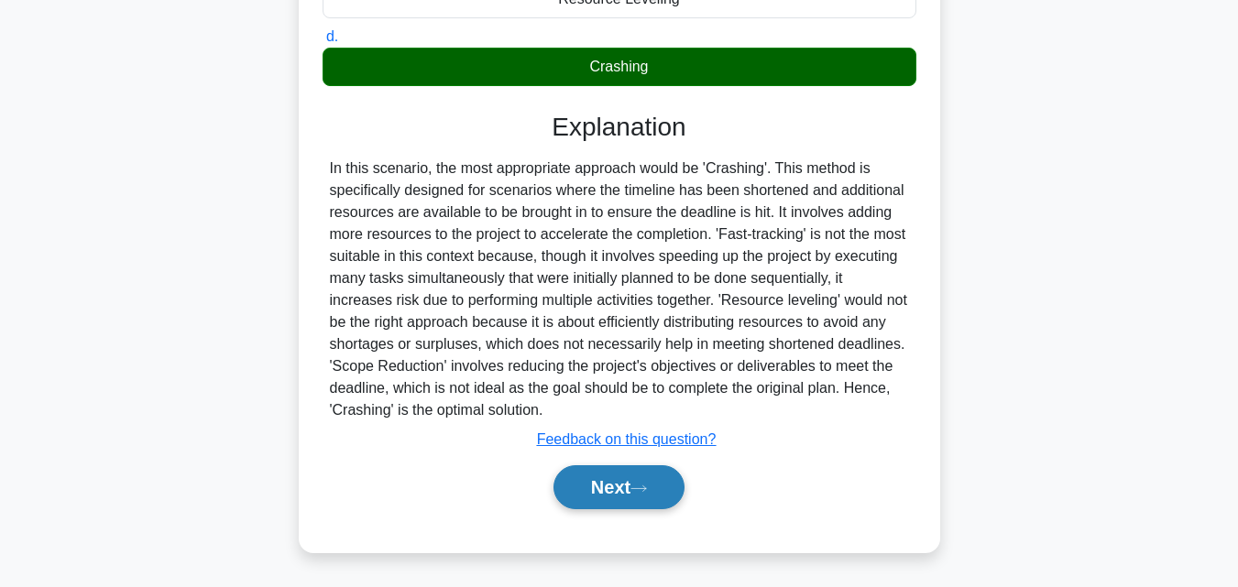
click at [647, 488] on icon at bounding box center [638, 489] width 16 height 10
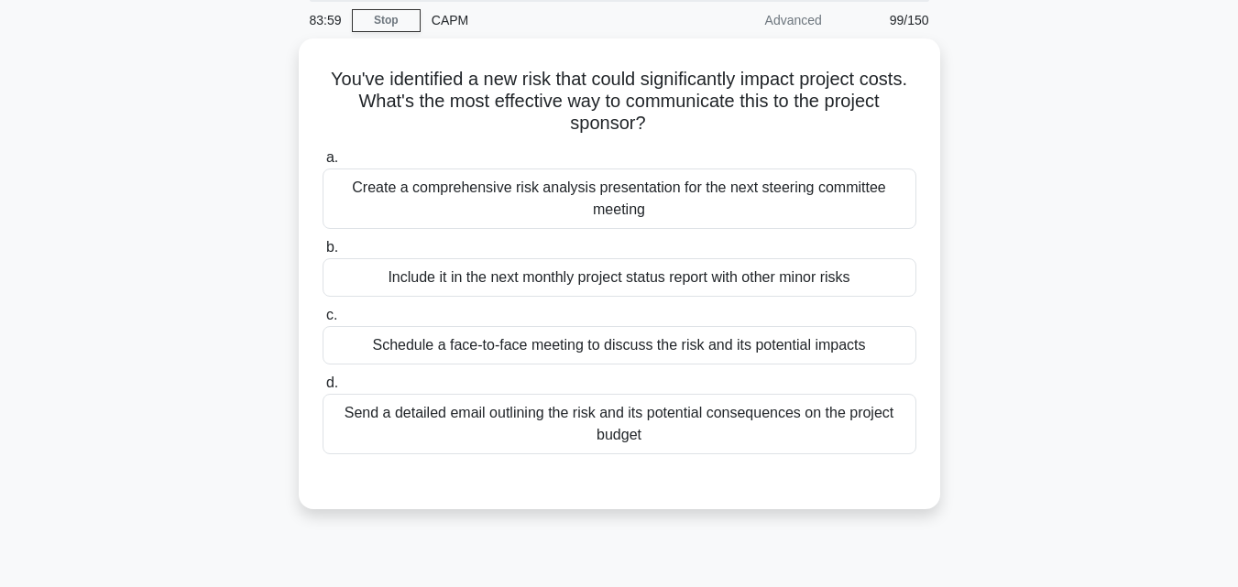
scroll to position [36, 0]
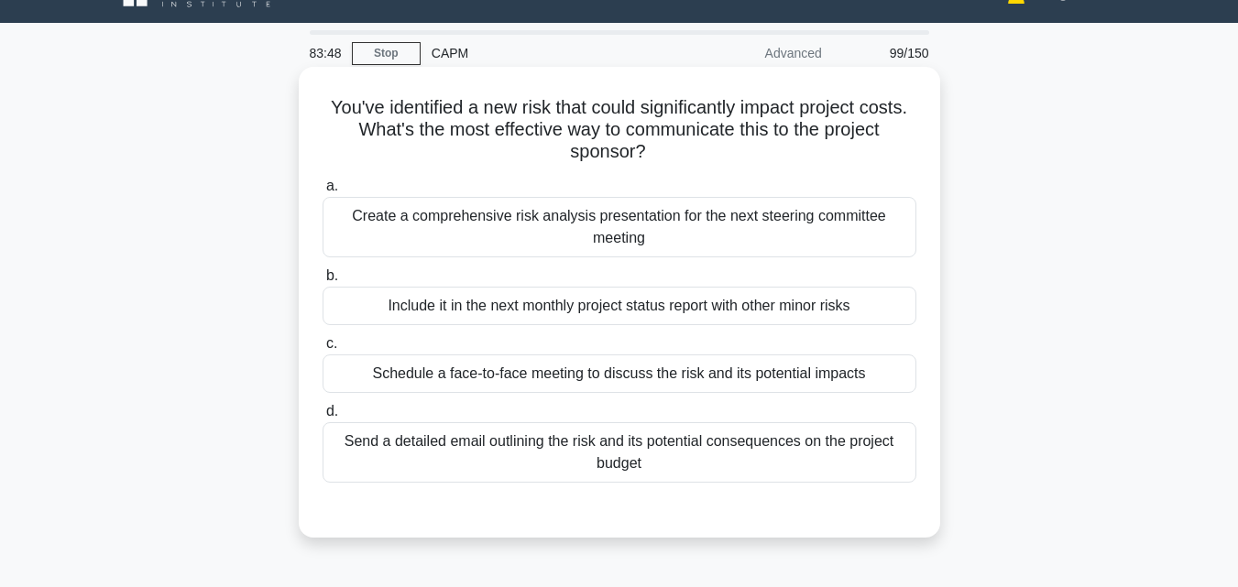
click at [572, 234] on div "Create a comprehensive risk analysis presentation for the next steering committ…" at bounding box center [619, 227] width 594 height 60
click at [322, 192] on input "a. Create a comprehensive risk analysis presentation for the next steering comm…" at bounding box center [322, 186] width 0 height 12
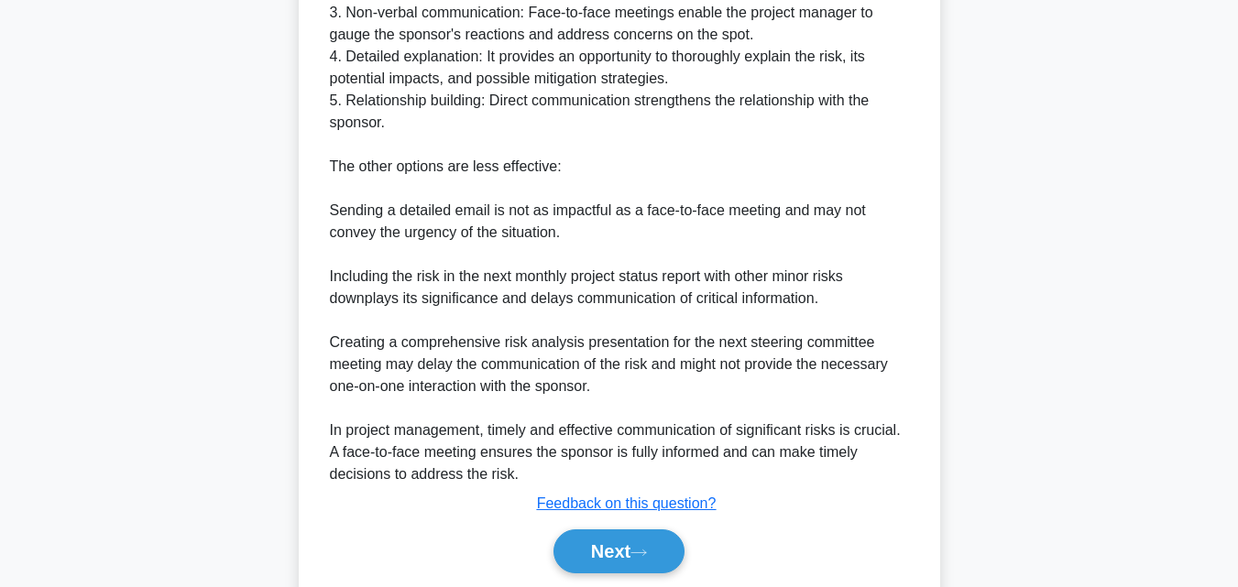
scroll to position [809, 0]
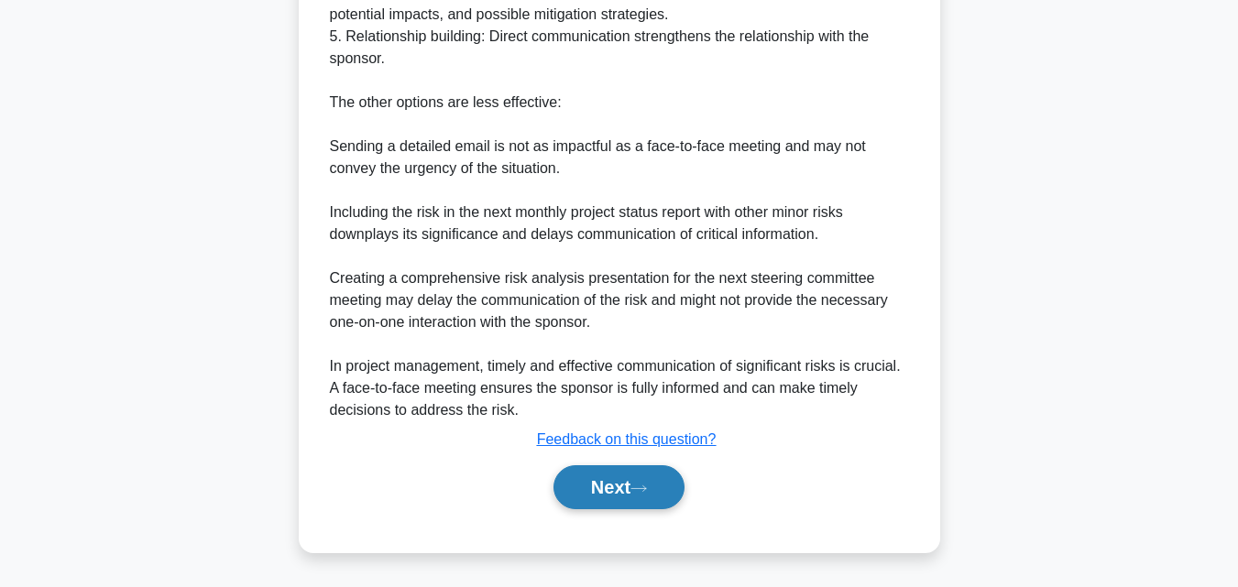
click at [616, 484] on button "Next" at bounding box center [618, 487] width 131 height 44
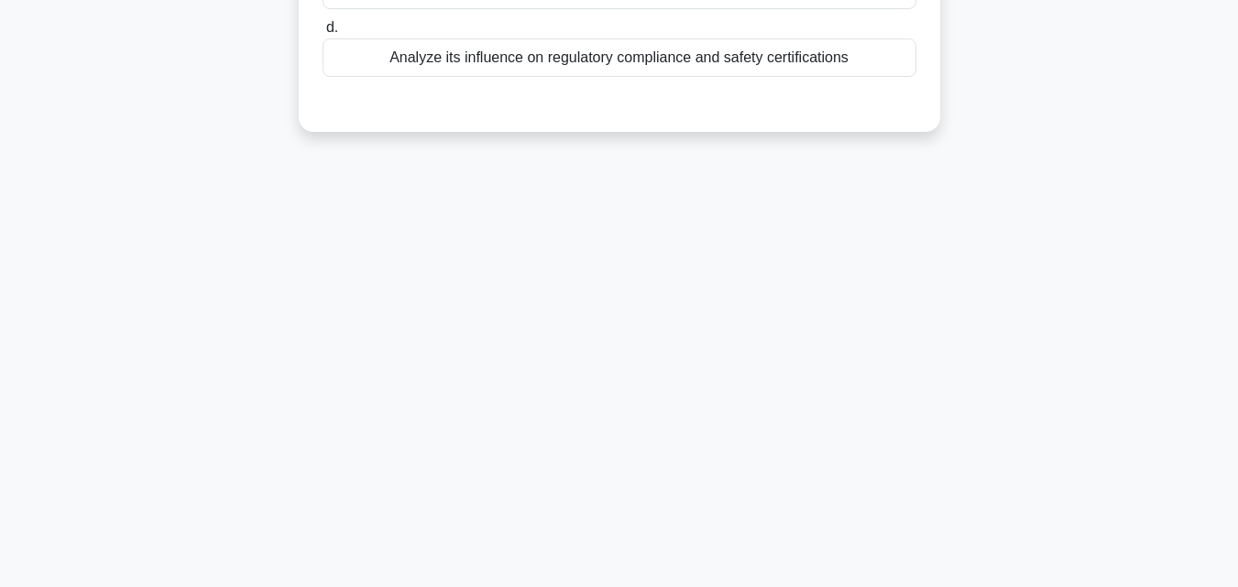
scroll to position [0, 0]
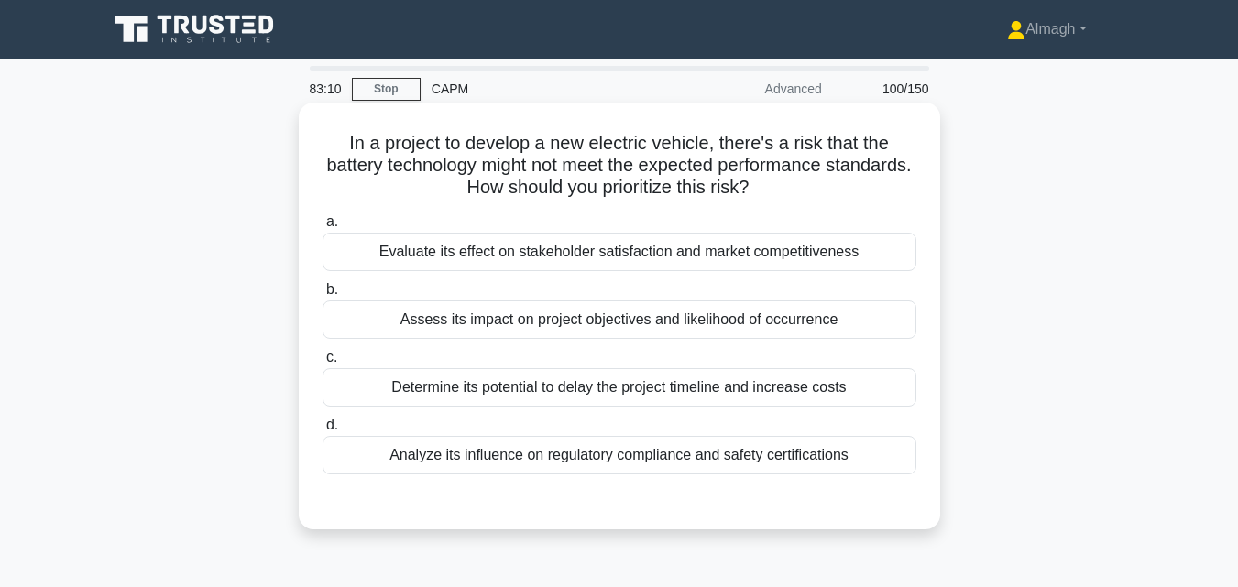
click at [634, 322] on div "Assess its impact on project objectives and likelihood of occurrence" at bounding box center [619, 319] width 594 height 38
click at [322, 296] on input "b. Assess its impact on project objectives and likelihood of occurrence" at bounding box center [322, 290] width 0 height 12
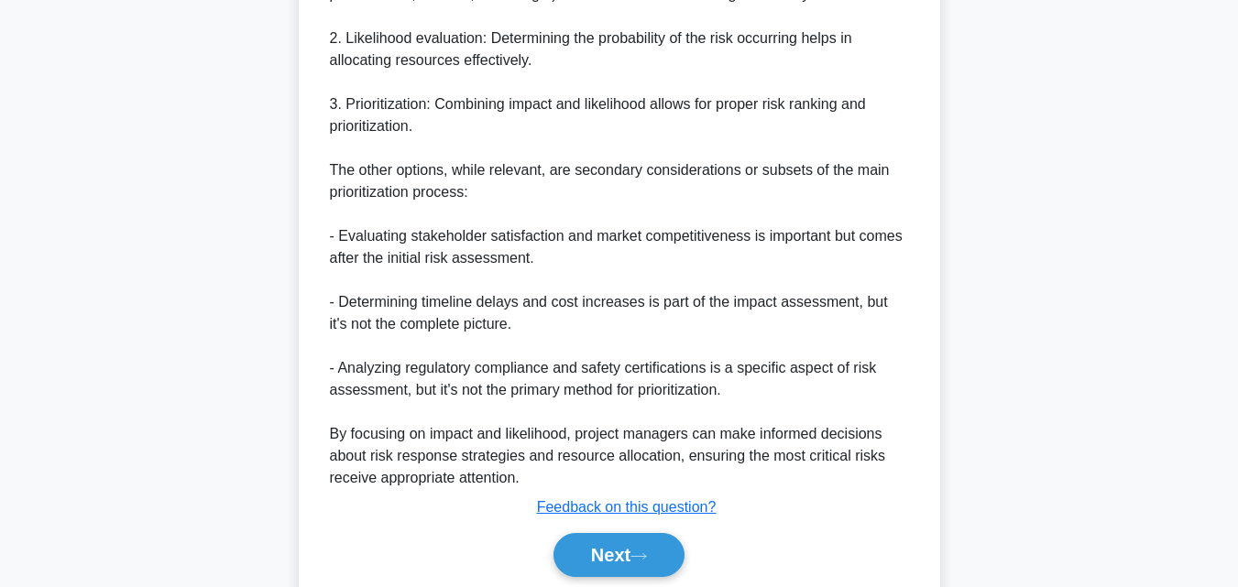
scroll to position [785, 0]
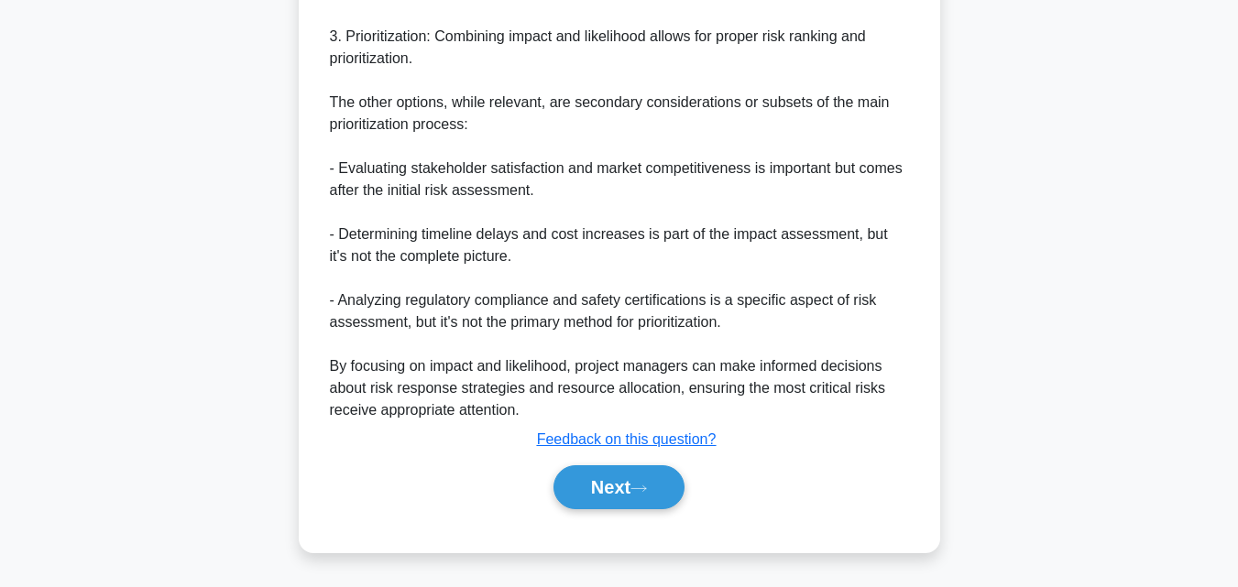
click at [660, 476] on button "Next" at bounding box center [618, 487] width 131 height 44
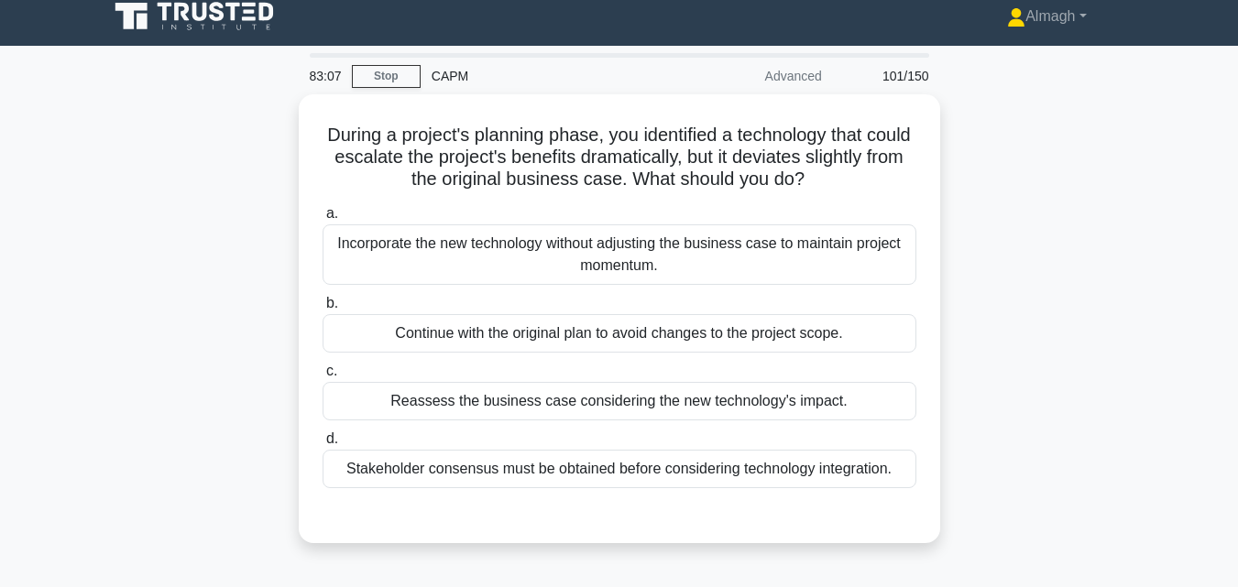
scroll to position [0, 0]
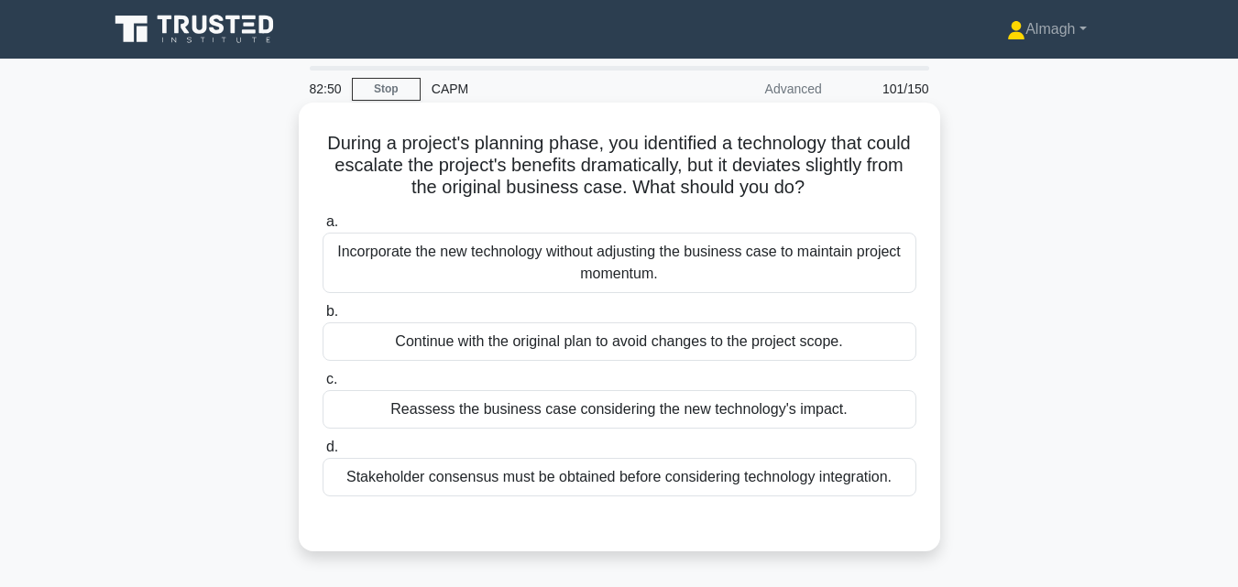
click at [450, 482] on div "Stakeholder consensus must be obtained before considering technology integratio…" at bounding box center [619, 477] width 594 height 38
click at [322, 453] on input "d. Stakeholder consensus must be obtained before considering technology integra…" at bounding box center [322, 448] width 0 height 12
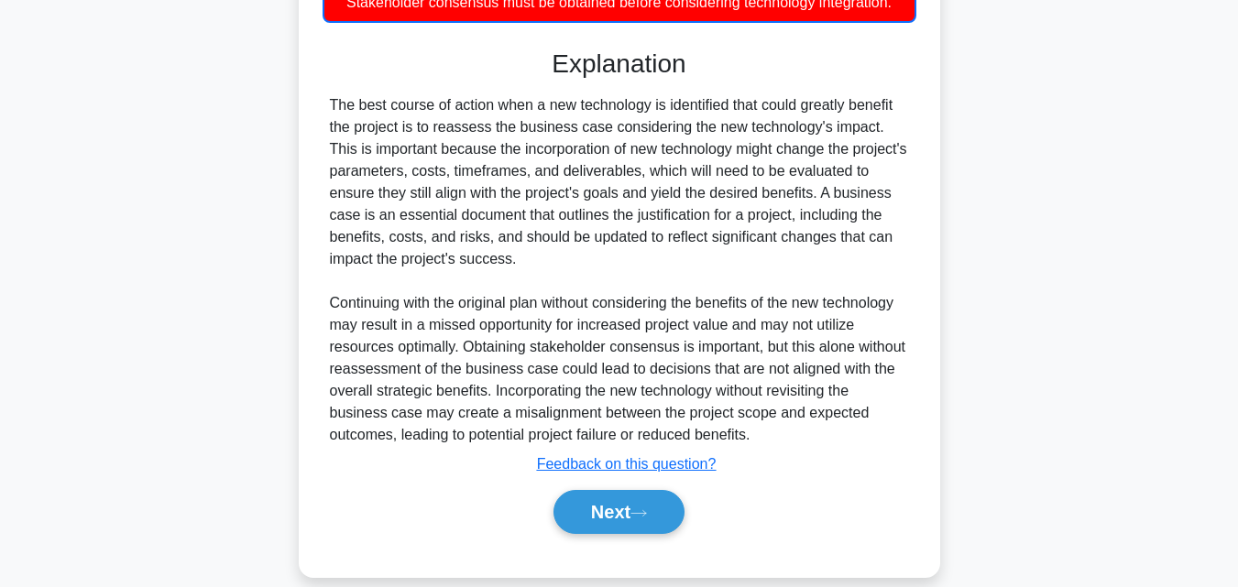
scroll to position [501, 0]
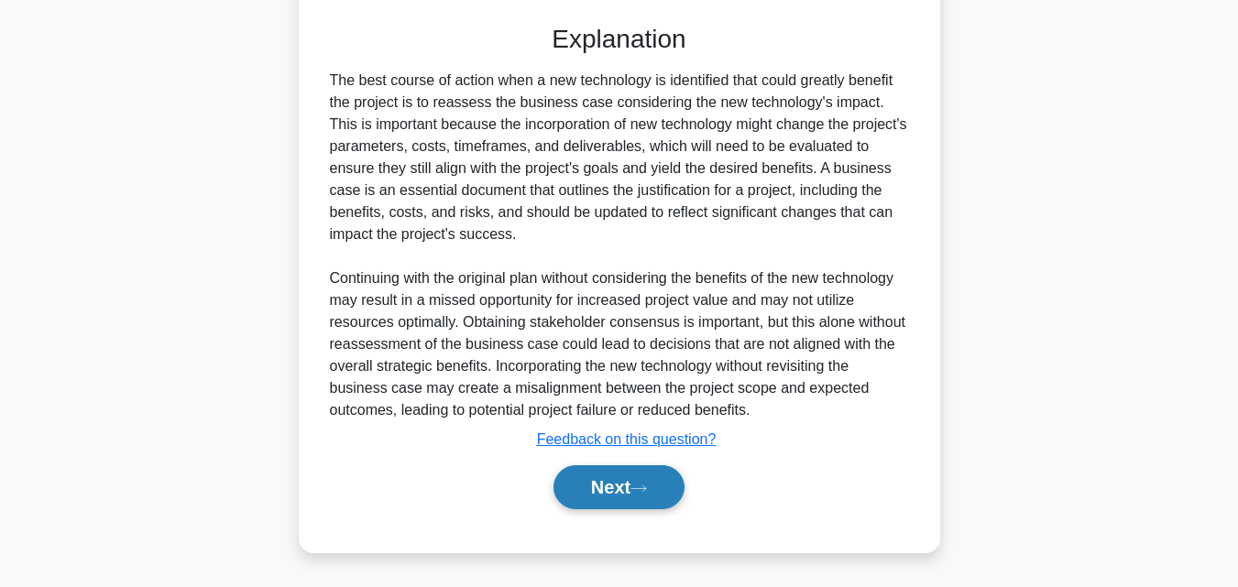
click at [578, 498] on button "Next" at bounding box center [618, 487] width 131 height 44
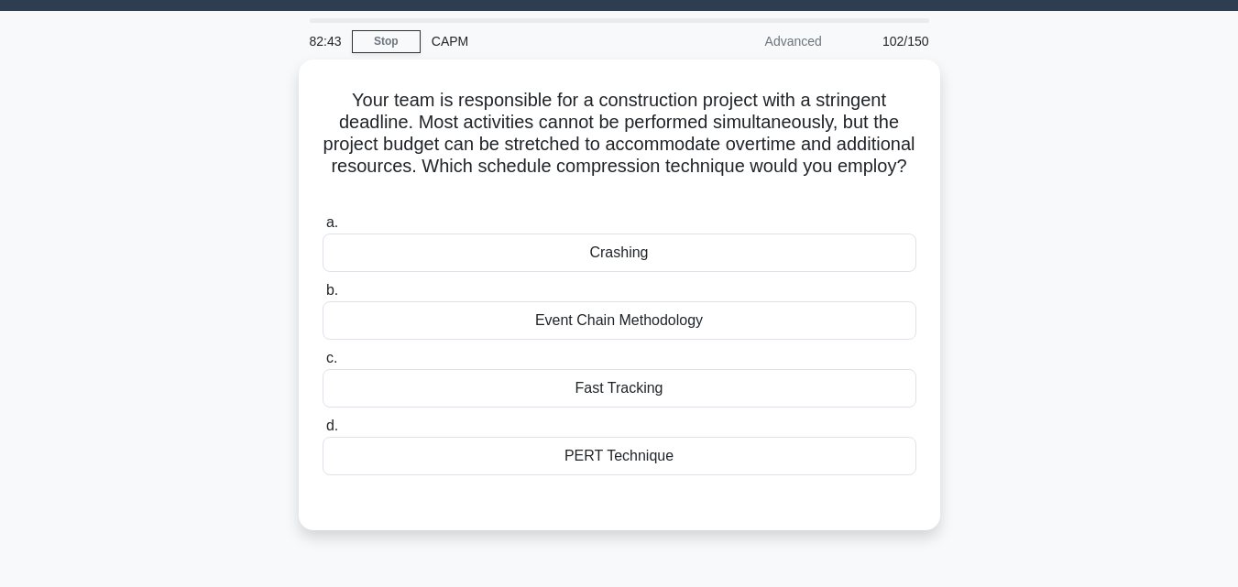
scroll to position [0, 0]
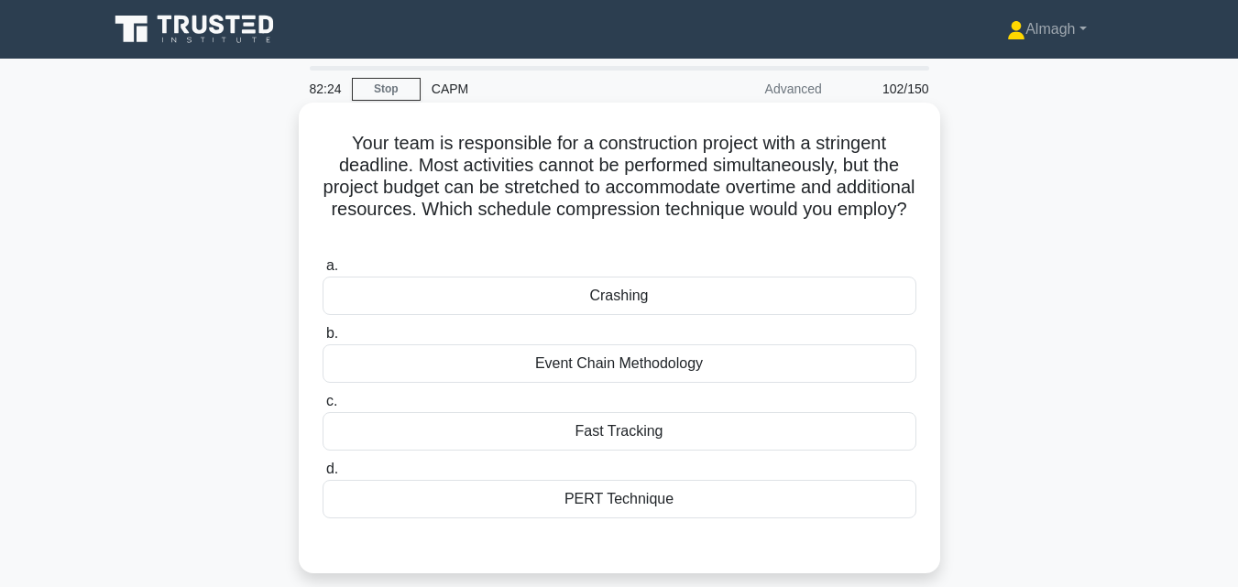
click at [572, 298] on div "Crashing" at bounding box center [619, 296] width 594 height 38
click at [322, 272] on input "a. Crashing" at bounding box center [322, 266] width 0 height 12
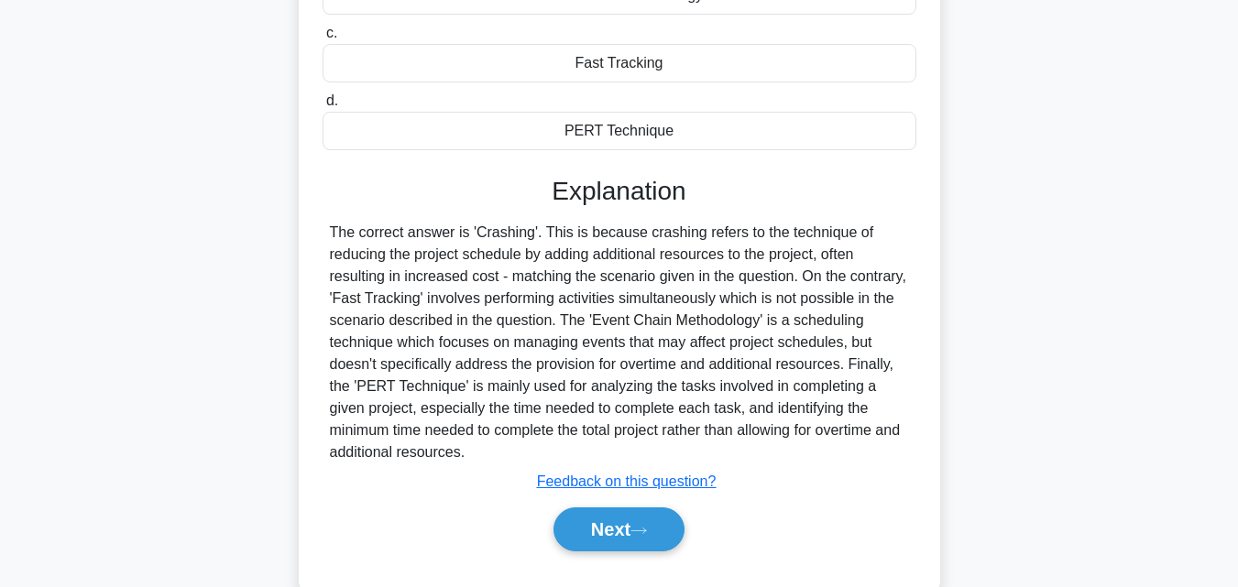
scroll to position [411, 0]
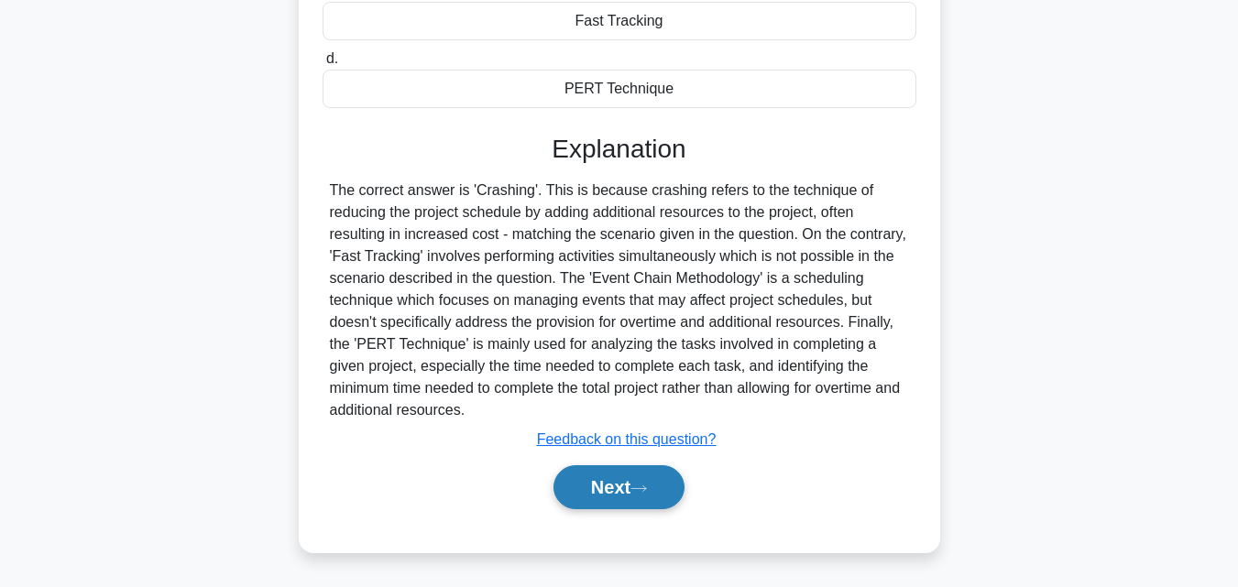
click at [647, 494] on icon at bounding box center [638, 489] width 16 height 10
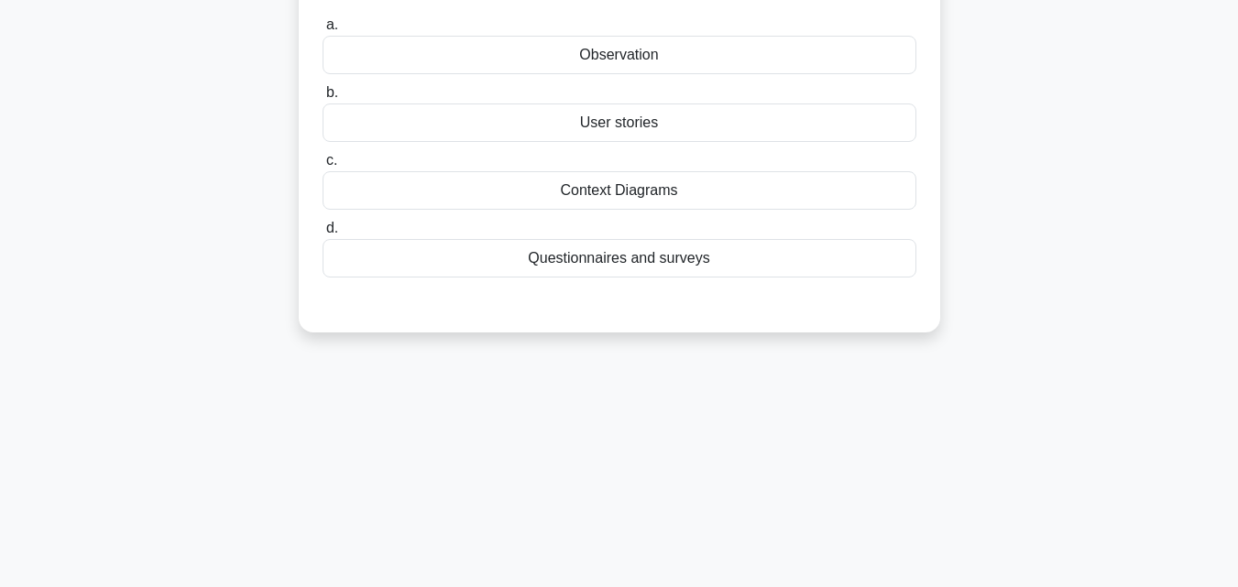
scroll to position [0, 0]
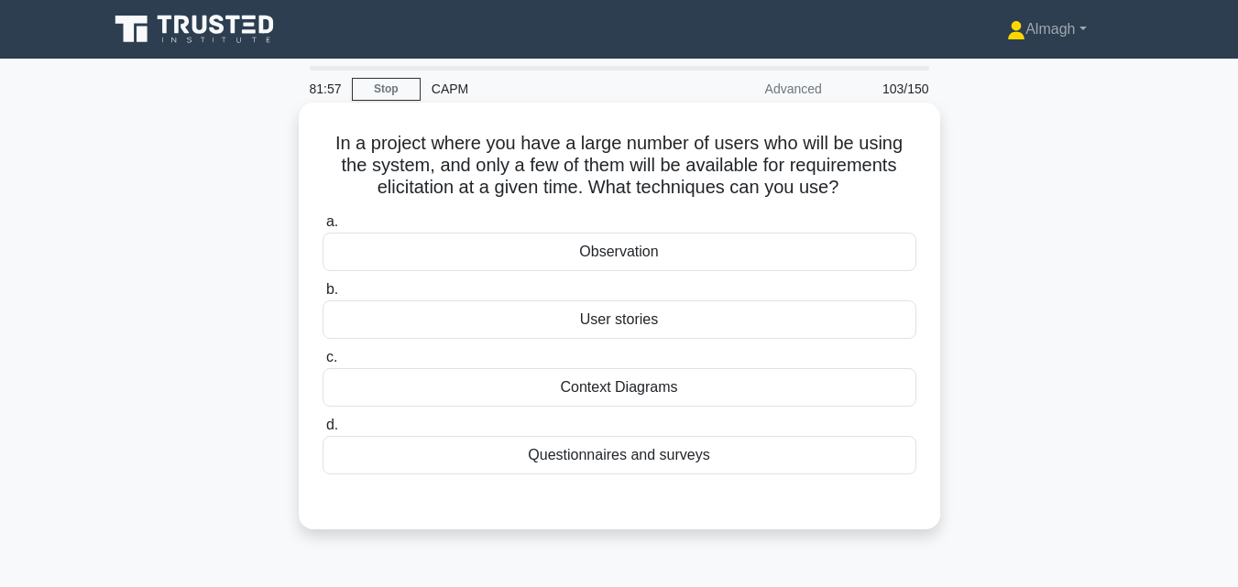
click at [590, 454] on div "Questionnaires and surveys" at bounding box center [619, 455] width 594 height 38
click at [322, 431] on input "d. Questionnaires and surveys" at bounding box center [322, 426] width 0 height 12
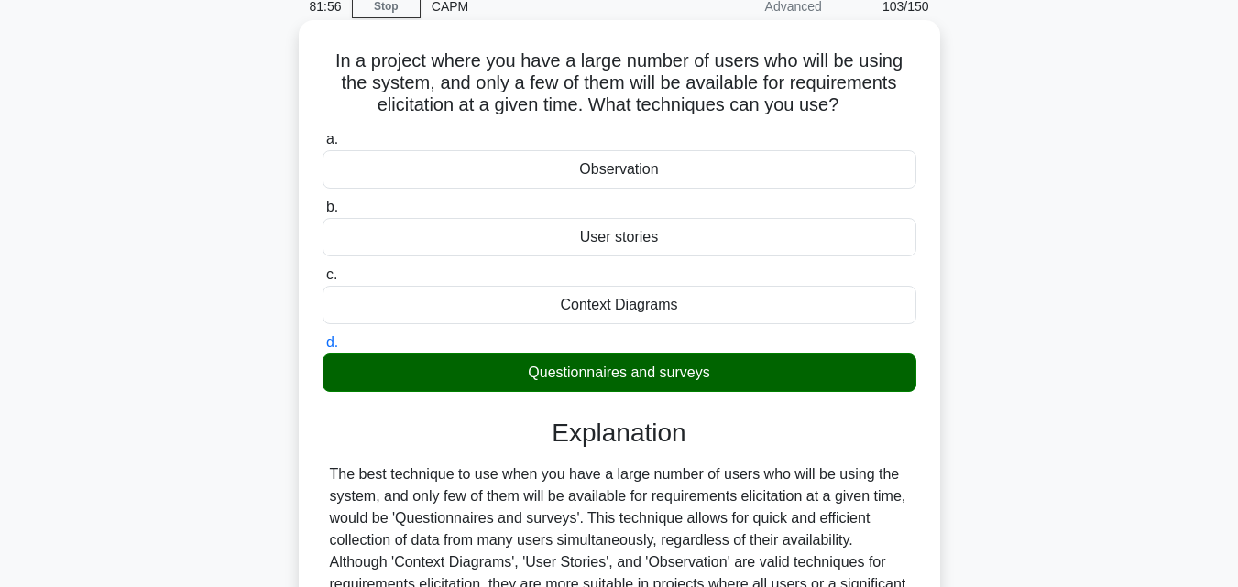
scroll to position [402, 0]
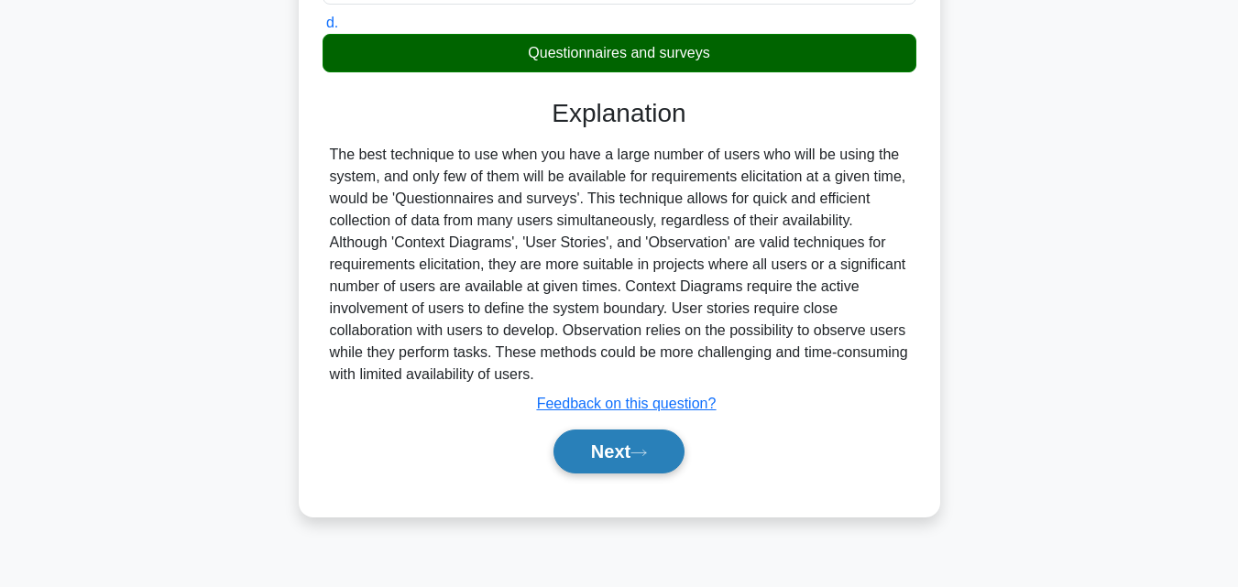
click at [637, 463] on button "Next" at bounding box center [618, 452] width 131 height 44
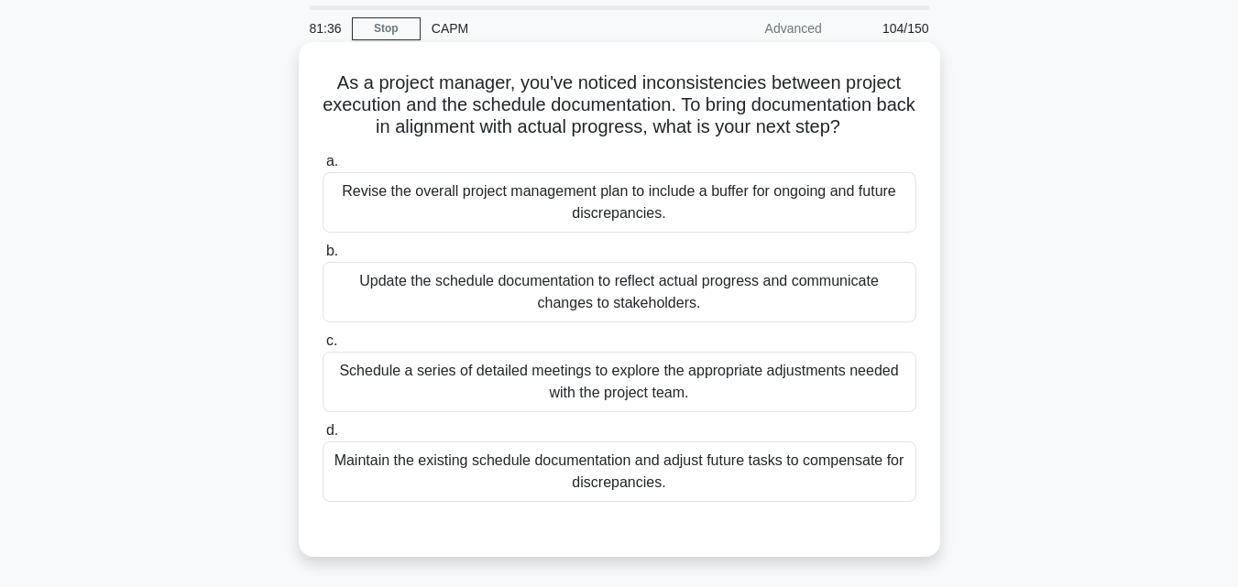
scroll to position [92, 0]
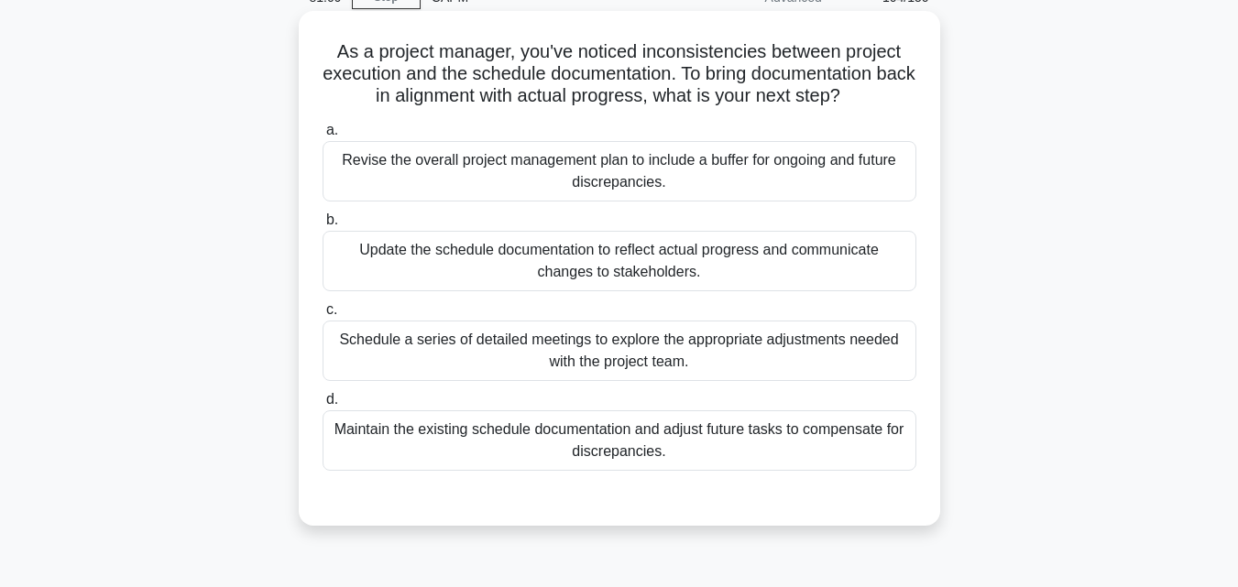
click at [757, 368] on div "Schedule a series of detailed meetings to explore the appropriate adjustments n…" at bounding box center [619, 351] width 594 height 60
click at [322, 316] on input "c. Schedule a series of detailed meetings to explore the appropriate adjustment…" at bounding box center [322, 310] width 0 height 12
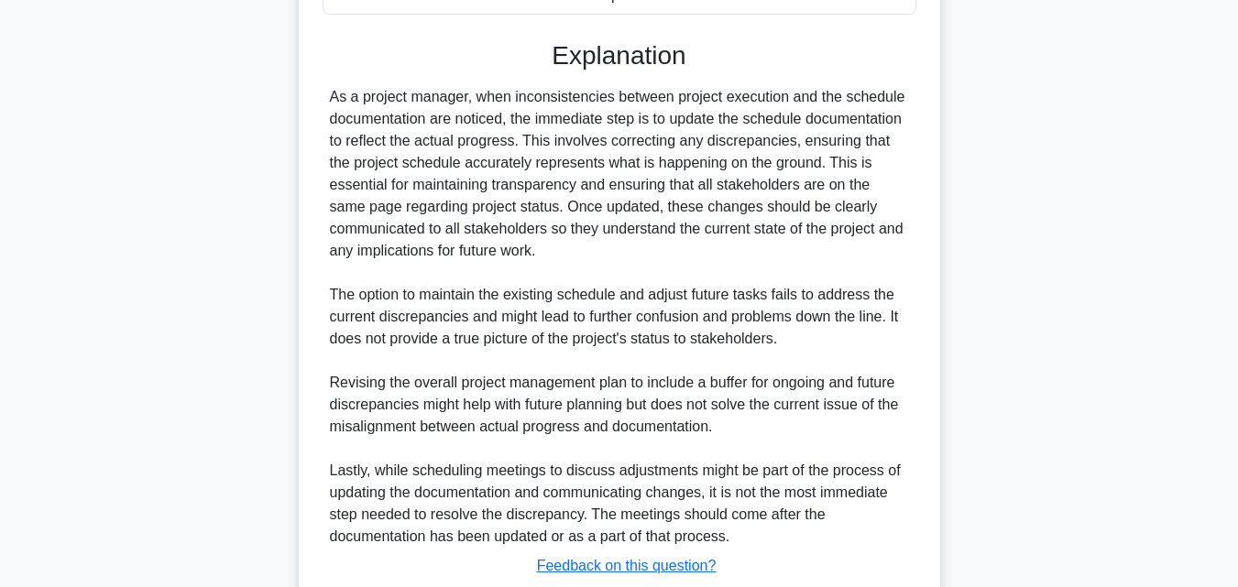
scroll to position [677, 0]
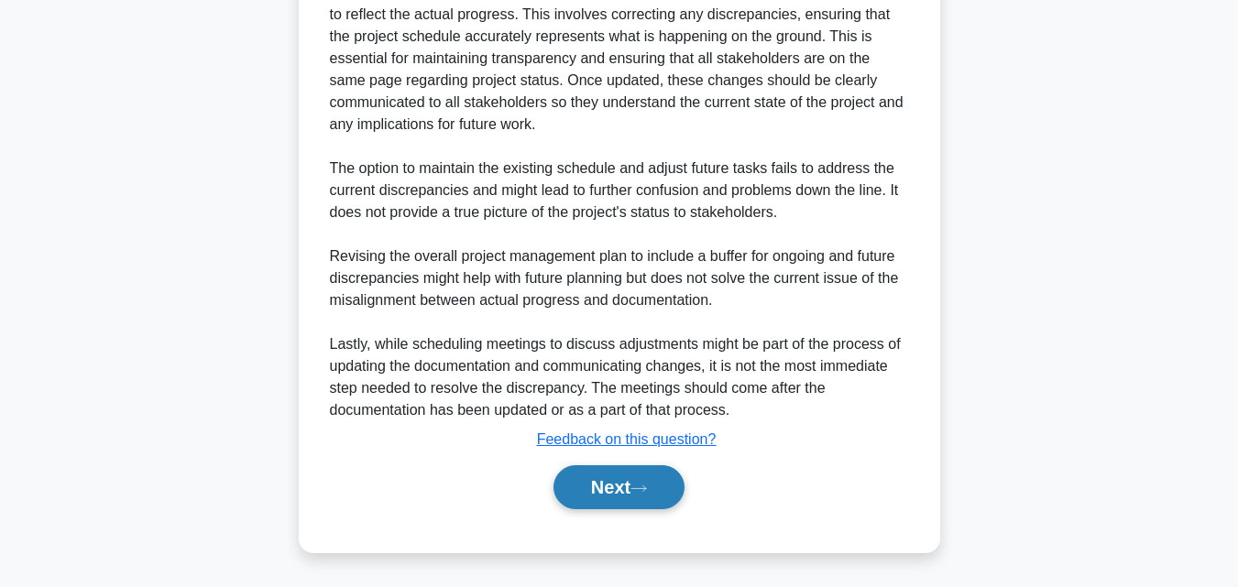
click at [595, 485] on button "Next" at bounding box center [618, 487] width 131 height 44
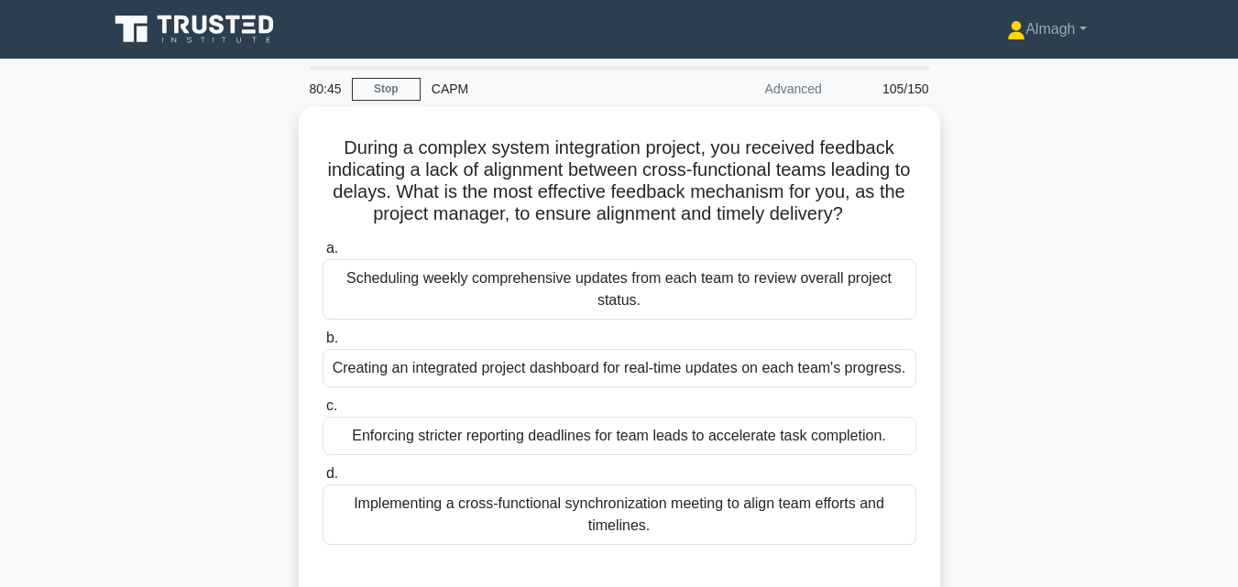
scroll to position [92, 0]
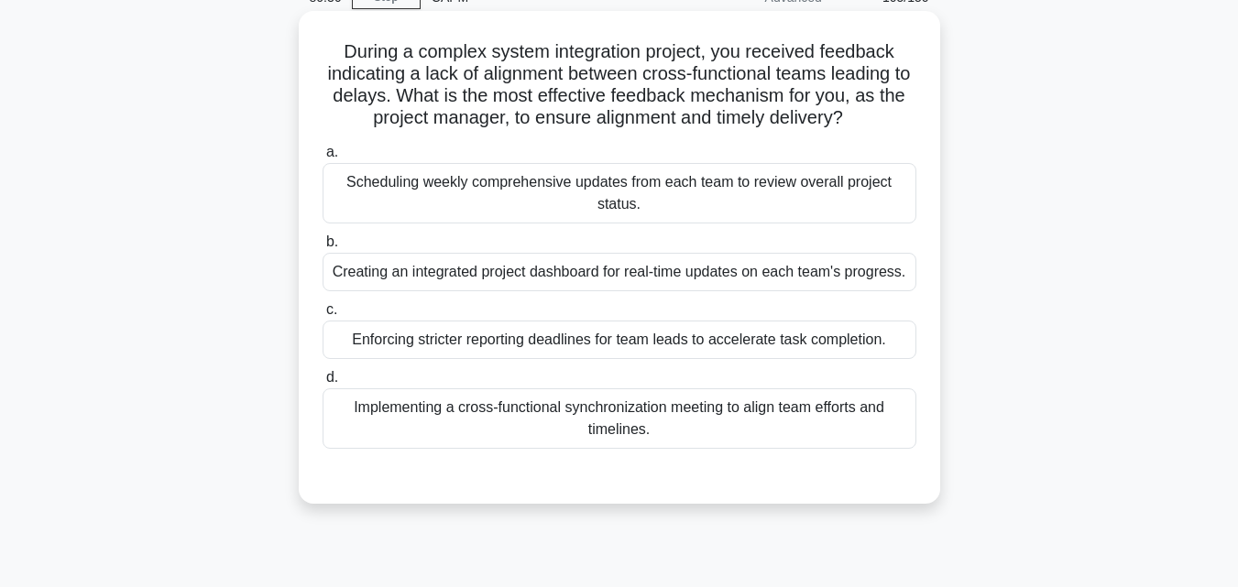
click at [476, 409] on div "Implementing a cross-functional synchronization meeting to align team efforts a…" at bounding box center [619, 418] width 594 height 60
click at [322, 384] on input "d. Implementing a cross-functional synchronization meeting to align team effort…" at bounding box center [322, 378] width 0 height 12
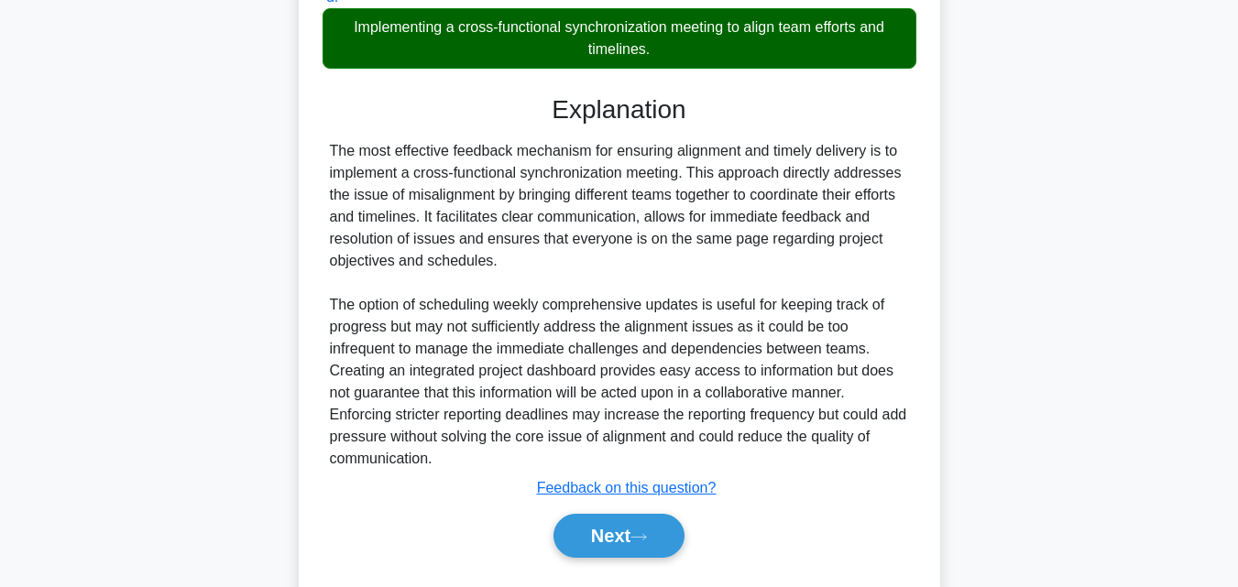
scroll to position [521, 0]
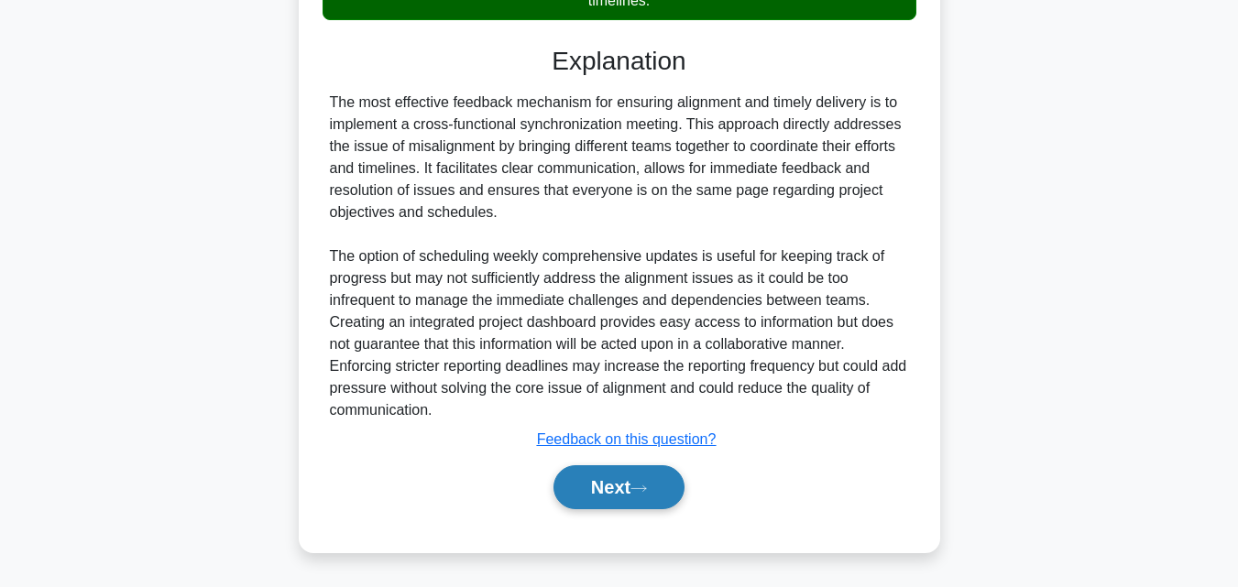
click at [572, 483] on button "Next" at bounding box center [618, 487] width 131 height 44
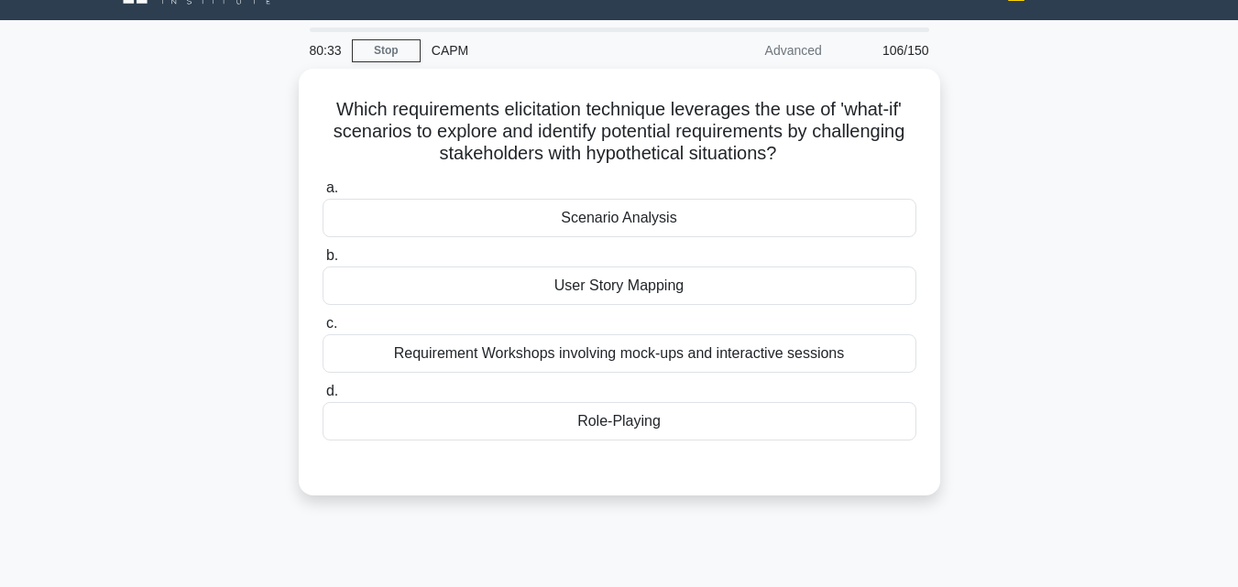
scroll to position [36, 0]
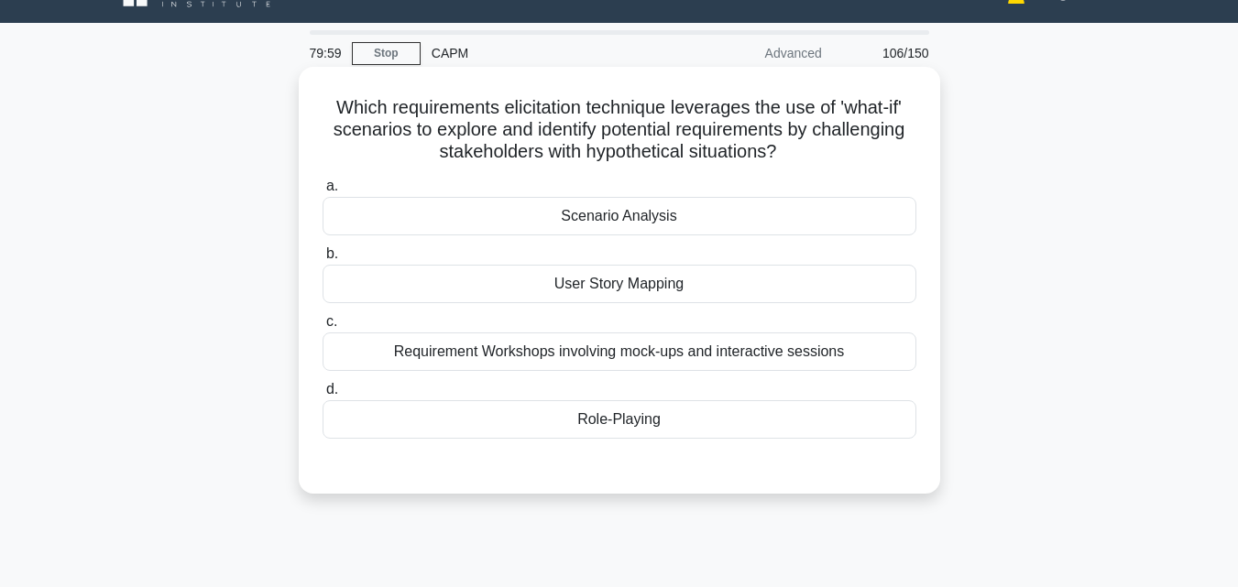
click at [455, 348] on div "Requirement Workshops involving mock-ups and interactive sessions" at bounding box center [619, 352] width 594 height 38
click at [322, 328] on input "c. Requirement Workshops involving mock-ups and interactive sessions" at bounding box center [322, 322] width 0 height 12
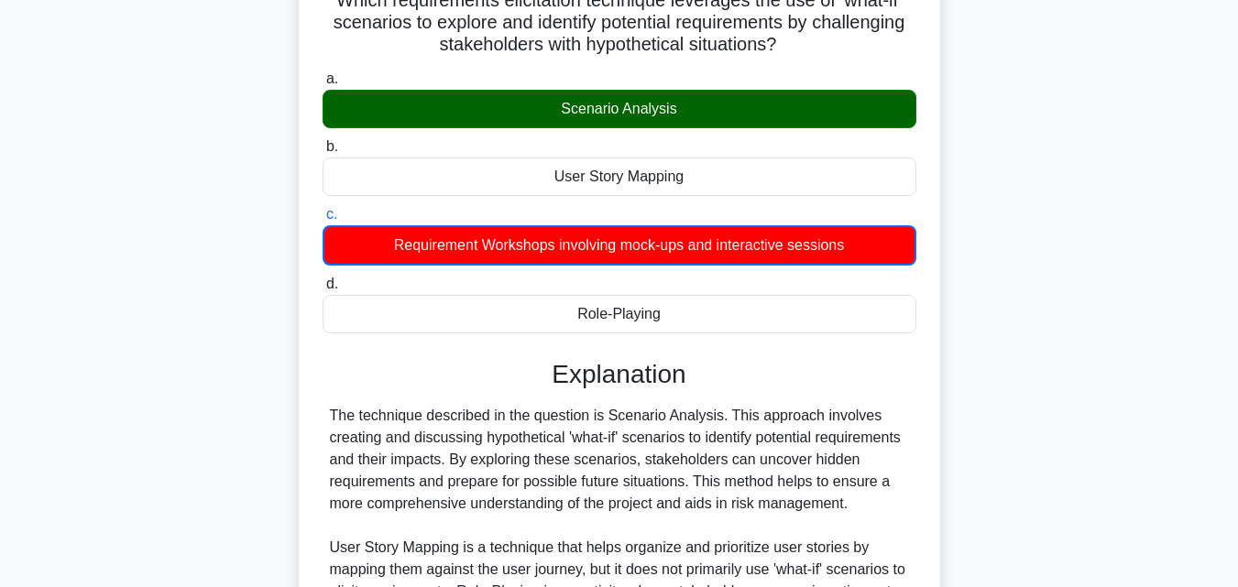
scroll to position [413, 0]
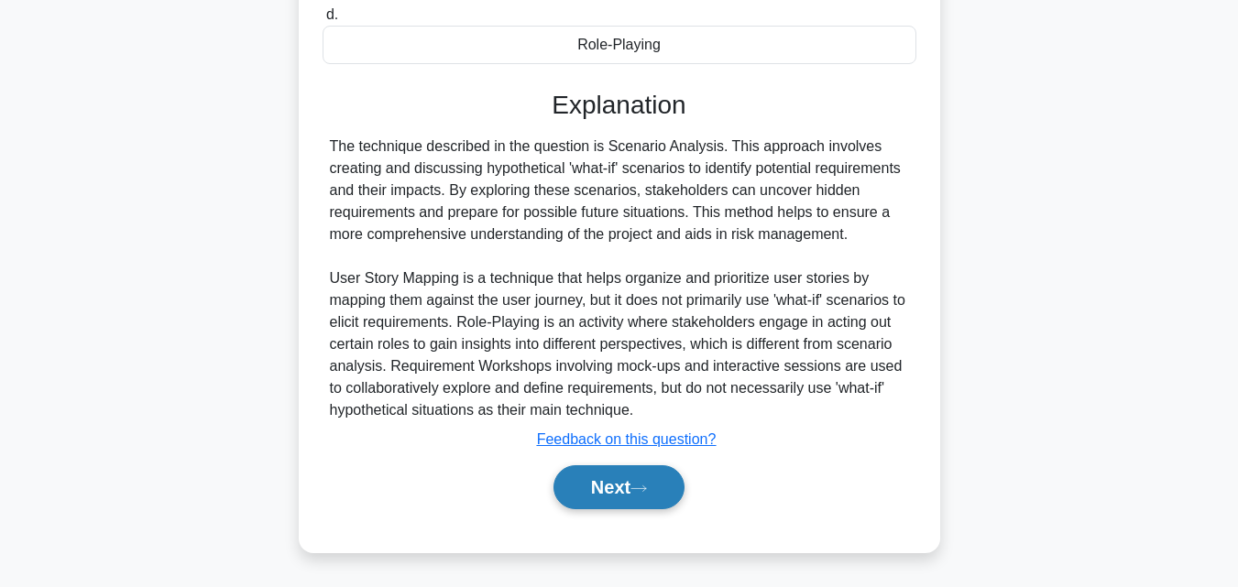
click at [596, 493] on button "Next" at bounding box center [618, 487] width 131 height 44
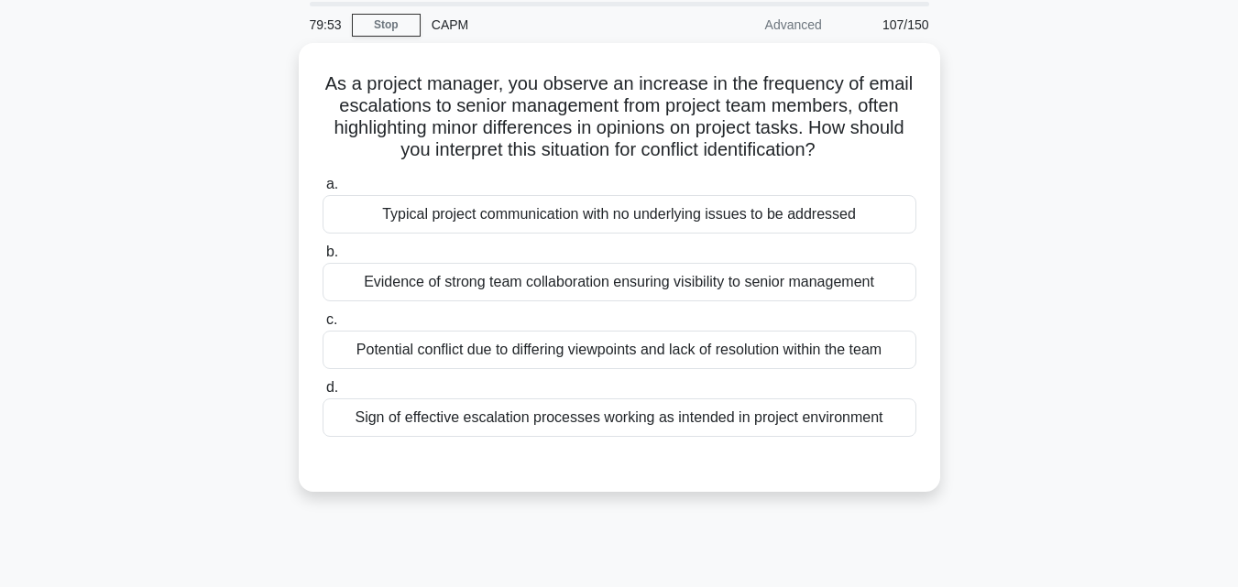
scroll to position [0, 0]
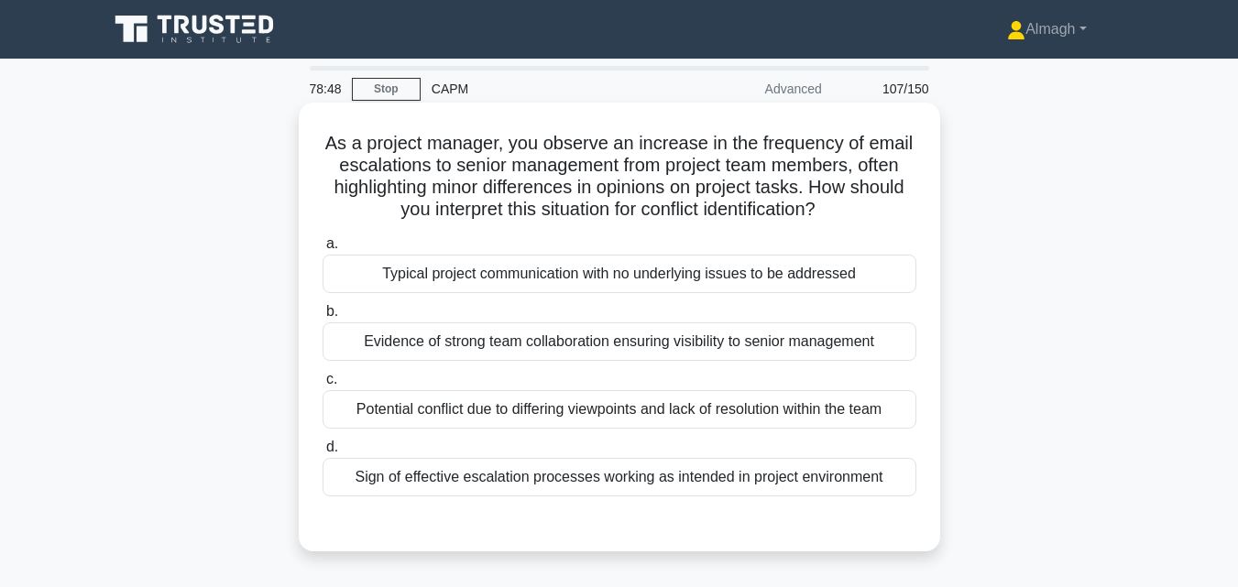
click at [771, 404] on div "Potential conflict due to differing viewpoints and lack of resolution within th…" at bounding box center [619, 409] width 594 height 38
click at [322, 386] on input "c. Potential conflict due to differing viewpoints and lack of resolution within…" at bounding box center [322, 380] width 0 height 12
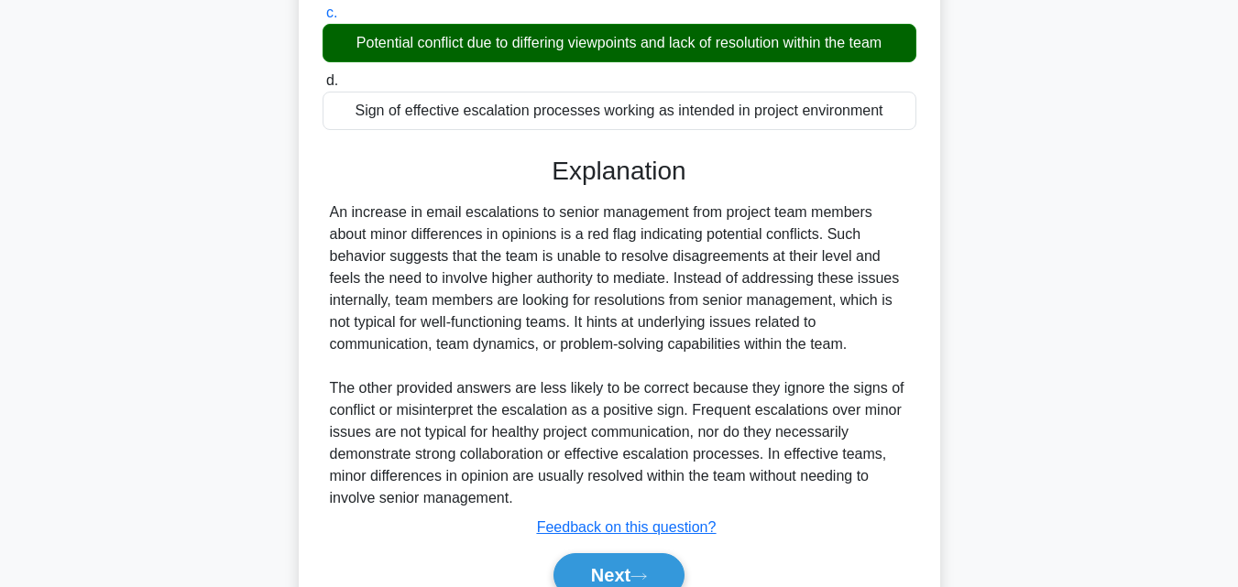
scroll to position [455, 0]
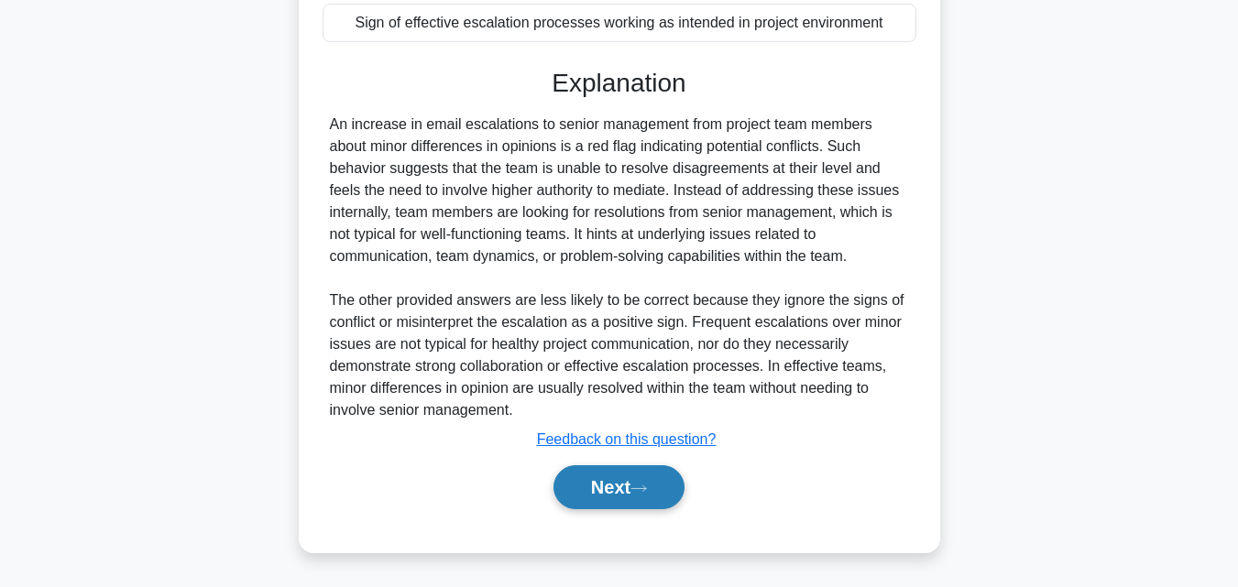
click at [629, 484] on button "Next" at bounding box center [618, 487] width 131 height 44
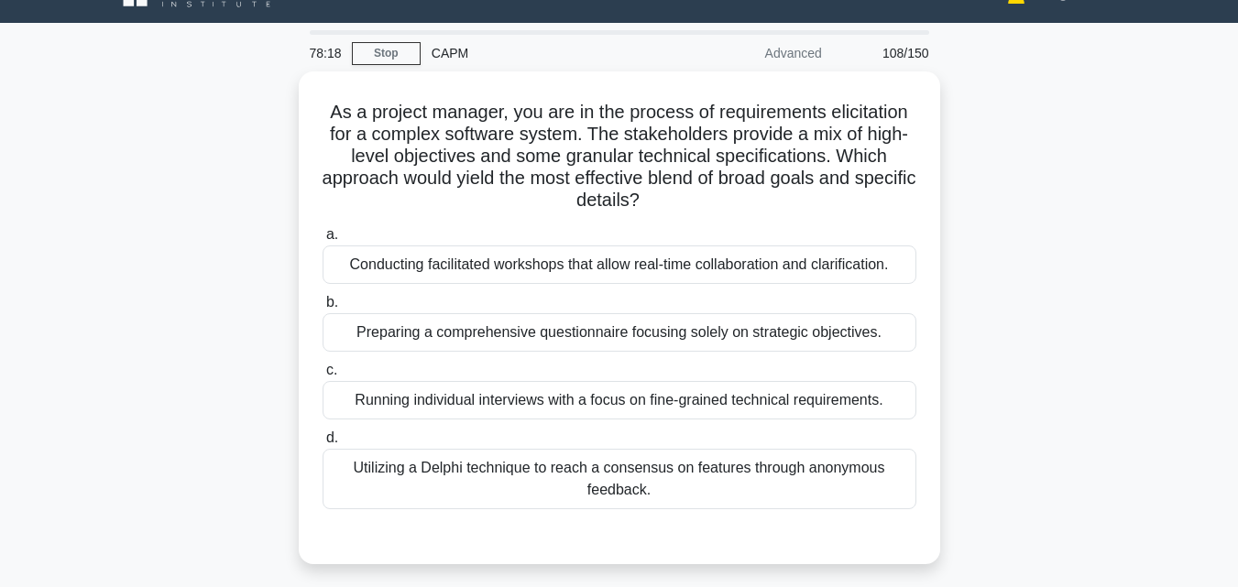
scroll to position [127, 0]
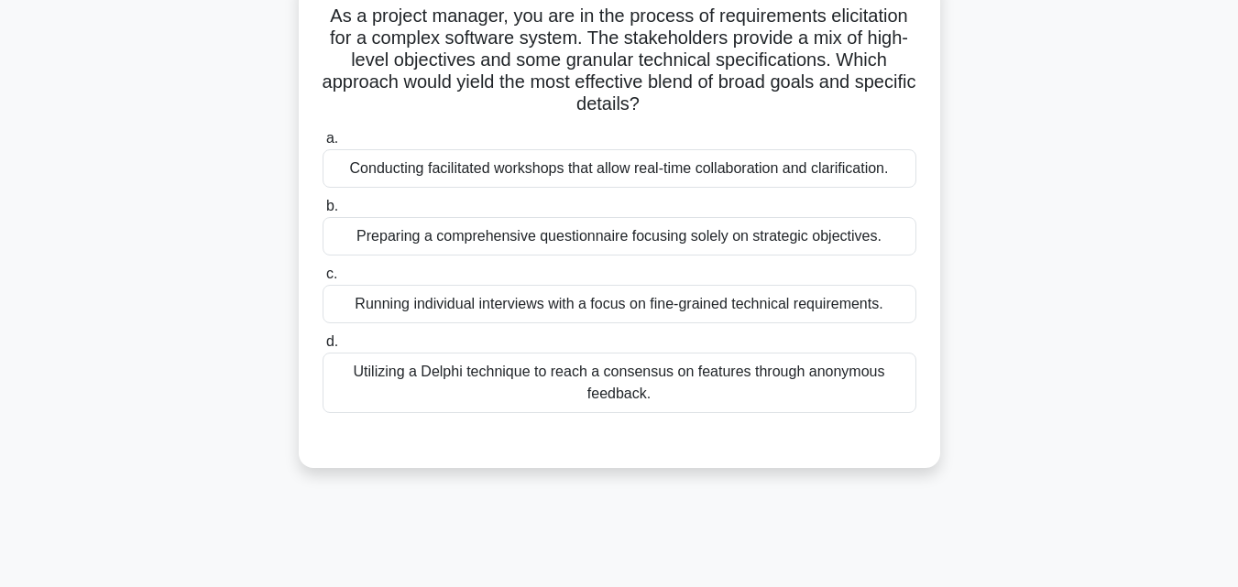
click at [486, 171] on div "Conducting facilitated workshops that allow real-time collaboration and clarifi…" at bounding box center [619, 168] width 594 height 38
click at [322, 145] on input "a. Conducting facilitated workshops that allow real-time collaboration and clar…" at bounding box center [322, 139] width 0 height 12
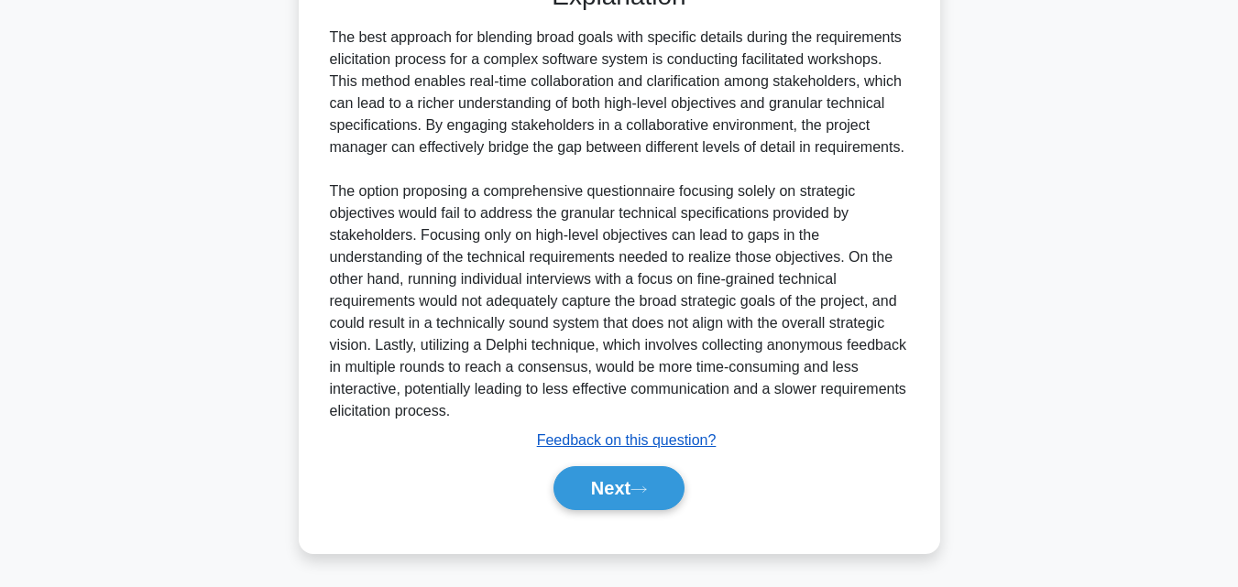
scroll to position [587, 0]
click at [630, 485] on button "Next" at bounding box center [618, 487] width 131 height 44
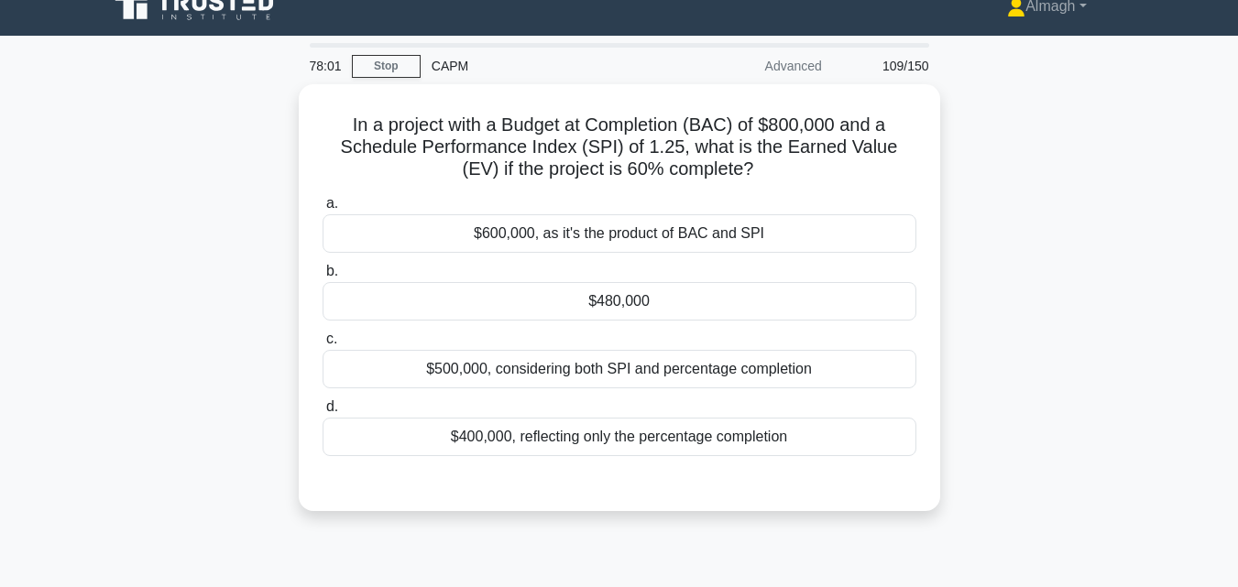
scroll to position [0, 0]
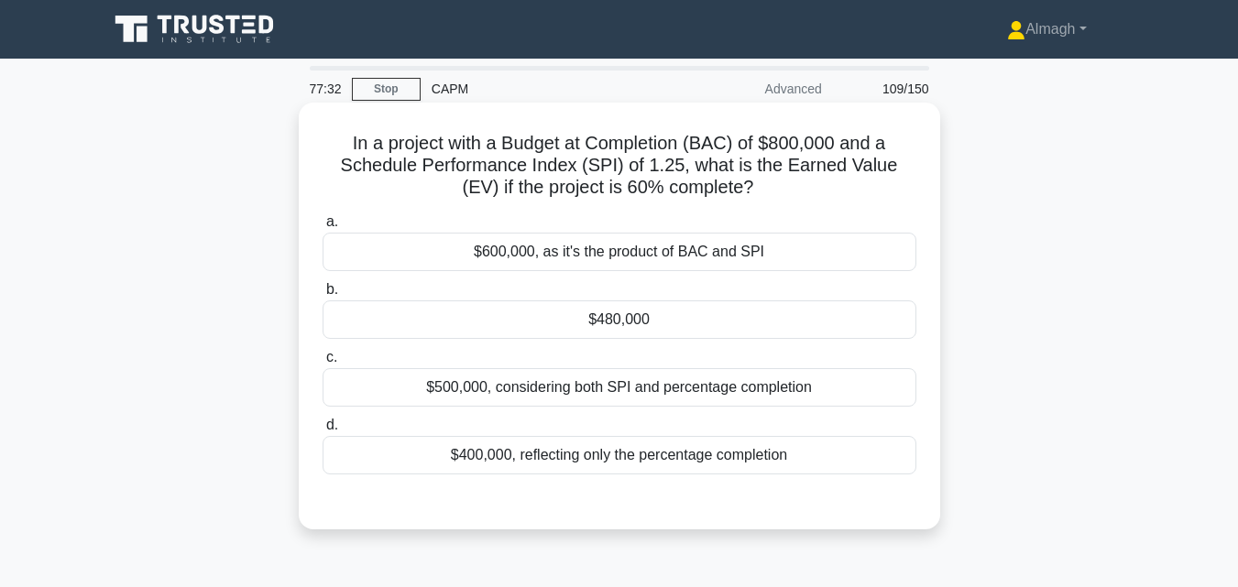
click at [555, 333] on div "$480,000" at bounding box center [619, 319] width 594 height 38
click at [322, 296] on input "b. $480,000" at bounding box center [322, 290] width 0 height 12
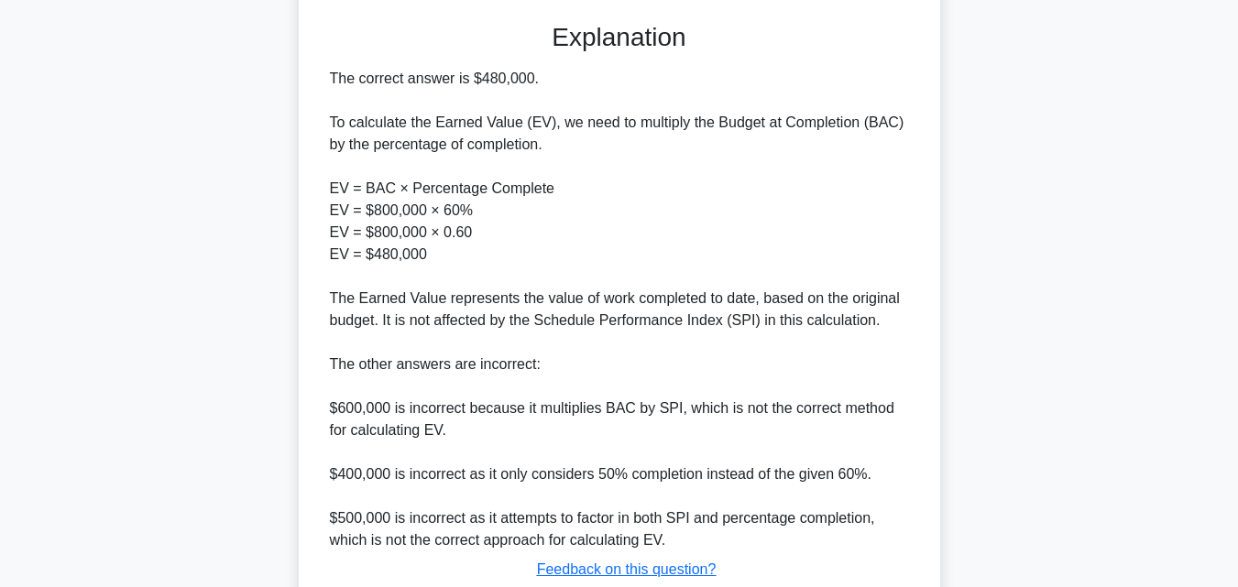
scroll to position [609, 0]
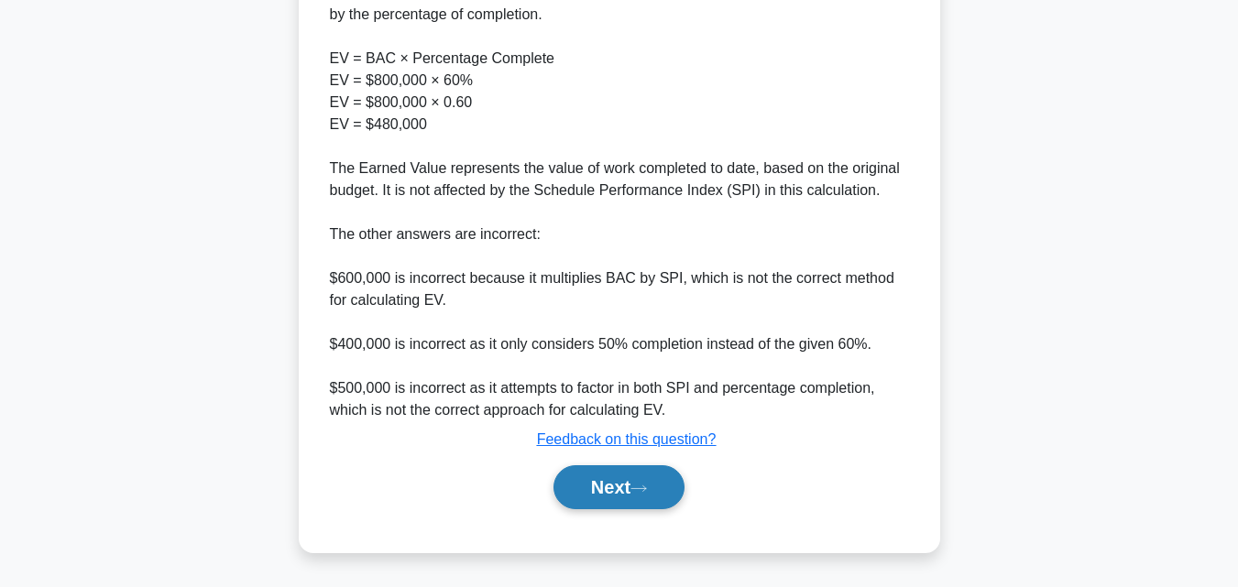
click at [589, 506] on button "Next" at bounding box center [618, 487] width 131 height 44
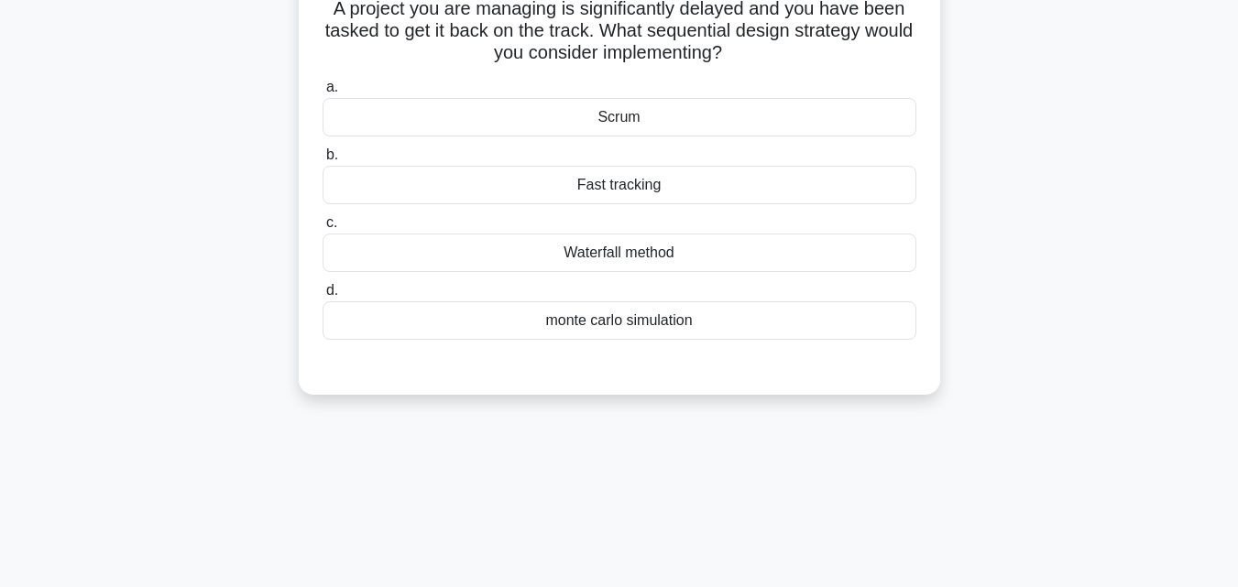
scroll to position [0, 0]
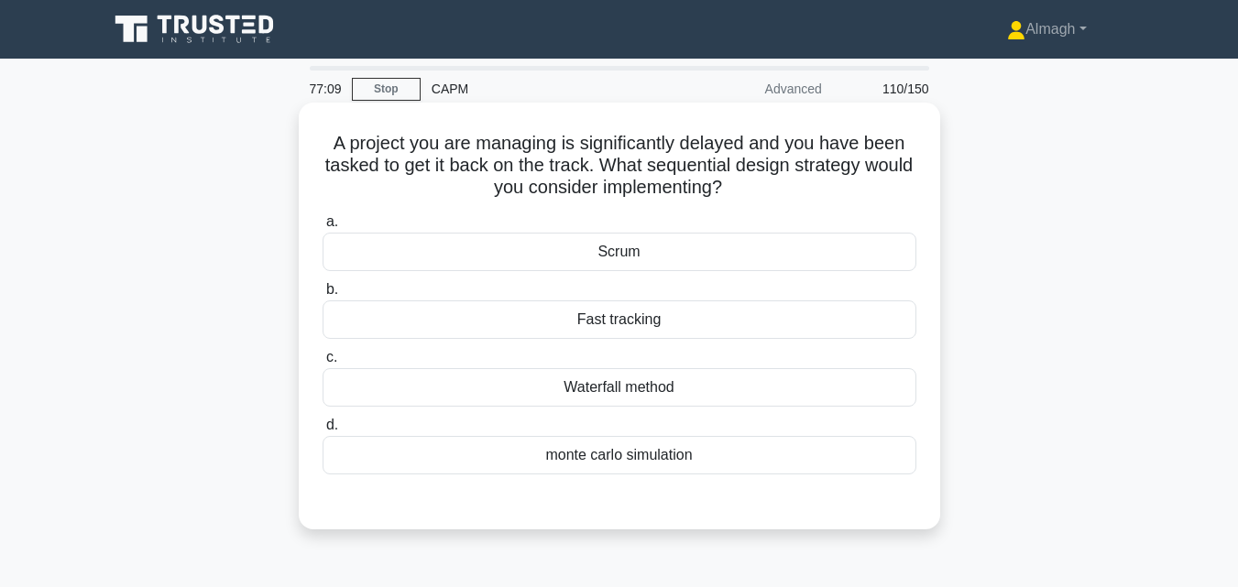
click at [673, 321] on div "Fast tracking" at bounding box center [619, 319] width 594 height 38
click at [322, 296] on input "b. Fast tracking" at bounding box center [322, 290] width 0 height 12
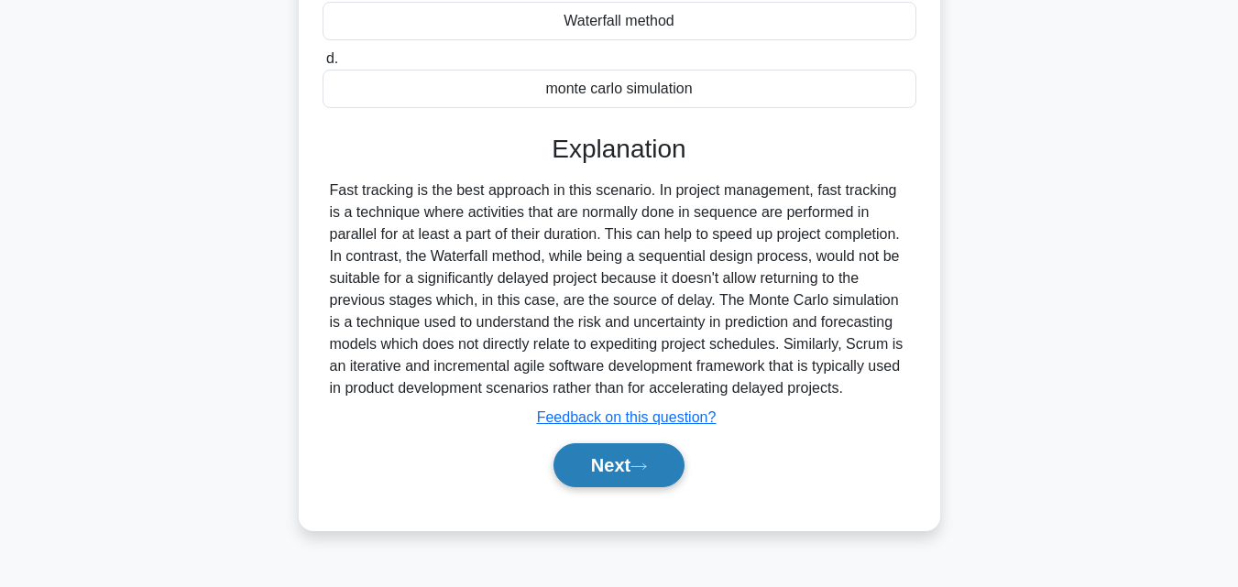
scroll to position [402, 0]
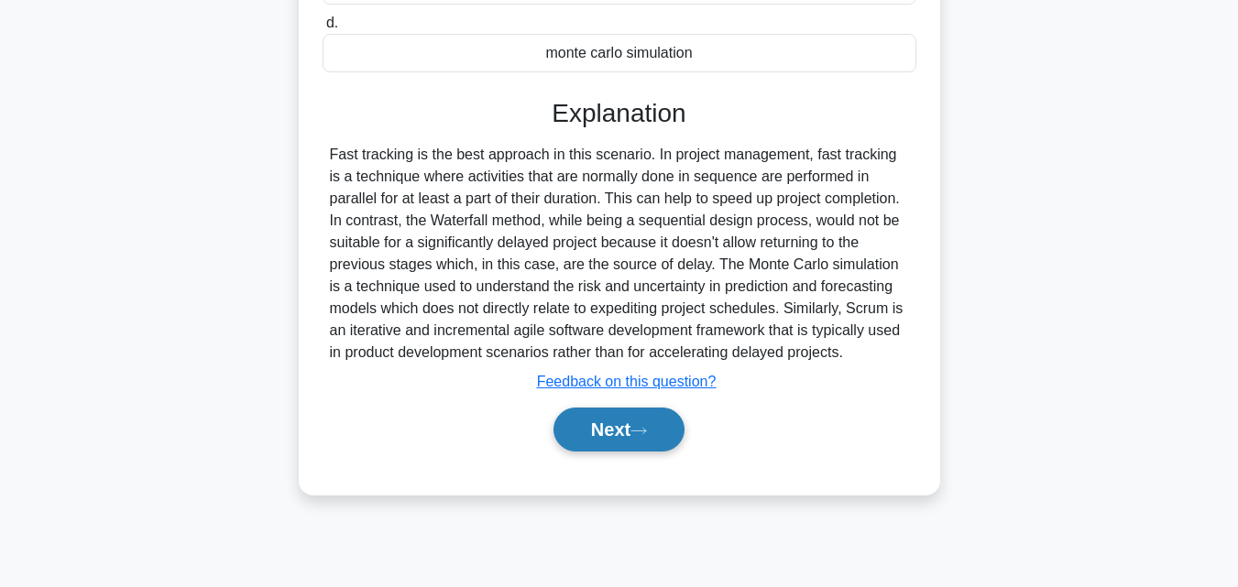
click at [675, 426] on button "Next" at bounding box center [618, 430] width 131 height 44
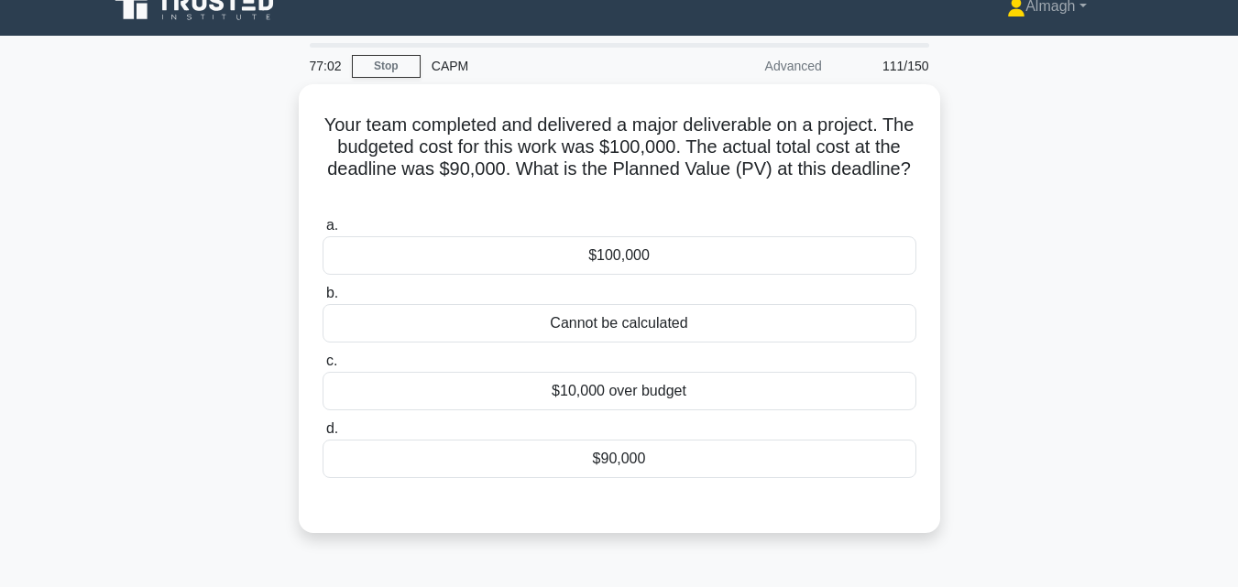
scroll to position [0, 0]
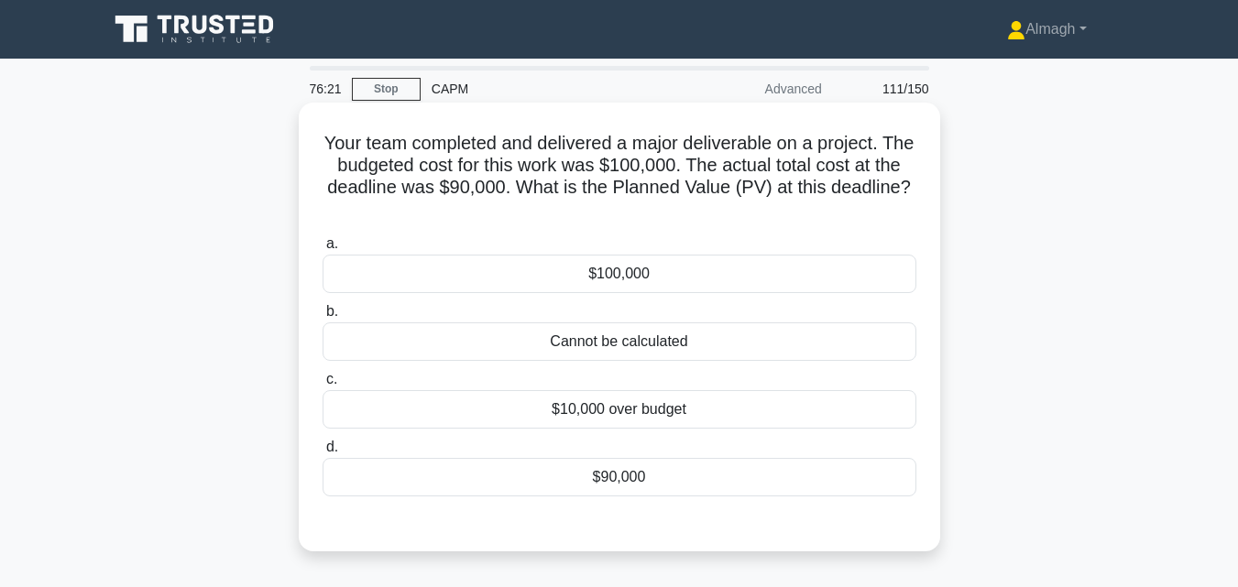
click at [626, 279] on div "$100,000" at bounding box center [619, 274] width 594 height 38
click at [322, 250] on input "a. $100,000" at bounding box center [322, 244] width 0 height 12
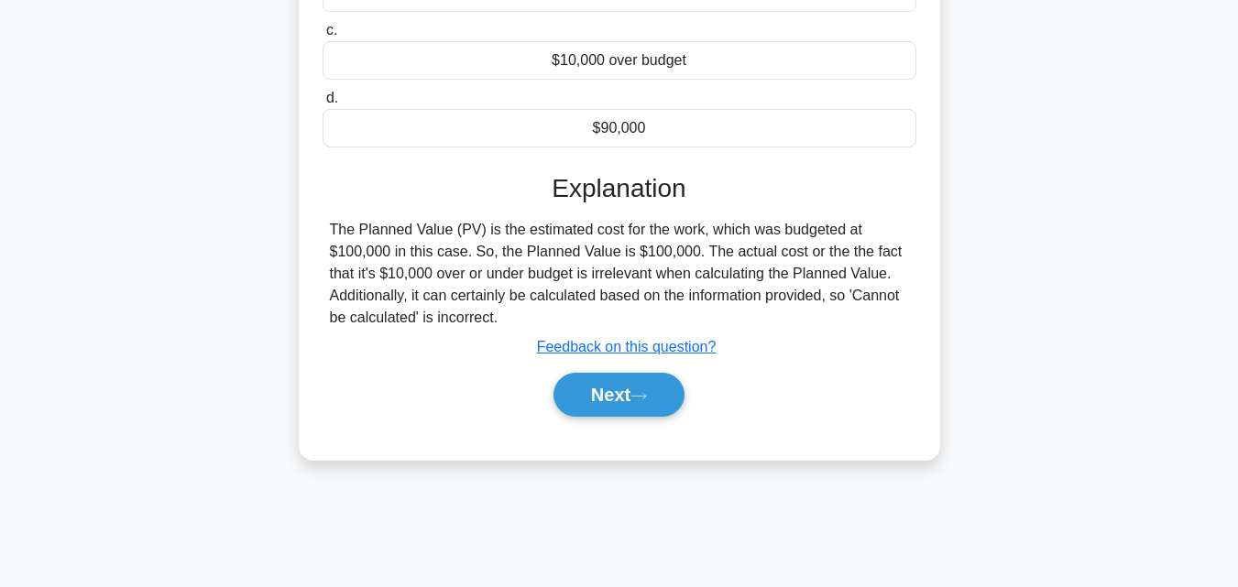
scroll to position [402, 0]
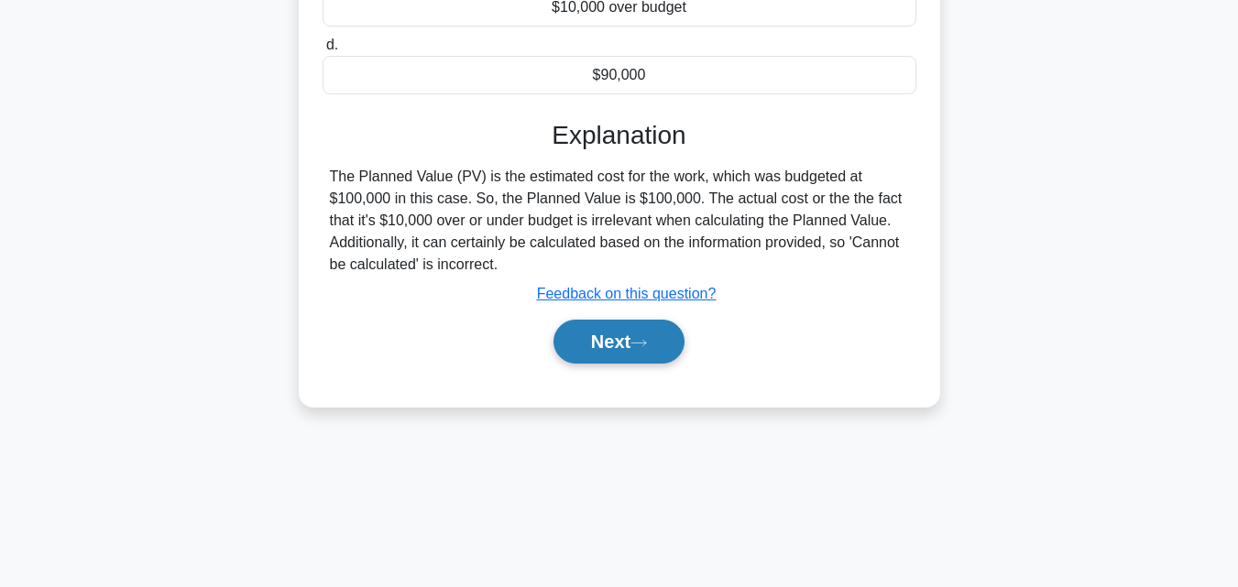
click at [644, 355] on button "Next" at bounding box center [618, 342] width 131 height 44
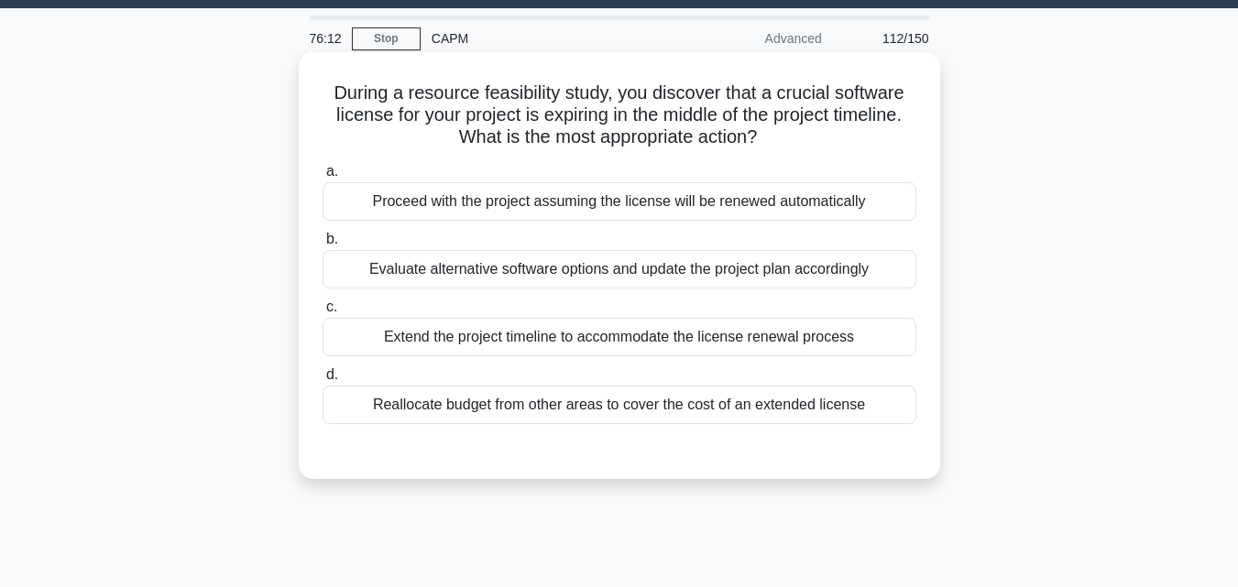
scroll to position [36, 0]
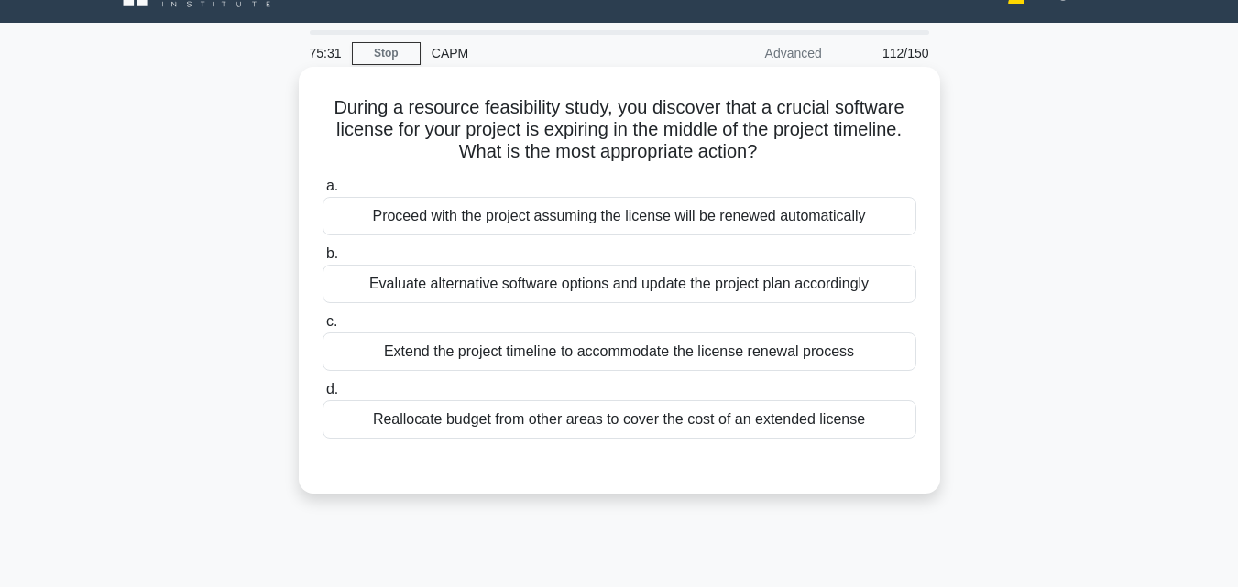
click at [597, 356] on div "Extend the project timeline to accommodate the license renewal process" at bounding box center [619, 352] width 594 height 38
click at [322, 328] on input "c. Extend the project timeline to accommodate the license renewal process" at bounding box center [322, 322] width 0 height 12
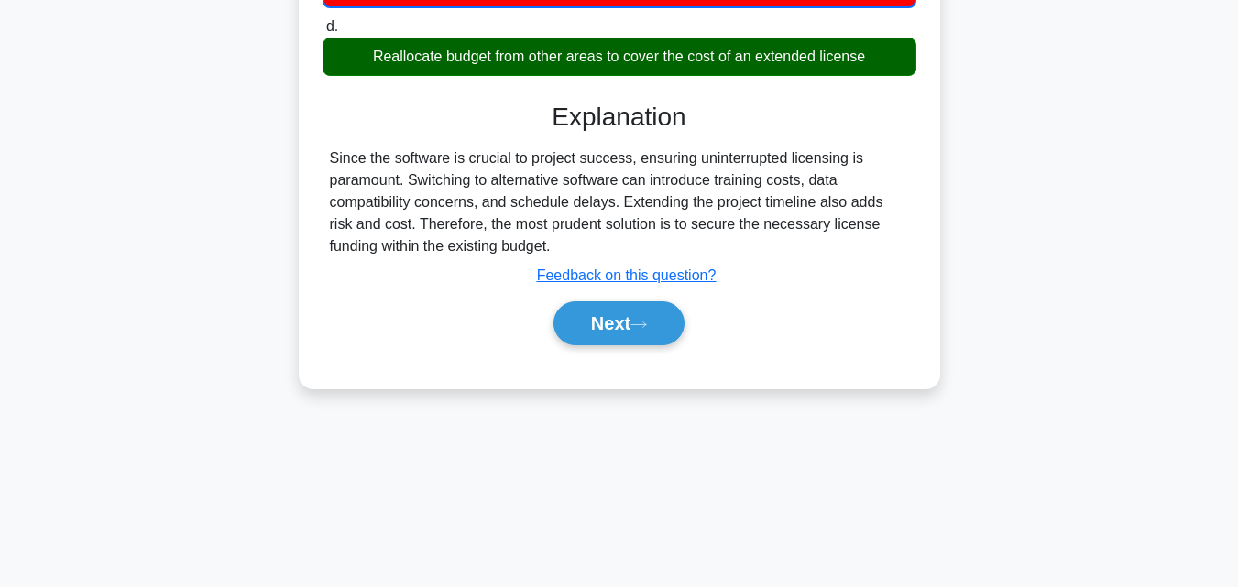
scroll to position [402, 0]
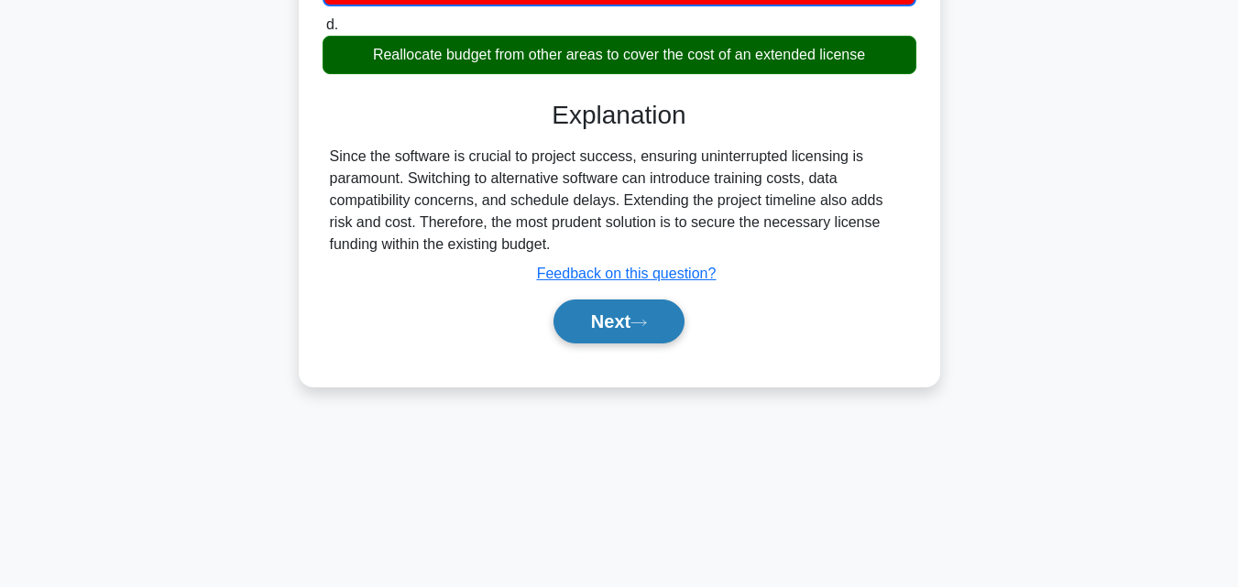
click at [591, 334] on button "Next" at bounding box center [618, 322] width 131 height 44
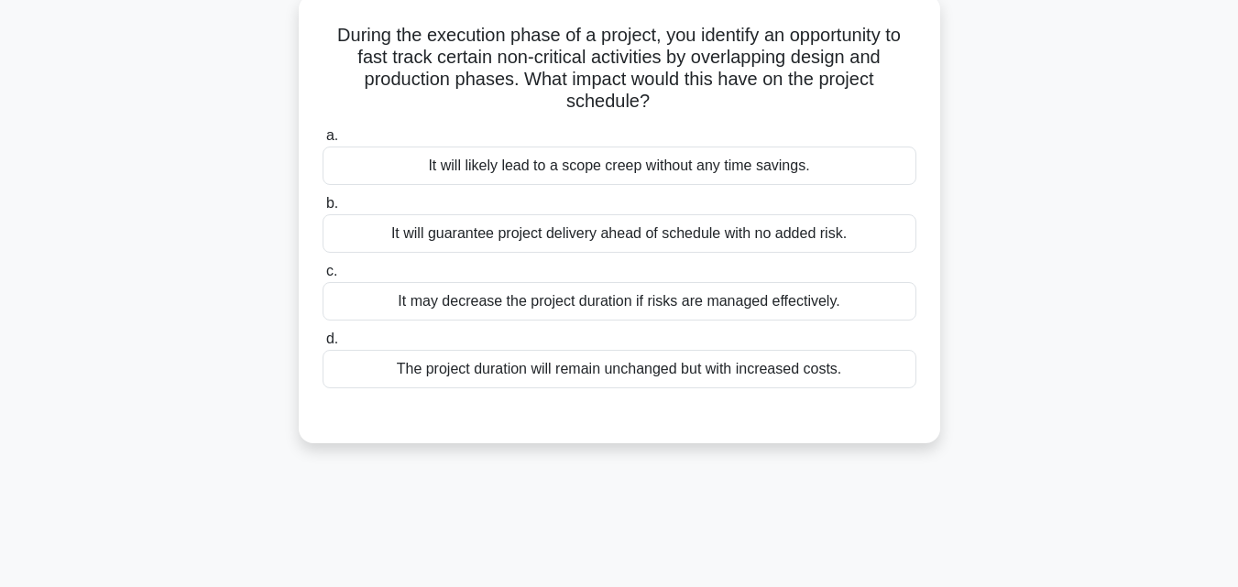
scroll to position [36, 0]
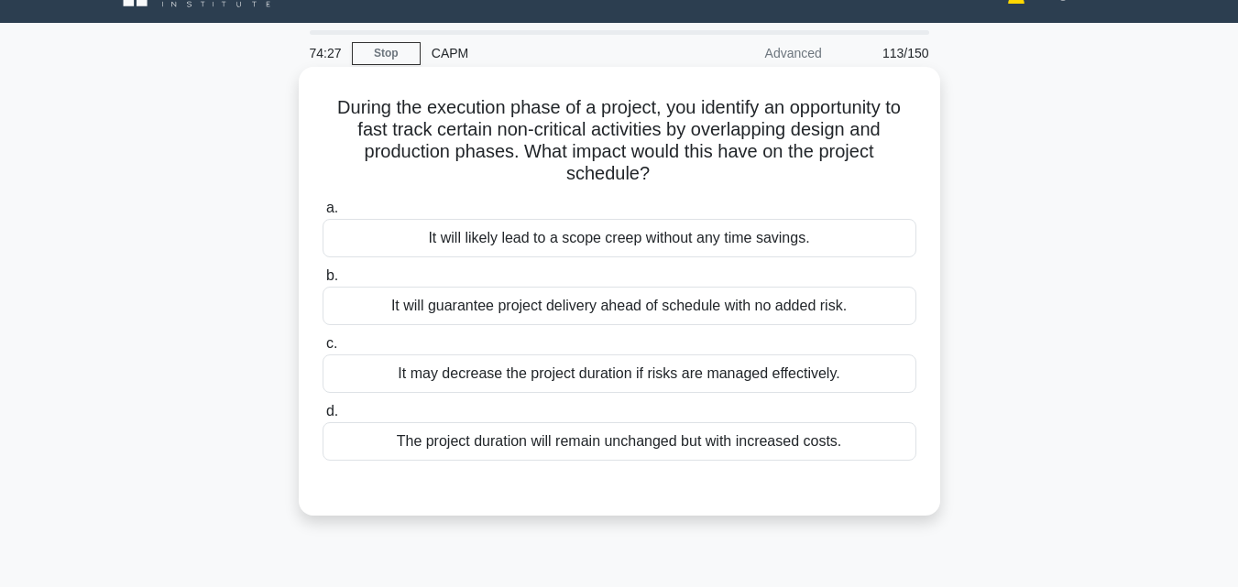
click at [573, 379] on div "It may decrease the project duration if risks are managed effectively." at bounding box center [619, 374] width 594 height 38
click at [322, 350] on input "c. It may decrease the project duration if risks are managed effectively." at bounding box center [322, 344] width 0 height 12
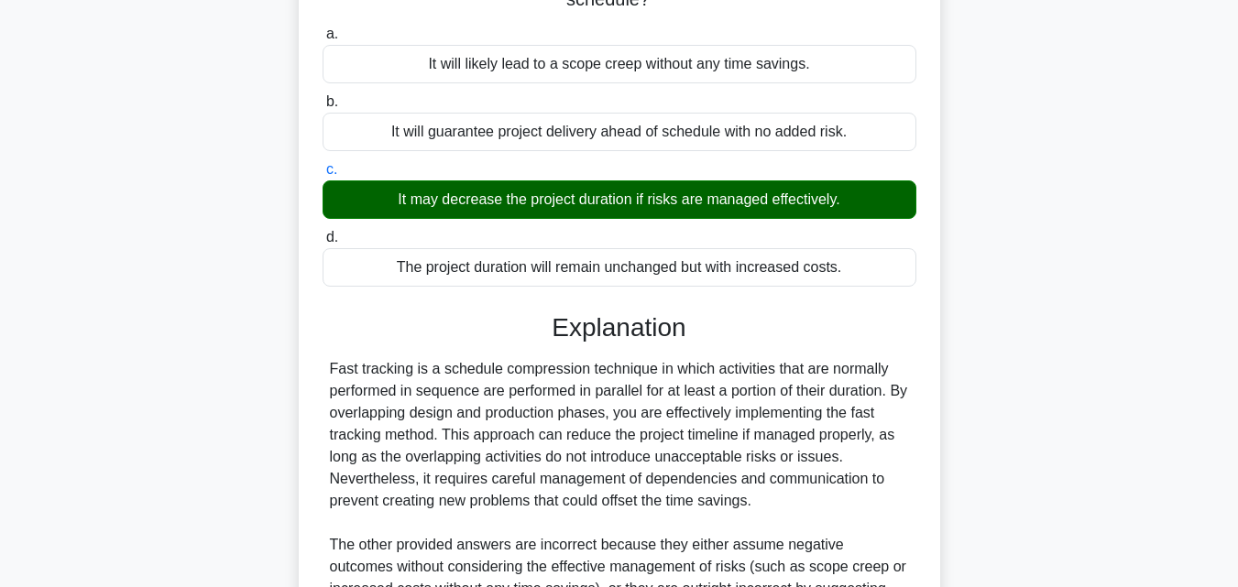
scroll to position [433, 0]
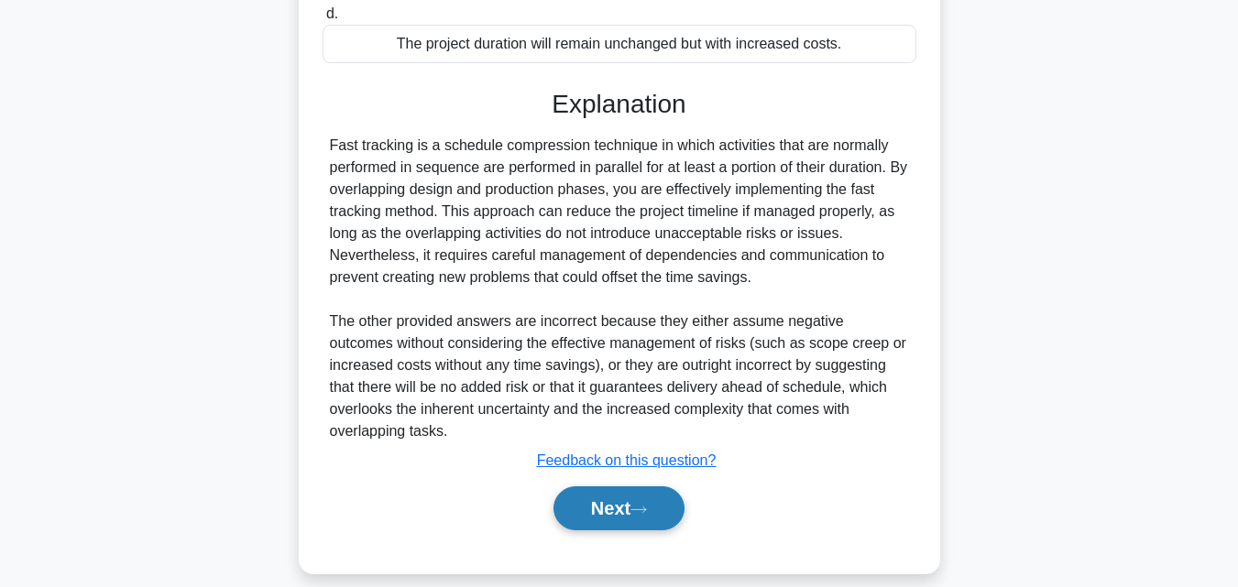
click at [641, 486] on button "Next" at bounding box center [618, 508] width 131 height 44
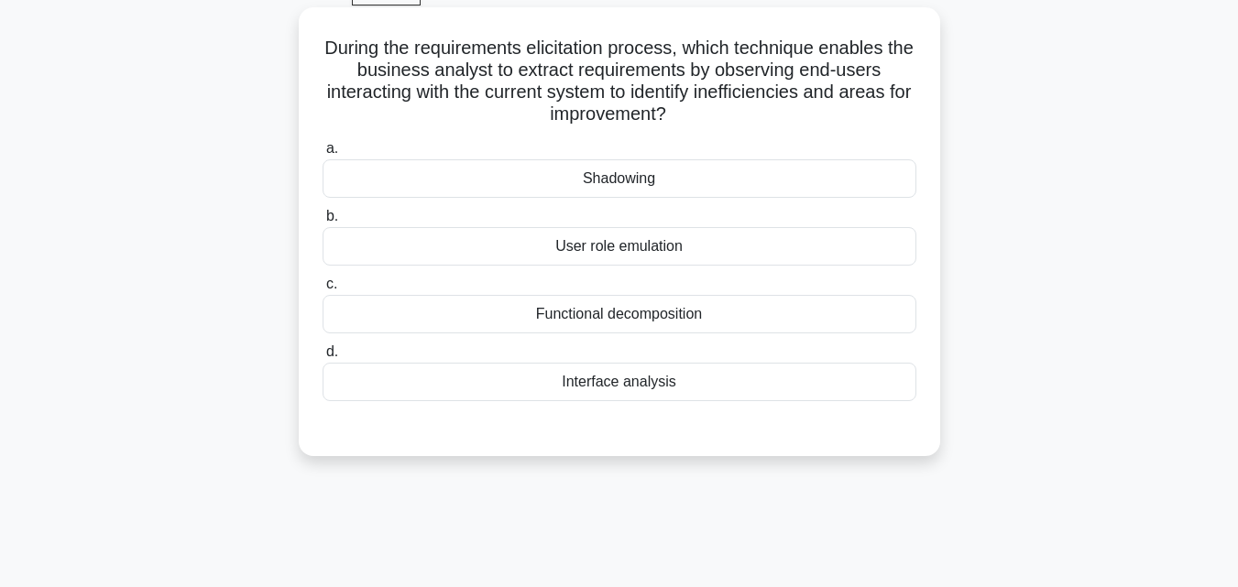
scroll to position [127, 0]
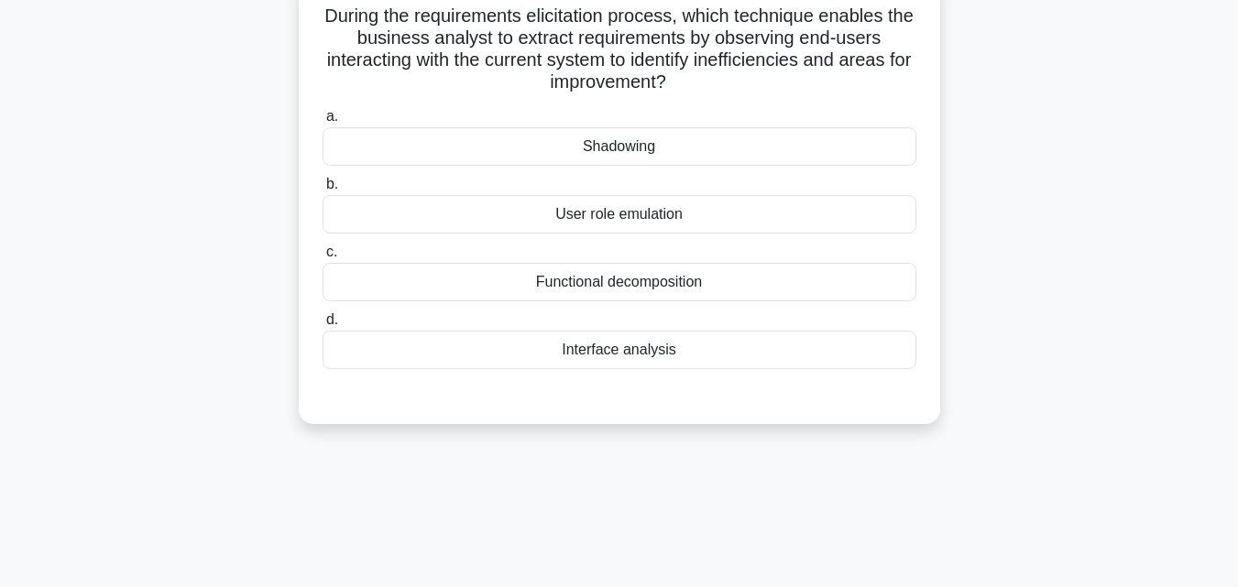
click at [595, 362] on div "Interface analysis" at bounding box center [619, 350] width 594 height 38
click at [322, 326] on input "d. Interface analysis" at bounding box center [322, 320] width 0 height 12
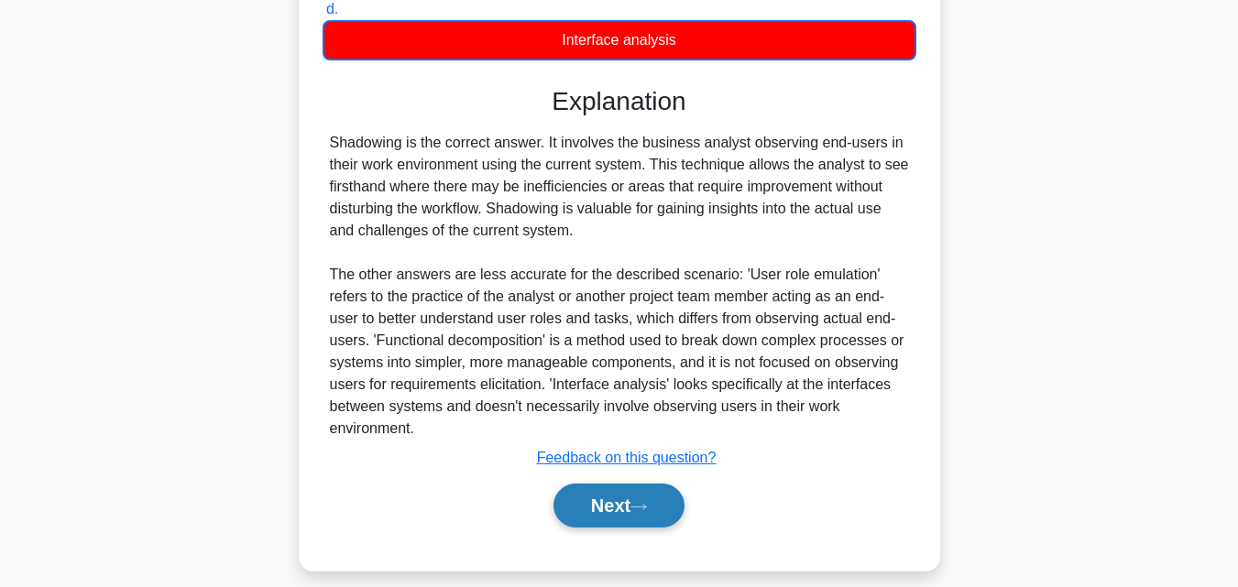
scroll to position [457, 0]
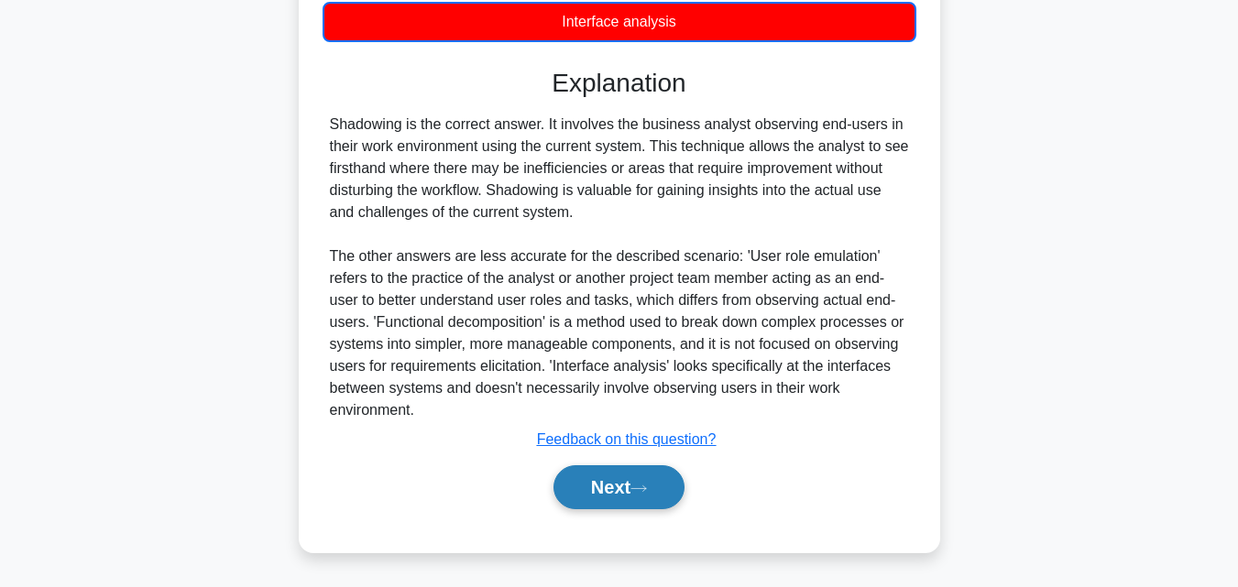
click at [603, 486] on button "Next" at bounding box center [618, 487] width 131 height 44
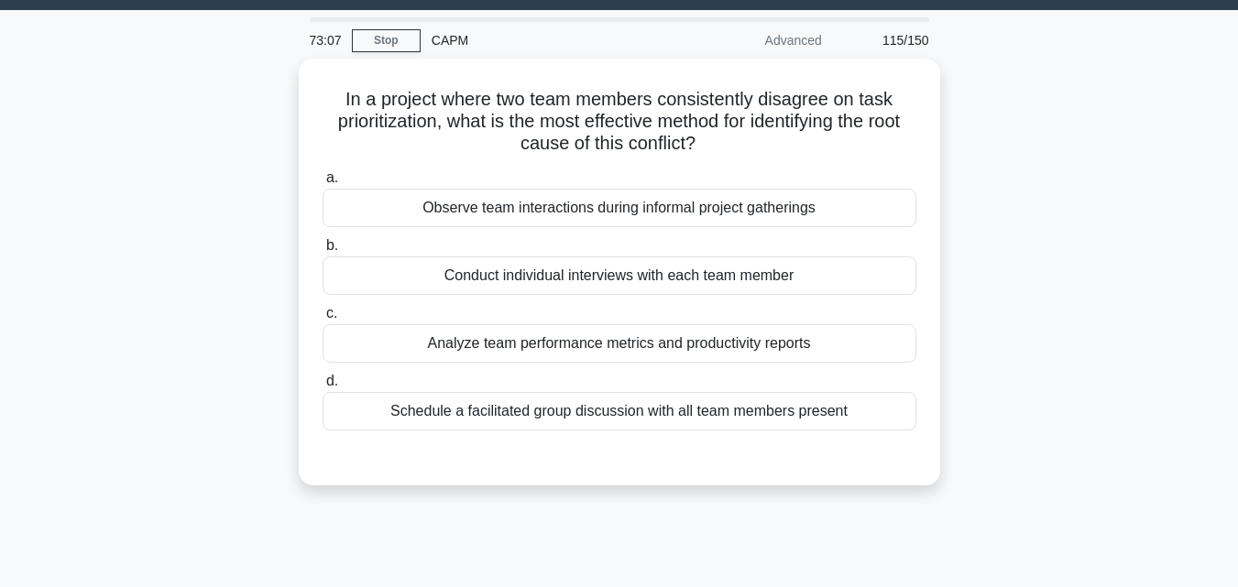
scroll to position [36, 0]
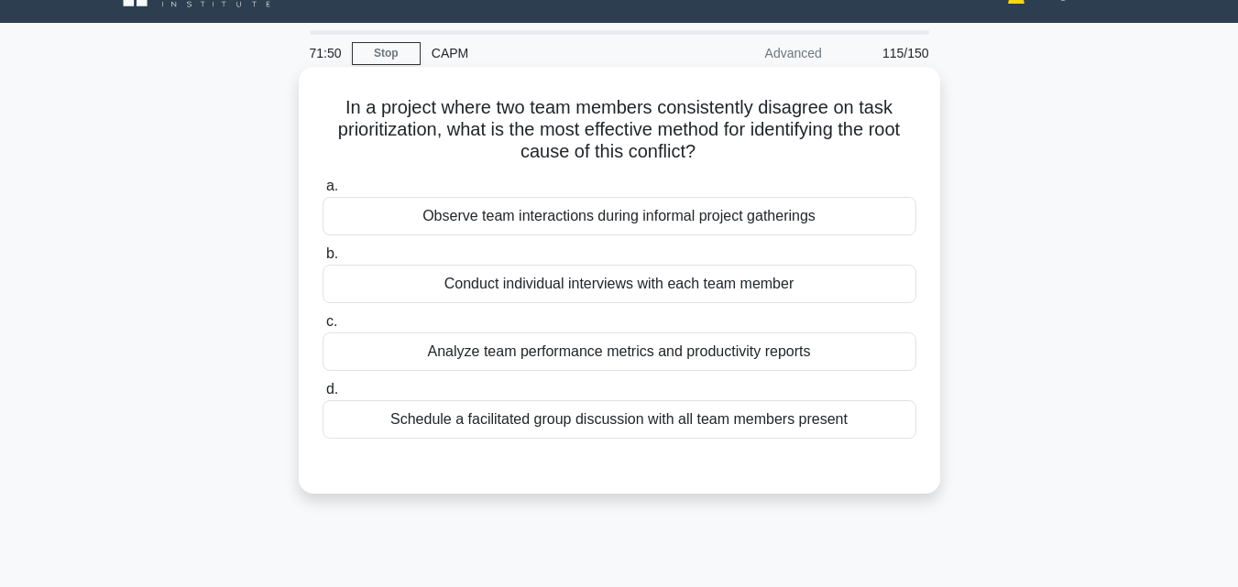
click at [569, 419] on div "Schedule a facilitated group discussion with all team members present" at bounding box center [619, 419] width 594 height 38
click at [322, 396] on input "d. Schedule a facilitated group discussion with all team members present" at bounding box center [322, 390] width 0 height 12
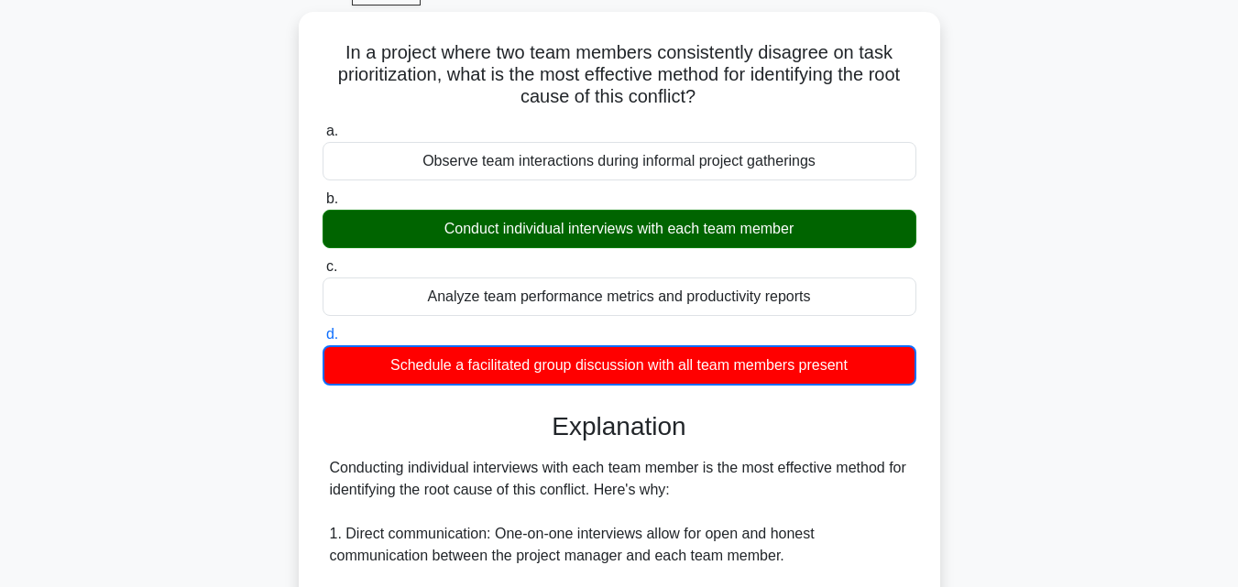
scroll to position [127, 0]
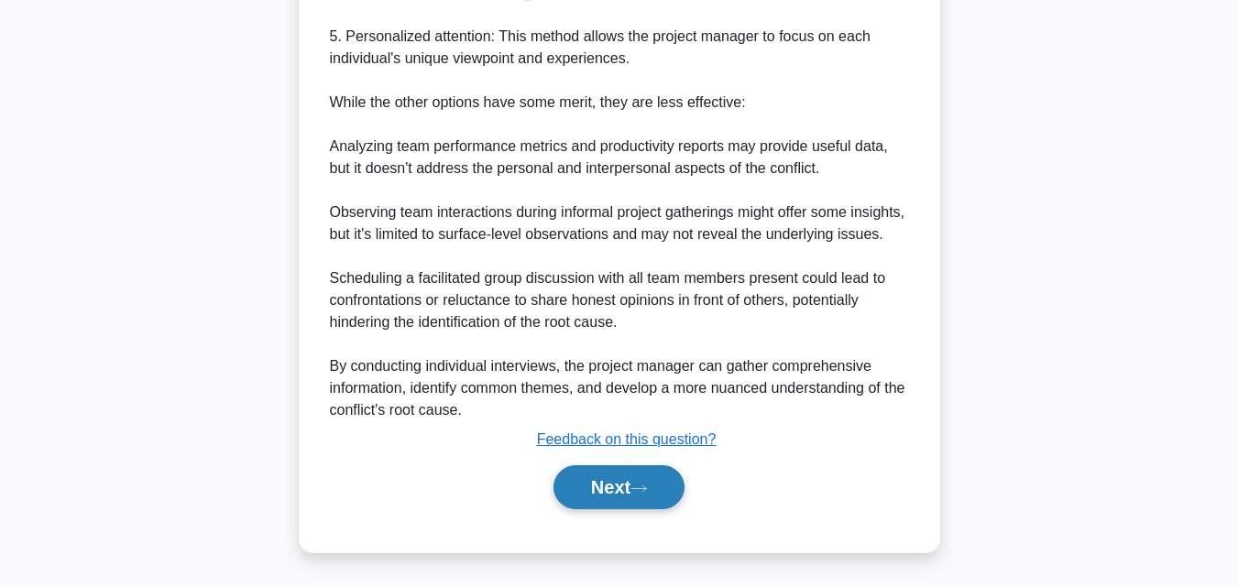
click at [588, 498] on button "Next" at bounding box center [618, 487] width 131 height 44
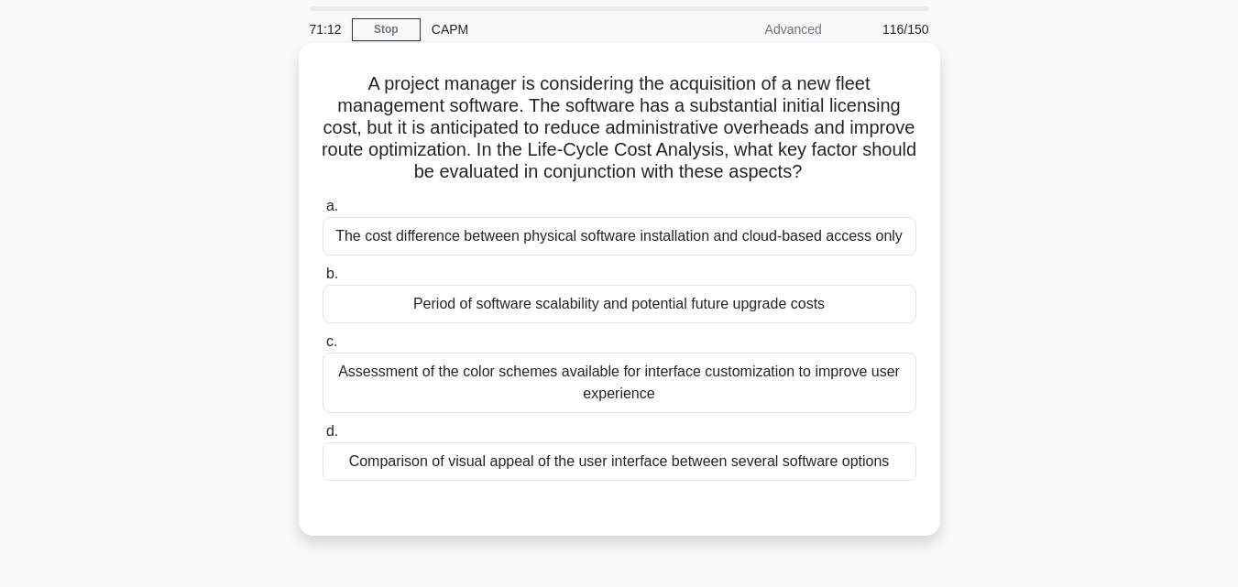
scroll to position [92, 0]
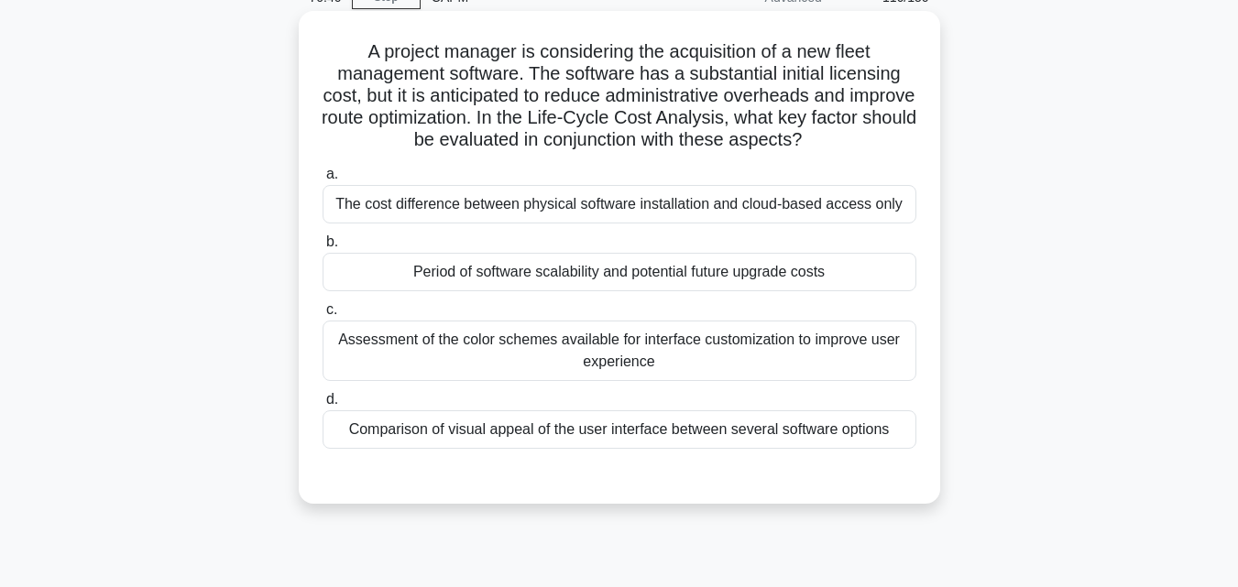
click at [723, 277] on div "Period of software scalability and potential future upgrade costs" at bounding box center [619, 272] width 594 height 38
click at [322, 248] on input "b. Period of software scalability and potential future upgrade costs" at bounding box center [322, 242] width 0 height 12
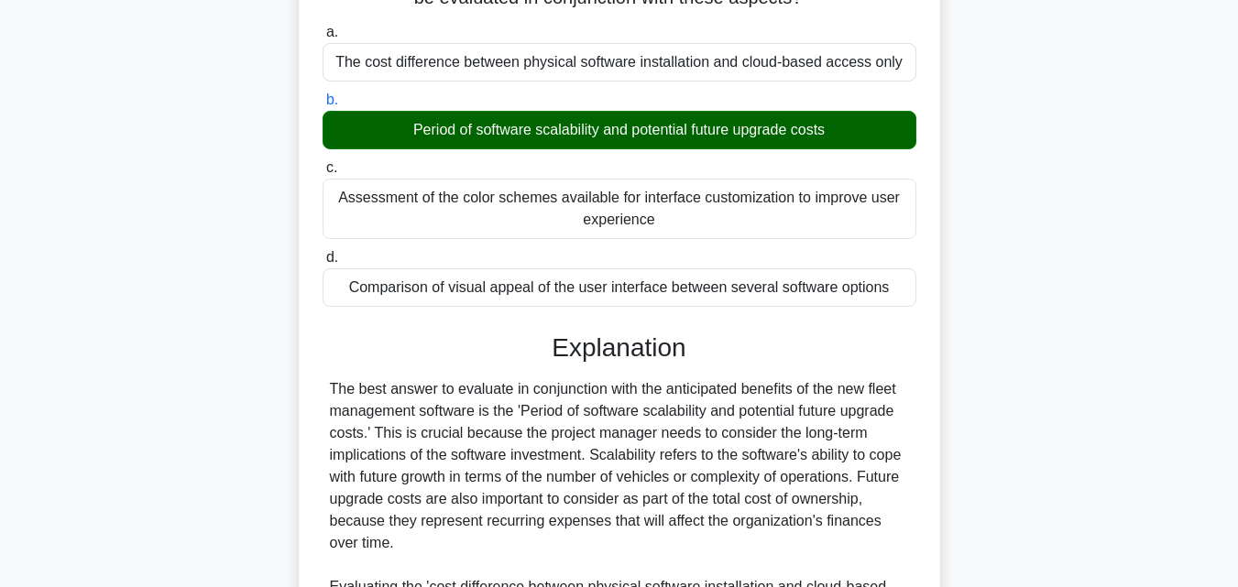
scroll to position [587, 0]
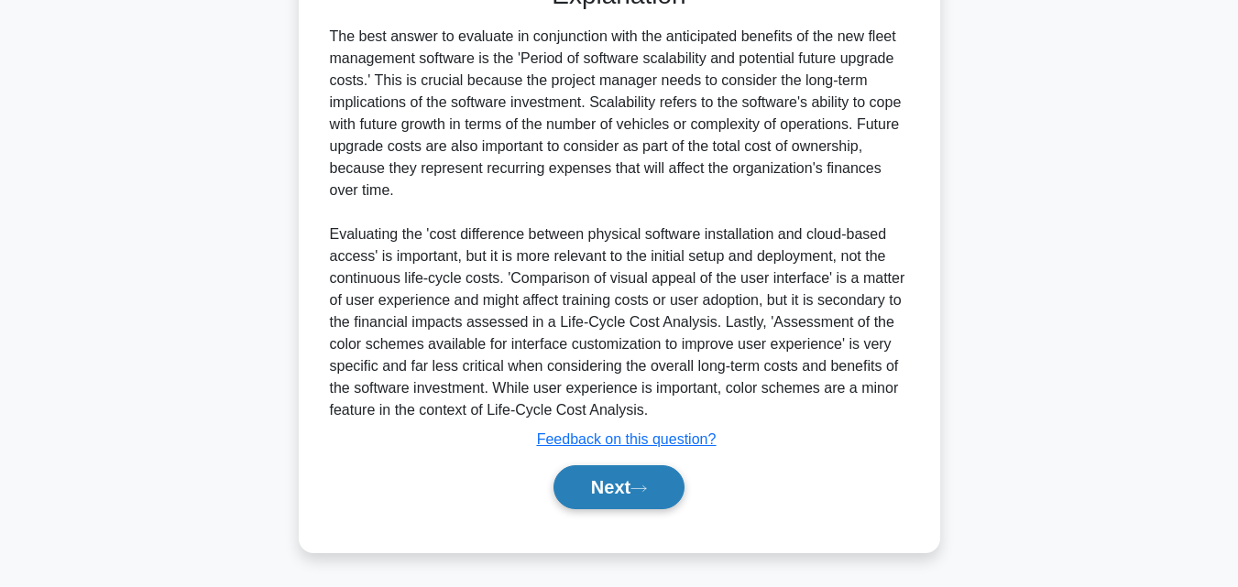
click at [648, 475] on button "Next" at bounding box center [618, 487] width 131 height 44
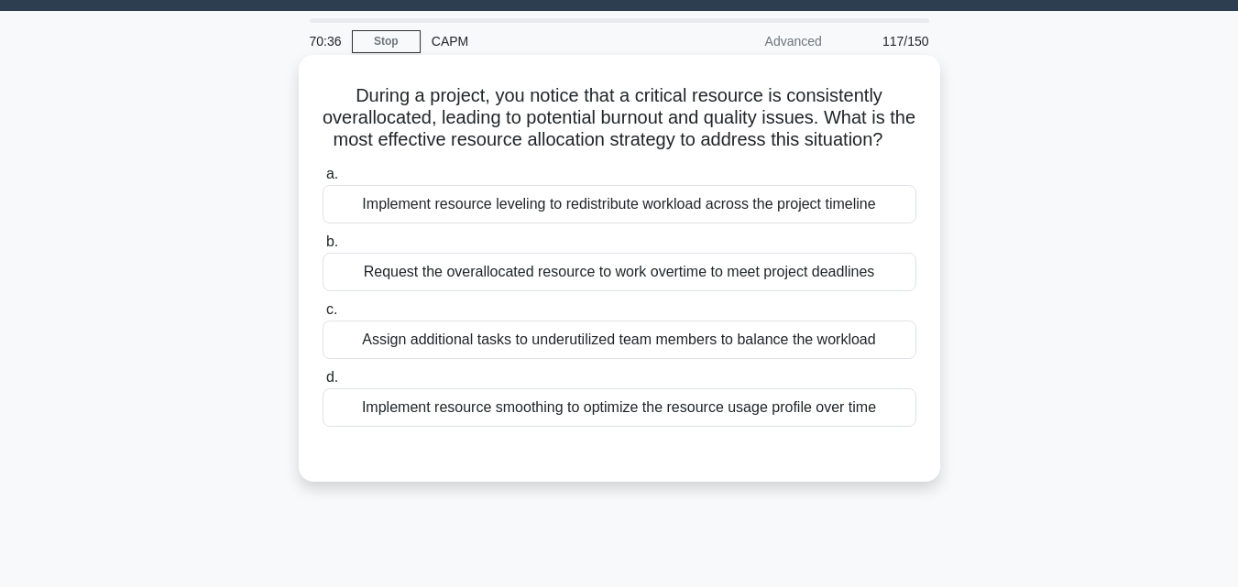
scroll to position [36, 0]
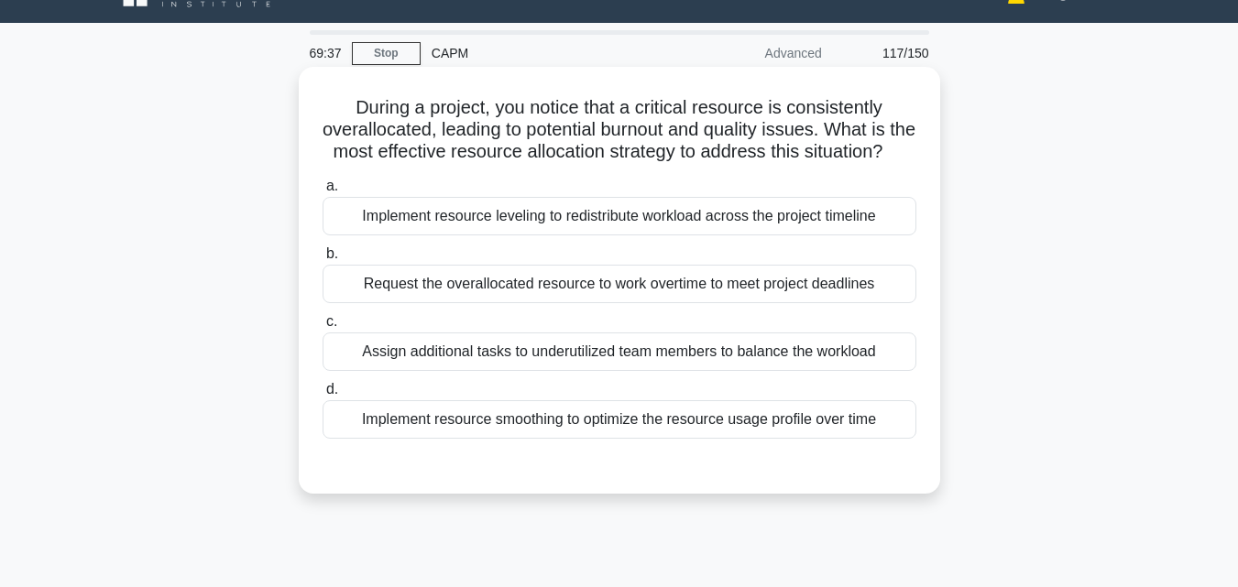
click at [702, 235] on div "Implement resource leveling to redistribute workload across the project timeline" at bounding box center [619, 216] width 594 height 38
click at [322, 192] on input "a. Implement resource leveling to redistribute workload across the project time…" at bounding box center [322, 186] width 0 height 12
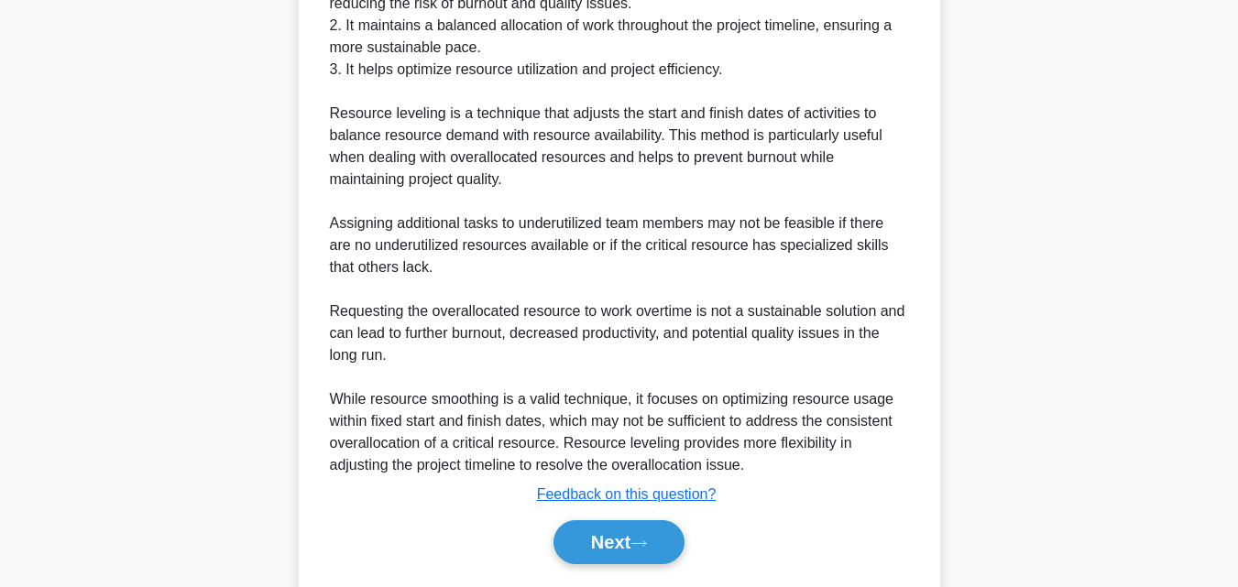
scroll to position [741, 0]
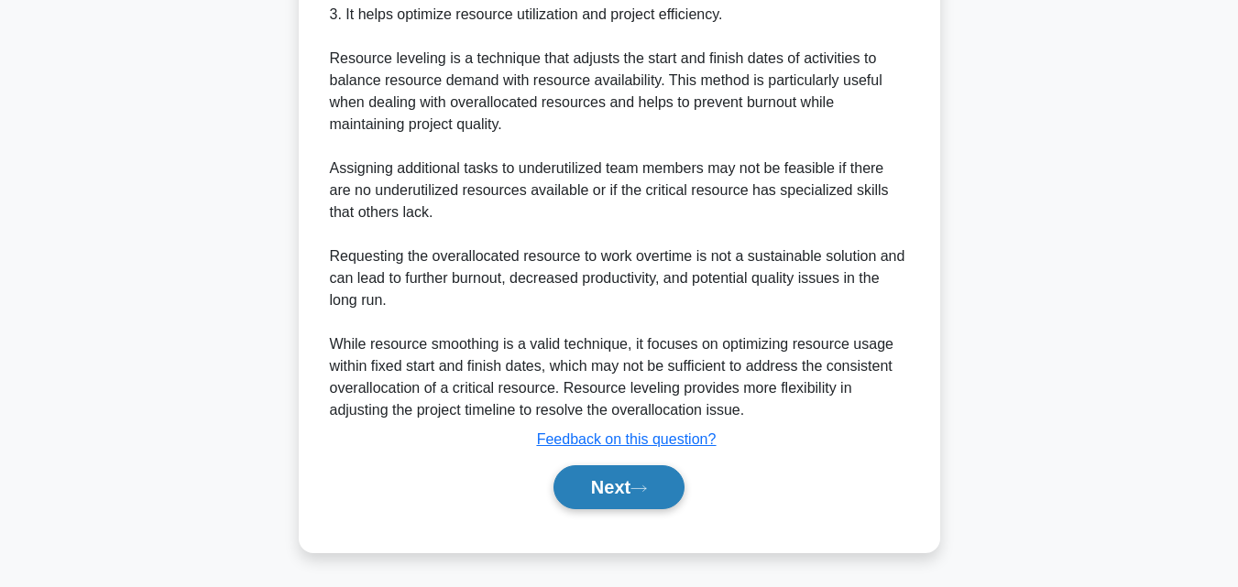
click at [646, 499] on button "Next" at bounding box center [618, 487] width 131 height 44
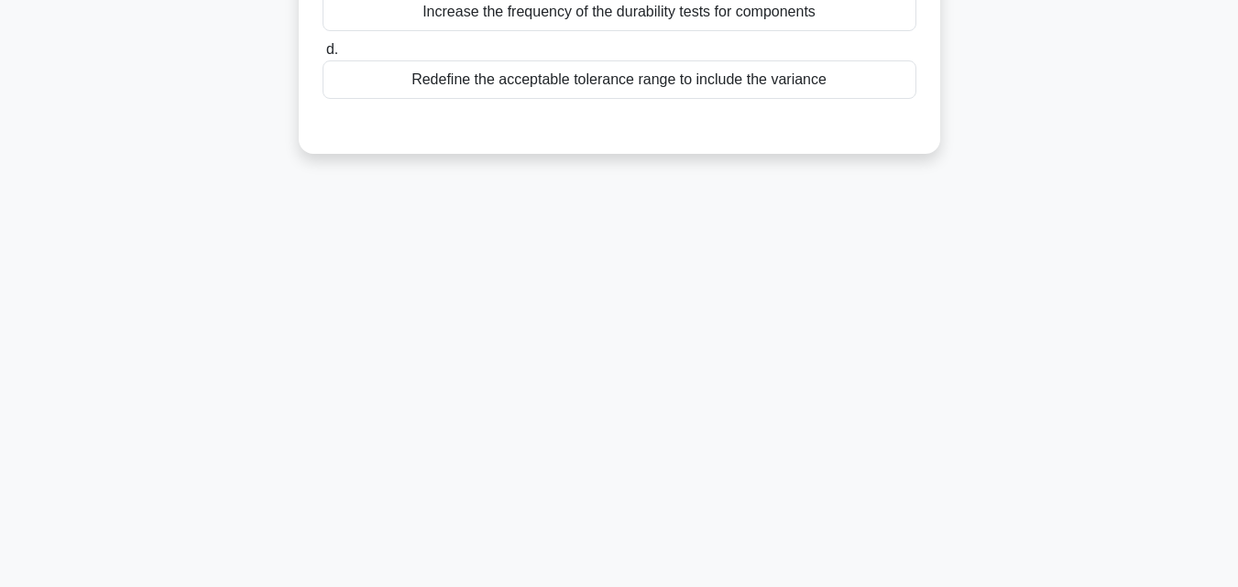
scroll to position [0, 0]
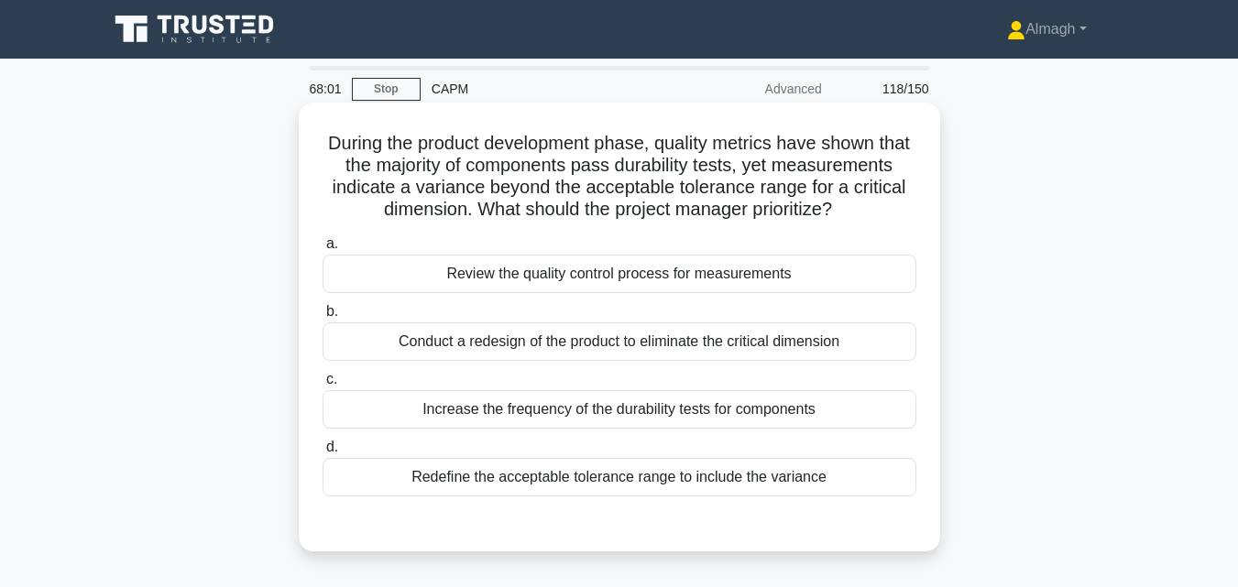
click at [616, 293] on div "Review the quality control process for measurements" at bounding box center [619, 274] width 594 height 38
click at [322, 250] on input "a. Review the quality control process for measurements" at bounding box center [322, 244] width 0 height 12
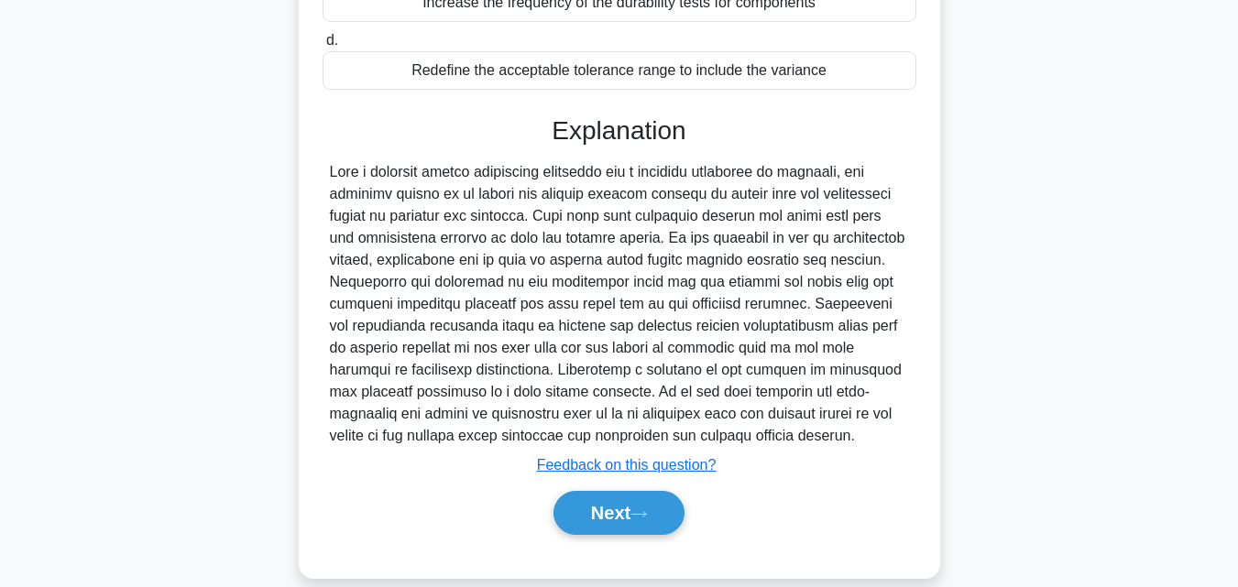
scroll to position [455, 0]
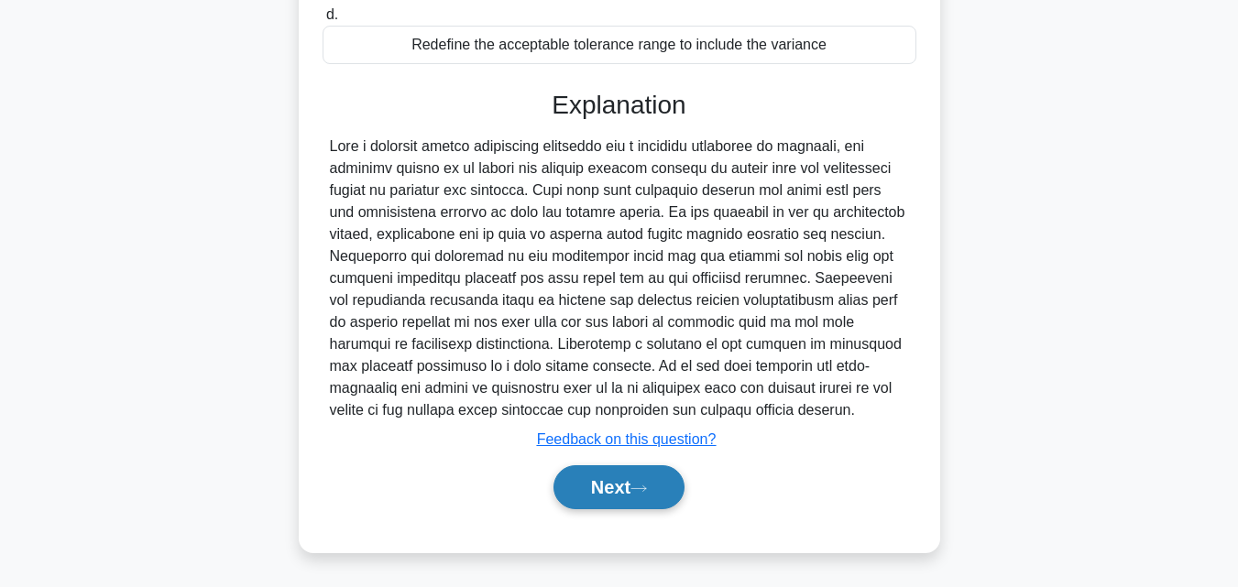
click at [607, 487] on button "Next" at bounding box center [618, 487] width 131 height 44
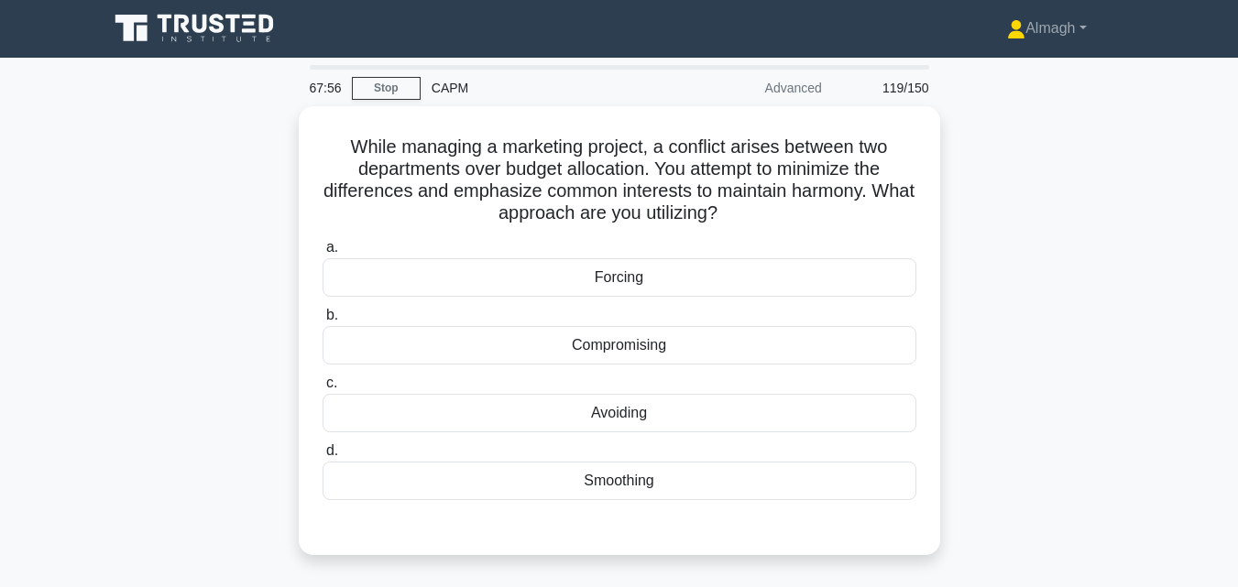
scroll to position [0, 0]
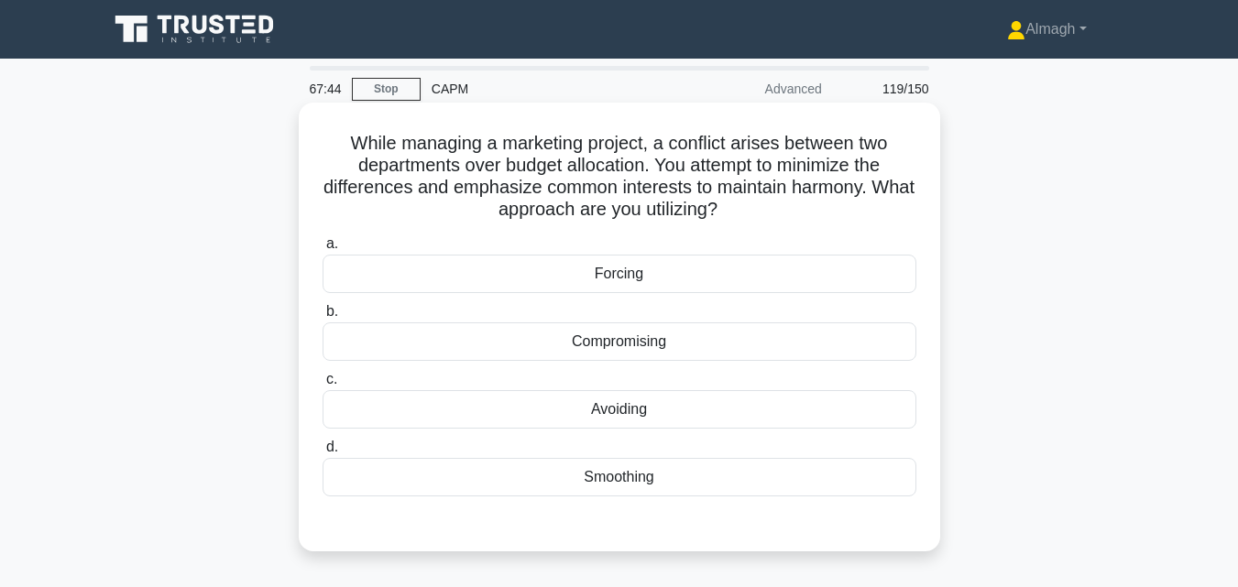
click at [648, 342] on div "Compromising" at bounding box center [619, 341] width 594 height 38
click at [322, 318] on input "b. Compromising" at bounding box center [322, 312] width 0 height 12
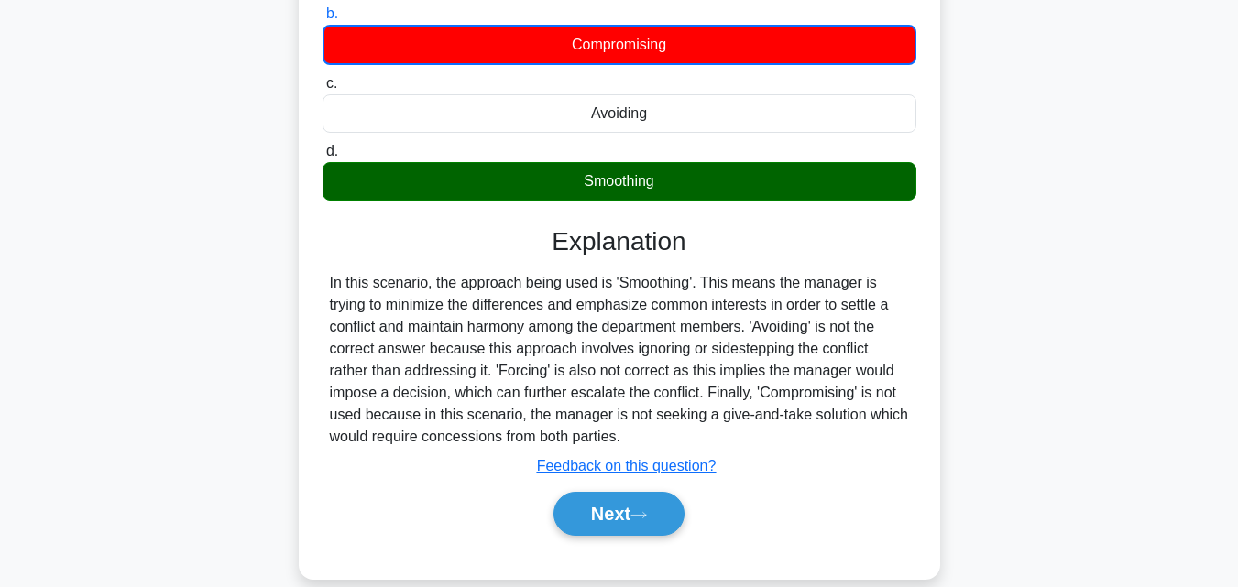
scroll to position [366, 0]
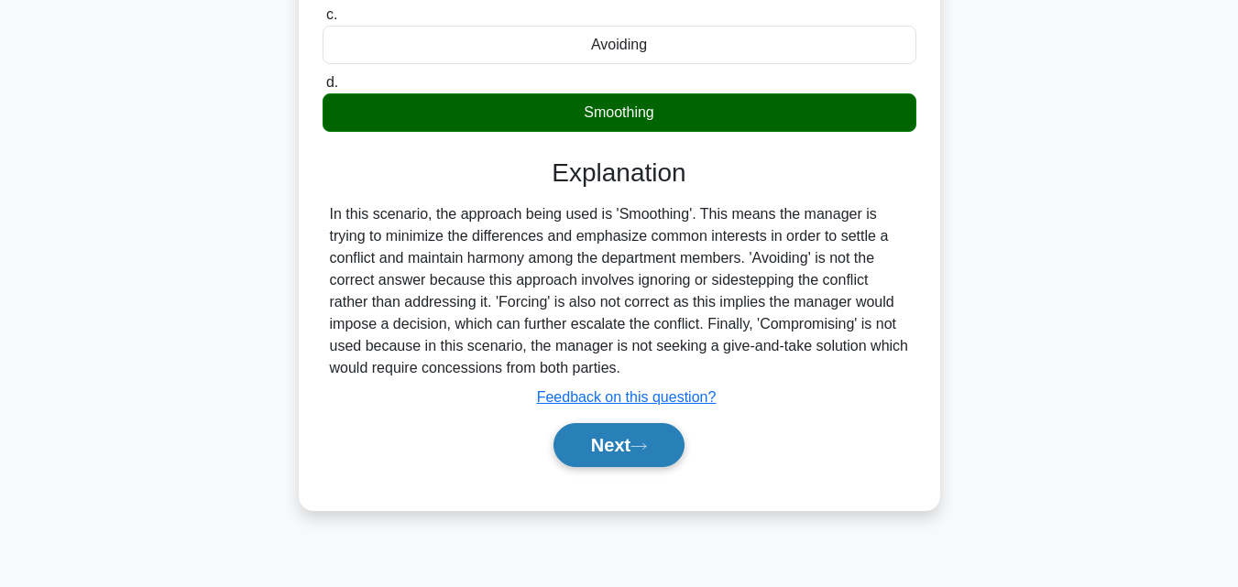
click at [606, 434] on button "Next" at bounding box center [618, 445] width 131 height 44
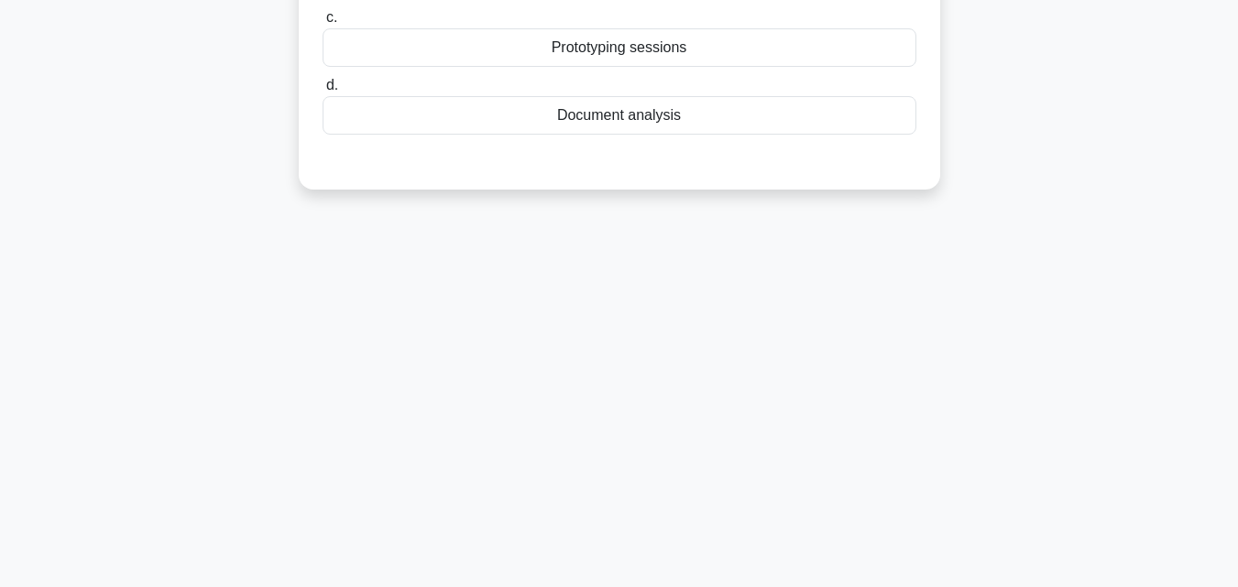
scroll to position [0, 0]
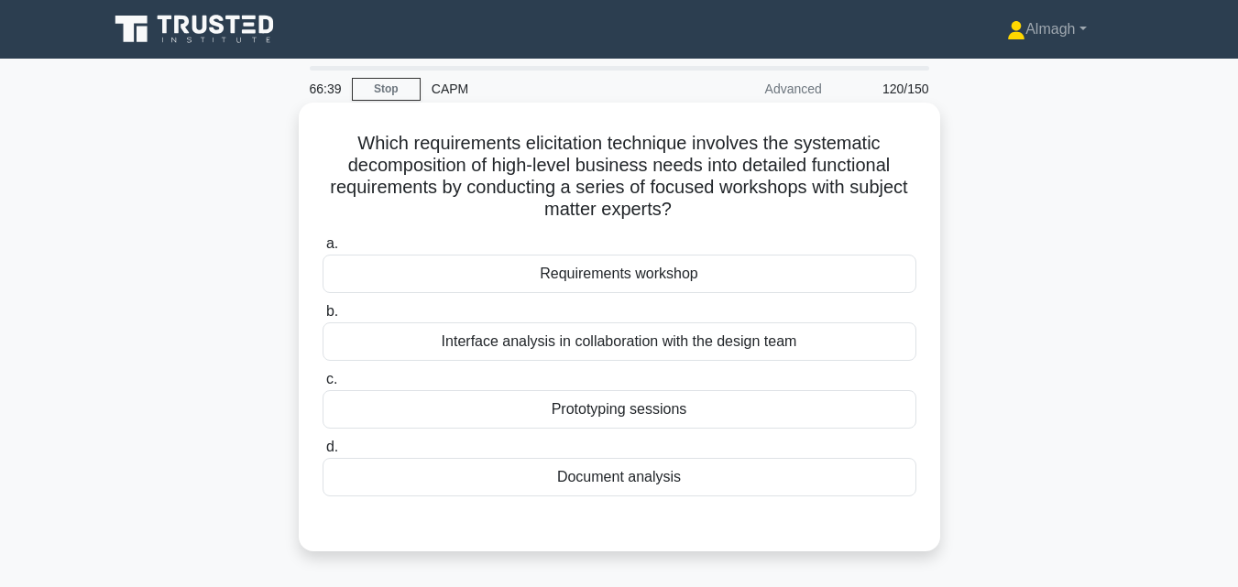
click at [529, 284] on div "Requirements workshop" at bounding box center [619, 274] width 594 height 38
click at [322, 250] on input "a. Requirements workshop" at bounding box center [322, 244] width 0 height 12
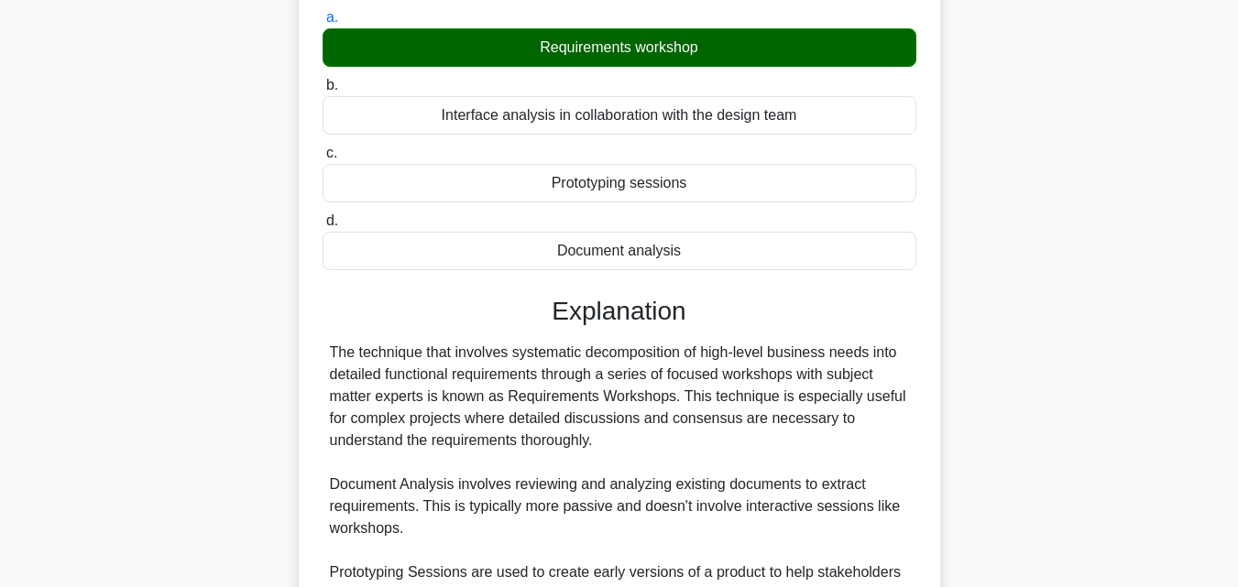
scroll to position [543, 0]
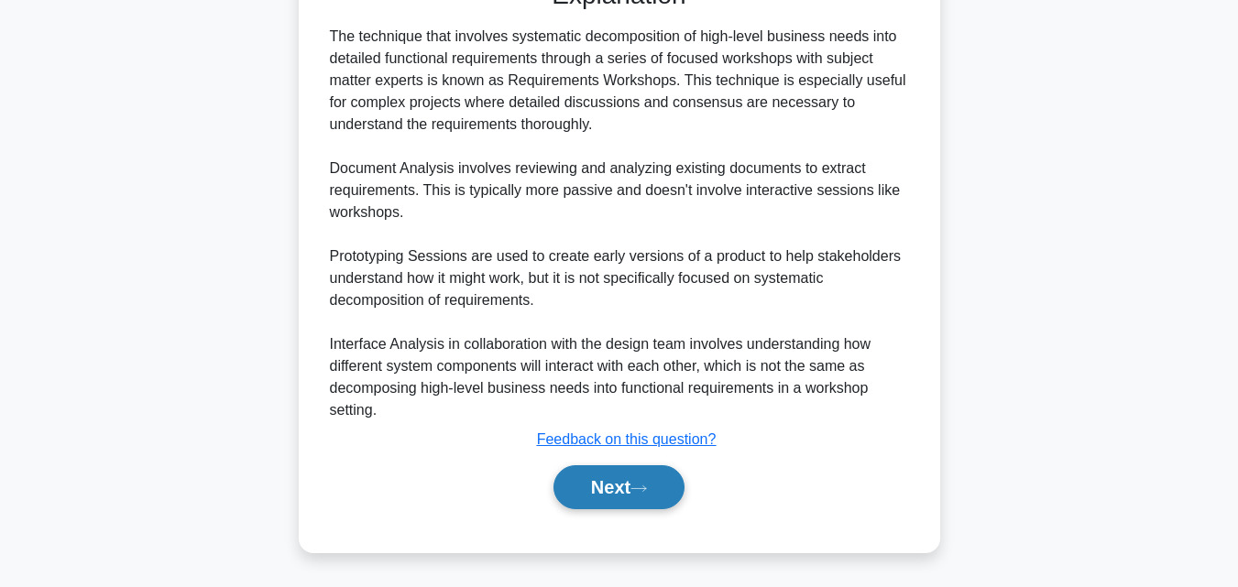
click at [646, 475] on button "Next" at bounding box center [618, 487] width 131 height 44
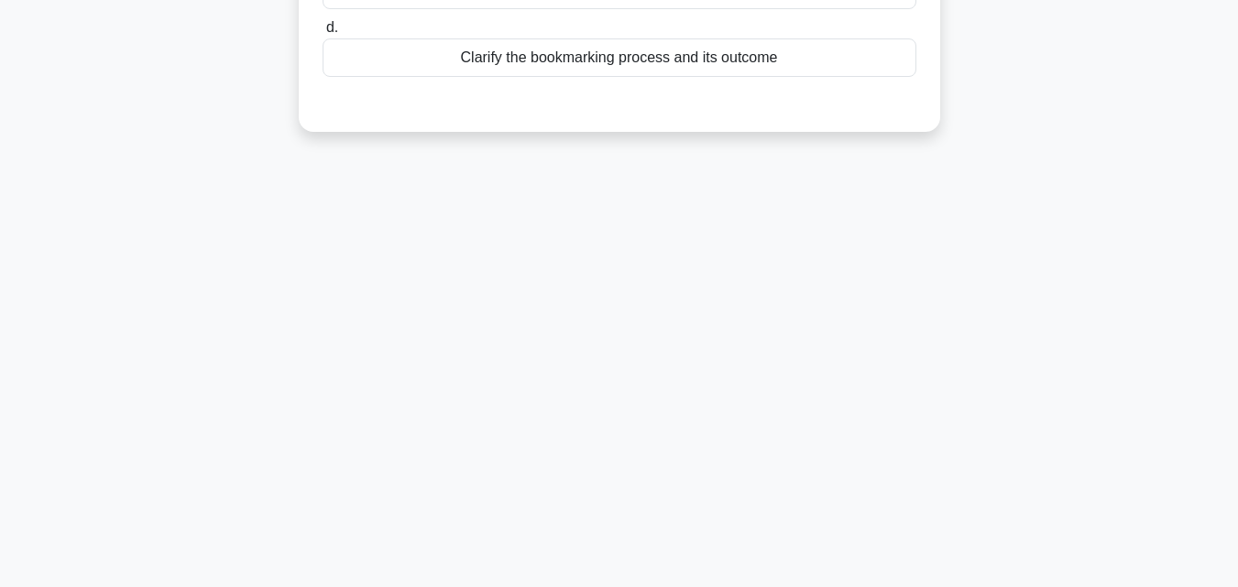
scroll to position [0, 0]
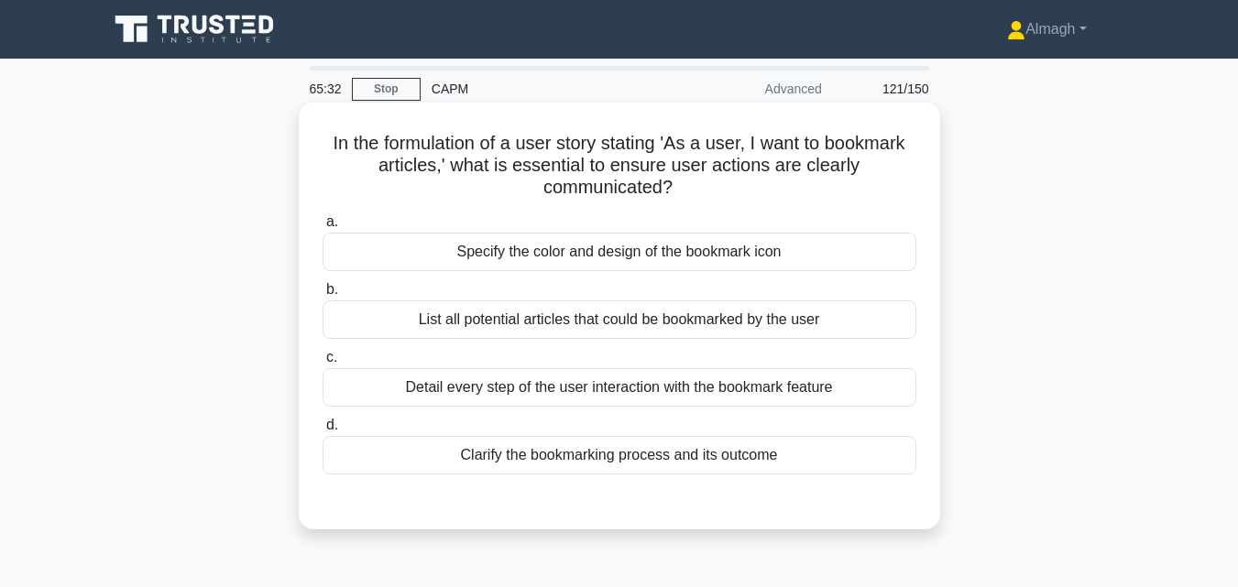
click at [601, 395] on div "Detail every step of the user interaction with the bookmark feature" at bounding box center [619, 387] width 594 height 38
click at [322, 364] on input "c. Detail every step of the user interaction with the bookmark feature" at bounding box center [322, 358] width 0 height 12
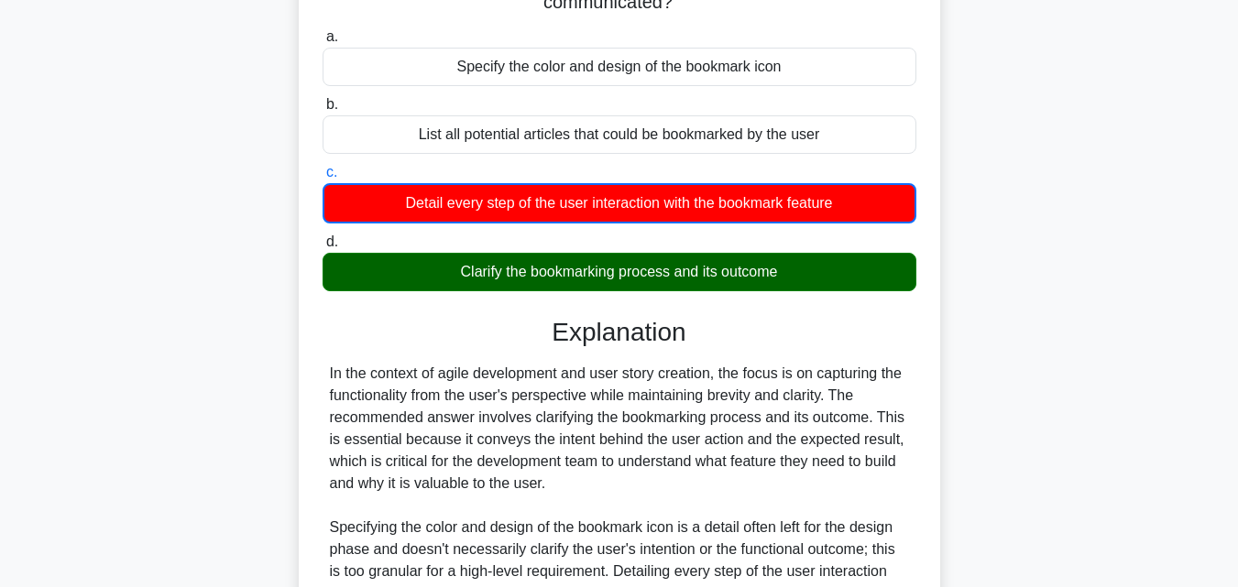
scroll to position [435, 0]
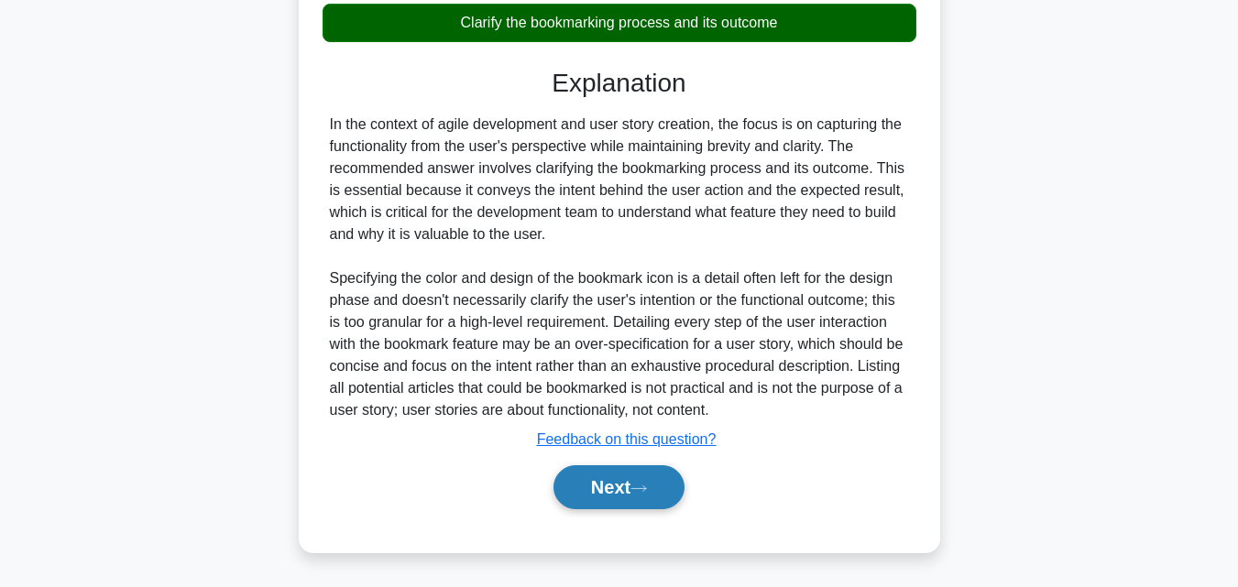
click at [633, 489] on button "Next" at bounding box center [618, 487] width 131 height 44
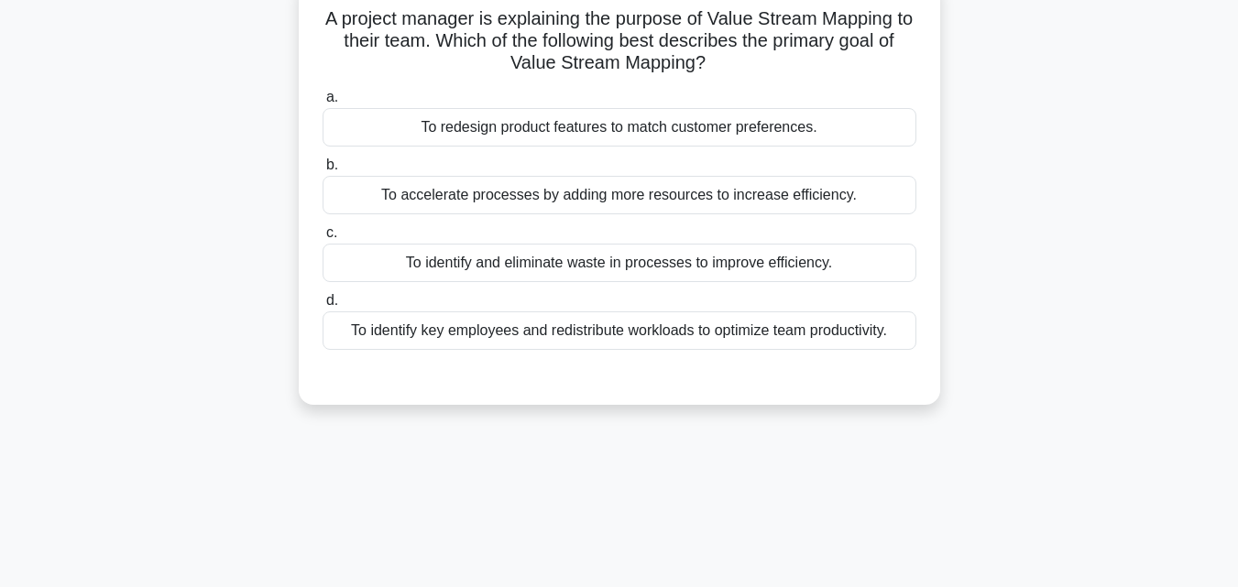
scroll to position [36, 0]
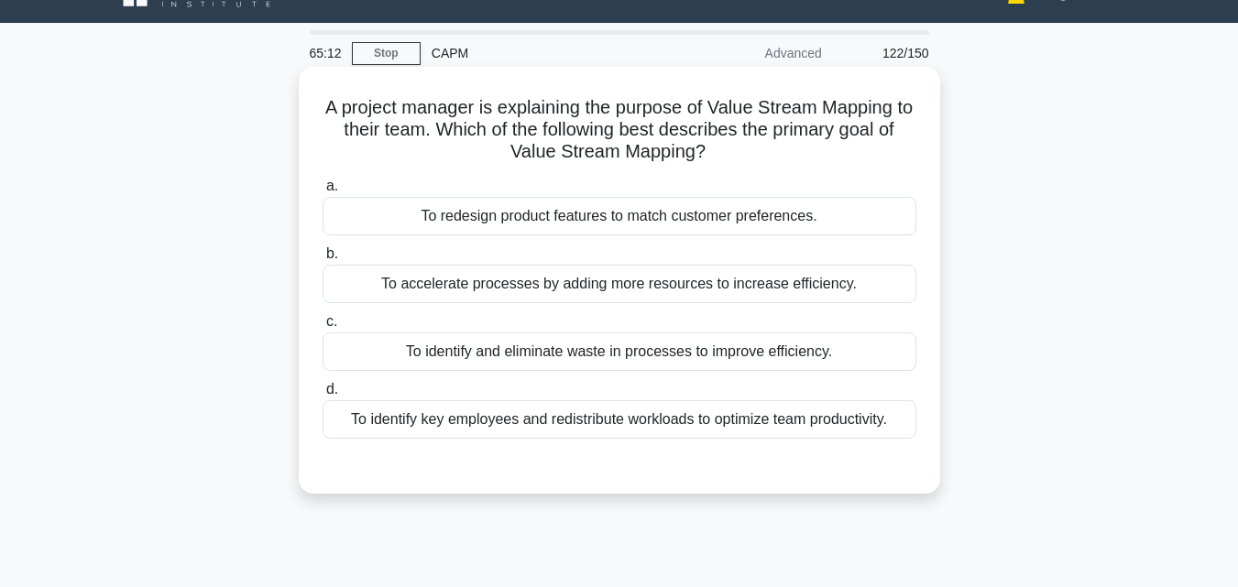
click at [690, 421] on div "To identify key employees and redistribute workloads to optimize team productiv…" at bounding box center [619, 419] width 594 height 38
click at [322, 396] on input "d. To identify key employees and redistribute workloads to optimize team produc…" at bounding box center [322, 390] width 0 height 12
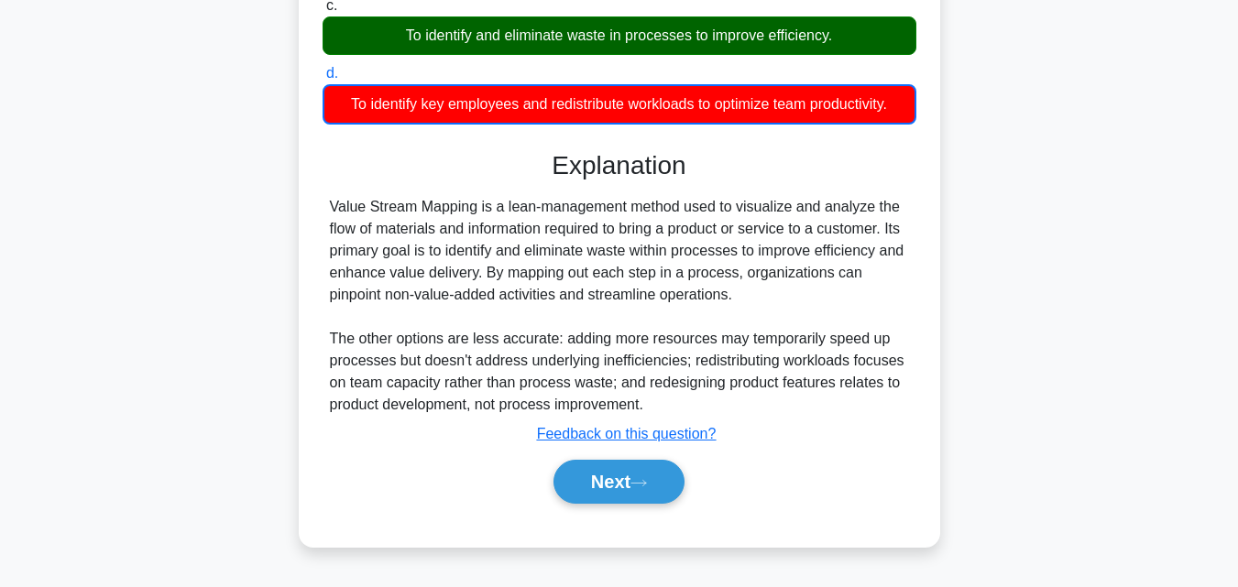
scroll to position [402, 0]
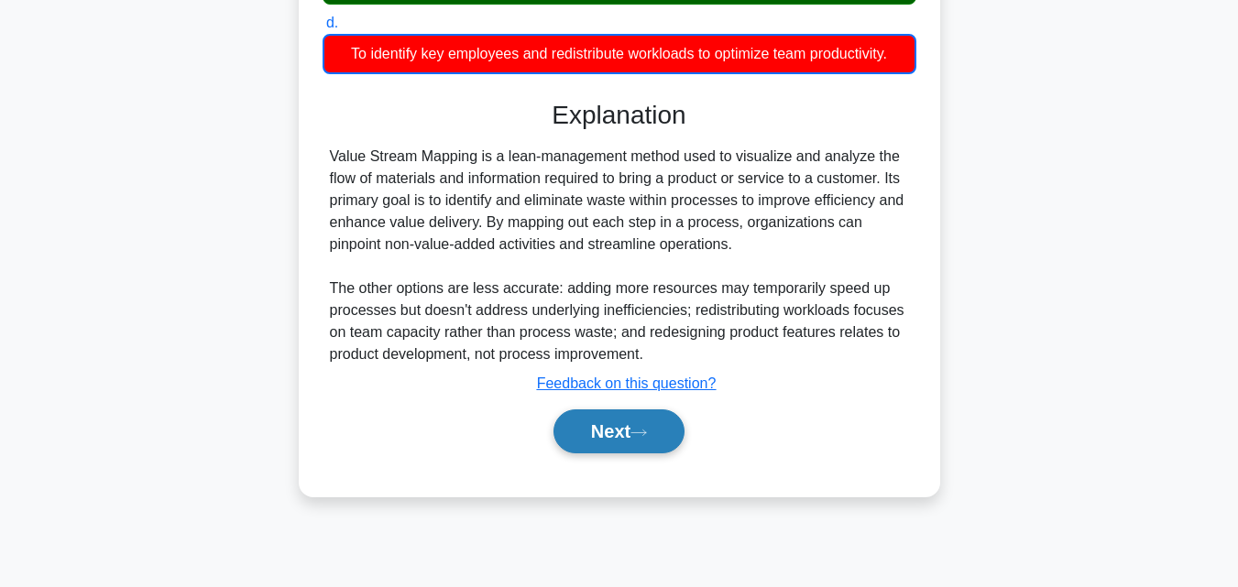
click at [623, 426] on button "Next" at bounding box center [618, 431] width 131 height 44
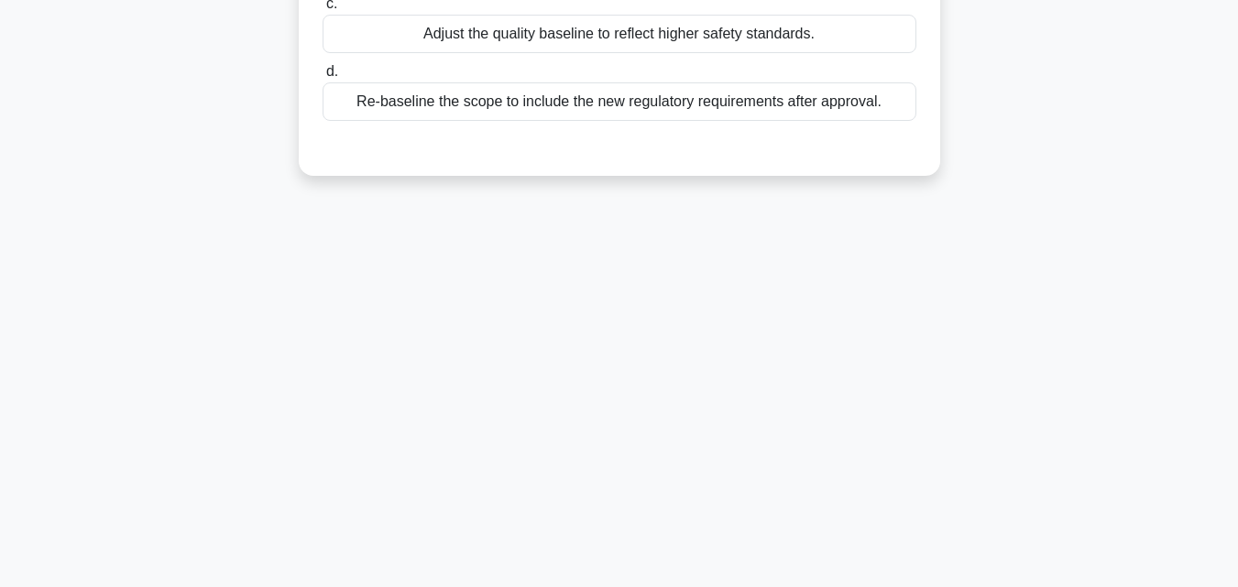
scroll to position [0, 0]
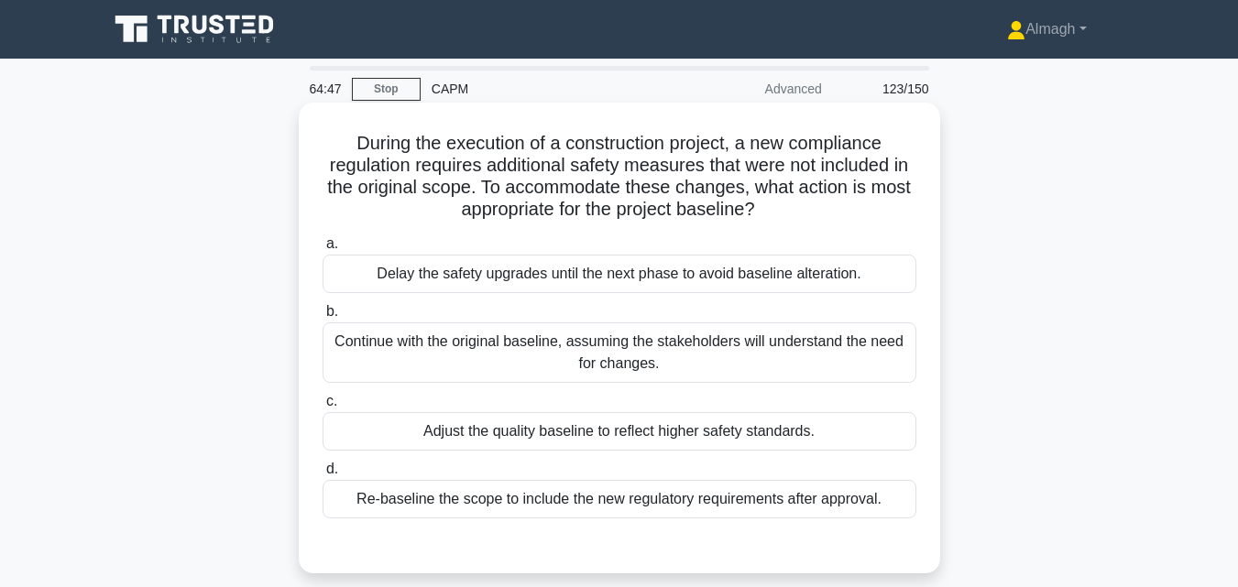
click at [639, 501] on div "Re-baseline the scope to include the new regulatory requirements after approval." at bounding box center [619, 499] width 594 height 38
click at [322, 475] on input "d. Re-baseline the scope to include the new regulatory requirements after appro…" at bounding box center [322, 470] width 0 height 12
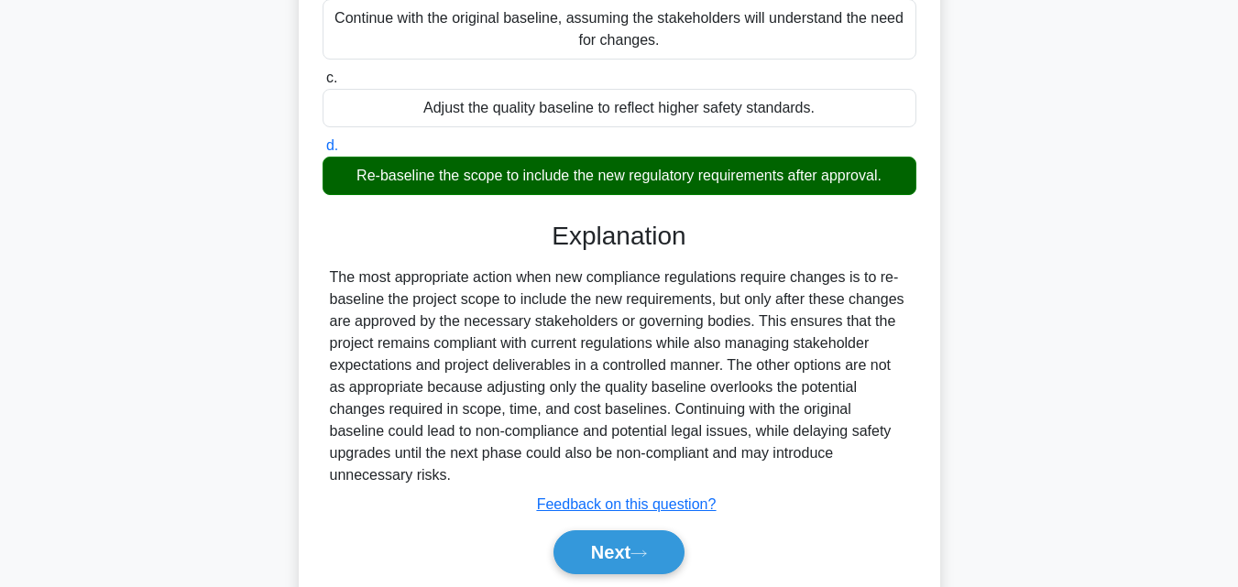
scroll to position [366, 0]
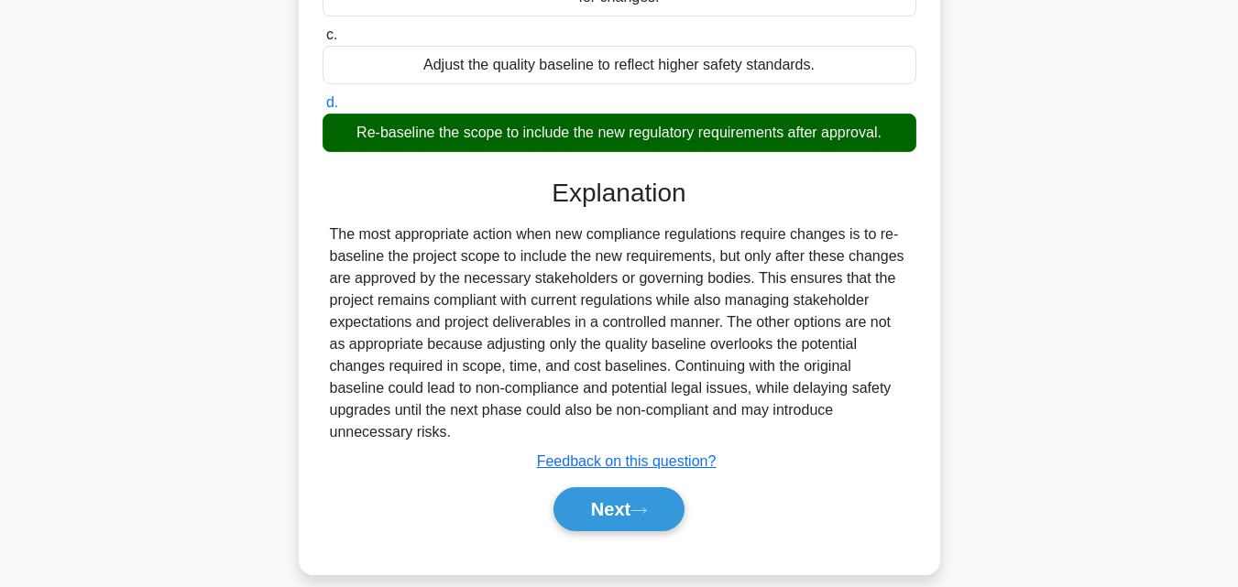
click at [639, 501] on button "Next" at bounding box center [618, 509] width 131 height 44
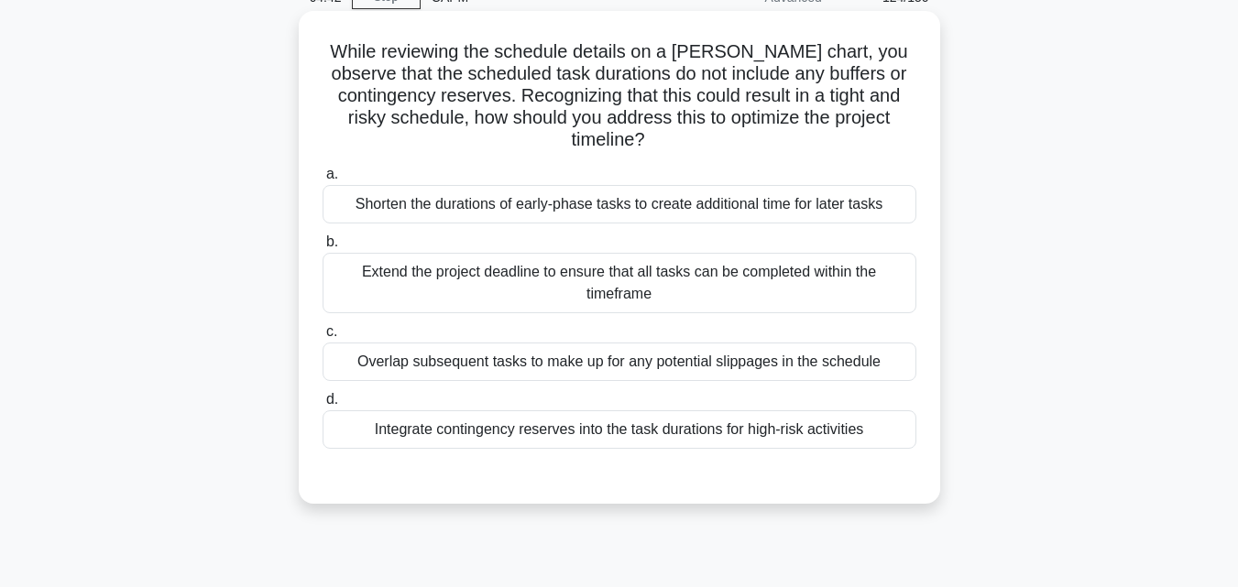
scroll to position [0, 0]
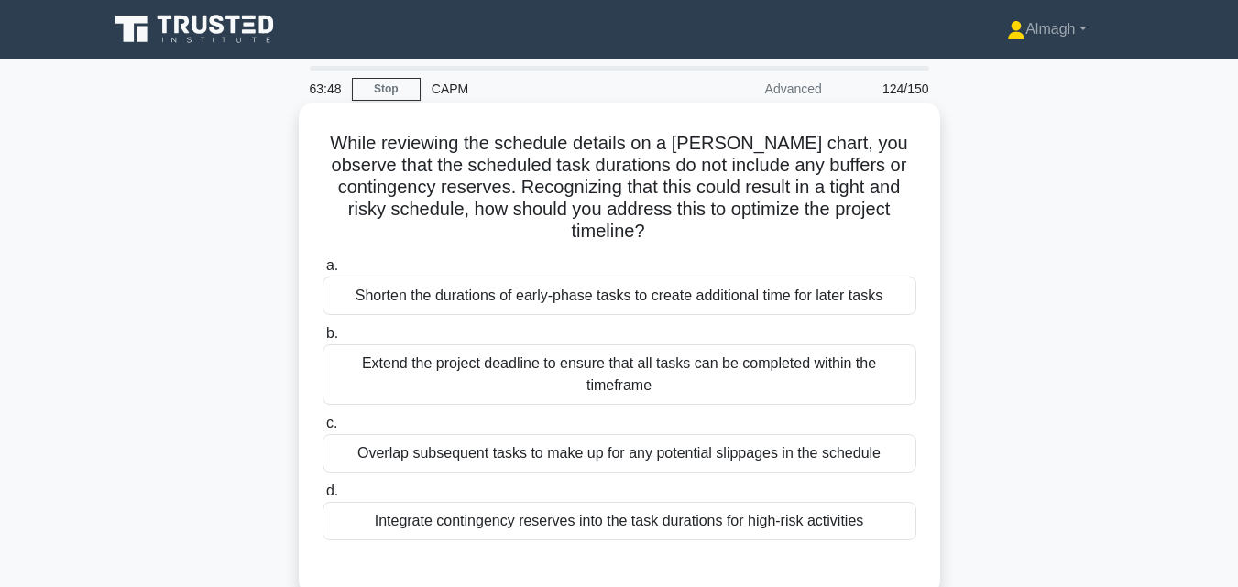
click at [524, 460] on div "Overlap subsequent tasks to make up for any potential slippages in the schedule" at bounding box center [619, 453] width 594 height 38
click at [322, 430] on input "c. Overlap subsequent tasks to make up for any potential slippages in the sched…" at bounding box center [322, 424] width 0 height 12
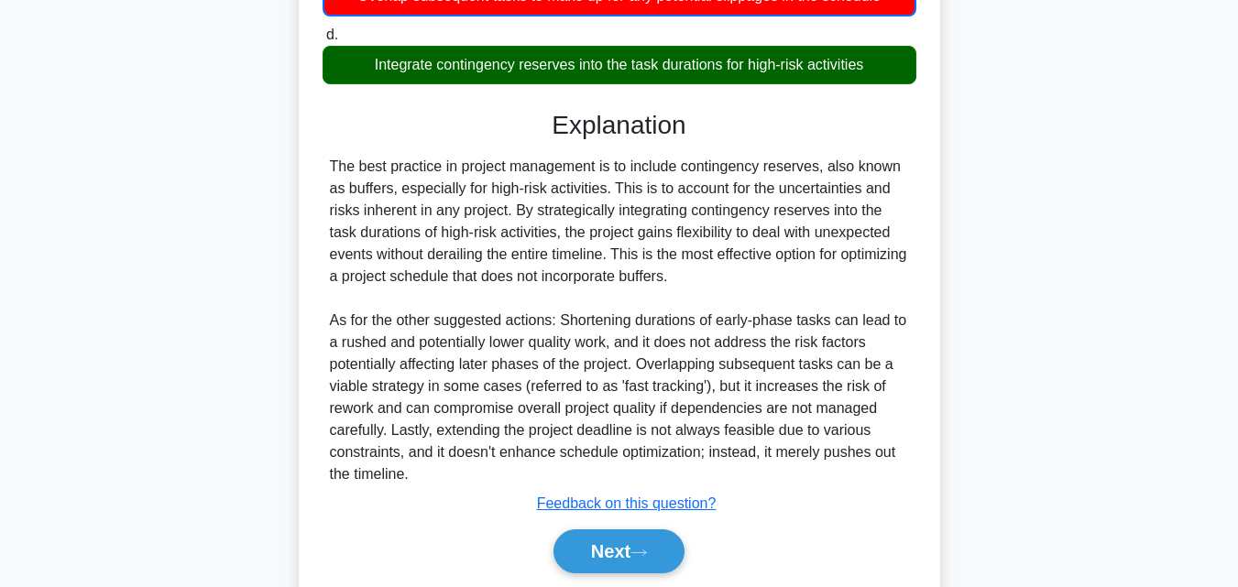
scroll to position [523, 0]
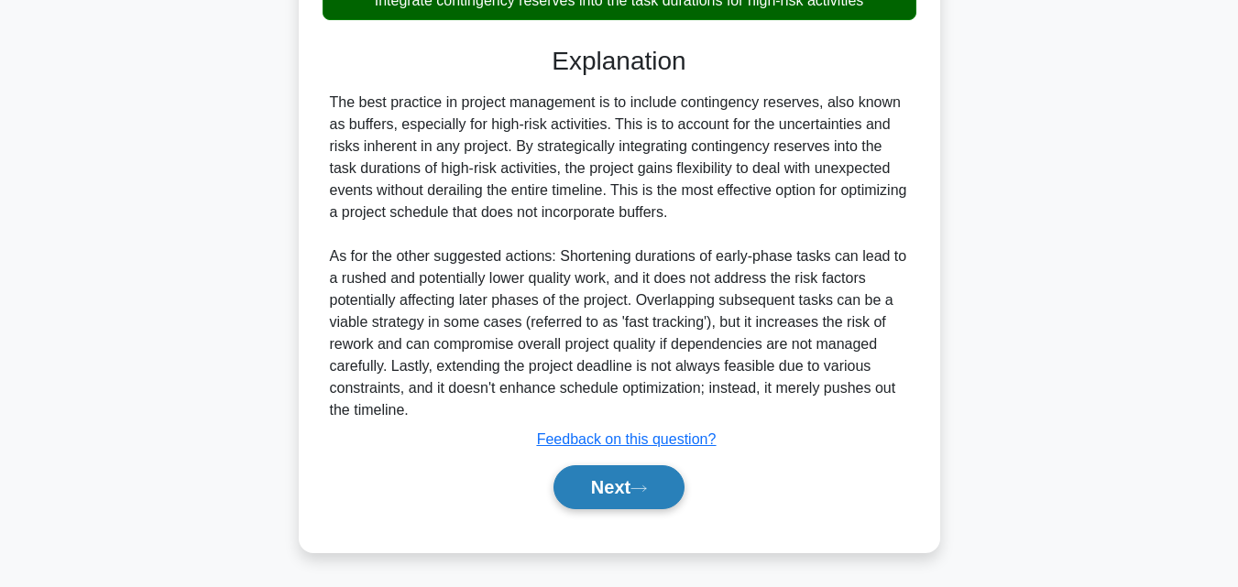
click at [610, 466] on button "Next" at bounding box center [618, 487] width 131 height 44
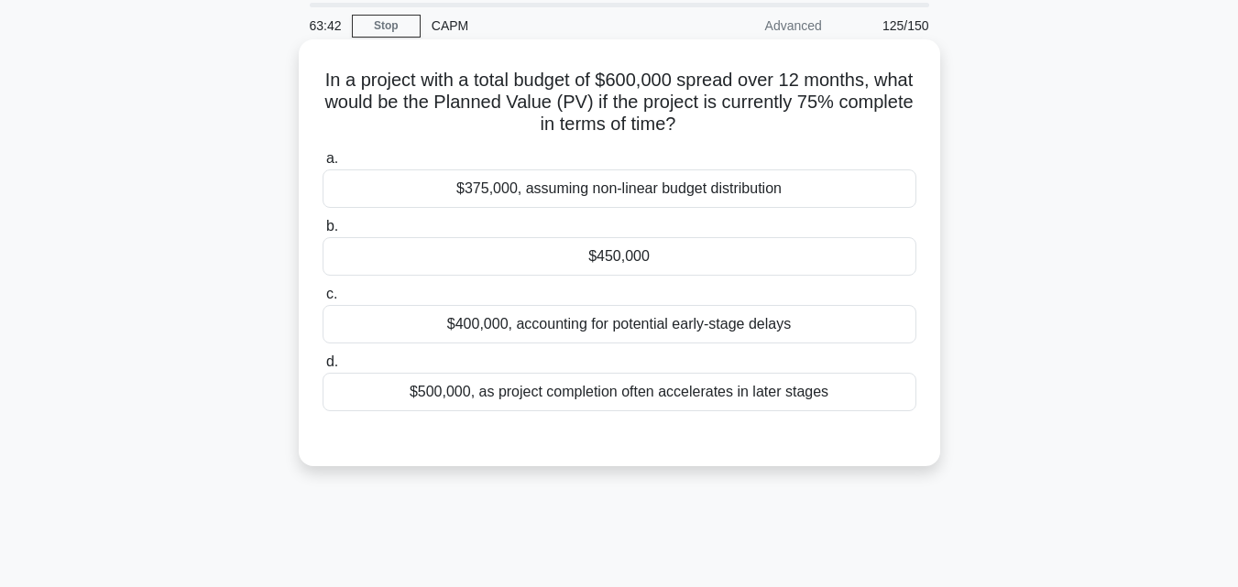
scroll to position [0, 0]
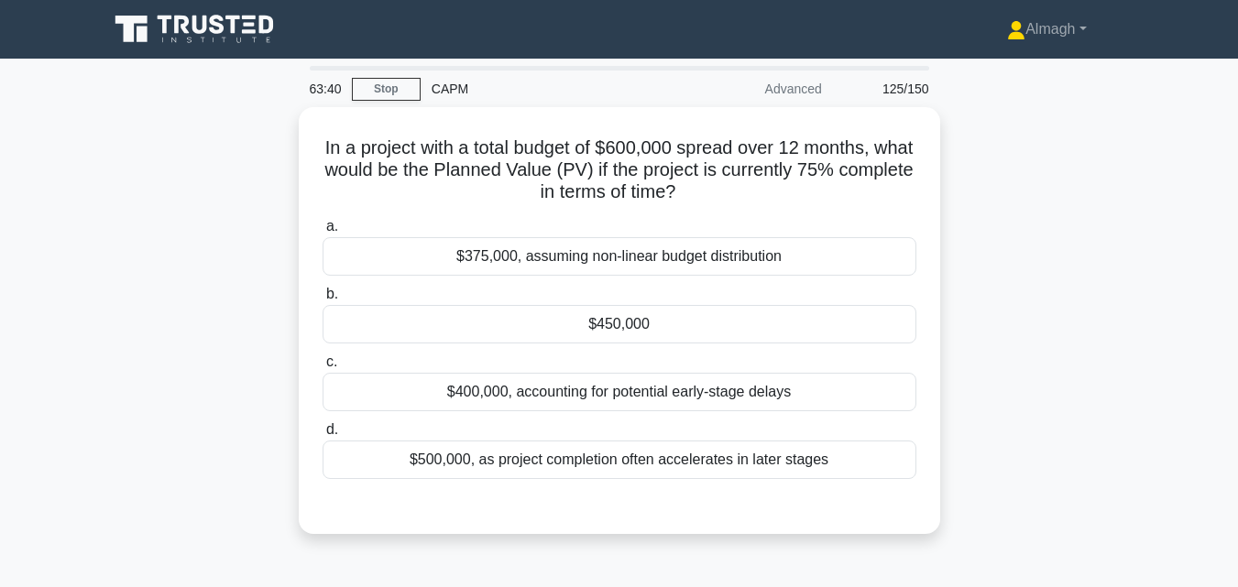
drag, startPoint x: 369, startPoint y: 169, endPoint x: 1096, endPoint y: 243, distance: 730.1
click at [1096, 243] on div "In a project with a total budget of $600,000 spread over 12 months, what would …" at bounding box center [619, 331] width 1044 height 449
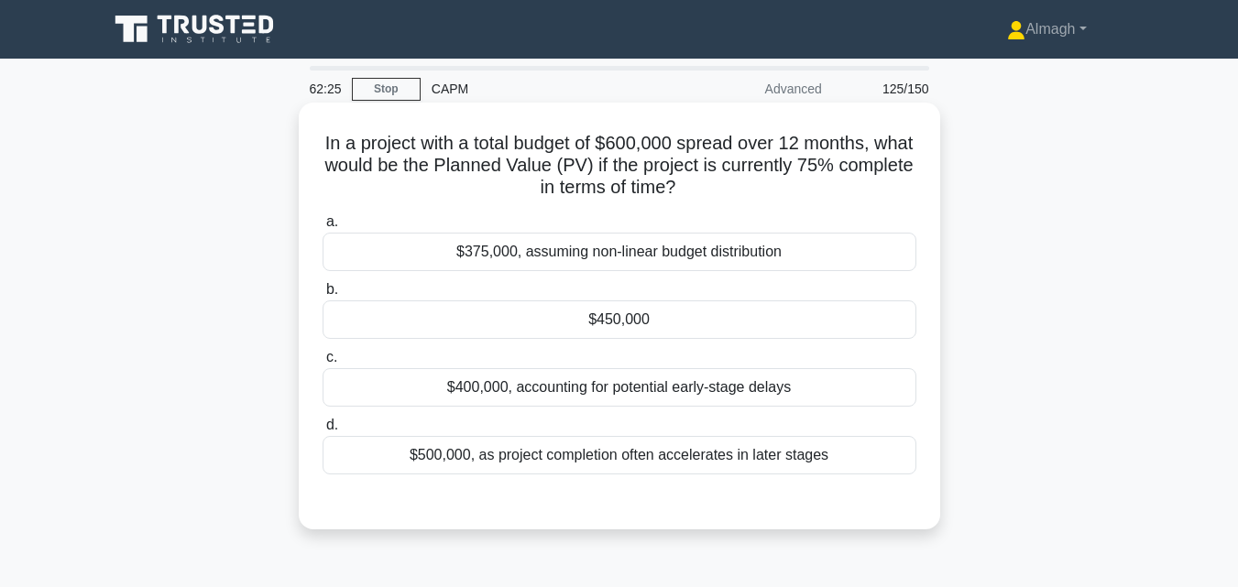
click at [705, 327] on div "$450,000" at bounding box center [619, 319] width 594 height 38
click at [322, 296] on input "b. $450,000" at bounding box center [322, 290] width 0 height 12
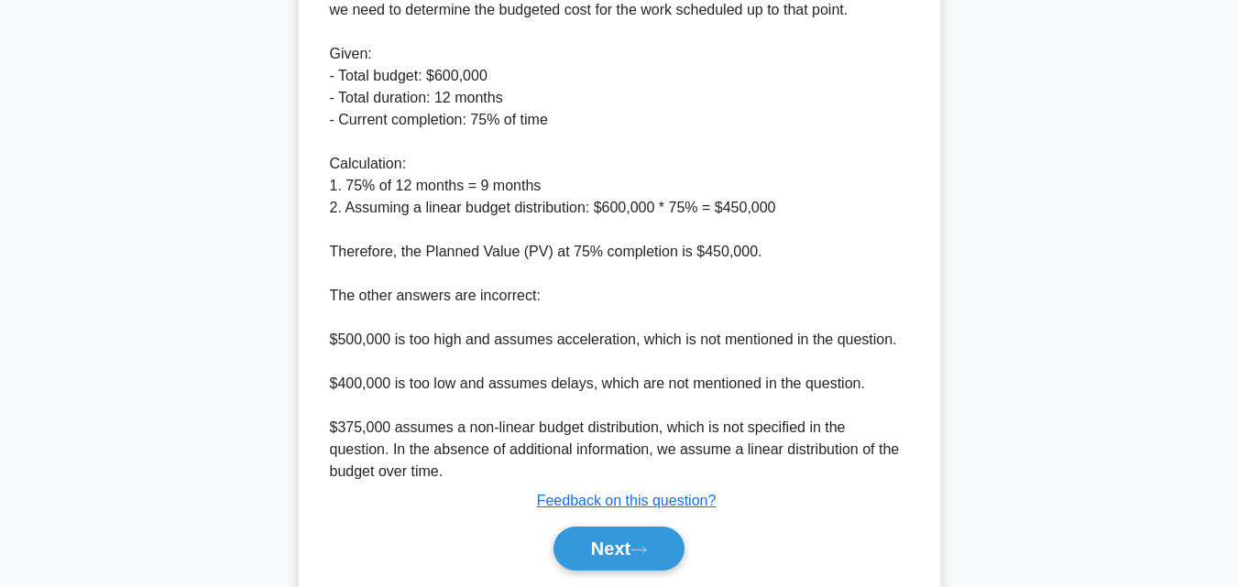
scroll to position [675, 0]
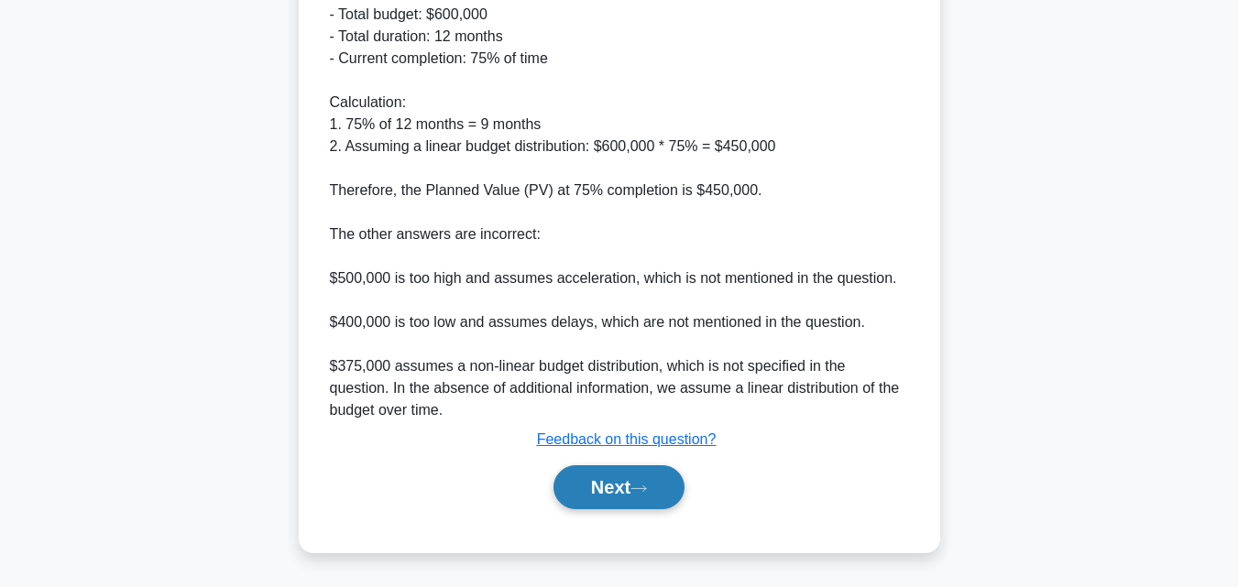
click at [677, 476] on button "Next" at bounding box center [618, 487] width 131 height 44
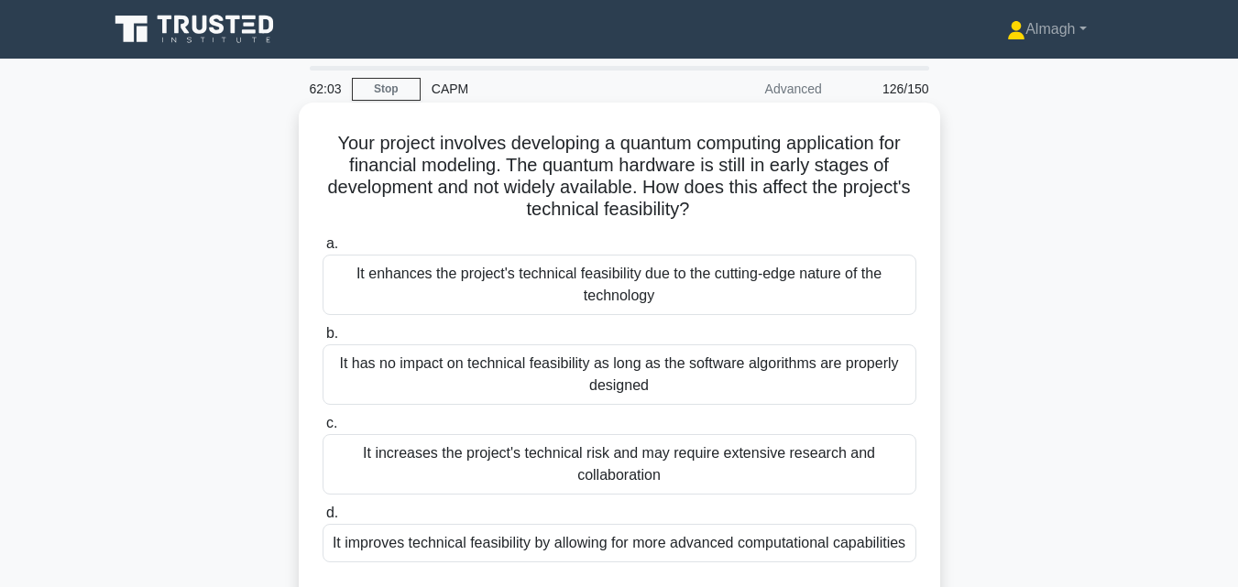
scroll to position [92, 0]
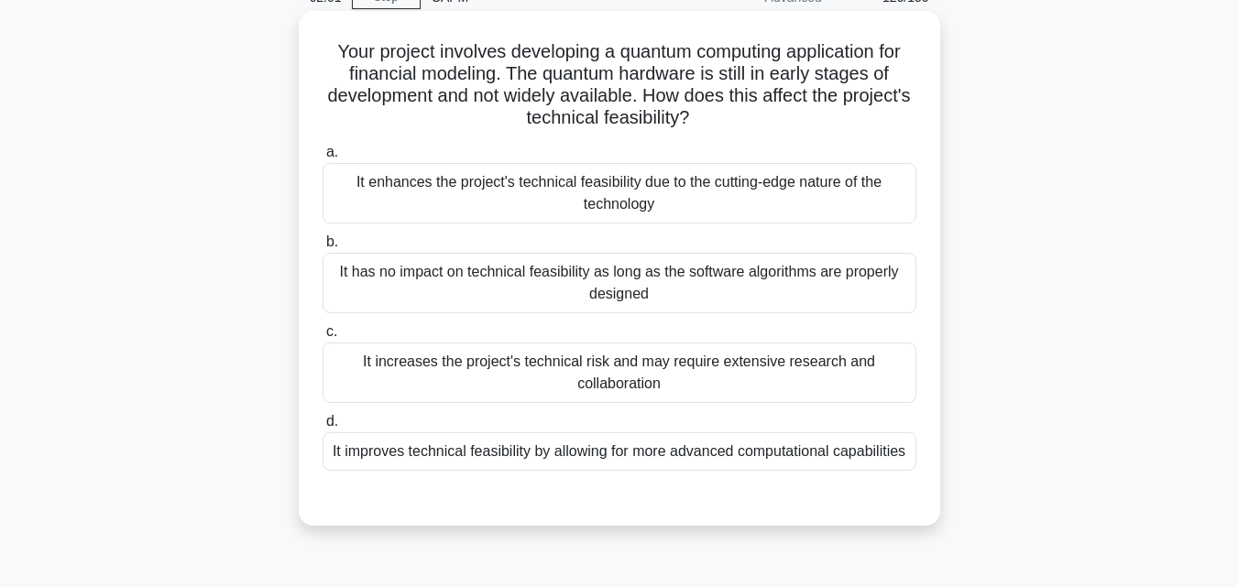
click at [730, 376] on div "It increases the project's technical risk and may require extensive research an…" at bounding box center [619, 373] width 594 height 60
click at [322, 338] on input "c. It increases the project's technical risk and may require extensive research…" at bounding box center [322, 332] width 0 height 12
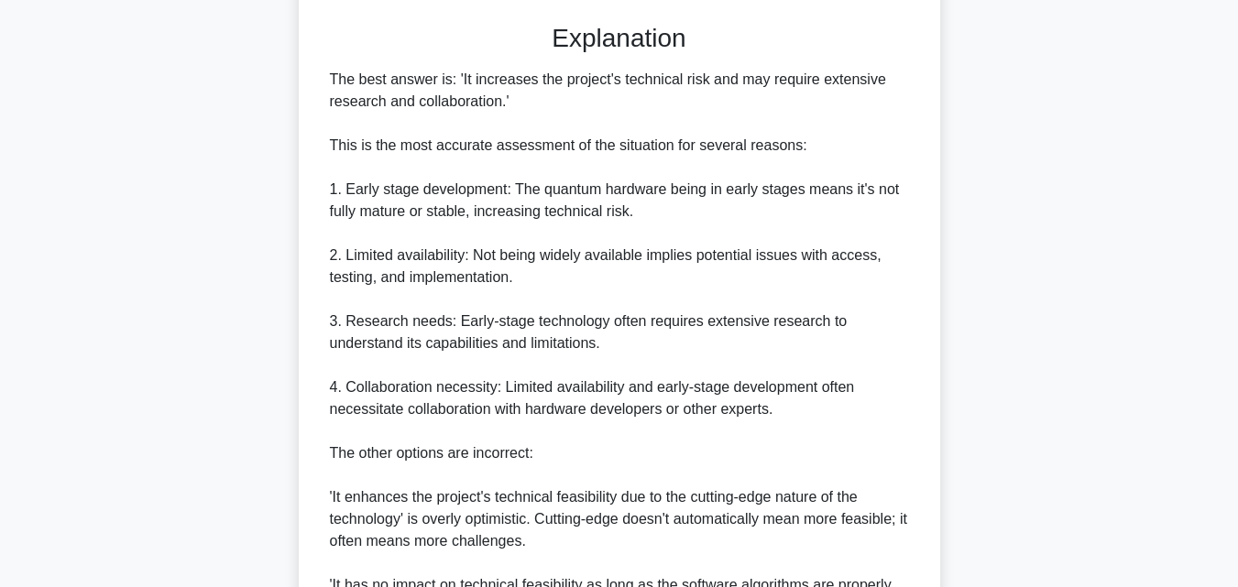
scroll to position [824, 0]
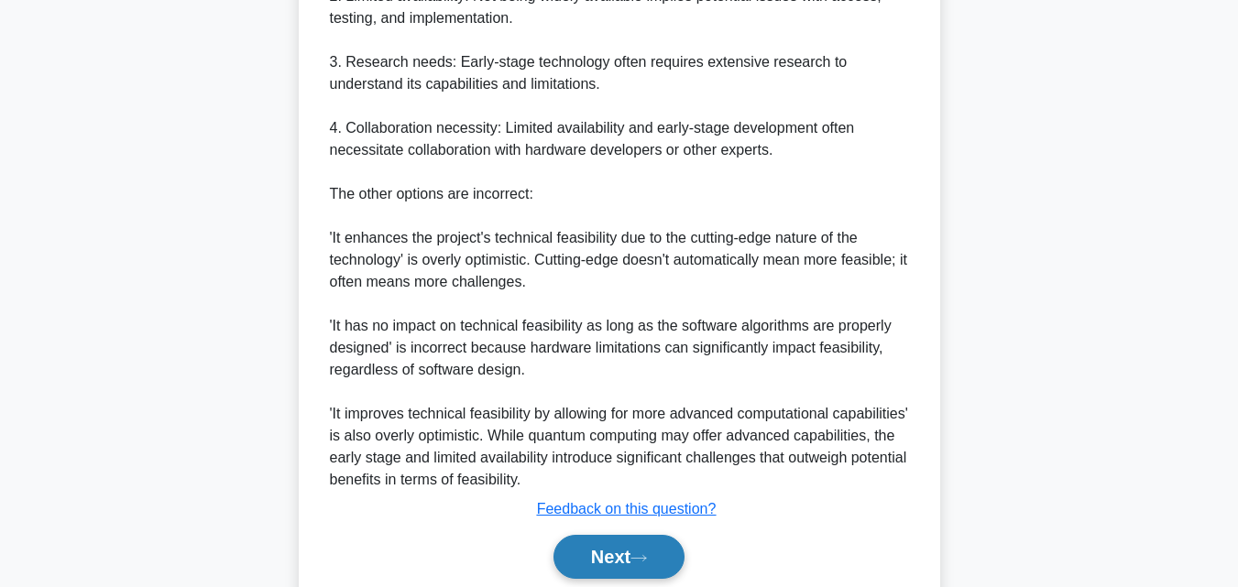
click at [656, 538] on button "Next" at bounding box center [618, 557] width 131 height 44
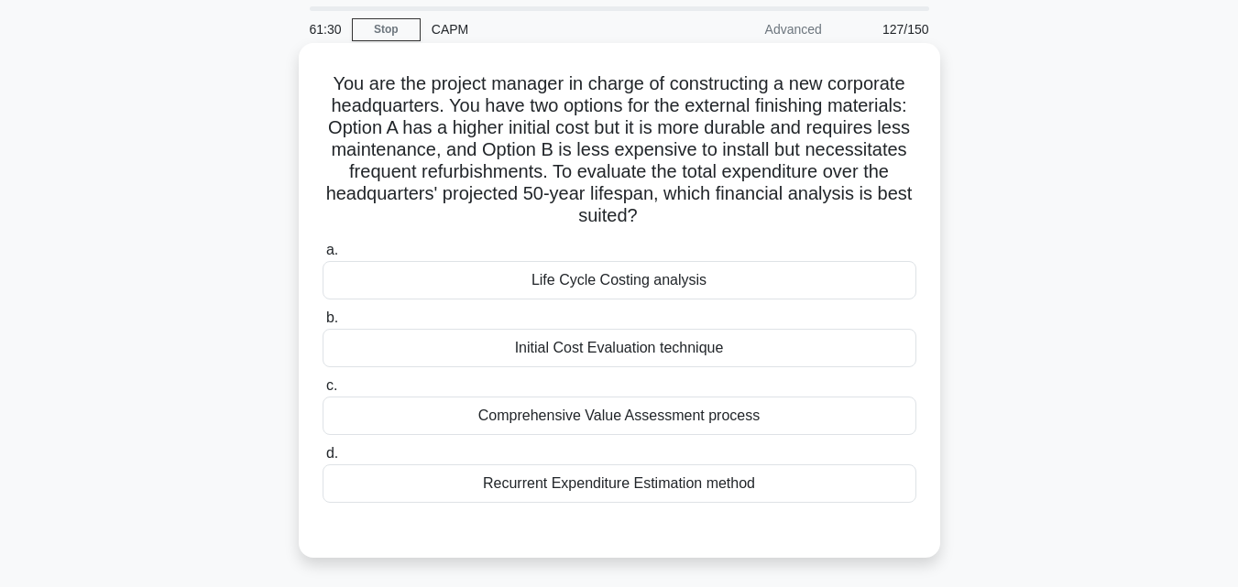
scroll to position [92, 0]
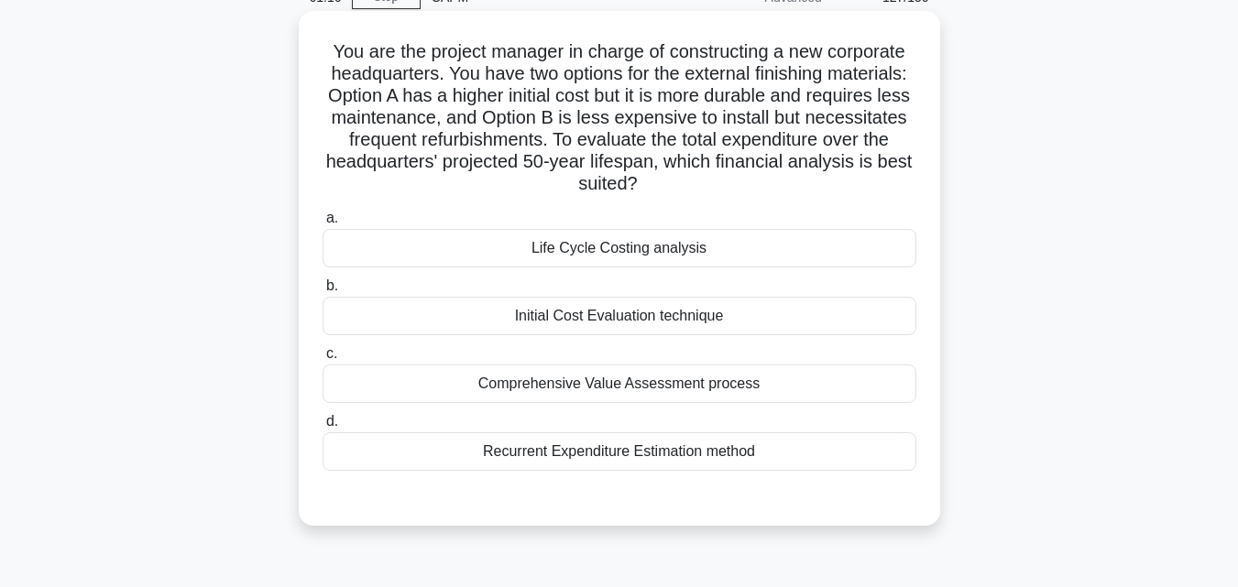
click at [636, 322] on div "Initial Cost Evaluation technique" at bounding box center [619, 316] width 594 height 38
click at [322, 292] on input "b. Initial Cost Evaluation technique" at bounding box center [322, 286] width 0 height 12
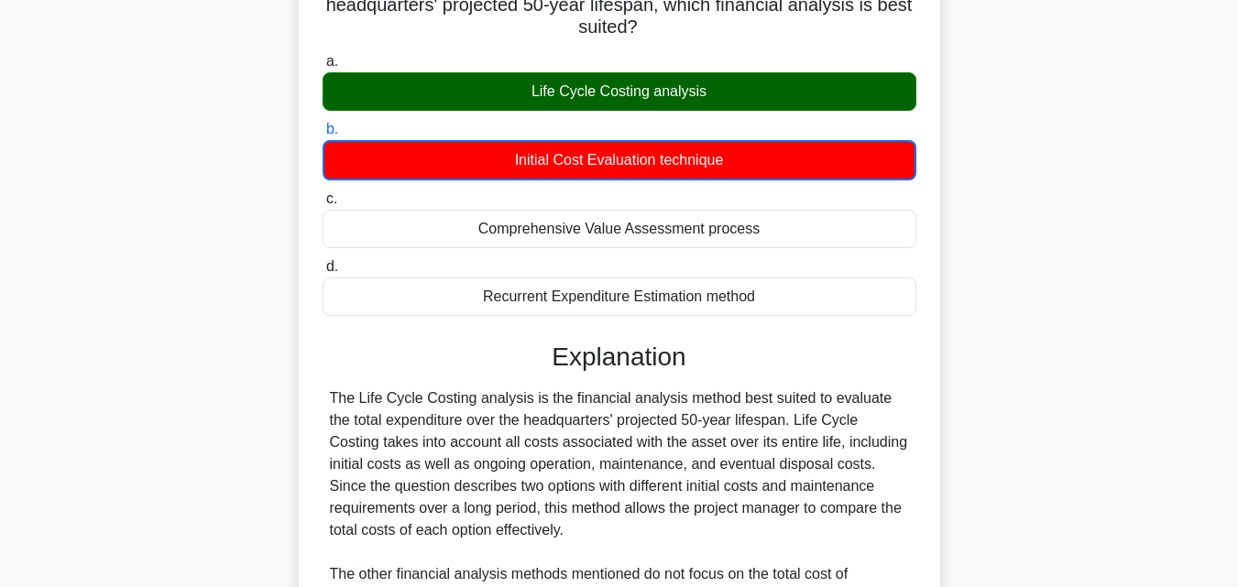
scroll to position [523, 0]
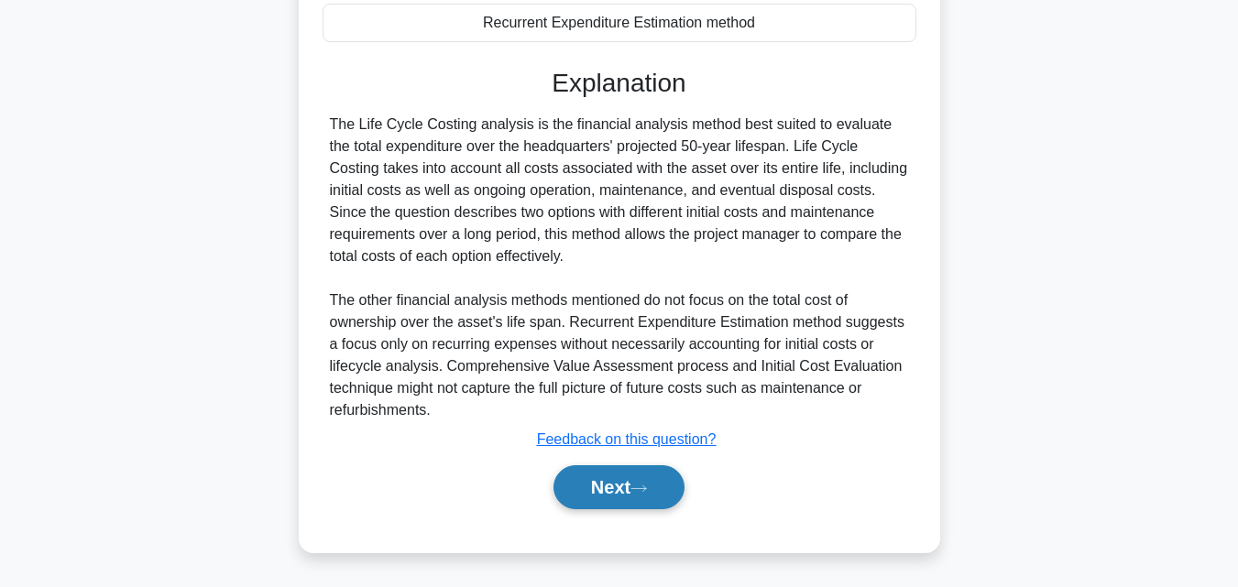
click at [599, 497] on button "Next" at bounding box center [618, 487] width 131 height 44
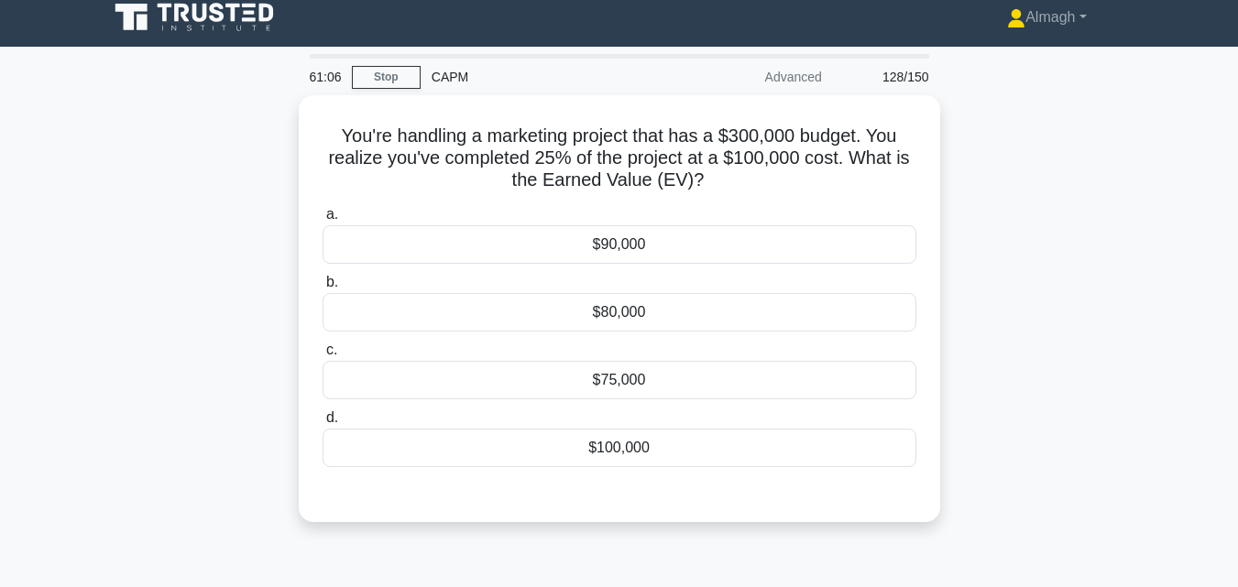
scroll to position [0, 0]
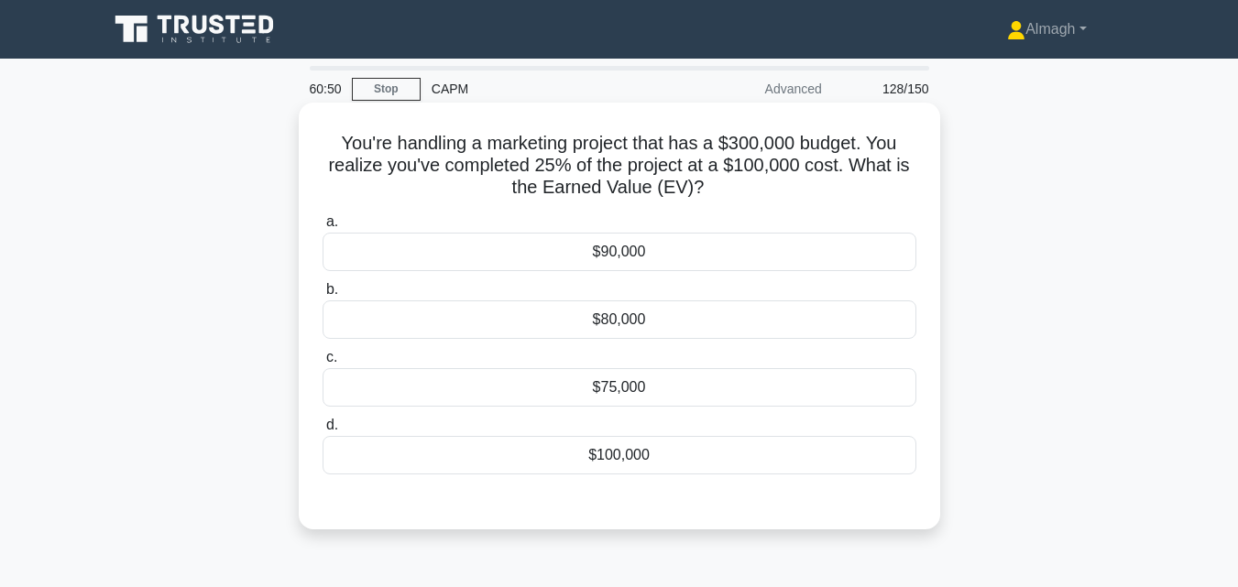
click at [540, 379] on div "$75,000" at bounding box center [619, 387] width 594 height 38
click at [322, 364] on input "c. $75,000" at bounding box center [322, 358] width 0 height 12
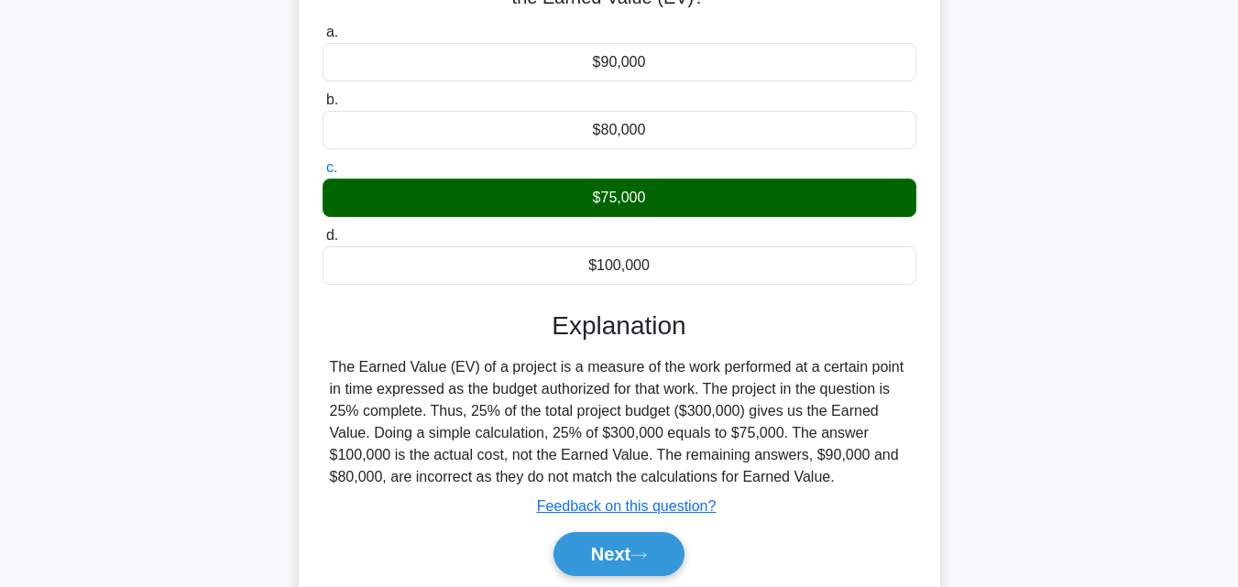
scroll to position [402, 0]
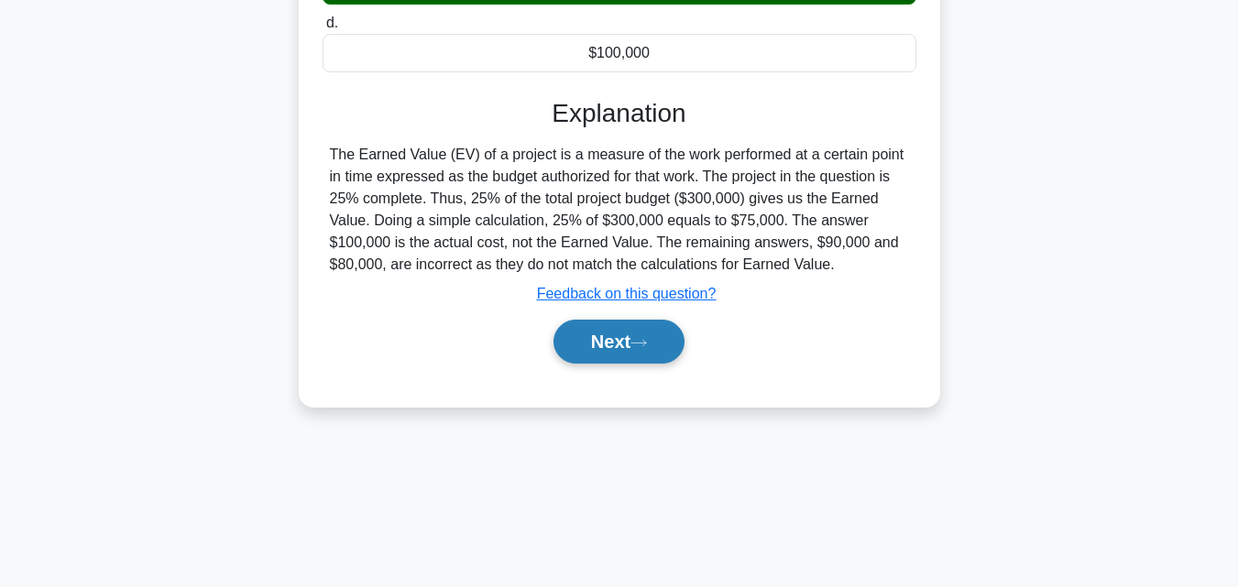
click at [658, 355] on button "Next" at bounding box center [618, 342] width 131 height 44
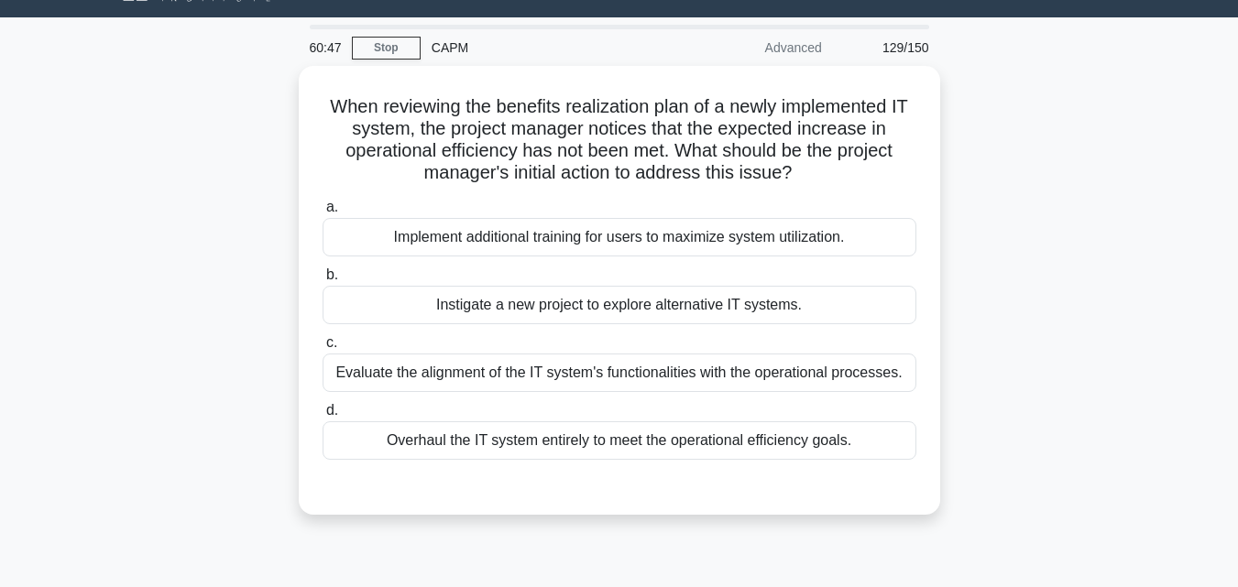
scroll to position [36, 0]
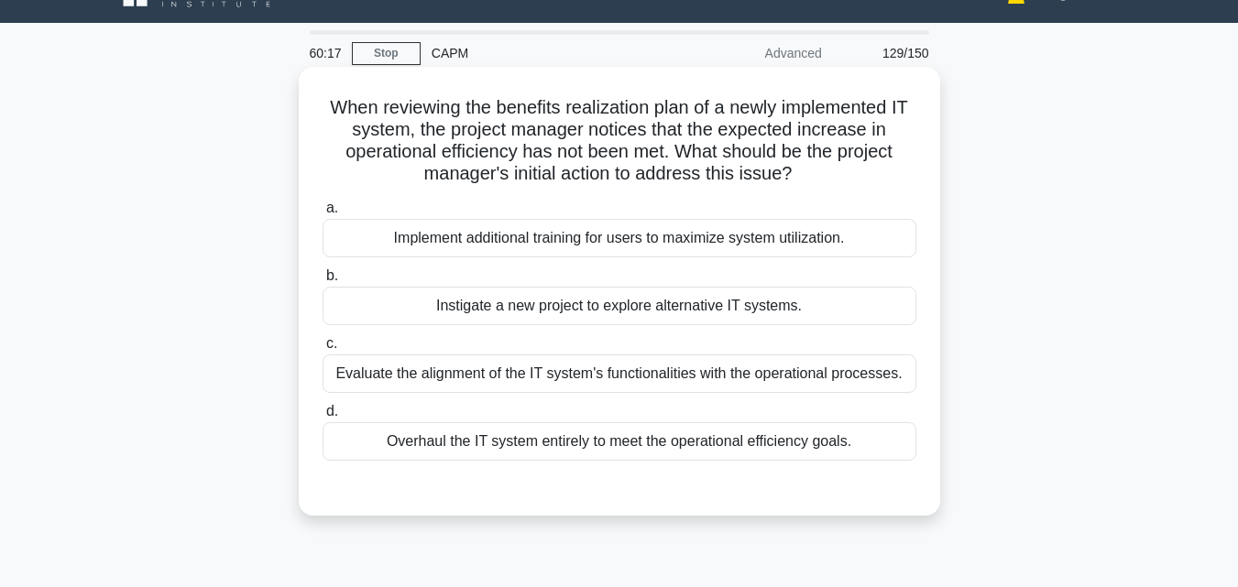
click at [572, 384] on div "Evaluate the alignment of the IT system's functionalities with the operational …" at bounding box center [619, 374] width 594 height 38
click at [322, 350] on input "c. Evaluate the alignment of the IT system's functionalities with the operation…" at bounding box center [322, 344] width 0 height 12
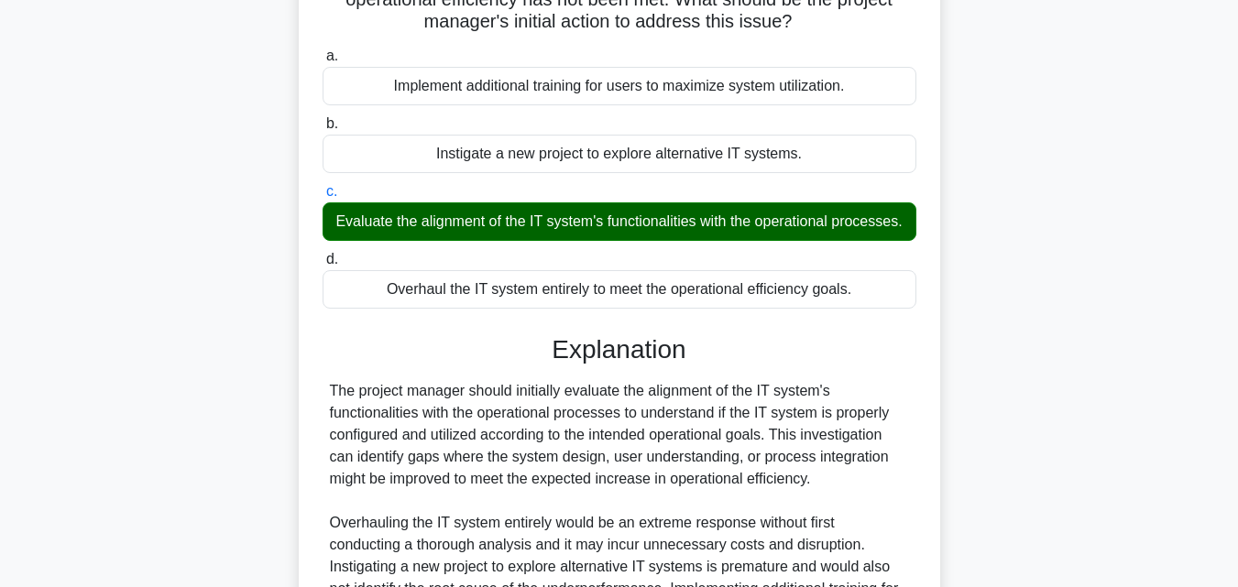
scroll to position [477, 0]
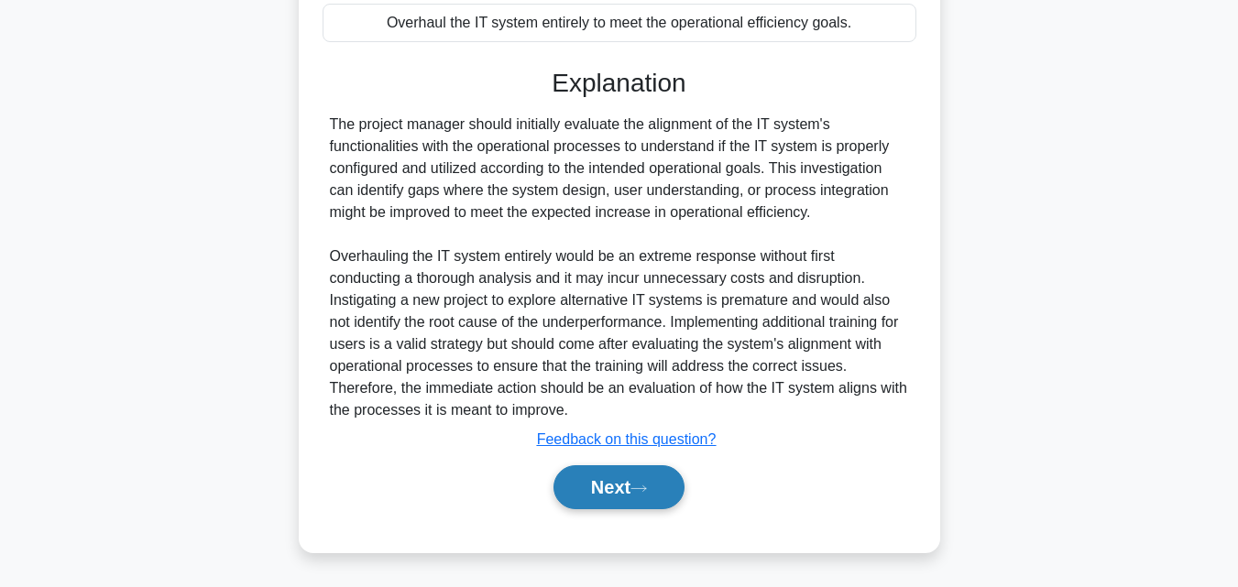
click at [606, 480] on button "Next" at bounding box center [618, 487] width 131 height 44
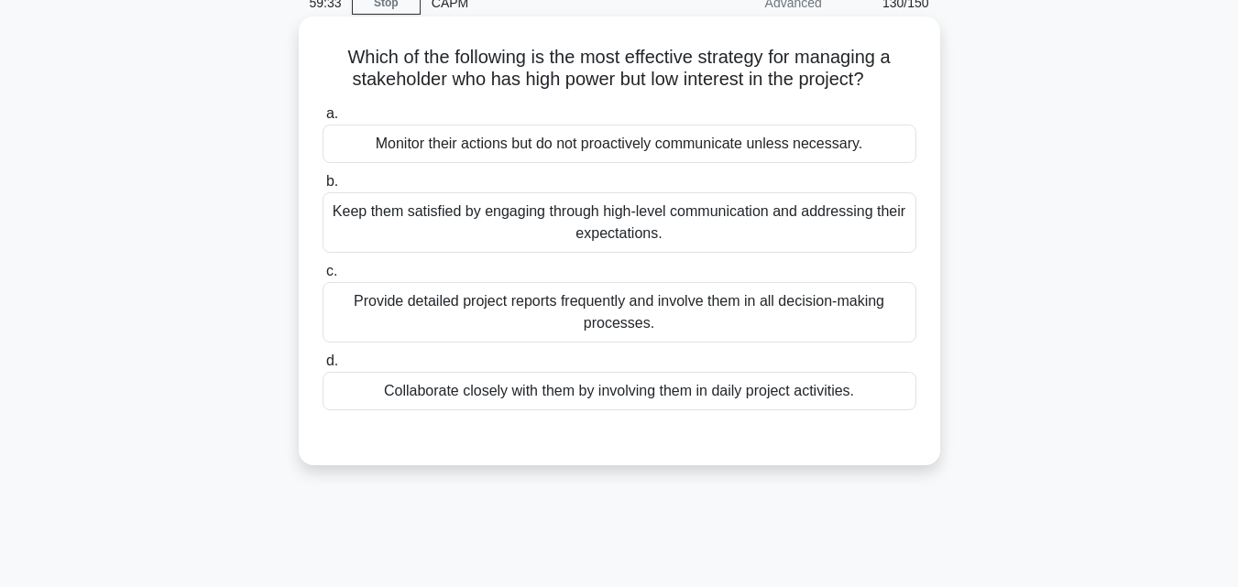
scroll to position [92, 0]
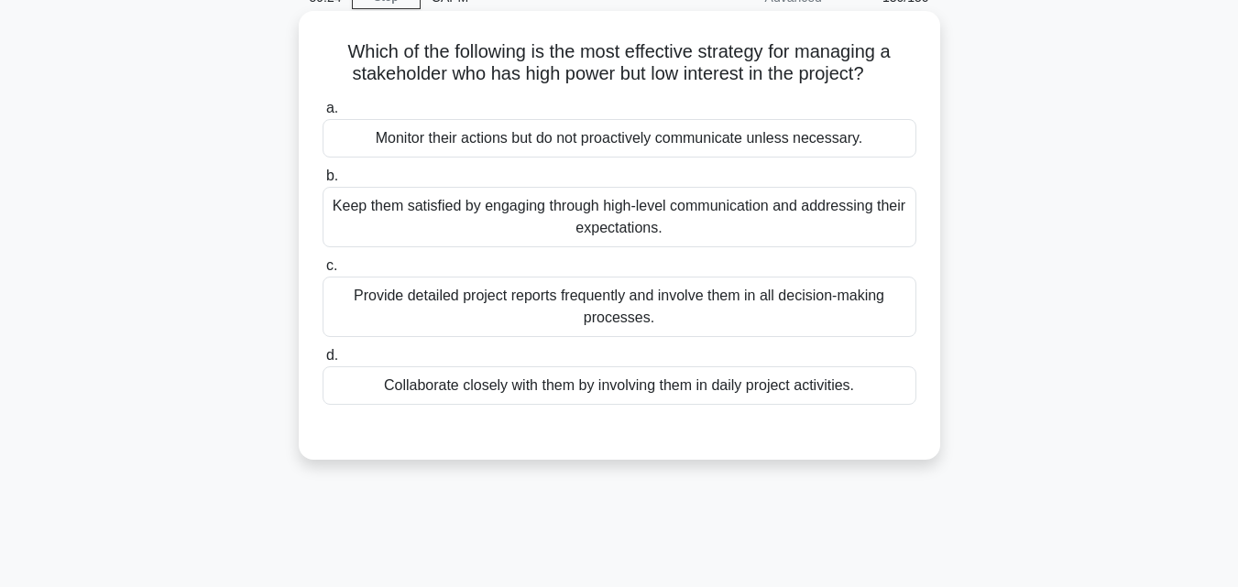
click at [673, 212] on div "Keep them satisfied by engaging through high-level communication and addressing…" at bounding box center [619, 217] width 594 height 60
click at [322, 182] on input "b. Keep them satisfied by engaging through high-level communication and address…" at bounding box center [322, 176] width 0 height 12
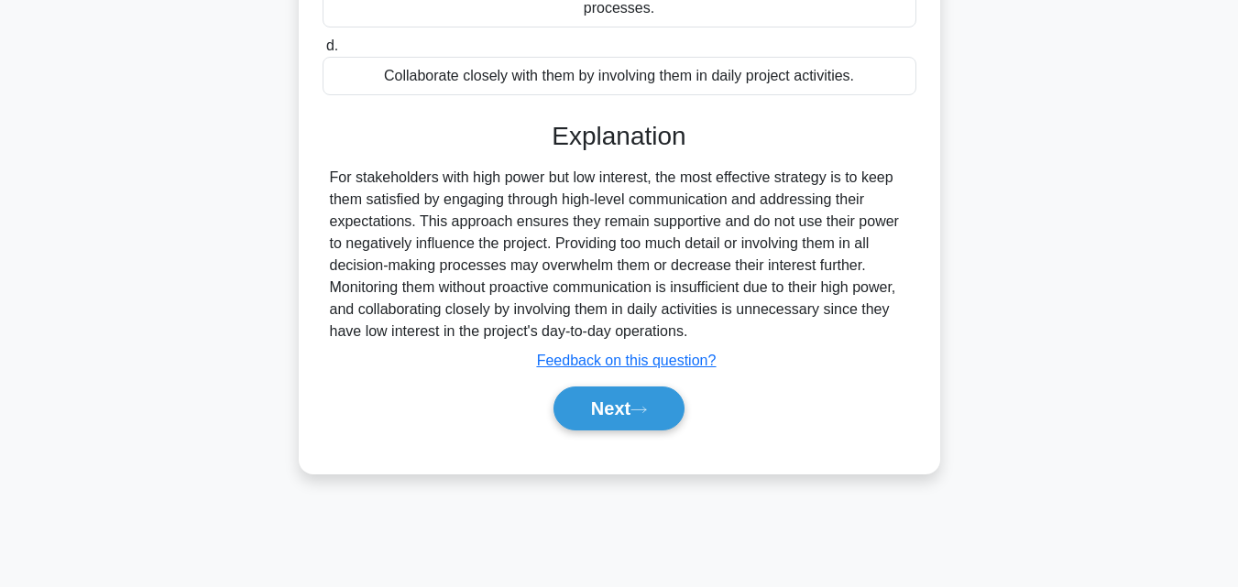
scroll to position [402, 0]
click at [595, 419] on button "Next" at bounding box center [618, 408] width 131 height 44
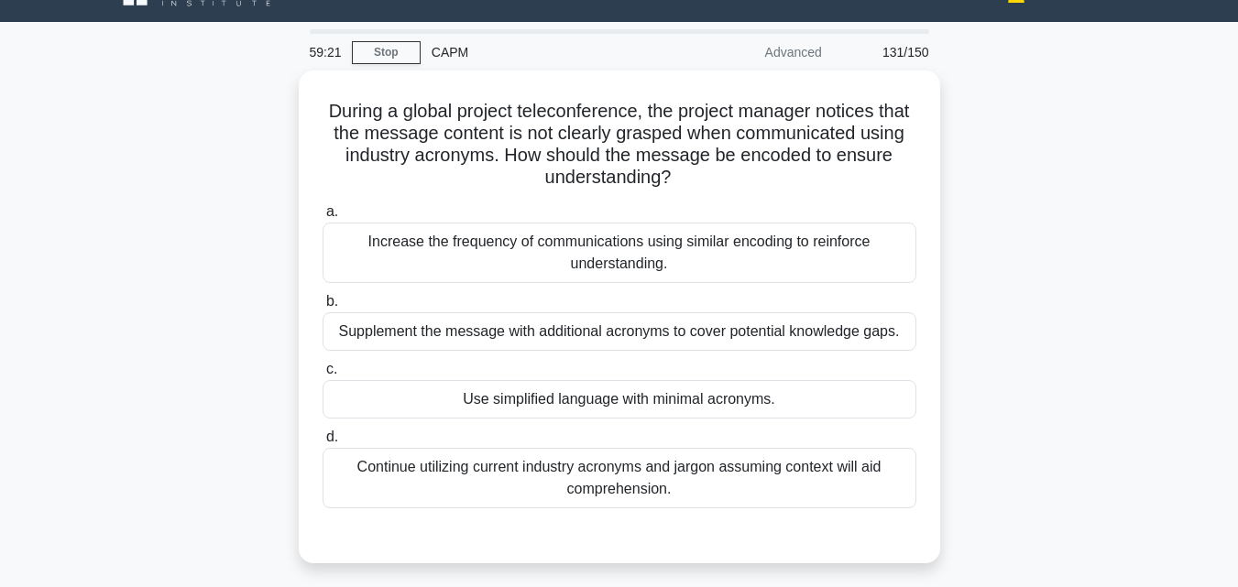
scroll to position [36, 0]
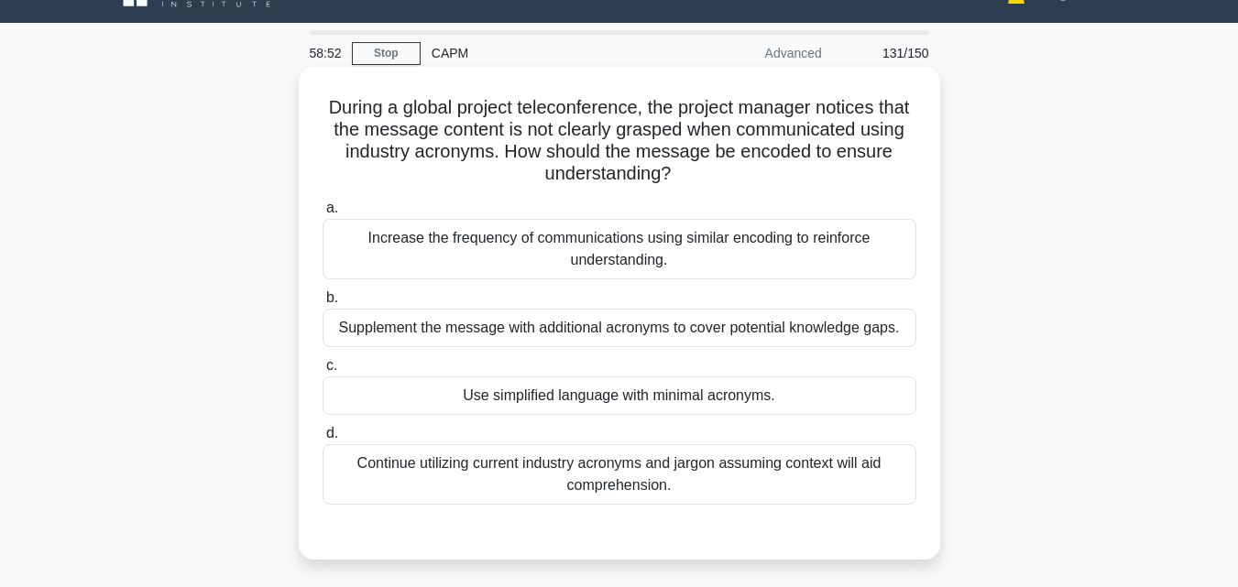
click at [633, 387] on div "Use simplified language with minimal acronyms." at bounding box center [619, 395] width 594 height 38
click at [322, 372] on input "c. Use simplified language with minimal acronyms." at bounding box center [322, 366] width 0 height 12
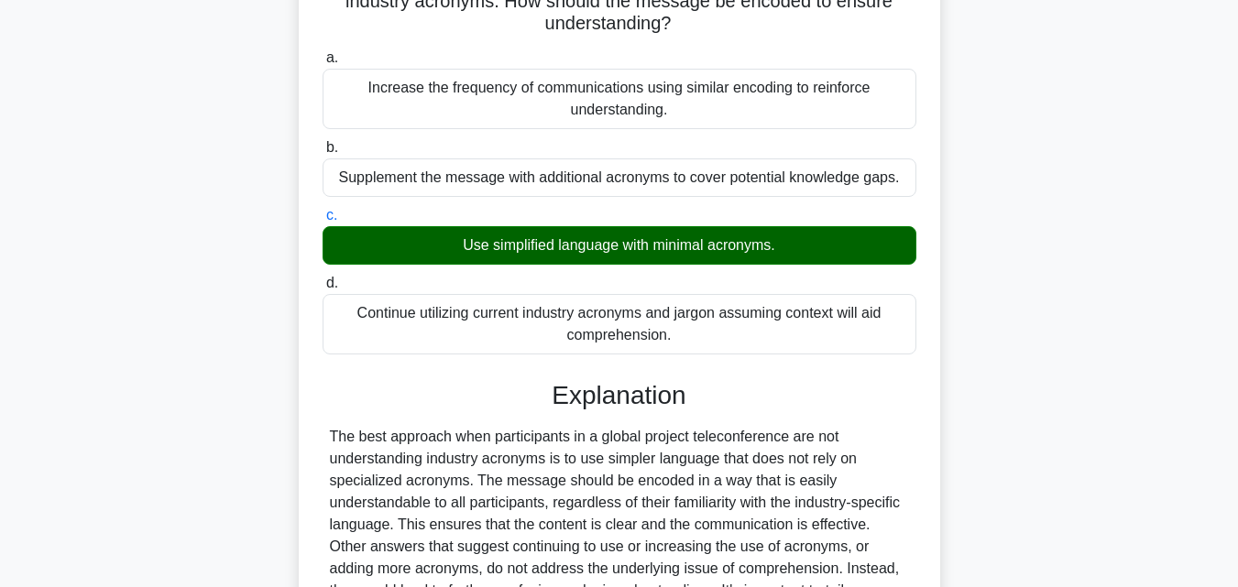
scroll to position [433, 0]
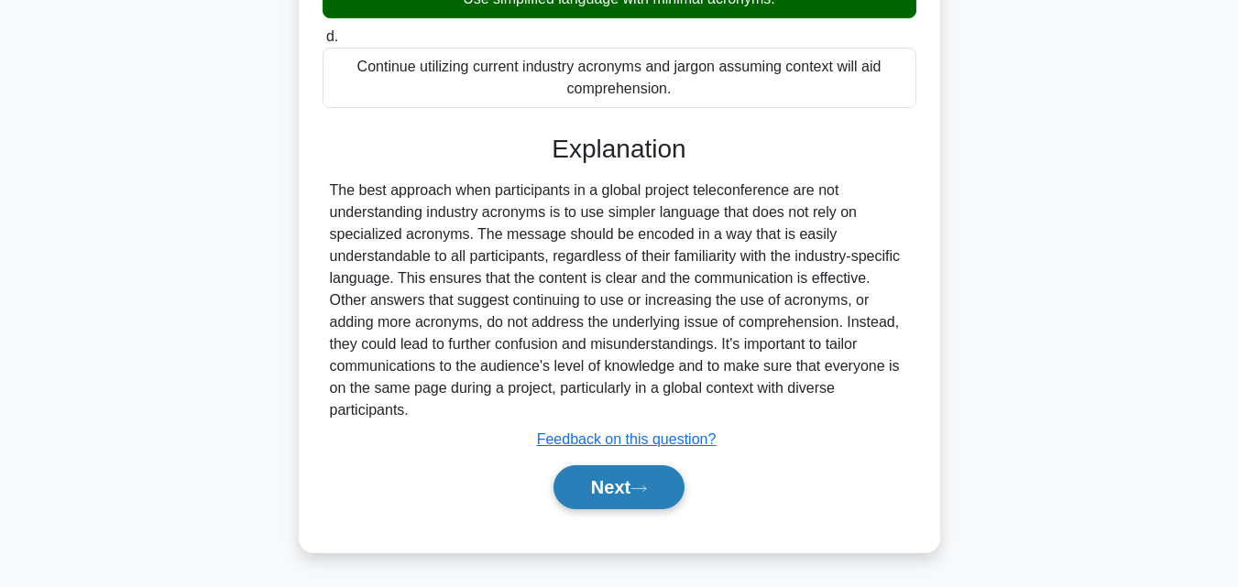
click at [650, 483] on button "Next" at bounding box center [618, 487] width 131 height 44
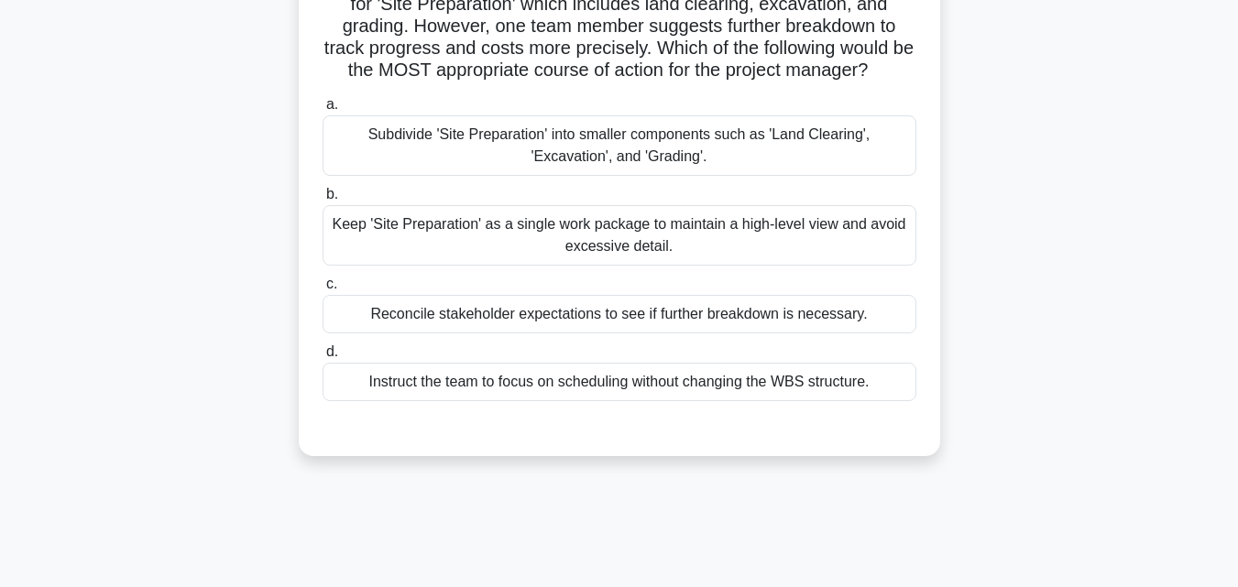
scroll to position [92, 0]
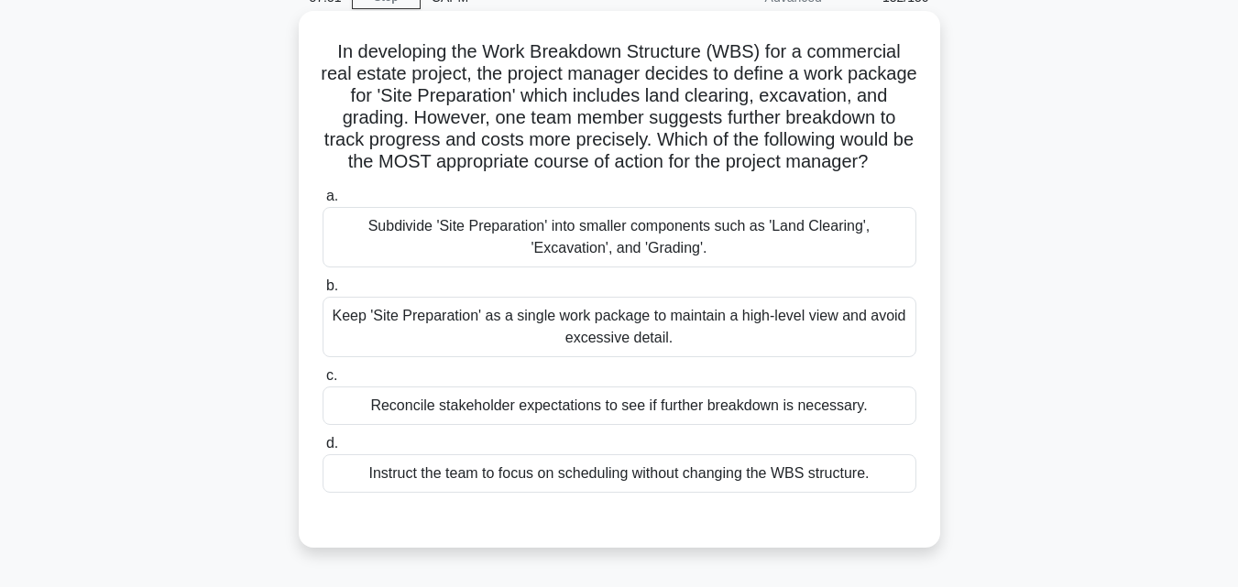
click at [501, 254] on div "Subdivide 'Site Preparation' into smaller components such as 'Land Clearing', '…" at bounding box center [619, 237] width 594 height 60
click at [322, 202] on input "a. Subdivide 'Site Preparation' into smaller components such as 'Land Clearing'…" at bounding box center [322, 197] width 0 height 12
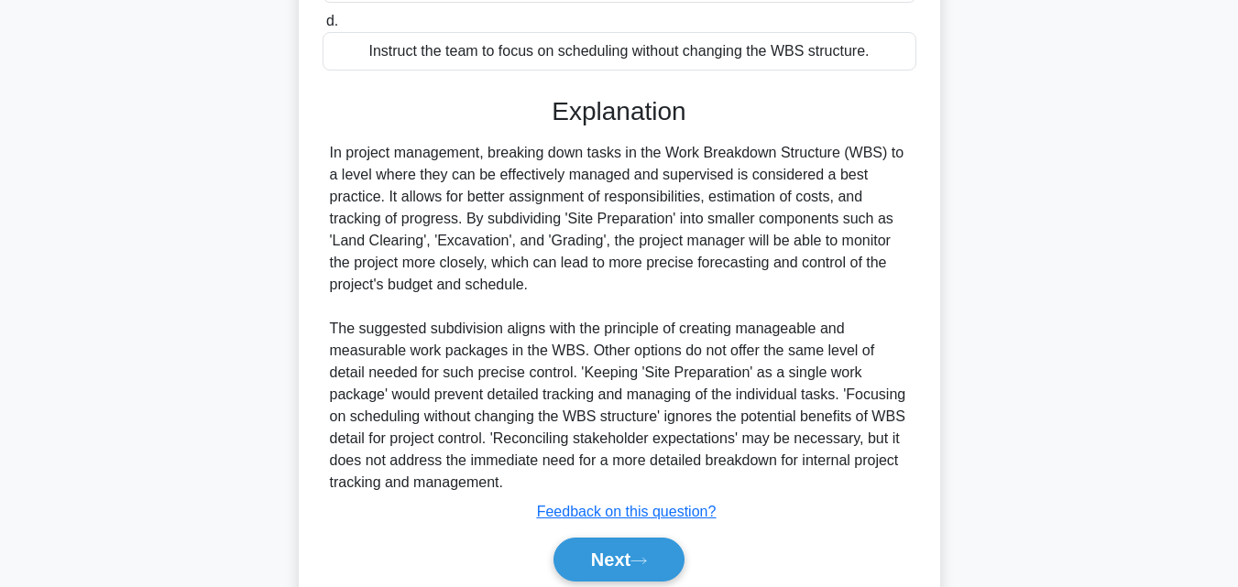
scroll to position [550, 0]
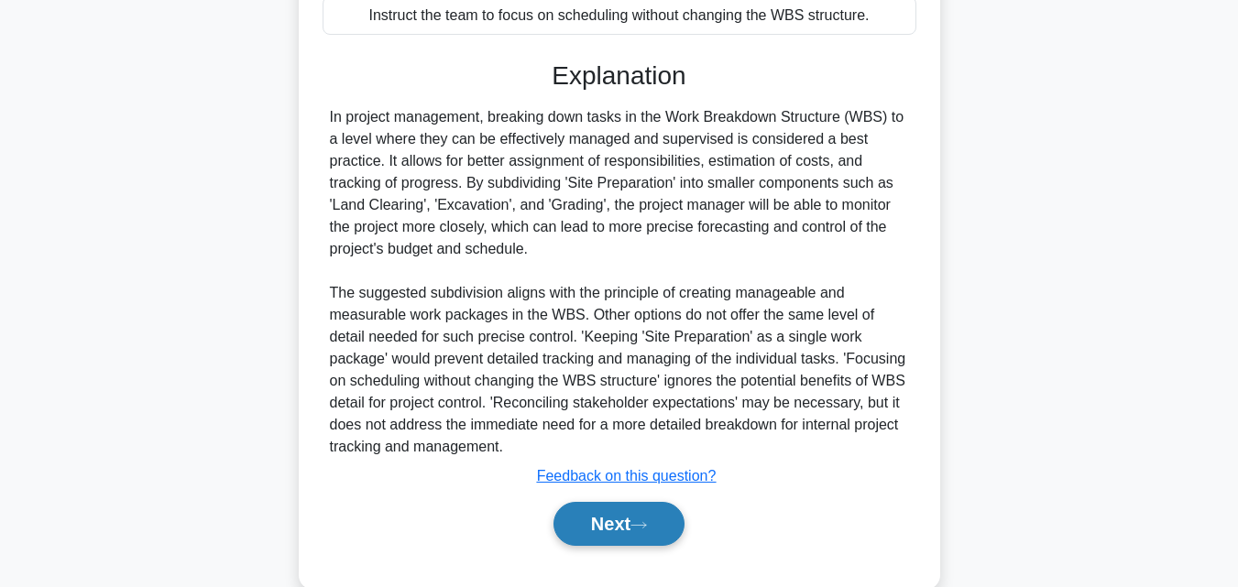
click at [607, 541] on button "Next" at bounding box center [618, 524] width 131 height 44
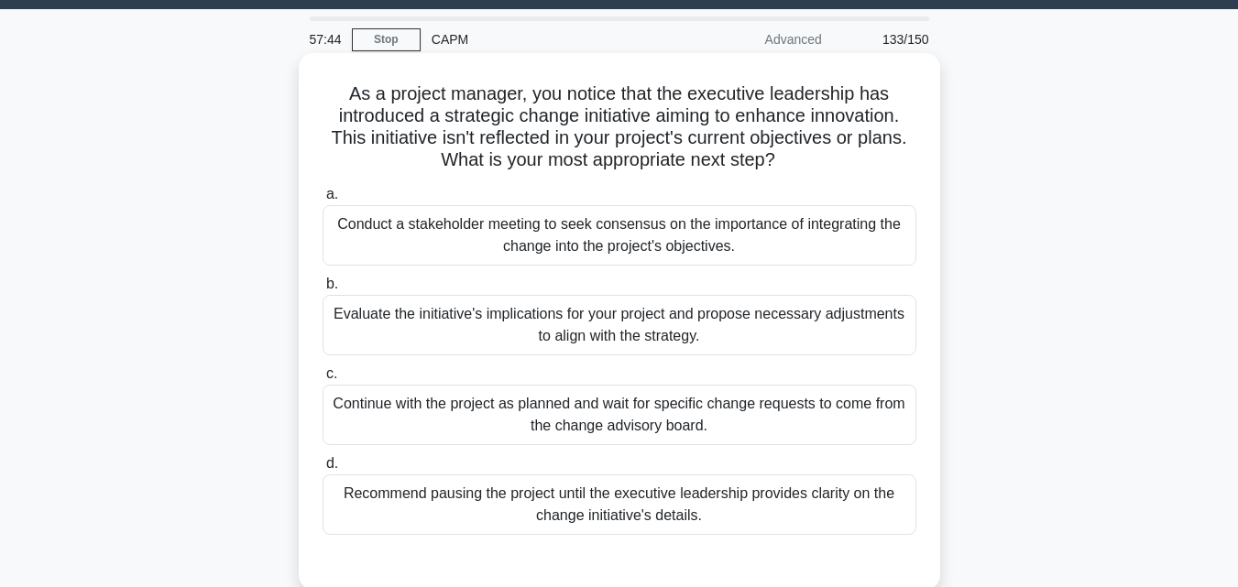
scroll to position [92, 0]
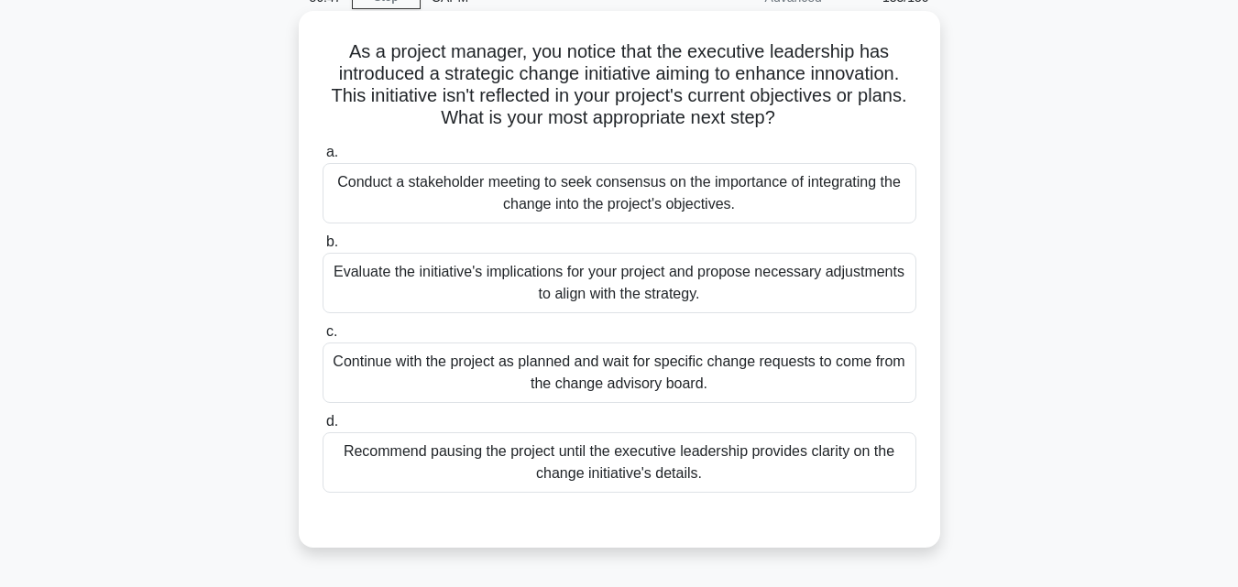
click at [453, 274] on div "Evaluate the initiative's implications for your project and propose necessary a…" at bounding box center [619, 283] width 594 height 60
click at [322, 248] on input "b. Evaluate the initiative's implications for your project and propose necessar…" at bounding box center [322, 242] width 0 height 12
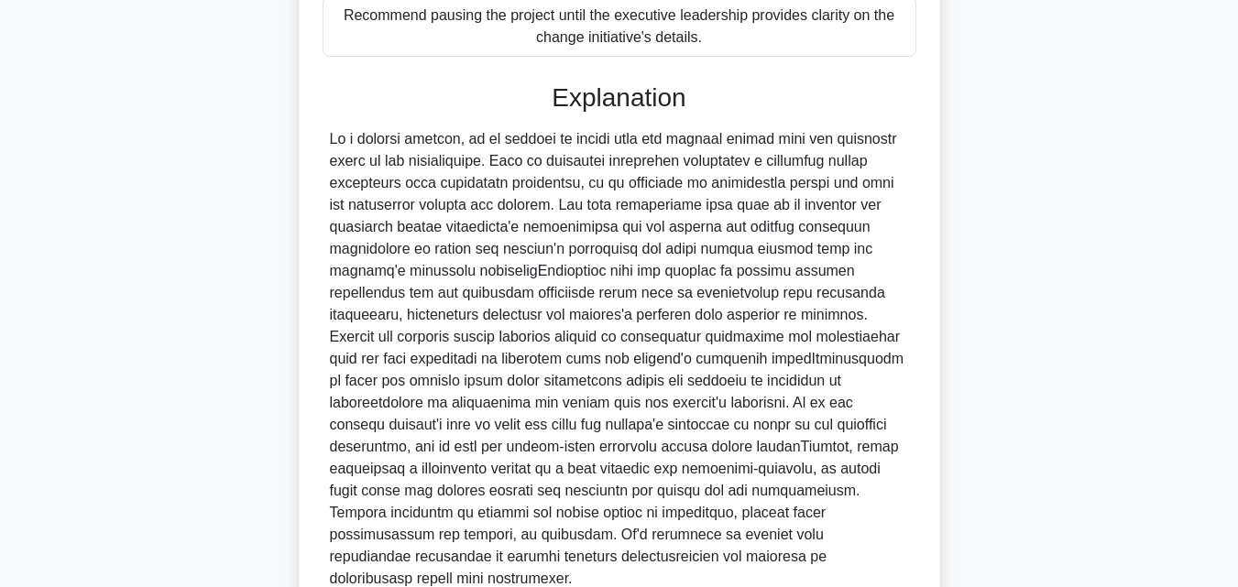
scroll to position [641, 0]
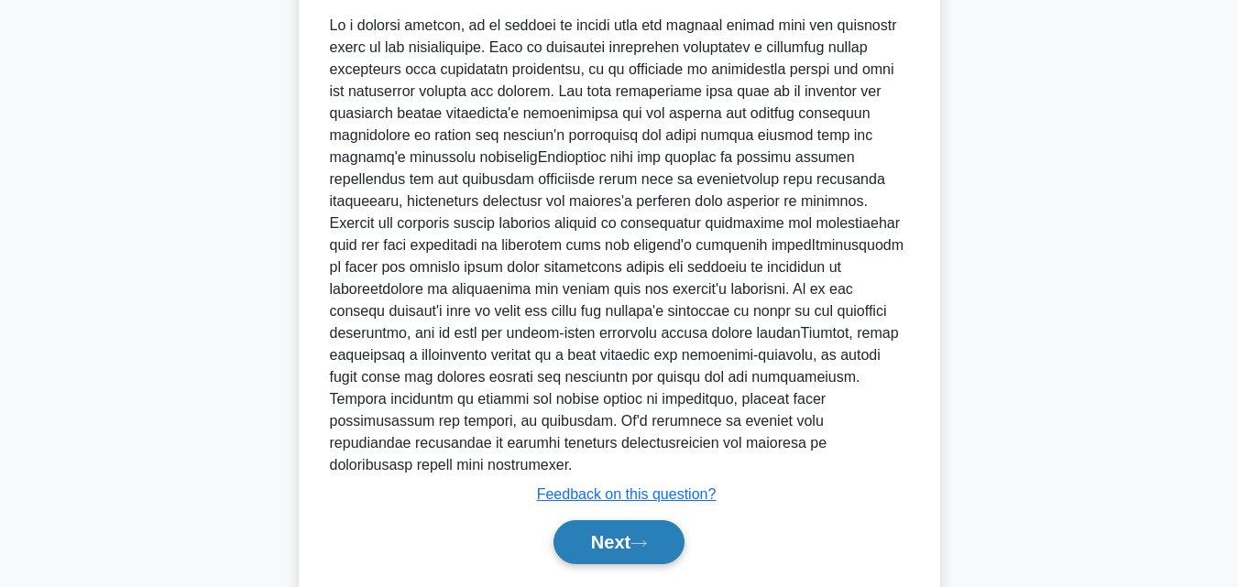
click at [632, 520] on button "Next" at bounding box center [618, 542] width 131 height 44
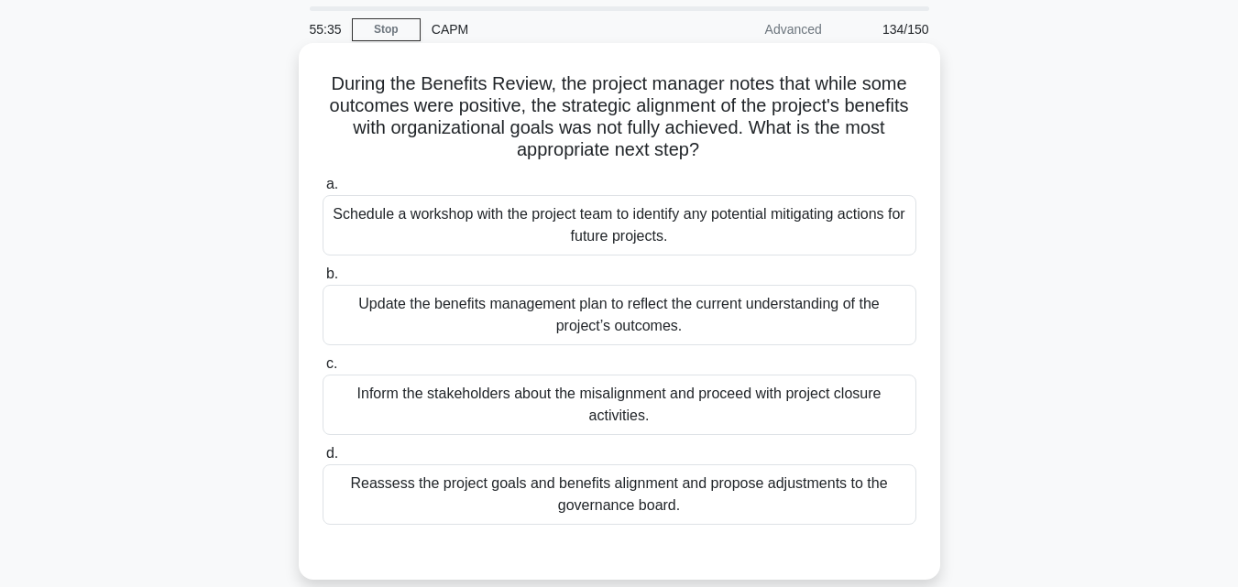
scroll to position [92, 0]
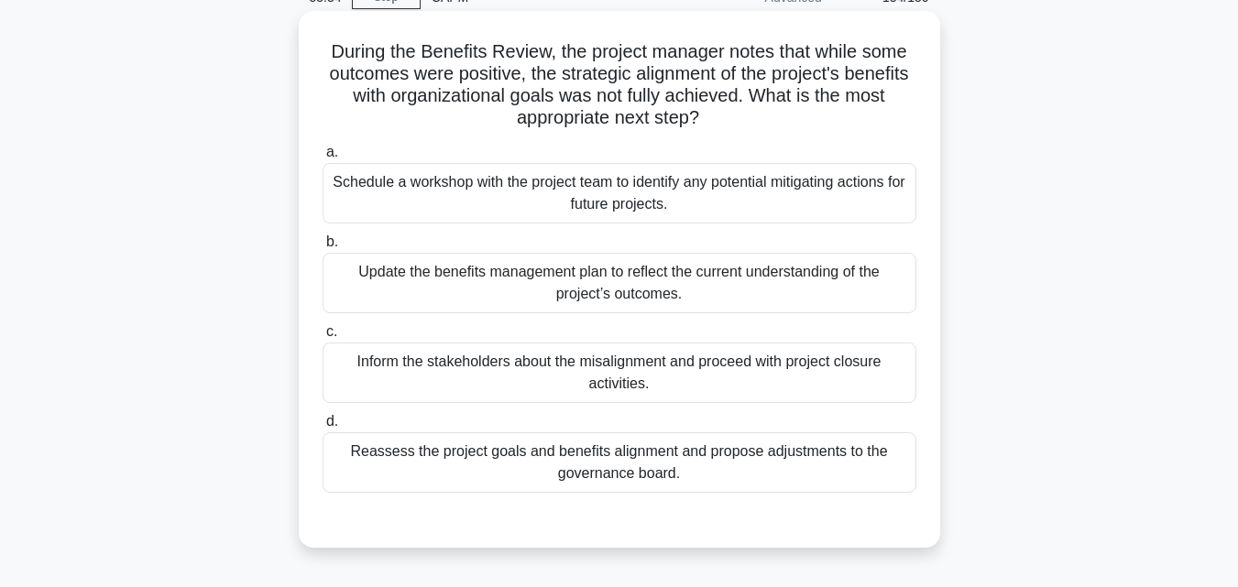
click at [642, 475] on div "Reassess the project goals and benefits alignment and propose adjustments to th…" at bounding box center [619, 462] width 594 height 60
click at [322, 428] on input "d. Reassess the project goals and benefits alignment and propose adjustments to…" at bounding box center [322, 422] width 0 height 12
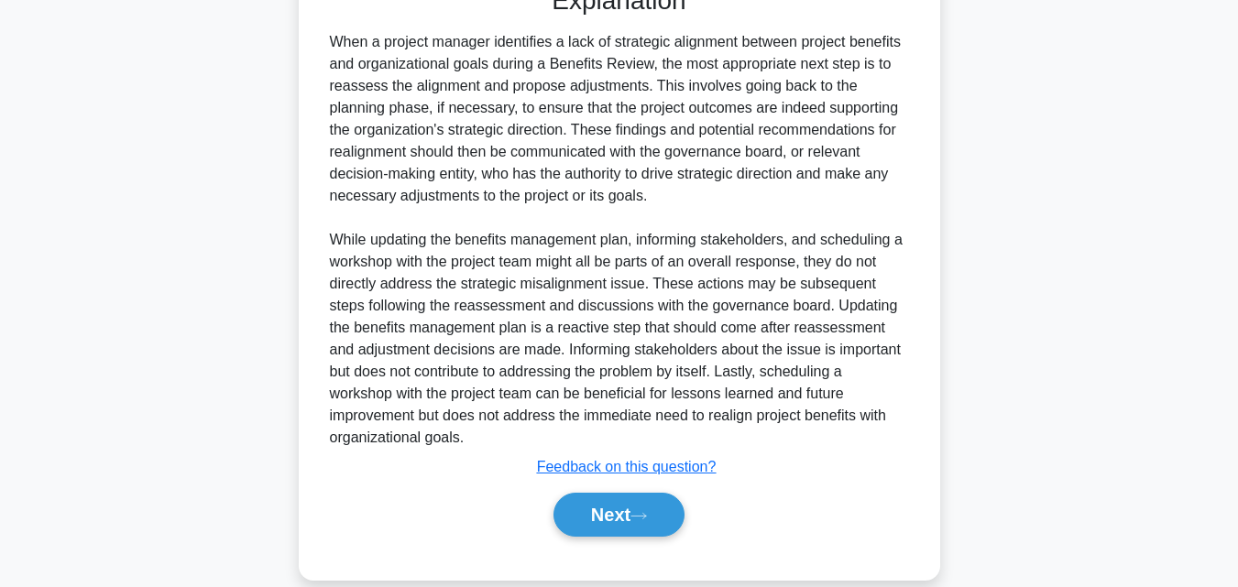
scroll to position [641, 0]
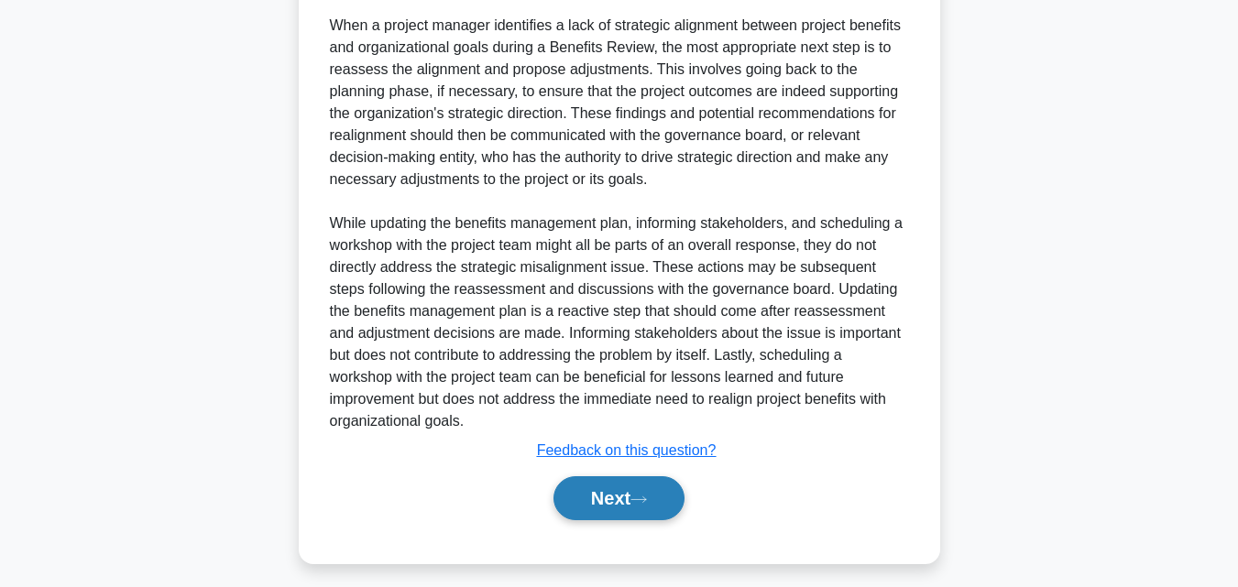
click at [637, 496] on button "Next" at bounding box center [618, 498] width 131 height 44
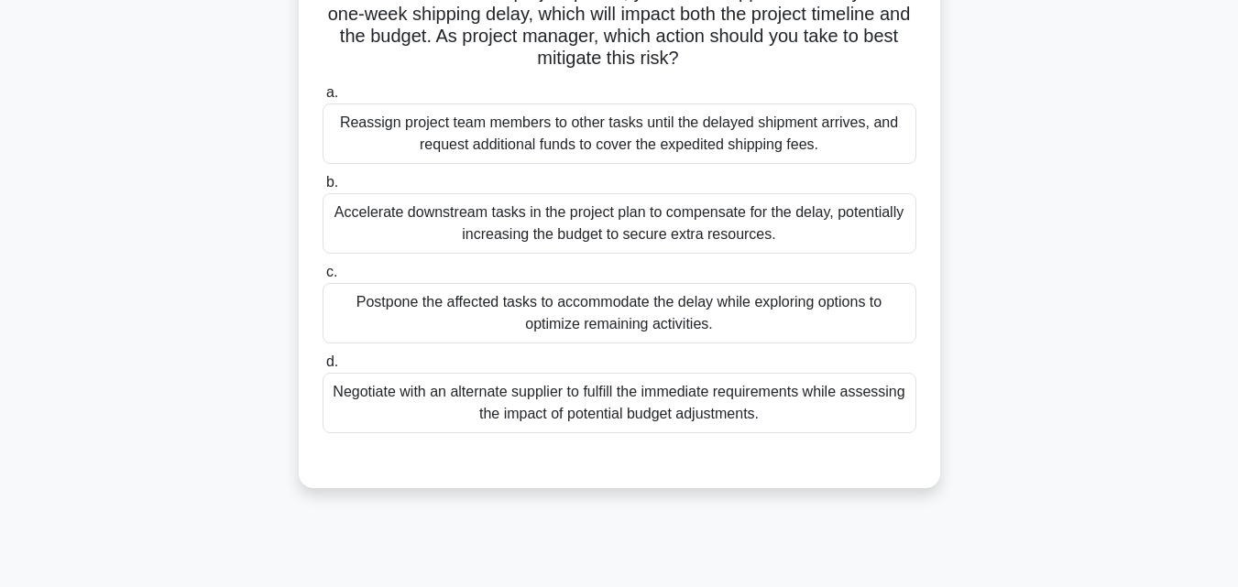
scroll to position [183, 0]
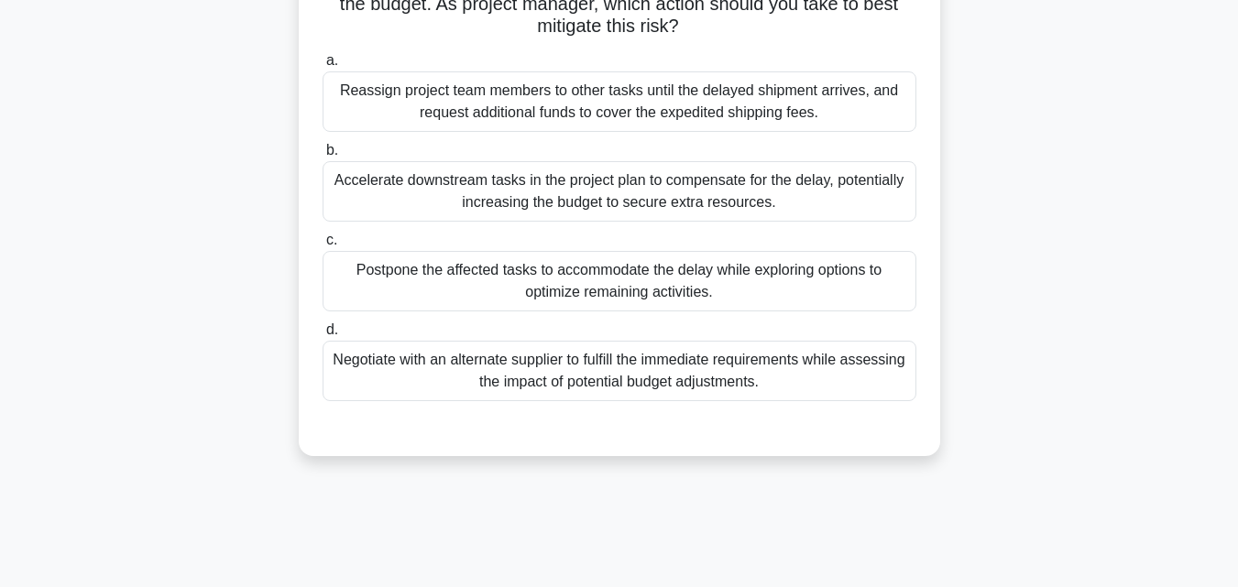
click at [555, 386] on div "Negotiate with an alternate supplier to fulfill the immediate requirements whil…" at bounding box center [619, 371] width 594 height 60
click at [322, 336] on input "d. Negotiate with an alternate supplier to fulfill the immediate requirements w…" at bounding box center [322, 330] width 0 height 12
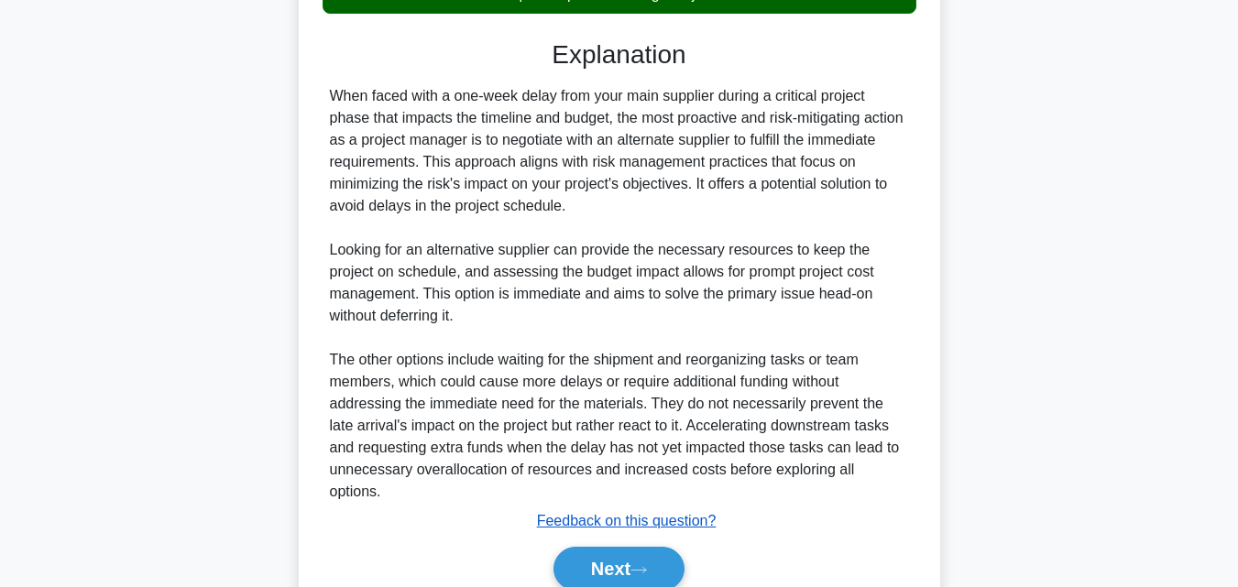
scroll to position [631, 0]
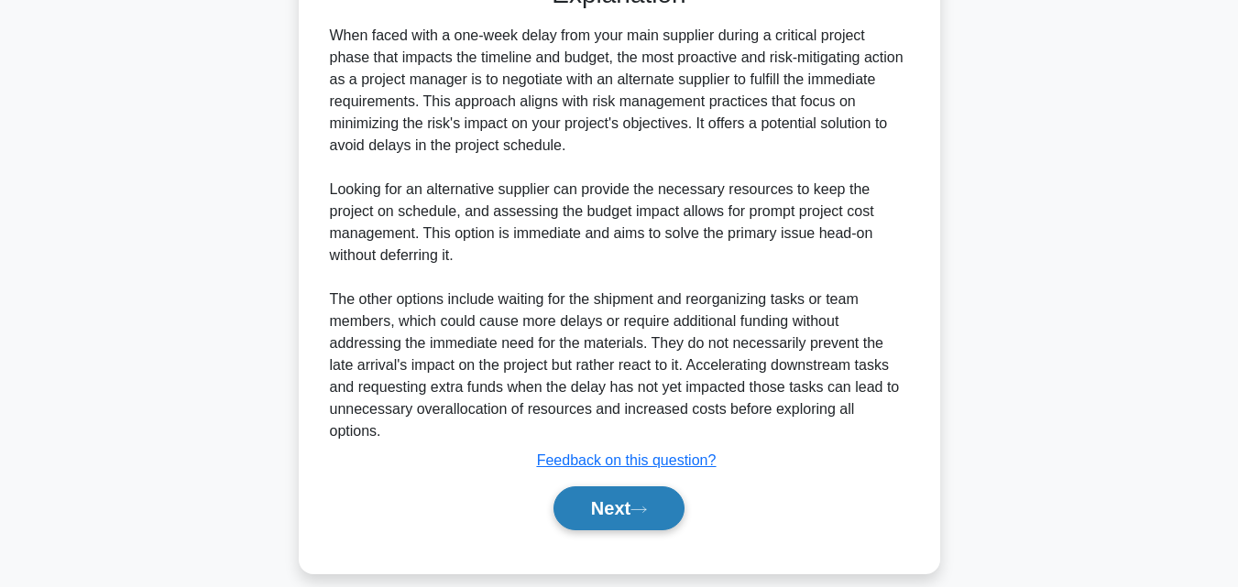
click at [588, 486] on button "Next" at bounding box center [618, 508] width 131 height 44
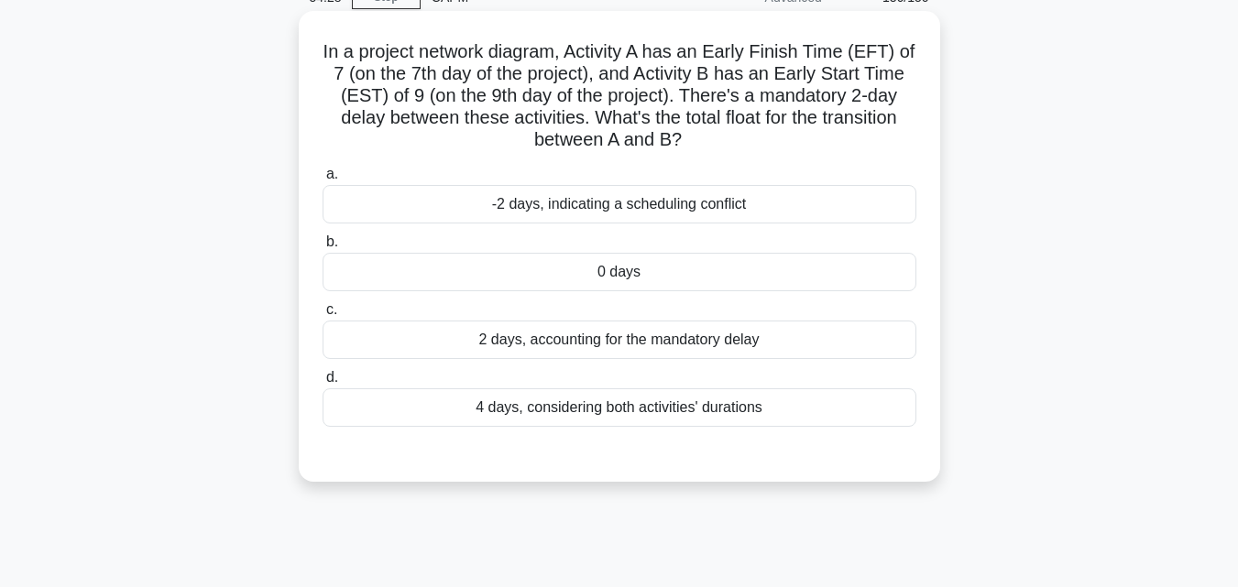
scroll to position [0, 0]
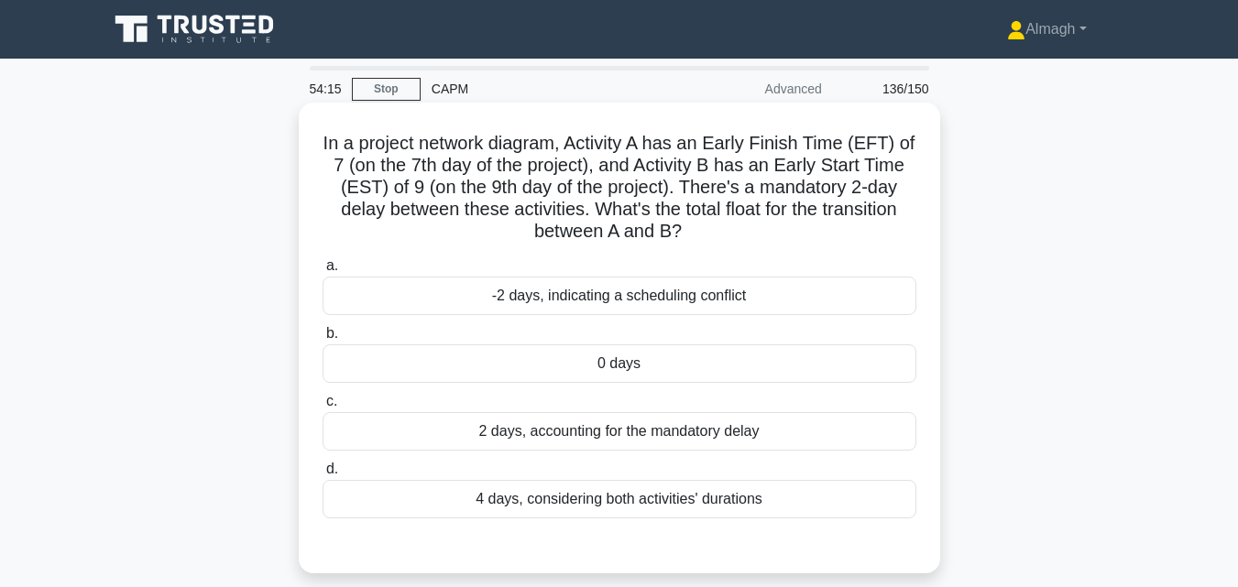
click at [613, 435] on div "2 days, accounting for the mandatory delay" at bounding box center [619, 431] width 594 height 38
click at [322, 408] on input "c. 2 days, accounting for the mandatory delay" at bounding box center [322, 402] width 0 height 12
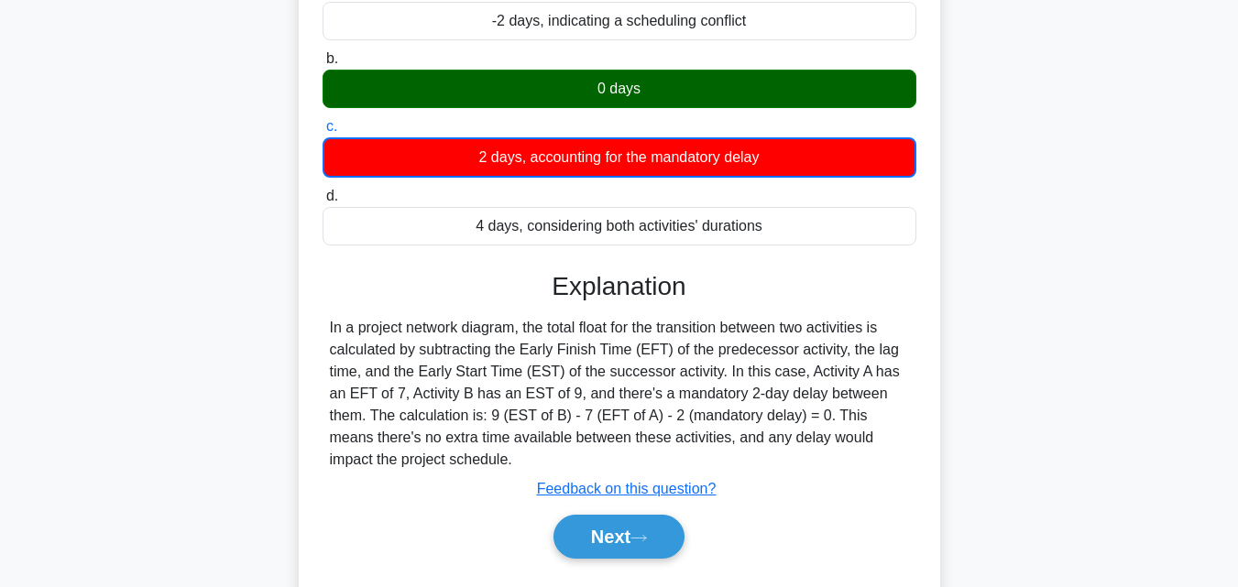
scroll to position [366, 0]
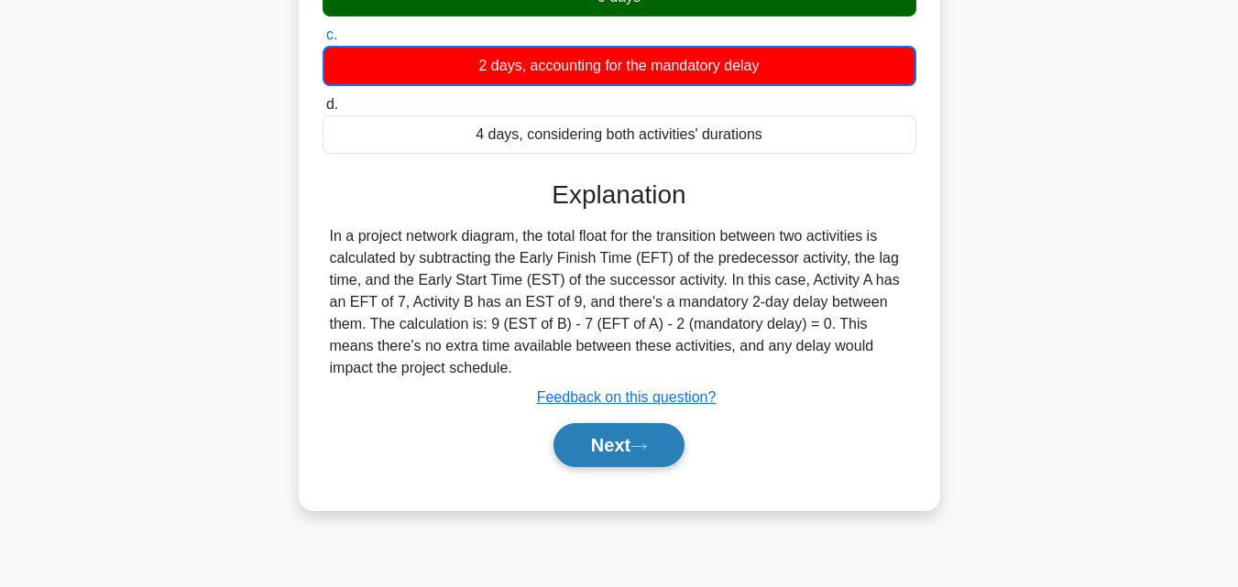
click at [624, 442] on button "Next" at bounding box center [618, 445] width 131 height 44
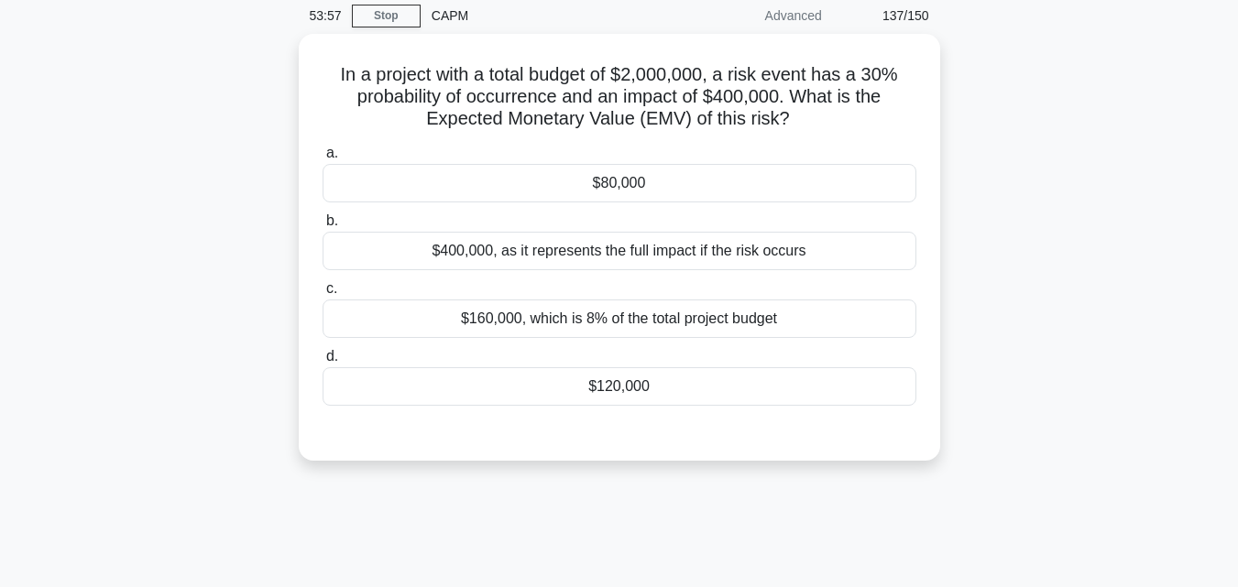
scroll to position [0, 0]
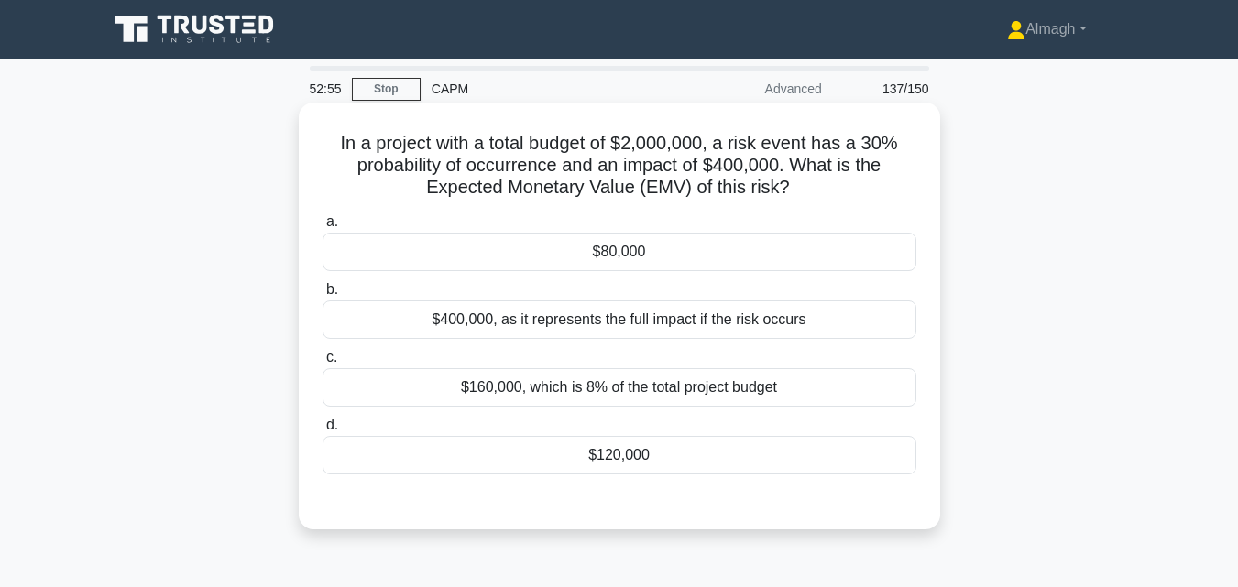
click at [659, 323] on div "$400,000, as it represents the full impact if the risk occurs" at bounding box center [619, 319] width 594 height 38
click at [322, 296] on input "b. $400,000, as it represents the full impact if the risk occurs" at bounding box center [322, 290] width 0 height 12
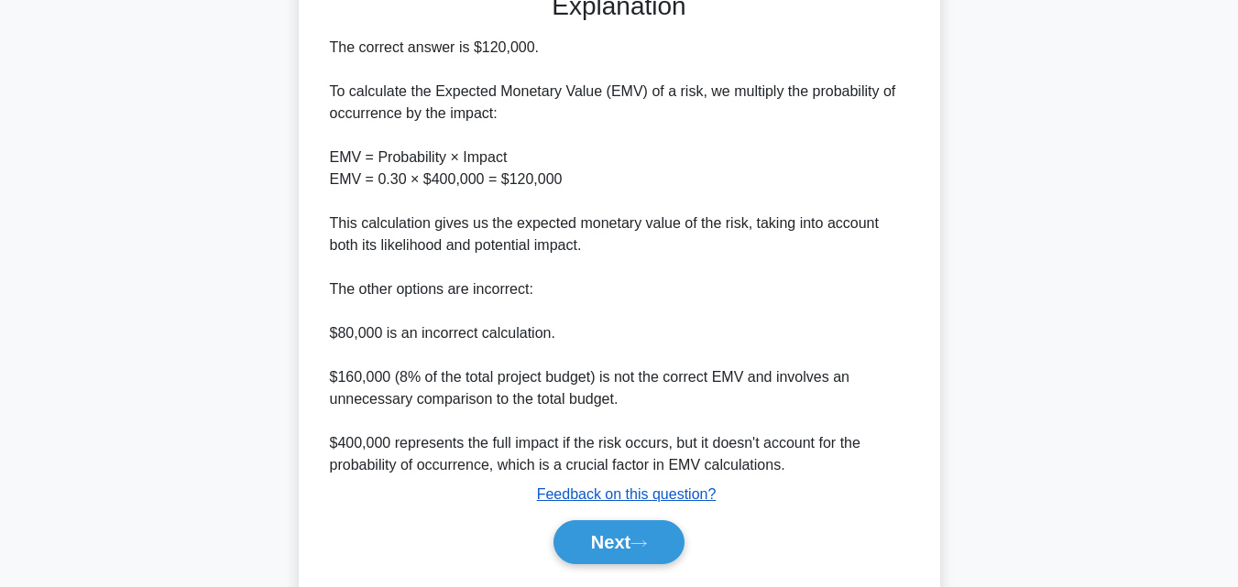
scroll to position [567, 0]
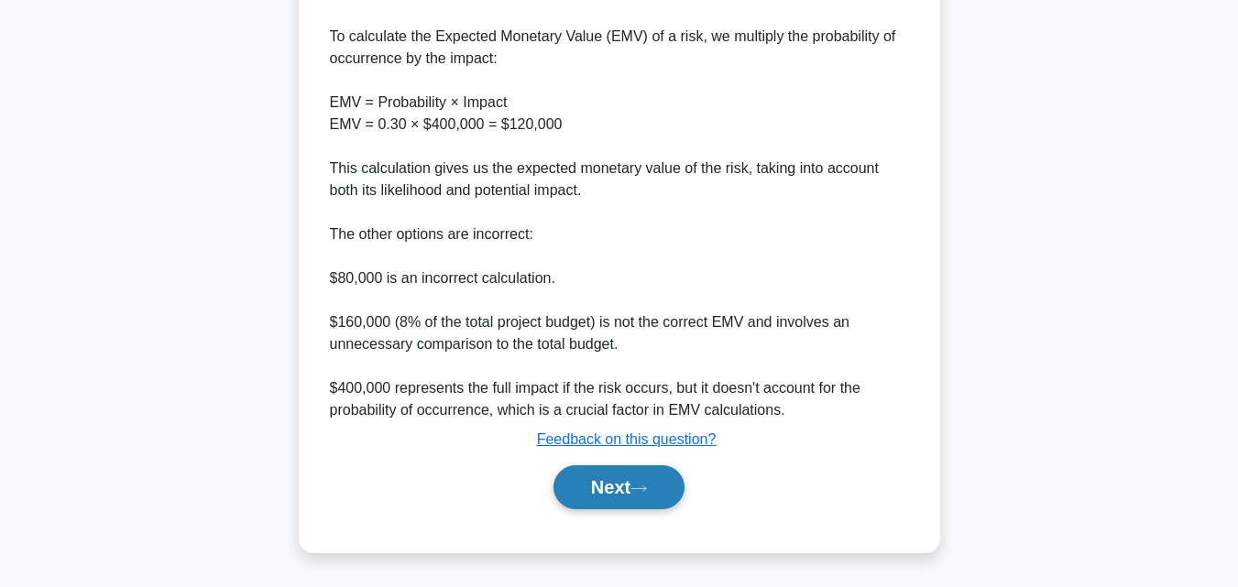
click at [638, 486] on icon at bounding box center [638, 489] width 16 height 10
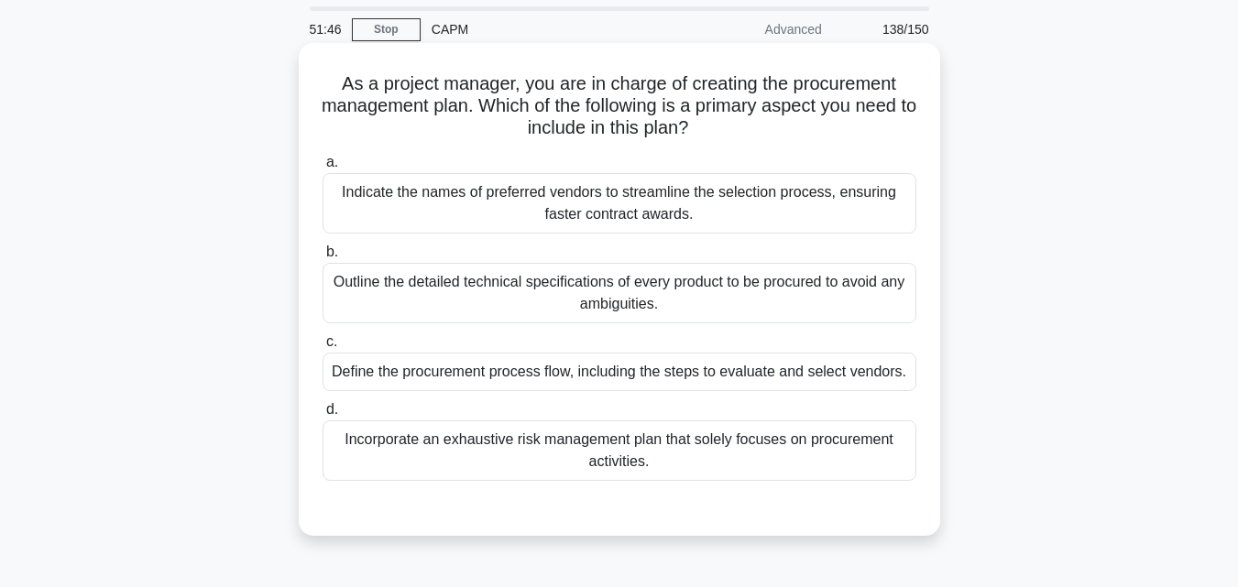
scroll to position [92, 0]
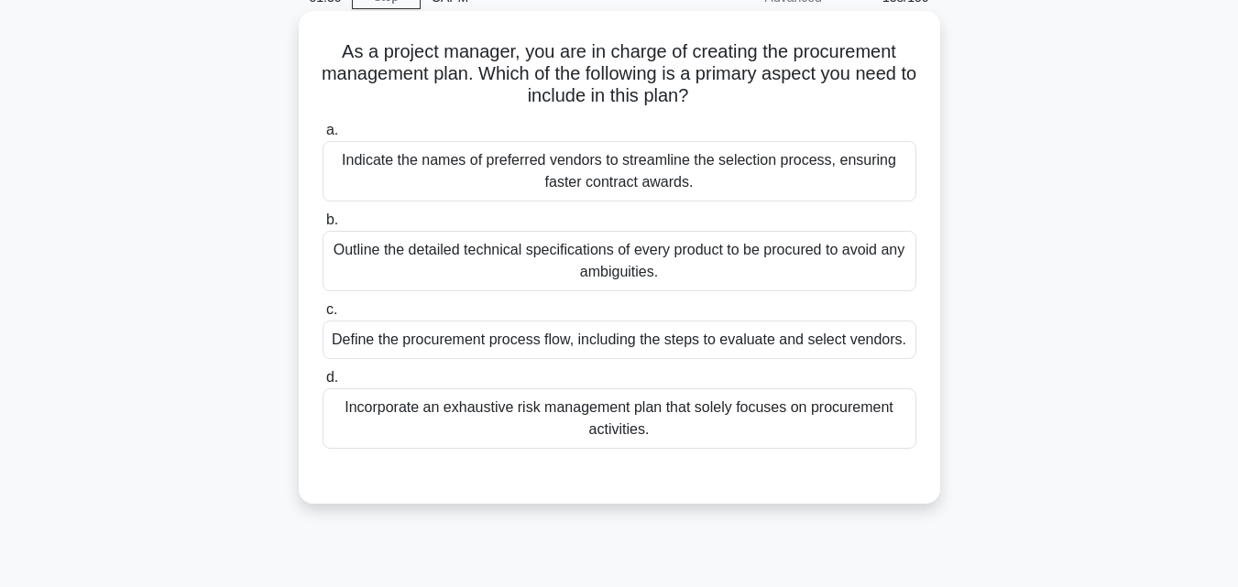
click at [487, 341] on div "Define the procurement process flow, including the steps to evaluate and select…" at bounding box center [619, 340] width 594 height 38
click at [322, 316] on input "c. Define the procurement process flow, including the steps to evaluate and sel…" at bounding box center [322, 310] width 0 height 12
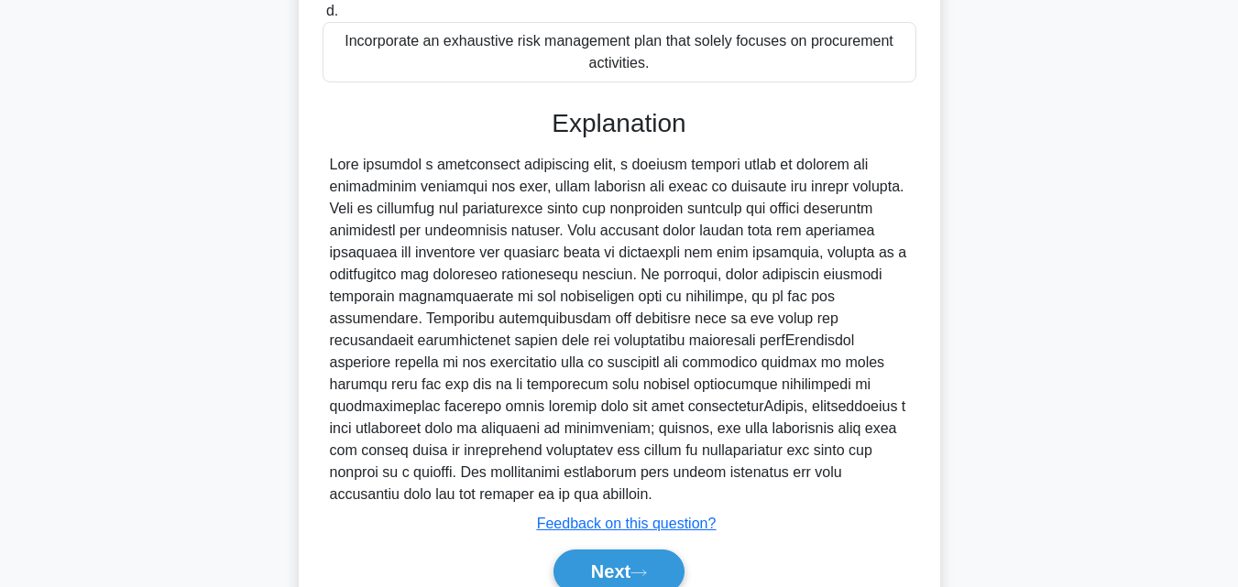
scroll to position [565, 0]
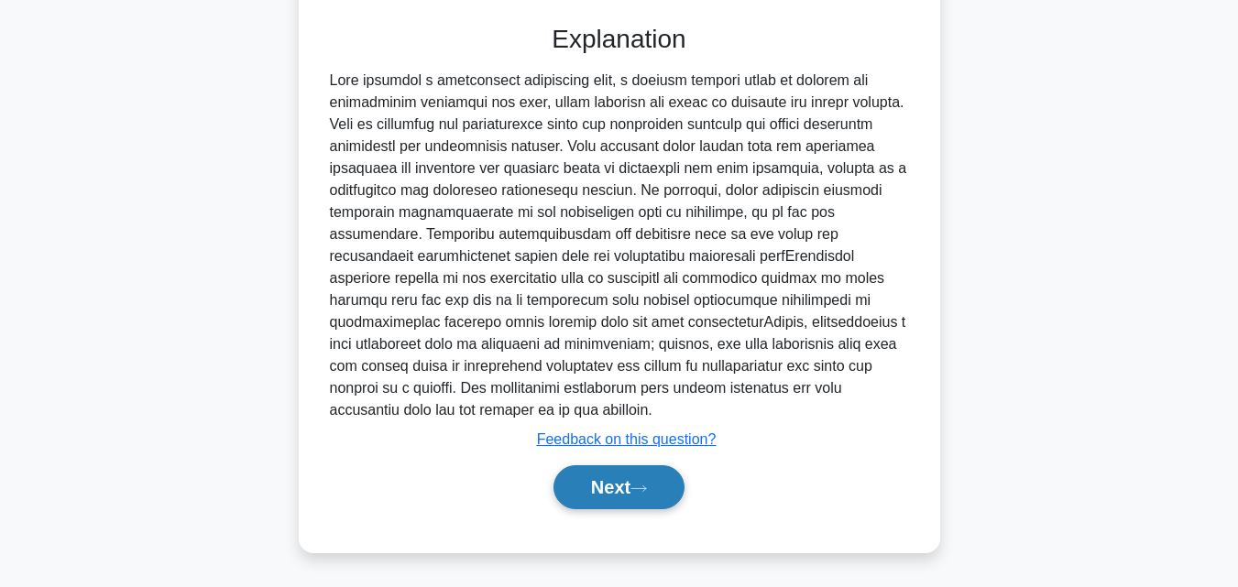
click at [673, 493] on button "Next" at bounding box center [618, 487] width 131 height 44
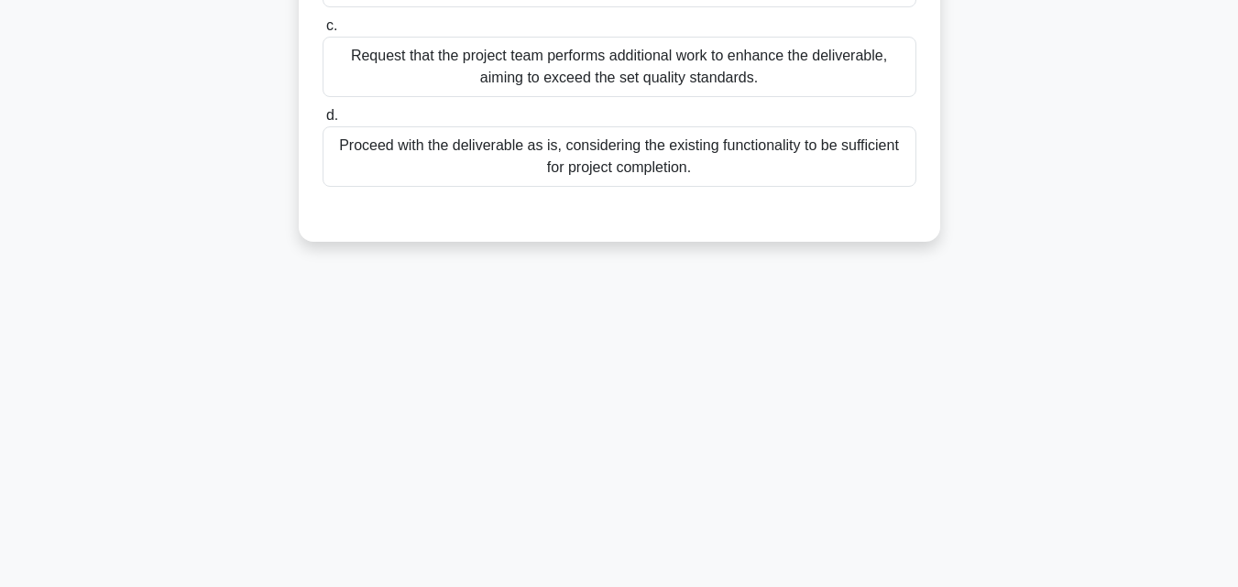
scroll to position [127, 0]
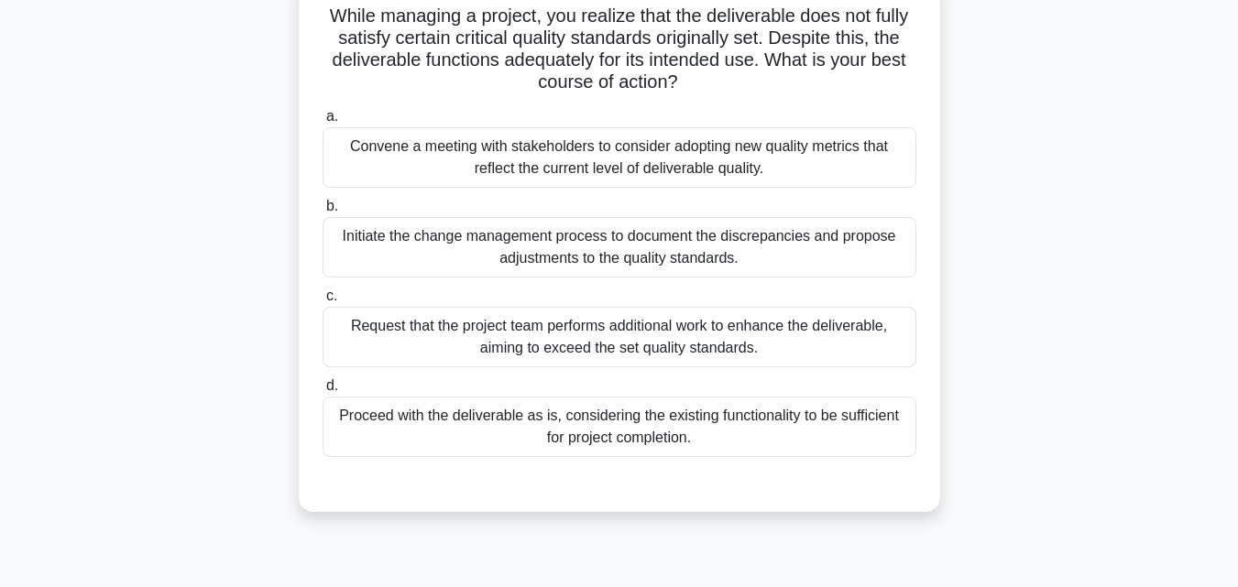
click at [535, 244] on div "Initiate the change management process to document the discrepancies and propos…" at bounding box center [619, 247] width 594 height 60
click at [322, 213] on input "b. Initiate the change management process to document the discrepancies and pro…" at bounding box center [322, 207] width 0 height 12
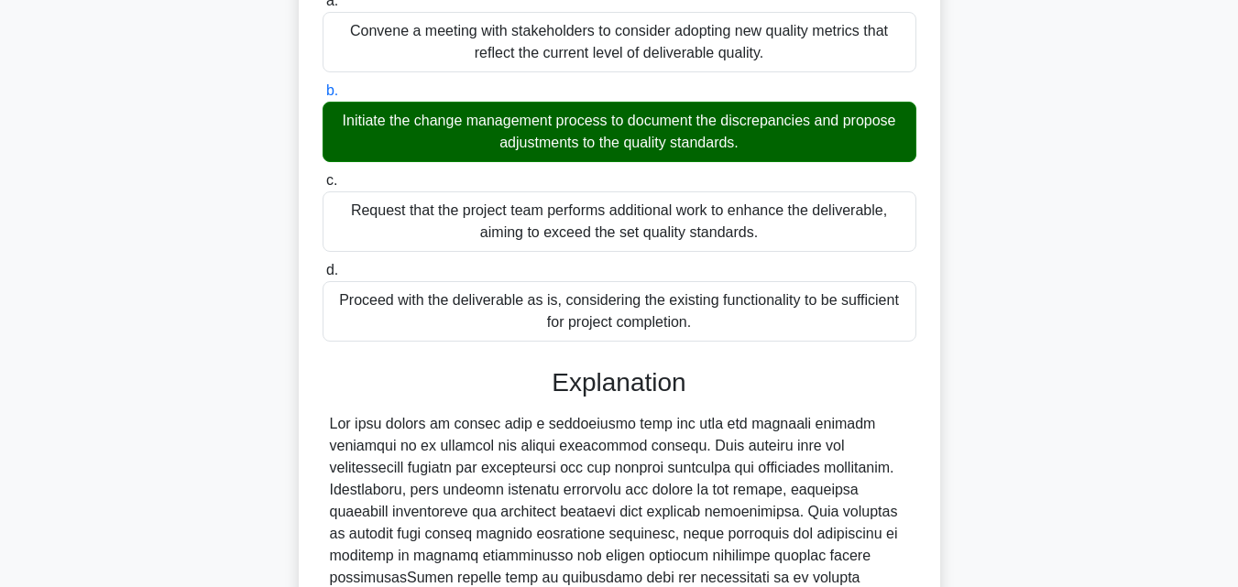
scroll to position [543, 0]
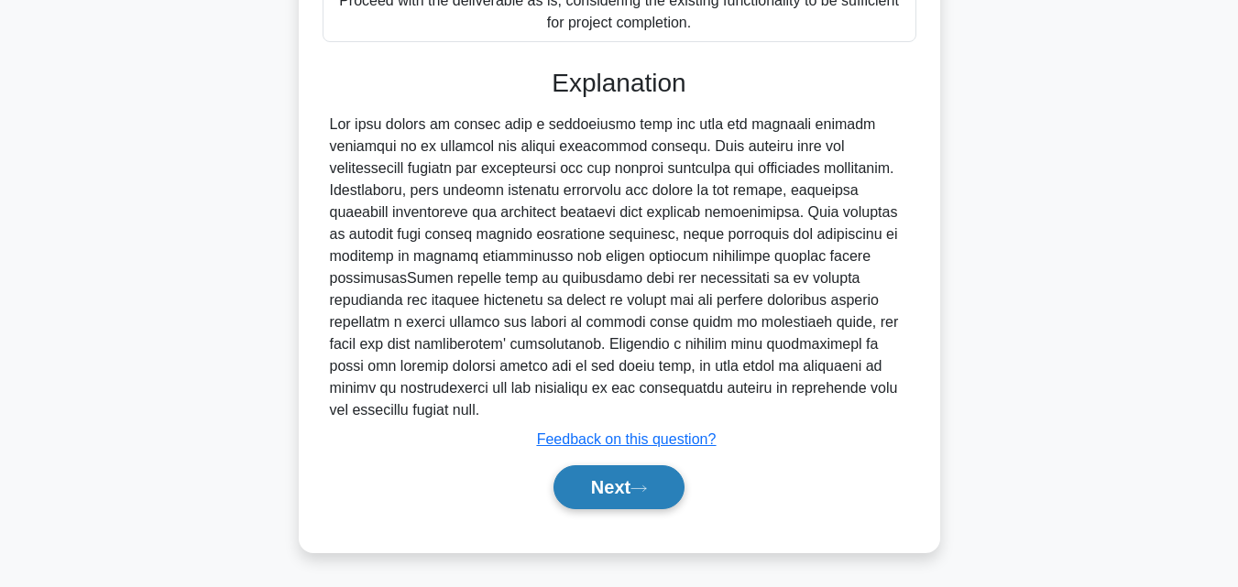
click at [632, 483] on button "Next" at bounding box center [618, 487] width 131 height 44
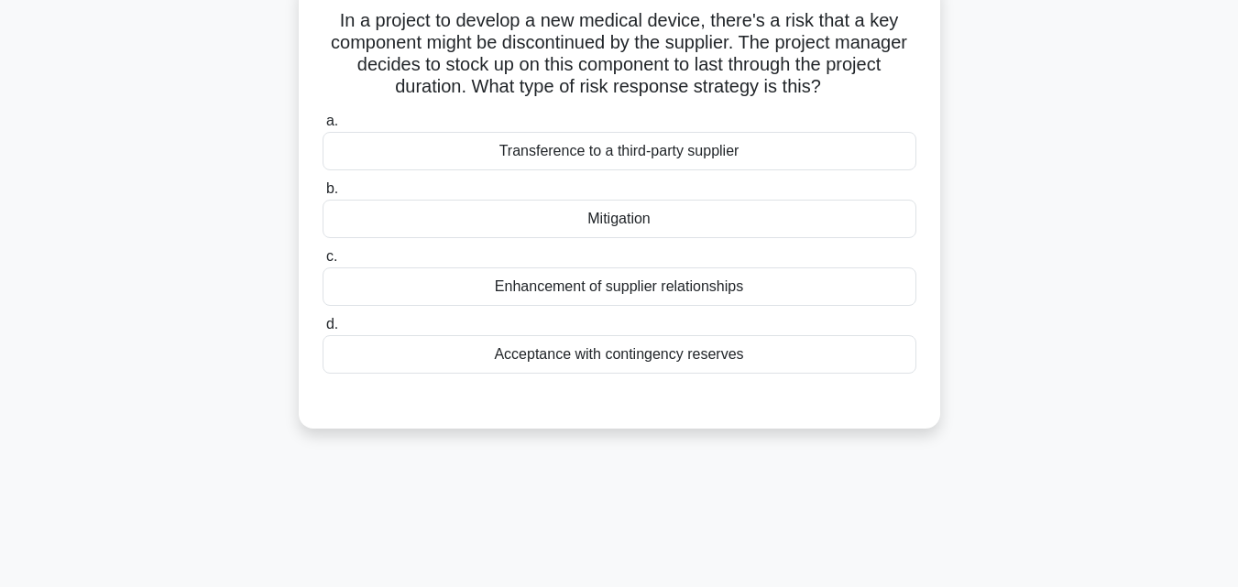
scroll to position [36, 0]
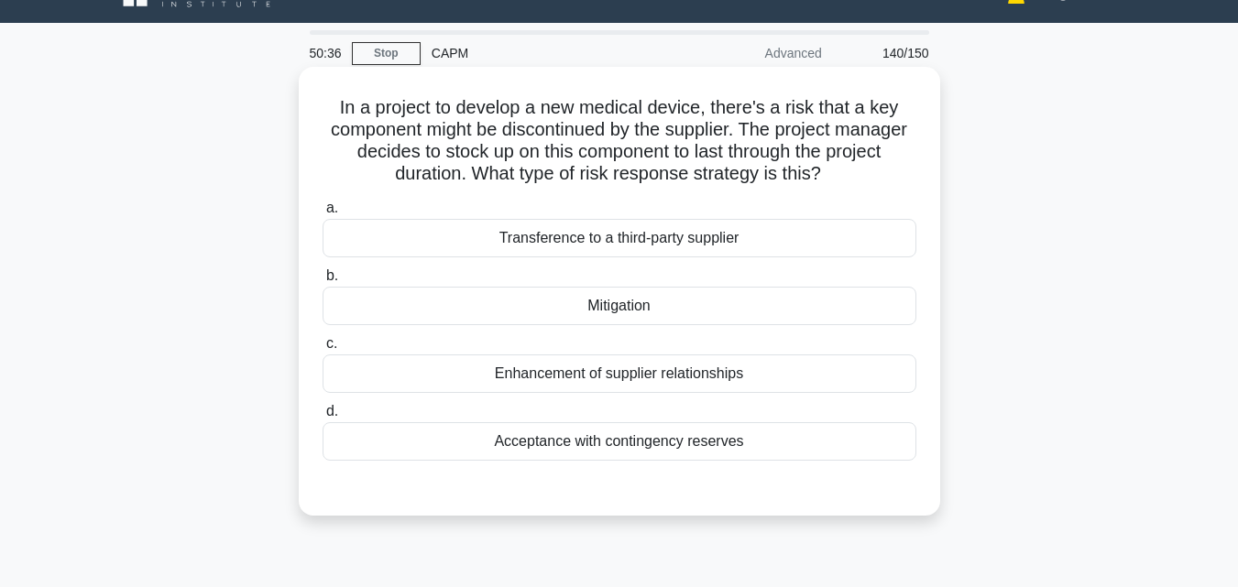
click at [606, 451] on div "Acceptance with contingency reserves" at bounding box center [619, 441] width 594 height 38
click at [322, 418] on input "d. Acceptance with contingency reserves" at bounding box center [322, 412] width 0 height 12
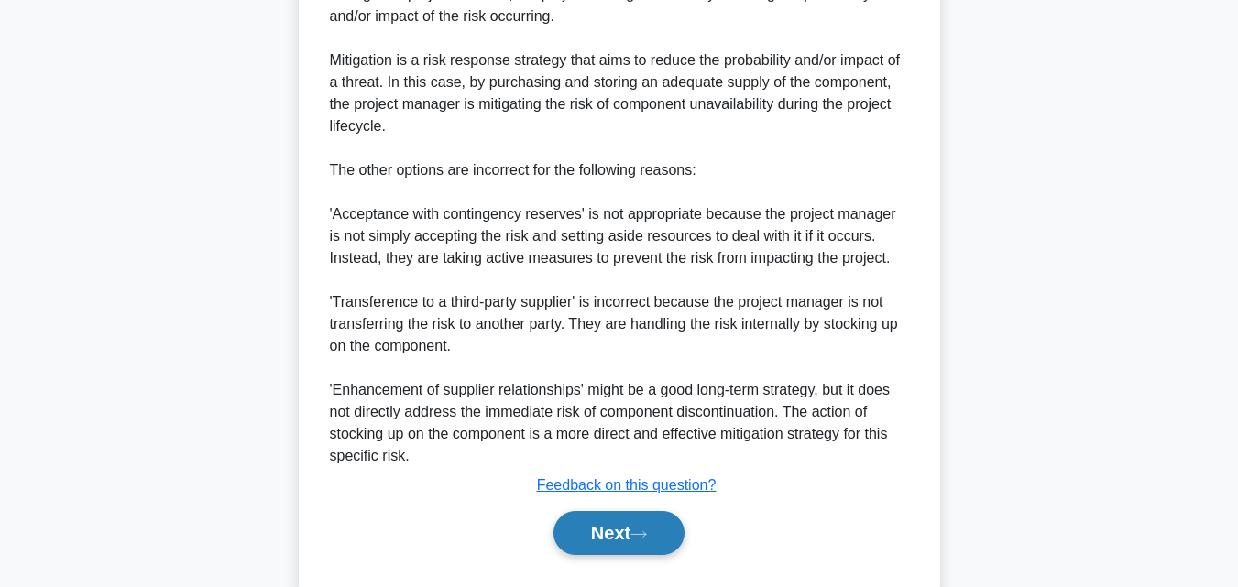
scroll to position [721, 0]
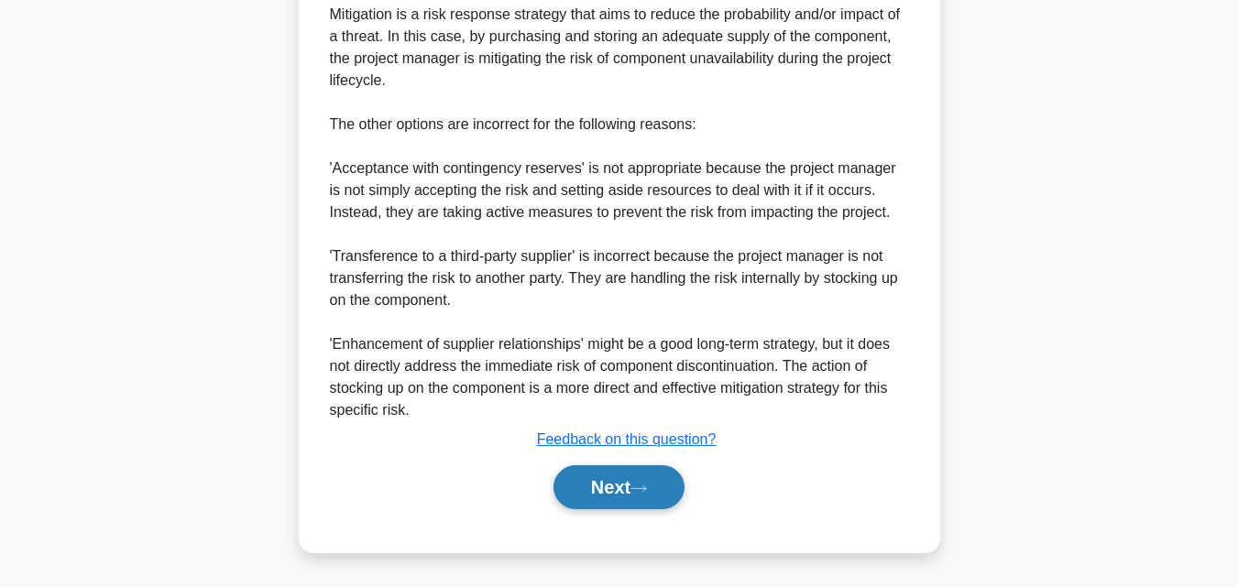
click at [652, 496] on button "Next" at bounding box center [618, 487] width 131 height 44
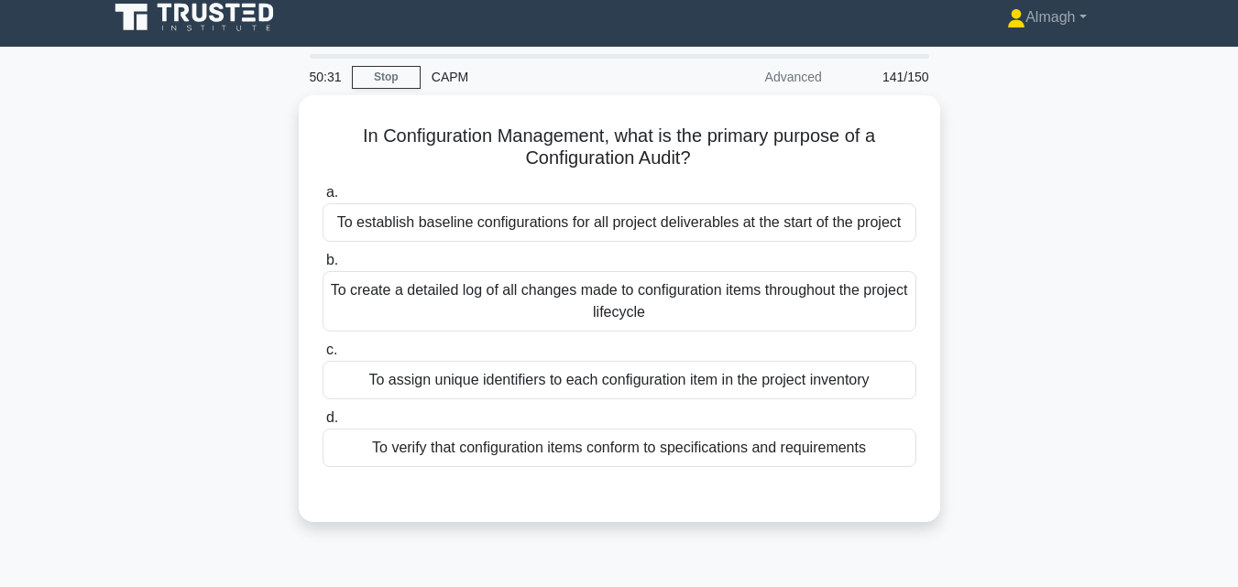
scroll to position [0, 0]
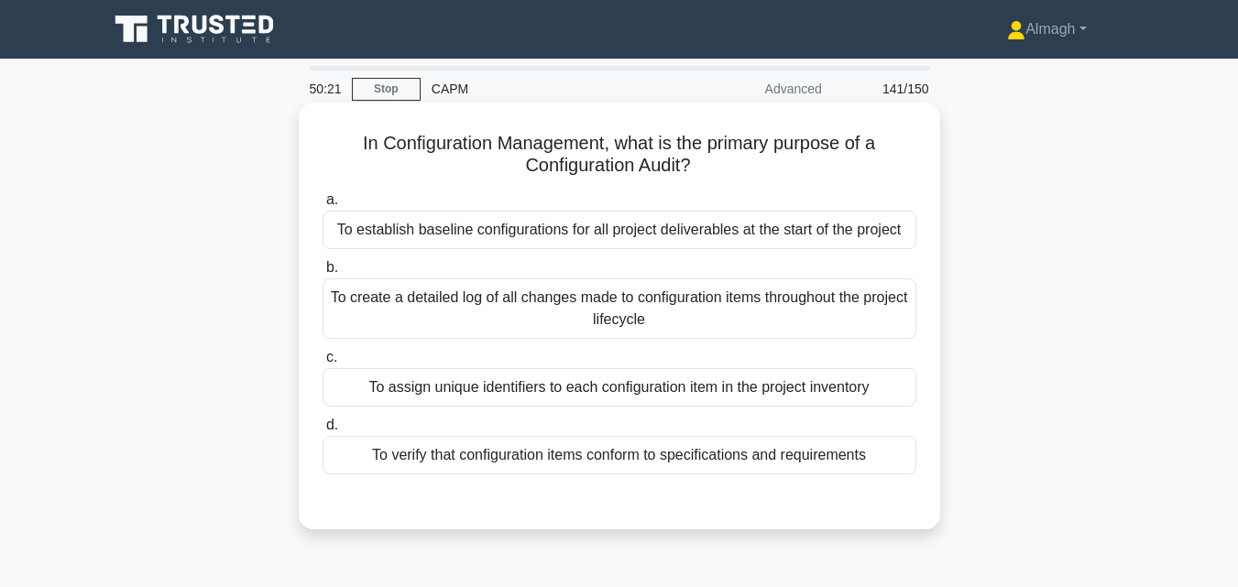
click at [587, 457] on div "To verify that configuration items conform to specifications and requirements" at bounding box center [619, 455] width 594 height 38
click at [322, 431] on input "d. To verify that configuration items conform to specifications and requirements" at bounding box center [322, 426] width 0 height 12
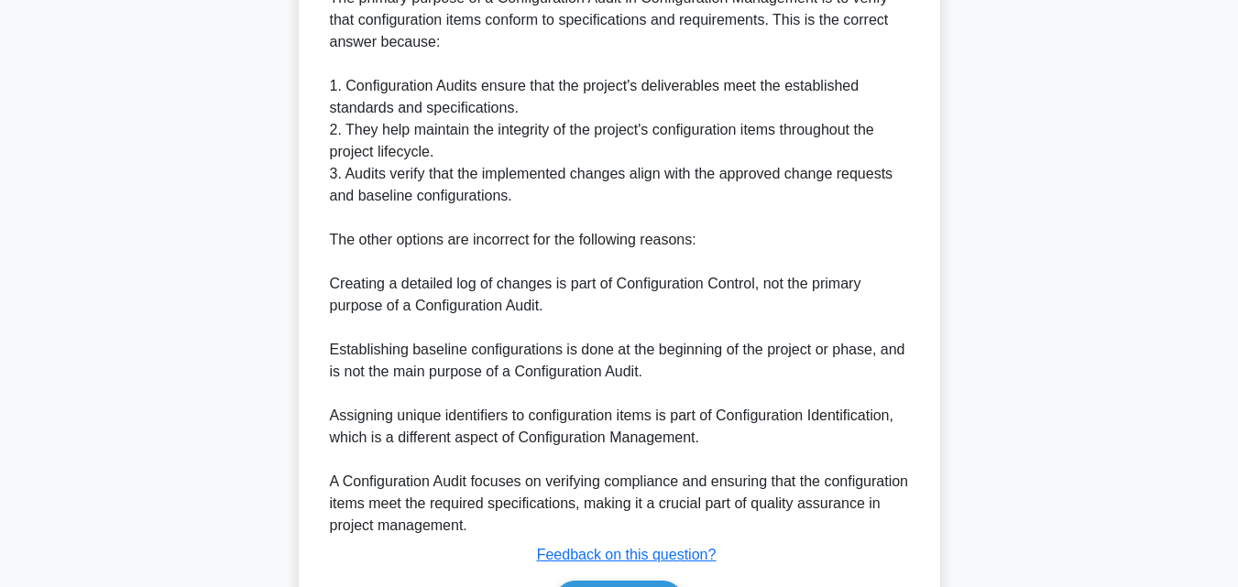
scroll to position [675, 0]
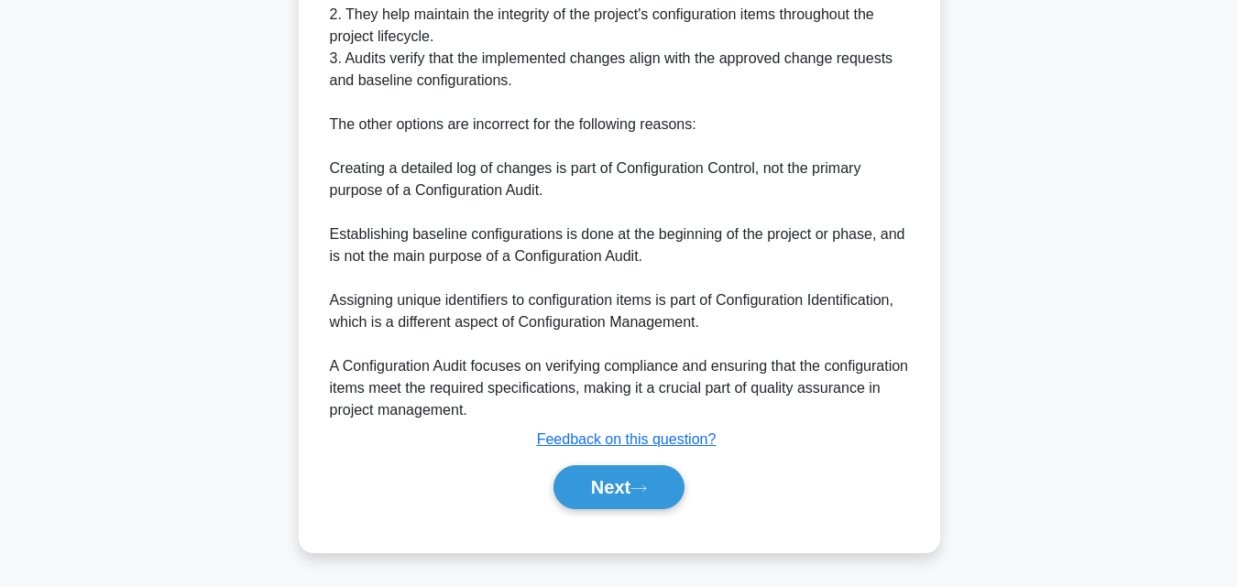
click at [594, 487] on button "Next" at bounding box center [618, 487] width 131 height 44
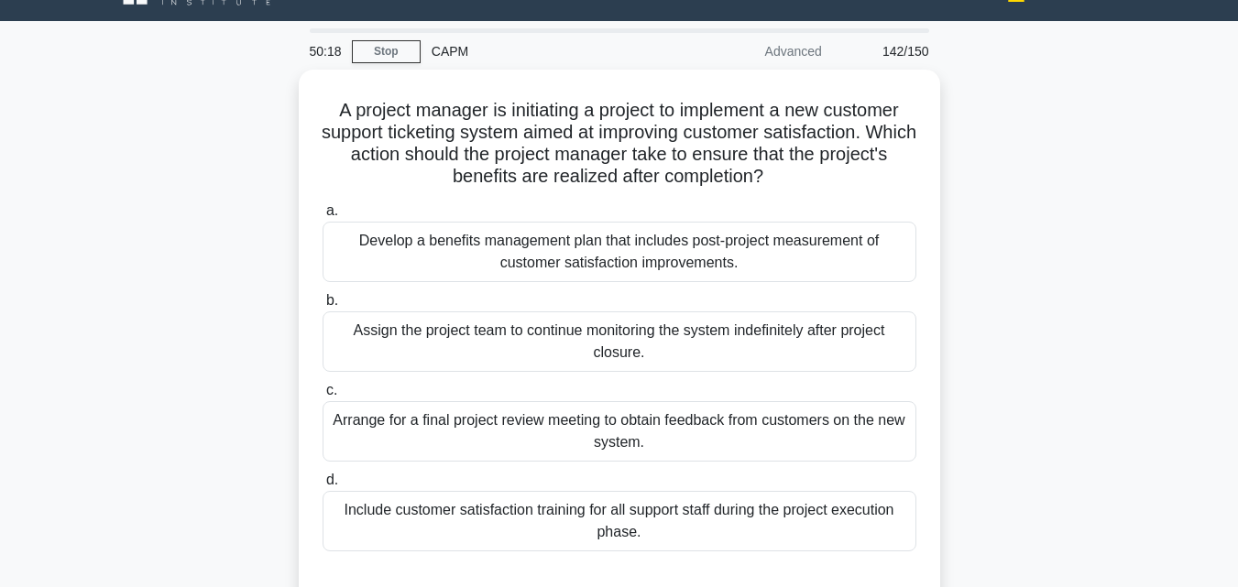
scroll to position [36, 0]
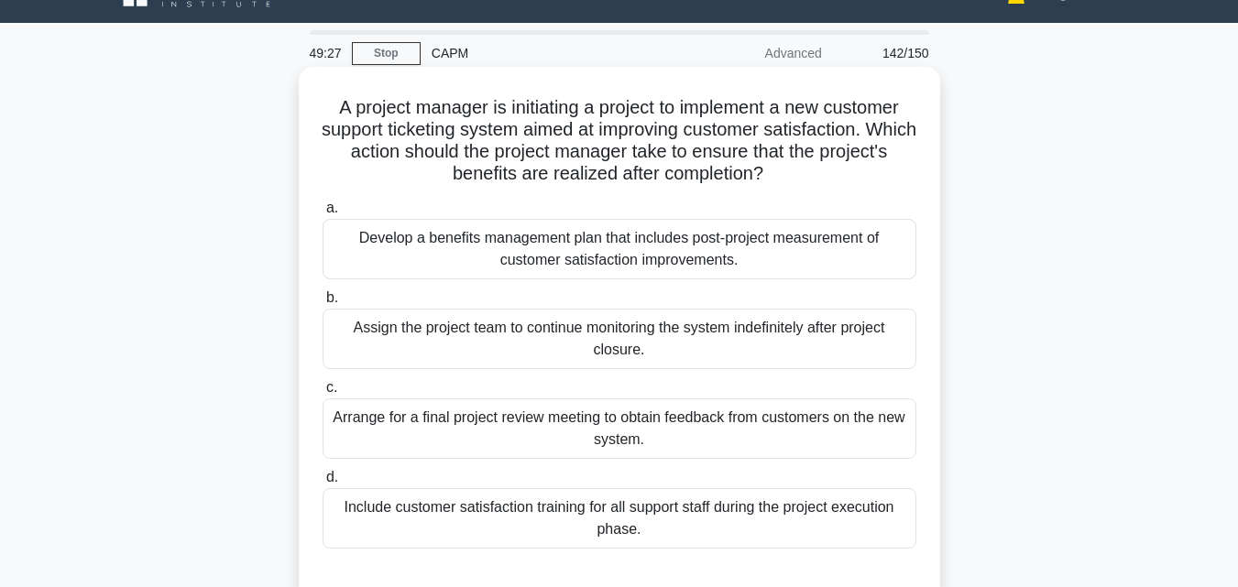
click at [739, 267] on div "Develop a benefits management plan that includes post-project measurement of cu…" at bounding box center [619, 249] width 594 height 60
click at [322, 214] on input "a. Develop a benefits management plan that includes post-project measurement of…" at bounding box center [322, 208] width 0 height 12
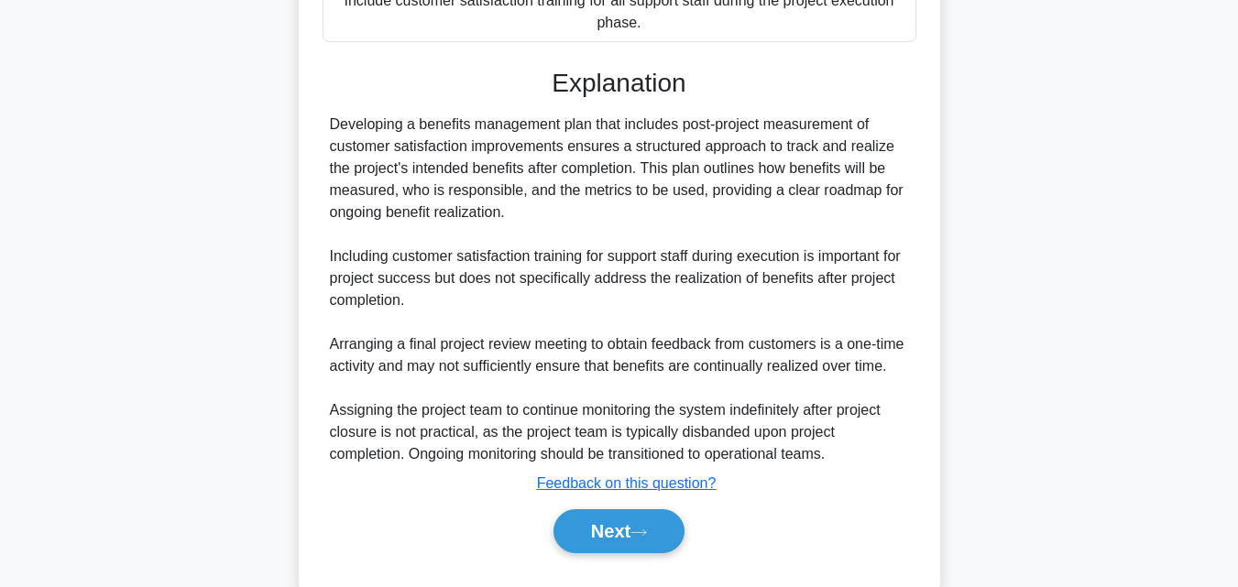
scroll to position [609, 0]
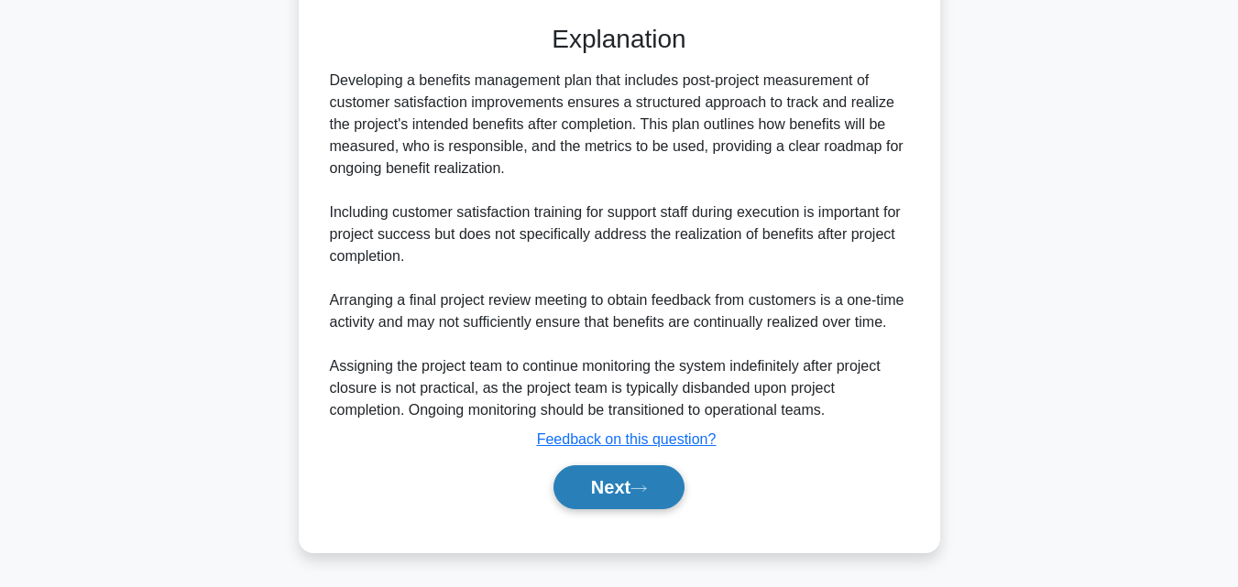
click at [630, 483] on button "Next" at bounding box center [618, 487] width 131 height 44
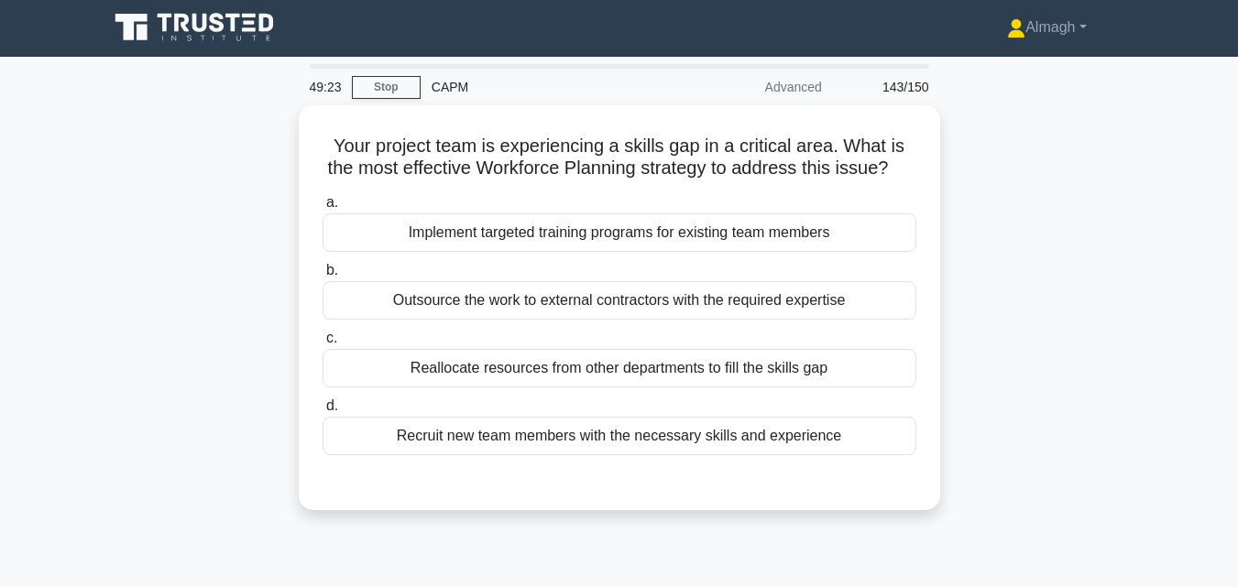
scroll to position [0, 0]
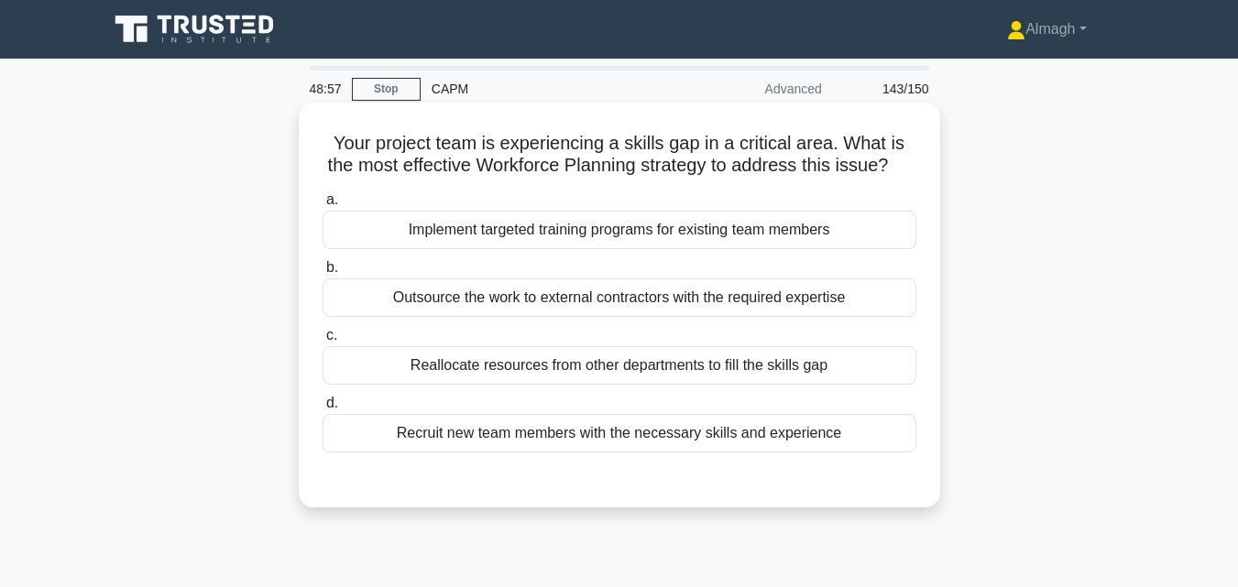
click at [506, 249] on div "Implement targeted training programs for existing team members" at bounding box center [619, 230] width 594 height 38
click at [322, 206] on input "a. Implement targeted training programs for existing team members" at bounding box center [322, 200] width 0 height 12
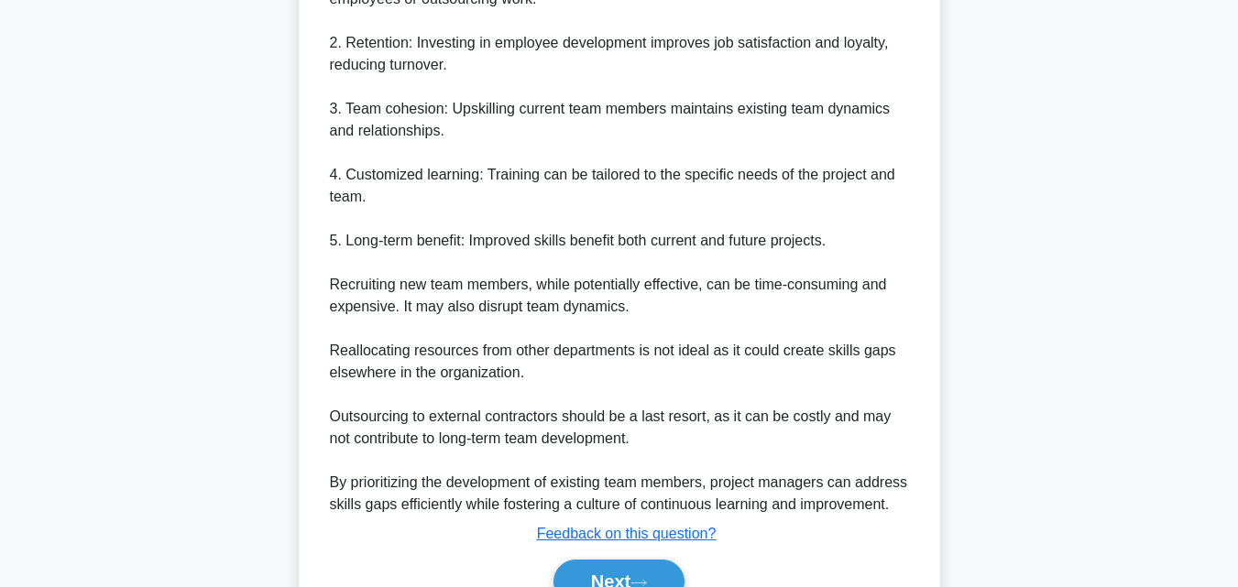
scroll to position [763, 0]
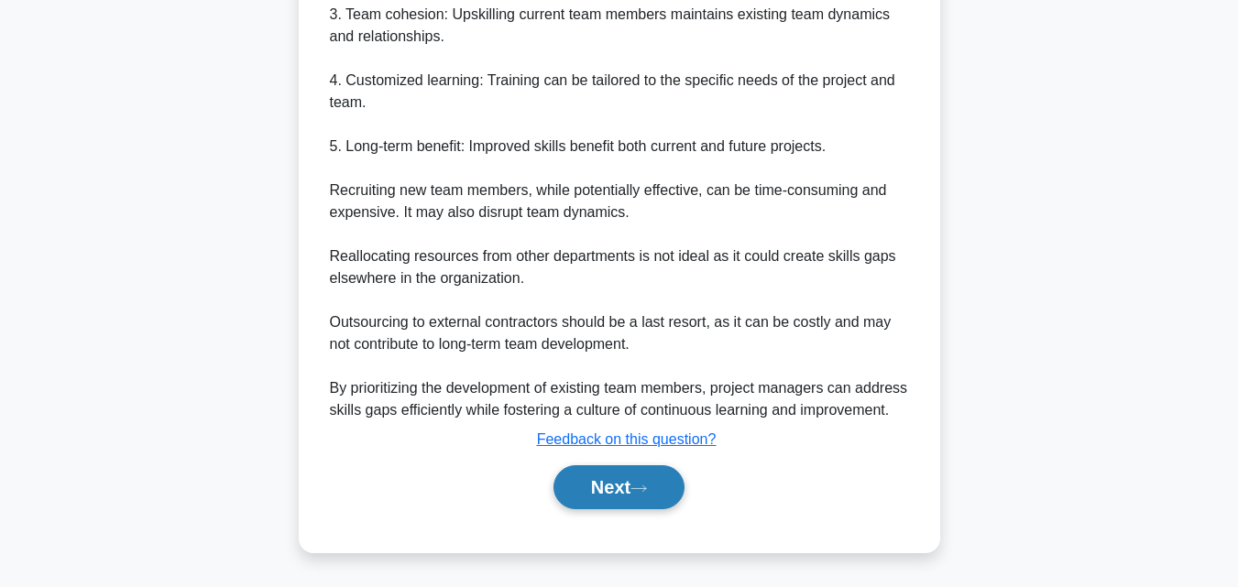
click at [569, 492] on button "Next" at bounding box center [618, 487] width 131 height 44
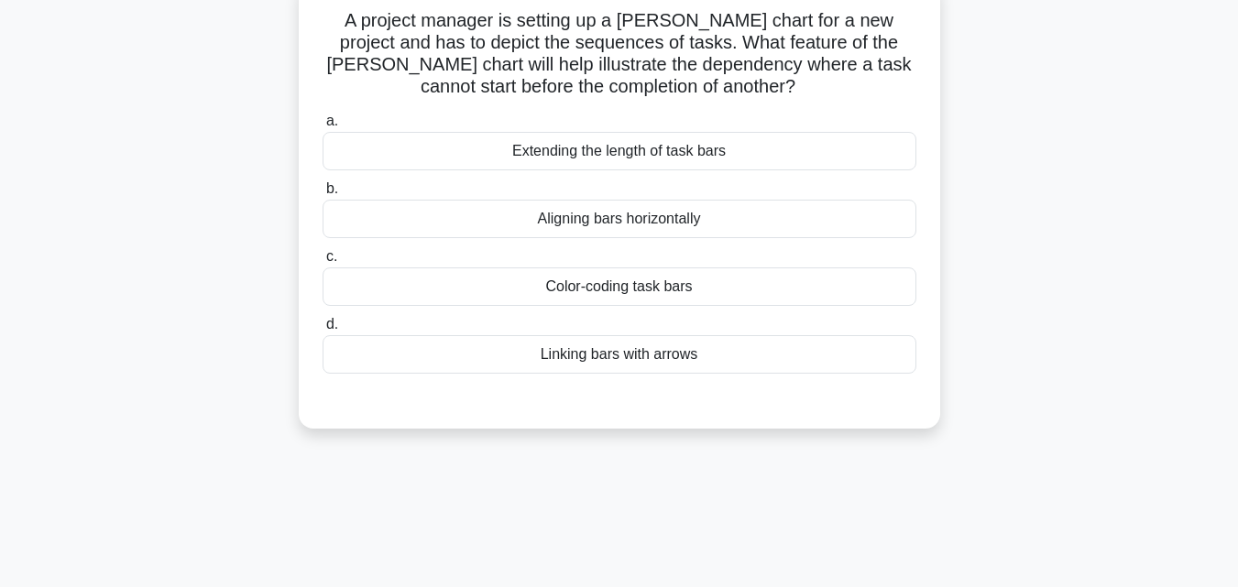
scroll to position [36, 0]
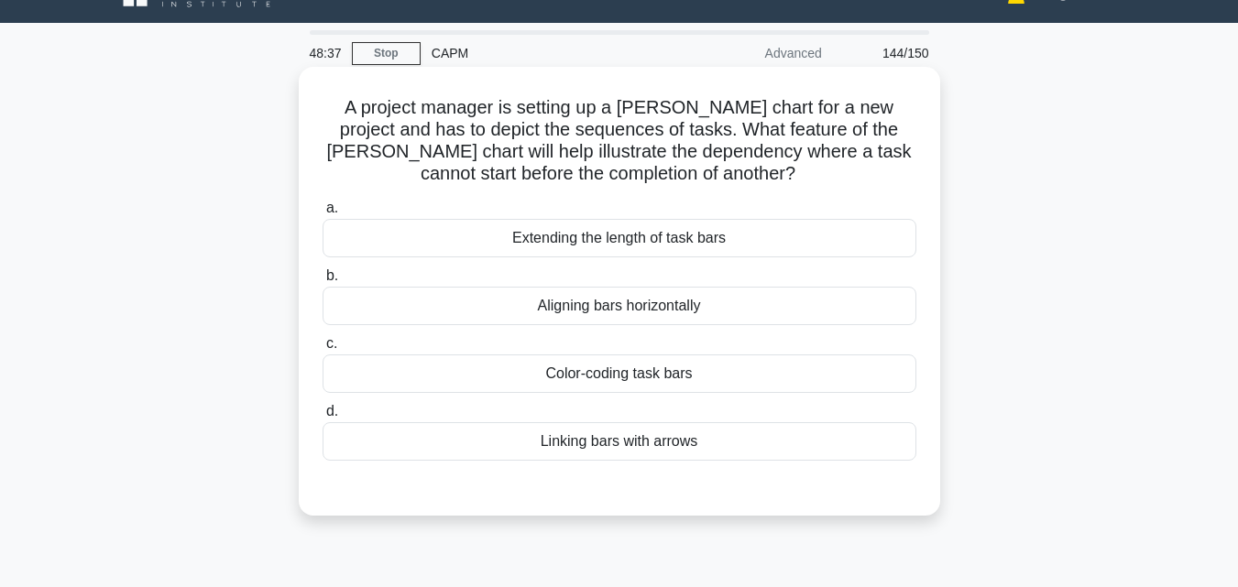
click at [654, 452] on div "Linking bars with arrows" at bounding box center [619, 441] width 594 height 38
click at [322, 418] on input "d. Linking bars with arrows" at bounding box center [322, 412] width 0 height 12
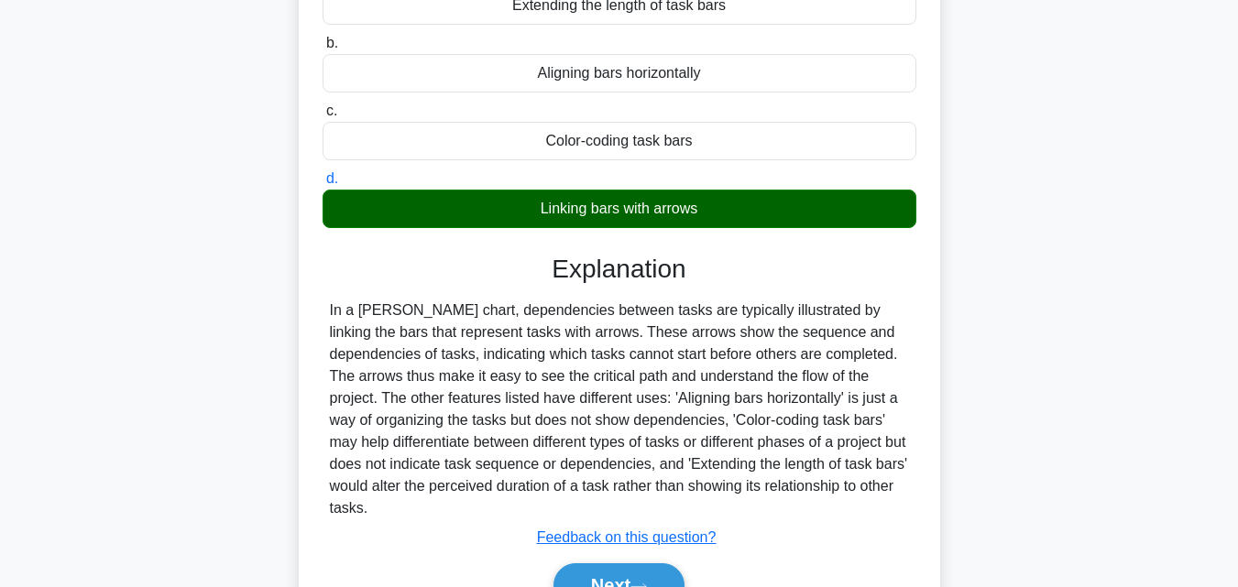
scroll to position [311, 0]
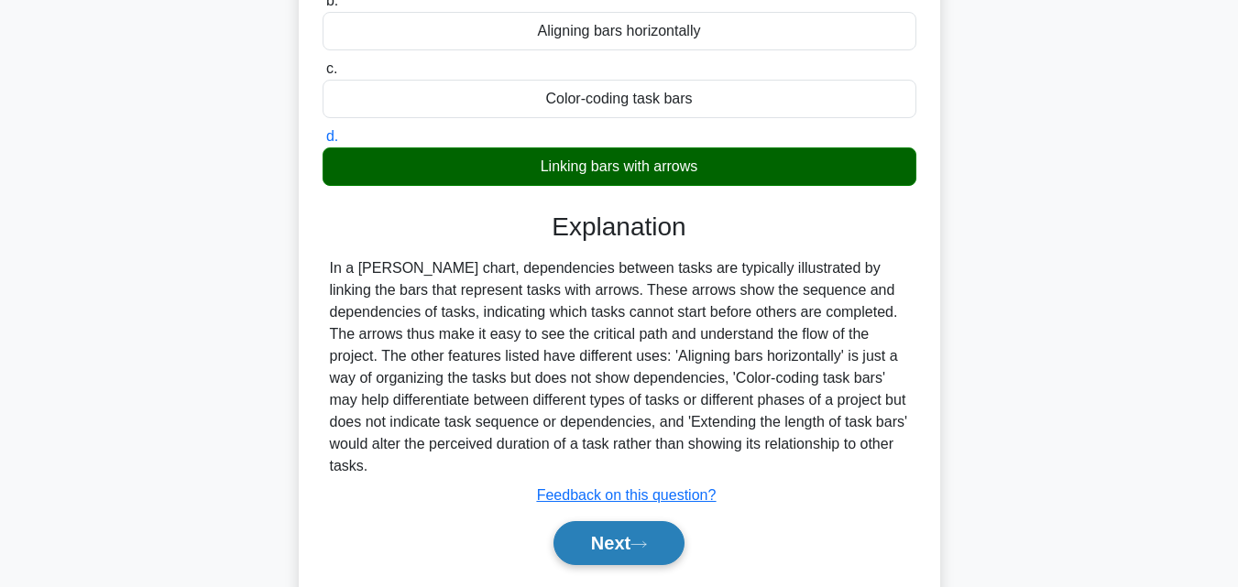
click at [638, 548] on icon at bounding box center [638, 545] width 16 height 10
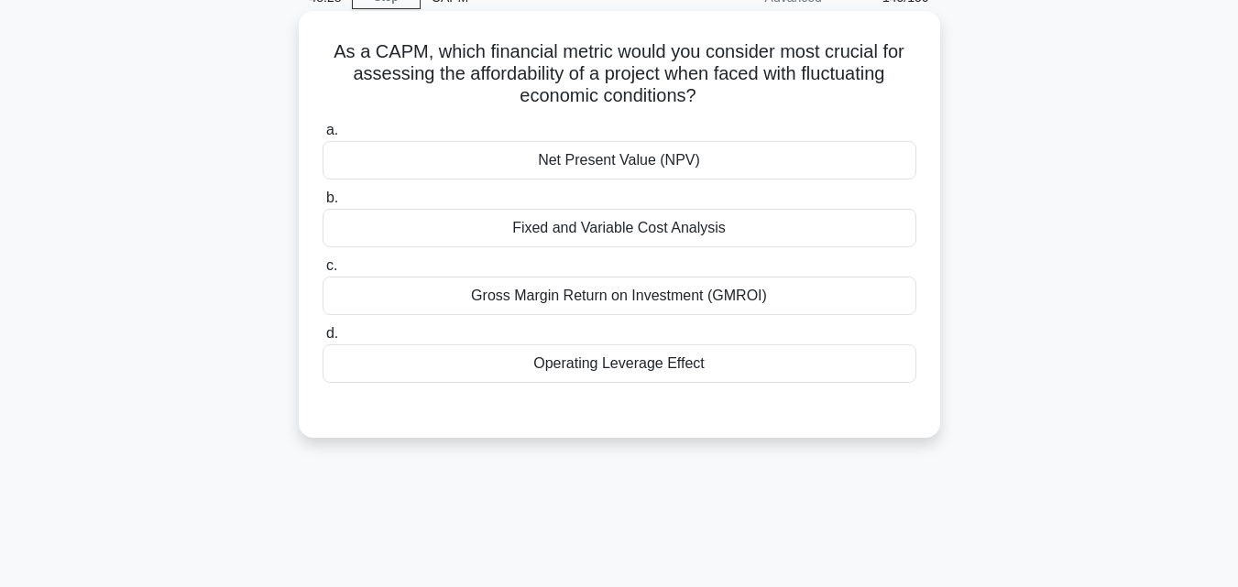
scroll to position [0, 0]
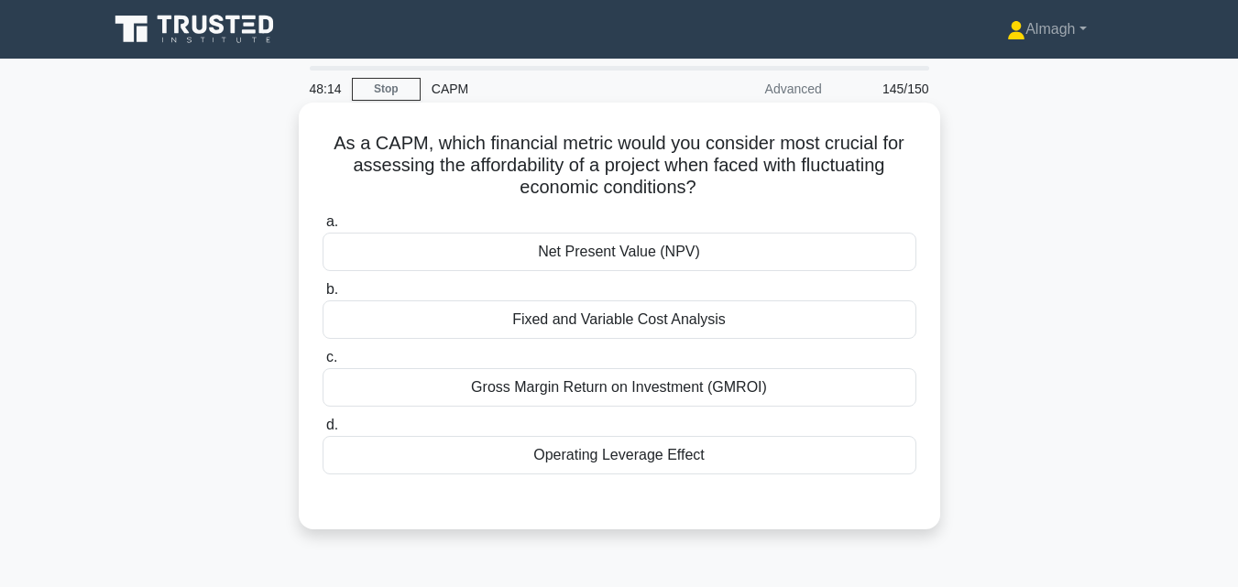
click at [564, 398] on div "Gross Margin Return on Investment (GMROI)" at bounding box center [619, 387] width 594 height 38
click at [322, 364] on input "[PERSON_NAME] Margin Return on Investment (GMROI)" at bounding box center [322, 358] width 0 height 12
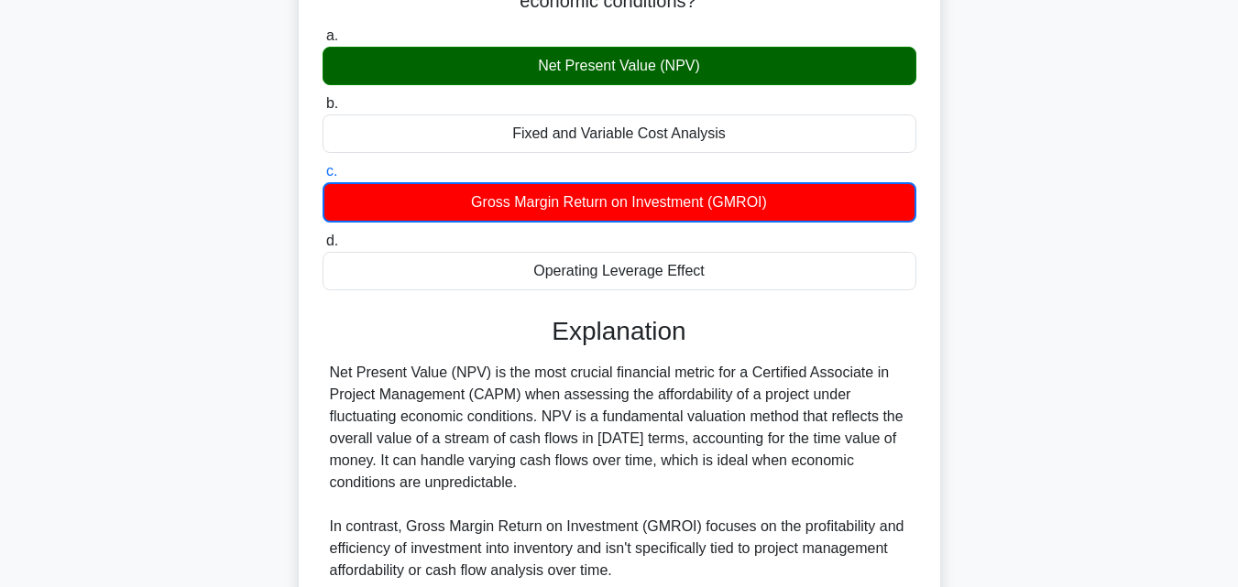
scroll to position [550, 0]
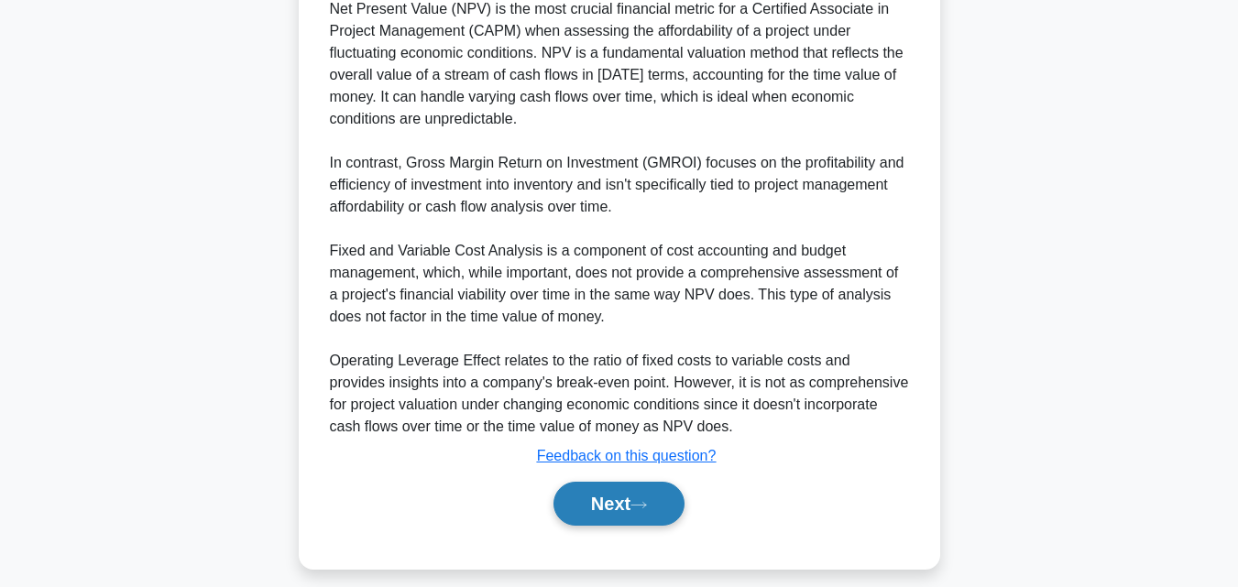
click at [597, 507] on button "Next" at bounding box center [618, 504] width 131 height 44
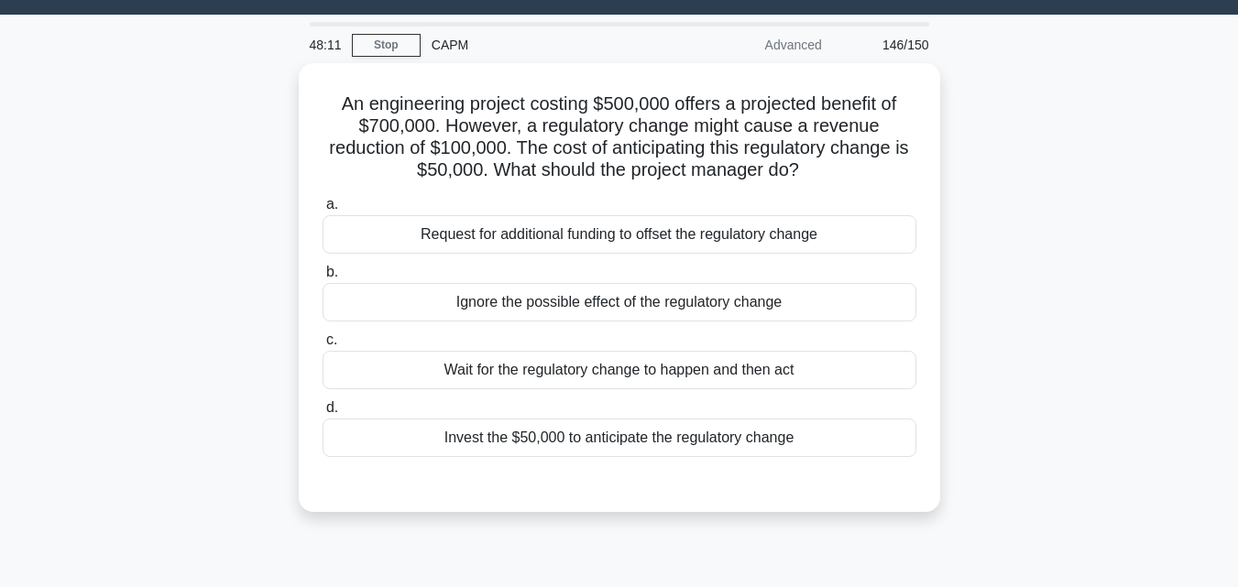
scroll to position [36, 0]
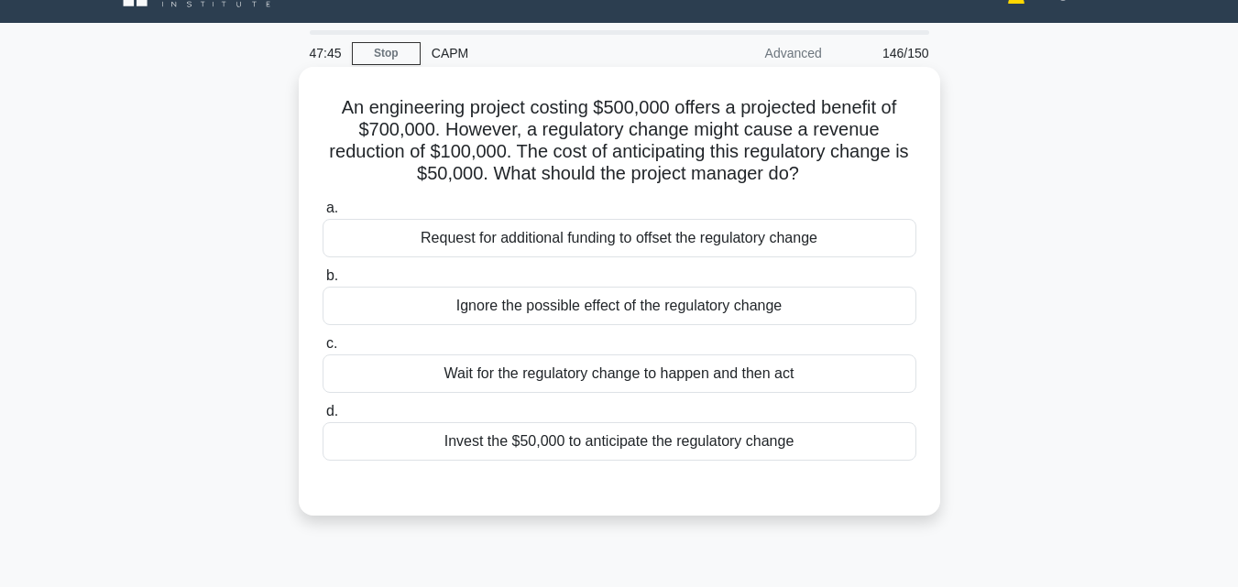
click at [623, 434] on div "Invest the $50,000 to anticipate the regulatory change" at bounding box center [619, 441] width 594 height 38
click at [322, 418] on input "d. Invest the $50,000 to anticipate the regulatory change" at bounding box center [322, 412] width 0 height 12
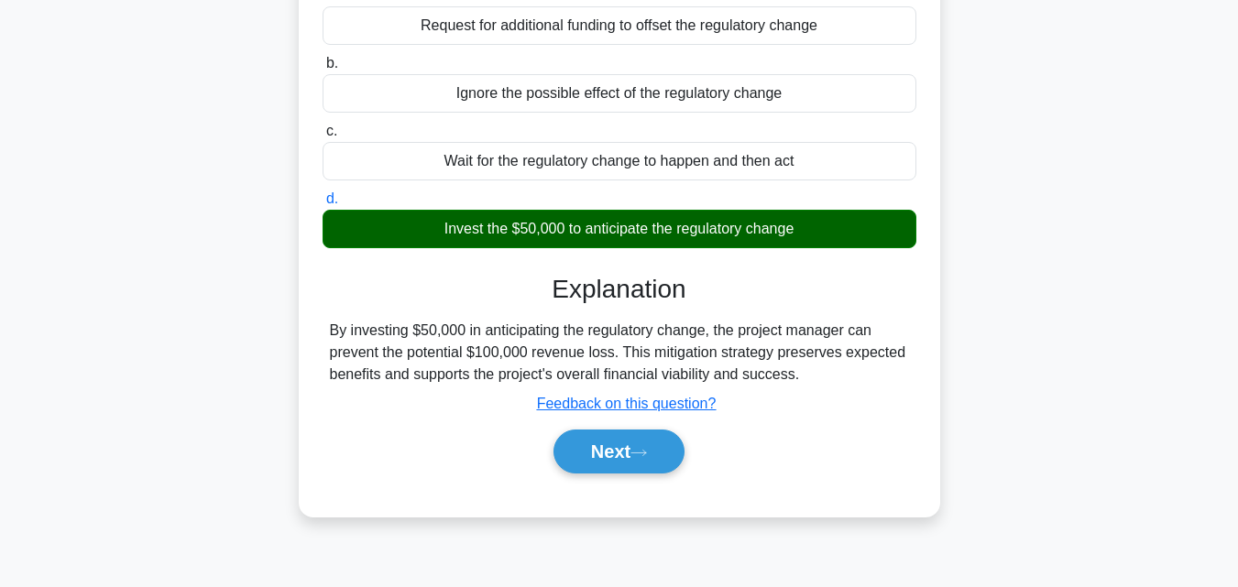
scroll to position [402, 0]
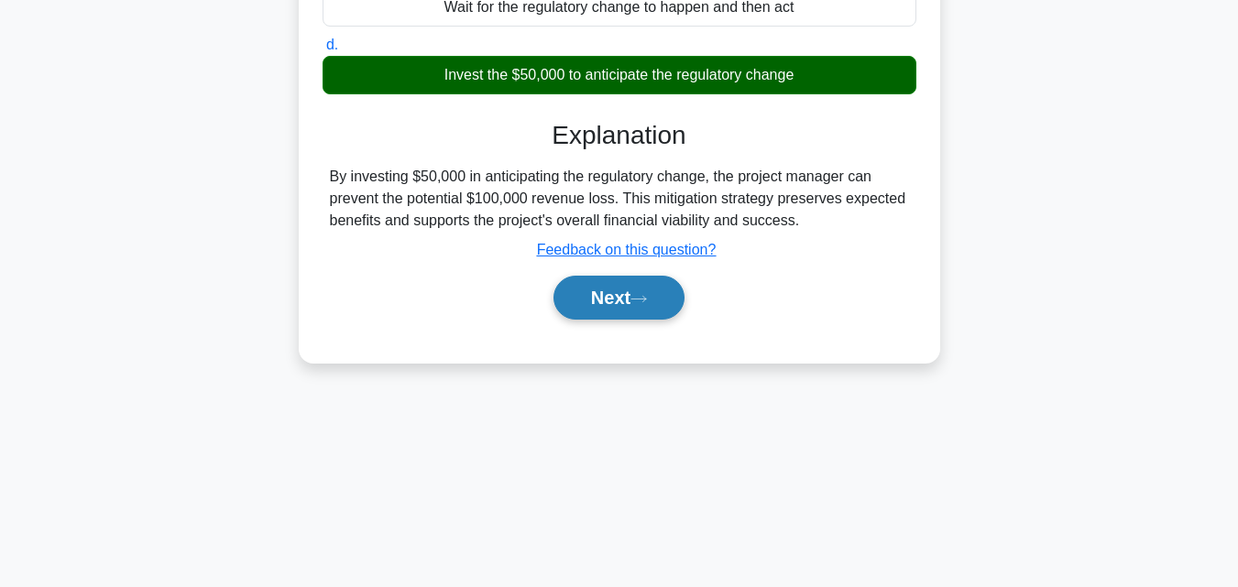
click at [633, 302] on button "Next" at bounding box center [618, 298] width 131 height 44
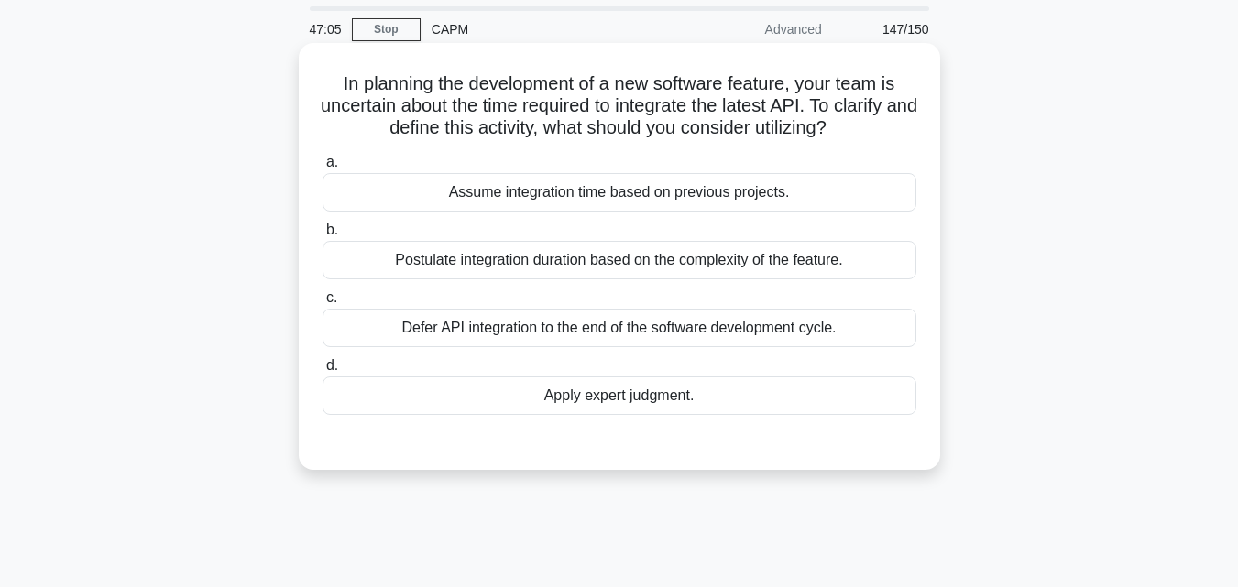
scroll to position [92, 0]
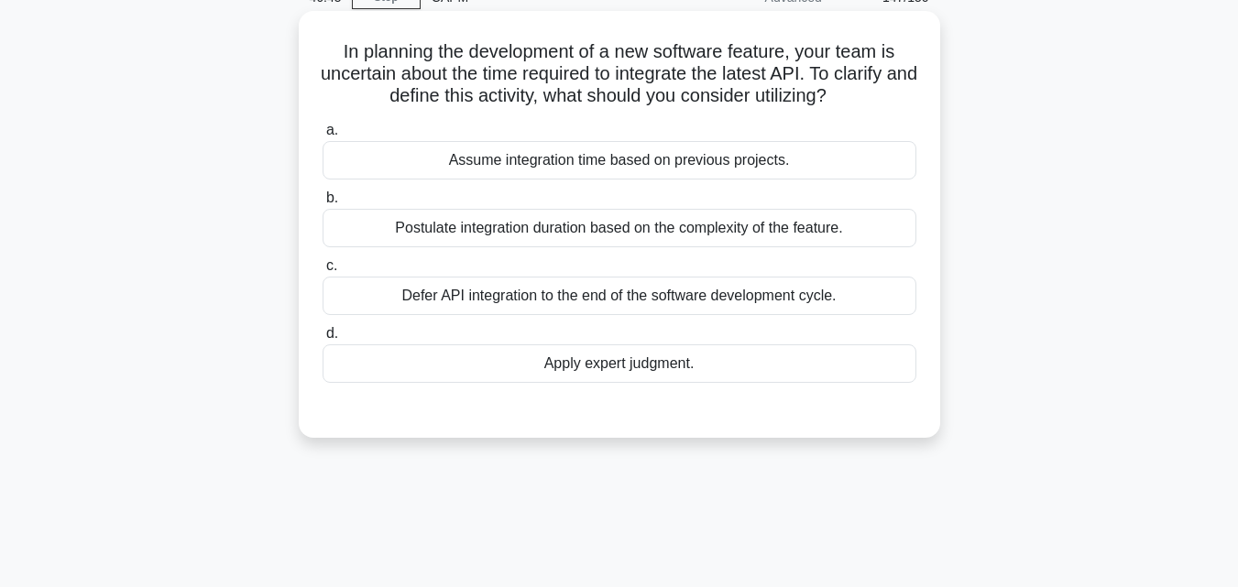
click at [668, 299] on div "Defer API integration to the end of the software development cycle." at bounding box center [619, 296] width 594 height 38
click at [322, 272] on input "c. Defer API integration to the end of the software development cycle." at bounding box center [322, 266] width 0 height 12
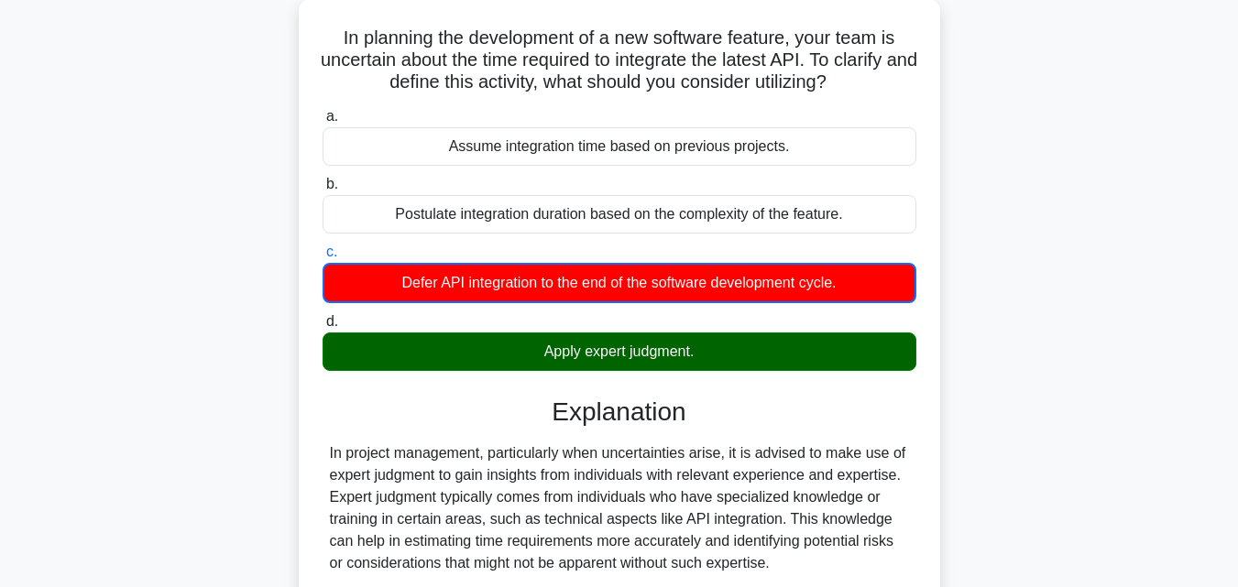
scroll to position [457, 0]
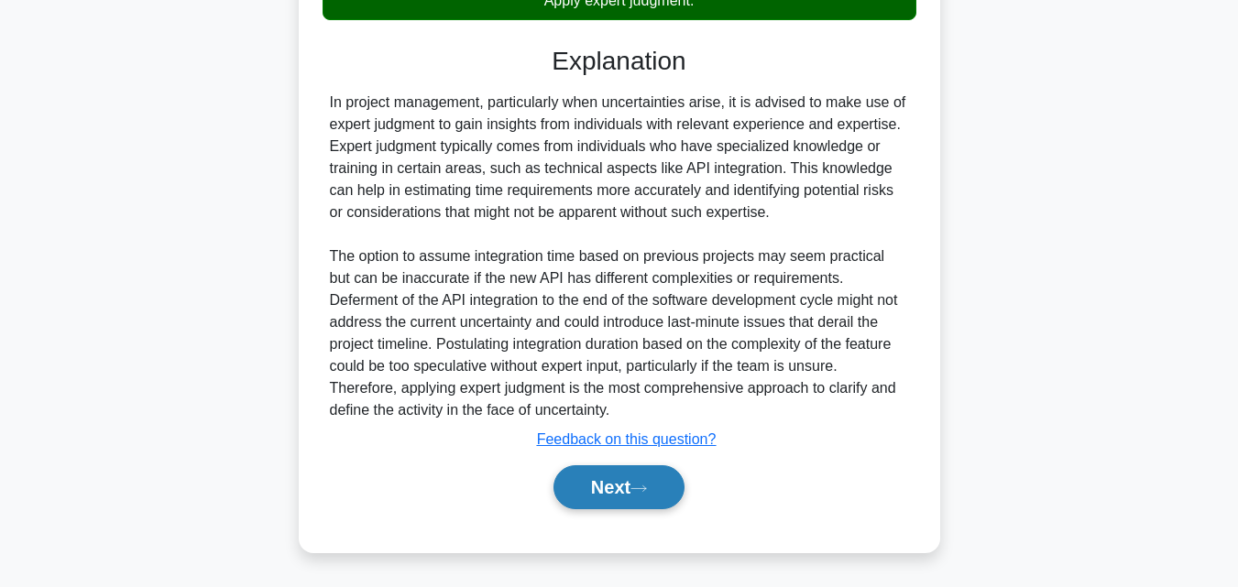
click at [624, 504] on button "Next" at bounding box center [618, 487] width 131 height 44
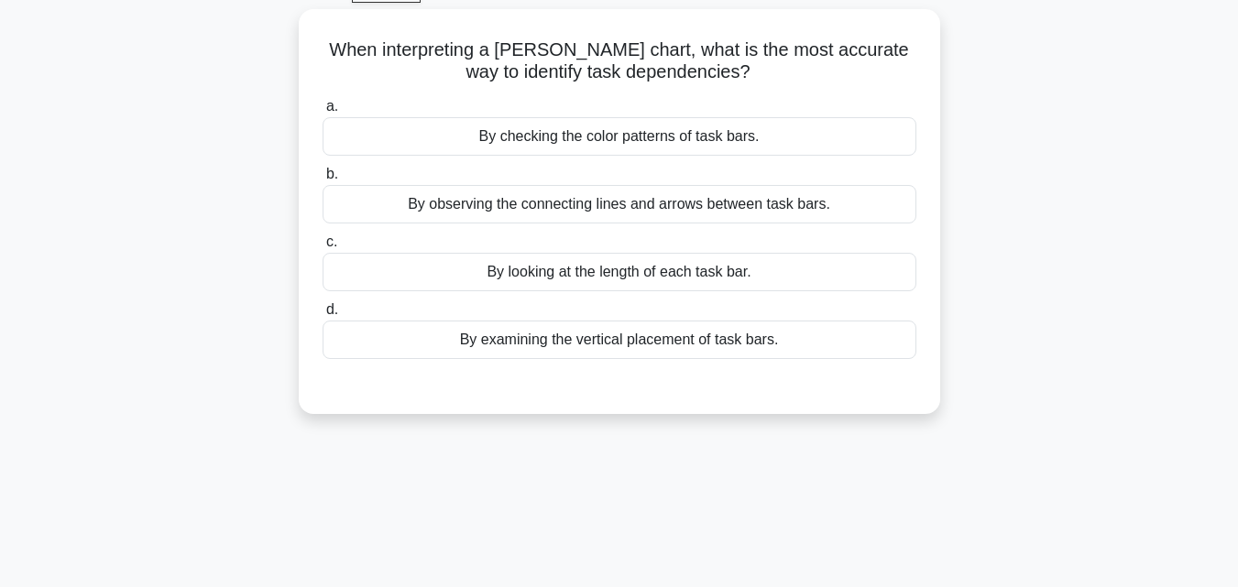
scroll to position [36, 0]
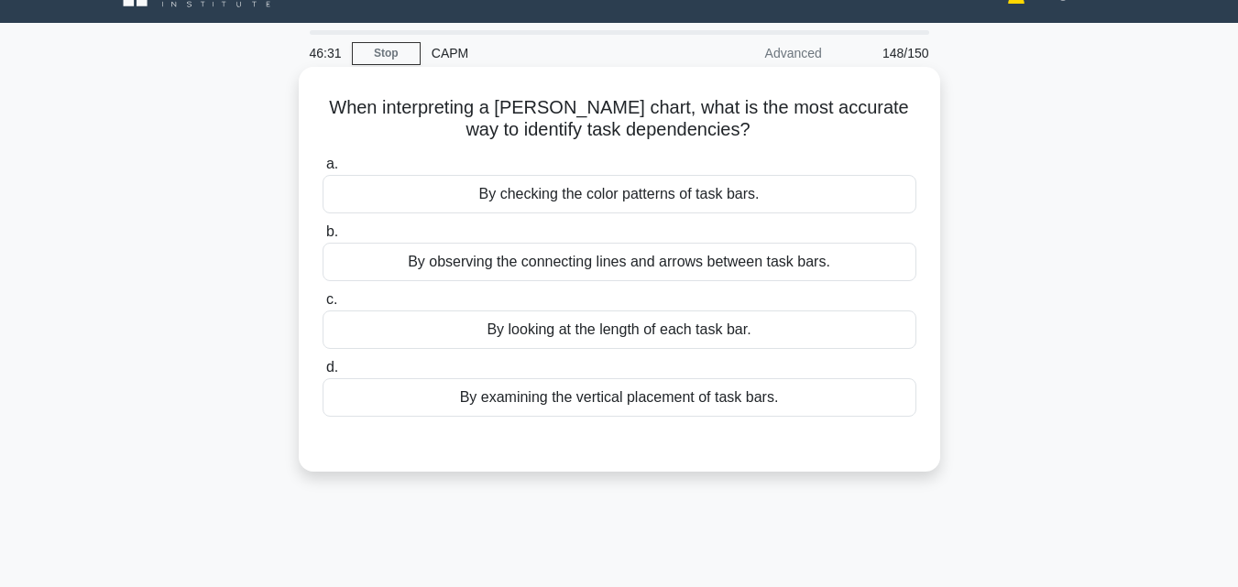
click at [535, 263] on div "By observing the connecting lines and arrows between task bars." at bounding box center [619, 262] width 594 height 38
click at [322, 238] on input "b. By observing the connecting lines and arrows between task bars." at bounding box center [322, 232] width 0 height 12
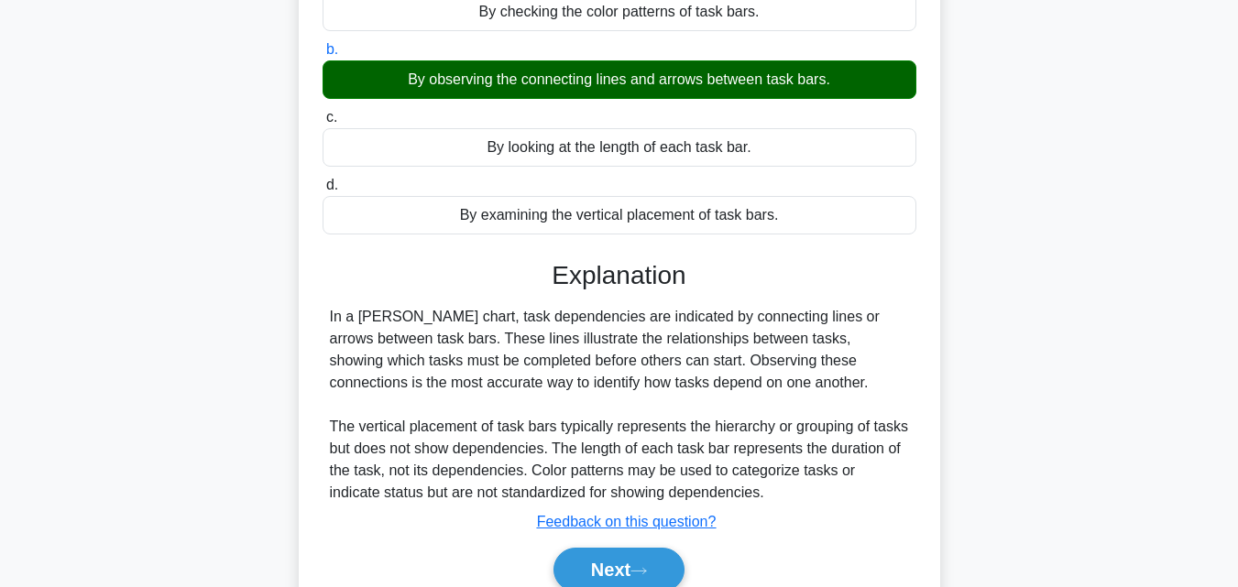
scroll to position [402, 0]
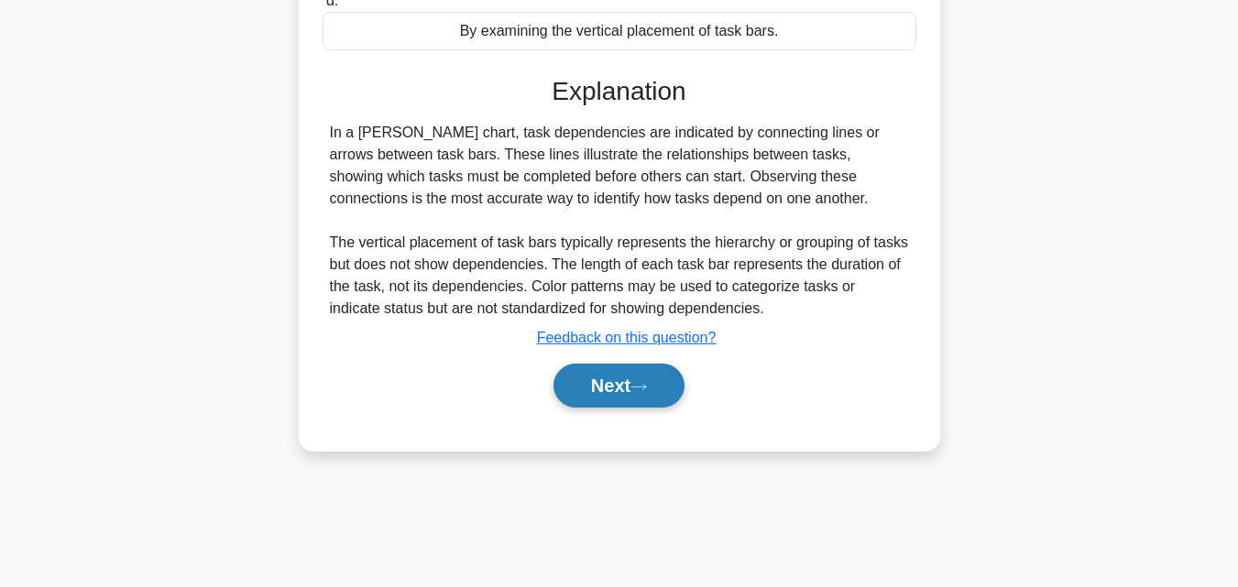
click at [567, 380] on button "Next" at bounding box center [618, 386] width 131 height 44
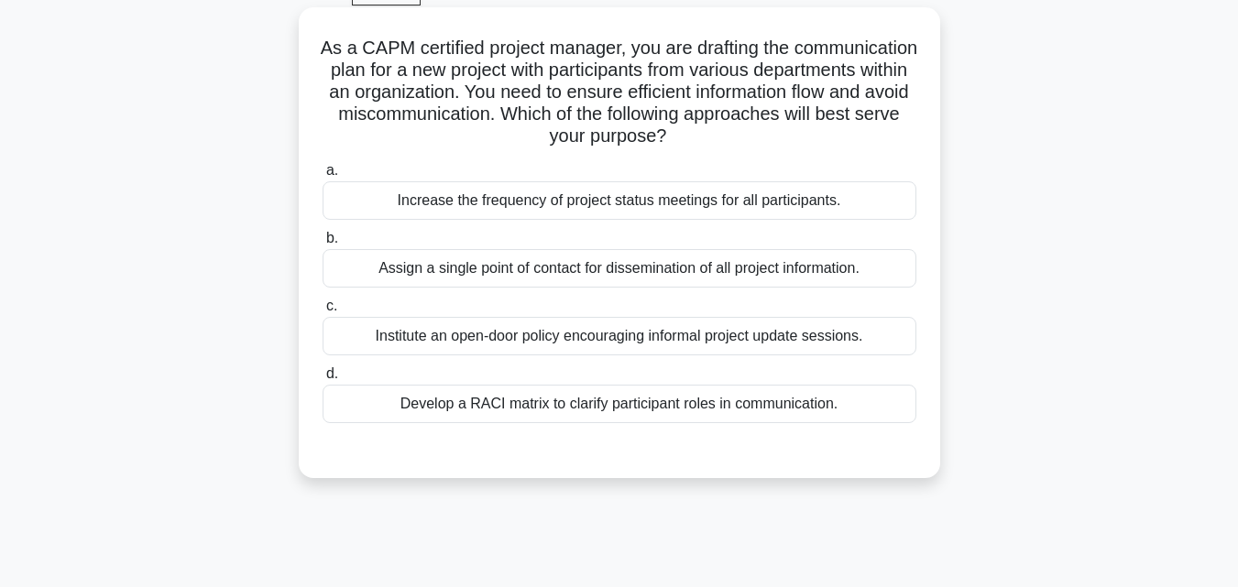
scroll to position [127, 0]
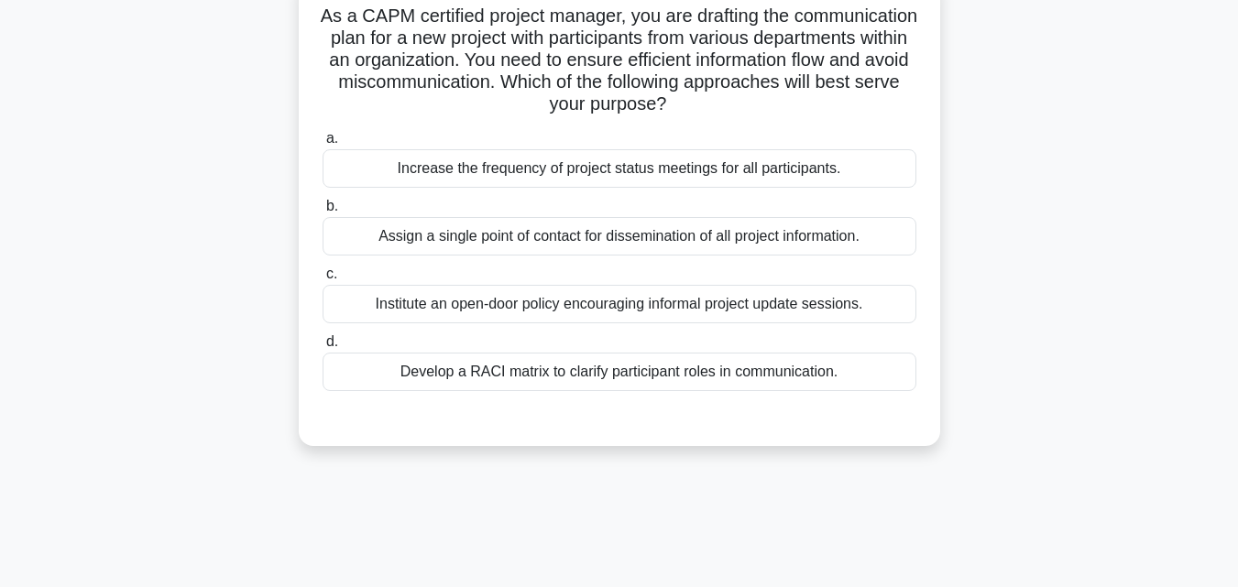
click at [647, 375] on div "Develop a RACI matrix to clarify participant roles in communication." at bounding box center [619, 372] width 594 height 38
click at [322, 348] on input "d. Develop a RACI matrix to clarify participant roles in communication." at bounding box center [322, 342] width 0 height 12
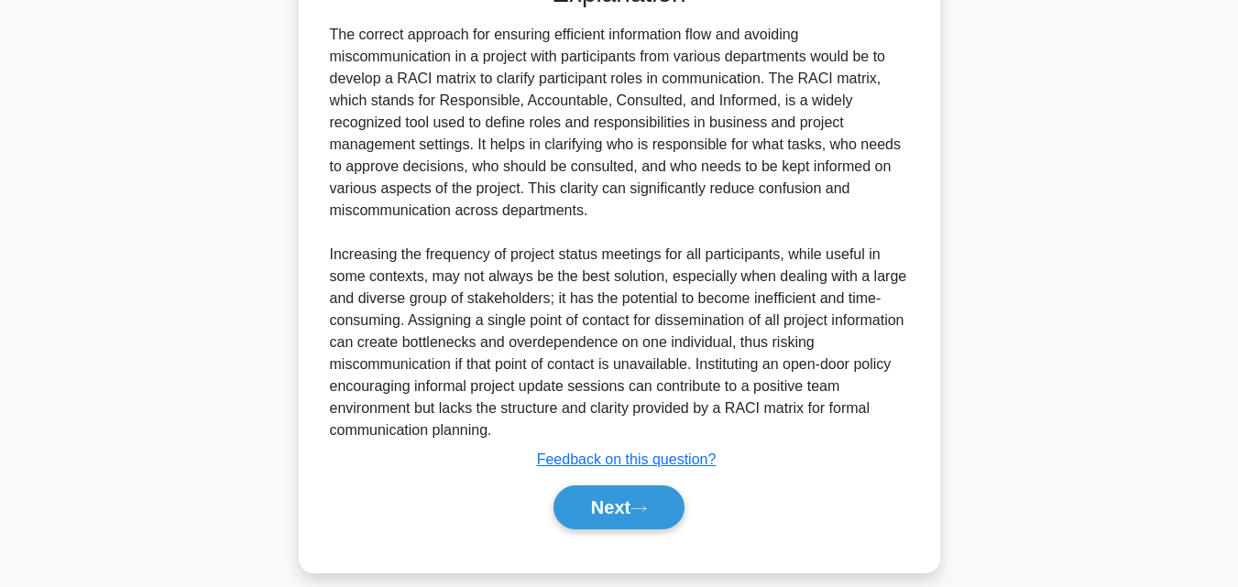
scroll to position [587, 0]
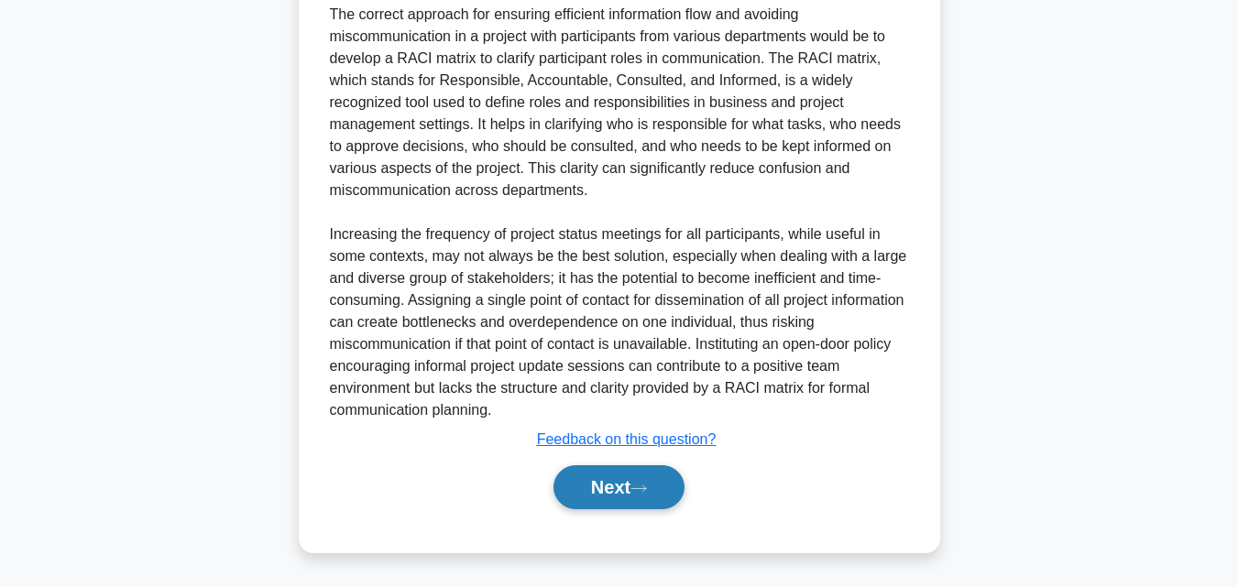
click at [640, 466] on button "Next" at bounding box center [618, 487] width 131 height 44
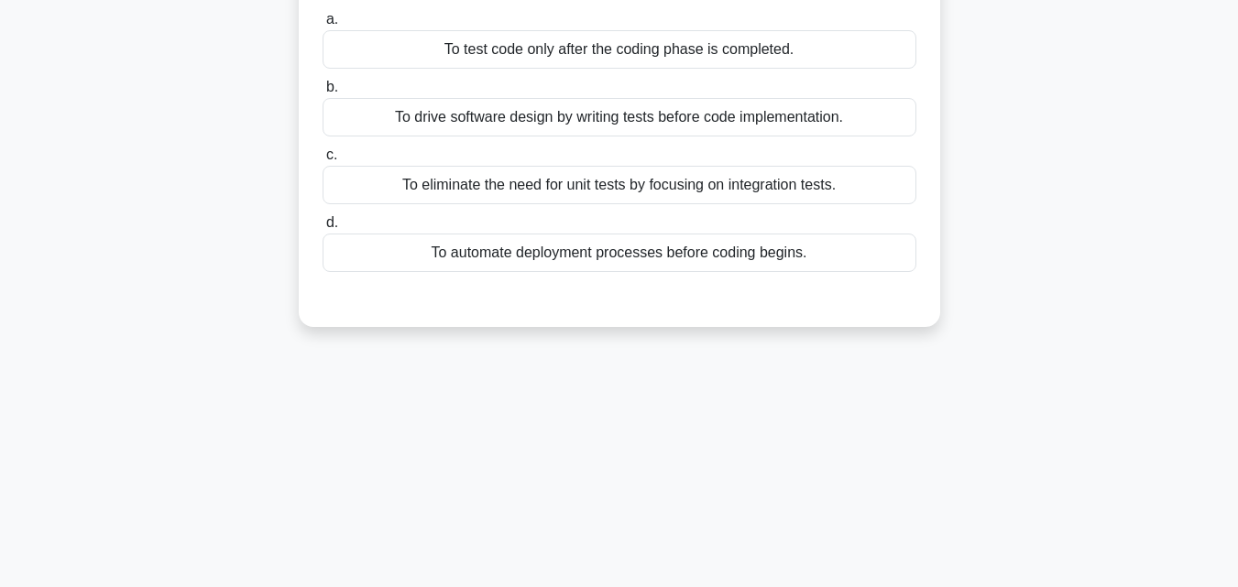
scroll to position [0, 0]
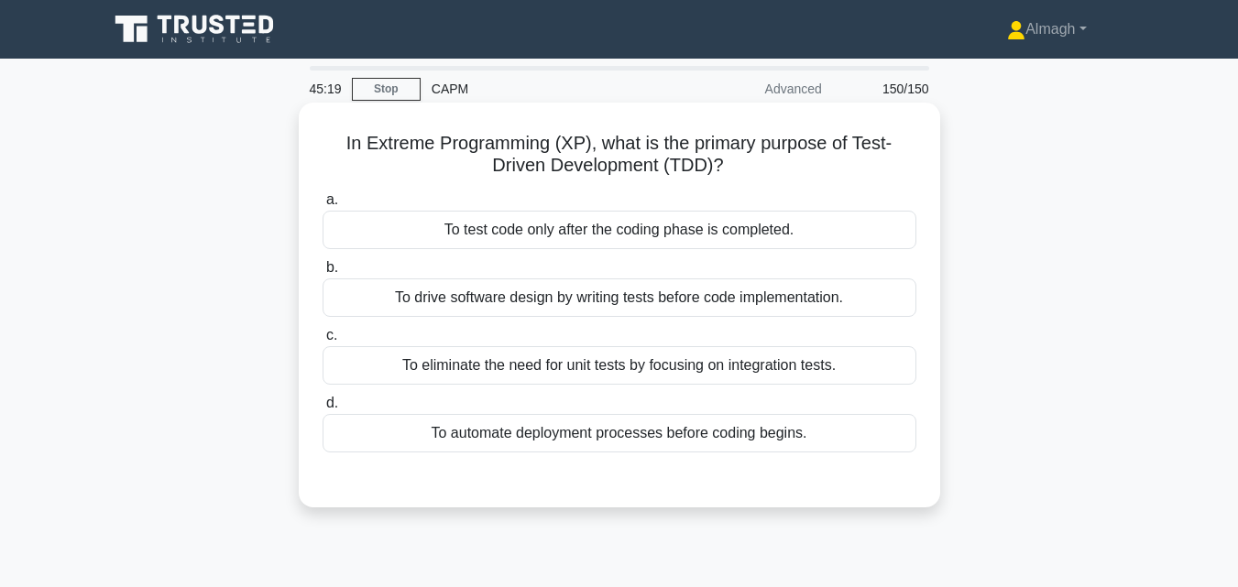
click at [650, 309] on div "To drive software design by writing tests before code implementation." at bounding box center [619, 297] width 594 height 38
click at [322, 274] on input "b. To drive software design by writing tests before code implementation." at bounding box center [322, 268] width 0 height 12
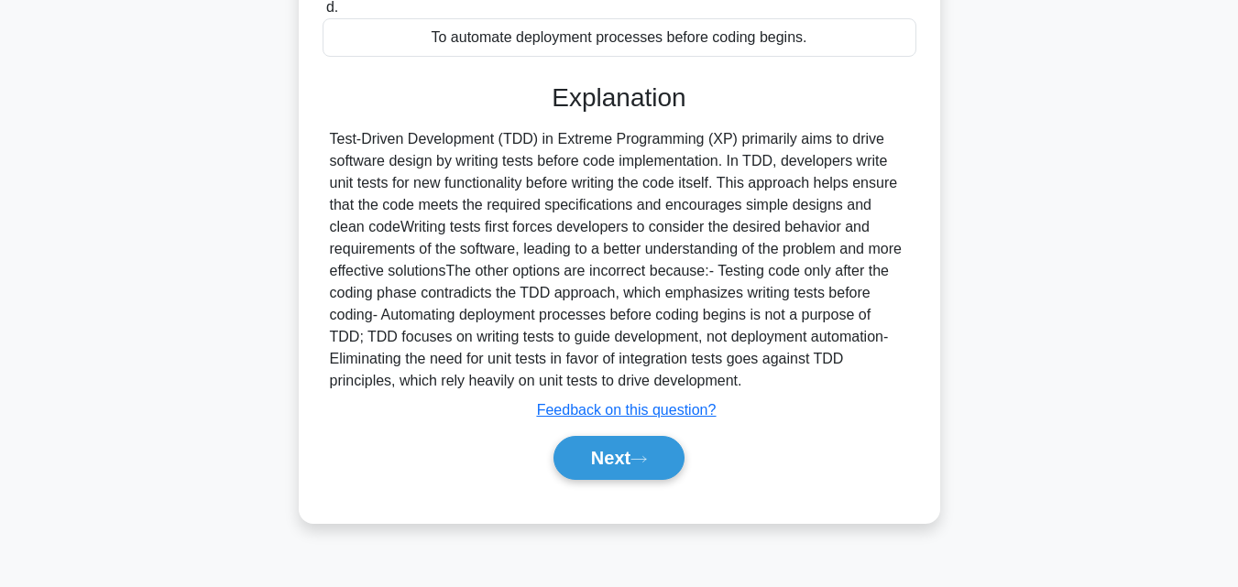
scroll to position [402, 0]
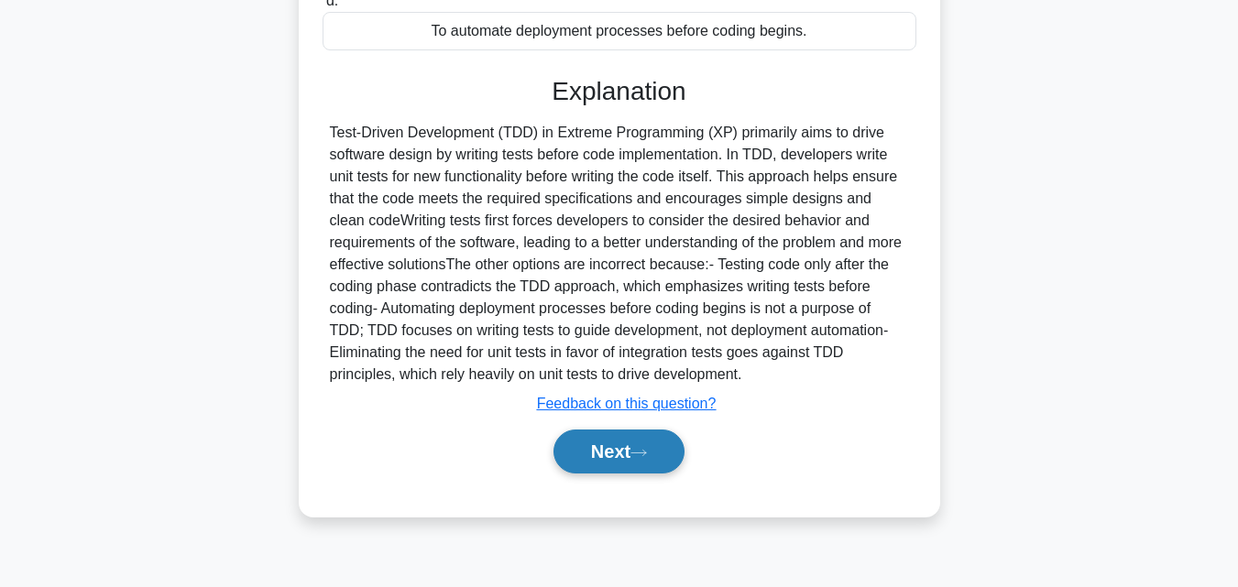
click at [646, 474] on button "Next" at bounding box center [618, 452] width 131 height 44
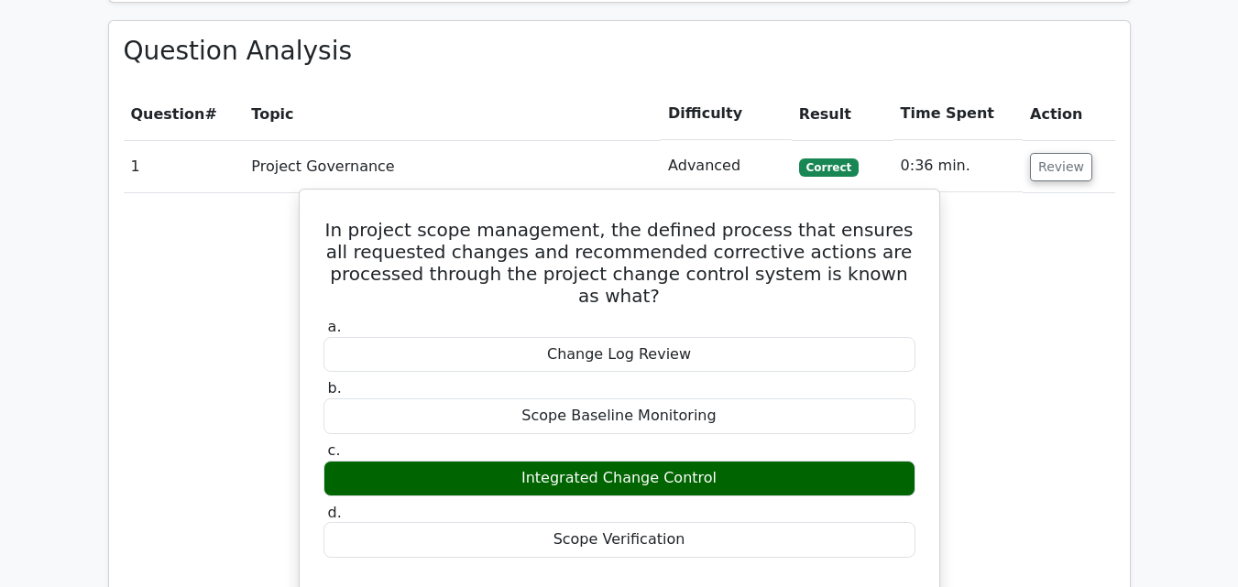
scroll to position [2198, 0]
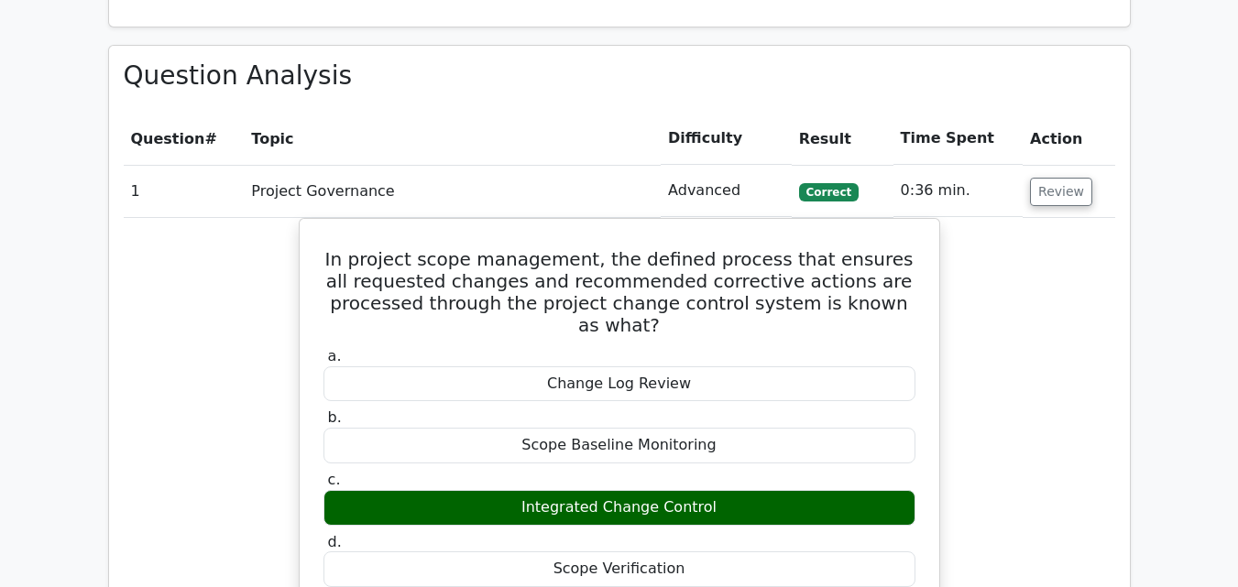
click at [1025, 191] on td "Review" at bounding box center [1068, 191] width 92 height 52
click at [1034, 191] on button "Review" at bounding box center [1061, 192] width 62 height 28
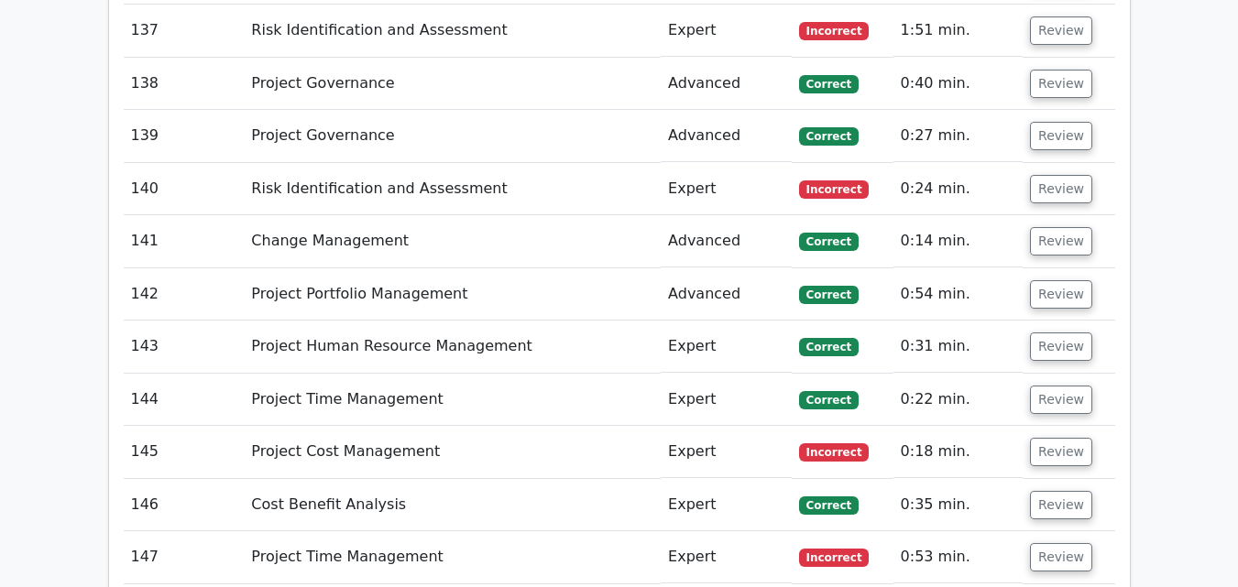
scroll to position [9435, 0]
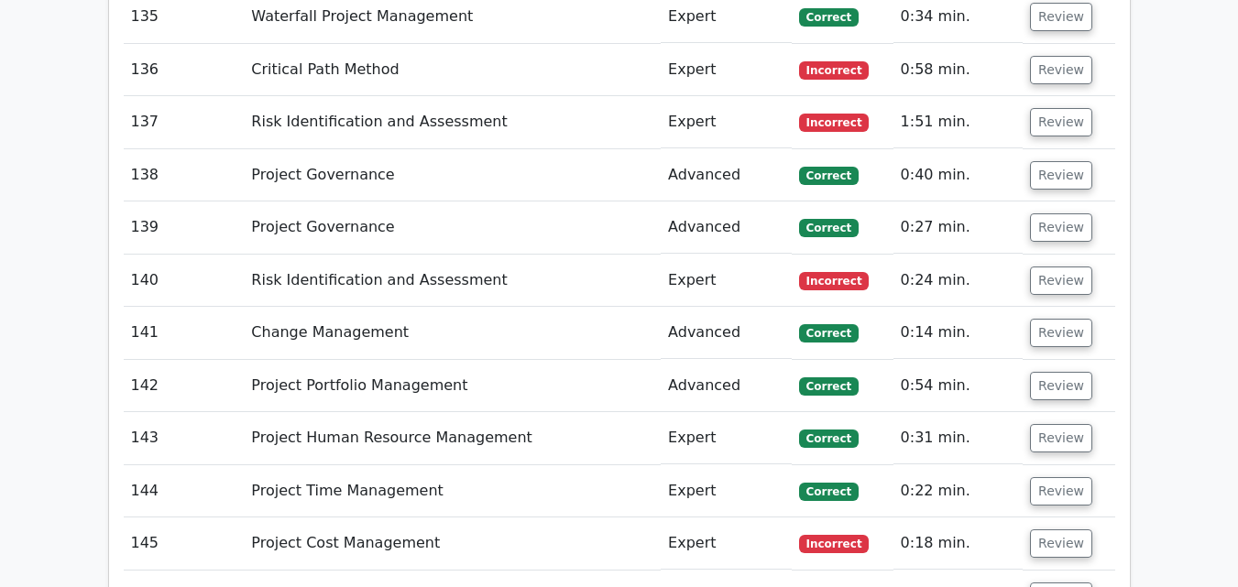
drag, startPoint x: 1237, startPoint y: 535, endPoint x: 1238, endPoint y: 526, distance: 9.3
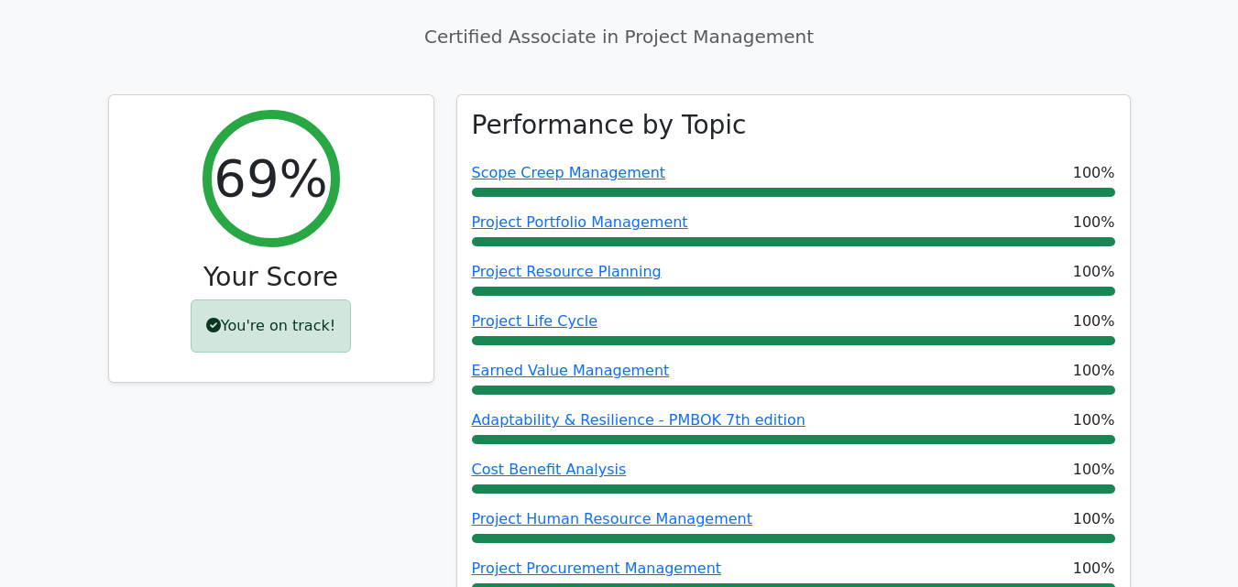
scroll to position [136, 0]
